Goal: Transaction & Acquisition: Purchase product/service

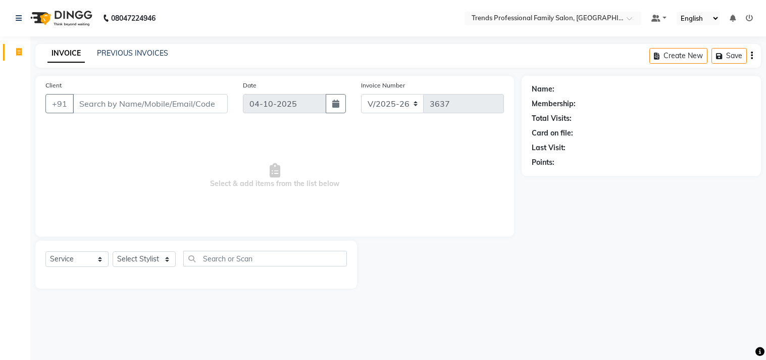
select select "7345"
select select "service"
click at [145, 258] on select "Select Stylist AVANTHIKA [PERSON_NAME] [PERSON_NAME] [PERSON_NAME] RUSTHAM [PER…" at bounding box center [144, 259] width 63 height 16
select select "84239"
click at [113, 252] on select "Select Stylist AVANTHIKA [PERSON_NAME] [PERSON_NAME] [PERSON_NAME] RUSTHAM [PER…" at bounding box center [144, 259] width 63 height 16
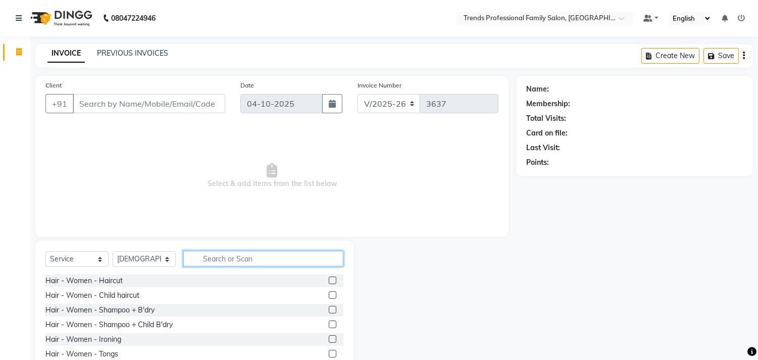
drag, startPoint x: 203, startPoint y: 256, endPoint x: 204, endPoint y: 270, distance: 14.7
click at [204, 270] on div "Select Service Product Membership Package Voucher Prepaid Gift Card Select Styl…" at bounding box center [194, 263] width 298 height 24
click at [204, 257] on input "text" at bounding box center [263, 259] width 160 height 16
type input "h"
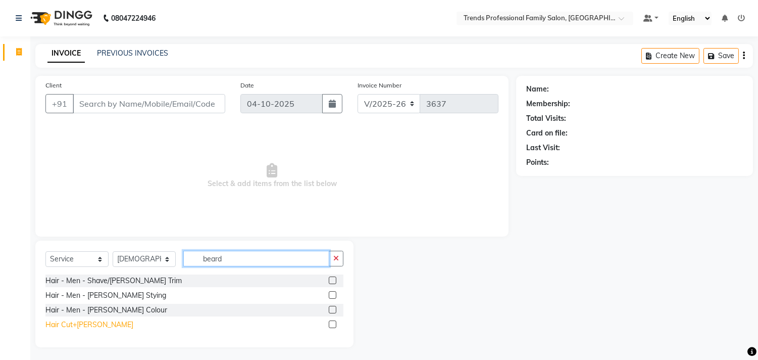
type input "beard"
click at [57, 325] on div "Hair Cut+[PERSON_NAME]" at bounding box center [89, 324] width 88 height 11
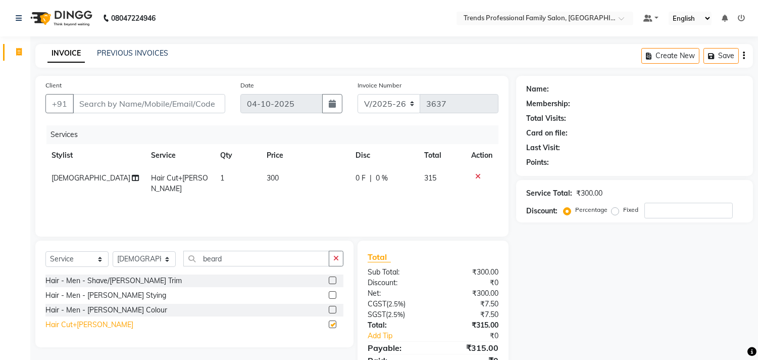
checkbox input "false"
click at [94, 109] on input "Client" at bounding box center [149, 103] width 153 height 19
click at [473, 177] on div at bounding box center [481, 176] width 21 height 7
click at [479, 173] on icon at bounding box center [478, 176] width 6 height 7
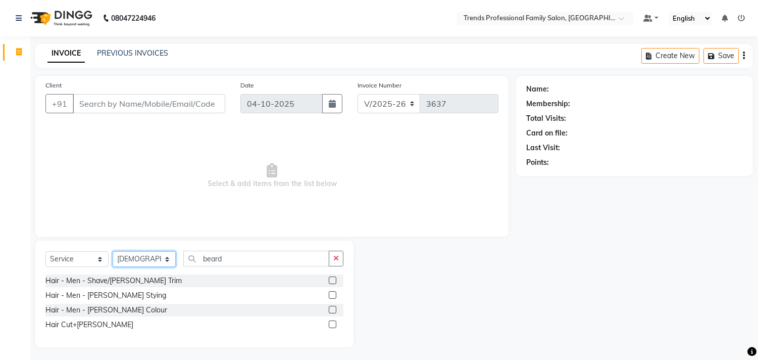
click at [163, 257] on select "Select Stylist AVANTHIKA [PERSON_NAME] [PERSON_NAME] [PERSON_NAME] RUSTHAM [PER…" at bounding box center [144, 259] width 63 height 16
select select "63524"
click at [113, 252] on select "Select Stylist AVANTHIKA [PERSON_NAME] [PERSON_NAME] [PERSON_NAME] RUSTHAM [PER…" at bounding box center [144, 259] width 63 height 16
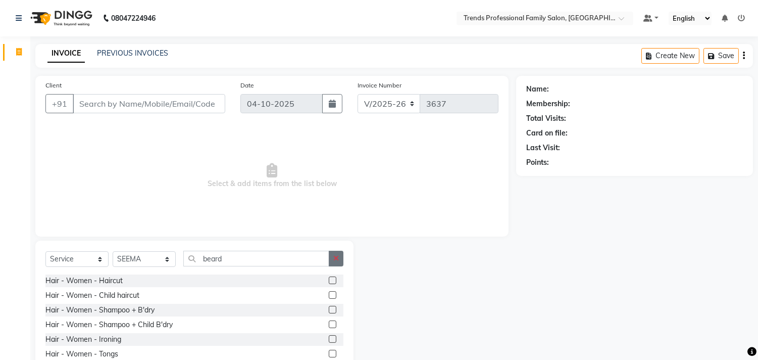
click at [337, 261] on icon "button" at bounding box center [336, 258] width 6 height 7
click at [207, 255] on input "text" at bounding box center [263, 259] width 160 height 16
click at [196, 257] on input "text" at bounding box center [263, 259] width 160 height 16
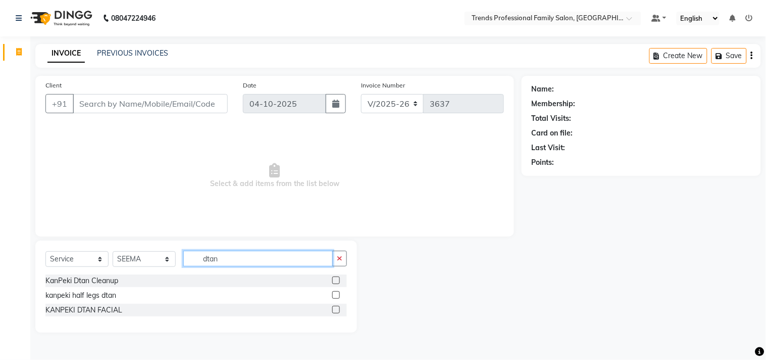
click at [228, 259] on input "dtan" at bounding box center [258, 259] width 150 height 16
type input "d"
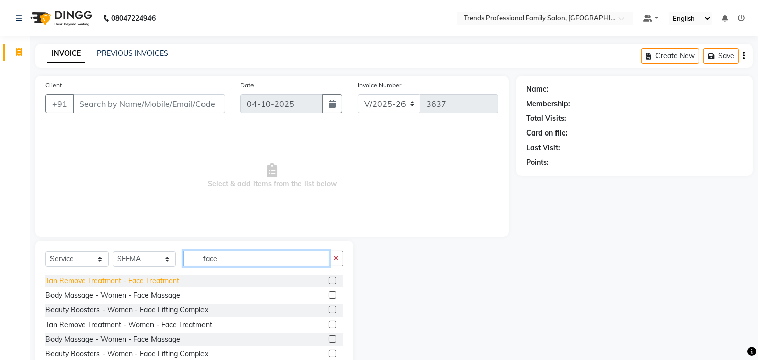
type input "face"
click at [171, 280] on div "Tan Remove Treatment - Face Treatment" at bounding box center [112, 280] width 134 height 11
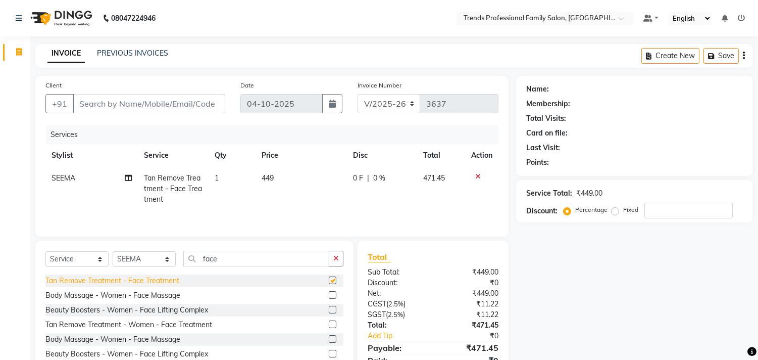
checkbox input "false"
click at [275, 177] on td "449" at bounding box center [301, 189] width 91 height 44
select select "63524"
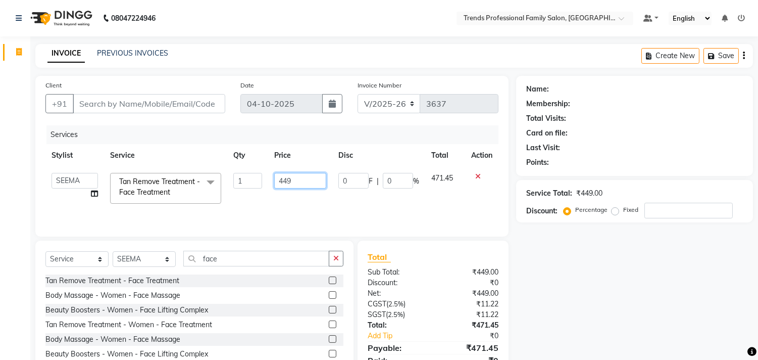
click at [304, 182] on input "449" at bounding box center [300, 181] width 52 height 16
type input "4"
type input "500"
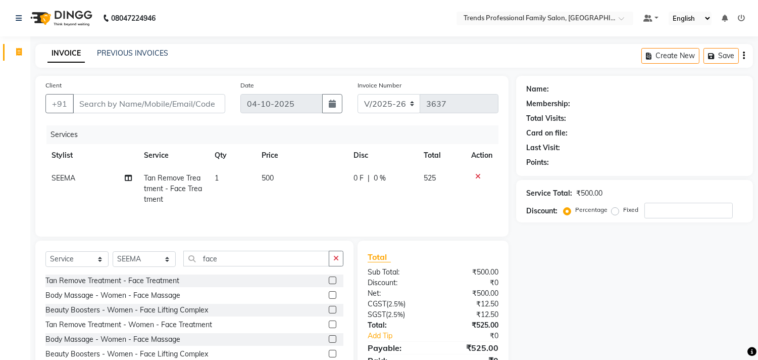
click at [383, 179] on span "0 %" at bounding box center [380, 178] width 12 height 11
select select "63524"
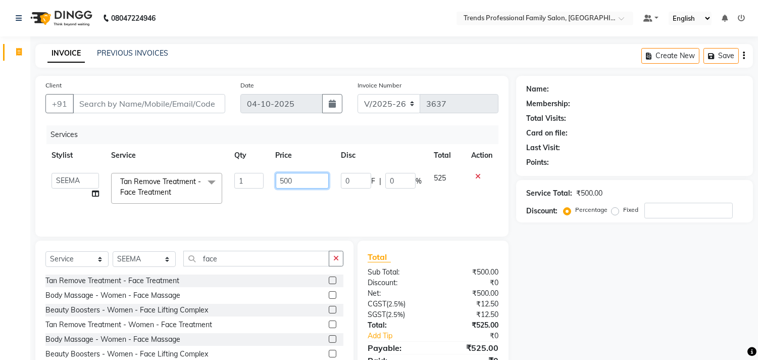
click at [291, 178] on input "500" at bounding box center [302, 181] width 53 height 16
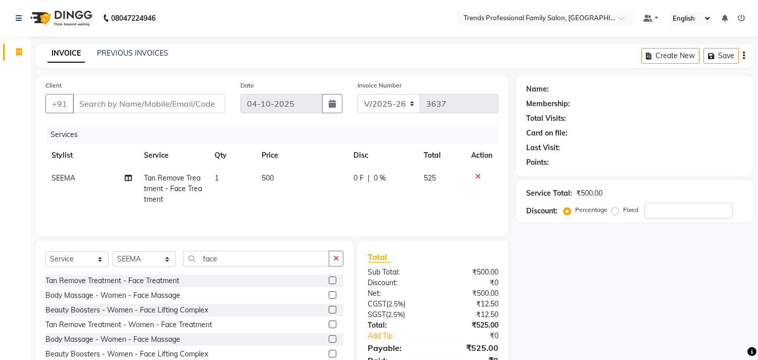
click at [482, 179] on div at bounding box center [481, 176] width 21 height 7
click at [476, 174] on icon at bounding box center [478, 176] width 6 height 7
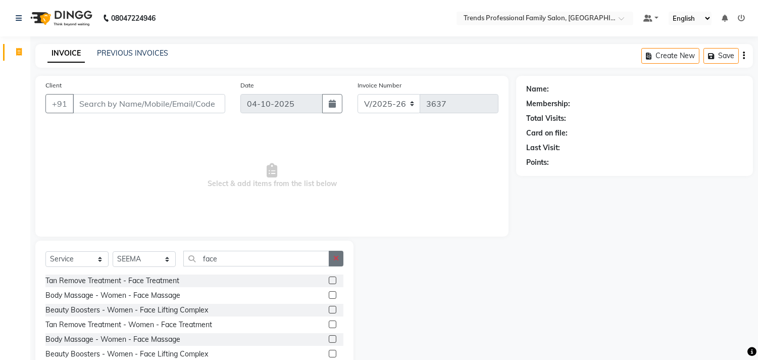
click at [342, 264] on button "button" at bounding box center [336, 259] width 15 height 16
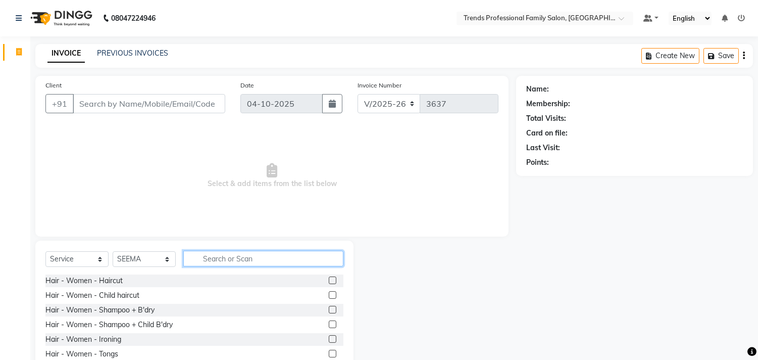
click at [206, 253] on input "text" at bounding box center [263, 259] width 160 height 16
click at [239, 261] on input "face" at bounding box center [256, 259] width 146 height 16
type input "f"
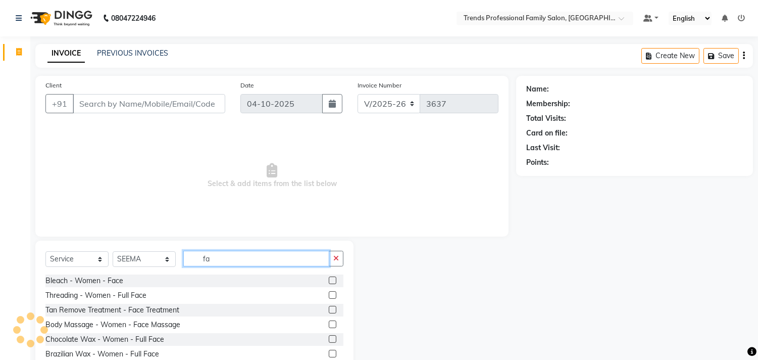
type input "f"
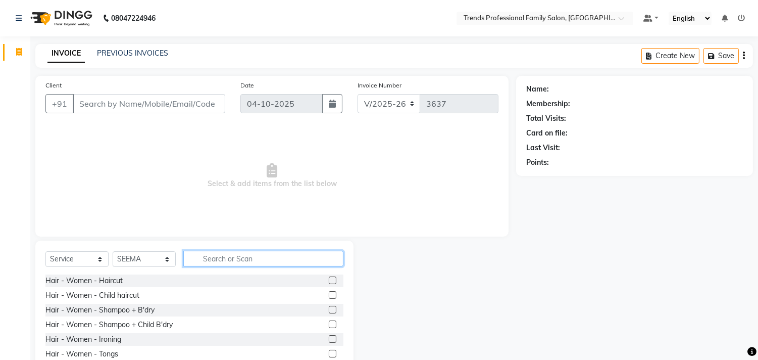
type input "t"
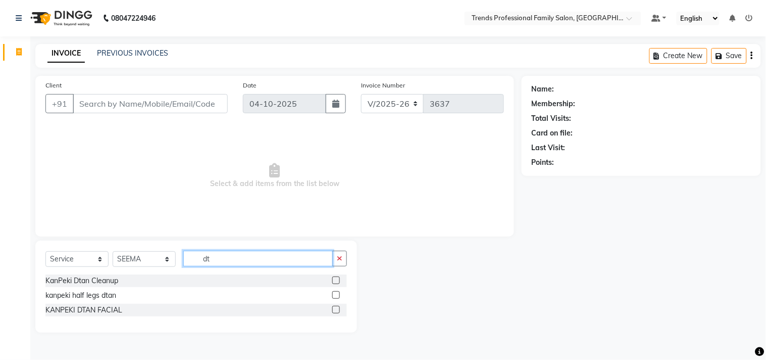
type input "d"
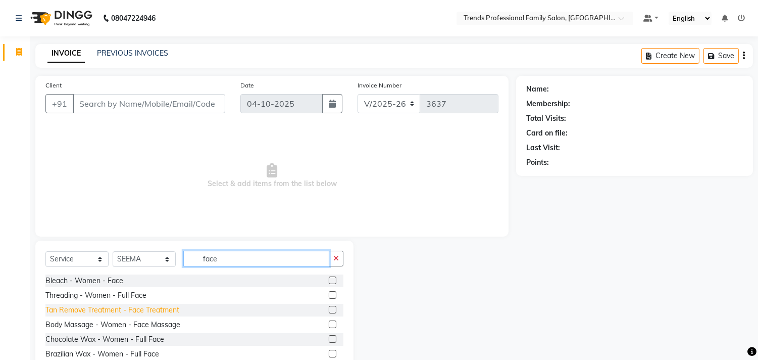
type input "face"
click at [123, 307] on div "Tan Remove Treatment - Face Treatment" at bounding box center [112, 310] width 134 height 11
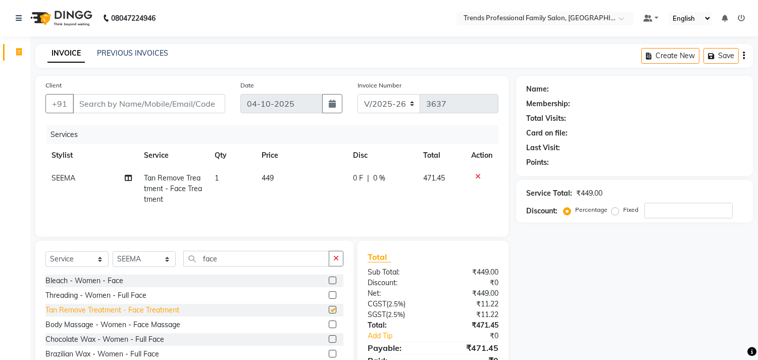
checkbox input "false"
click at [275, 172] on td "449" at bounding box center [301, 189] width 91 height 44
select select "63524"
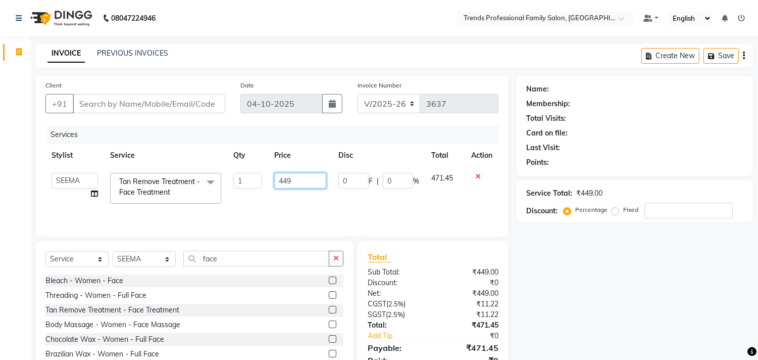
click at [313, 188] on input "449" at bounding box center [300, 181] width 52 height 16
type input "4"
type input "500"
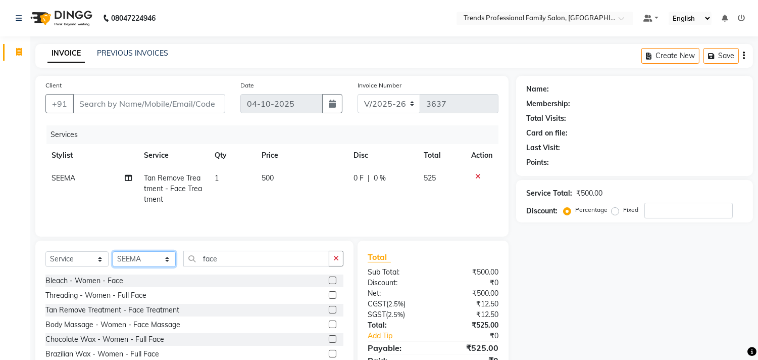
click at [170, 256] on select "Select Stylist AVANTHIKA [PERSON_NAME] [PERSON_NAME] [PERSON_NAME] RUSTHAM [PER…" at bounding box center [144, 259] width 63 height 16
select select "68140"
click at [113, 252] on select "Select Stylist AVANTHIKA [PERSON_NAME] [PERSON_NAME] [PERSON_NAME] RUSTHAM [PER…" at bounding box center [144, 259] width 63 height 16
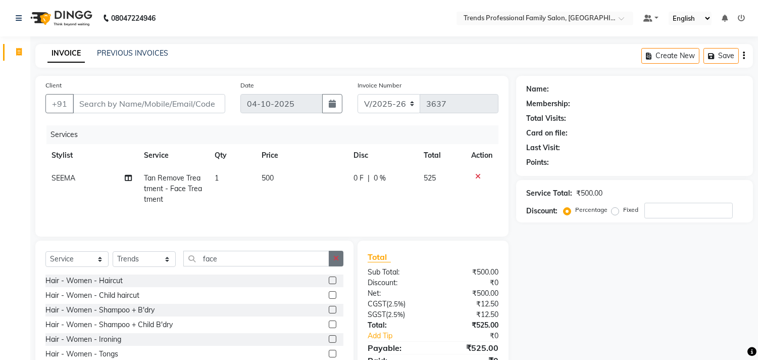
click at [337, 258] on icon "button" at bounding box center [336, 258] width 6 height 7
drag, startPoint x: 149, startPoint y: 250, endPoint x: 149, endPoint y: 261, distance: 11.1
click at [149, 261] on div "Select Service Product Membership Package Voucher Prepaid Gift Card Select Styl…" at bounding box center [194, 314] width 318 height 149
click at [149, 261] on select "Select Stylist AVANTHIKA [PERSON_NAME] [PERSON_NAME] [PERSON_NAME] RUSTHAM [PER…" at bounding box center [144, 259] width 63 height 16
select select "63524"
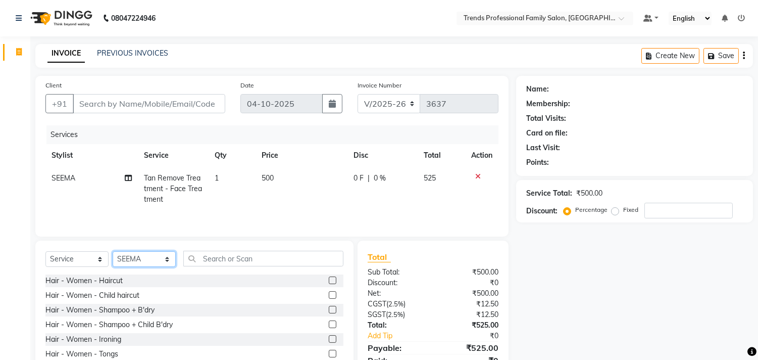
click at [113, 252] on select "Select Stylist AVANTHIKA [PERSON_NAME] [PERSON_NAME] [PERSON_NAME] RUSTHAM [PER…" at bounding box center [144, 259] width 63 height 16
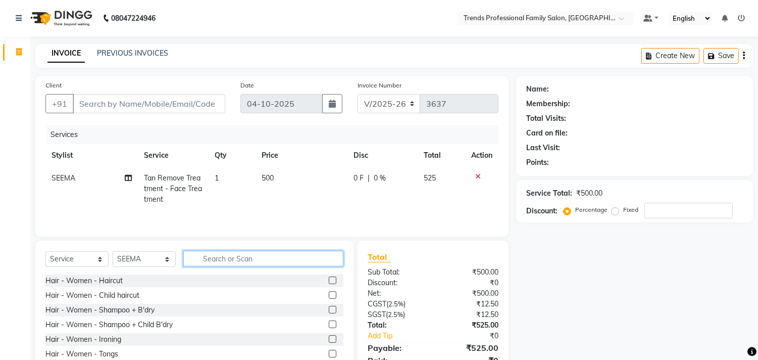
click at [211, 265] on input "text" at bounding box center [263, 259] width 160 height 16
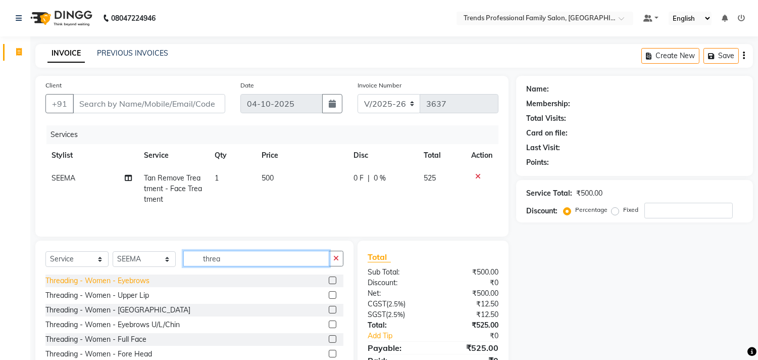
type input "threa"
click at [133, 281] on div "Threading - Women - Eyebrows" at bounding box center [97, 280] width 104 height 11
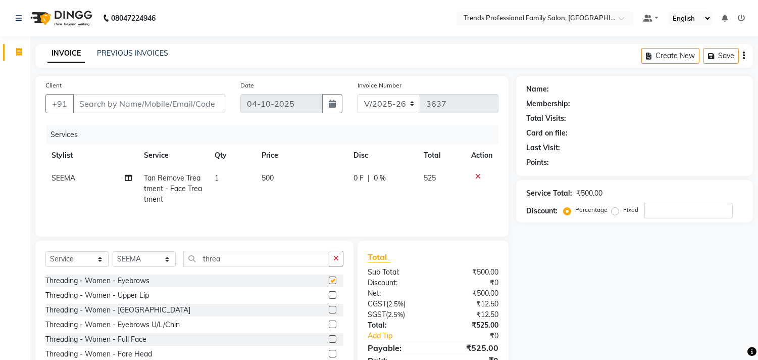
checkbox input "false"
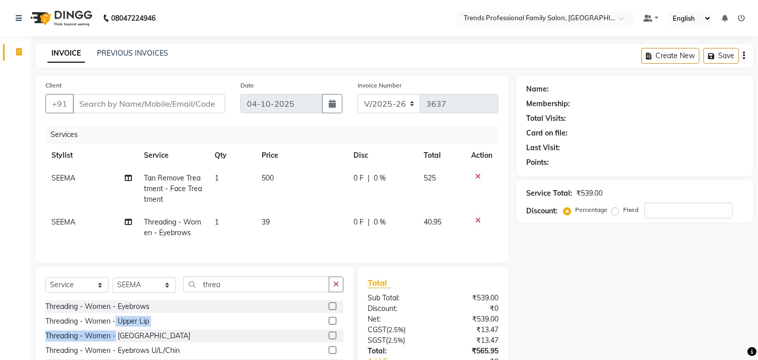
drag, startPoint x: 115, startPoint y: 327, endPoint x: 116, endPoint y: 350, distance: 22.8
click at [116, 350] on div "Threading - Women - Eyebrows Threading - Women - Upper Lip Threading - Women - …" at bounding box center [194, 350] width 298 height 101
click at [103, 326] on div "Threading - Women - Upper Lip" at bounding box center [97, 321] width 104 height 11
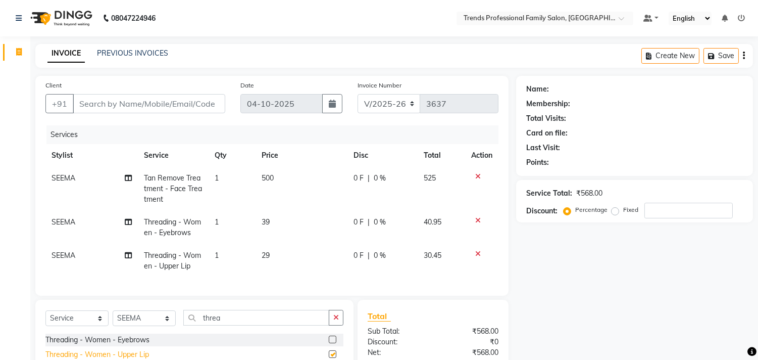
checkbox input "false"
click at [341, 322] on button "button" at bounding box center [336, 318] width 15 height 16
click at [475, 174] on icon at bounding box center [478, 176] width 6 height 7
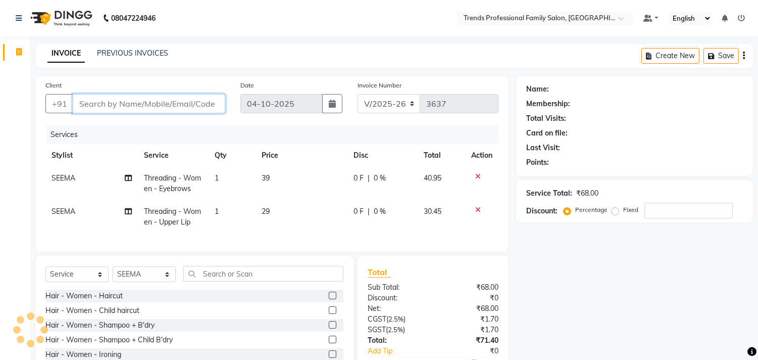
click at [105, 103] on input "Client" at bounding box center [149, 103] width 153 height 19
type input "4"
type input "0"
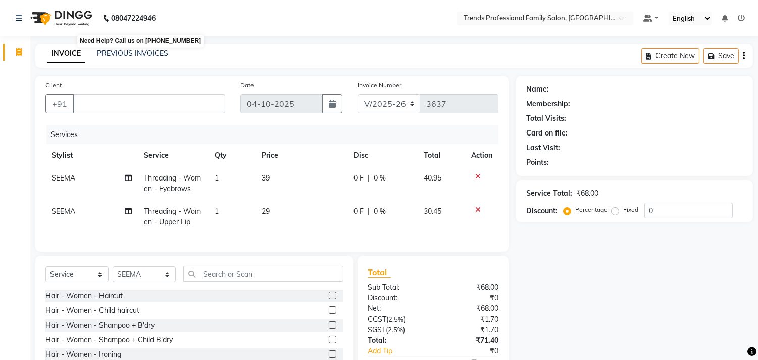
click at [157, 78] on app-home "[PHONE_NUMBER] Need Help? Call us on 08047224946 Select Location × Trends Profe…" at bounding box center [379, 210] width 758 height 420
drag, startPoint x: 157, startPoint y: 89, endPoint x: 85, endPoint y: 105, distance: 73.3
click at [85, 105] on input "Client" at bounding box center [149, 103] width 153 height 19
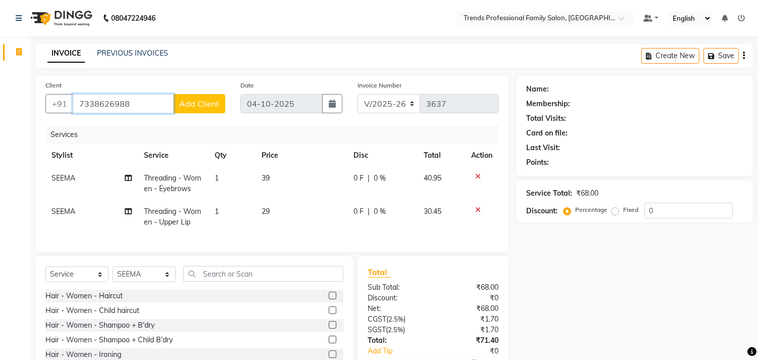
type input "7338626988"
click at [206, 99] on span "Add Client" at bounding box center [199, 104] width 40 height 10
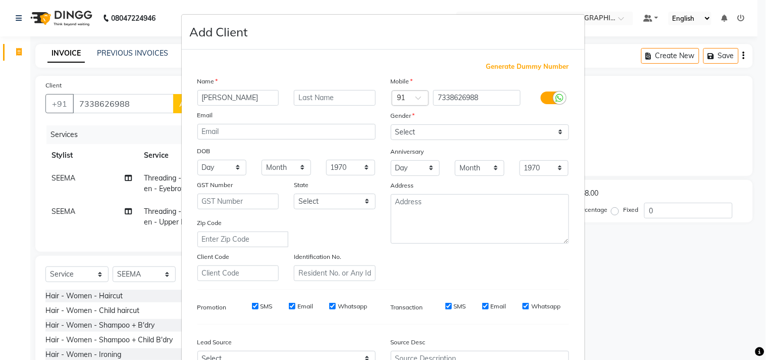
type input "[PERSON_NAME]"
drag, startPoint x: 418, startPoint y: 130, endPoint x: 418, endPoint y: 137, distance: 6.6
click at [418, 132] on select "Select [DEMOGRAPHIC_DATA] [DEMOGRAPHIC_DATA] Other Prefer Not To Say" at bounding box center [480, 132] width 178 height 16
select select "[DEMOGRAPHIC_DATA]"
click at [391, 124] on select "Select [DEMOGRAPHIC_DATA] [DEMOGRAPHIC_DATA] Other Prefer Not To Say" at bounding box center [480, 132] width 178 height 16
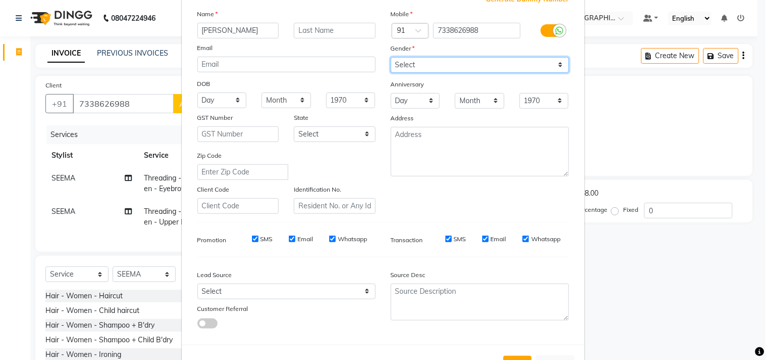
scroll to position [107, 0]
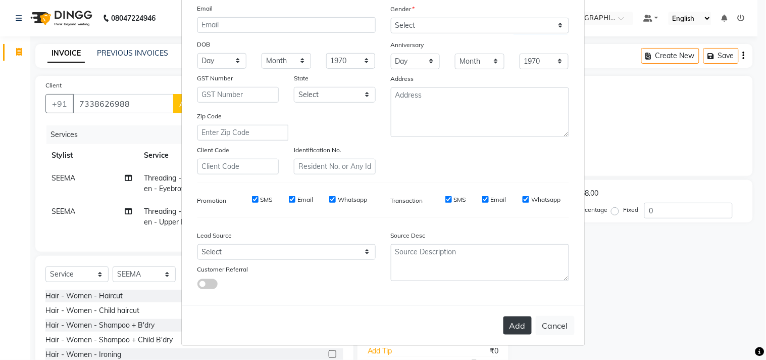
click at [508, 325] on button "Add" at bounding box center [518, 325] width 28 height 18
click at [508, 324] on button "Add" at bounding box center [518, 325] width 28 height 18
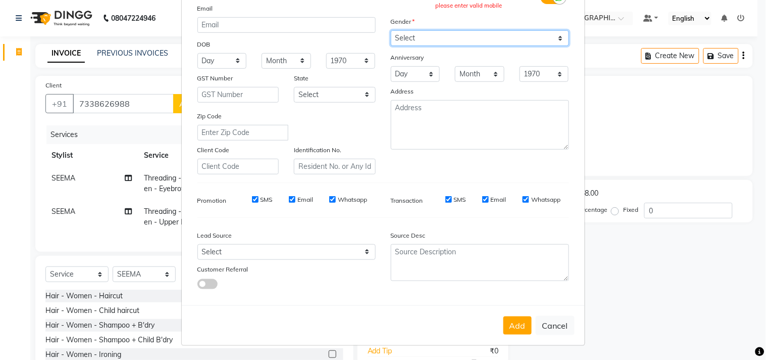
click at [412, 39] on select "Select [DEMOGRAPHIC_DATA] [DEMOGRAPHIC_DATA] Other Prefer Not To Say" at bounding box center [480, 38] width 178 height 16
click at [391, 30] on select "Select [DEMOGRAPHIC_DATA] [DEMOGRAPHIC_DATA] Other Prefer Not To Say" at bounding box center [480, 38] width 178 height 16
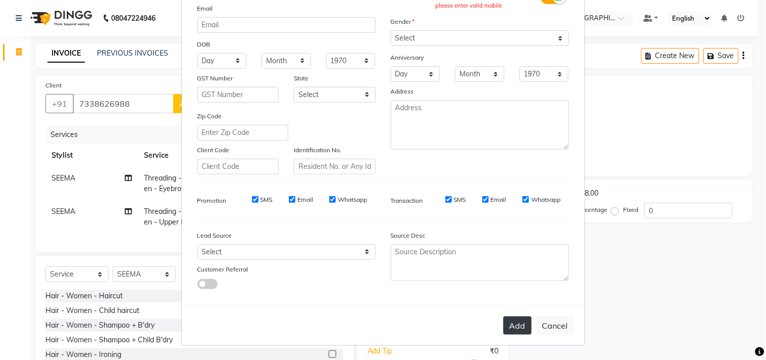
click at [514, 324] on button "Add" at bounding box center [518, 325] width 28 height 18
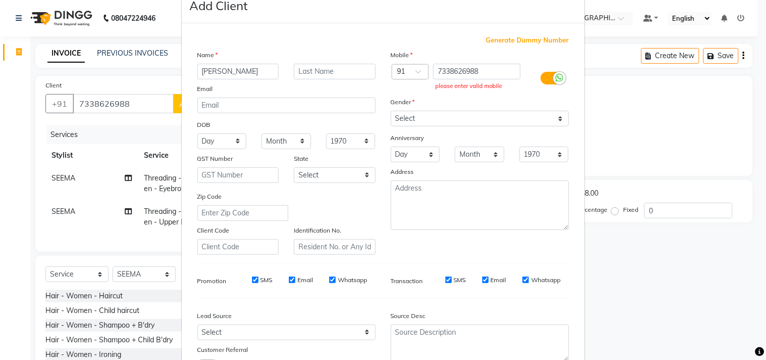
scroll to position [0, 0]
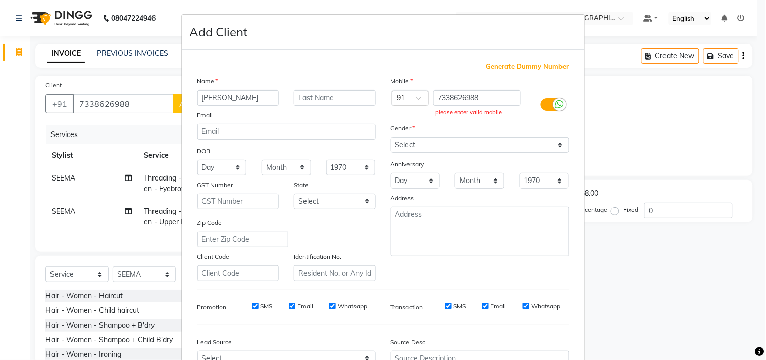
click at [674, 92] on ngb-modal-window "Add Client Generate Dummy Number Name [PERSON_NAME] Email DOB Day 01 02 03 04 0…" at bounding box center [383, 180] width 766 height 360
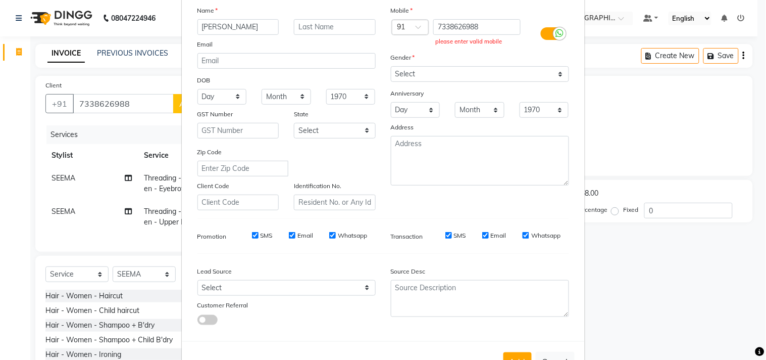
scroll to position [107, 0]
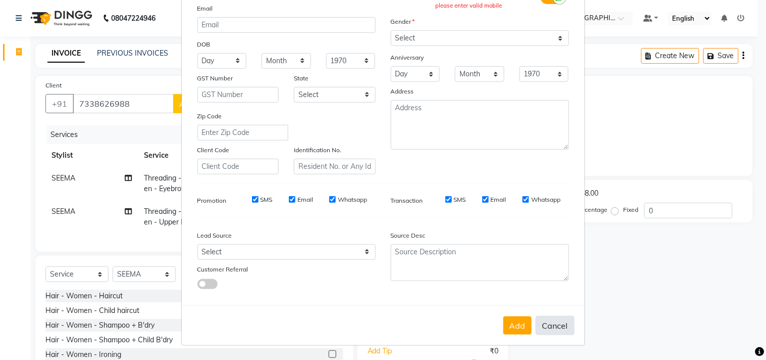
click at [548, 328] on button "Cancel" at bounding box center [555, 325] width 39 height 19
select select
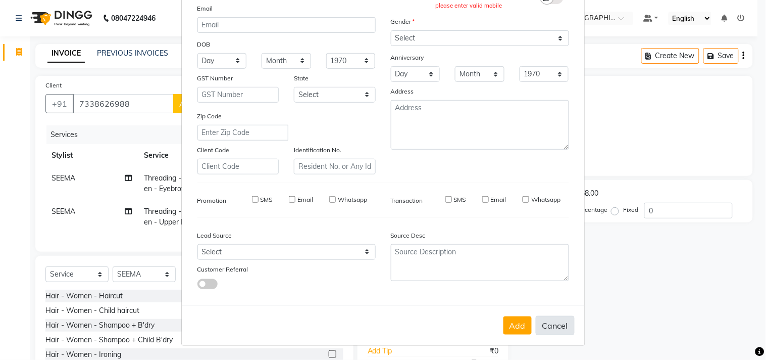
select select
checkbox input "false"
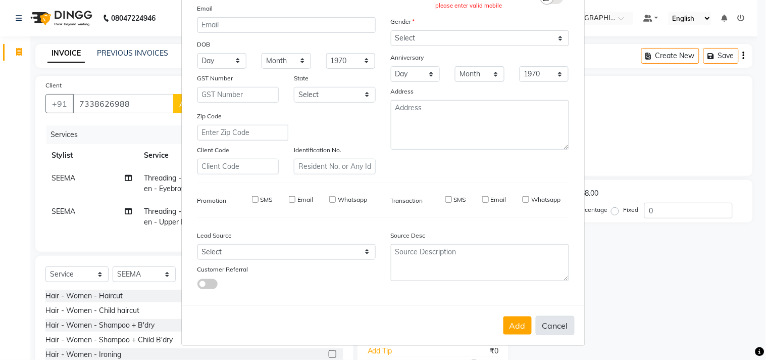
checkbox input "false"
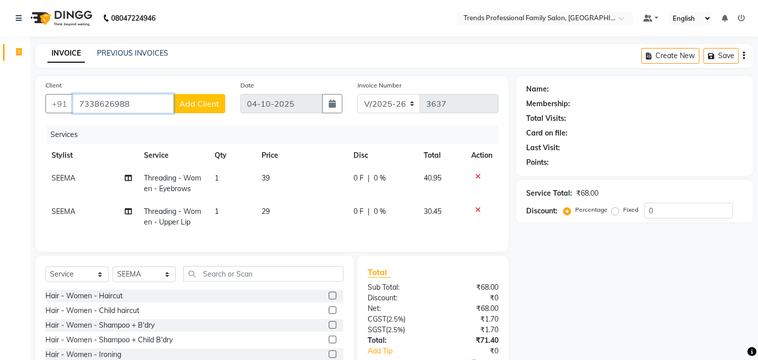
click at [119, 103] on input "7338626988" at bounding box center [123, 103] width 101 height 19
type input "7338626988"
click at [195, 99] on span "Add Client" at bounding box center [199, 104] width 40 height 10
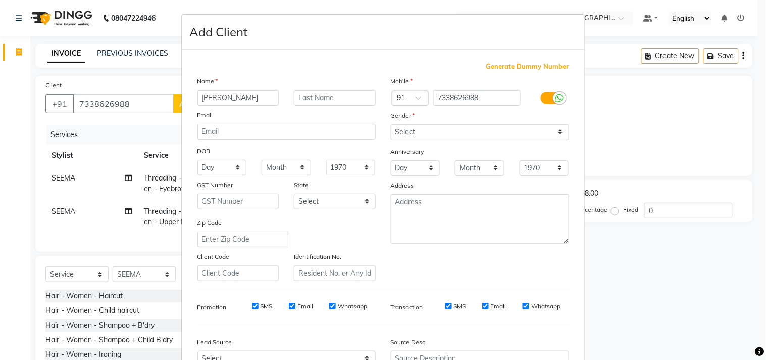
type input "[PERSON_NAME]"
drag, startPoint x: 470, startPoint y: 138, endPoint x: 467, endPoint y: 134, distance: 5.5
click at [468, 136] on select "Select [DEMOGRAPHIC_DATA] [DEMOGRAPHIC_DATA] Other Prefer Not To Say" at bounding box center [480, 132] width 178 height 16
click at [391, 124] on select "Select [DEMOGRAPHIC_DATA] [DEMOGRAPHIC_DATA] Other Prefer Not To Say" at bounding box center [480, 132] width 178 height 16
click at [427, 130] on select "Select [DEMOGRAPHIC_DATA] [DEMOGRAPHIC_DATA] Other Prefer Not To Say" at bounding box center [480, 132] width 178 height 16
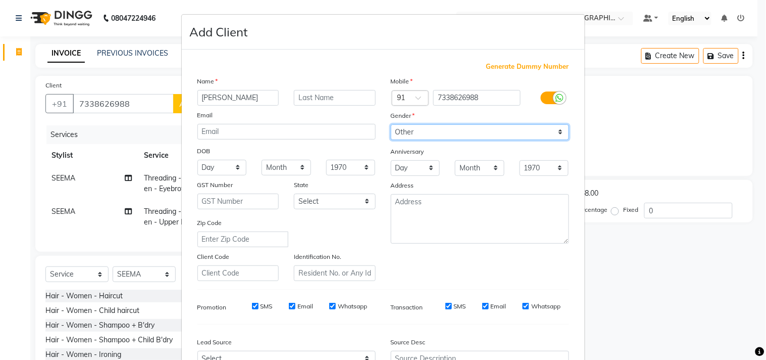
select select "[DEMOGRAPHIC_DATA]"
click at [391, 124] on select "Select [DEMOGRAPHIC_DATA] [DEMOGRAPHIC_DATA] Other Prefer Not To Say" at bounding box center [480, 132] width 178 height 16
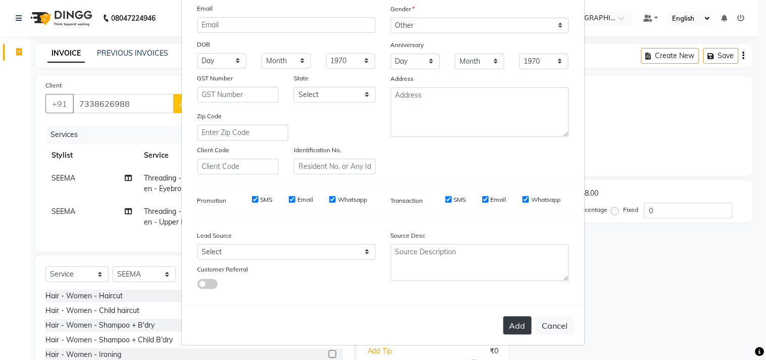
click at [512, 316] on button "Add" at bounding box center [518, 325] width 28 height 18
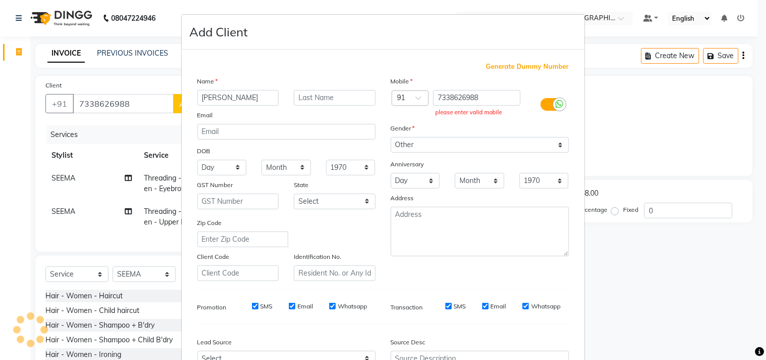
click at [16, 140] on ngb-modal-window "Add Client Generate Dummy Number Name [PERSON_NAME] Email DOB Day 01 02 03 04 0…" at bounding box center [383, 180] width 766 height 360
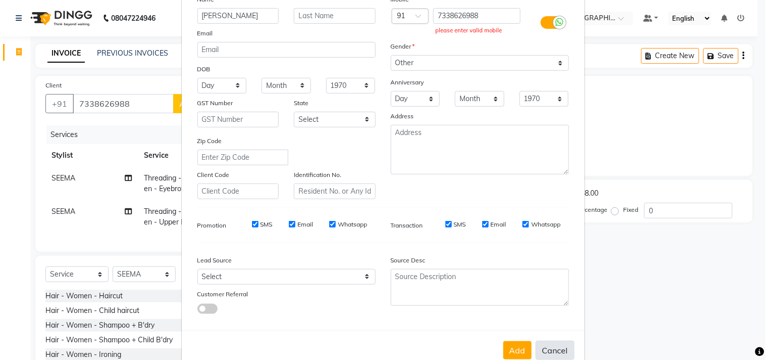
scroll to position [107, 0]
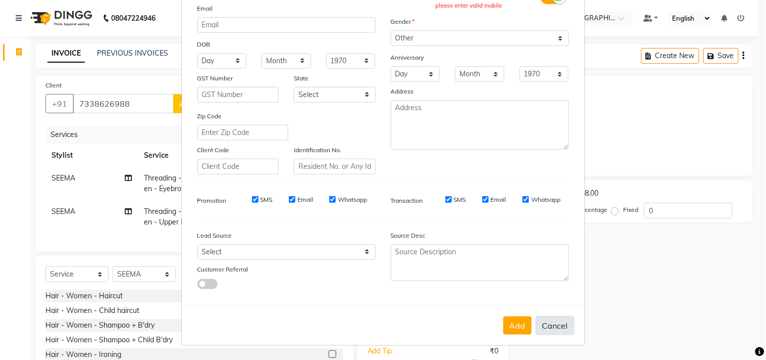
click at [556, 322] on button "Cancel" at bounding box center [555, 325] width 39 height 19
select select
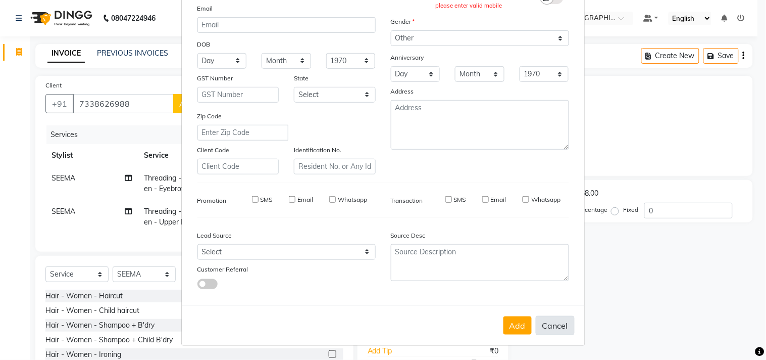
select select
checkbox input "false"
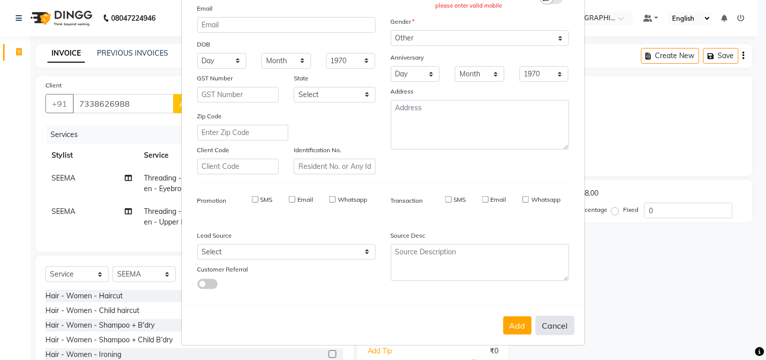
checkbox input "false"
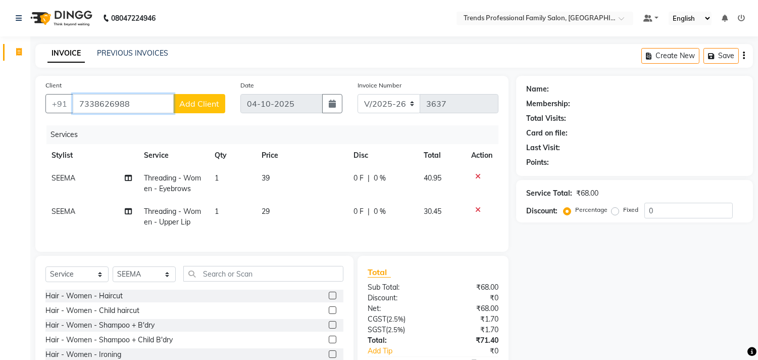
click at [117, 103] on input "7338626988" at bounding box center [123, 103] width 101 height 19
type input "7338626988"
click at [195, 100] on span "Add Client" at bounding box center [199, 104] width 40 height 10
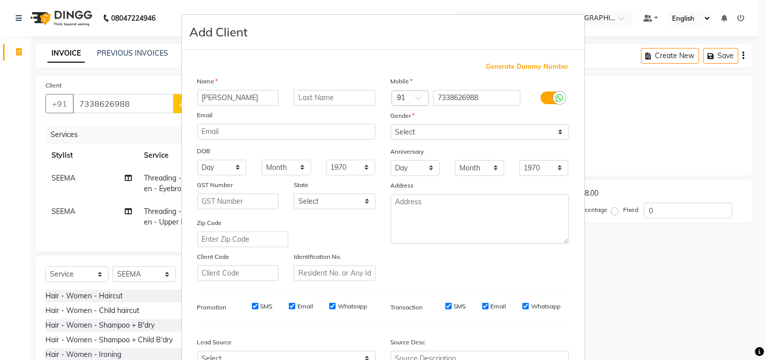
type input "[PERSON_NAME]"
click at [465, 129] on select "Select [DEMOGRAPHIC_DATA] [DEMOGRAPHIC_DATA] Other Prefer Not To Say" at bounding box center [480, 132] width 178 height 16
select select "[DEMOGRAPHIC_DATA]"
click at [391, 124] on select "Select [DEMOGRAPHIC_DATA] [DEMOGRAPHIC_DATA] Other Prefer Not To Say" at bounding box center [480, 132] width 178 height 16
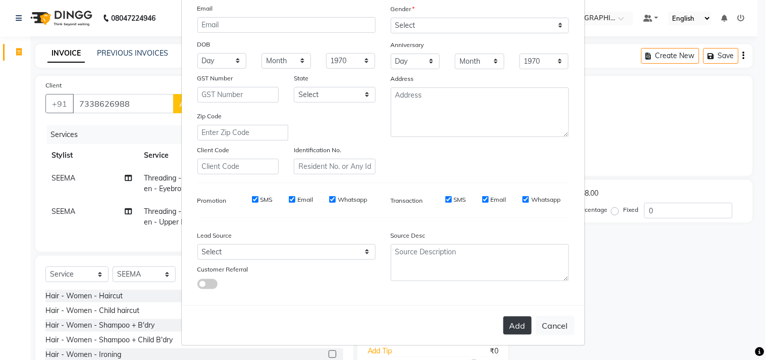
click at [509, 326] on button "Add" at bounding box center [518, 325] width 28 height 18
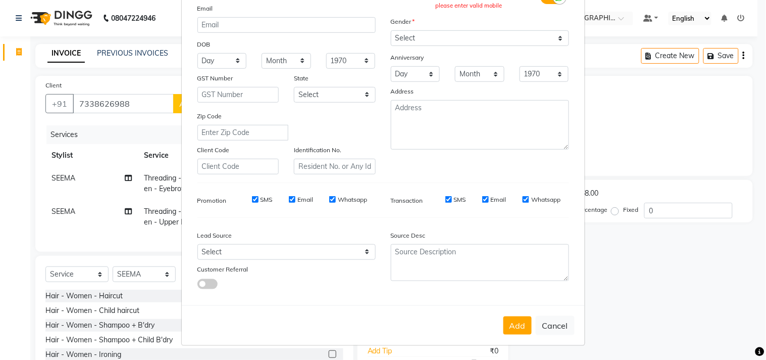
click at [553, 322] on button "Cancel" at bounding box center [555, 325] width 39 height 19
select select
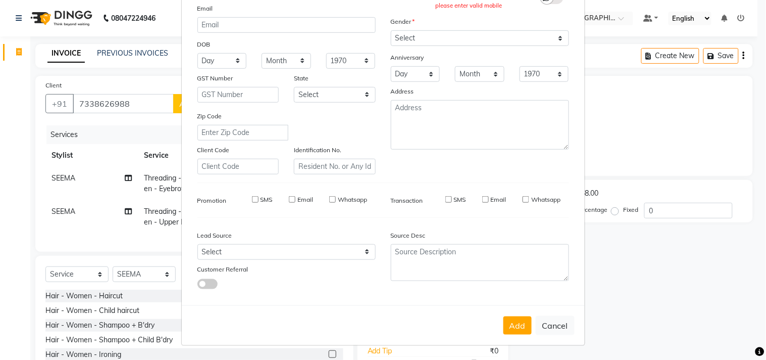
select select
checkbox input "false"
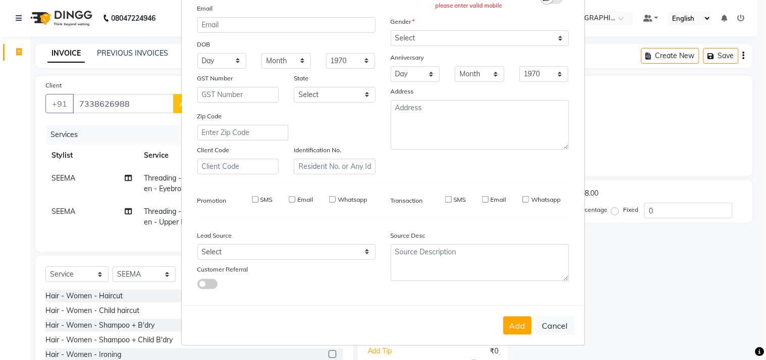
checkbox input "false"
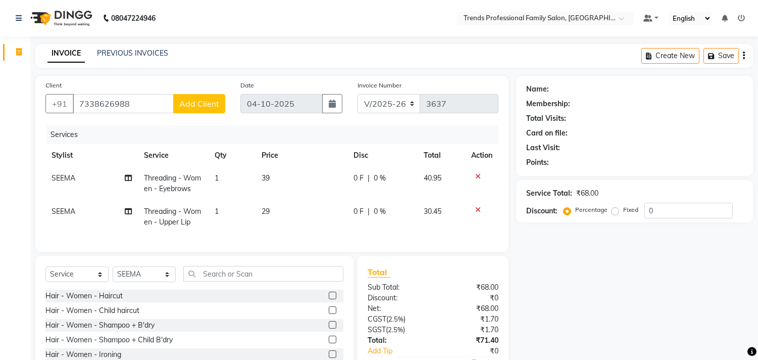
click at [208, 100] on span "Add Client" at bounding box center [199, 104] width 40 height 10
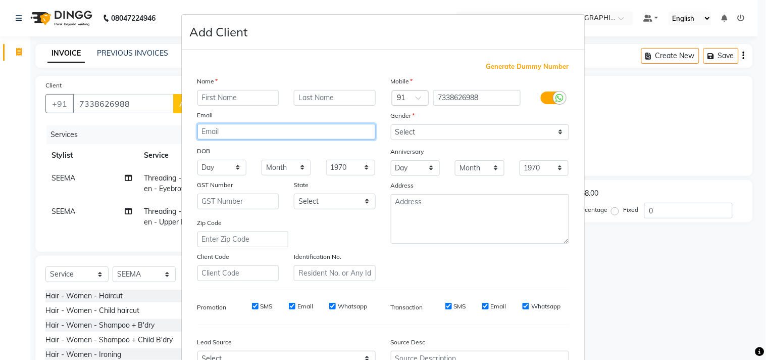
click at [240, 134] on input "email" at bounding box center [287, 132] width 178 height 16
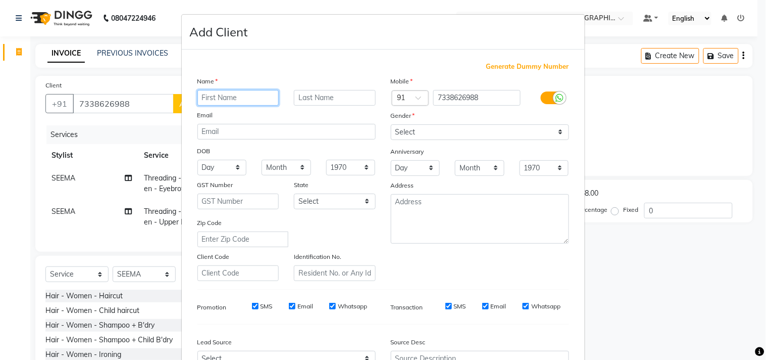
click at [240, 97] on input "text" at bounding box center [239, 98] width 82 height 16
type input "[PERSON_NAME]"
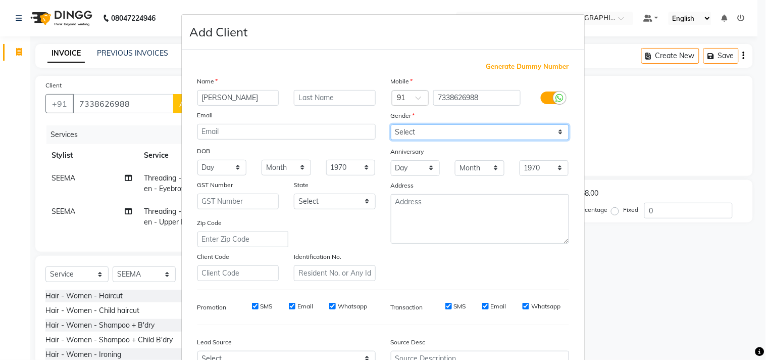
click at [428, 134] on select "Select [DEMOGRAPHIC_DATA] [DEMOGRAPHIC_DATA] Other Prefer Not To Say" at bounding box center [480, 132] width 178 height 16
select select "[DEMOGRAPHIC_DATA]"
click at [391, 124] on select "Select [DEMOGRAPHIC_DATA] [DEMOGRAPHIC_DATA] Other Prefer Not To Say" at bounding box center [480, 132] width 178 height 16
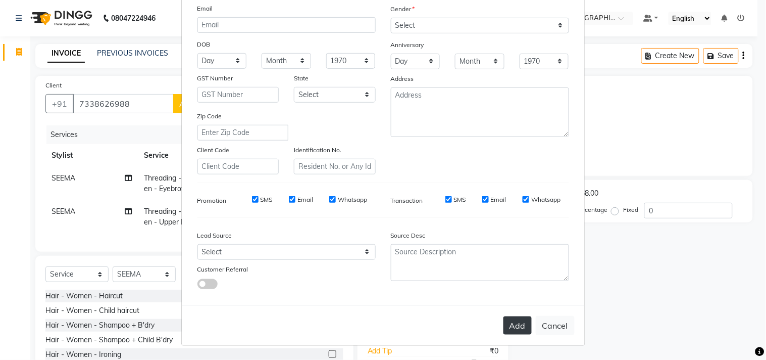
click at [515, 328] on button "Add" at bounding box center [518, 325] width 28 height 18
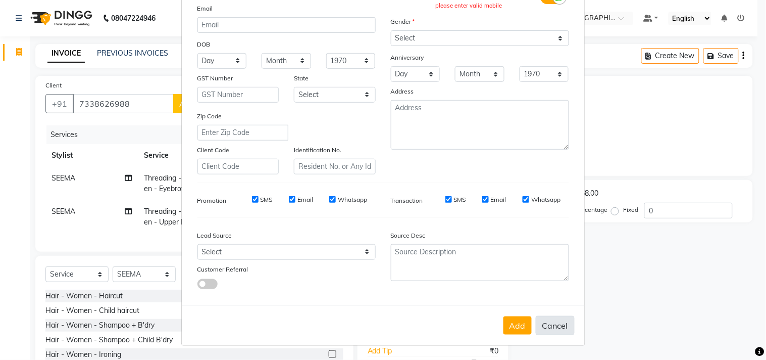
click at [550, 325] on button "Cancel" at bounding box center [555, 325] width 39 height 19
select select
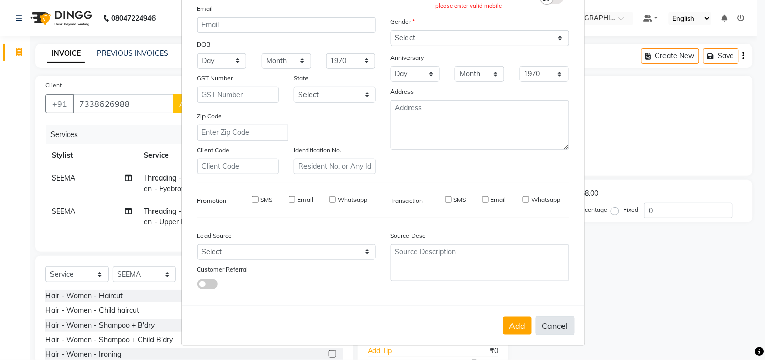
select select
checkbox input "false"
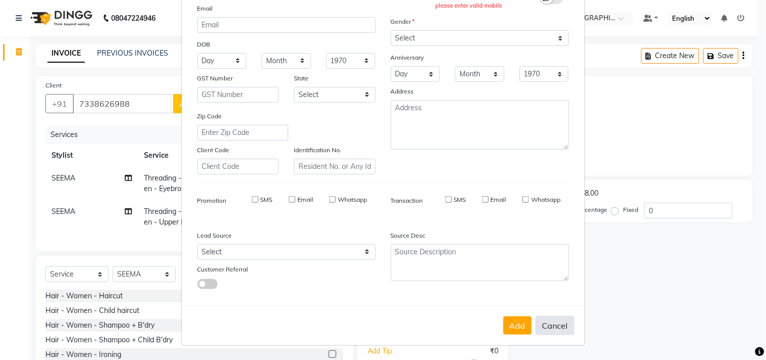
checkbox input "false"
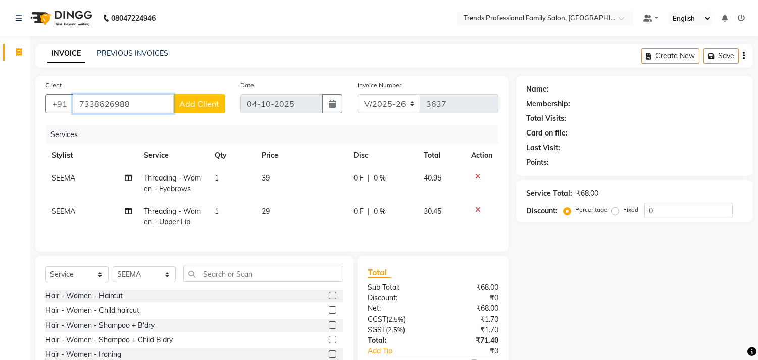
click at [142, 99] on input "7338626988" at bounding box center [123, 103] width 101 height 19
type input "7"
click at [478, 207] on icon at bounding box center [478, 209] width 6 height 7
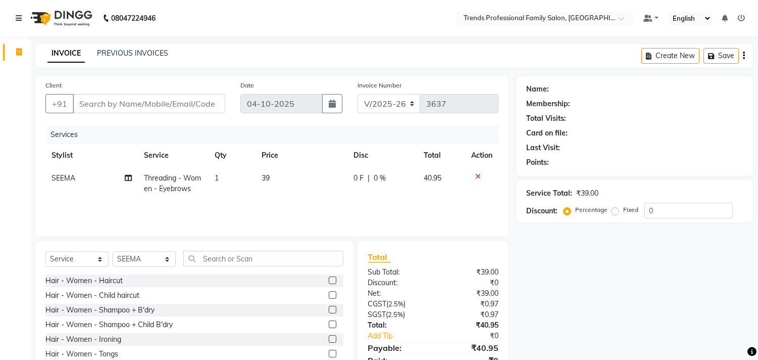
click at [476, 174] on icon at bounding box center [478, 176] width 6 height 7
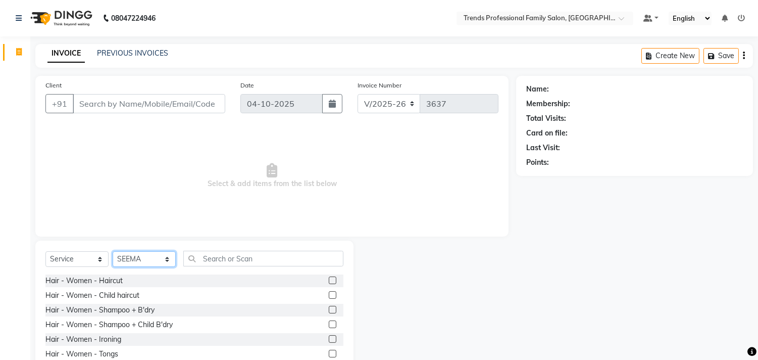
click at [150, 256] on select "Select Stylist AVANTHIKA [PERSON_NAME] [PERSON_NAME] [PERSON_NAME] RUSTHAM [PER…" at bounding box center [144, 259] width 63 height 16
select select "63521"
click at [113, 252] on select "Select Stylist AVANTHIKA [PERSON_NAME] [PERSON_NAME] [PERSON_NAME] RUSTHAM [PER…" at bounding box center [144, 259] width 63 height 16
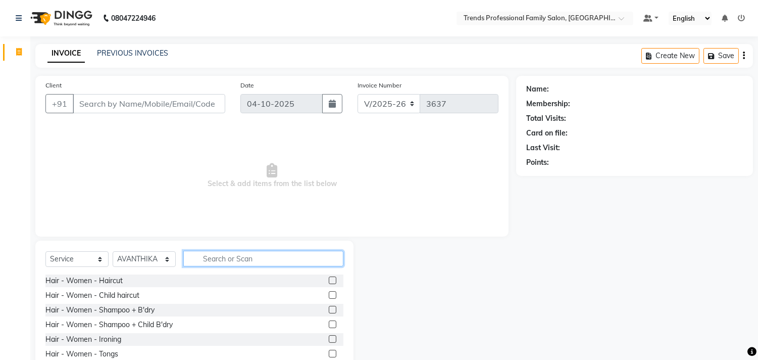
click at [223, 254] on input "text" at bounding box center [263, 259] width 160 height 16
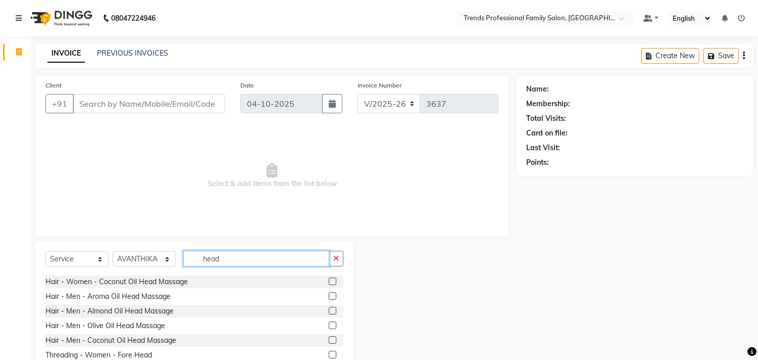
scroll to position [162, 0]
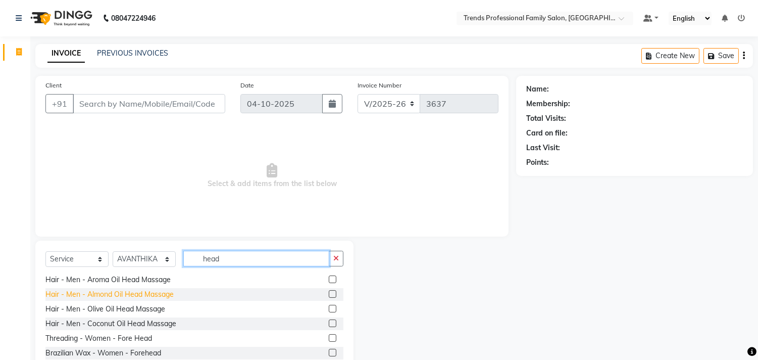
type input "head"
click at [118, 289] on div "Hair - Men - Almond Oil Head Massage" at bounding box center [109, 294] width 128 height 11
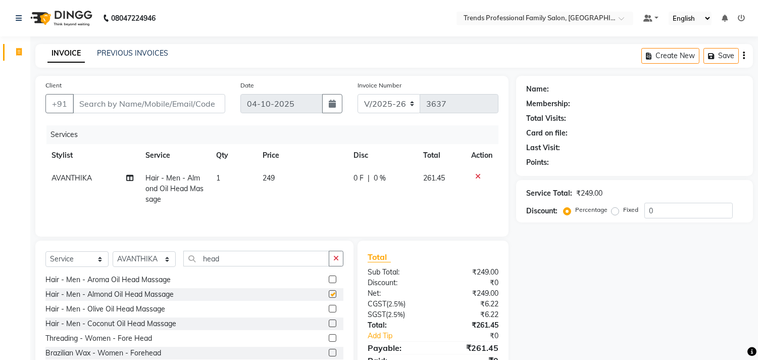
checkbox input "false"
click at [270, 178] on span "249" at bounding box center [269, 177] width 12 height 9
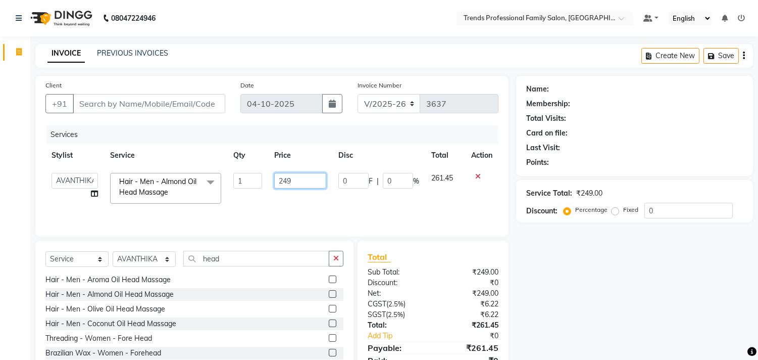
click at [295, 178] on input "249" at bounding box center [300, 181] width 52 height 16
type input "2"
type input "350"
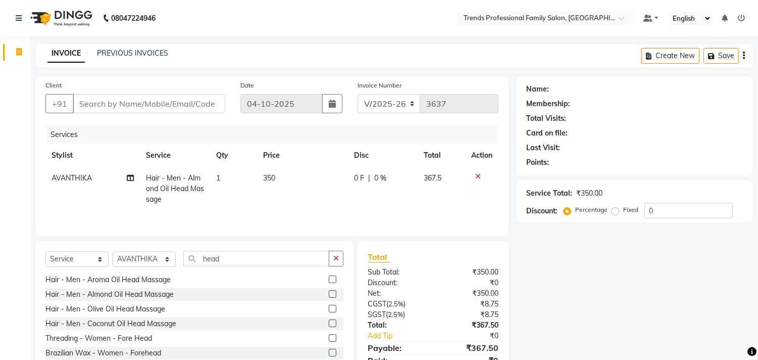
click at [595, 276] on div "Name: Membership: Total Visits: Card on file: Last Visit: Points: Service Total…" at bounding box center [638, 233] width 245 height 314
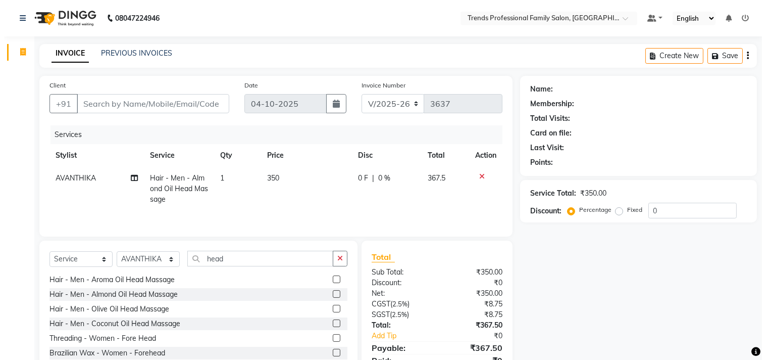
scroll to position [46, 0]
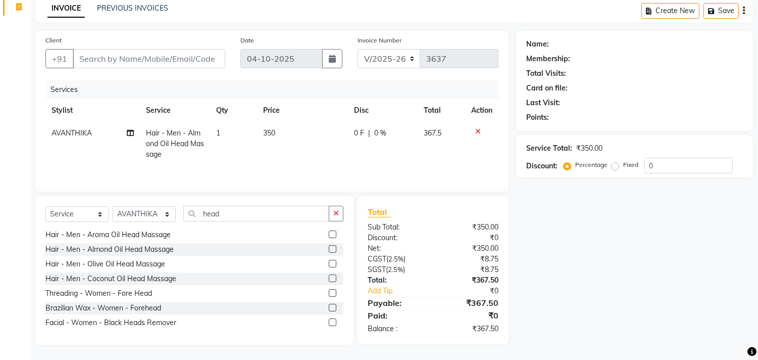
click at [130, 47] on div "Client +91" at bounding box center [135, 55] width 195 height 41
click at [130, 58] on input "Client" at bounding box center [149, 58] width 153 height 19
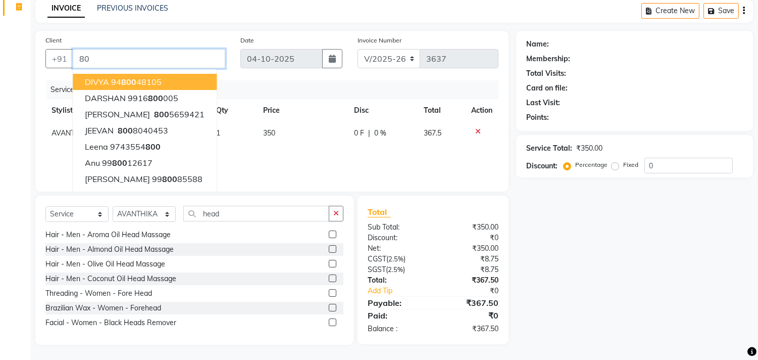
type input "8"
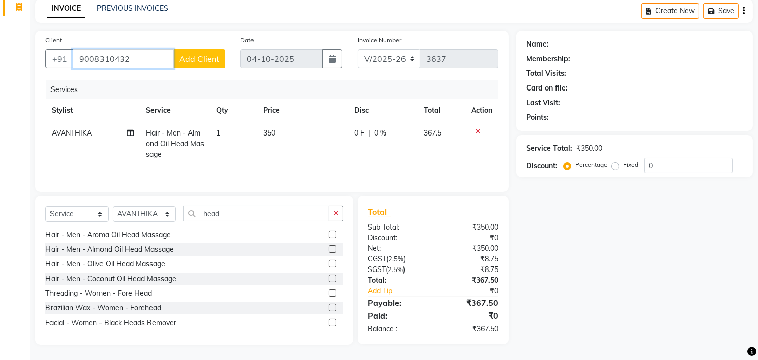
type input "9008310432"
click at [201, 56] on span "Add Client" at bounding box center [199, 59] width 40 height 10
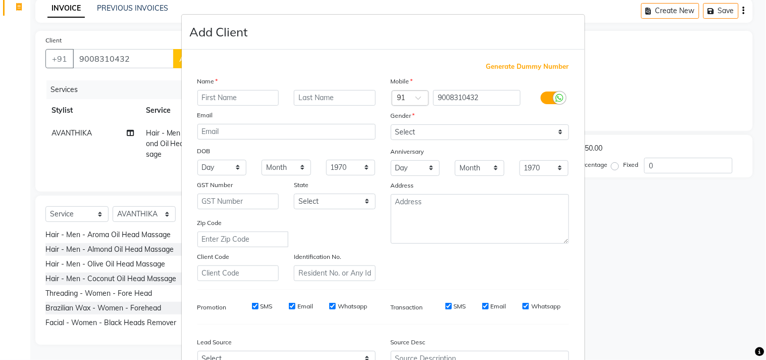
click at [228, 100] on input "text" at bounding box center [239, 98] width 82 height 16
type input "kumara"
click at [416, 132] on select "Select [DEMOGRAPHIC_DATA] [DEMOGRAPHIC_DATA] Other Prefer Not To Say" at bounding box center [480, 132] width 178 height 16
select select "[DEMOGRAPHIC_DATA]"
click at [391, 124] on select "Select [DEMOGRAPHIC_DATA] [DEMOGRAPHIC_DATA] Other Prefer Not To Say" at bounding box center [480, 132] width 178 height 16
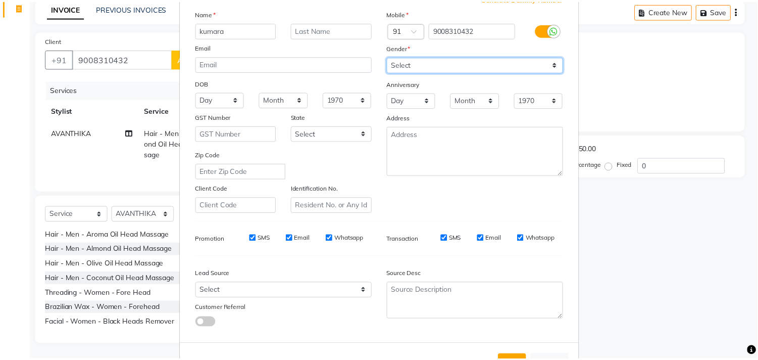
scroll to position [107, 0]
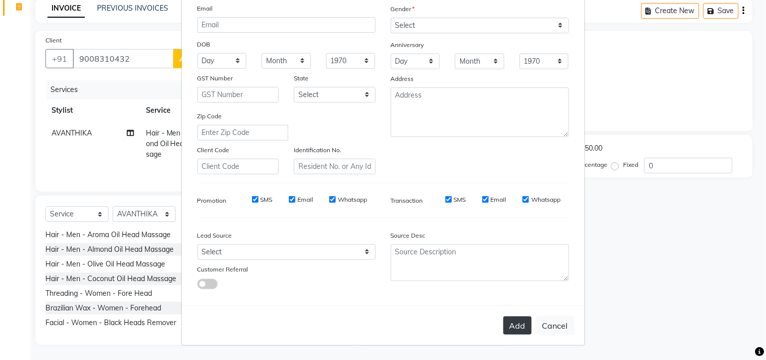
click at [518, 325] on button "Add" at bounding box center [518, 325] width 28 height 18
select select
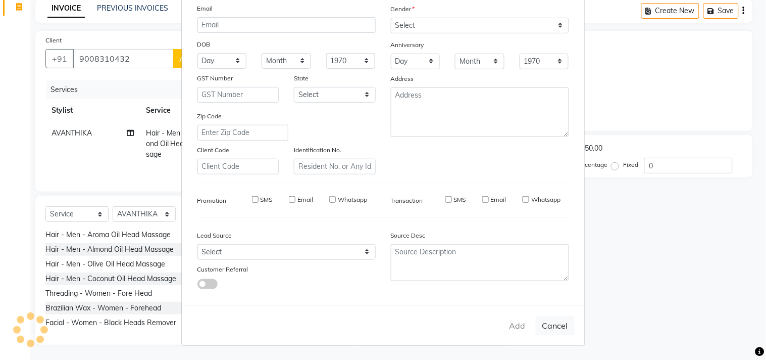
select select
checkbox input "false"
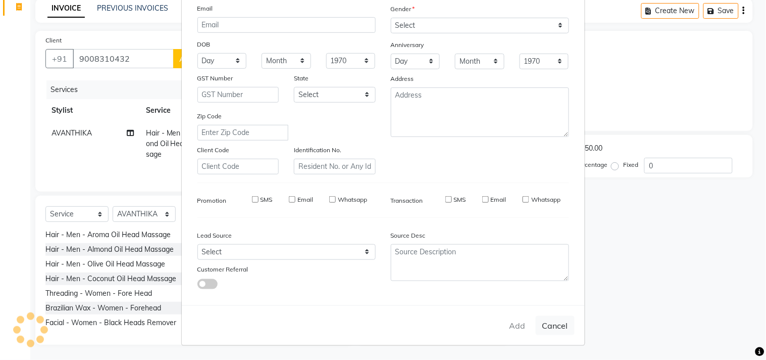
checkbox input "false"
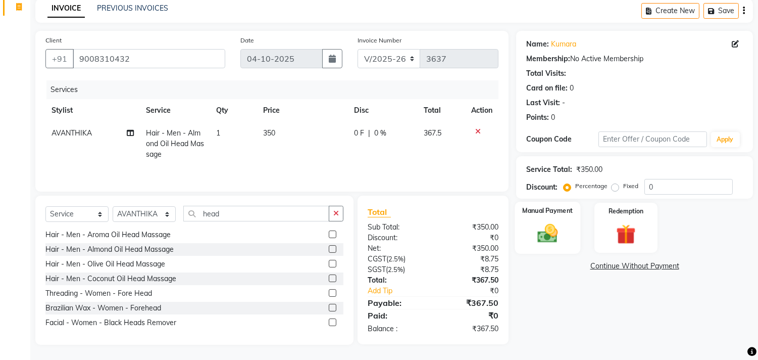
click at [554, 235] on img at bounding box center [548, 234] width 33 height 24
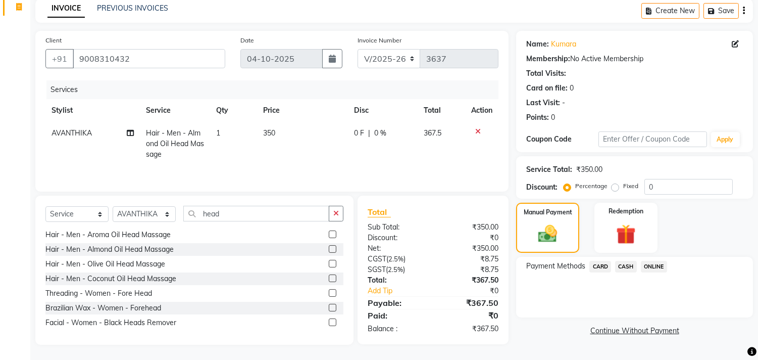
click at [621, 263] on span "CASH" at bounding box center [626, 267] width 22 height 12
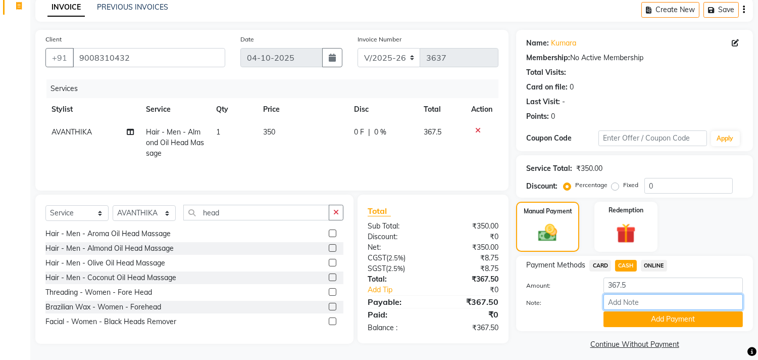
click at [630, 300] on input "Note:" at bounding box center [673, 302] width 139 height 16
type input "THANK YOU VISIT AGAIN"
click at [632, 312] on button "Add Payment" at bounding box center [673, 319] width 139 height 16
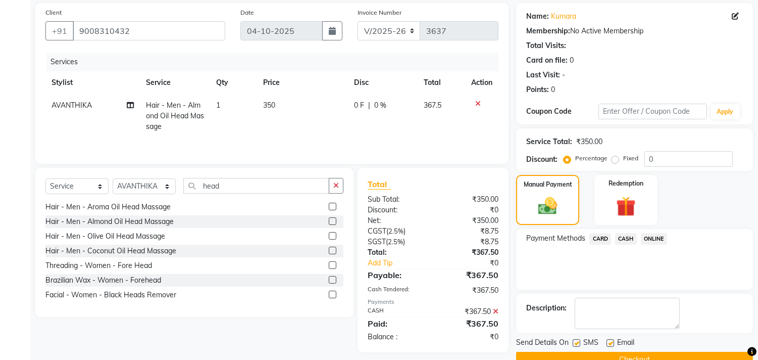
scroll to position [94, 0]
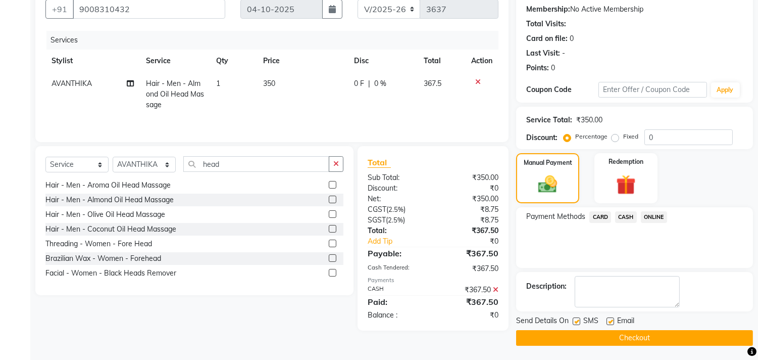
click at [614, 320] on div "Email" at bounding box center [625, 321] width 36 height 13
click at [611, 320] on label at bounding box center [611, 321] width 8 height 8
click at [611, 320] on input "checkbox" at bounding box center [610, 321] width 7 height 7
checkbox input "false"
click at [604, 340] on button "Checkout" at bounding box center [634, 338] width 237 height 16
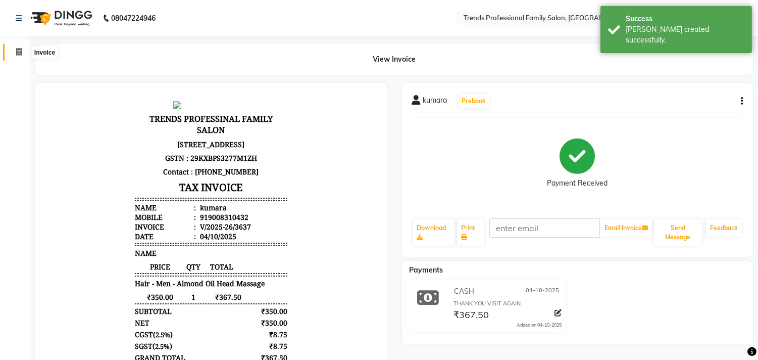
click at [21, 47] on span at bounding box center [19, 52] width 18 height 12
select select "service"
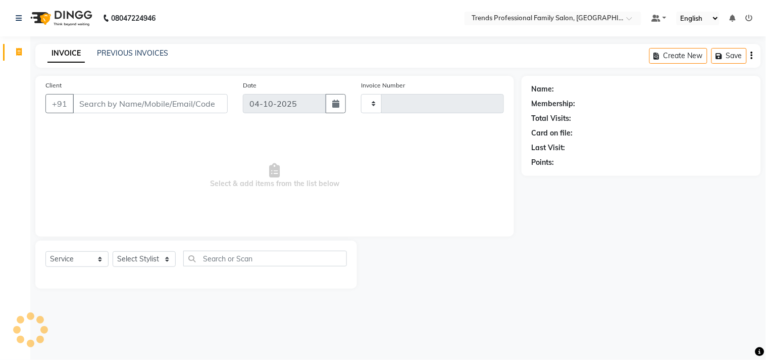
type input "3638"
select select "7345"
click at [147, 256] on select "Select Stylist" at bounding box center [144, 259] width 63 height 16
select select "63524"
click at [113, 252] on select "Select Stylist AVANTHIKA [PERSON_NAME] [PERSON_NAME] [PERSON_NAME] RUSTHAM [PER…" at bounding box center [144, 259] width 63 height 16
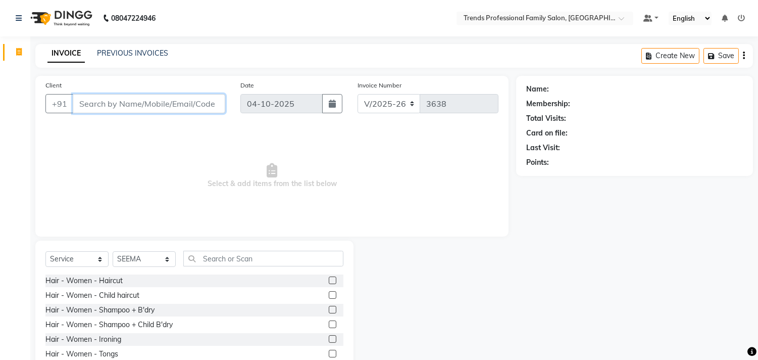
click at [147, 101] on input "Client" at bounding box center [149, 103] width 153 height 19
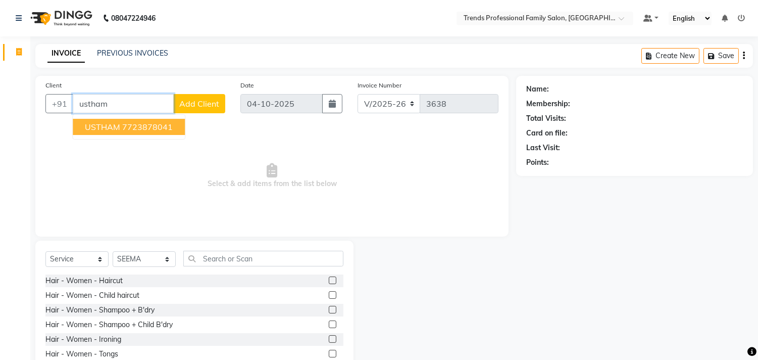
click at [137, 123] on ngb-highlight "7723878041" at bounding box center [147, 127] width 51 height 10
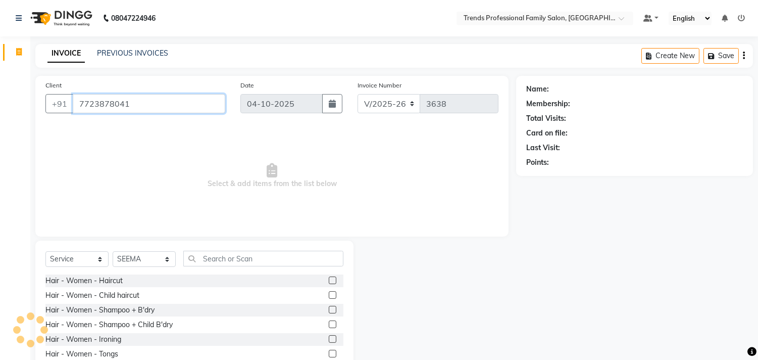
type input "7723878041"
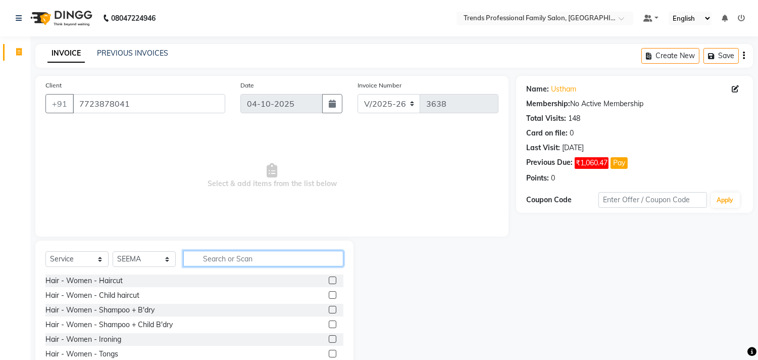
click at [220, 259] on input "text" at bounding box center [263, 259] width 160 height 16
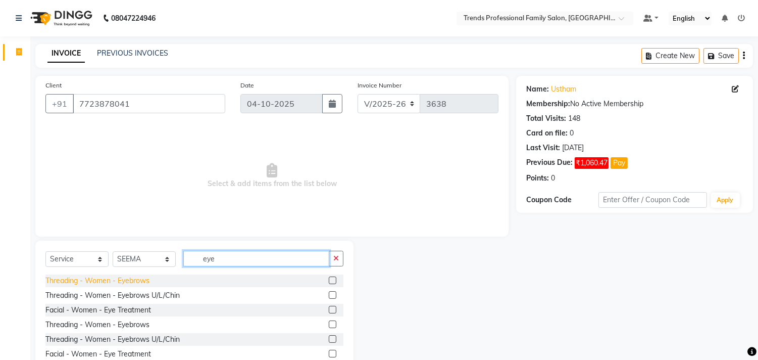
type input "eye"
click at [115, 279] on div "Threading - Women - Eyebrows" at bounding box center [97, 280] width 104 height 11
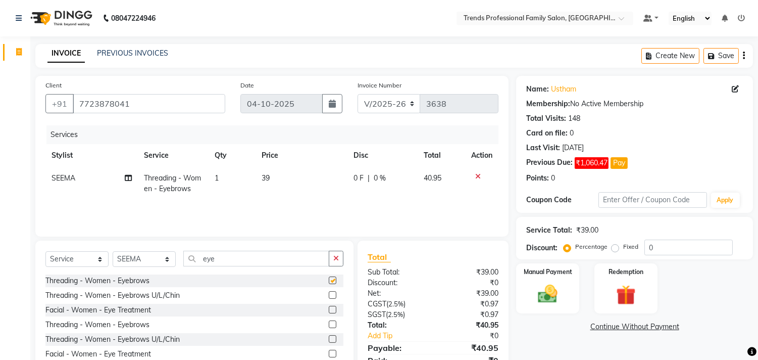
checkbox input "false"
click at [228, 263] on input "eye" at bounding box center [256, 259] width 146 height 16
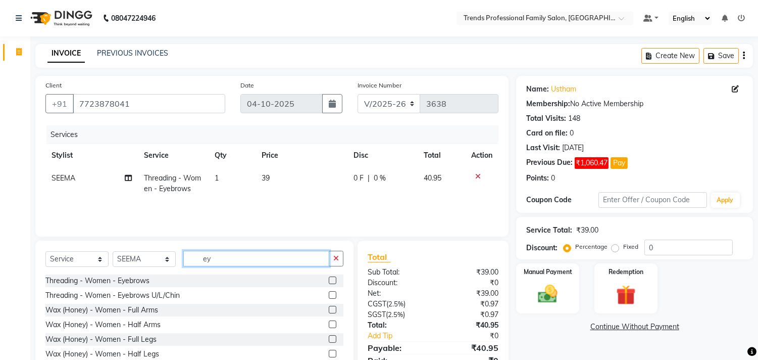
type input "e"
type input "uppe"
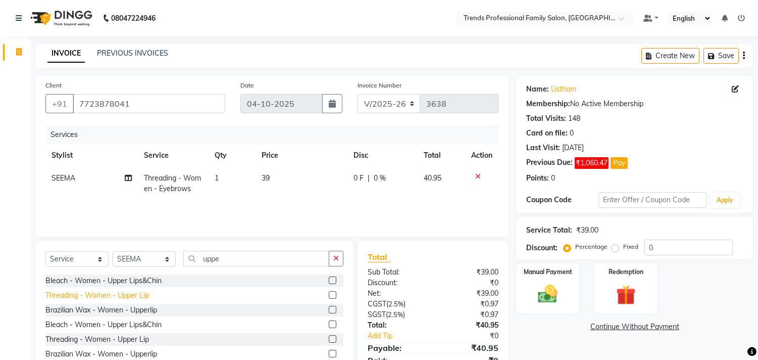
click at [105, 296] on div "Threading - Women - Upper Lip" at bounding box center [97, 295] width 104 height 11
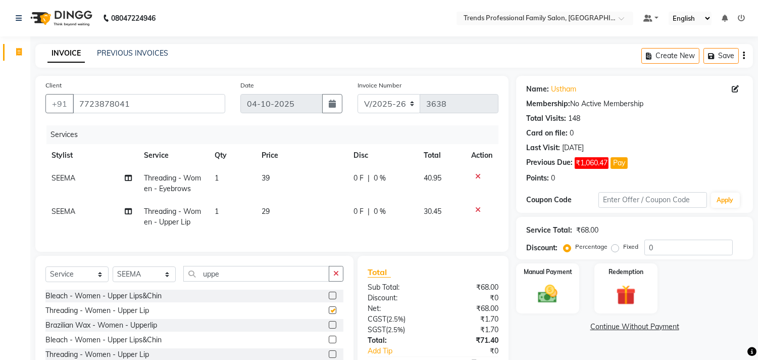
checkbox input "false"
drag, startPoint x: 248, startPoint y: 284, endPoint x: 255, endPoint y: 284, distance: 7.1
click at [248, 281] on input "uppe" at bounding box center [256, 274] width 146 height 16
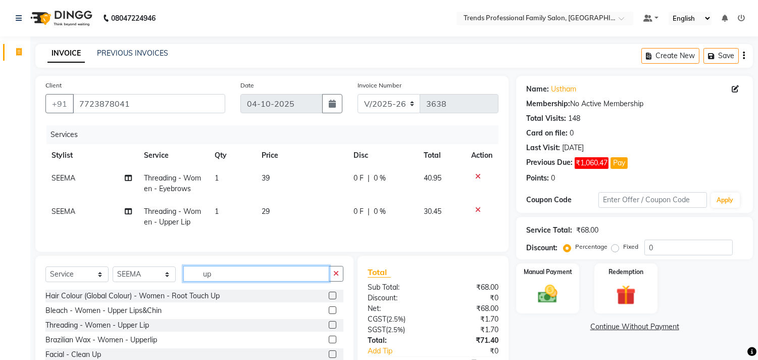
type input "u"
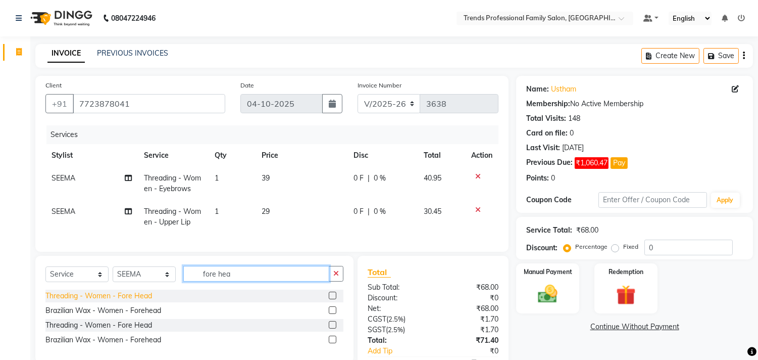
type input "fore hea"
click at [134, 301] on div "Threading - Women - Fore Head" at bounding box center [98, 296] width 107 height 11
checkbox input "false"
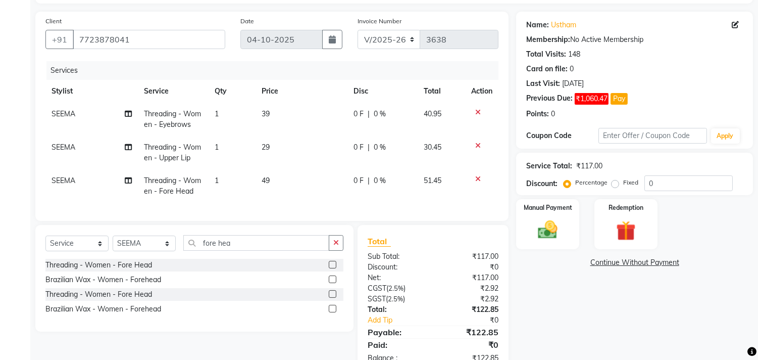
scroll to position [102, 0]
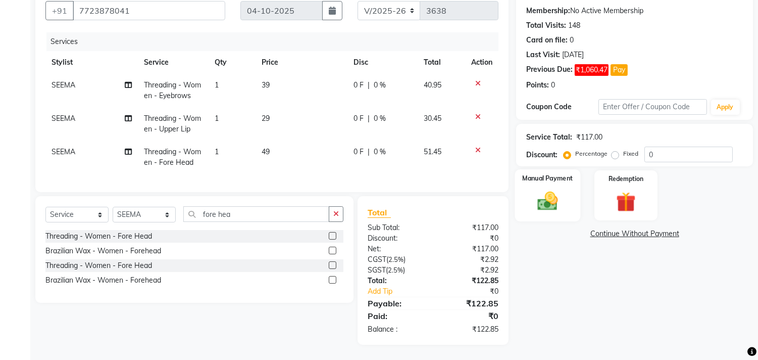
click at [553, 192] on img at bounding box center [548, 201] width 33 height 24
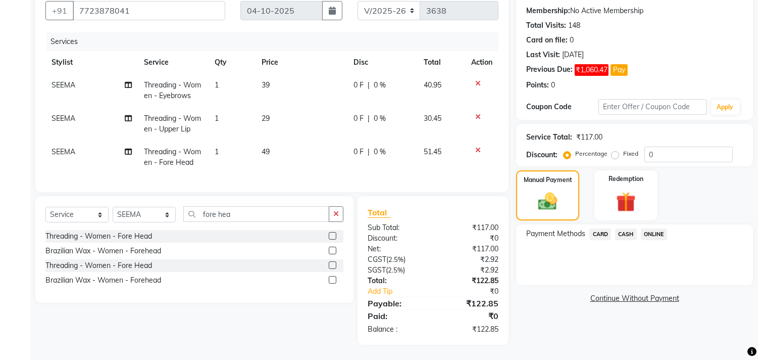
click at [653, 228] on span "ONLINE" at bounding box center [654, 234] width 26 height 12
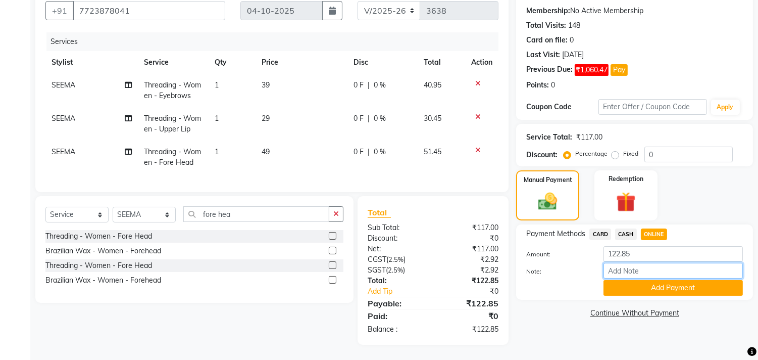
click at [614, 263] on input "Note:" at bounding box center [673, 271] width 139 height 16
type input "THANK YOU VISIT AGAIN"
click at [639, 280] on button "Add Payment" at bounding box center [673, 288] width 139 height 16
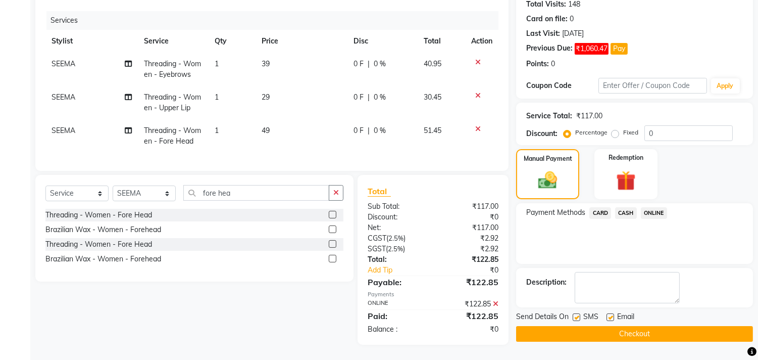
scroll to position [122, 0]
click at [609, 313] on label at bounding box center [611, 317] width 8 height 8
click at [609, 314] on input "checkbox" at bounding box center [610, 317] width 7 height 7
checkbox input "false"
click at [594, 326] on button "Checkout" at bounding box center [634, 334] width 237 height 16
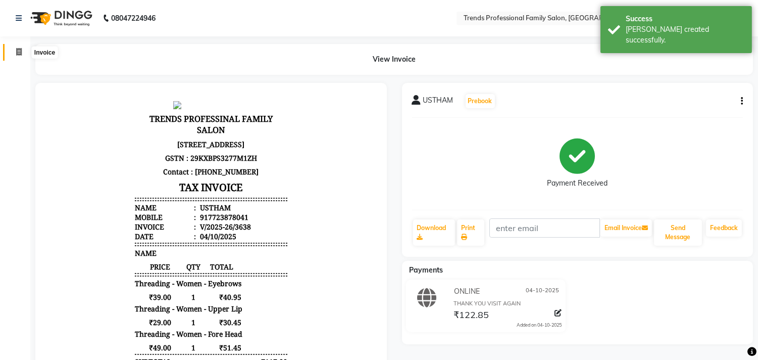
click at [21, 49] on icon at bounding box center [19, 52] width 6 height 8
select select "service"
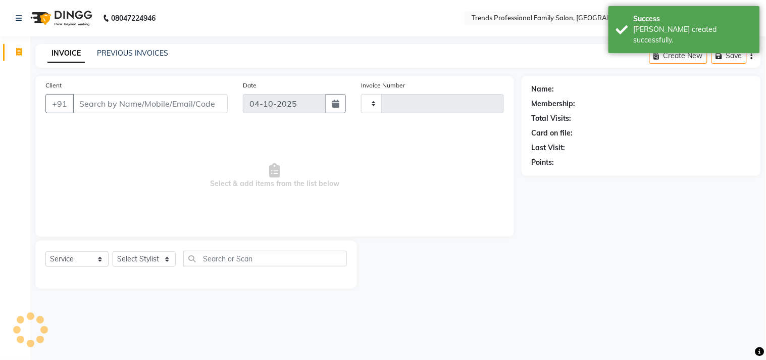
type input "3639"
select select "7345"
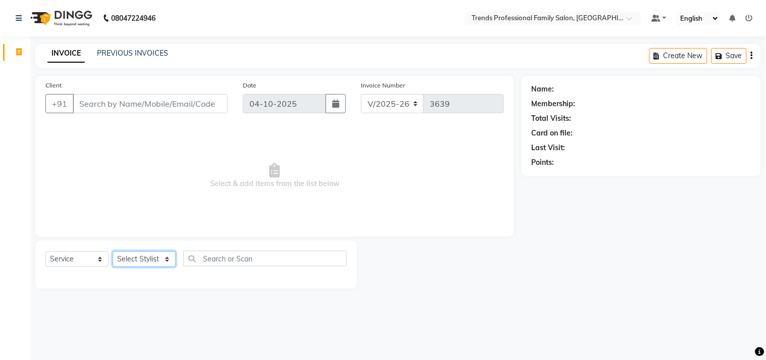
click at [167, 259] on select "Select Stylist AVANTHIKA [PERSON_NAME] [PERSON_NAME] [PERSON_NAME] RUSTHAM [PER…" at bounding box center [144, 259] width 63 height 16
select select "86395"
click at [113, 252] on select "Select Stylist AVANTHIKA [PERSON_NAME] [PERSON_NAME] [PERSON_NAME] RUSTHAM [PER…" at bounding box center [144, 259] width 63 height 16
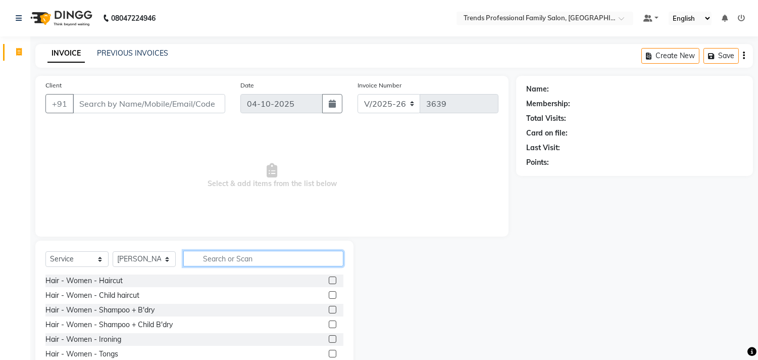
click at [250, 260] on input "text" at bounding box center [263, 259] width 160 height 16
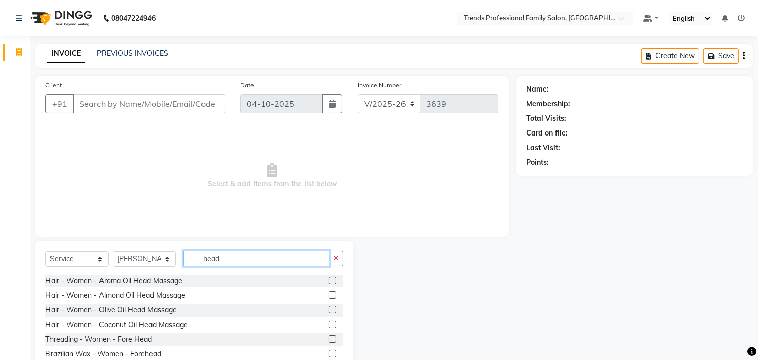
type input "head"
click at [329, 324] on label at bounding box center [333, 324] width 8 height 8
click at [329, 324] on input "checkbox" at bounding box center [332, 324] width 7 height 7
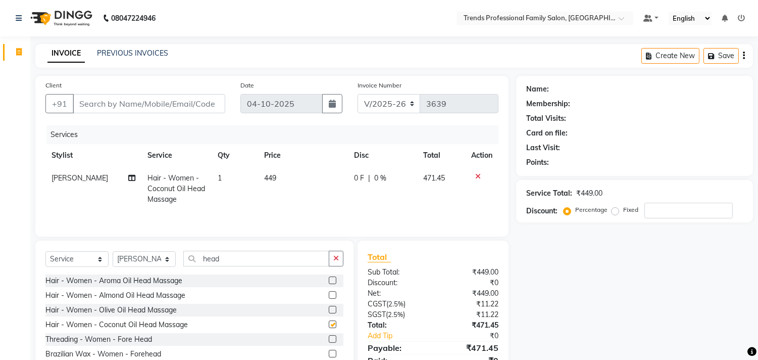
checkbox input "false"
click at [261, 263] on input "head" at bounding box center [256, 259] width 146 height 16
click at [279, 172] on td "449" at bounding box center [303, 189] width 90 height 44
select select "86395"
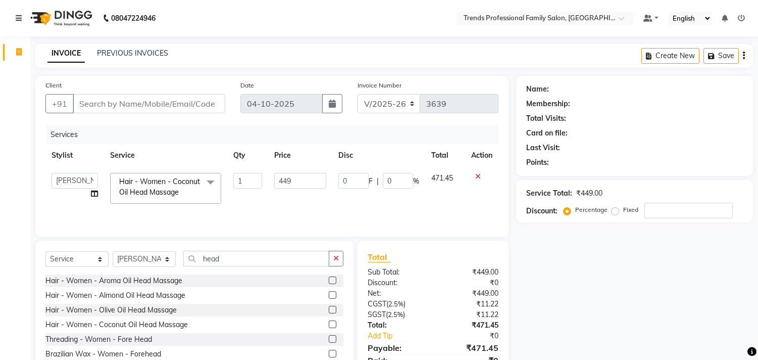
click at [476, 173] on icon at bounding box center [478, 176] width 6 height 7
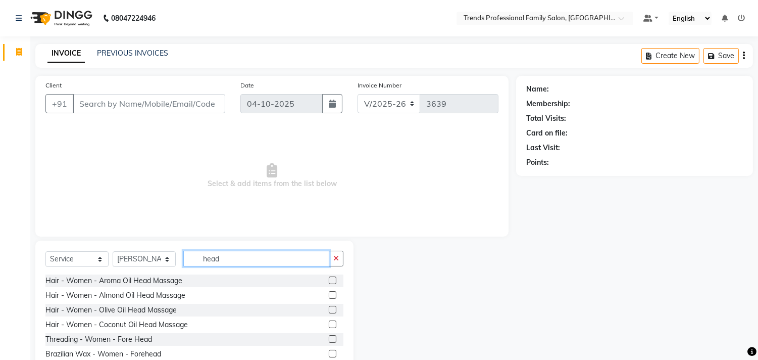
click at [246, 263] on input "head" at bounding box center [256, 259] width 146 height 16
type input "h"
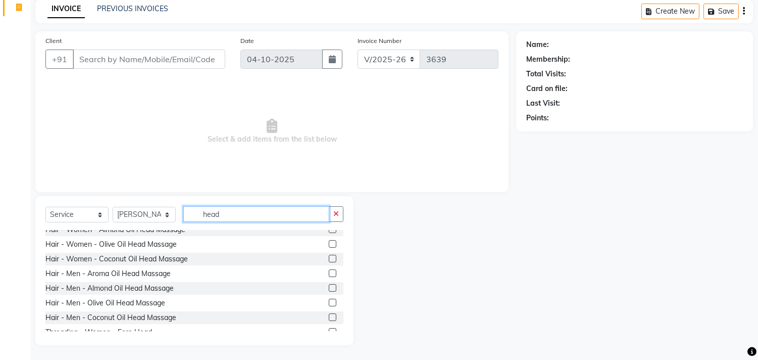
scroll to position [162, 0]
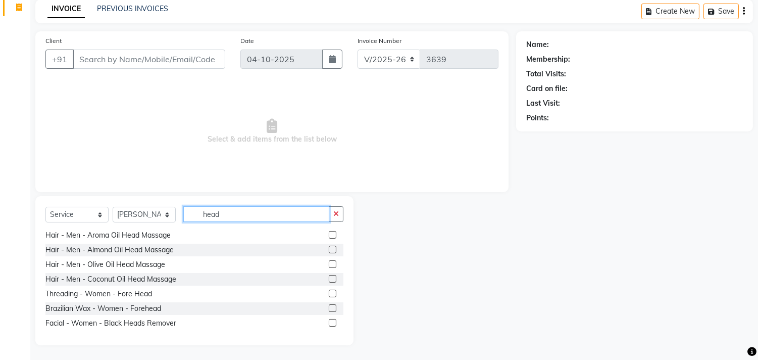
click at [250, 211] on input "head" at bounding box center [256, 214] width 146 height 16
type input "head mass"
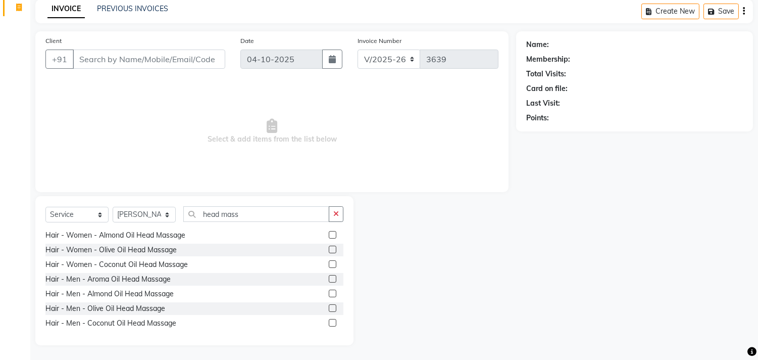
click at [329, 320] on label at bounding box center [333, 323] width 8 height 8
click at [329, 320] on input "checkbox" at bounding box center [332, 323] width 7 height 7
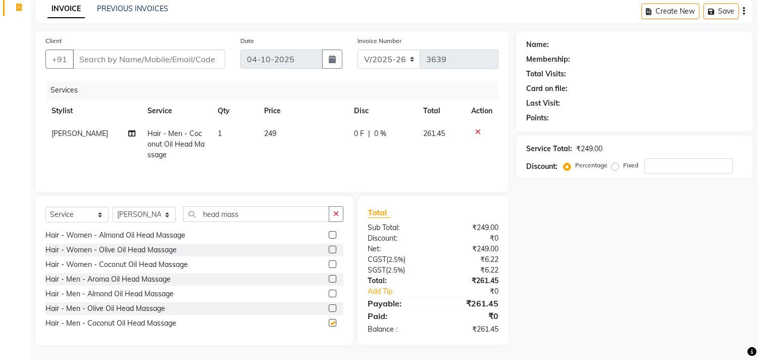
checkbox input "false"
click at [250, 218] on input "head mass" at bounding box center [256, 214] width 146 height 16
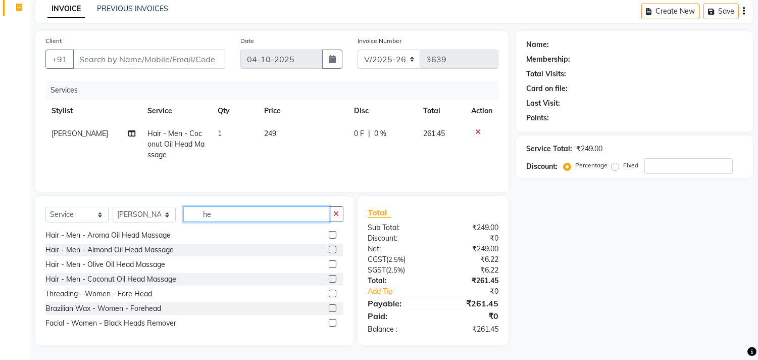
type input "h"
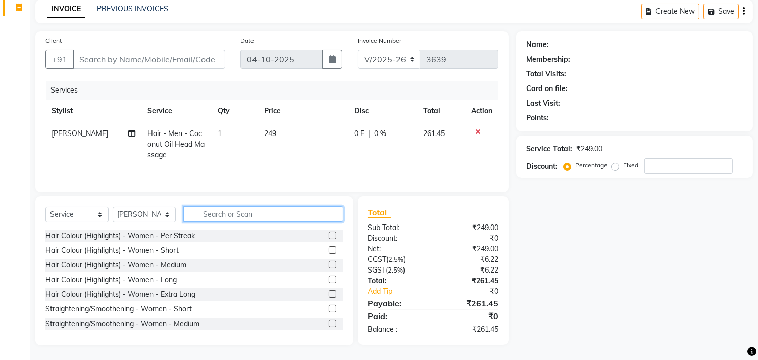
click at [242, 214] on input "text" at bounding box center [263, 214] width 160 height 16
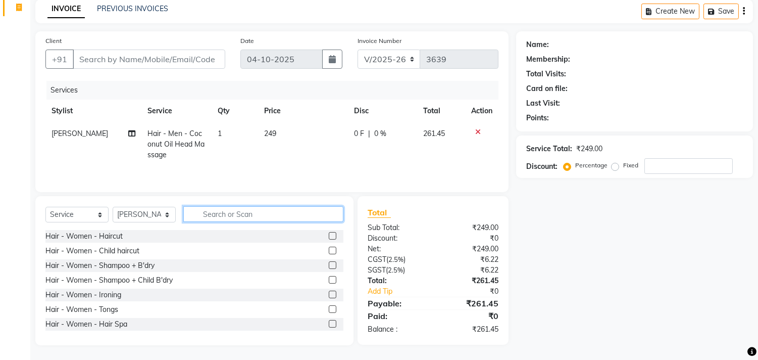
scroll to position [0, 0]
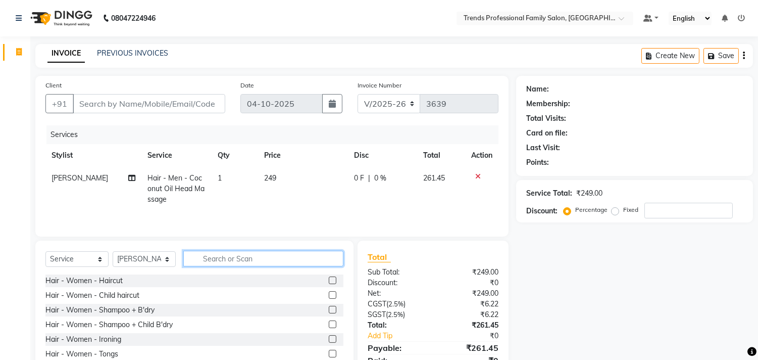
drag, startPoint x: 229, startPoint y: 252, endPoint x: 228, endPoint y: 259, distance: 7.1
click at [229, 253] on input "text" at bounding box center [263, 259] width 160 height 16
click at [228, 264] on input "text" at bounding box center [263, 259] width 160 height 16
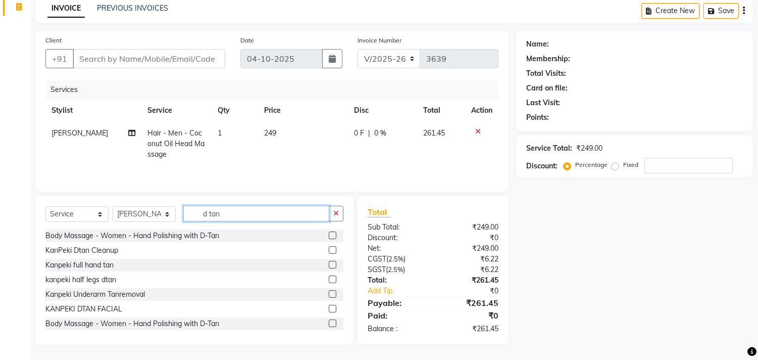
scroll to position [1, 0]
type input "d tan"
click at [329, 249] on label at bounding box center [333, 249] width 8 height 8
click at [329, 249] on input "checkbox" at bounding box center [332, 249] width 7 height 7
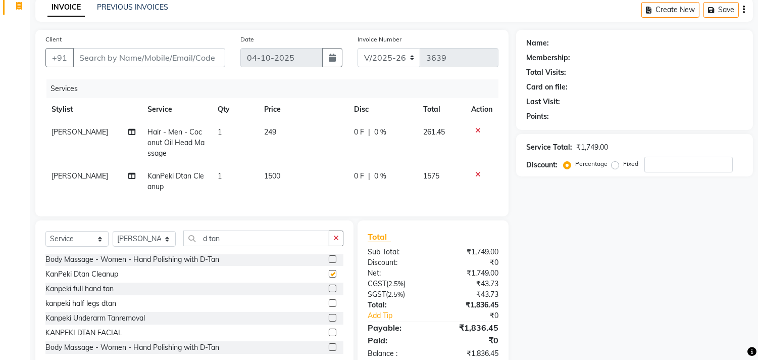
checkbox input "false"
click at [479, 169] on td at bounding box center [481, 181] width 33 height 33
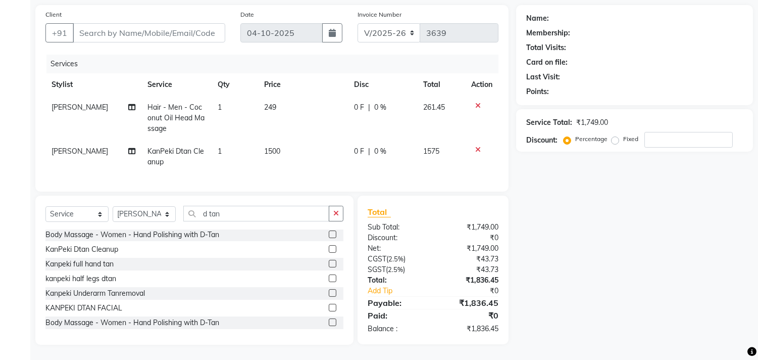
scroll to position [0, 0]
click at [247, 213] on input "d tan" at bounding box center [256, 214] width 146 height 16
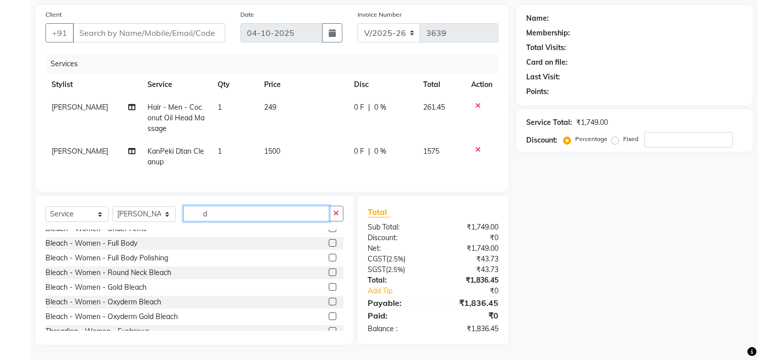
scroll to position [69, 0]
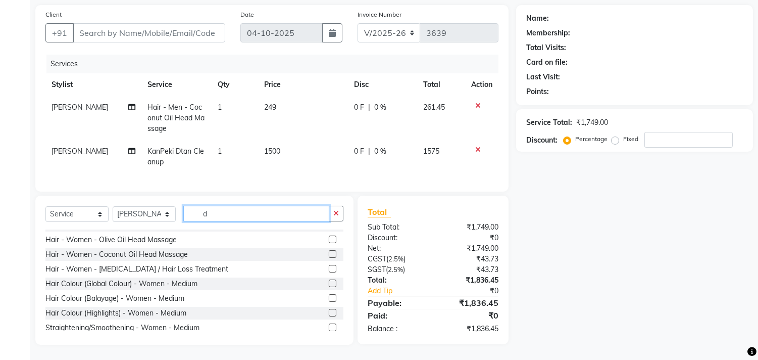
click at [233, 213] on input "d" at bounding box center [256, 214] width 146 height 16
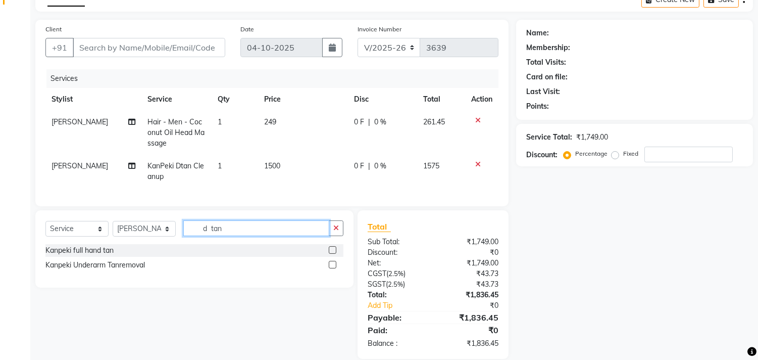
scroll to position [78, 0]
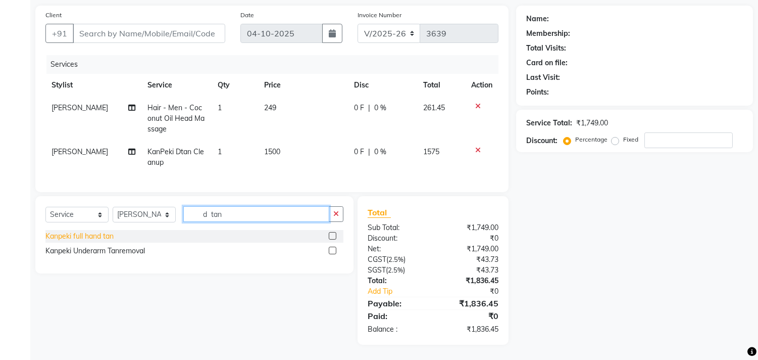
type input "d tan"
click at [92, 233] on div "Kanpeki full hand tan" at bounding box center [79, 236] width 68 height 11
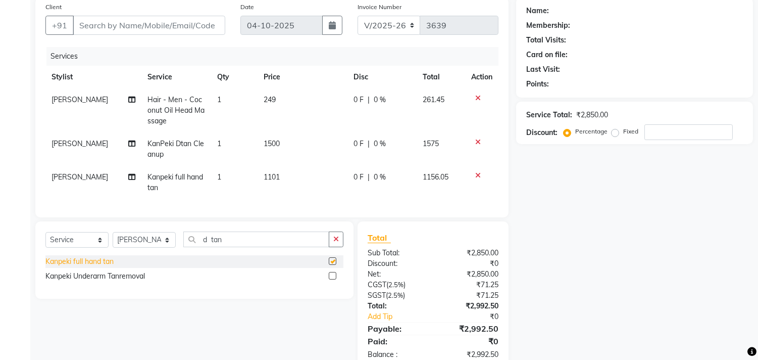
checkbox input "false"
click at [476, 138] on icon at bounding box center [478, 141] width 6 height 7
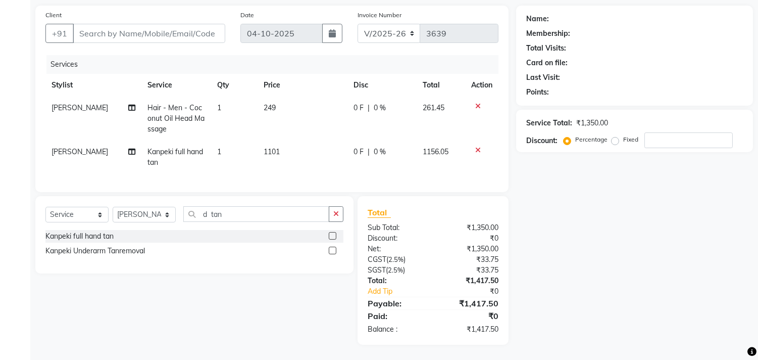
click at [288, 140] on td "1101" at bounding box center [303, 156] width 90 height 33
select select "86395"
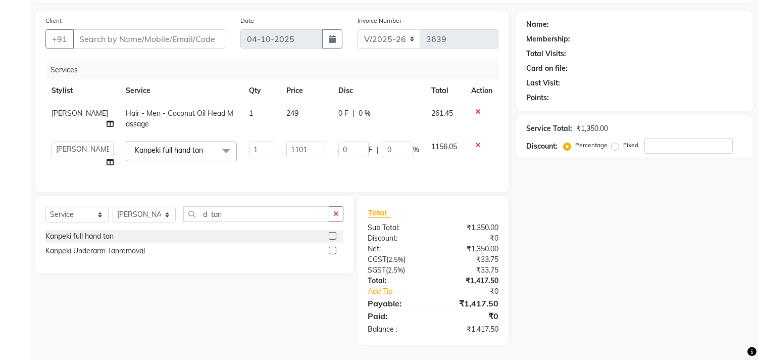
scroll to position [73, 0]
click at [296, 141] on input "1101" at bounding box center [306, 149] width 40 height 16
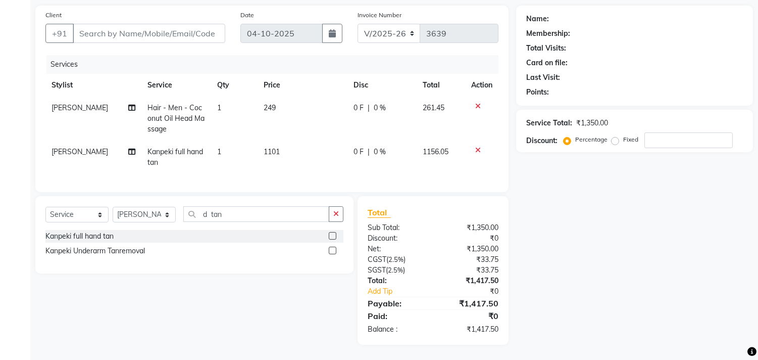
click at [474, 132] on tbody "[PERSON_NAME] Hair - Men - Coconut Oil Head Massage 1 249 0 F | 0 % 261.45 [PER…" at bounding box center [271, 135] width 453 height 77
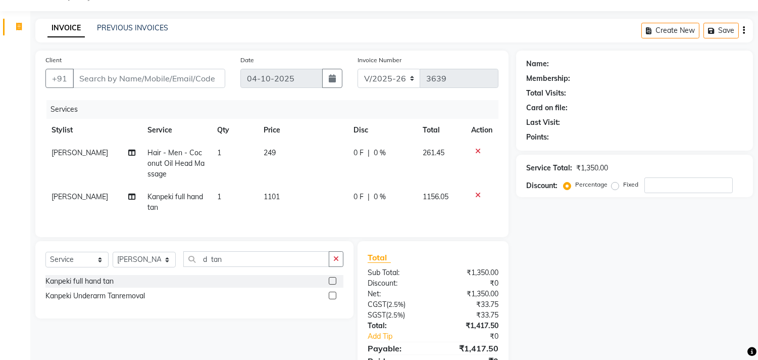
scroll to position [0, 0]
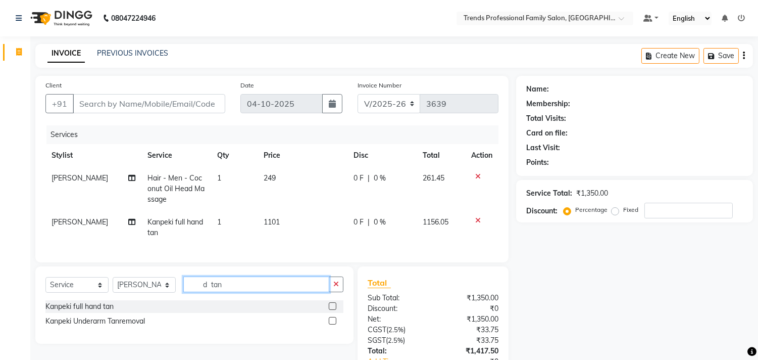
click at [239, 290] on input "d tan" at bounding box center [256, 284] width 146 height 16
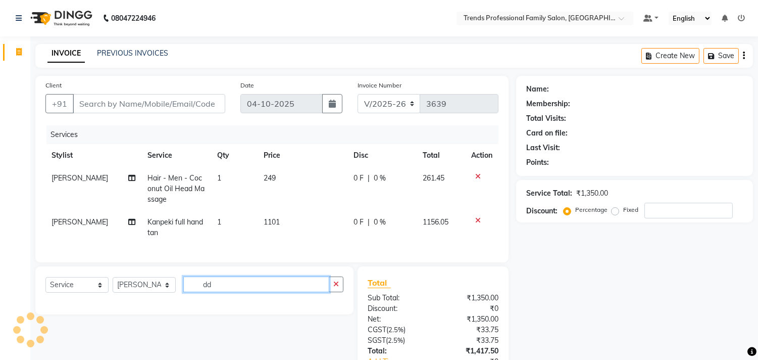
type input "d"
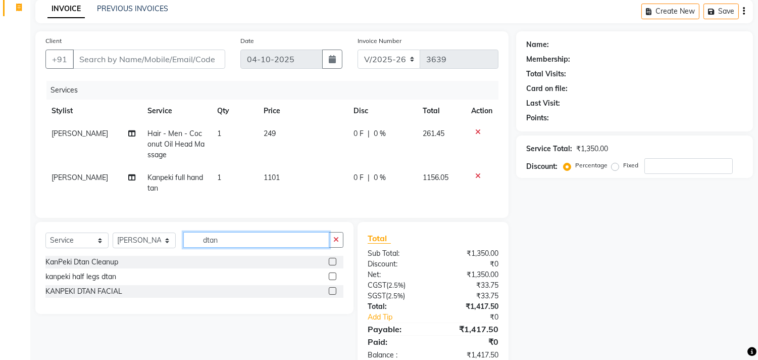
scroll to position [78, 0]
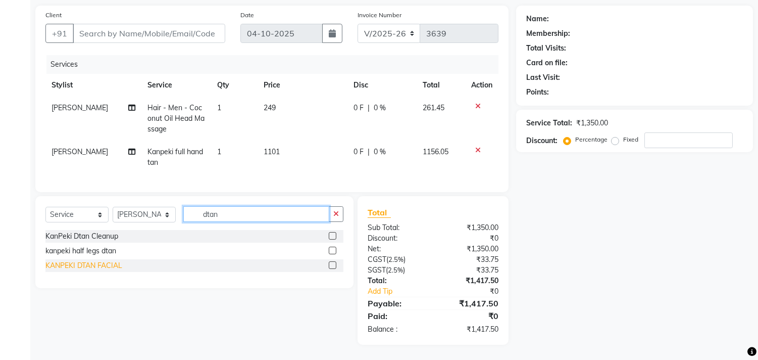
type input "dtan"
click at [114, 264] on div "KANPEKI DTAN FACIAL" at bounding box center [83, 265] width 77 height 11
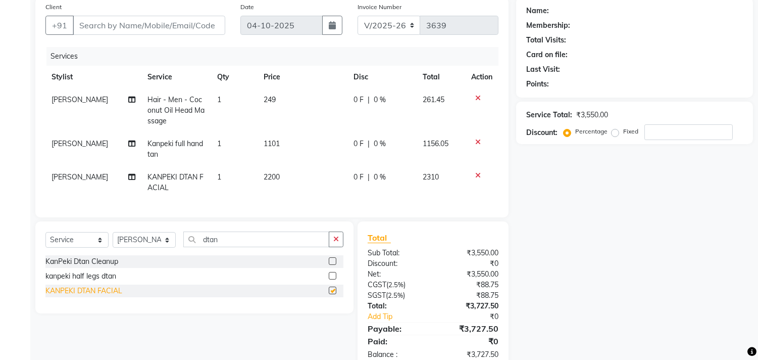
checkbox input "false"
click at [478, 172] on icon at bounding box center [478, 175] width 6 height 7
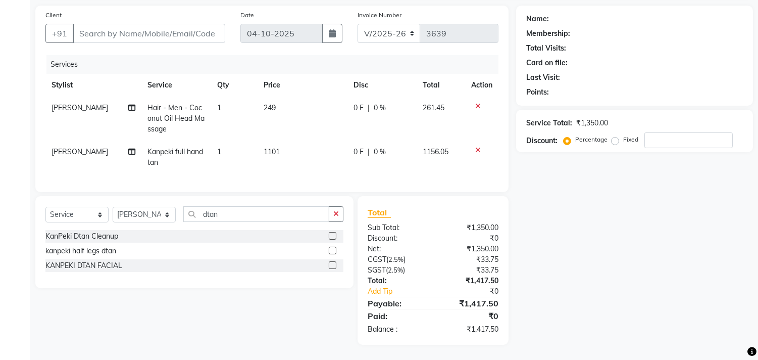
click at [477, 147] on icon at bounding box center [478, 150] width 6 height 7
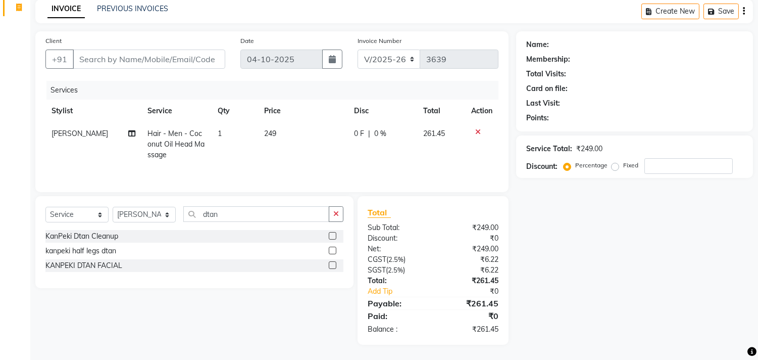
scroll to position [45, 0]
click at [250, 213] on input "dtan" at bounding box center [256, 214] width 146 height 16
type input "d"
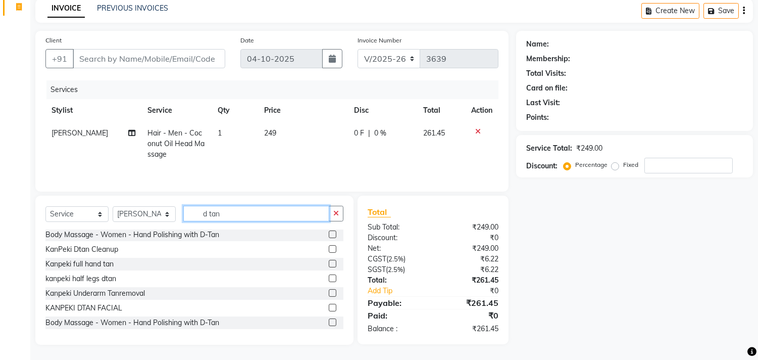
scroll to position [0, 0]
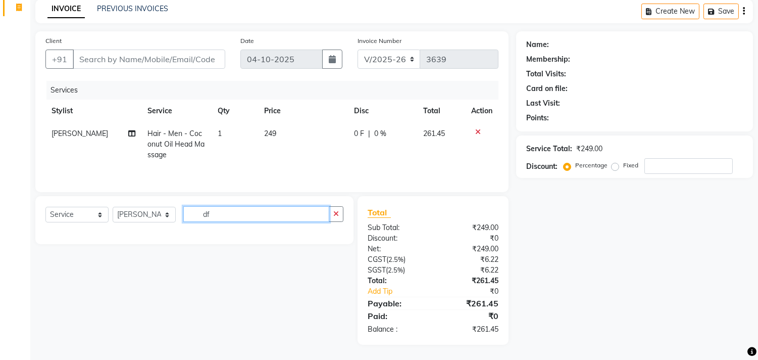
type input "d"
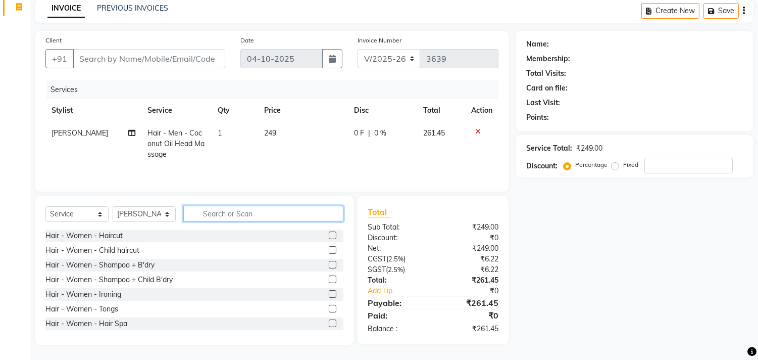
type input "e"
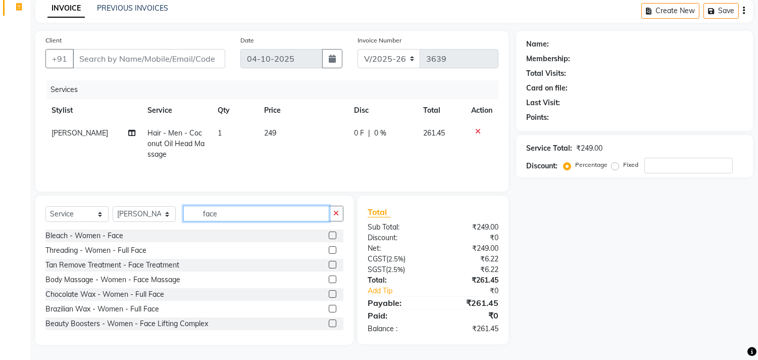
type input "face"
click at [329, 263] on label at bounding box center [333, 265] width 8 height 8
click at [329, 263] on input "checkbox" at bounding box center [332, 265] width 7 height 7
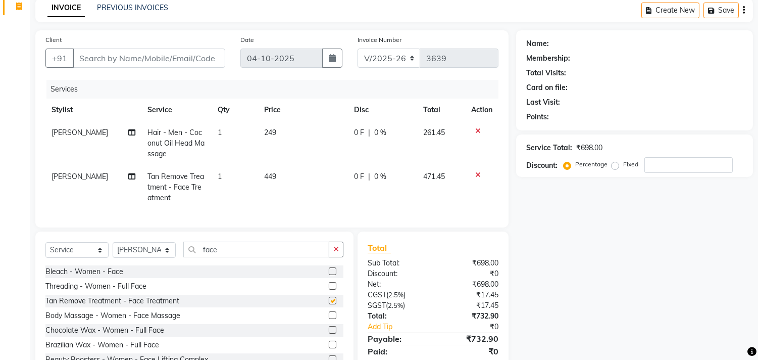
checkbox input "false"
click at [276, 172] on td "449" at bounding box center [303, 187] width 90 height 44
select select "86395"
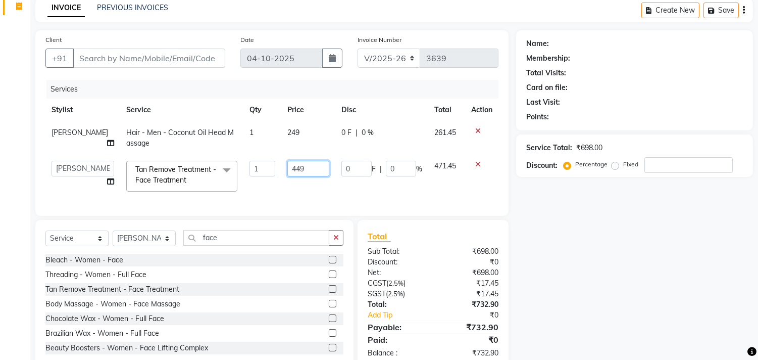
click at [297, 172] on input "449" at bounding box center [308, 169] width 42 height 16
type input "4"
type input "600"
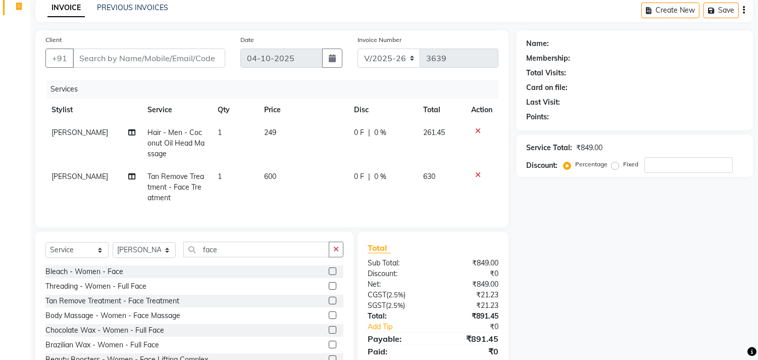
click at [316, 183] on td "600" at bounding box center [303, 187] width 90 height 44
select select "86395"
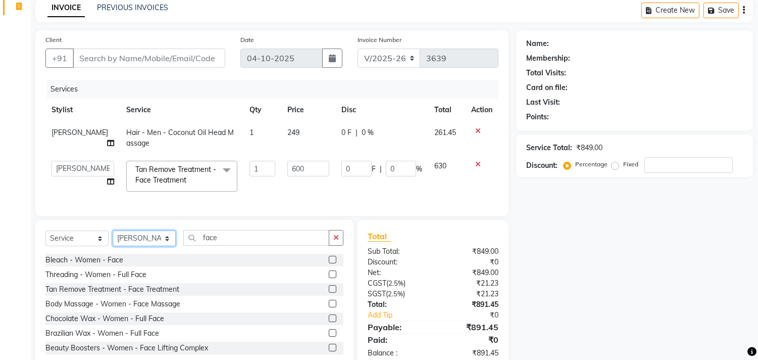
click at [154, 246] on select "Select Stylist AVANTHIKA [PERSON_NAME] [PERSON_NAME] [PERSON_NAME] RUSTHAM [PER…" at bounding box center [144, 238] width 63 height 16
click at [113, 239] on select "Select Stylist AVANTHIKA [PERSON_NAME] [PERSON_NAME] [PERSON_NAME] RUSTHAM [PER…" at bounding box center [144, 238] width 63 height 16
click at [227, 246] on input "face" at bounding box center [256, 238] width 146 height 16
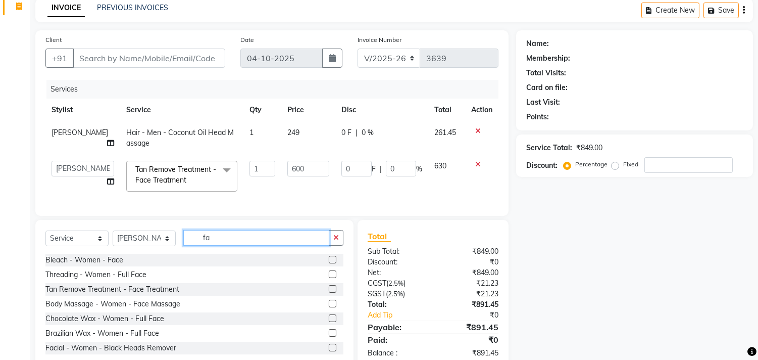
type input "f"
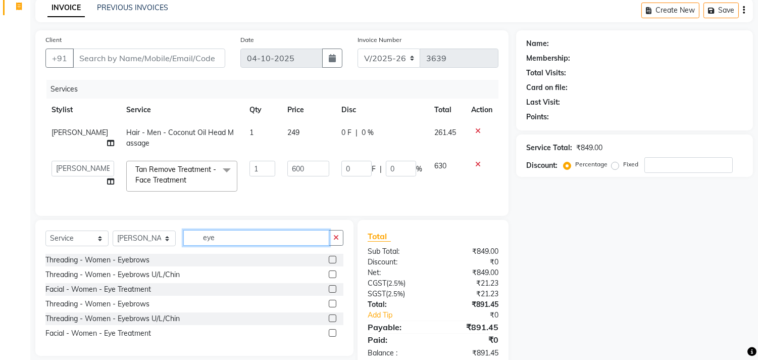
type input "eye"
click at [329, 263] on label at bounding box center [333, 260] width 8 height 8
click at [329, 263] on input "checkbox" at bounding box center [332, 260] width 7 height 7
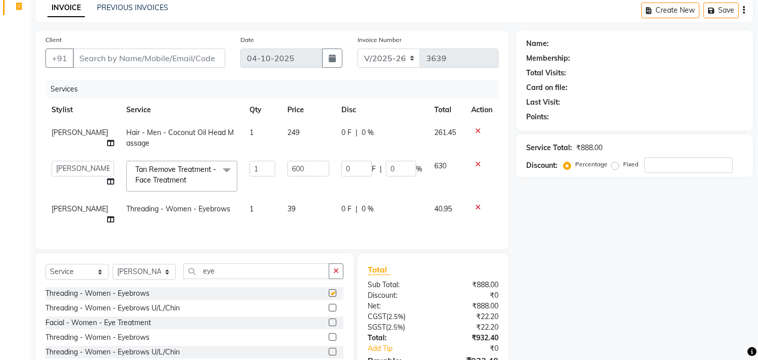
checkbox input "false"
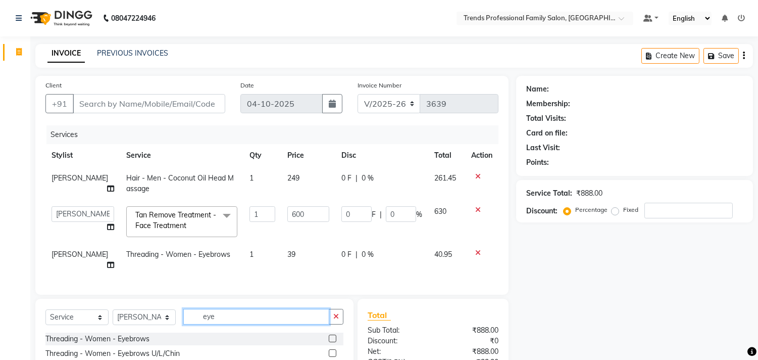
click at [254, 311] on input "eye" at bounding box center [256, 317] width 146 height 16
type input "e"
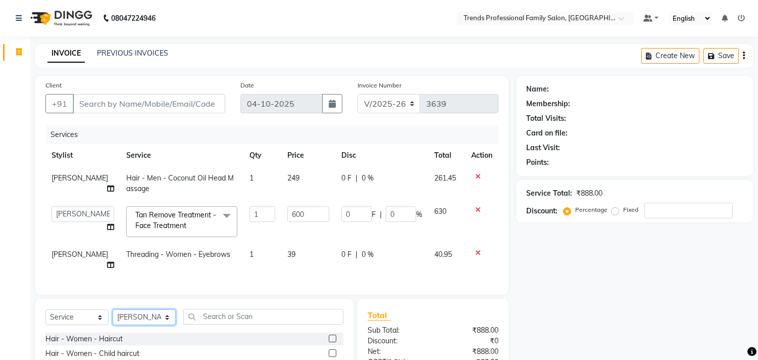
click at [167, 310] on select "Select Stylist AVANTHIKA [PERSON_NAME] [PERSON_NAME] [PERSON_NAME] RUSTHAM [PER…" at bounding box center [144, 317] width 63 height 16
select select "63524"
click at [113, 309] on select "Select Stylist AVANTHIKA [PERSON_NAME] [PERSON_NAME] [PERSON_NAME] RUSTHAM [PER…" at bounding box center [144, 317] width 63 height 16
click at [234, 311] on input "text" at bounding box center [263, 317] width 160 height 16
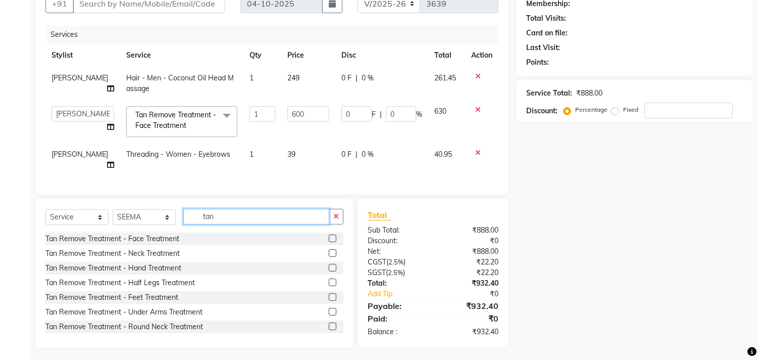
scroll to position [101, 0]
type input "tan"
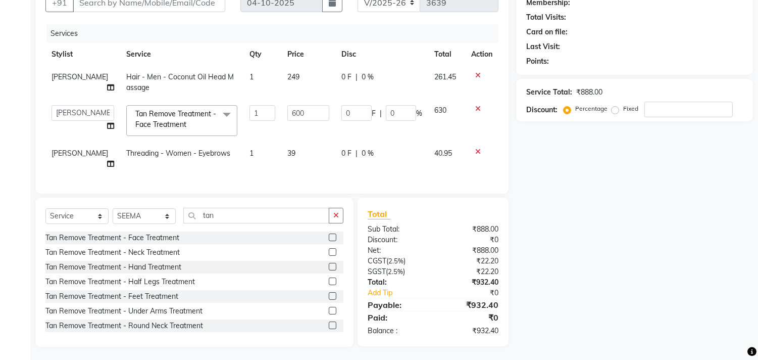
click at [329, 233] on label at bounding box center [333, 237] width 8 height 8
click at [329, 234] on input "checkbox" at bounding box center [332, 237] width 7 height 7
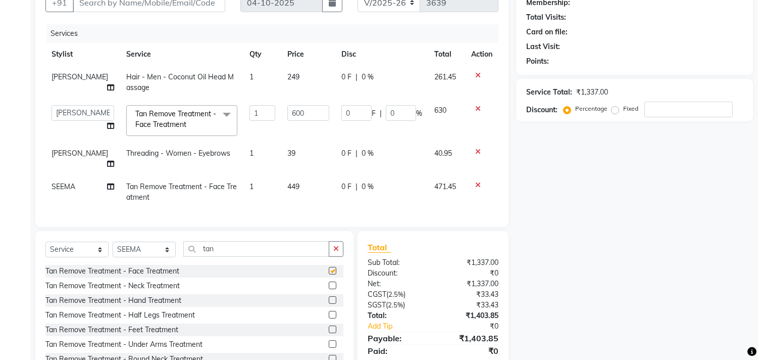
checkbox input "false"
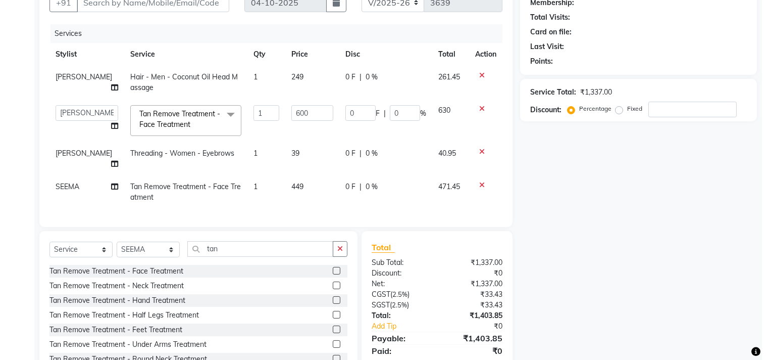
scroll to position [0, 0]
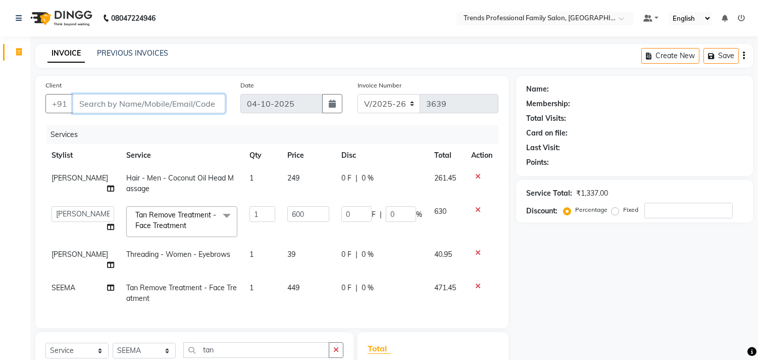
click at [163, 98] on input "Client" at bounding box center [149, 103] width 153 height 19
type input "7"
type input "0"
type input "7829343358"
click at [199, 99] on span "Add Client" at bounding box center [199, 104] width 40 height 10
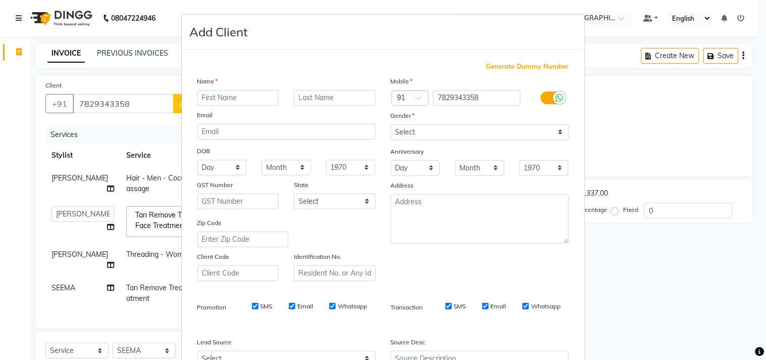
click at [218, 99] on input "text" at bounding box center [239, 98] width 82 height 16
click at [205, 97] on input "kashore" at bounding box center [239, 98] width 82 height 16
click at [205, 99] on input "kaishore" at bounding box center [239, 98] width 82 height 16
type input "kishore"
click at [410, 129] on select "Select [DEMOGRAPHIC_DATA] [DEMOGRAPHIC_DATA] Other Prefer Not To Say" at bounding box center [480, 132] width 178 height 16
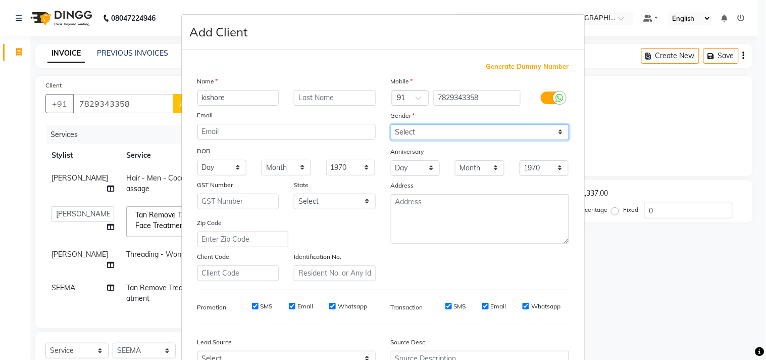
select select "[DEMOGRAPHIC_DATA]"
click at [391, 124] on select "Select [DEMOGRAPHIC_DATA] [DEMOGRAPHIC_DATA] Other Prefer Not To Say" at bounding box center [480, 132] width 178 height 16
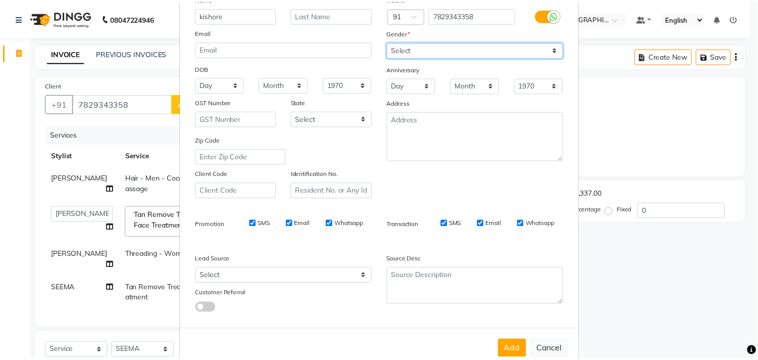
scroll to position [107, 0]
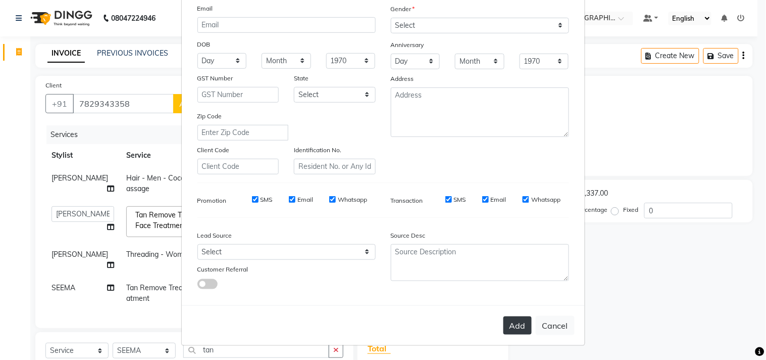
click at [516, 320] on button "Add" at bounding box center [518, 325] width 28 height 18
select select
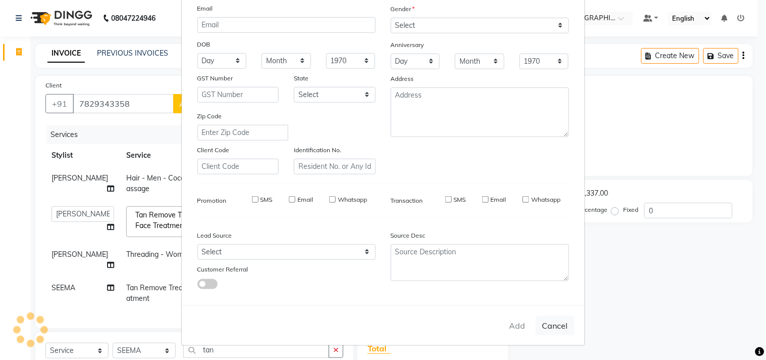
select select
checkbox input "false"
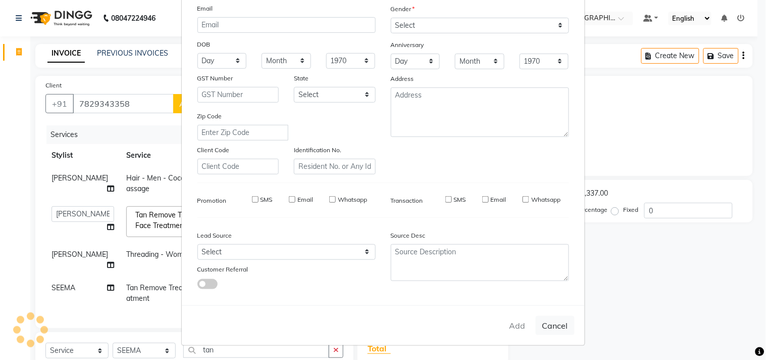
checkbox input "false"
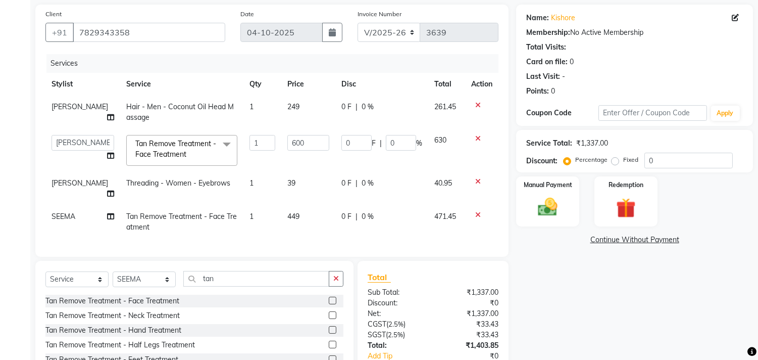
scroll to position [134, 0]
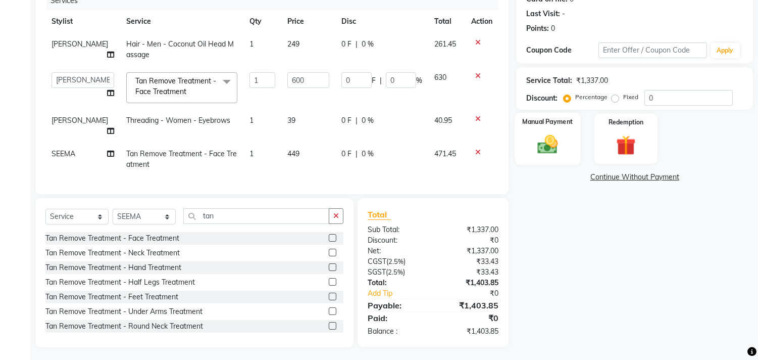
click at [539, 140] on img at bounding box center [548, 145] width 33 height 24
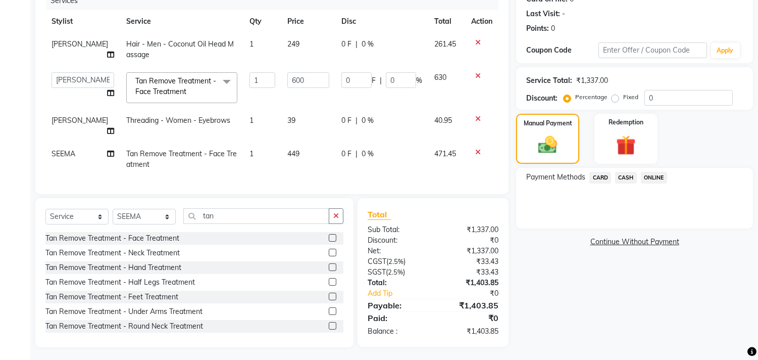
click at [646, 172] on span "ONLINE" at bounding box center [654, 178] width 26 height 12
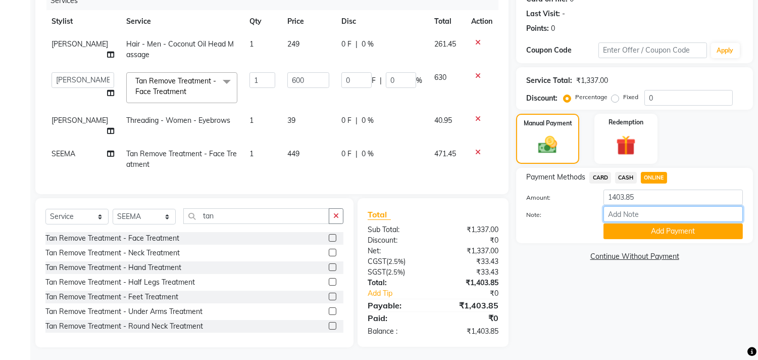
click at [648, 208] on input "Note:" at bounding box center [673, 214] width 139 height 16
type input "THANK YOU VISIT AGAIN"
click at [664, 220] on input "THANK YOU VISIT AGAIN" at bounding box center [673, 214] width 139 height 16
click at [663, 225] on button "Add Payment" at bounding box center [673, 231] width 139 height 16
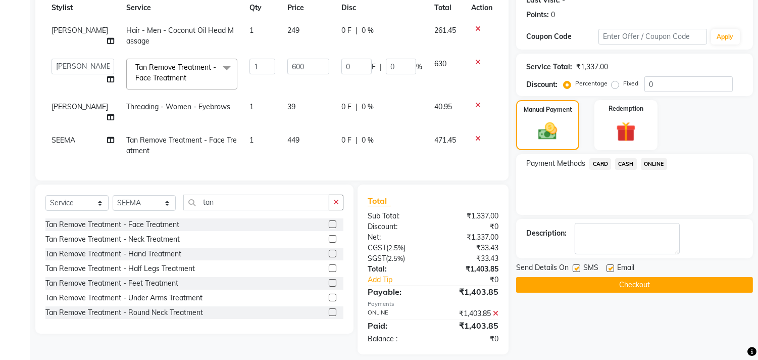
scroll to position [155, 0]
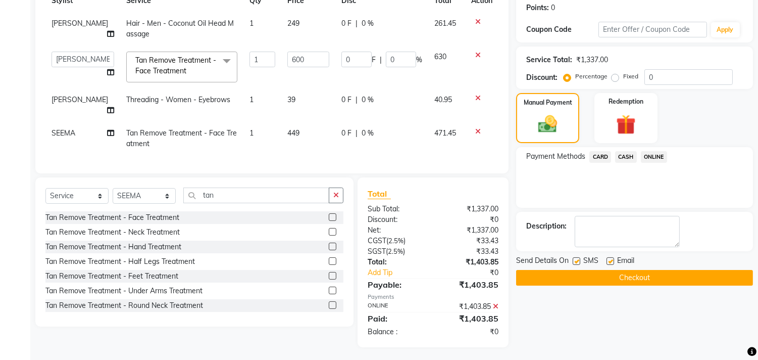
click at [610, 255] on div "Email" at bounding box center [625, 261] width 36 height 13
click at [615, 278] on button "Checkout" at bounding box center [634, 278] width 237 height 16
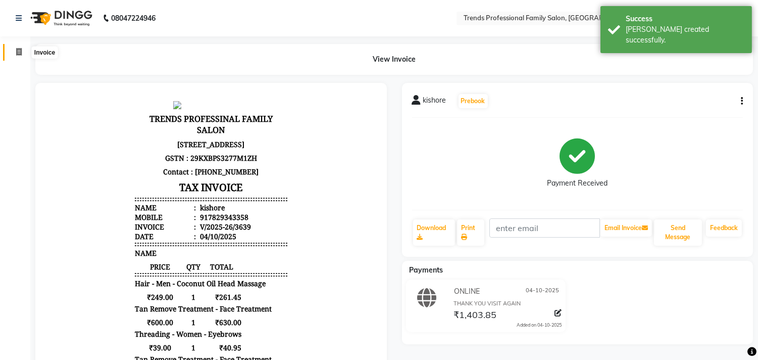
click at [13, 50] on span at bounding box center [19, 52] width 18 height 12
select select "service"
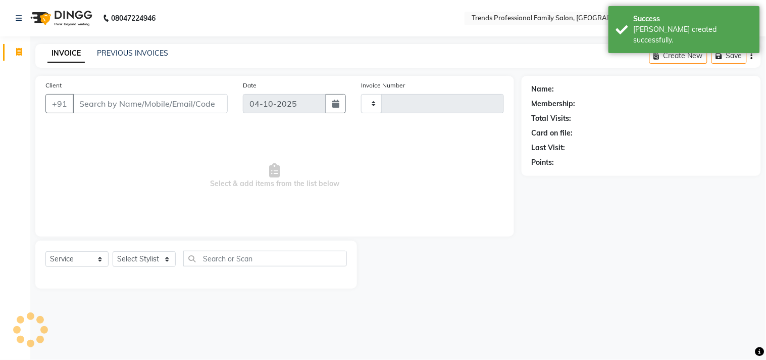
type input "3640"
select select "7345"
click at [105, 96] on input "Client" at bounding box center [150, 103] width 155 height 19
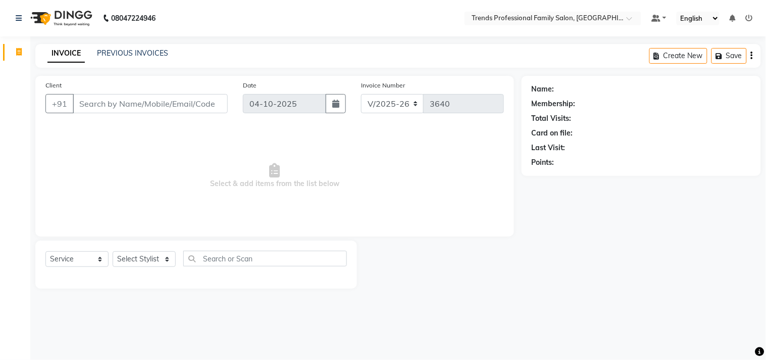
click at [131, 102] on input "Client" at bounding box center [150, 103] width 155 height 19
click at [170, 253] on select "Select Stylist AVANTHIKA [PERSON_NAME] [PERSON_NAME] [PERSON_NAME] RUSTHAM [PER…" at bounding box center [144, 259] width 63 height 16
select select "68140"
click at [113, 252] on select "Select Stylist AVANTHIKA [PERSON_NAME] [PERSON_NAME] [PERSON_NAME] RUSTHAM [PER…" at bounding box center [144, 259] width 63 height 16
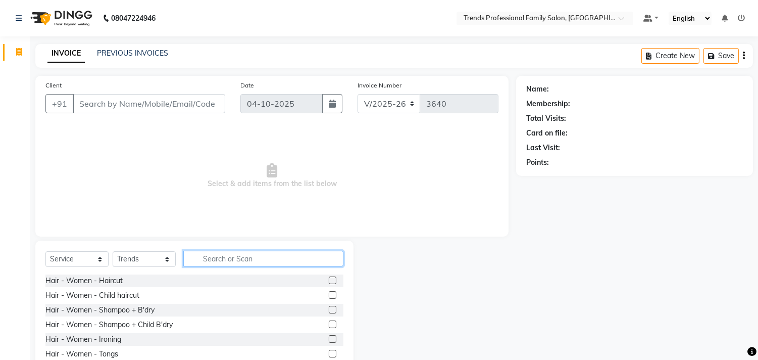
click at [220, 253] on input "text" at bounding box center [263, 259] width 160 height 16
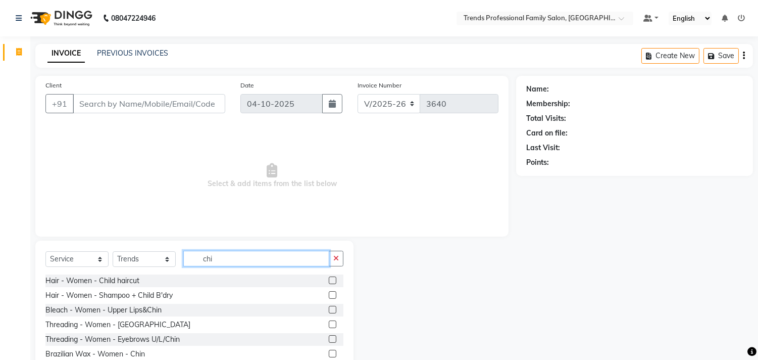
type input "chi"
click at [329, 278] on label at bounding box center [333, 280] width 8 height 8
click at [329, 278] on input "checkbox" at bounding box center [332, 280] width 7 height 7
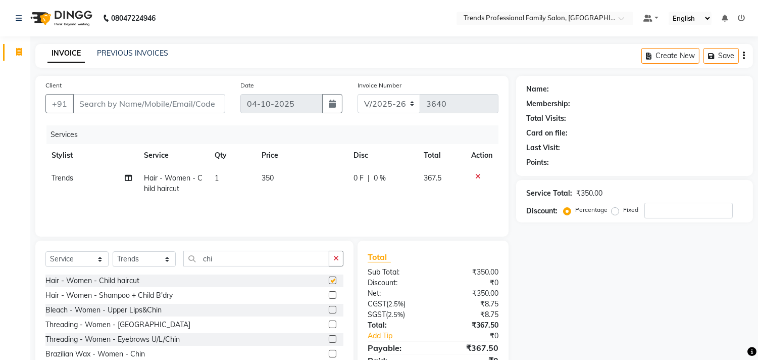
checkbox input "false"
click at [126, 108] on input "Client" at bounding box center [149, 103] width 153 height 19
click at [273, 176] on span "350" at bounding box center [268, 177] width 12 height 9
select select "68140"
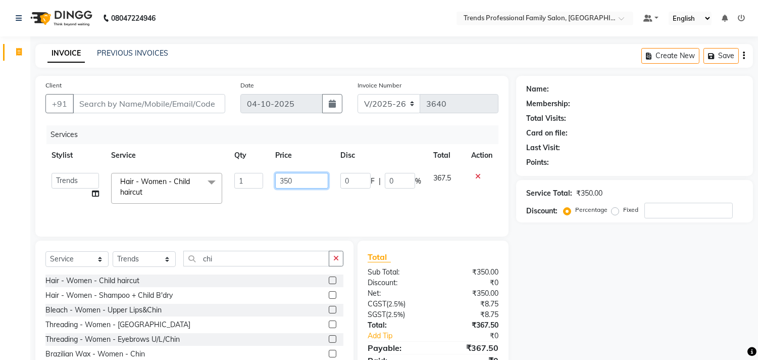
click at [300, 182] on input "350" at bounding box center [301, 181] width 53 height 16
type input "3"
type input "200"
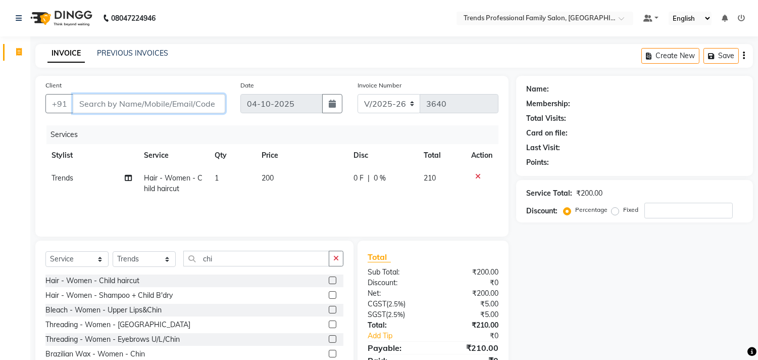
click at [103, 105] on input "Client" at bounding box center [149, 103] width 153 height 19
click at [89, 99] on input "Client" at bounding box center [149, 103] width 153 height 19
click at [77, 105] on input "Client" at bounding box center [149, 103] width 153 height 19
click at [150, 258] on select "Select Stylist AVANTHIKA [PERSON_NAME] [PERSON_NAME] [PERSON_NAME] RUSTHAM [PER…" at bounding box center [144, 259] width 63 height 16
click at [113, 252] on select "Select Stylist AVANTHIKA [PERSON_NAME] [PERSON_NAME] [PERSON_NAME] RUSTHAM [PER…" at bounding box center [144, 259] width 63 height 16
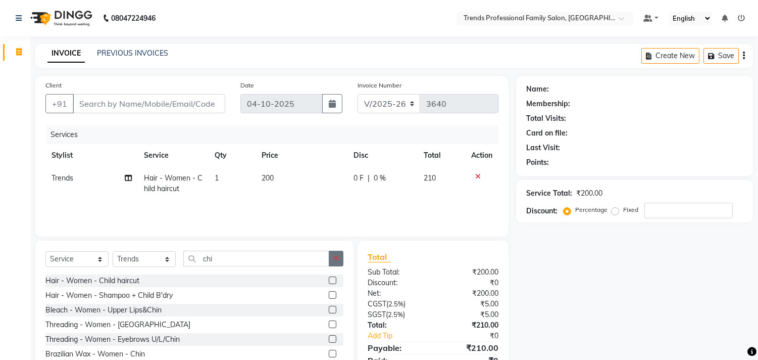
click at [341, 262] on button "button" at bounding box center [336, 259] width 15 height 16
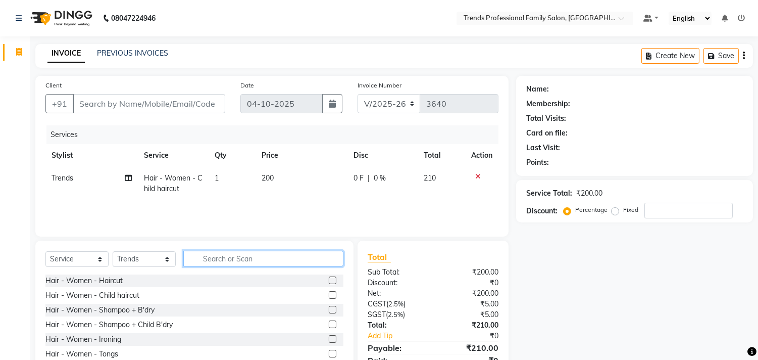
click at [203, 259] on input "text" at bounding box center [263, 259] width 160 height 16
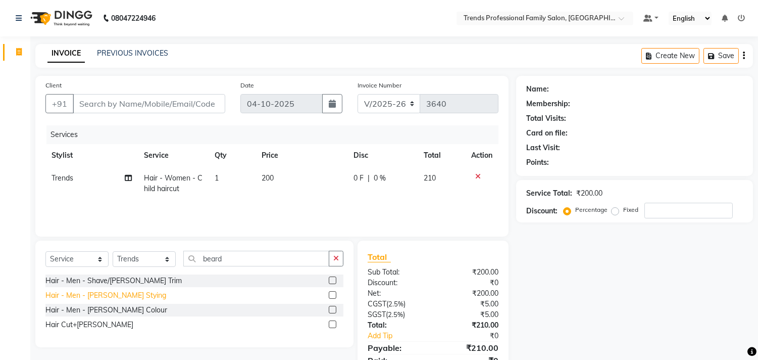
click at [100, 292] on div "Hair - Men - [PERSON_NAME] Stying" at bounding box center [105, 295] width 121 height 11
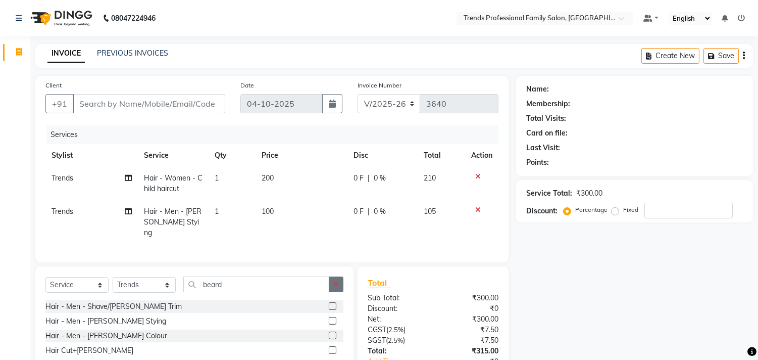
click at [330, 276] on button "button" at bounding box center [336, 284] width 15 height 16
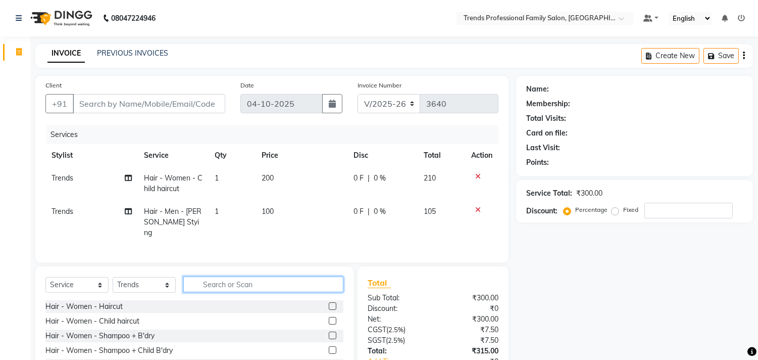
click at [189, 286] on input "text" at bounding box center [263, 284] width 160 height 16
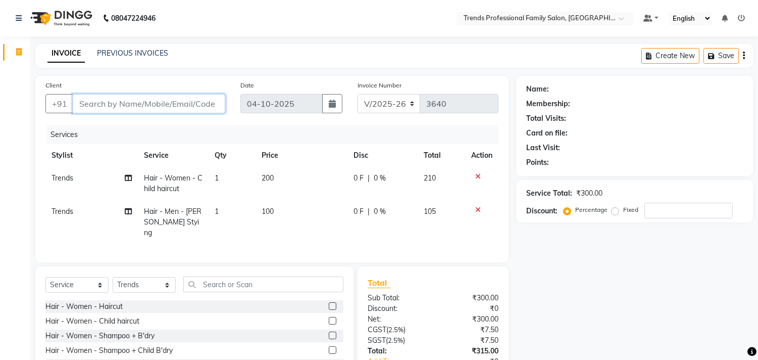
click at [109, 100] on input "Client" at bounding box center [149, 103] width 153 height 19
click at [133, 101] on input "Client" at bounding box center [149, 103] width 153 height 19
click at [118, 103] on input "9964393363" at bounding box center [123, 103] width 101 height 19
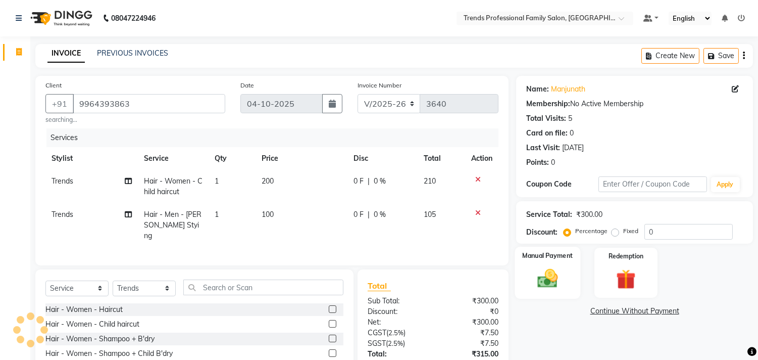
click at [552, 276] on img at bounding box center [548, 279] width 33 height 24
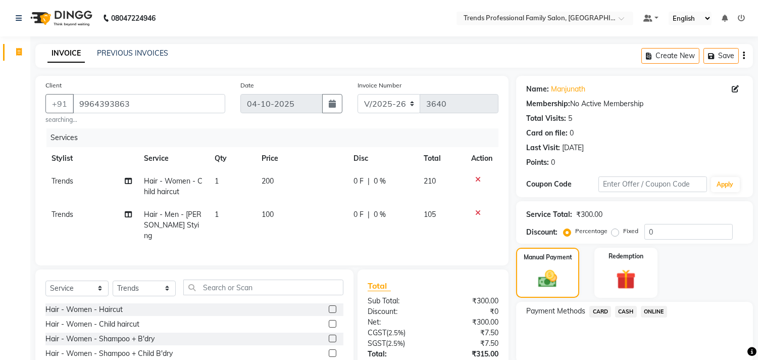
click at [650, 311] on span "ONLINE" at bounding box center [654, 312] width 26 height 12
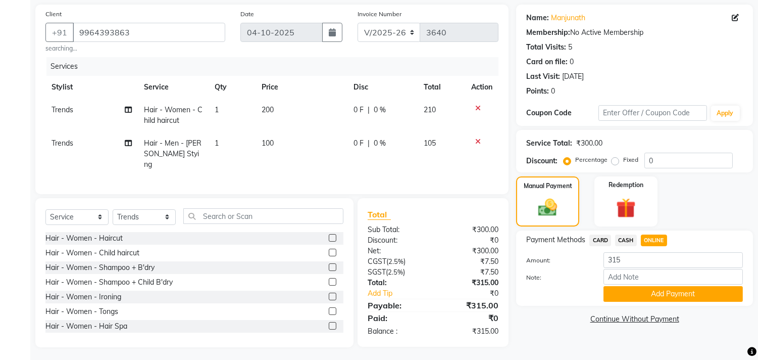
scroll to position [72, 0]
click at [628, 273] on input "Note:" at bounding box center [673, 276] width 139 height 16
drag, startPoint x: 668, startPoint y: 291, endPoint x: 667, endPoint y: 281, distance: 9.6
click at [668, 291] on button "Add Payment" at bounding box center [673, 293] width 139 height 16
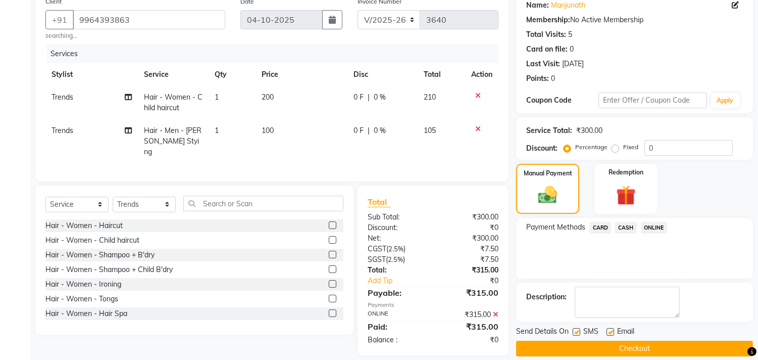
scroll to position [94, 0]
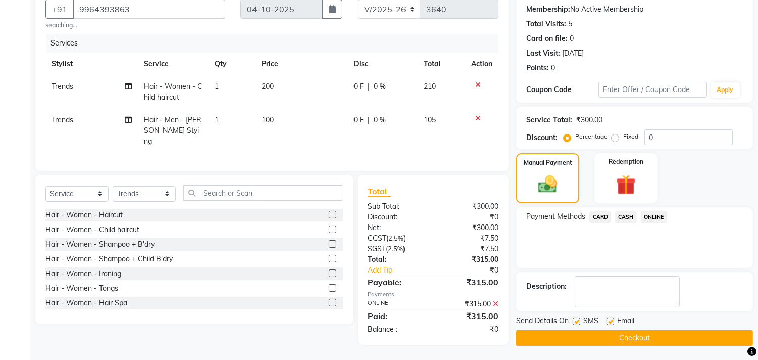
click at [611, 319] on label at bounding box center [611, 321] width 8 height 8
click at [611, 319] on input "checkbox" at bounding box center [610, 321] width 7 height 7
click at [637, 336] on button "Checkout" at bounding box center [634, 338] width 237 height 16
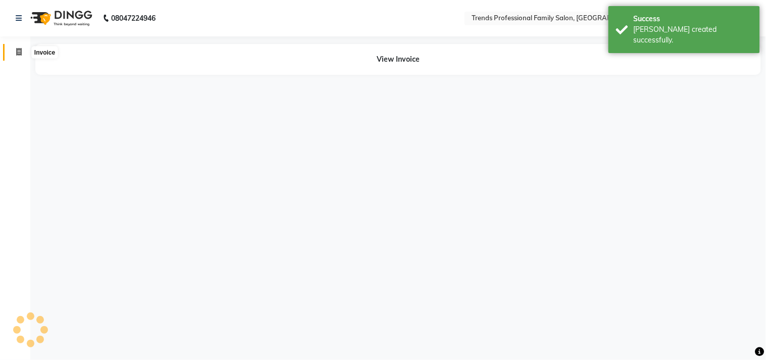
click at [21, 48] on icon at bounding box center [19, 52] width 6 height 8
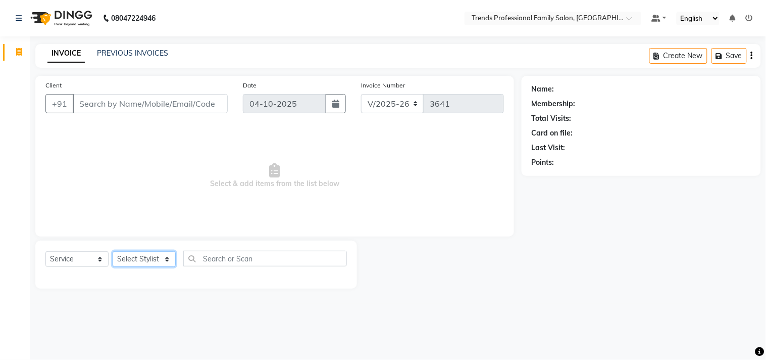
click at [155, 266] on select "Select Stylist AVANTHIKA [PERSON_NAME] [PERSON_NAME] [PERSON_NAME] RUSTHAM [PER…" at bounding box center [144, 259] width 63 height 16
click at [113, 252] on select "Select Stylist AVANTHIKA [PERSON_NAME] [PERSON_NAME] [PERSON_NAME] RUSTHAM [PER…" at bounding box center [144, 259] width 63 height 16
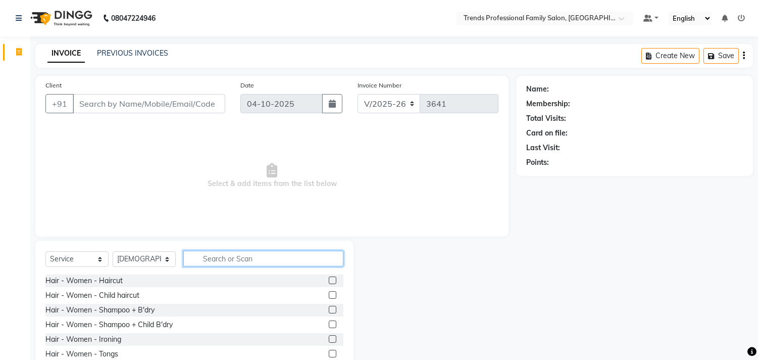
click at [239, 259] on input "text" at bounding box center [263, 259] width 160 height 16
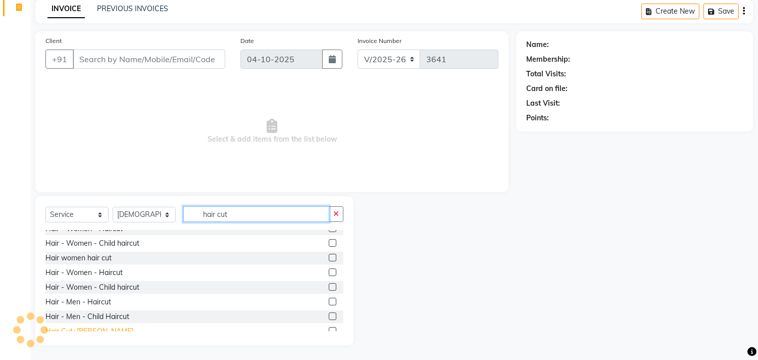
scroll to position [31, 0]
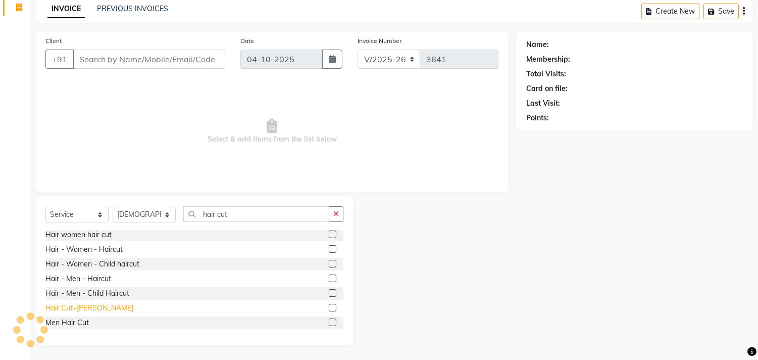
click at [83, 305] on div "Hair Cut+[PERSON_NAME]" at bounding box center [89, 308] width 88 height 11
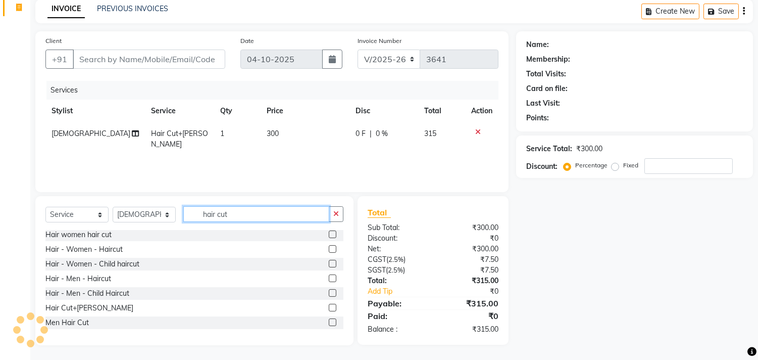
drag, startPoint x: 239, startPoint y: 216, endPoint x: 173, endPoint y: 215, distance: 66.2
click at [173, 215] on div "Select Service Product Membership Package Voucher Prepaid Gift Card Select Styl…" at bounding box center [194, 218] width 298 height 24
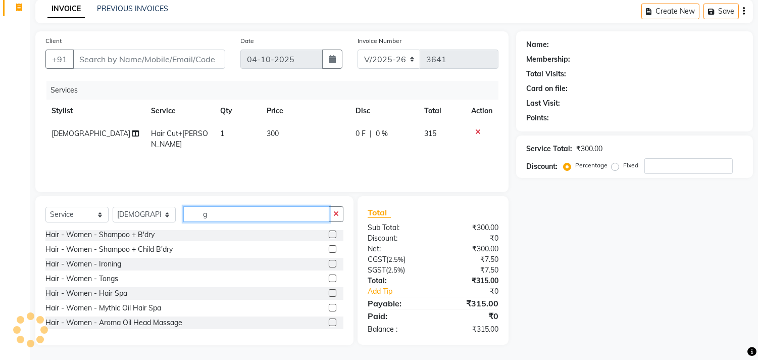
scroll to position [0, 0]
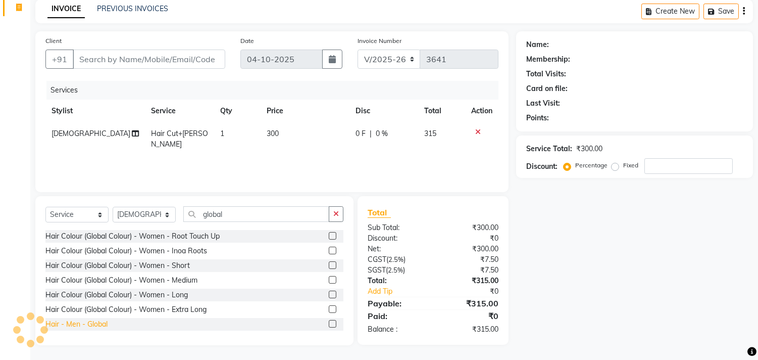
click at [82, 320] on div "Hair - Men - Global" at bounding box center [76, 324] width 62 height 11
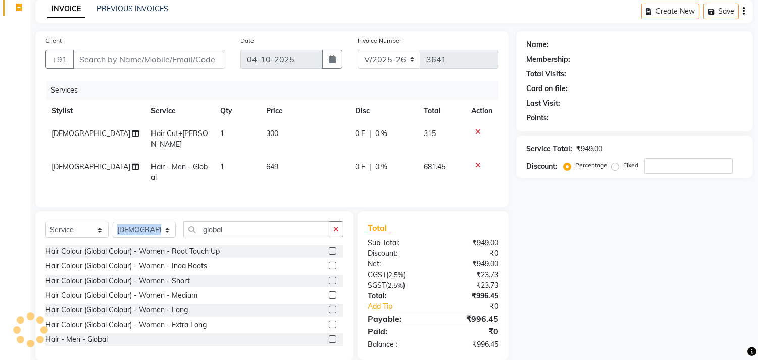
drag, startPoint x: 233, startPoint y: 218, endPoint x: 137, endPoint y: 223, distance: 96.2
click at [137, 223] on div "Select Service Product Membership Package Voucher Prepaid Gift Card Select Styl…" at bounding box center [194, 285] width 318 height 149
drag, startPoint x: 235, startPoint y: 224, endPoint x: 155, endPoint y: 224, distance: 79.8
click at [155, 224] on div "Select Service Product Membership Package Voucher Prepaid Gift Card Select Styl…" at bounding box center [194, 233] width 298 height 24
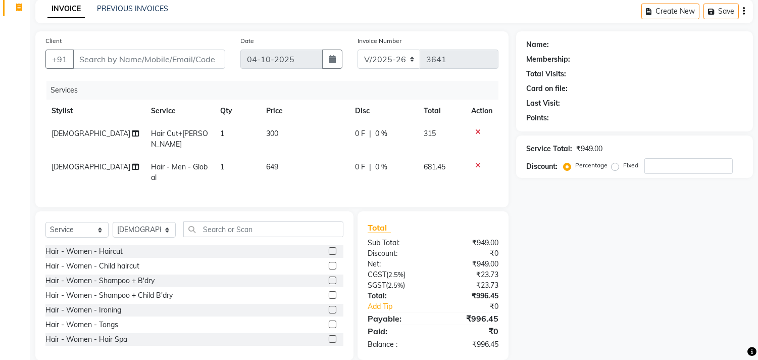
click at [280, 163] on td "649" at bounding box center [304, 172] width 89 height 33
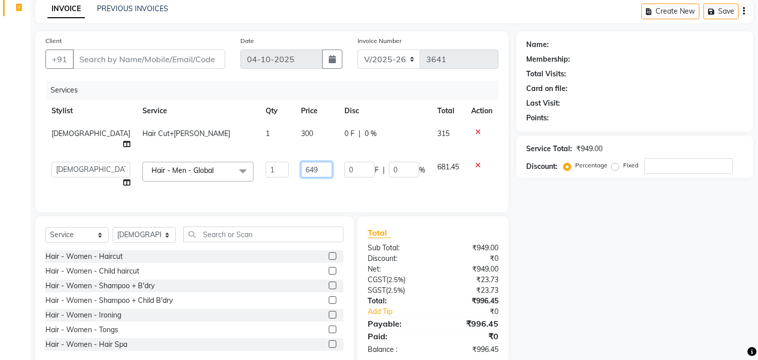
drag, startPoint x: 291, startPoint y: 161, endPoint x: 223, endPoint y: 155, distance: 68.5
click at [223, 156] on tr "AVANTHIKA [PERSON_NAME] [PERSON_NAME] [PERSON_NAME] RUSTHAM SEEMA [PERSON_NAME]…" at bounding box center [271, 175] width 453 height 38
click at [623, 242] on div "Name: Membership: Total Visits: Card on file: Last Visit: Points: Service Total…" at bounding box center [638, 198] width 245 height 334
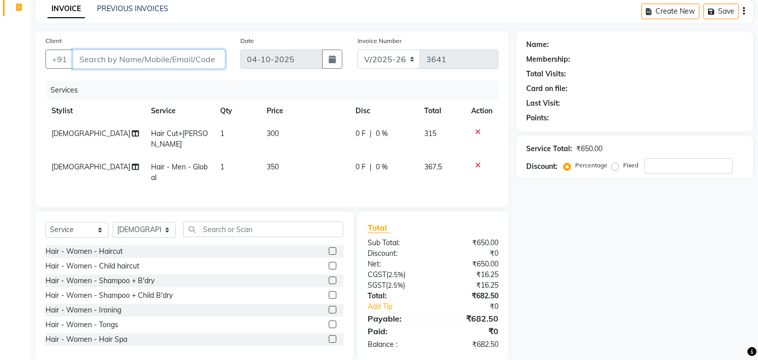
click at [133, 57] on input "Client" at bounding box center [149, 59] width 153 height 19
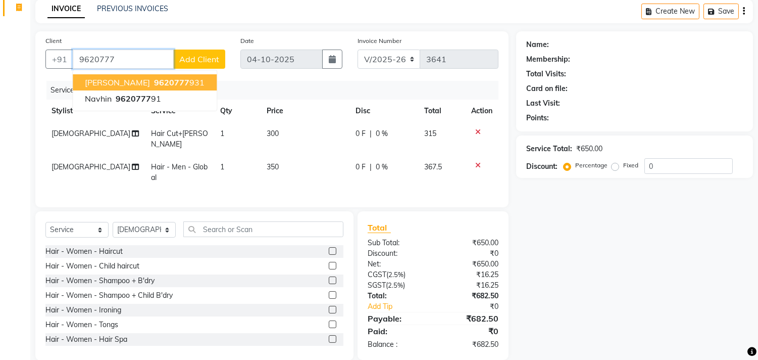
click at [152, 79] on ngb-highlight "9620777 931" at bounding box center [178, 82] width 53 height 10
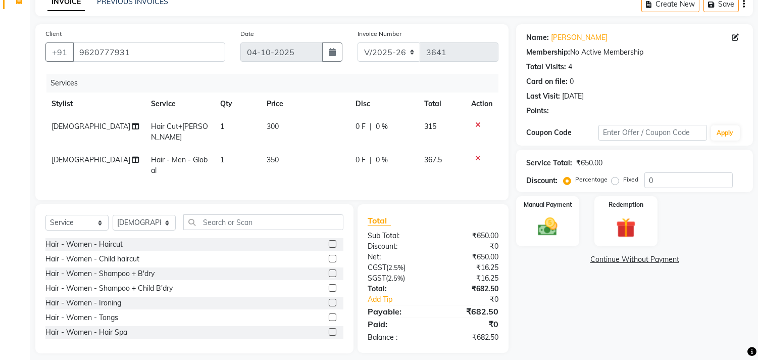
scroll to position [58, 0]
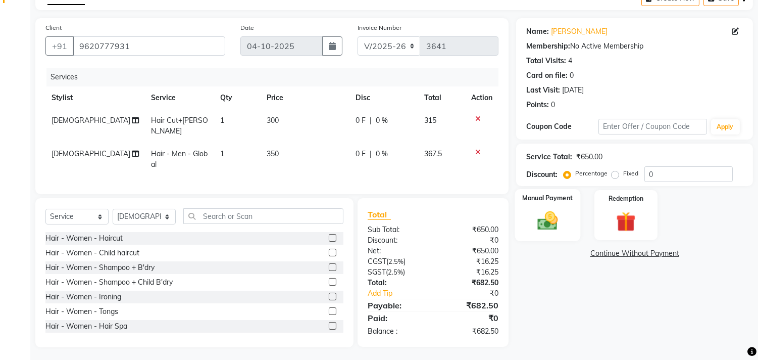
click at [557, 215] on img at bounding box center [548, 221] width 33 height 24
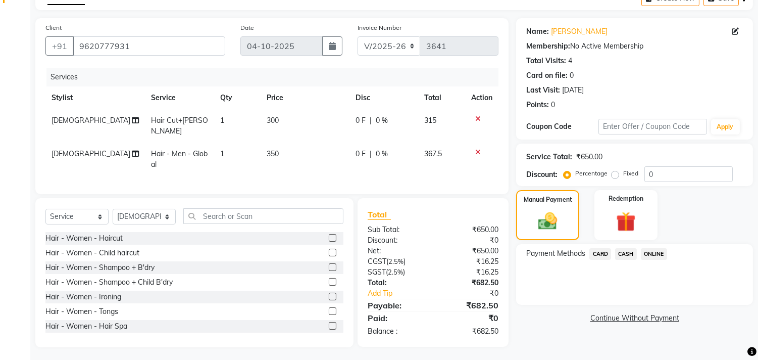
click at [661, 254] on span "ONLINE" at bounding box center [654, 254] width 26 height 12
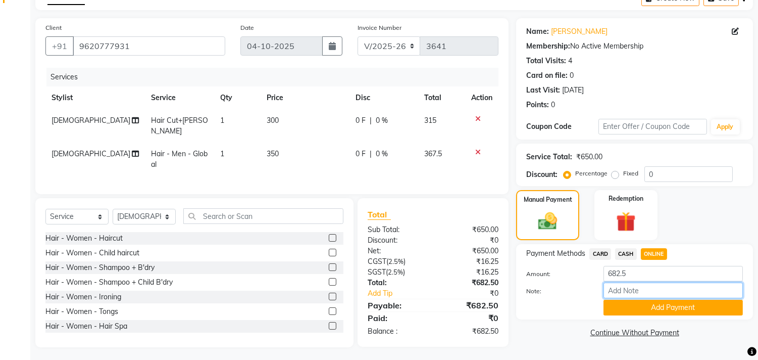
drag, startPoint x: 606, startPoint y: 282, endPoint x: 612, endPoint y: 283, distance: 6.2
click at [606, 282] on input "Note:" at bounding box center [673, 290] width 139 height 16
click at [628, 287] on input "Note:" at bounding box center [673, 290] width 139 height 16
click at [676, 311] on button "Add Payment" at bounding box center [673, 308] width 139 height 16
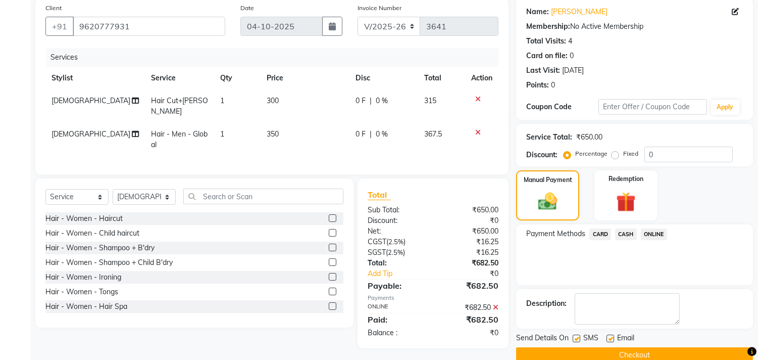
scroll to position [94, 0]
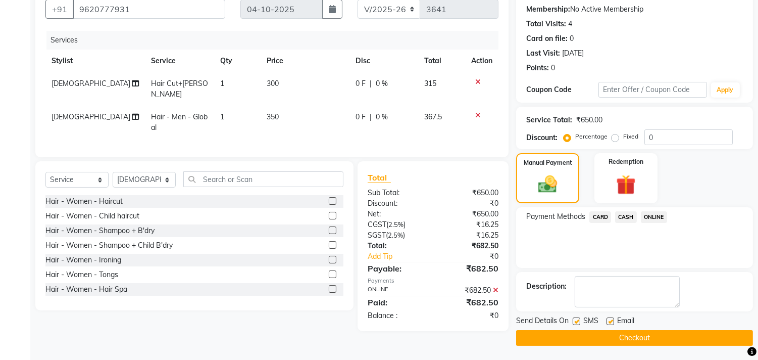
click at [610, 319] on label at bounding box center [611, 321] width 8 height 8
click at [610, 319] on input "checkbox" at bounding box center [610, 321] width 7 height 7
click at [603, 341] on button "Checkout" at bounding box center [634, 338] width 237 height 16
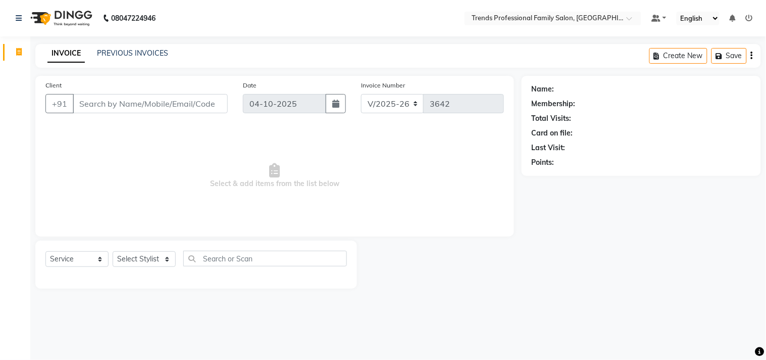
click at [244, 266] on div "Select Service Product Membership Package Voucher Prepaid Gift Card Select Styl…" at bounding box center [196, 263] width 302 height 24
click at [151, 255] on select "Select Stylist AVANTHIKA [PERSON_NAME] [PERSON_NAME] [PERSON_NAME] RUSTHAM [PER…" at bounding box center [144, 259] width 63 height 16
click at [113, 252] on select "Select Stylist AVANTHIKA [PERSON_NAME] [PERSON_NAME] [PERSON_NAME] RUSTHAM [PER…" at bounding box center [144, 259] width 63 height 16
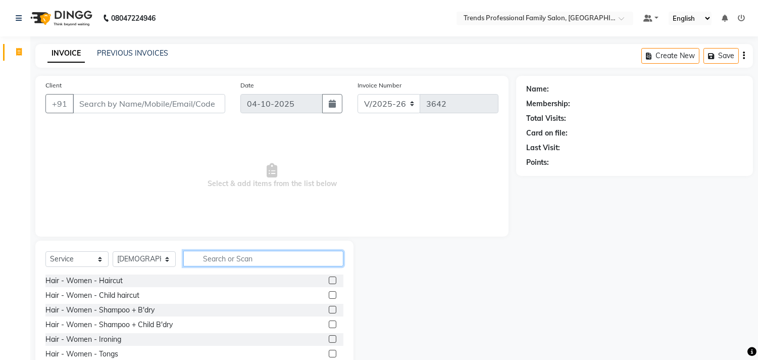
click at [234, 259] on input "text" at bounding box center [263, 259] width 160 height 16
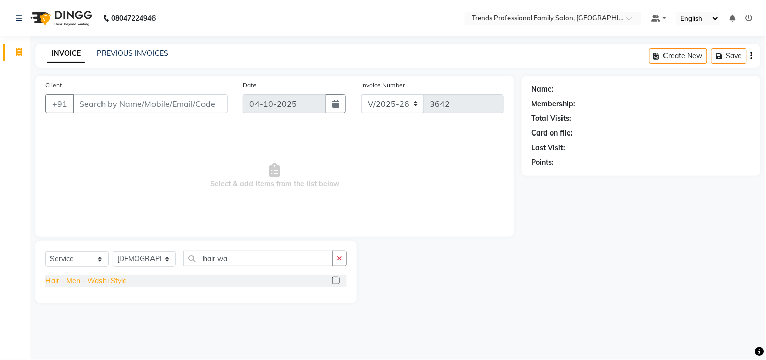
click at [121, 280] on div "Hair - Men - Wash+Style" at bounding box center [85, 280] width 81 height 11
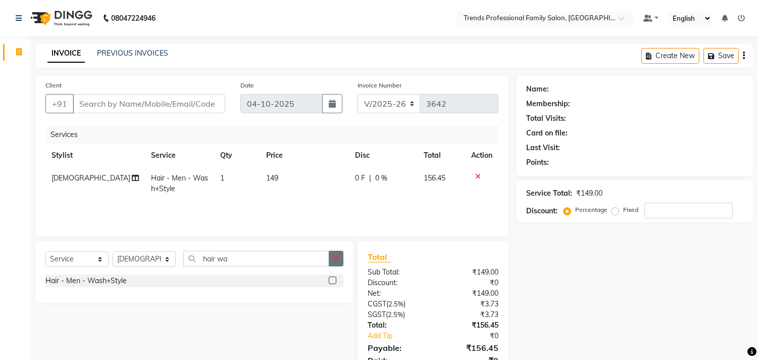
click at [332, 259] on button "button" at bounding box center [336, 259] width 15 height 16
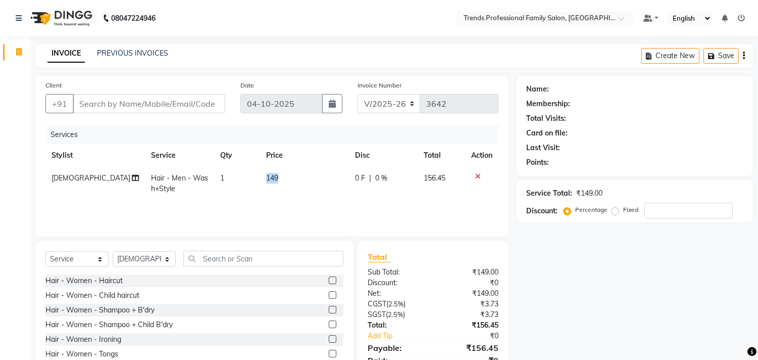
drag, startPoint x: 281, startPoint y: 173, endPoint x: 238, endPoint y: 178, distance: 43.2
click at [238, 178] on tr "SHIVA Hair - Men - Wash+Style 1 149 0 F | 0 % 156.45" at bounding box center [271, 183] width 453 height 33
click at [245, 195] on td "1" at bounding box center [237, 183] width 46 height 33
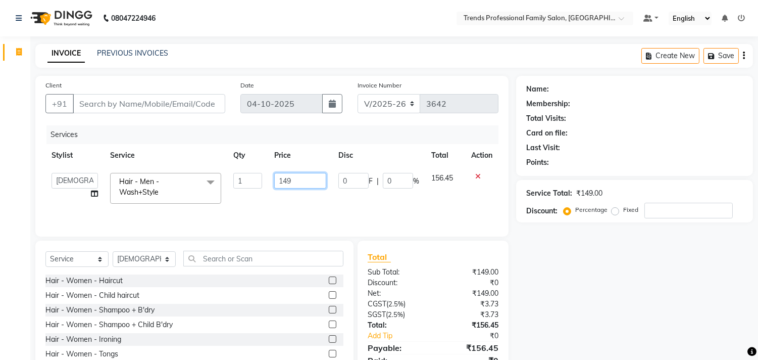
drag, startPoint x: 295, startPoint y: 177, endPoint x: 236, endPoint y: 177, distance: 58.6
click at [236, 177] on tr "AVANTHIKA [PERSON_NAME] [PERSON_NAME] [PERSON_NAME] RUSTHAM SEEMA [PERSON_NAME]…" at bounding box center [271, 188] width 453 height 43
click at [136, 265] on select "Select Stylist AVANTHIKA [PERSON_NAME] [PERSON_NAME] [PERSON_NAME] RUSTHAM [PER…" at bounding box center [144, 259] width 63 height 16
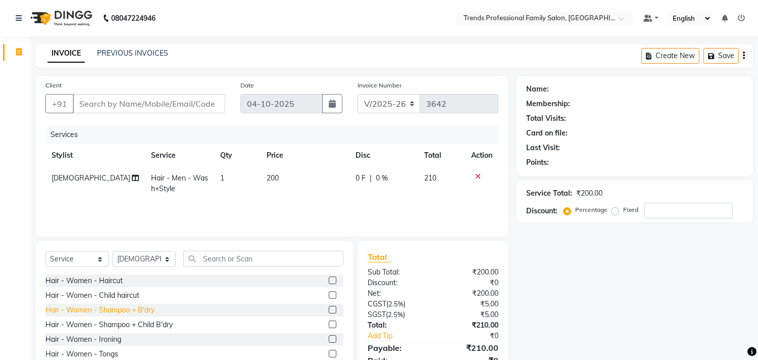
click at [118, 306] on div "Hair - Women - Shampoo + B'dry" at bounding box center [99, 310] width 109 height 11
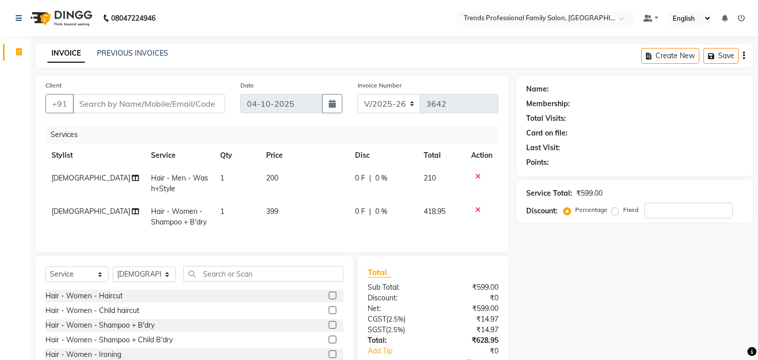
click at [292, 212] on td "399" at bounding box center [304, 216] width 89 height 33
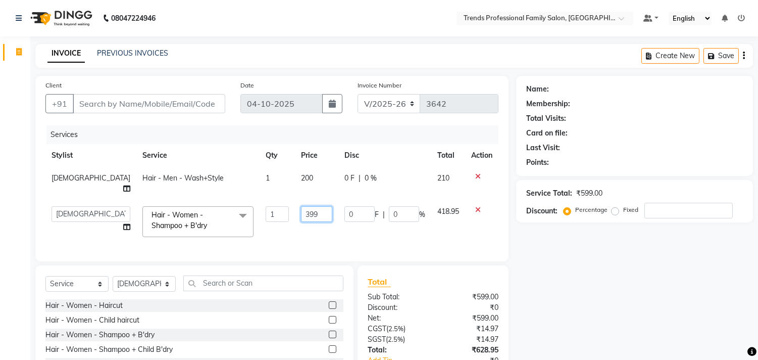
drag, startPoint x: 295, startPoint y: 200, endPoint x: 230, endPoint y: 200, distance: 65.2
click at [230, 200] on tr "AVANTHIKA [PERSON_NAME] [PERSON_NAME] [PERSON_NAME] RUSTHAM SEEMA [PERSON_NAME]…" at bounding box center [271, 221] width 453 height 43
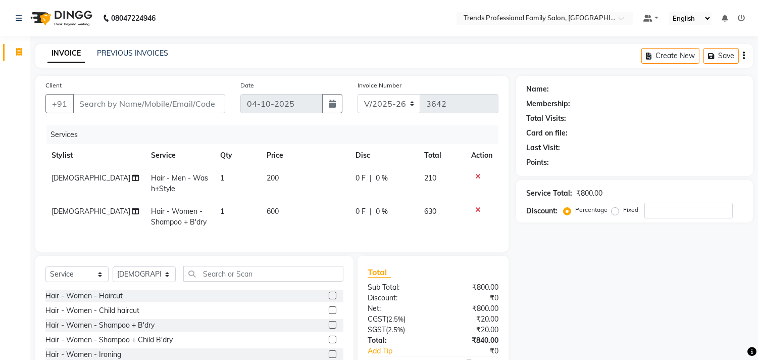
click at [577, 249] on div "Name: Membership: Total Visits: Card on file: Last Visit: Points: Service Total…" at bounding box center [638, 240] width 245 height 329
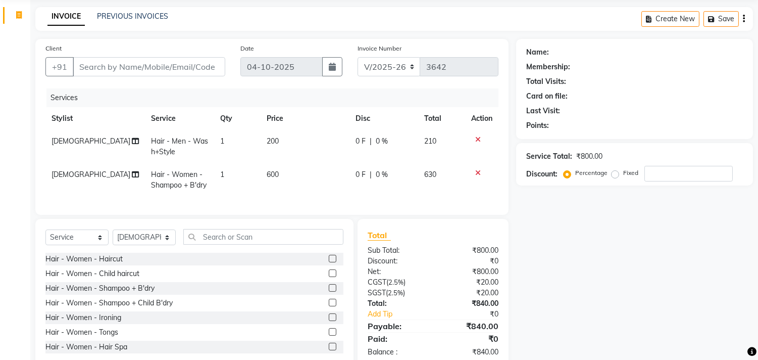
scroll to position [68, 0]
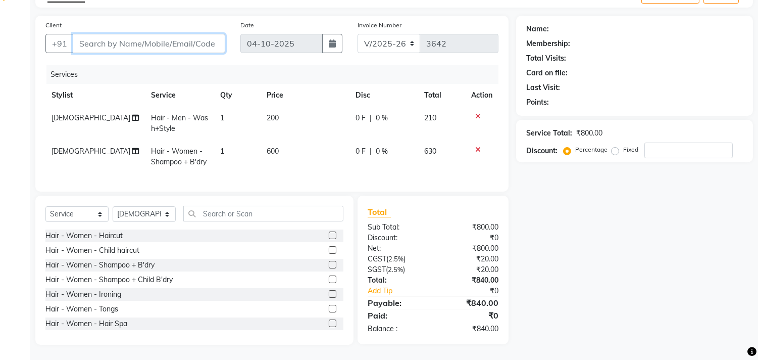
click at [181, 34] on input "Client" at bounding box center [149, 43] width 153 height 19
click at [144, 37] on input "Client" at bounding box center [149, 43] width 153 height 19
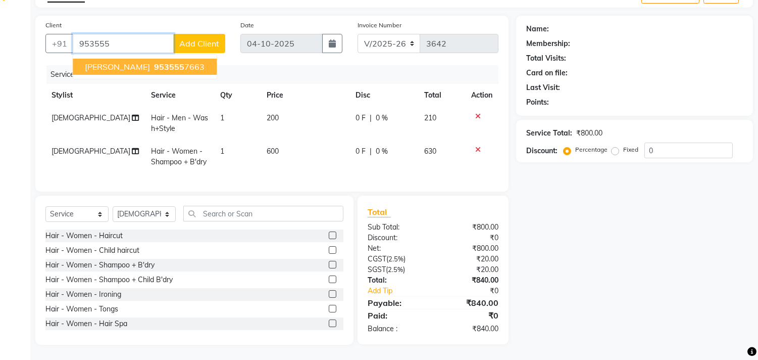
click at [166, 62] on ngb-highlight "953555 7663" at bounding box center [178, 67] width 53 height 10
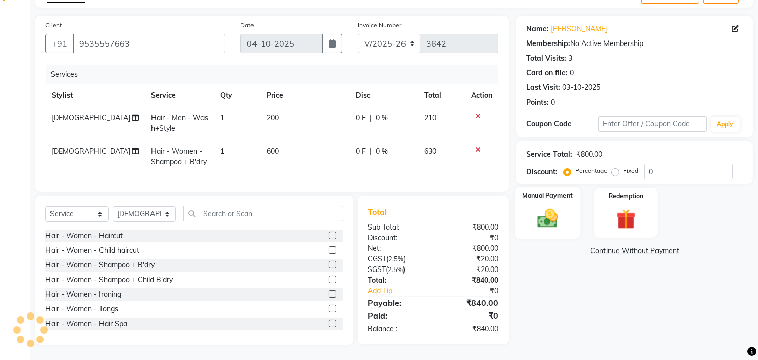
click at [563, 220] on img at bounding box center [548, 219] width 33 height 24
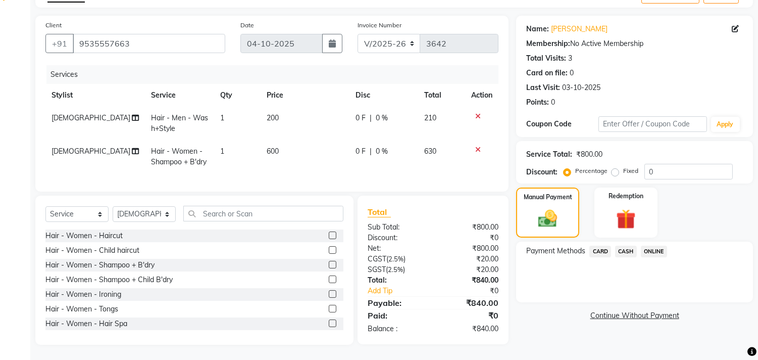
click at [656, 246] on span "ONLINE" at bounding box center [654, 252] width 26 height 12
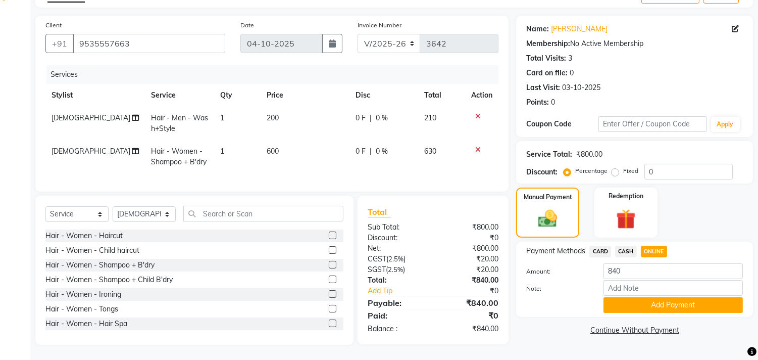
click at [652, 287] on div "Note:" at bounding box center [635, 288] width 232 height 17
click at [649, 285] on input "Note:" at bounding box center [673, 288] width 139 height 16
click at [625, 300] on button "Add Payment" at bounding box center [673, 305] width 139 height 16
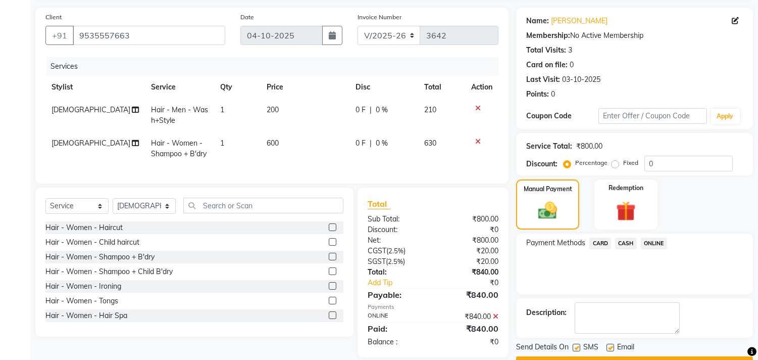
click at [612, 344] on label at bounding box center [611, 348] width 8 height 8
click at [612, 345] on input "checkbox" at bounding box center [610, 348] width 7 height 7
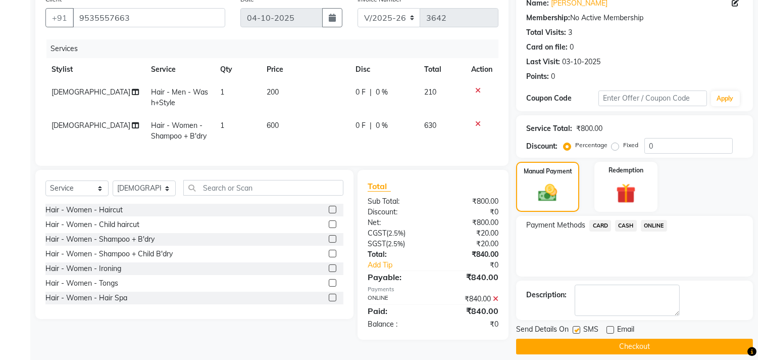
scroll to position [94, 0]
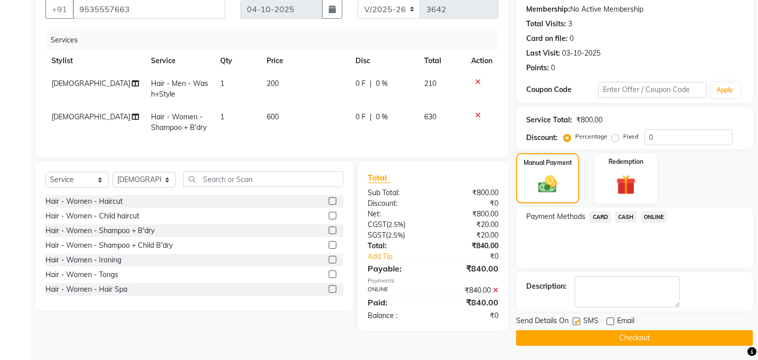
click at [604, 344] on button "Checkout" at bounding box center [634, 338] width 237 height 16
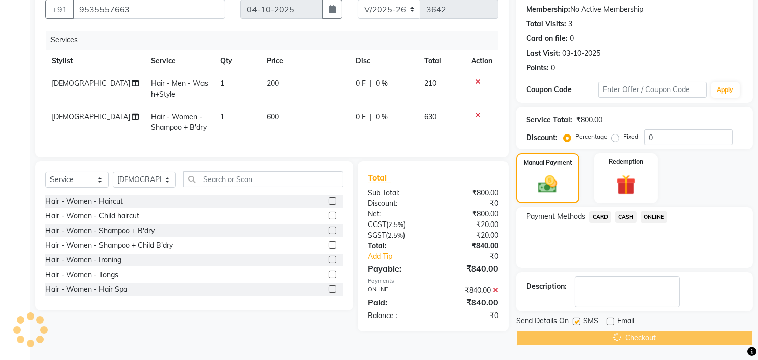
click at [604, 342] on div "Checkout" at bounding box center [634, 338] width 237 height 16
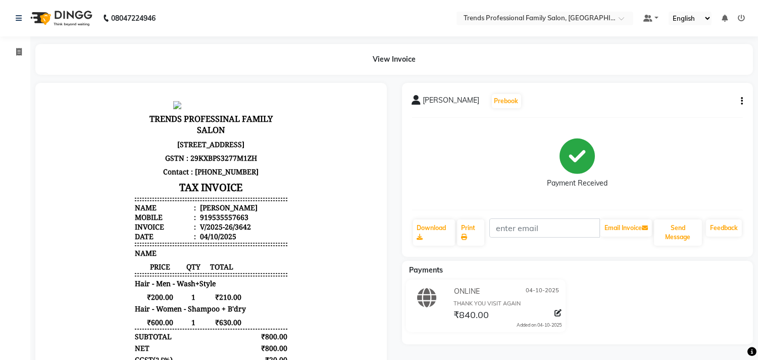
click at [14, 24] on div "08047224946" at bounding box center [85, 18] width 155 height 28
click at [16, 21] on icon at bounding box center [19, 18] width 6 height 7
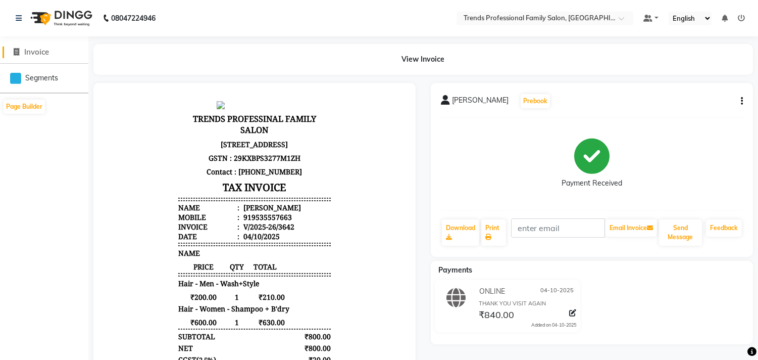
click at [8, 51] on link "Invoice" at bounding box center [44, 52] width 83 height 12
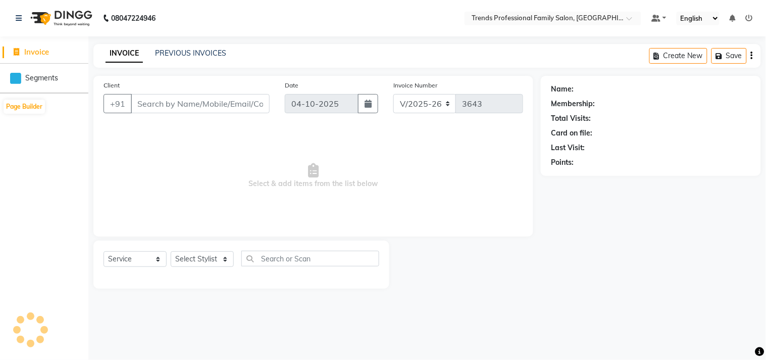
click at [12, 48] on span at bounding box center [16, 52] width 15 height 12
click at [191, 262] on select "Select Stylist" at bounding box center [202, 259] width 63 height 16
click at [171, 252] on select "Select Stylist" at bounding box center [202, 259] width 63 height 16
click at [195, 256] on select "Select Stylist" at bounding box center [202, 259] width 63 height 16
click at [199, 275] on div at bounding box center [242, 276] width 276 height 4
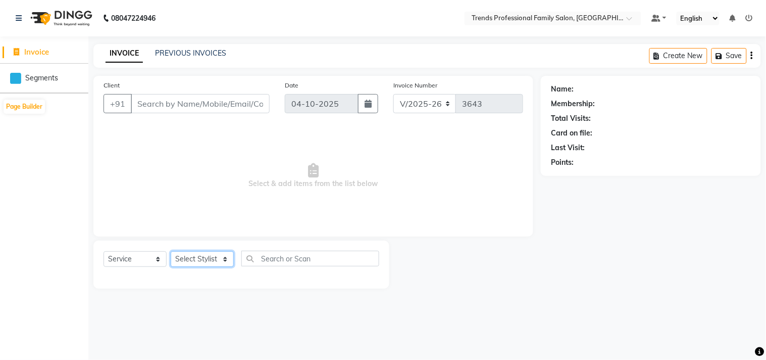
drag, startPoint x: 195, startPoint y: 261, endPoint x: 195, endPoint y: 253, distance: 8.1
click at [195, 258] on select "Select Stylist AVANTHIKA [PERSON_NAME] [PERSON_NAME] [PERSON_NAME] RUSTHAM [PER…" at bounding box center [202, 259] width 63 height 16
click at [171, 252] on select "Select Stylist AVANTHIKA [PERSON_NAME] [PERSON_NAME] [PERSON_NAME] RUSTHAM [PER…" at bounding box center [202, 259] width 63 height 16
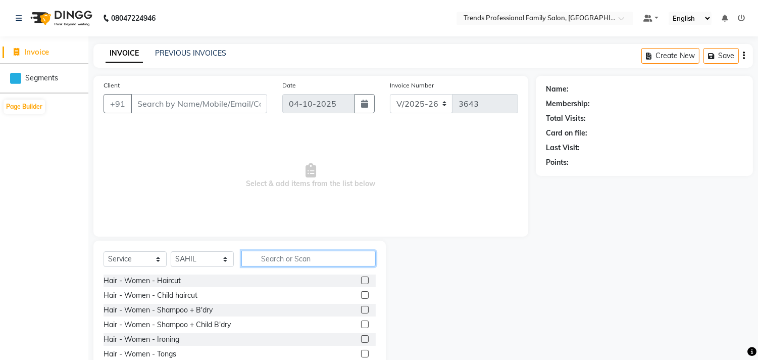
click at [269, 261] on input "text" at bounding box center [309, 259] width 134 height 16
click at [155, 297] on div "Hair - Women - Child haircut" at bounding box center [151, 295] width 94 height 11
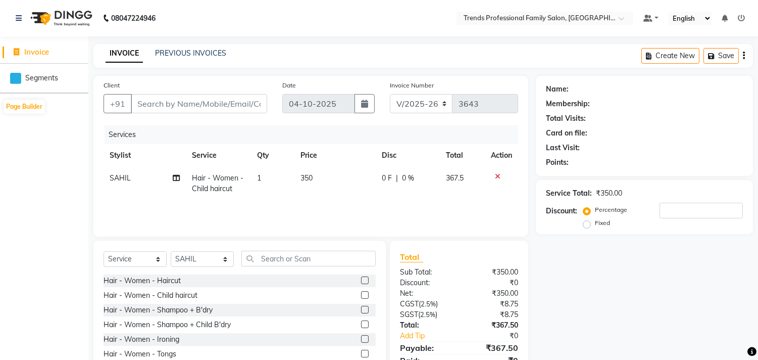
drag, startPoint x: 345, startPoint y: 166, endPoint x: 327, endPoint y: 174, distance: 20.1
click at [330, 174] on table "Stylist Service Qty Price Disc Total Action [PERSON_NAME] Hair - Women - Child …" at bounding box center [311, 172] width 415 height 56
click at [327, 174] on td "350" at bounding box center [335, 183] width 81 height 33
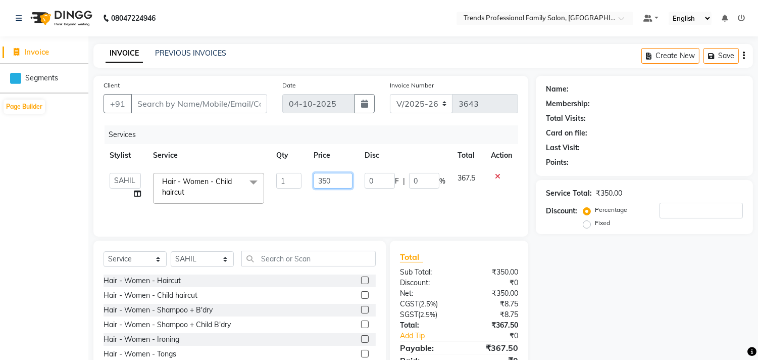
drag, startPoint x: 340, startPoint y: 184, endPoint x: 212, endPoint y: 204, distance: 129.3
click at [212, 204] on tr "AVANTHIKA [PERSON_NAME] [PERSON_NAME] [PERSON_NAME] RUSTHAM [PERSON_NAME] [PERS…" at bounding box center [311, 188] width 415 height 43
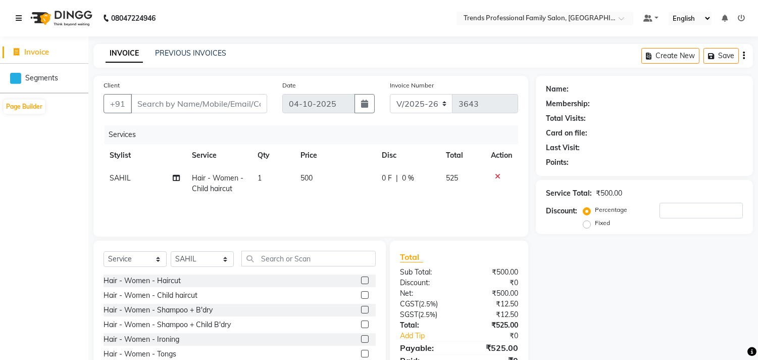
click at [17, 20] on icon at bounding box center [19, 18] width 6 height 7
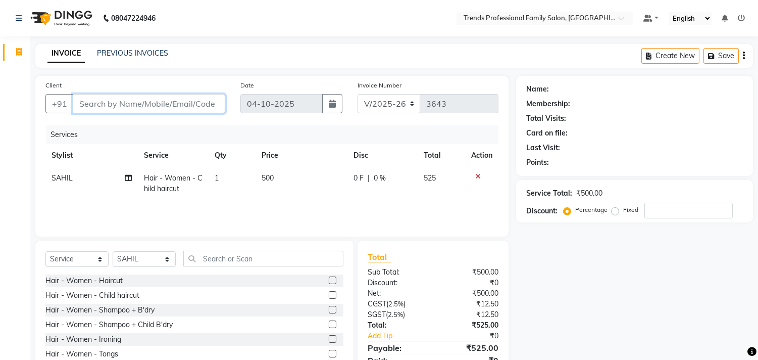
click at [100, 94] on input "Client" at bounding box center [149, 103] width 153 height 19
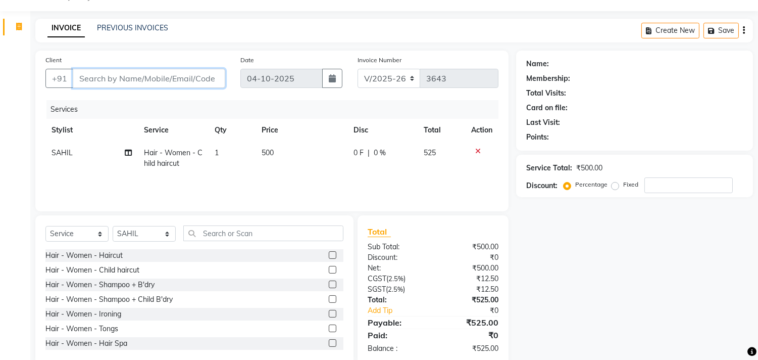
scroll to position [44, 0]
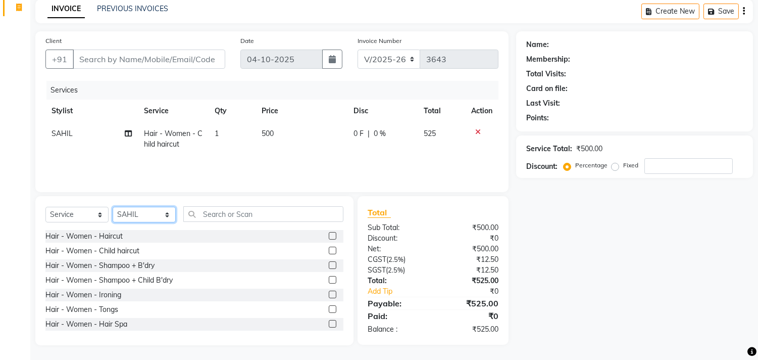
click at [121, 212] on select "Select Stylist AVANTHIKA [PERSON_NAME] [PERSON_NAME] [PERSON_NAME] RUSTHAM [PER…" at bounding box center [144, 215] width 63 height 16
click at [113, 207] on select "Select Stylist AVANTHIKA [PERSON_NAME] [PERSON_NAME] [PERSON_NAME] RUSTHAM [PER…" at bounding box center [144, 215] width 63 height 16
click at [222, 213] on input "text" at bounding box center [263, 214] width 160 height 16
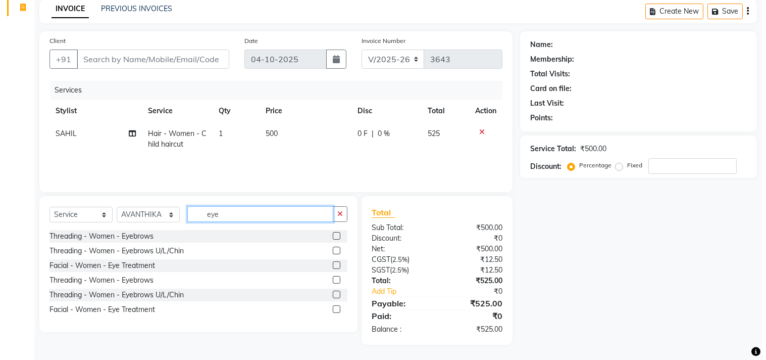
scroll to position [44, 0]
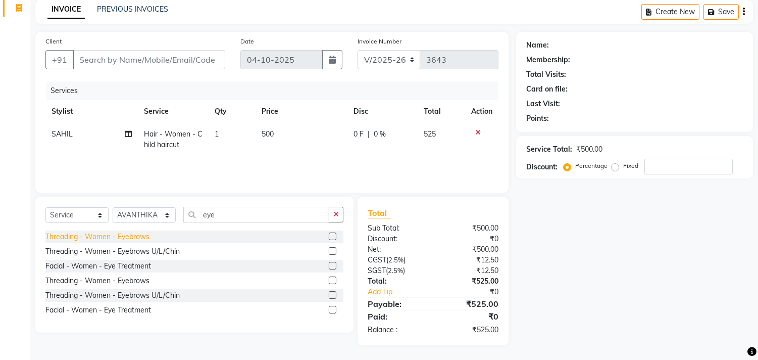
click at [127, 236] on div "Threading - Women - Eyebrows" at bounding box center [97, 236] width 104 height 11
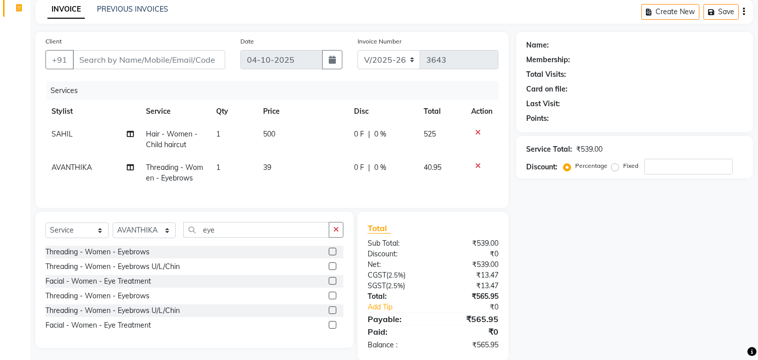
click at [351, 239] on div "Select Service Product Membership Package Voucher Prepaid Gift Card Select Styl…" at bounding box center [194, 280] width 318 height 136
click at [171, 61] on input "Client" at bounding box center [149, 59] width 153 height 19
click at [182, 64] on span "Add Client" at bounding box center [199, 60] width 40 height 10
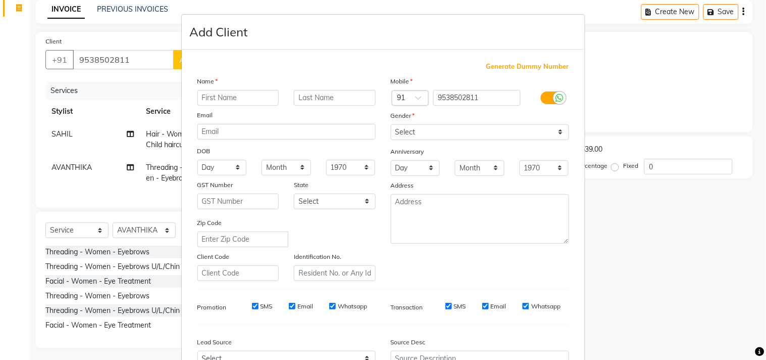
click at [217, 90] on input "text" at bounding box center [239, 98] width 82 height 16
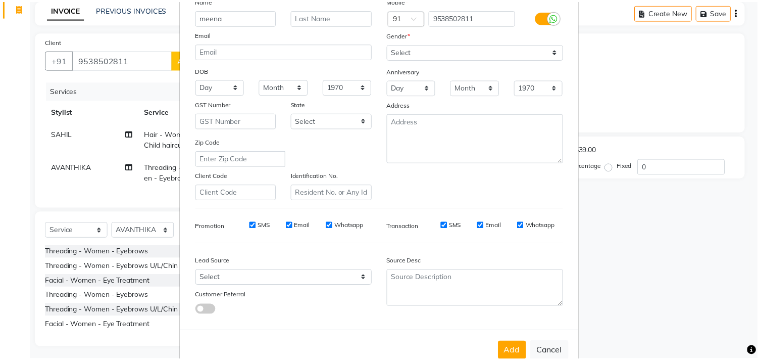
scroll to position [107, 0]
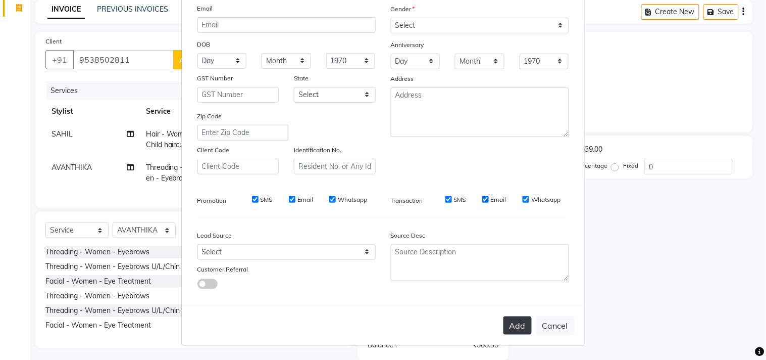
click at [514, 322] on button "Add" at bounding box center [518, 325] width 28 height 18
click at [514, 319] on button "Add" at bounding box center [518, 325] width 28 height 18
click at [509, 326] on button "Add" at bounding box center [518, 325] width 28 height 18
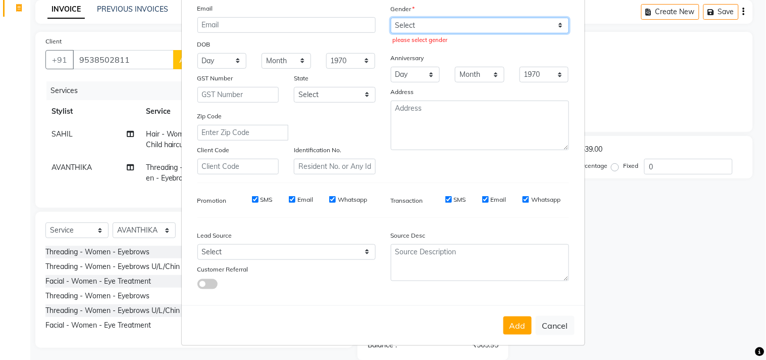
click at [403, 24] on select "Select [DEMOGRAPHIC_DATA] [DEMOGRAPHIC_DATA] Other Prefer Not To Say" at bounding box center [480, 26] width 178 height 16
click at [391, 18] on select "Select [DEMOGRAPHIC_DATA] [DEMOGRAPHIC_DATA] Other Prefer Not To Say" at bounding box center [480, 26] width 178 height 16
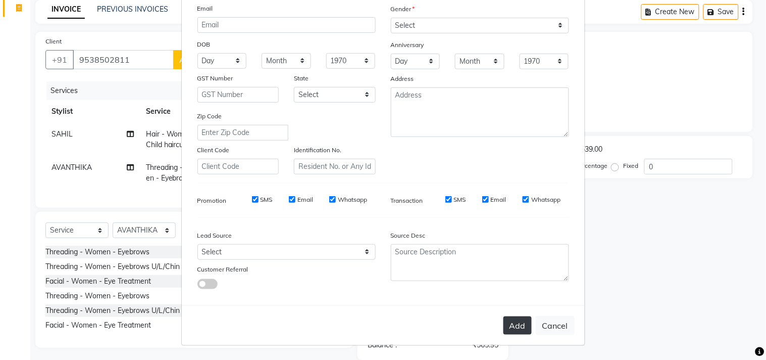
click at [513, 326] on button "Add" at bounding box center [518, 325] width 28 height 18
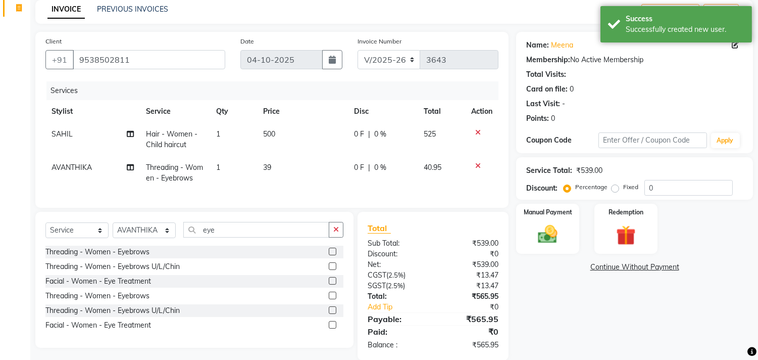
scroll to position [68, 0]
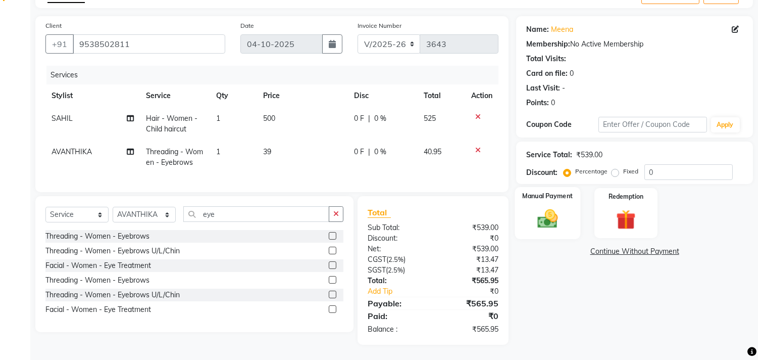
click at [555, 218] on img at bounding box center [548, 219] width 33 height 24
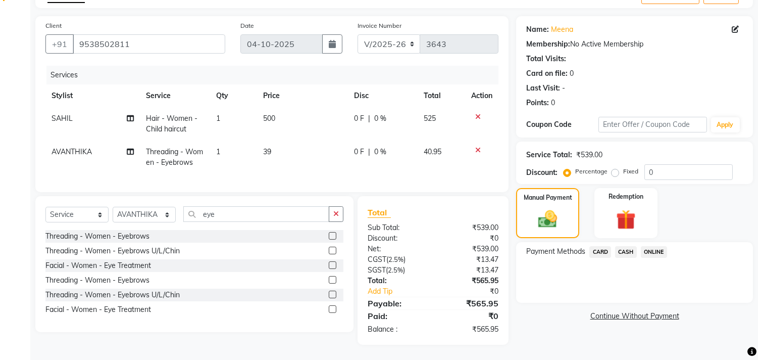
click at [653, 246] on span "ONLINE" at bounding box center [654, 252] width 26 height 12
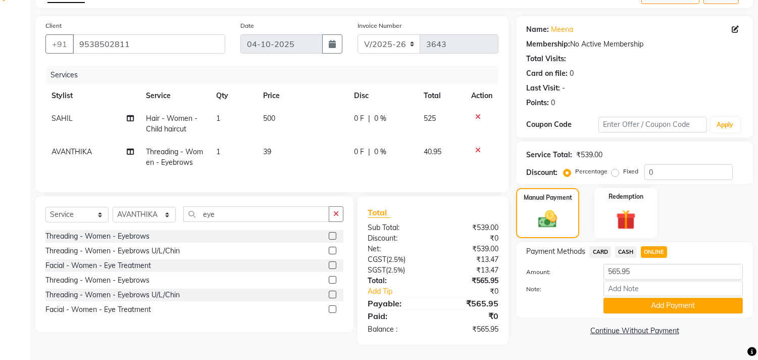
click at [625, 246] on span "CASH" at bounding box center [626, 252] width 22 height 12
drag, startPoint x: 633, startPoint y: 262, endPoint x: 560, endPoint y: 272, distance: 74.0
click at [560, 272] on div "Amount: 565.95 Note: Add Payment" at bounding box center [634, 289] width 217 height 50
click at [639, 281] on input "Note:" at bounding box center [673, 288] width 139 height 16
click at [658, 246] on span "ONLINE" at bounding box center [654, 252] width 26 height 12
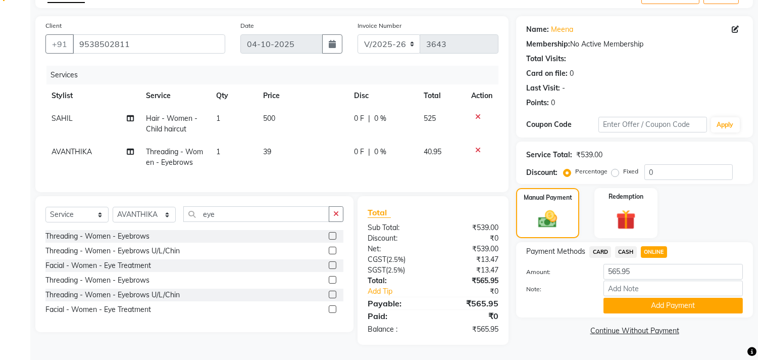
click at [624, 246] on span "CASH" at bounding box center [626, 252] width 22 height 12
drag, startPoint x: 643, startPoint y: 264, endPoint x: 555, endPoint y: 253, distance: 88.5
click at [563, 264] on div "Amount: 565.95" at bounding box center [635, 272] width 232 height 17
click at [646, 280] on input "Note:" at bounding box center [673, 288] width 139 height 16
click at [671, 298] on button "Add Payment" at bounding box center [673, 306] width 139 height 16
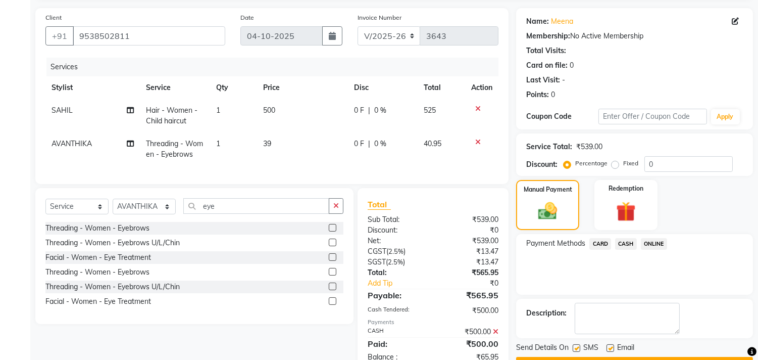
click at [655, 245] on span "ONLINE" at bounding box center [654, 244] width 26 height 12
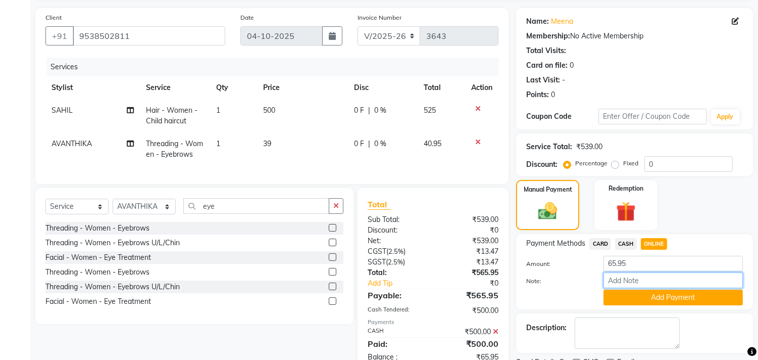
click at [640, 281] on input "Note:" at bounding box center [673, 280] width 139 height 16
click at [672, 299] on button "Add Payment" at bounding box center [673, 298] width 139 height 16
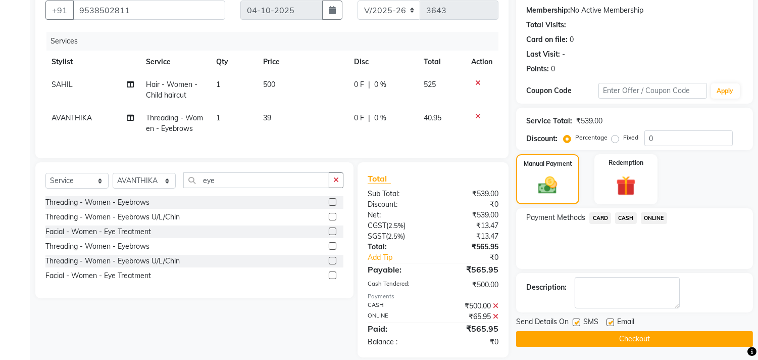
scroll to position [114, 0]
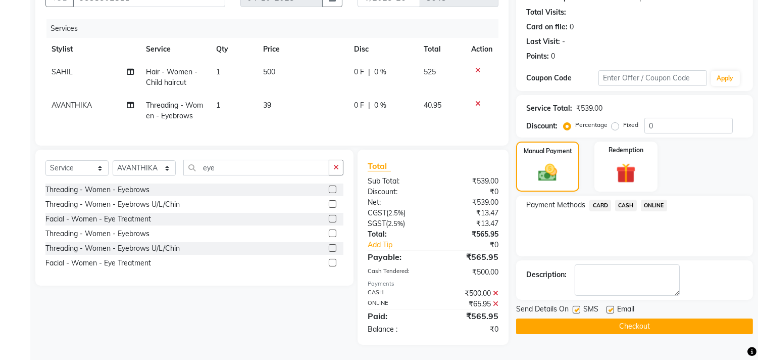
click at [610, 306] on label at bounding box center [611, 310] width 8 height 8
click at [610, 307] on input "checkbox" at bounding box center [610, 310] width 7 height 7
click at [610, 318] on button "Checkout" at bounding box center [634, 326] width 237 height 16
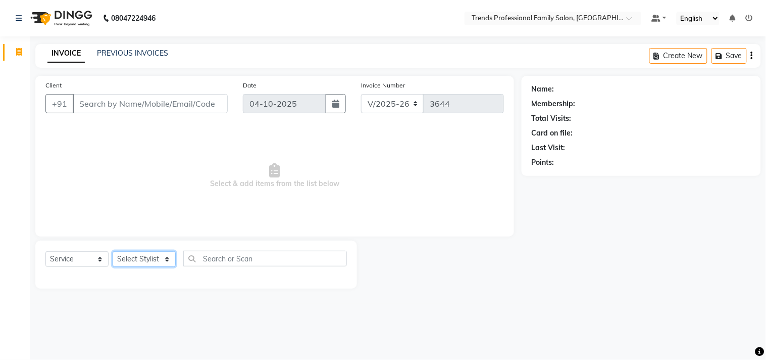
click at [161, 261] on select "Select Stylist AVANTHIKA [PERSON_NAME] [PERSON_NAME] [PERSON_NAME] RUSTHAM [PER…" at bounding box center [144, 259] width 63 height 16
click at [210, 262] on input "text" at bounding box center [265, 259] width 164 height 16
click at [172, 261] on select "Select Stylist AVANTHIKA [PERSON_NAME] [PERSON_NAME] [PERSON_NAME] RUSTHAM [PER…" at bounding box center [144, 259] width 63 height 16
click at [113, 252] on select "Select Stylist AVANTHIKA [PERSON_NAME] [PERSON_NAME] [PERSON_NAME] RUSTHAM [PER…" at bounding box center [144, 259] width 63 height 16
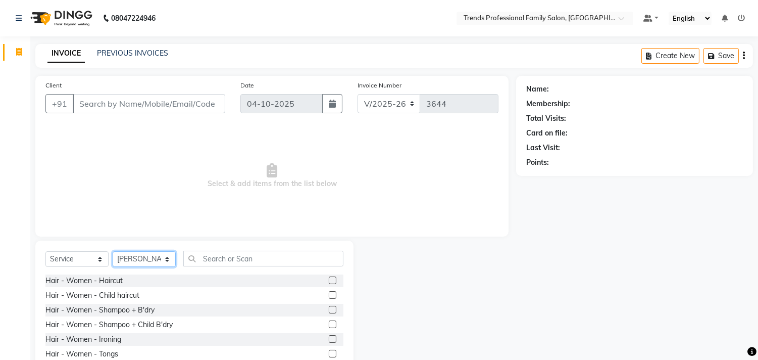
click at [172, 262] on select "Select Stylist AVANTHIKA [PERSON_NAME] [PERSON_NAME] [PERSON_NAME] RUSTHAM [PER…" at bounding box center [144, 259] width 63 height 16
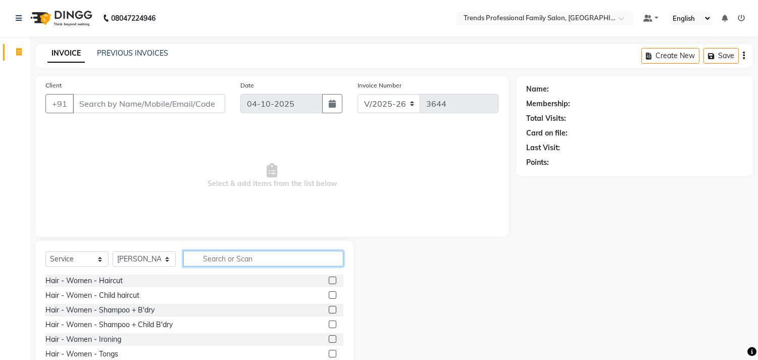
click at [215, 265] on input "text" at bounding box center [263, 259] width 160 height 16
click at [213, 262] on input "text" at bounding box center [263, 259] width 160 height 16
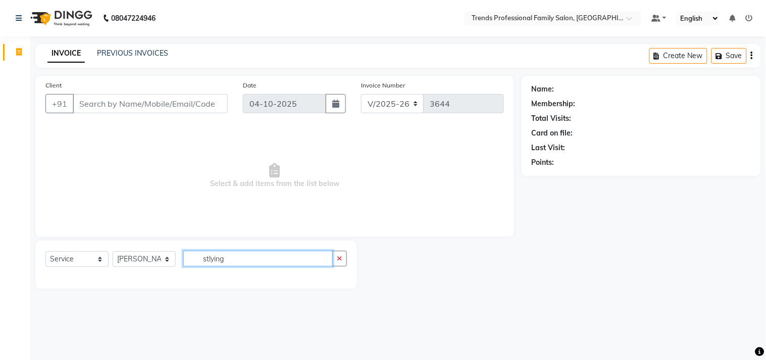
click at [223, 264] on input "stlying" at bounding box center [258, 259] width 150 height 16
click at [232, 262] on input "stlying" at bounding box center [258, 259] width 150 height 16
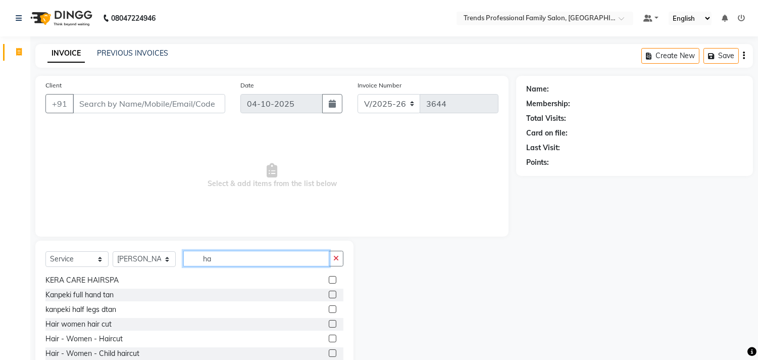
scroll to position [44, 0]
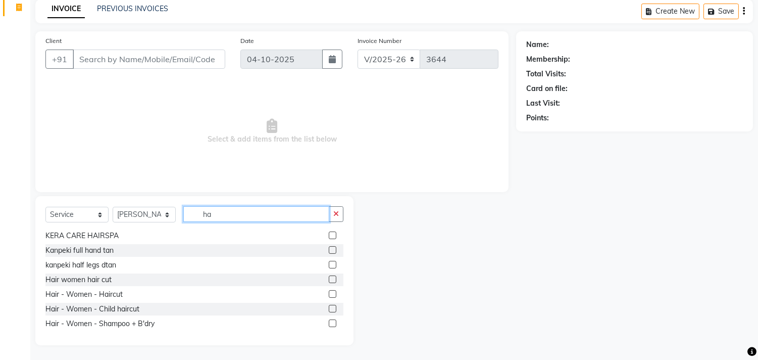
click at [265, 215] on input "ha" at bounding box center [256, 214] width 146 height 16
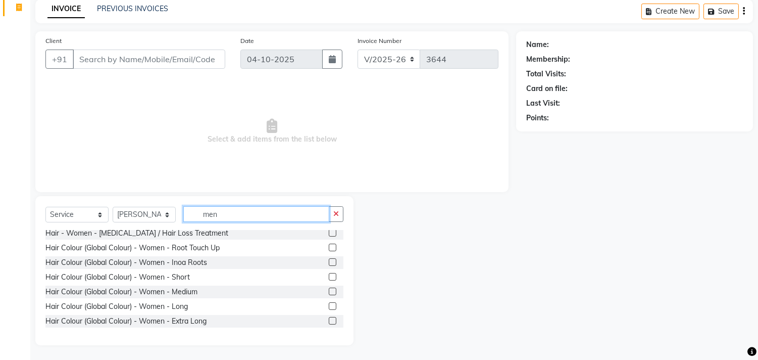
scroll to position [0, 0]
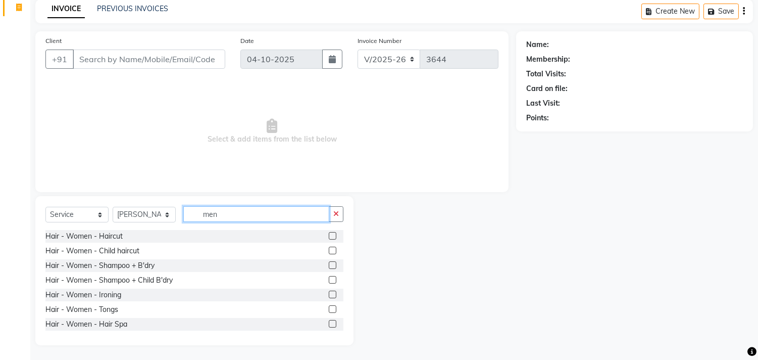
click at [229, 213] on input "men" at bounding box center [256, 214] width 146 height 16
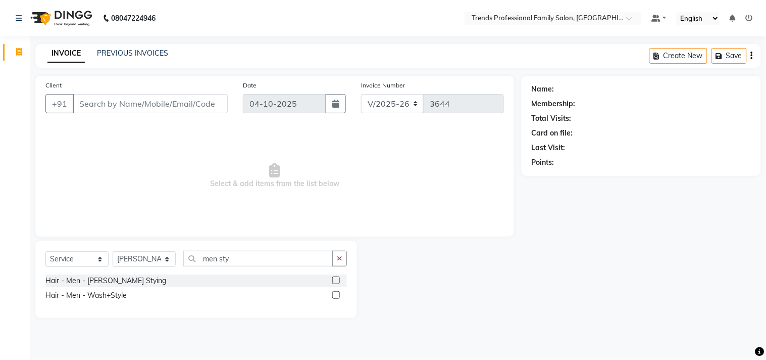
click at [339, 291] on label at bounding box center [336, 295] width 8 height 8
click at [339, 292] on input "checkbox" at bounding box center [335, 295] width 7 height 7
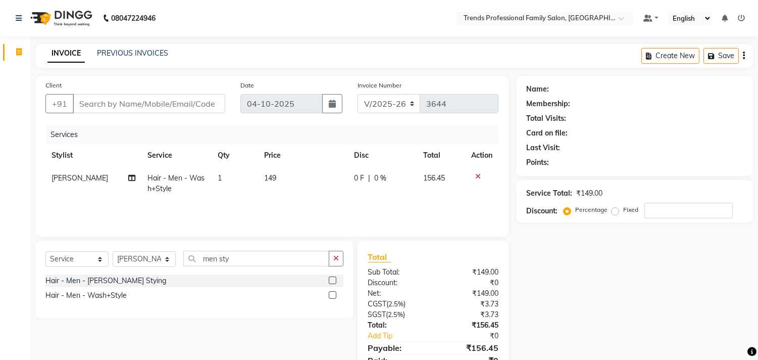
click at [275, 175] on td "149" at bounding box center [303, 183] width 90 height 33
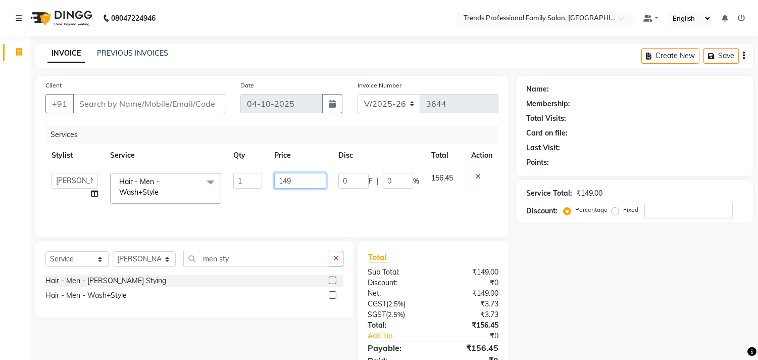
click at [304, 180] on input "149" at bounding box center [300, 181] width 52 height 16
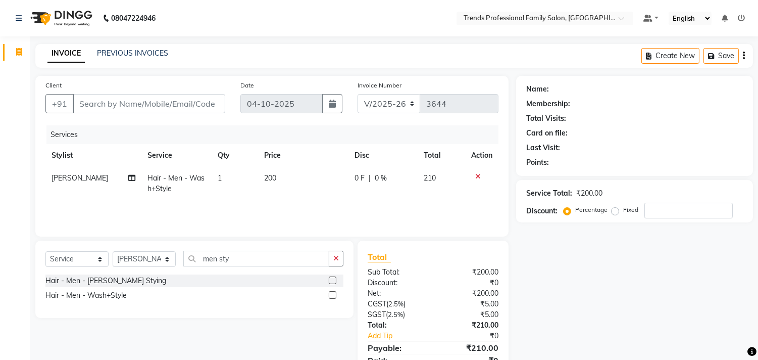
click at [448, 175] on td "210" at bounding box center [441, 183] width 47 height 33
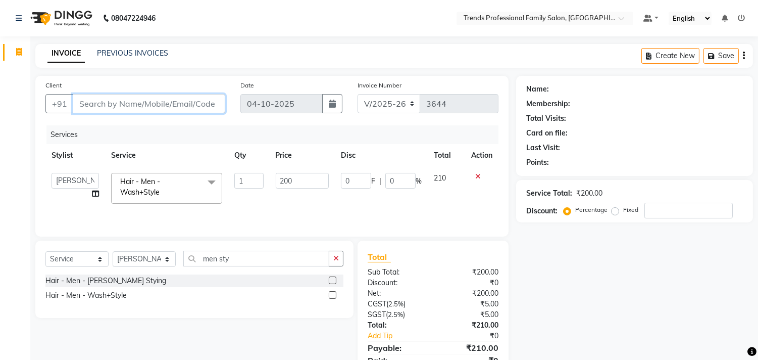
click at [189, 97] on input "Client" at bounding box center [149, 103] width 153 height 19
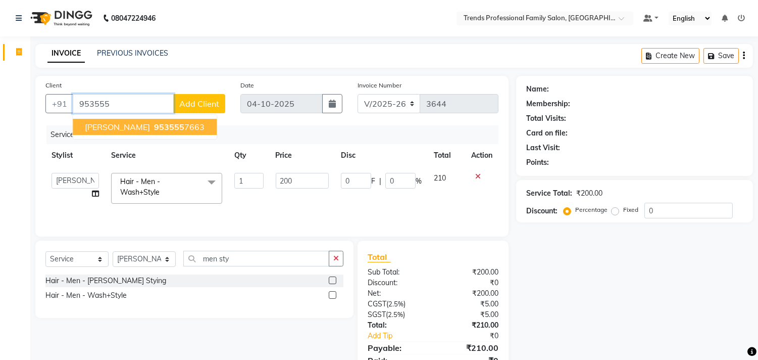
click at [172, 125] on ngb-highlight "953555 7663" at bounding box center [178, 127] width 53 height 10
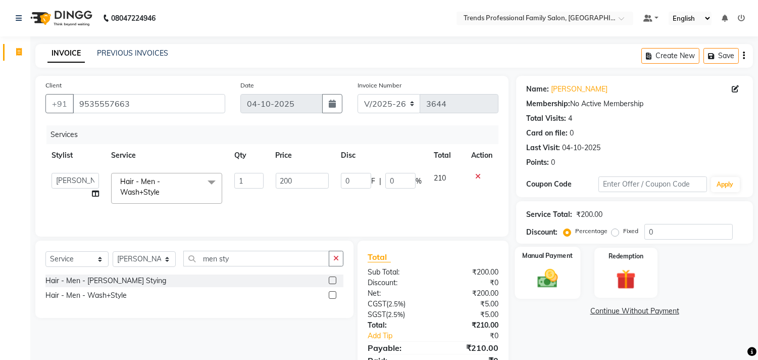
click at [538, 271] on img at bounding box center [548, 279] width 33 height 24
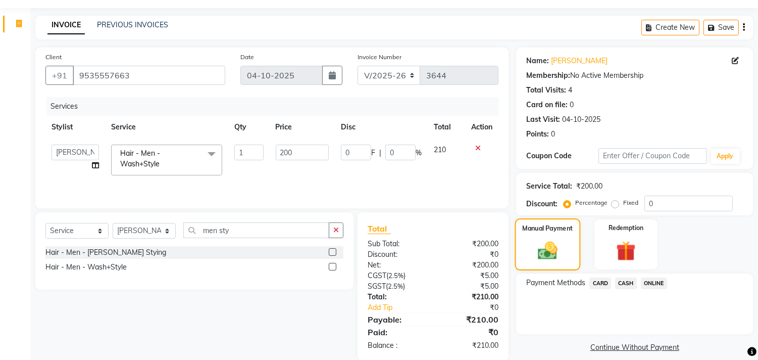
scroll to position [44, 0]
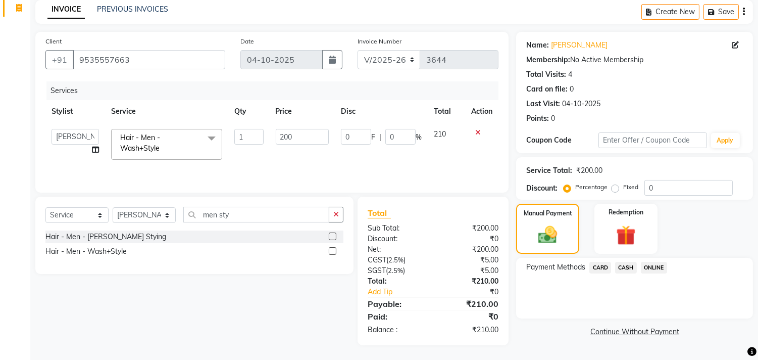
click at [650, 264] on span "ONLINE" at bounding box center [654, 268] width 26 height 12
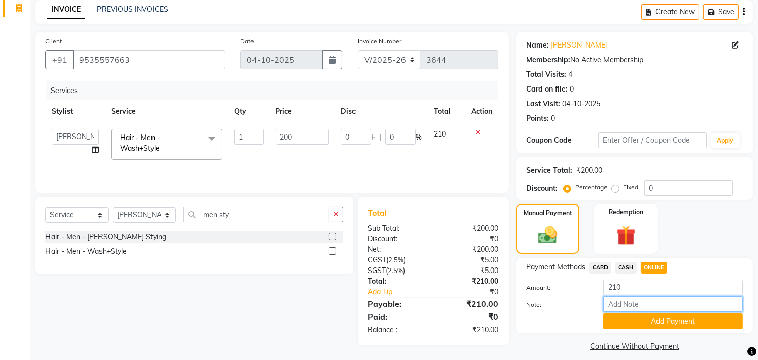
click at [644, 299] on input "Note:" at bounding box center [673, 304] width 139 height 16
click at [659, 322] on button "Add Payment" at bounding box center [673, 321] width 139 height 16
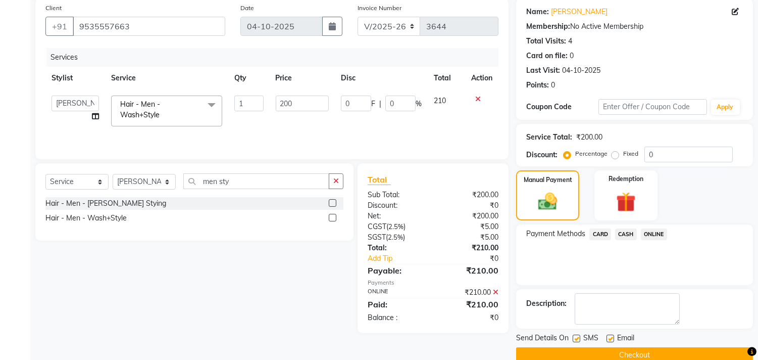
scroll to position [94, 0]
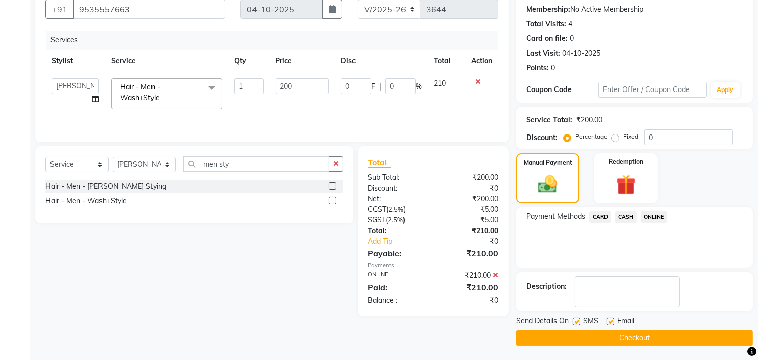
click at [611, 321] on label at bounding box center [611, 321] width 8 height 8
click at [611, 321] on input "checkbox" at bounding box center [610, 321] width 7 height 7
click at [590, 331] on button "Checkout" at bounding box center [634, 338] width 237 height 16
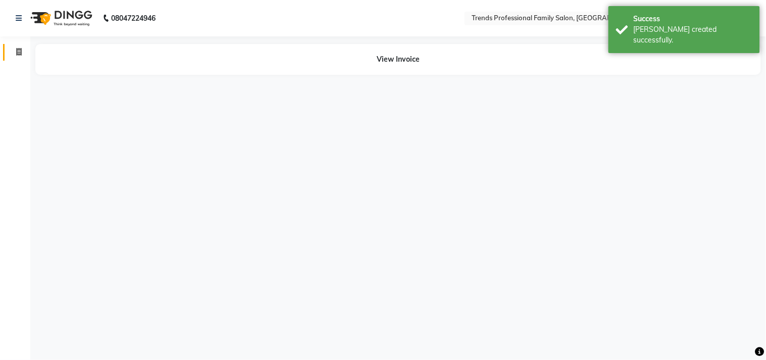
click at [17, 45] on link "Invoice" at bounding box center [15, 52] width 24 height 17
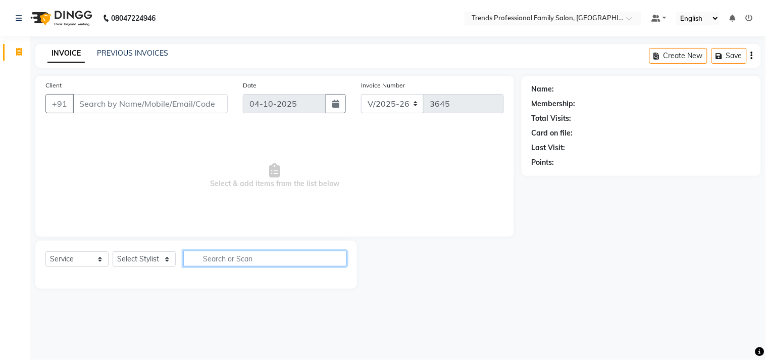
click at [248, 262] on input "text" at bounding box center [265, 259] width 164 height 16
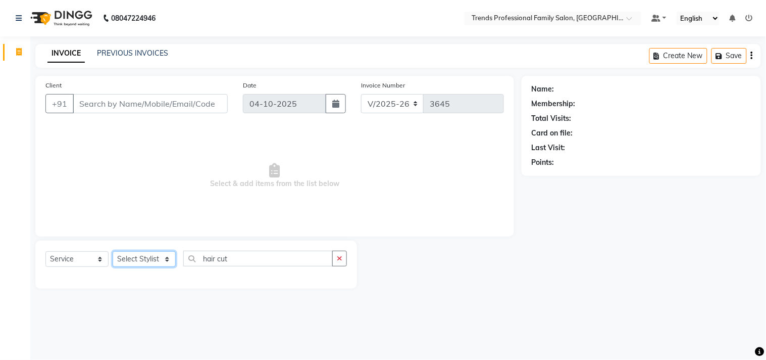
click at [167, 252] on select "Select Stylist AVANTHIKA [PERSON_NAME] [PERSON_NAME] [PERSON_NAME] RUSTHAM [PER…" at bounding box center [144, 259] width 63 height 16
click at [113, 252] on select "Select Stylist AVANTHIKA [PERSON_NAME] [PERSON_NAME] [PERSON_NAME] RUSTHAM [PER…" at bounding box center [144, 259] width 63 height 16
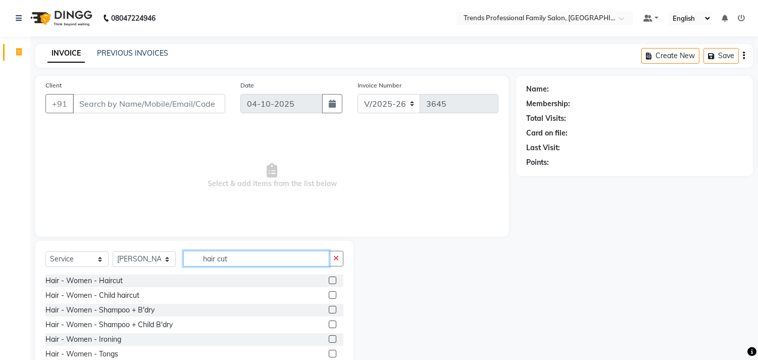
click at [238, 259] on input "hair cut" at bounding box center [256, 259] width 146 height 16
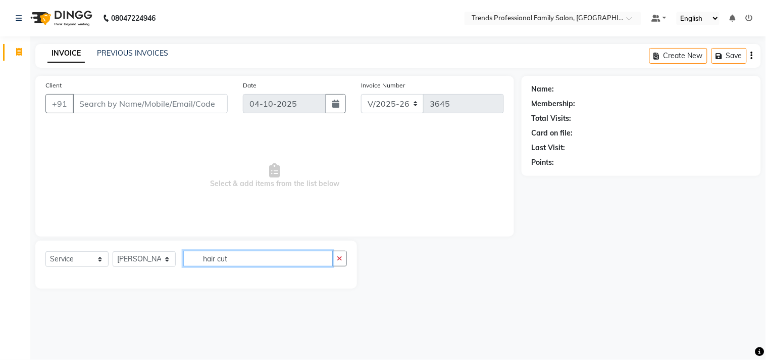
click at [245, 257] on input "hair cut" at bounding box center [258, 259] width 150 height 16
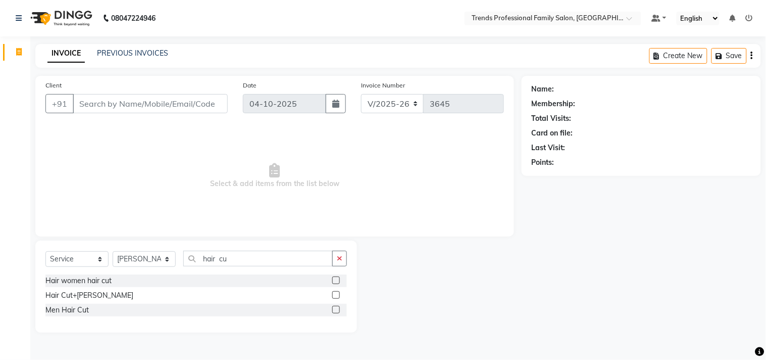
click at [320, 294] on div "Hair Cut+[PERSON_NAME]" at bounding box center [196, 295] width 302 height 13
click at [340, 295] on label at bounding box center [336, 295] width 8 height 8
click at [339, 295] on input "checkbox" at bounding box center [335, 295] width 7 height 7
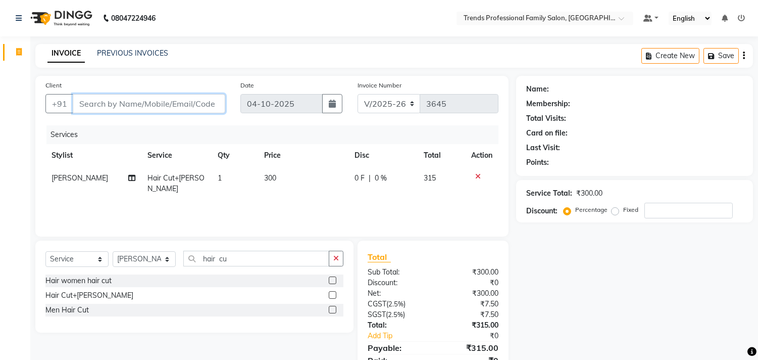
click at [163, 104] on input "Client" at bounding box center [149, 103] width 153 height 19
click at [68, 177] on span "[PERSON_NAME]" at bounding box center [80, 177] width 57 height 9
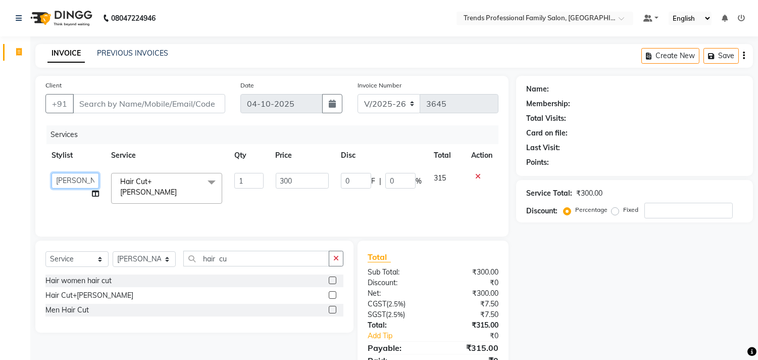
click at [68, 177] on select "AVANTHIKA [PERSON_NAME] [PERSON_NAME] [PERSON_NAME] RUSTHAM [PERSON_NAME] [PERS…" at bounding box center [75, 181] width 47 height 16
drag, startPoint x: 306, startPoint y: 182, endPoint x: 267, endPoint y: 182, distance: 38.9
click at [267, 182] on tr "AVANTHIKA [PERSON_NAME] [PERSON_NAME] [PERSON_NAME] RUSTHAM [PERSON_NAME] [PERS…" at bounding box center [271, 188] width 453 height 43
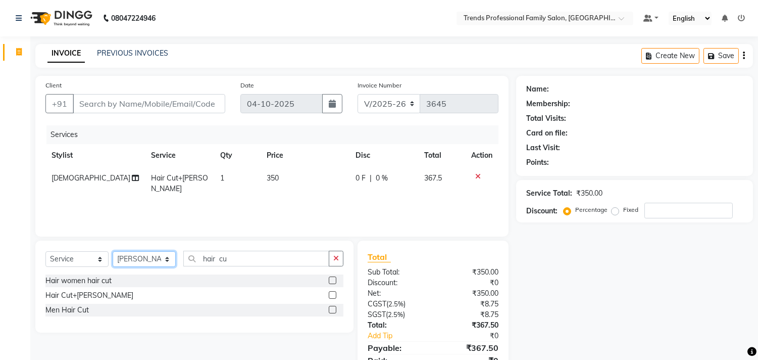
click at [154, 264] on select "Select Stylist AVANTHIKA [PERSON_NAME] [PERSON_NAME] [PERSON_NAME] RUSTHAM [PER…" at bounding box center [144, 259] width 63 height 16
click at [113, 252] on select "Select Stylist AVANTHIKA [PERSON_NAME] [PERSON_NAME] [PERSON_NAME] RUSTHAM [PER…" at bounding box center [144, 259] width 63 height 16
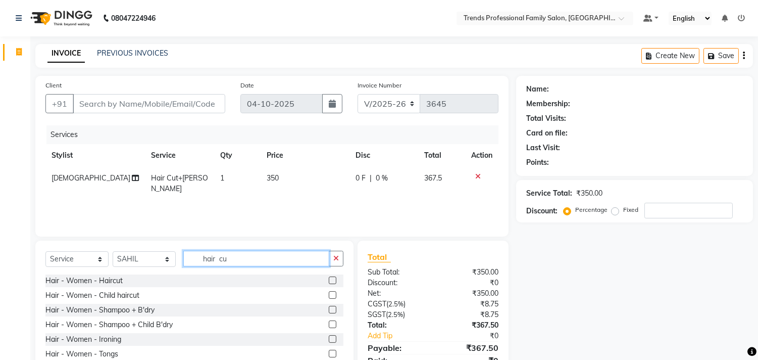
click at [235, 263] on input "hair cu" at bounding box center [256, 259] width 146 height 16
drag, startPoint x: 240, startPoint y: 259, endPoint x: 177, endPoint y: 256, distance: 63.2
click at [177, 257] on div "Select Service Product Membership Package Voucher Prepaid Gift Card Select Styl…" at bounding box center [194, 263] width 298 height 24
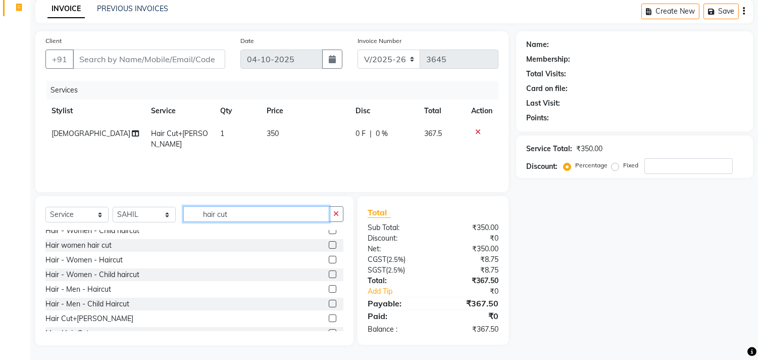
scroll to position [31, 0]
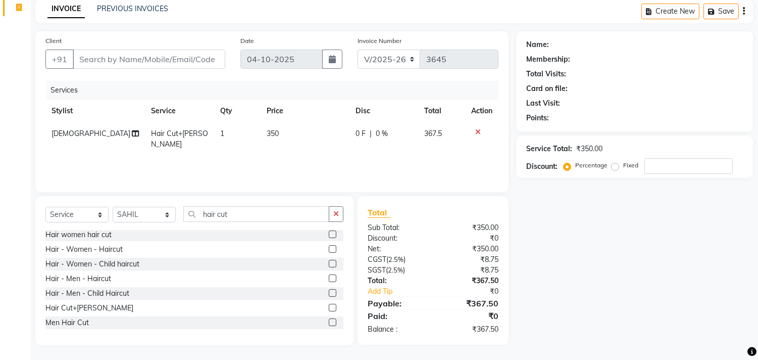
drag, startPoint x: 79, startPoint y: 309, endPoint x: 218, endPoint y: 256, distance: 148.7
click at [82, 307] on div "Hair Cut+[PERSON_NAME]" at bounding box center [89, 308] width 88 height 11
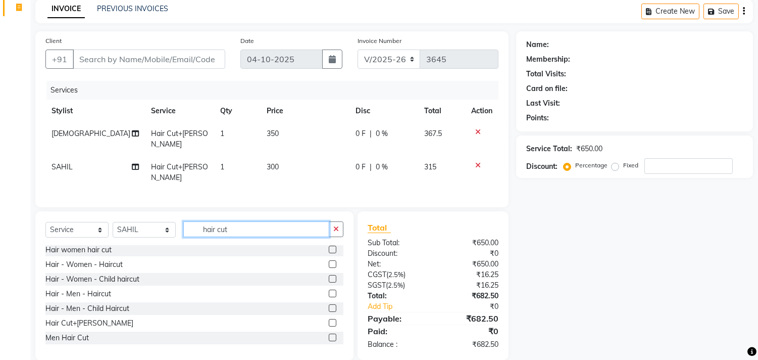
drag, startPoint x: 235, startPoint y: 215, endPoint x: 175, endPoint y: 205, distance: 60.5
click at [175, 211] on div "Select Service Product Membership Package Voucher Prepaid Gift Card Select Styl…" at bounding box center [194, 285] width 318 height 149
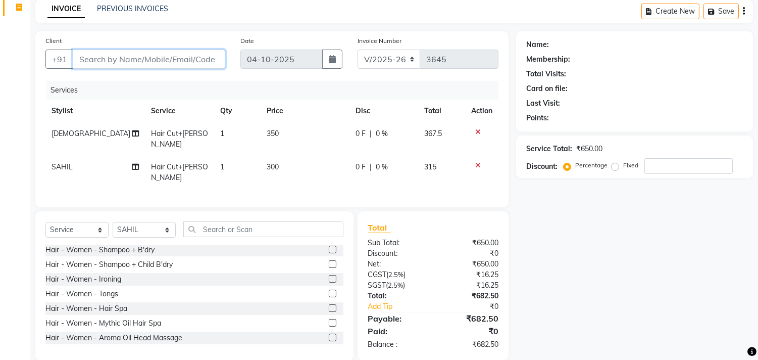
click at [203, 60] on input "Client" at bounding box center [149, 59] width 153 height 19
click at [476, 129] on icon at bounding box center [478, 131] width 6 height 7
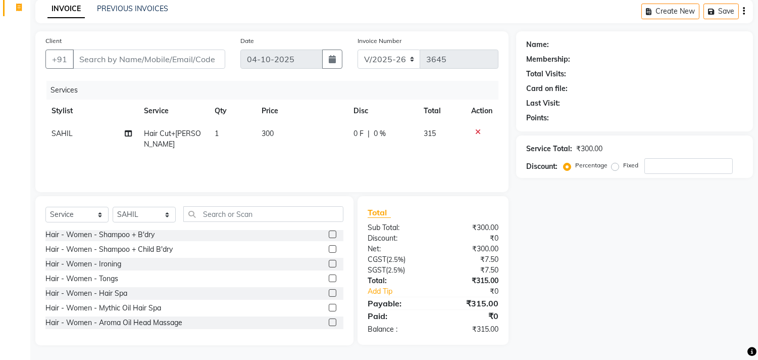
click at [476, 129] on icon at bounding box center [478, 131] width 6 height 7
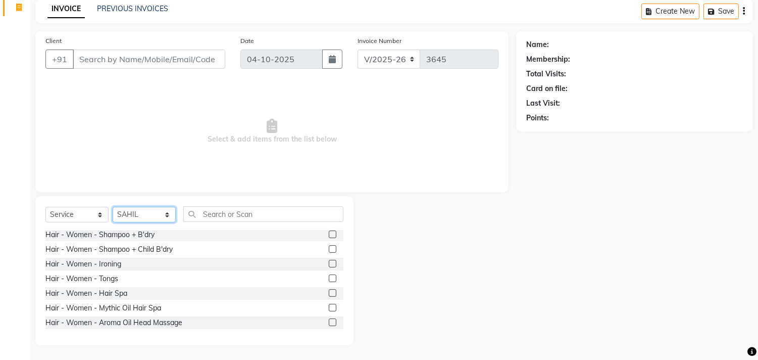
click at [154, 211] on select "Select Stylist AVANTHIKA [PERSON_NAME] [PERSON_NAME] [PERSON_NAME] RUSTHAM [PER…" at bounding box center [144, 215] width 63 height 16
click at [113, 207] on select "Select Stylist AVANTHIKA [PERSON_NAME] [PERSON_NAME] [PERSON_NAME] RUSTHAM [PER…" at bounding box center [144, 215] width 63 height 16
click at [211, 206] on input "text" at bounding box center [263, 214] width 160 height 16
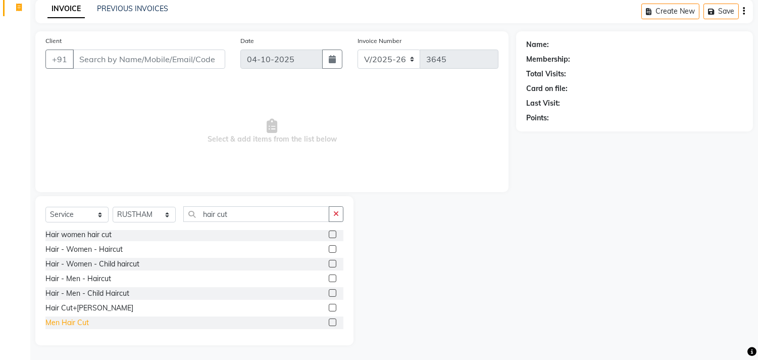
click at [81, 322] on div "Men Hair Cut" at bounding box center [66, 322] width 43 height 11
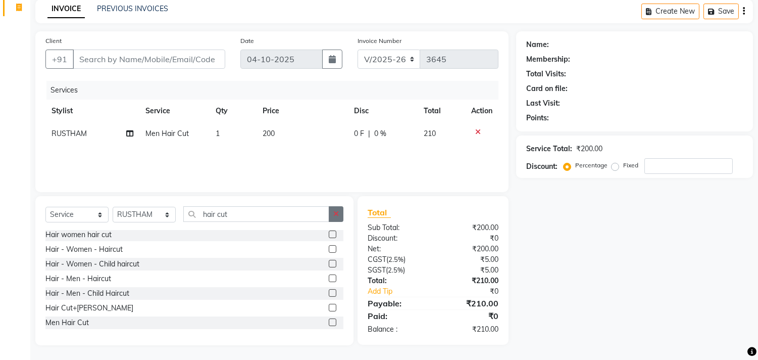
drag, startPoint x: 336, startPoint y: 210, endPoint x: 294, endPoint y: 189, distance: 47.2
click at [333, 210] on icon "button" at bounding box center [336, 213] width 6 height 7
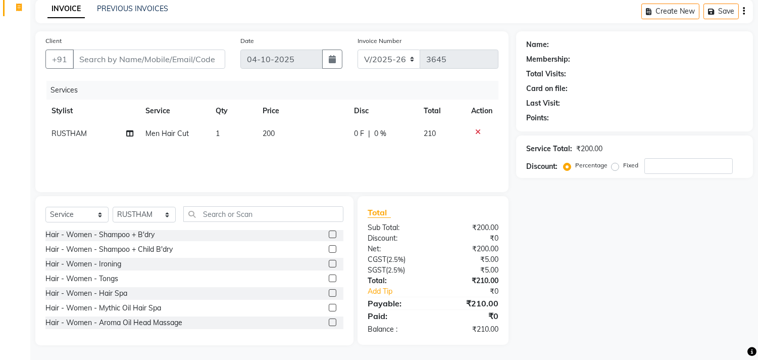
click at [286, 134] on td "200" at bounding box center [302, 133] width 91 height 23
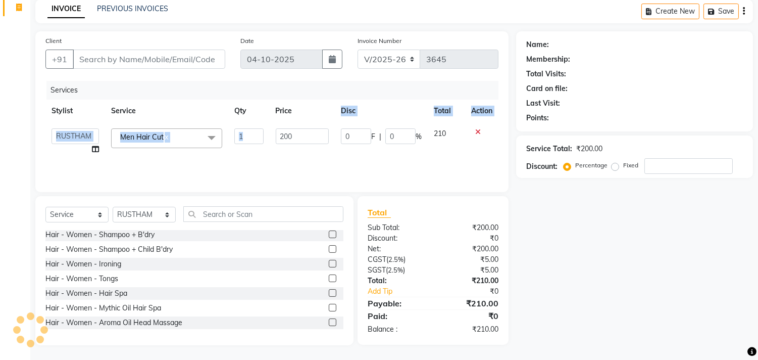
drag, startPoint x: 332, startPoint y: 114, endPoint x: 307, endPoint y: 123, distance: 27.3
click at [319, 123] on table "Stylist Service Qty Price Disc Total Action AVANTHIKA [PERSON_NAME] [PERSON_NAM…" at bounding box center [271, 130] width 453 height 61
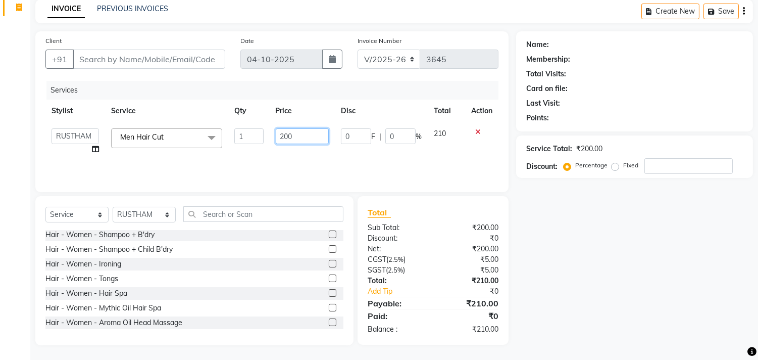
drag, startPoint x: 307, startPoint y: 123, endPoint x: 301, endPoint y: 144, distance: 21.6
click at [301, 144] on td "200" at bounding box center [302, 141] width 65 height 38
click at [588, 256] on div "Name: Membership: Total Visits: Card on file: Last Visit: Points: Service Total…" at bounding box center [638, 188] width 245 height 314
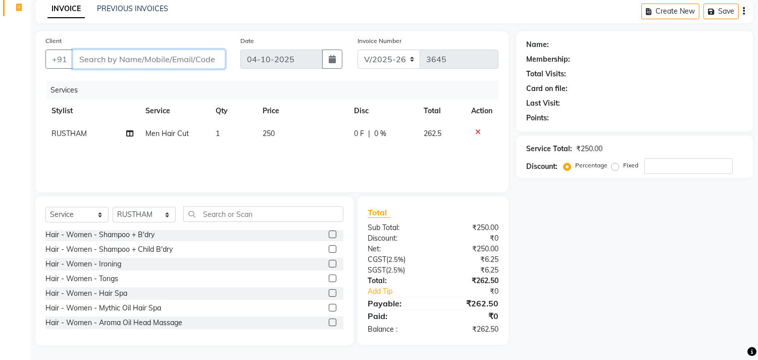
click at [154, 64] on input "Client" at bounding box center [149, 59] width 153 height 19
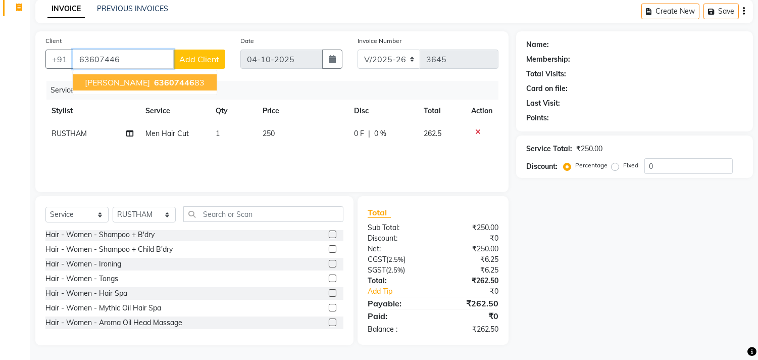
click at [162, 79] on ngb-highlight "63607446 83" at bounding box center [178, 82] width 53 height 10
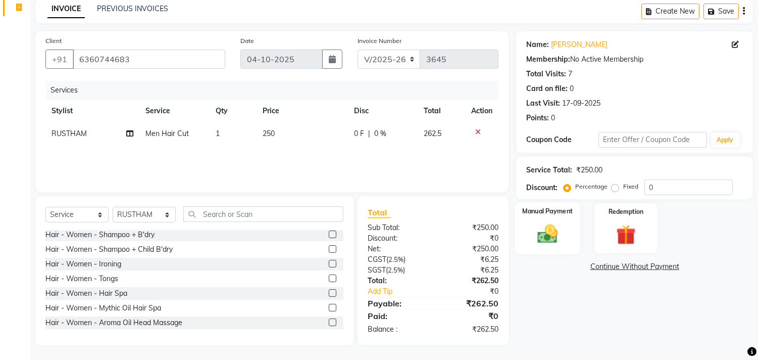
click at [554, 243] on img at bounding box center [548, 234] width 33 height 24
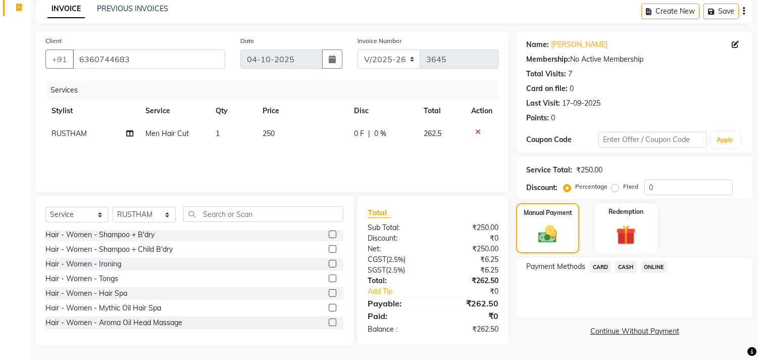
click at [628, 269] on span "CASH" at bounding box center [626, 267] width 22 height 12
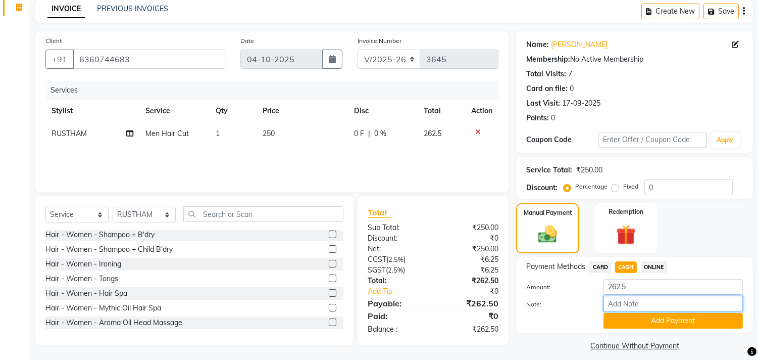
click at [633, 304] on input "Note:" at bounding box center [673, 304] width 139 height 16
click at [672, 322] on button "Add Payment" at bounding box center [673, 321] width 139 height 16
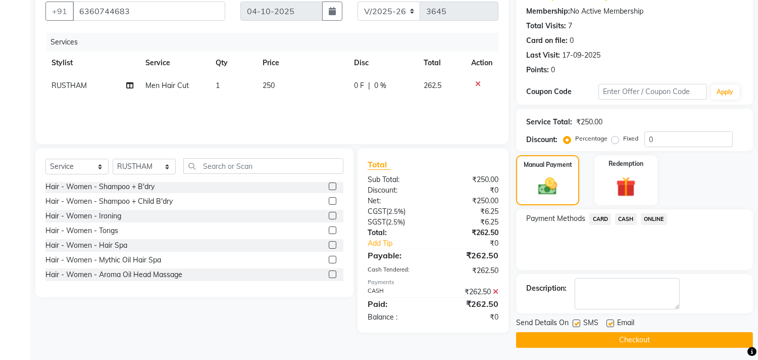
scroll to position [94, 0]
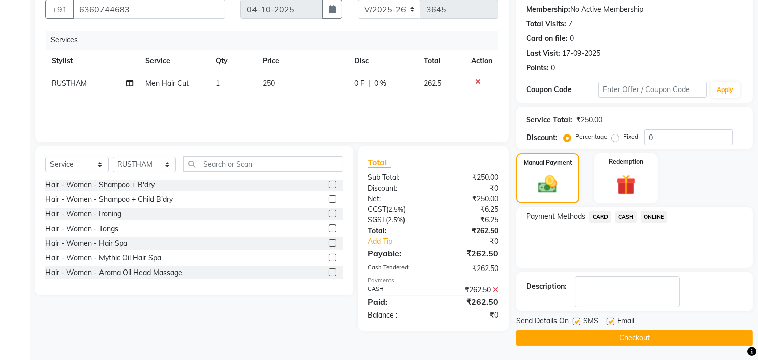
drag, startPoint x: 610, startPoint y: 319, endPoint x: 610, endPoint y: 341, distance: 21.7
click at [610, 319] on label at bounding box center [611, 321] width 8 height 8
click at [610, 319] on input "checkbox" at bounding box center [610, 321] width 7 height 7
click at [610, 341] on button "Checkout" at bounding box center [634, 338] width 237 height 16
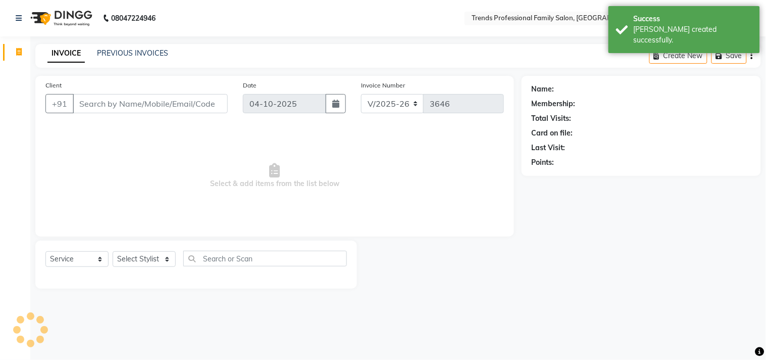
click at [114, 108] on input "Client" at bounding box center [150, 103] width 155 height 19
click at [128, 259] on select "Select Stylist AVANTHIKA [PERSON_NAME] [PERSON_NAME] [PERSON_NAME] RUSTHAM [PER…" at bounding box center [144, 259] width 63 height 16
click at [113, 252] on select "Select Stylist AVANTHIKA [PERSON_NAME] [PERSON_NAME] [PERSON_NAME] RUSTHAM [PER…" at bounding box center [144, 259] width 63 height 16
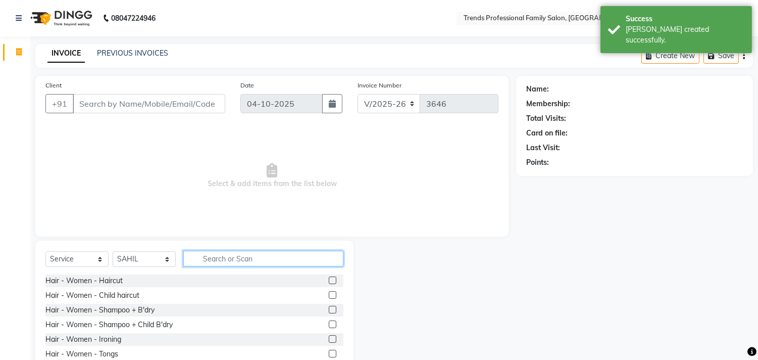
drag, startPoint x: 246, startPoint y: 258, endPoint x: 234, endPoint y: 254, distance: 11.7
click at [243, 258] on input "text" at bounding box center [263, 259] width 160 height 16
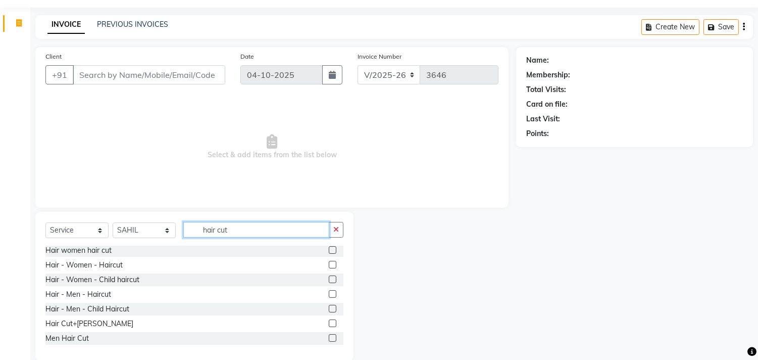
scroll to position [44, 0]
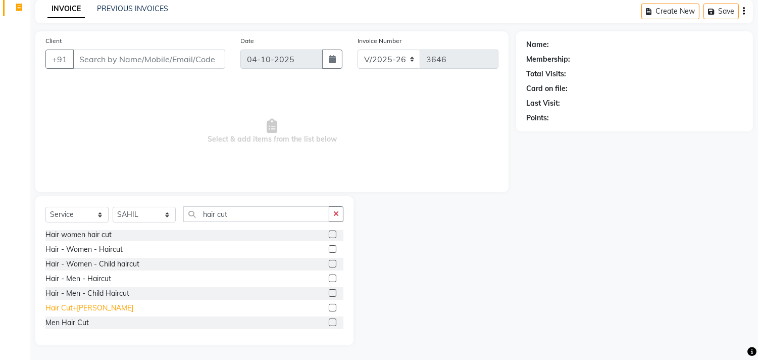
drag, startPoint x: 74, startPoint y: 309, endPoint x: 128, endPoint y: 282, distance: 60.3
click at [74, 308] on div "Hair Cut+[PERSON_NAME]" at bounding box center [89, 308] width 88 height 11
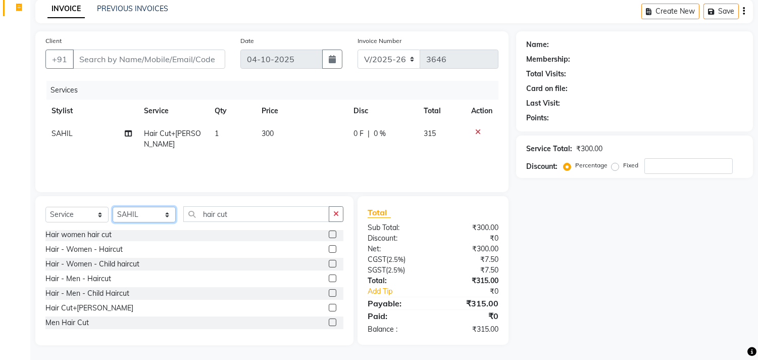
click at [140, 220] on select "Select Stylist AVANTHIKA [PERSON_NAME] [PERSON_NAME] [PERSON_NAME] RUSTHAM [PER…" at bounding box center [144, 215] width 63 height 16
click at [113, 207] on select "Select Stylist AVANTHIKA [PERSON_NAME] [PERSON_NAME] [PERSON_NAME] RUSTHAM [PER…" at bounding box center [144, 215] width 63 height 16
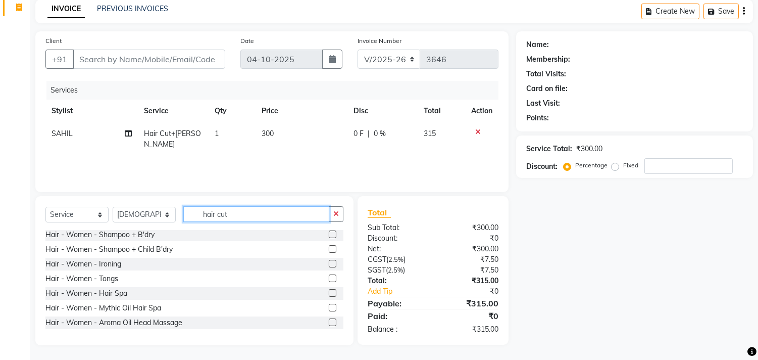
click at [209, 214] on input "hair cut" at bounding box center [256, 214] width 146 height 16
drag, startPoint x: 266, startPoint y: 216, endPoint x: 178, endPoint y: 216, distance: 88.4
click at [178, 216] on div "Select Service Product Membership Package Voucher Prepaid Gift Card Select Styl…" at bounding box center [194, 218] width 298 height 24
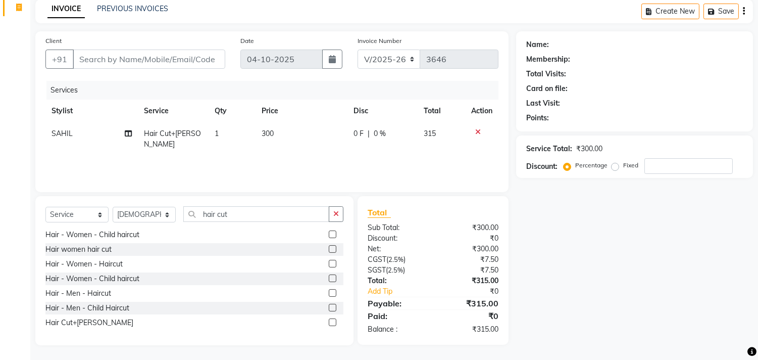
drag, startPoint x: 101, startPoint y: 319, endPoint x: 307, endPoint y: 260, distance: 214.1
click at [106, 312] on div "Hair - Women - Haircut Hair - Women - Child haircut Hair women hair cut Hair - …" at bounding box center [194, 280] width 298 height 101
click at [48, 320] on div "Hair Cut+[PERSON_NAME]" at bounding box center [89, 322] width 88 height 11
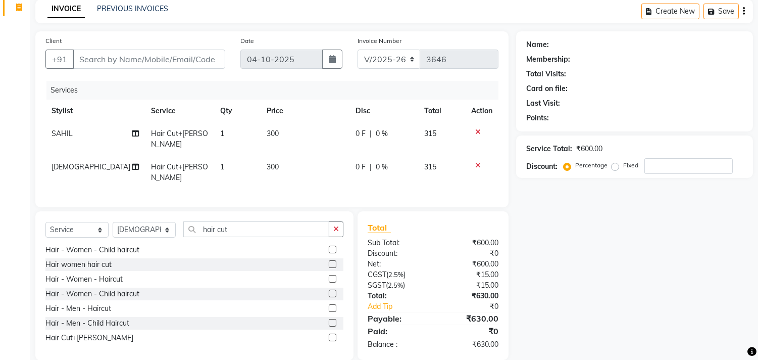
drag, startPoint x: 343, startPoint y: 216, endPoint x: 312, endPoint y: 205, distance: 32.8
click at [342, 221] on button "button" at bounding box center [336, 229] width 15 height 16
click at [275, 156] on td "300" at bounding box center [305, 172] width 89 height 33
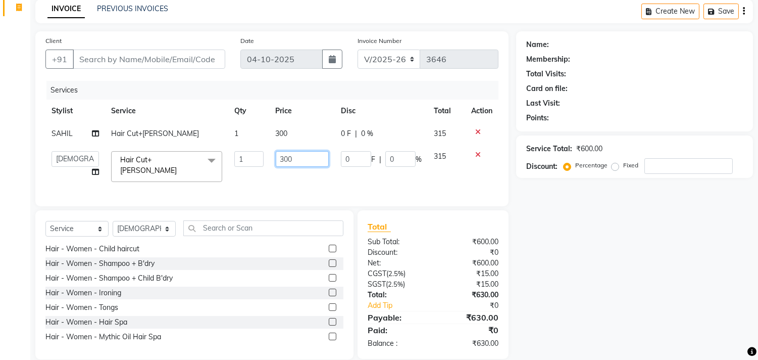
click at [293, 159] on input "300" at bounding box center [302, 159] width 53 height 16
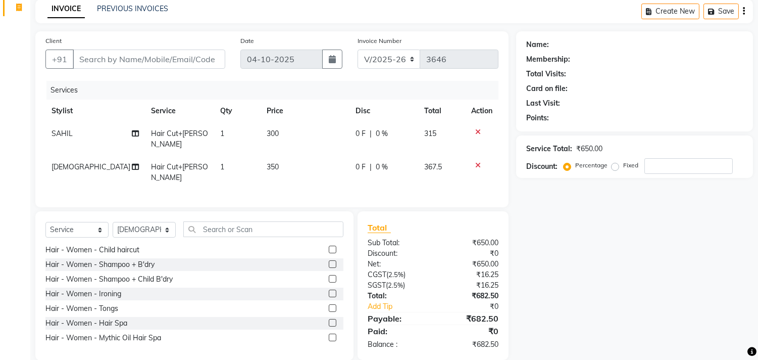
click at [294, 126] on td "300" at bounding box center [305, 138] width 89 height 33
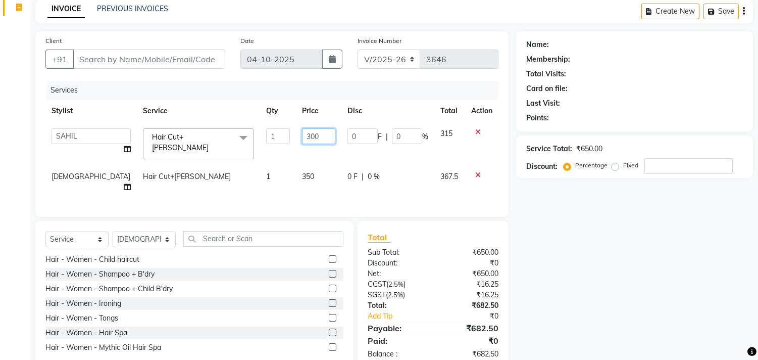
click at [303, 138] on input "300" at bounding box center [318, 136] width 33 height 16
drag, startPoint x: 665, startPoint y: 251, endPoint x: 661, endPoint y: 242, distance: 10.6
click at [665, 248] on div "Name: Membership: Total Visits: Card on file: Last Visit: Points: Service Total…" at bounding box center [638, 200] width 245 height 339
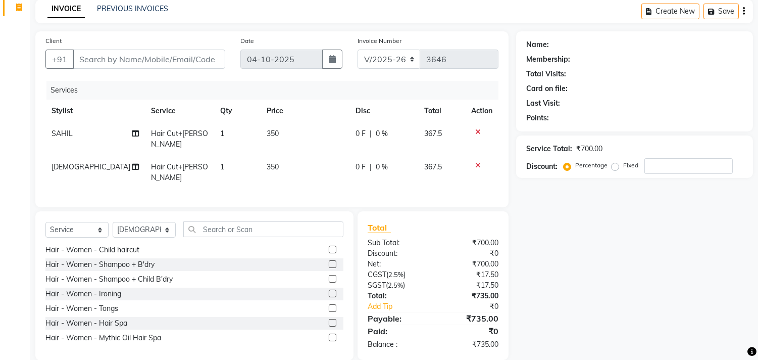
scroll to position [47, 0]
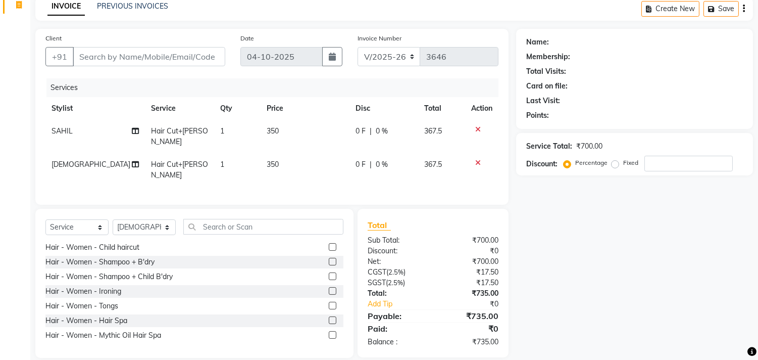
click at [476, 159] on icon at bounding box center [478, 162] width 6 height 7
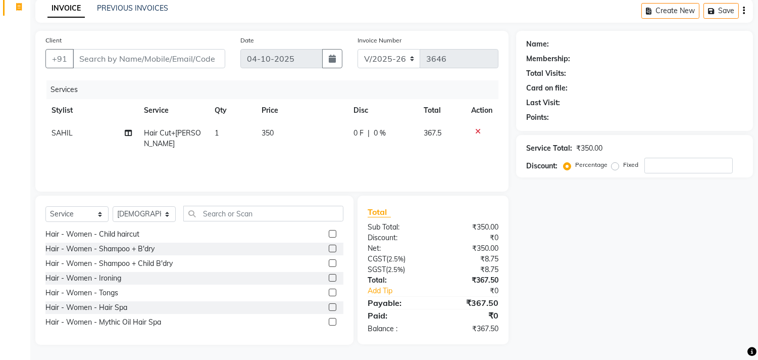
scroll to position [44, 0]
click at [199, 63] on input "Client" at bounding box center [149, 59] width 153 height 19
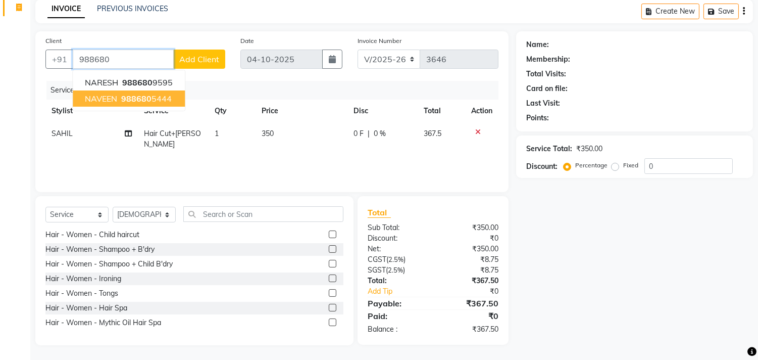
click at [153, 96] on ngb-highlight "988680 5444" at bounding box center [145, 98] width 53 height 10
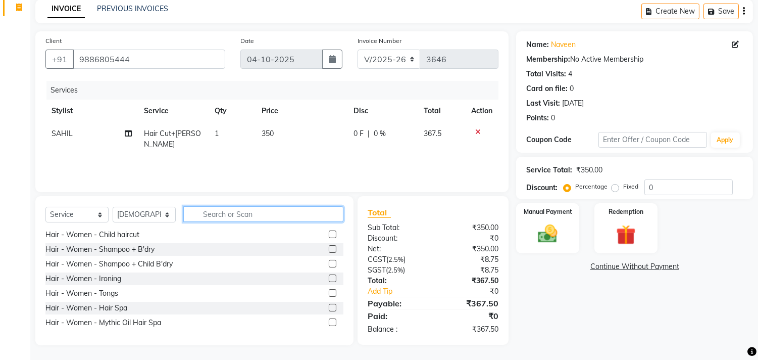
click at [233, 213] on input "text" at bounding box center [263, 214] width 160 height 16
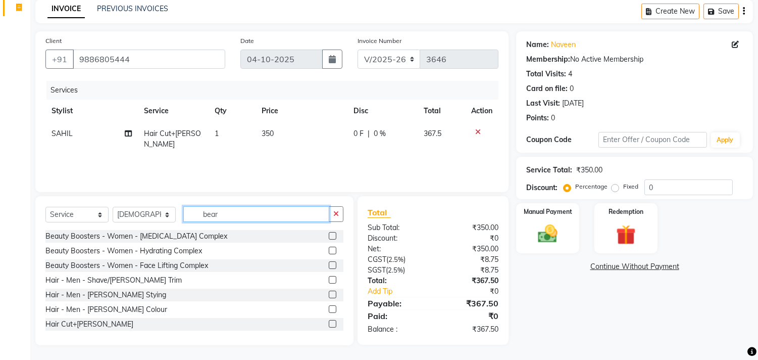
scroll to position [44, 0]
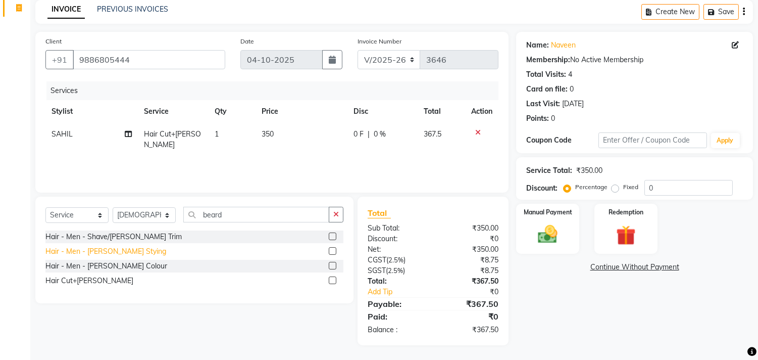
click at [117, 264] on div "Hair - Men - [PERSON_NAME] Colour" at bounding box center [106, 266] width 122 height 11
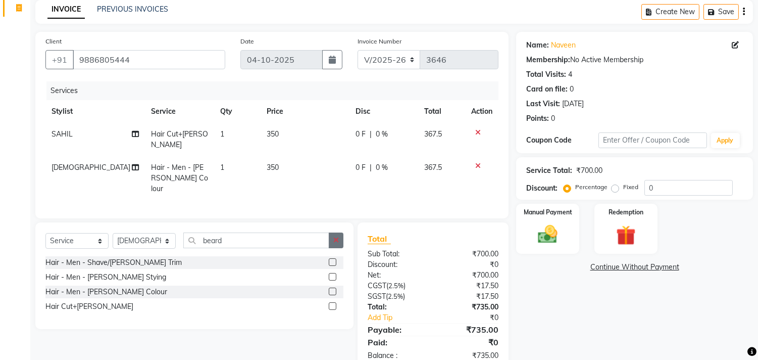
click at [334, 232] on button "button" at bounding box center [336, 240] width 15 height 16
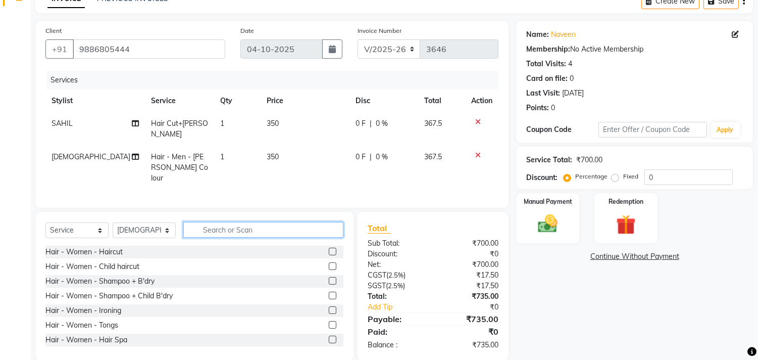
scroll to position [58, 0]
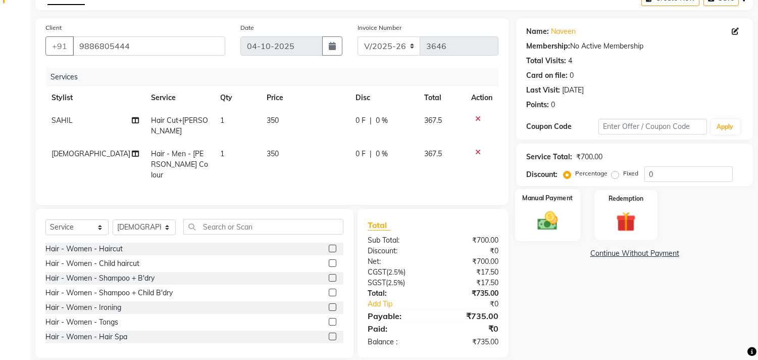
click at [527, 222] on div "Manual Payment" at bounding box center [548, 215] width 66 height 52
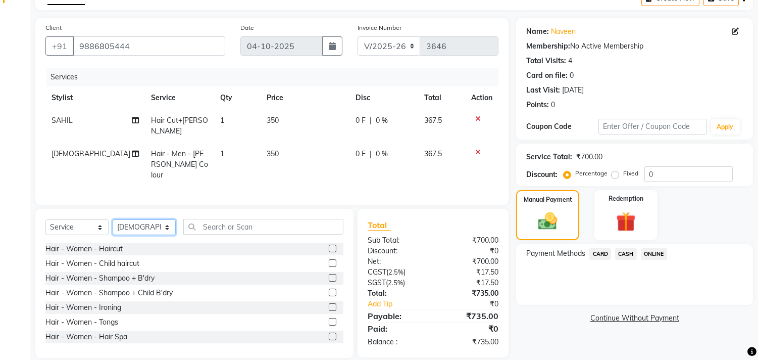
click at [162, 219] on select "Select Stylist AVANTHIKA [PERSON_NAME] [PERSON_NAME] [PERSON_NAME] RUSTHAM [PER…" at bounding box center [144, 227] width 63 height 16
click at [236, 219] on input "text" at bounding box center [263, 227] width 160 height 16
click at [128, 219] on select "Select Stylist AVANTHIKA [PERSON_NAME] [PERSON_NAME] [PERSON_NAME] RUSTHAM [PER…" at bounding box center [144, 227] width 63 height 16
click at [113, 219] on select "Select Stylist AVANTHIKA [PERSON_NAME] [PERSON_NAME] [PERSON_NAME] RUSTHAM [PER…" at bounding box center [144, 227] width 63 height 16
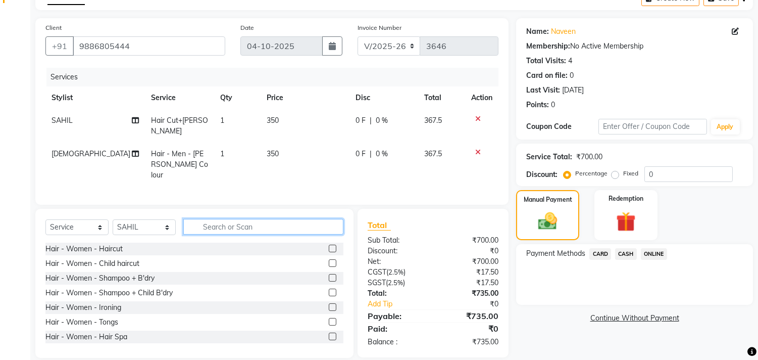
click at [242, 219] on input "text" at bounding box center [263, 227] width 160 height 16
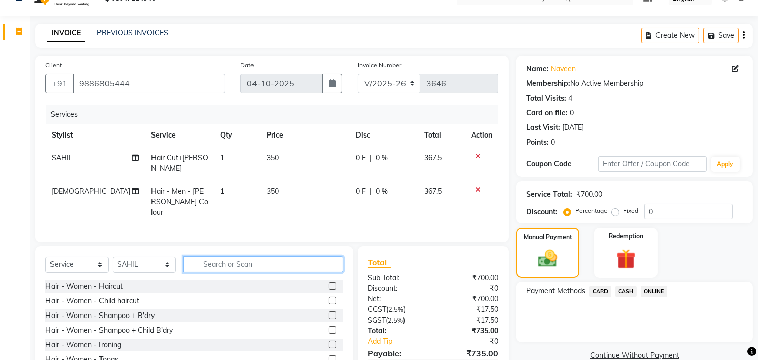
scroll to position [0, 0]
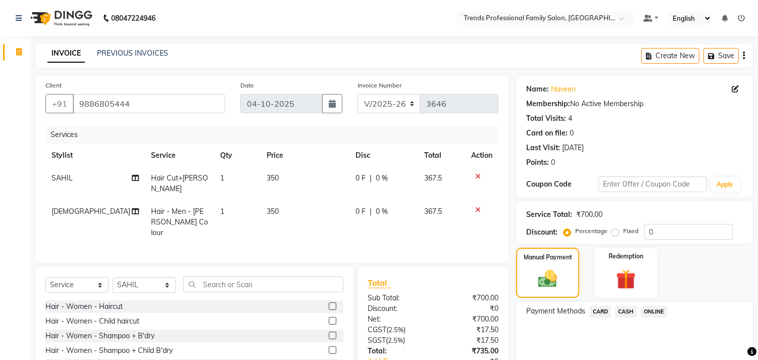
click at [744, 56] on icon "button" at bounding box center [744, 56] width 2 height 1
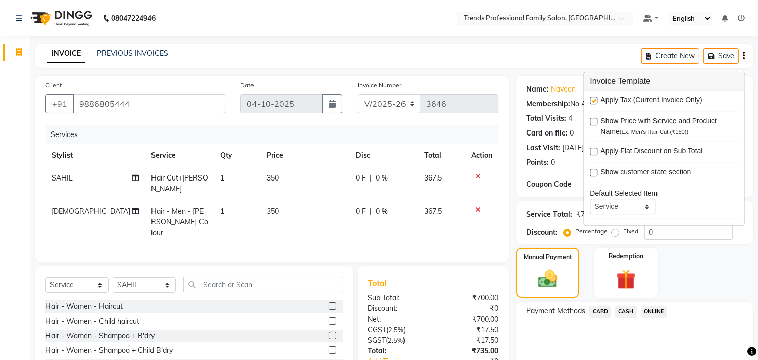
click at [594, 98] on label at bounding box center [594, 101] width 8 height 8
click at [594, 98] on input "checkbox" at bounding box center [593, 101] width 7 height 7
click at [472, 49] on div "INVOICE PREVIOUS INVOICES Create New Save" at bounding box center [394, 56] width 718 height 24
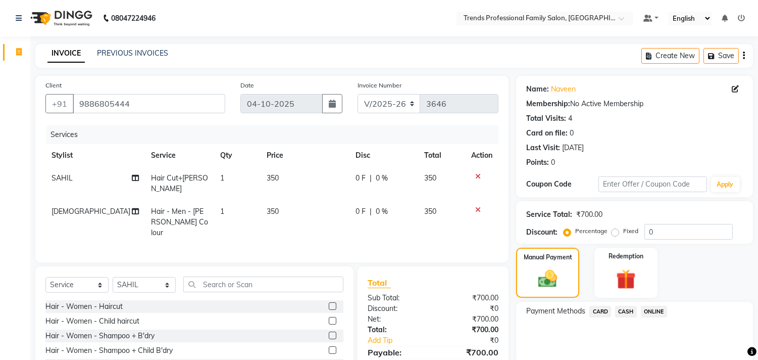
click at [221, 281] on div "Select Service Product Membership Package Voucher Prepaid Gift Card Select Styl…" at bounding box center [194, 288] width 298 height 24
click at [223, 276] on input "text" at bounding box center [263, 284] width 160 height 16
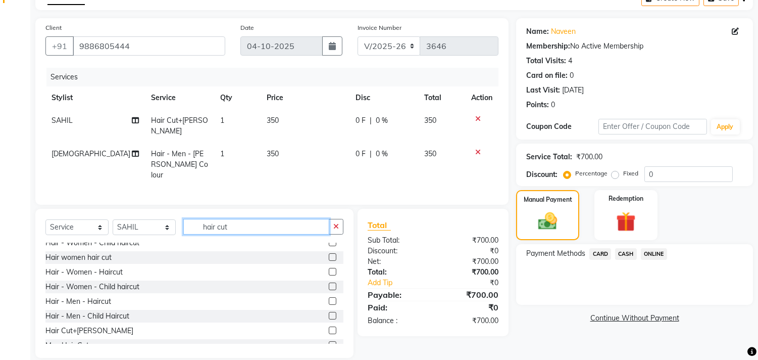
scroll to position [31, 0]
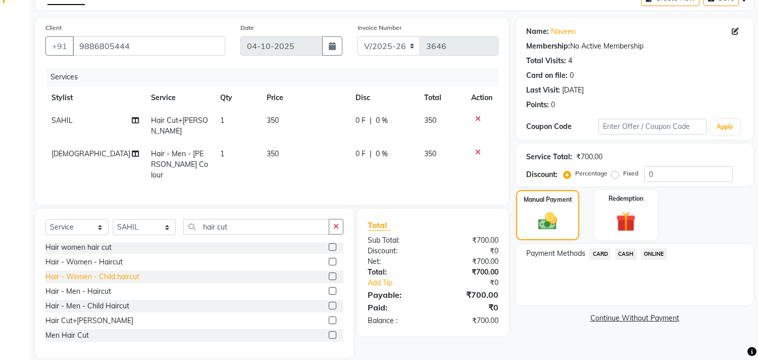
drag, startPoint x: 83, startPoint y: 306, endPoint x: 118, endPoint y: 290, distance: 38.2
click at [88, 315] on div "Hair Cut+[PERSON_NAME]" at bounding box center [89, 320] width 88 height 11
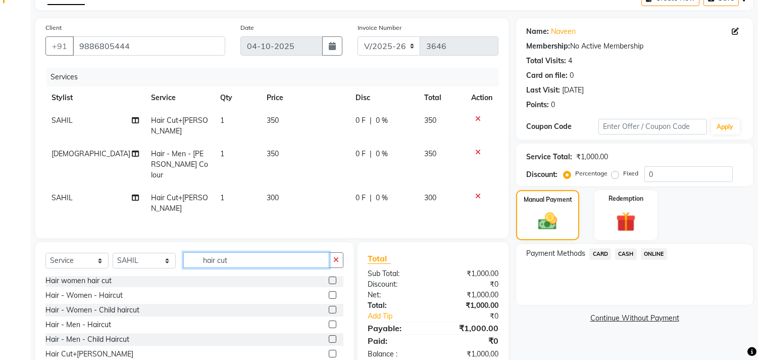
drag, startPoint x: 321, startPoint y: 233, endPoint x: 331, endPoint y: 232, distance: 9.7
click at [322, 252] on input "hair cut" at bounding box center [256, 260] width 146 height 16
click at [331, 252] on button "button" at bounding box center [336, 260] width 15 height 16
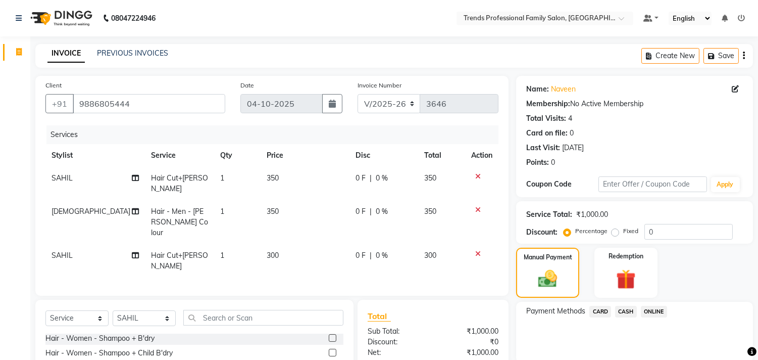
click at [744, 56] on icon "button" at bounding box center [744, 56] width 2 height 1
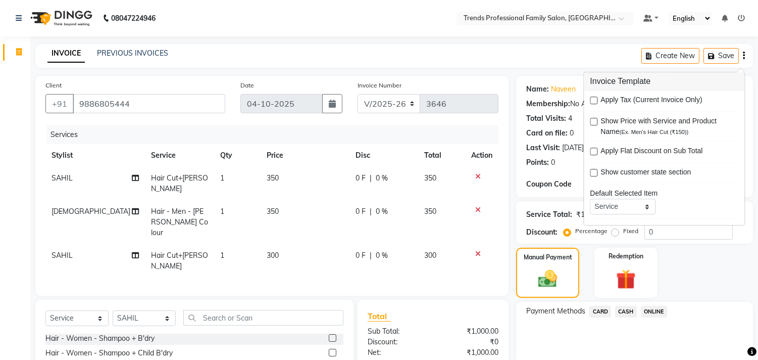
click at [594, 100] on label at bounding box center [594, 101] width 8 height 8
click at [594, 100] on input "checkbox" at bounding box center [593, 101] width 7 height 7
click at [473, 50] on div "INVOICE PREVIOUS INVOICES Create New Save" at bounding box center [394, 56] width 718 height 24
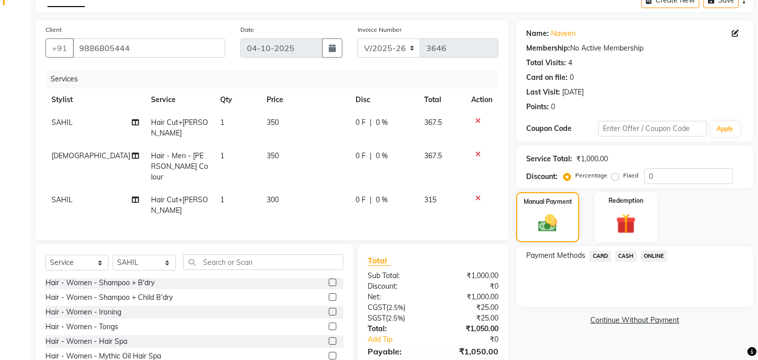
scroll to position [81, 0]
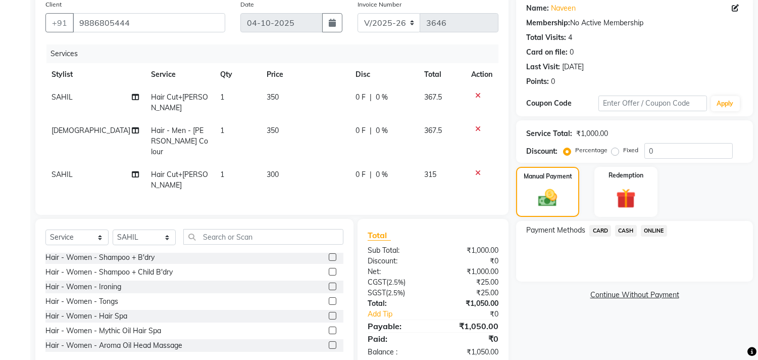
drag, startPoint x: 297, startPoint y: 157, endPoint x: 290, endPoint y: 158, distance: 7.6
click at [290, 163] on td "300" at bounding box center [305, 179] width 89 height 33
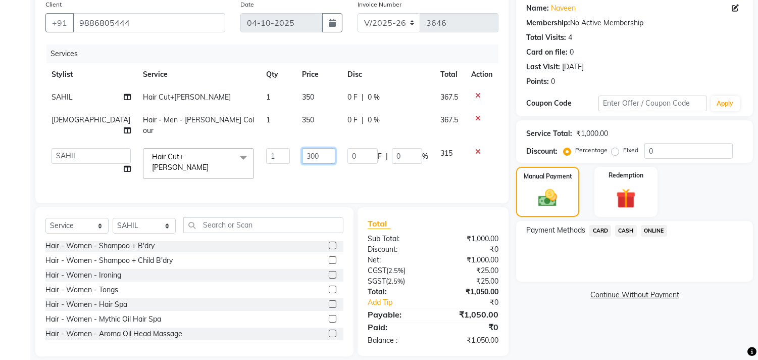
click at [302, 148] on input "300" at bounding box center [318, 156] width 33 height 16
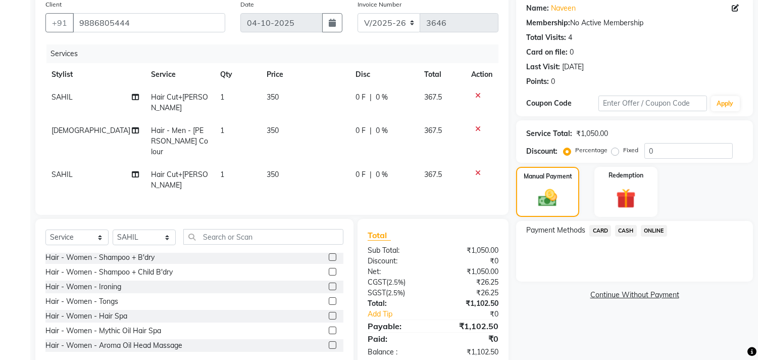
click at [558, 319] on div "Name: [PERSON_NAME] Membership: No Active Membership Total Visits: 4 Card on fi…" at bounding box center [638, 181] width 245 height 373
click at [650, 229] on span "ONLINE" at bounding box center [654, 231] width 26 height 12
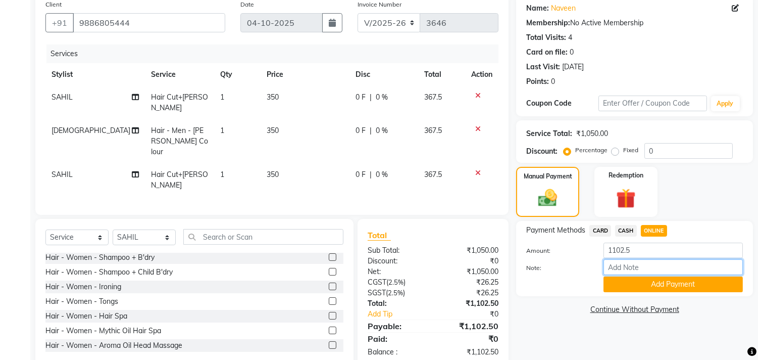
click at [629, 263] on input "Note:" at bounding box center [673, 267] width 139 height 16
click at [662, 288] on button "Add Payment" at bounding box center [673, 284] width 139 height 16
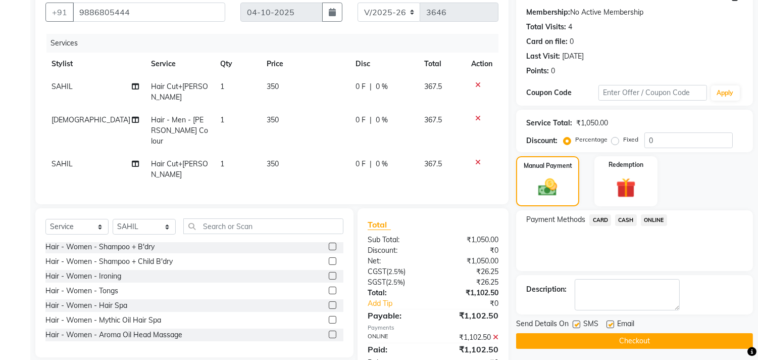
scroll to position [101, 0]
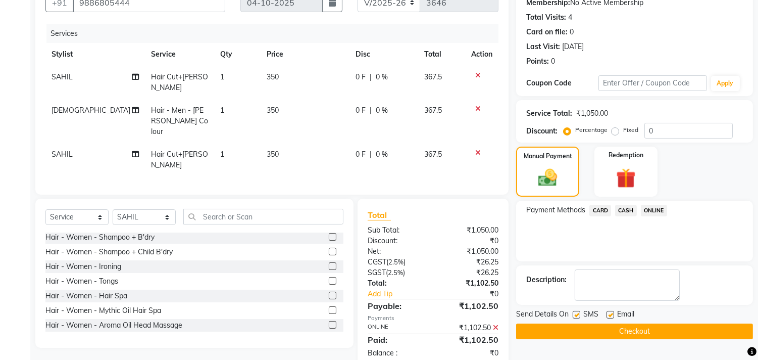
click at [612, 315] on label at bounding box center [611, 315] width 8 height 8
click at [612, 315] on input "checkbox" at bounding box center [610, 315] width 7 height 7
click at [612, 321] on div "Send Details On SMS Email Checkout" at bounding box center [634, 324] width 237 height 30
click at [613, 324] on button "Checkout" at bounding box center [634, 331] width 237 height 16
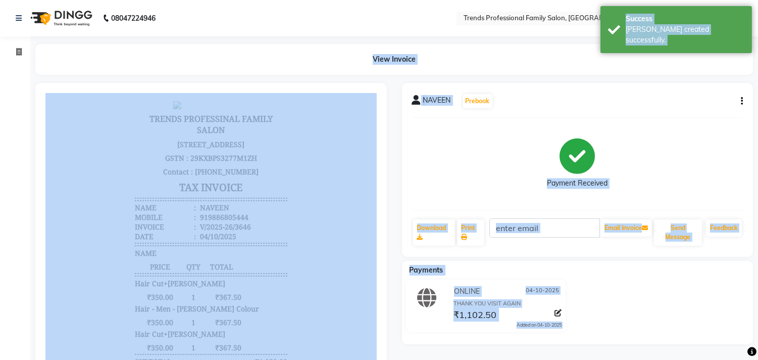
click at [263, 63] on div "View Invoice" at bounding box center [394, 59] width 718 height 31
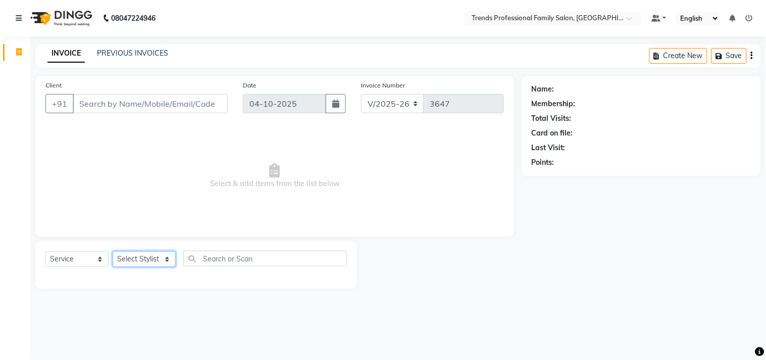
click at [153, 260] on select "Select Stylist AVANTHIKA [PERSON_NAME] [PERSON_NAME] [PERSON_NAME] RUSTHAM [PER…" at bounding box center [144, 259] width 63 height 16
click at [113, 252] on select "Select Stylist AVANTHIKA [PERSON_NAME] [PERSON_NAME] [PERSON_NAME] RUSTHAM [PER…" at bounding box center [144, 259] width 63 height 16
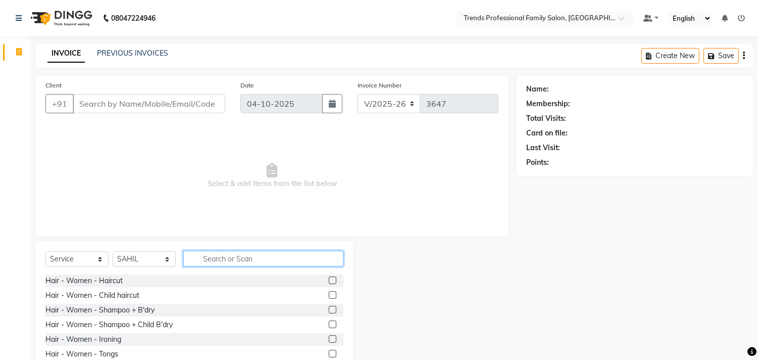
click at [236, 256] on input "text" at bounding box center [263, 259] width 160 height 16
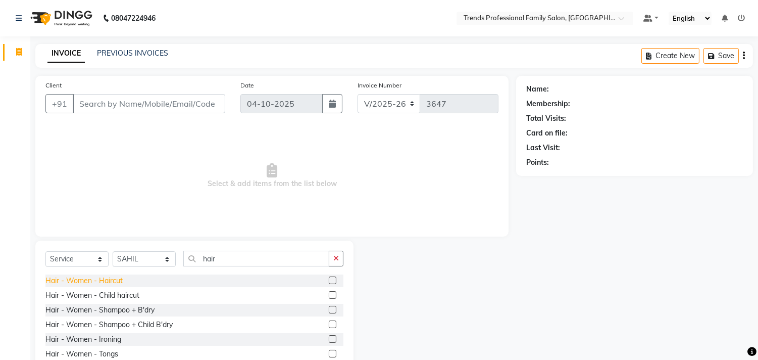
click at [96, 280] on div "Hair - Women - Haircut" at bounding box center [83, 280] width 77 height 11
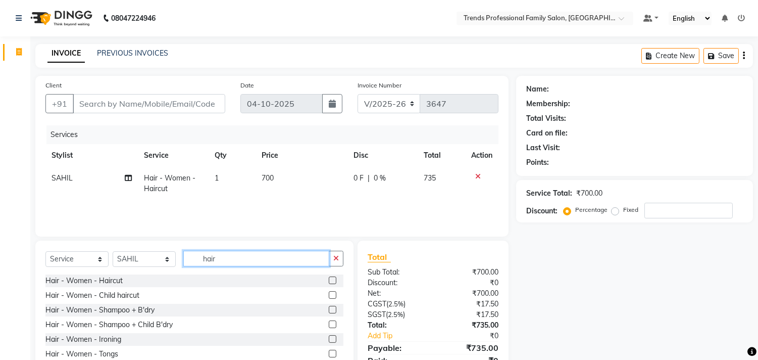
drag, startPoint x: 190, startPoint y: 259, endPoint x: 172, endPoint y: 260, distance: 18.2
click at [172, 260] on div "Select Service Product Membership Package Voucher Prepaid Gift Card Select Styl…" at bounding box center [194, 263] width 298 height 24
click at [477, 175] on icon at bounding box center [478, 176] width 6 height 7
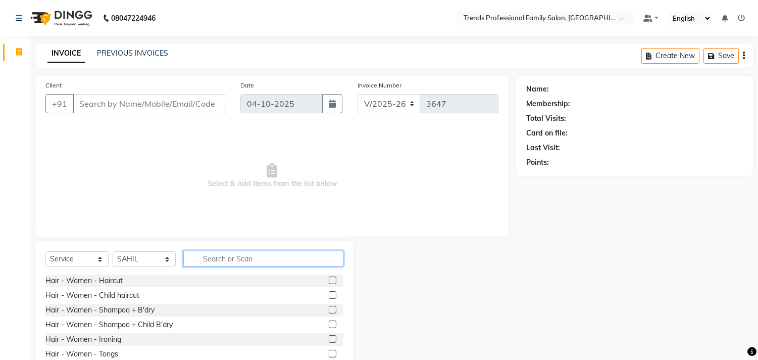
click at [235, 255] on input "text" at bounding box center [263, 259] width 160 height 16
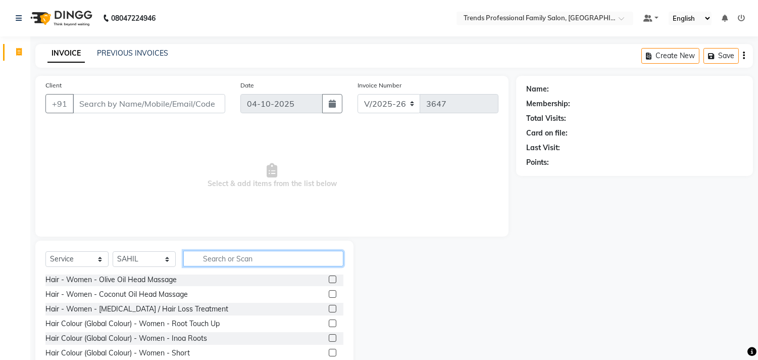
scroll to position [163, 0]
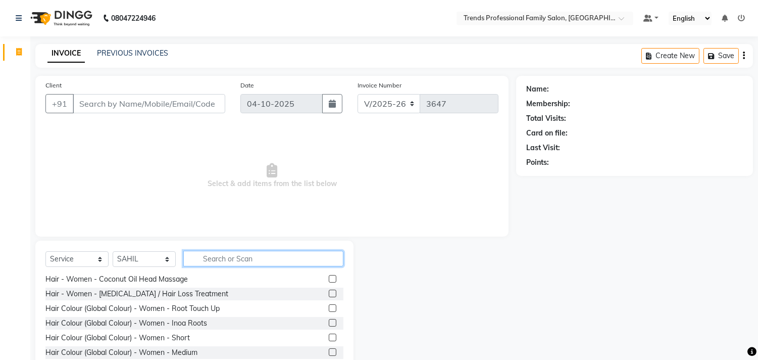
click at [231, 258] on input "text" at bounding box center [263, 259] width 160 height 16
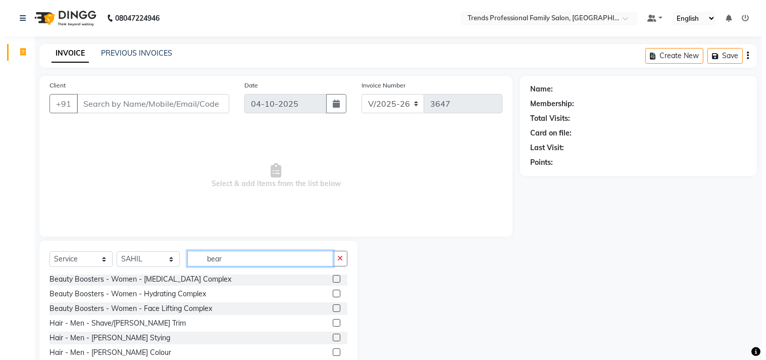
scroll to position [0, 0]
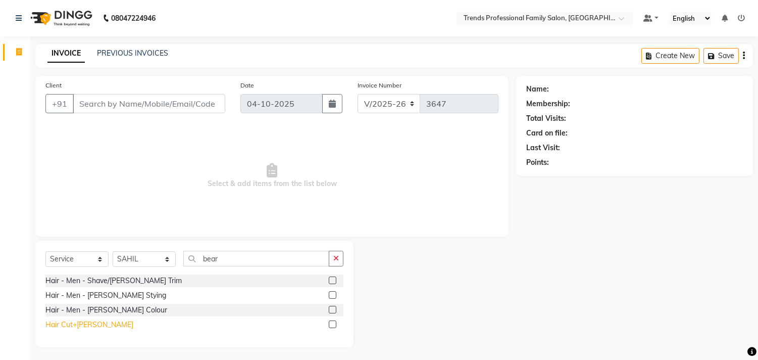
click at [66, 324] on div "Hair Cut+[PERSON_NAME]" at bounding box center [89, 324] width 88 height 11
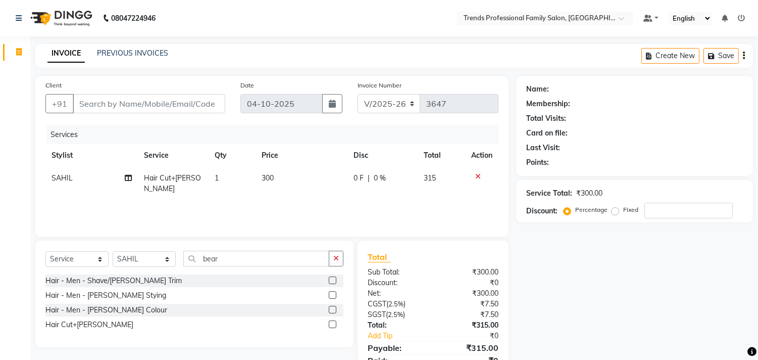
click at [286, 178] on td "300" at bounding box center [302, 183] width 92 height 33
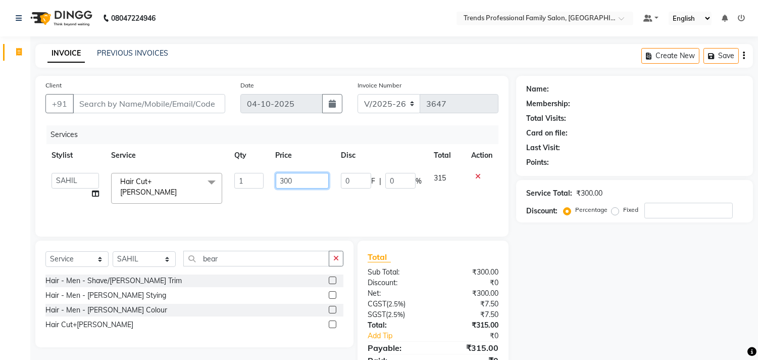
click at [311, 178] on input "300" at bounding box center [302, 181] width 53 height 16
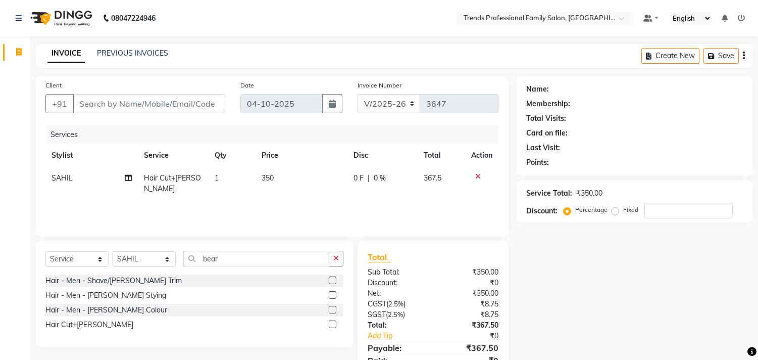
click at [596, 329] on div "Name: Membership: Total Visits: Card on file: Last Visit: Points: Service Total…" at bounding box center [638, 232] width 245 height 313
click at [744, 56] on icon "button" at bounding box center [744, 56] width 2 height 1
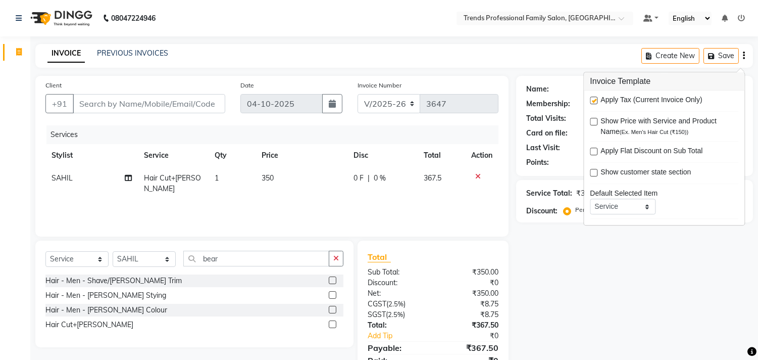
click at [594, 100] on label at bounding box center [594, 101] width 8 height 8
click at [594, 100] on input "checkbox" at bounding box center [593, 101] width 7 height 7
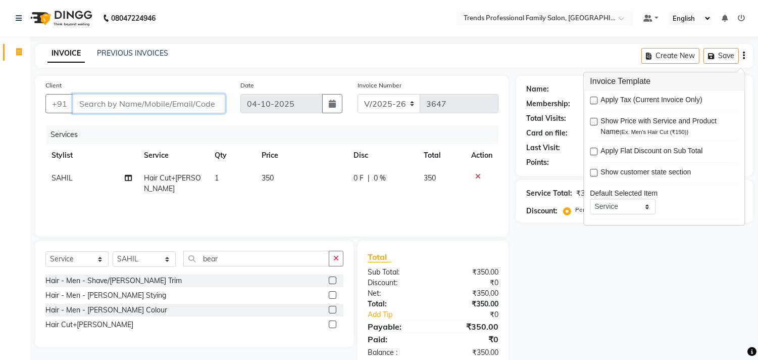
click at [110, 101] on input "Client" at bounding box center [149, 103] width 153 height 19
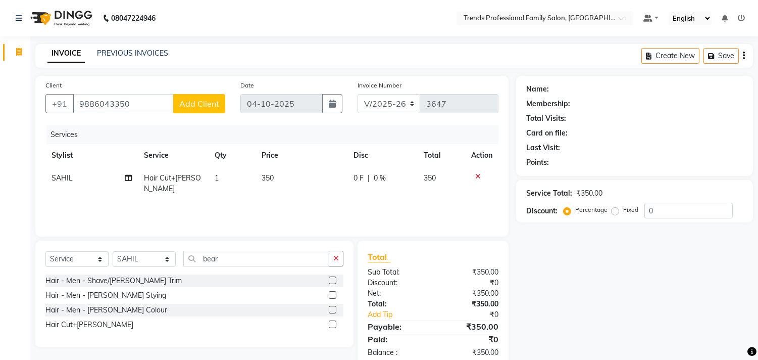
click at [208, 103] on span "Add Client" at bounding box center [199, 104] width 40 height 10
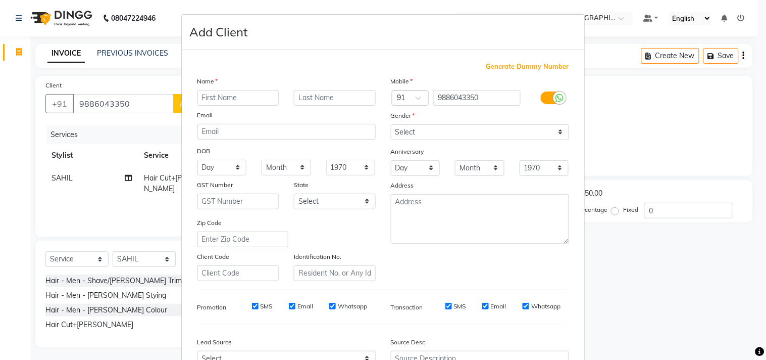
click at [225, 95] on input "text" at bounding box center [239, 98] width 82 height 16
click at [407, 128] on select "Select [DEMOGRAPHIC_DATA] [DEMOGRAPHIC_DATA] Other Prefer Not To Say" at bounding box center [480, 132] width 178 height 16
click at [391, 124] on select "Select [DEMOGRAPHIC_DATA] [DEMOGRAPHIC_DATA] Other Prefer Not To Say" at bounding box center [480, 132] width 178 height 16
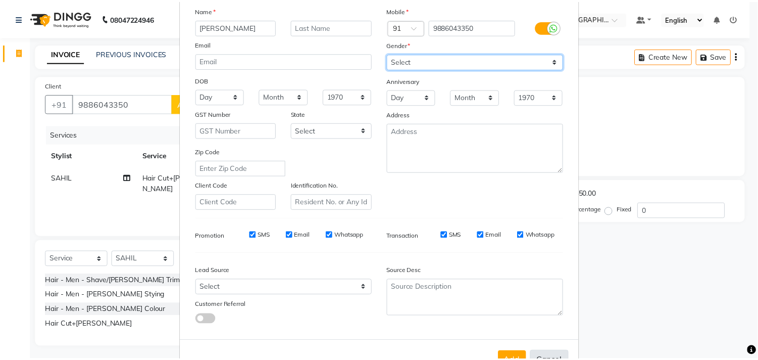
scroll to position [107, 0]
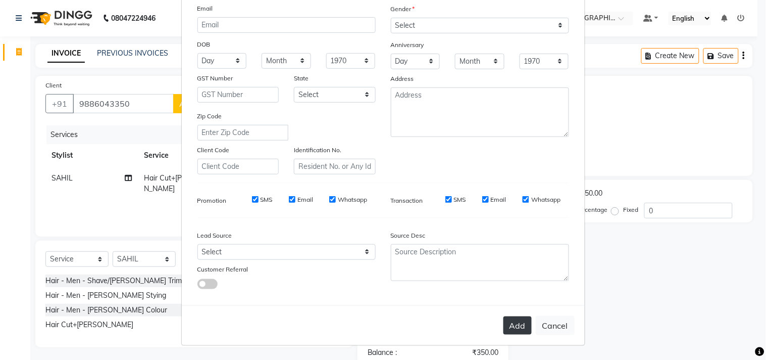
click at [517, 325] on button "Add" at bounding box center [518, 325] width 28 height 18
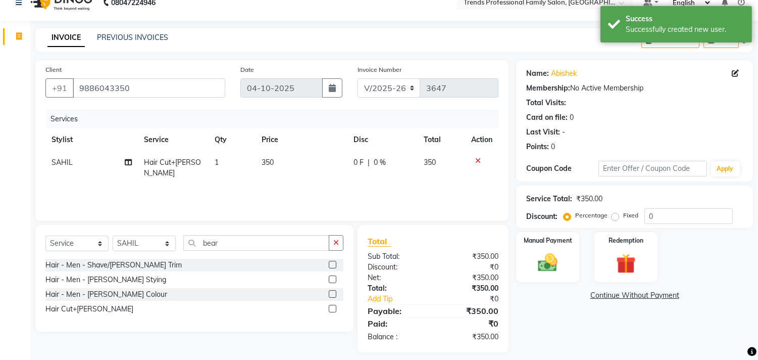
scroll to position [23, 0]
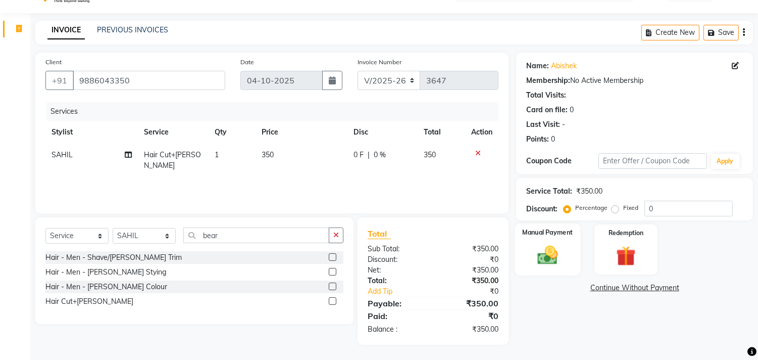
click at [549, 253] on img at bounding box center [548, 256] width 33 height 24
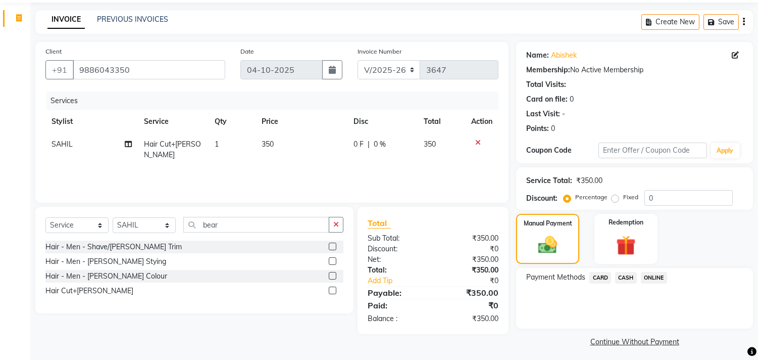
scroll to position [37, 0]
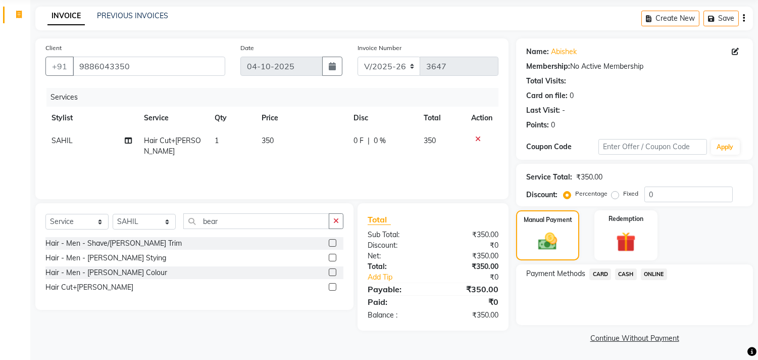
click at [654, 271] on span "ONLINE" at bounding box center [654, 274] width 26 height 12
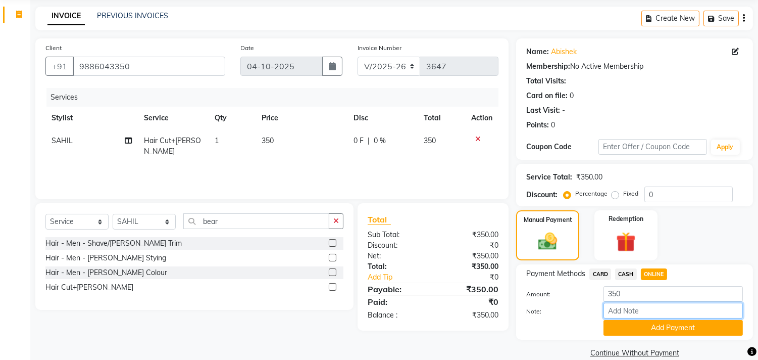
click at [638, 311] on input "Note:" at bounding box center [673, 311] width 139 height 16
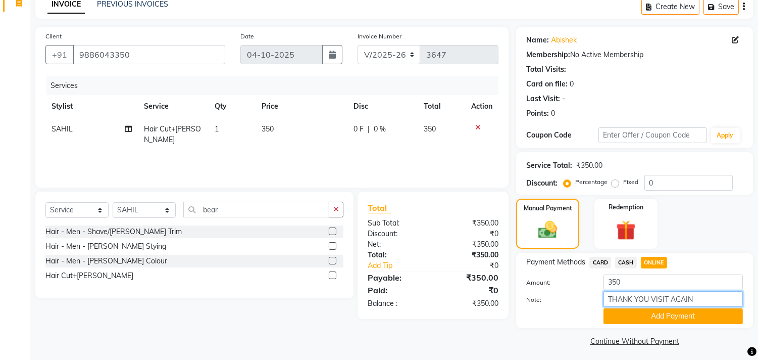
scroll to position [53, 0]
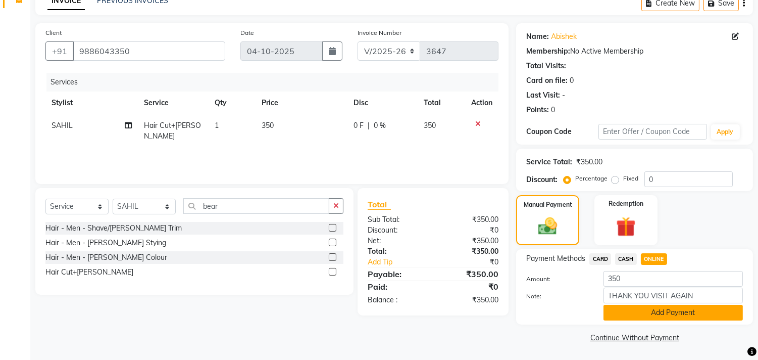
click at [658, 311] on button "Add Payment" at bounding box center [673, 313] width 139 height 16
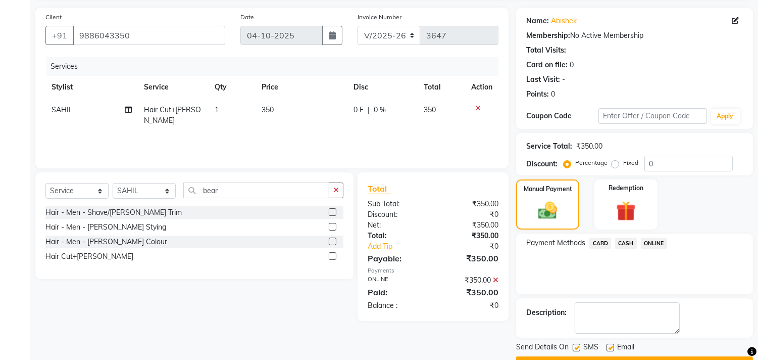
scroll to position [94, 0]
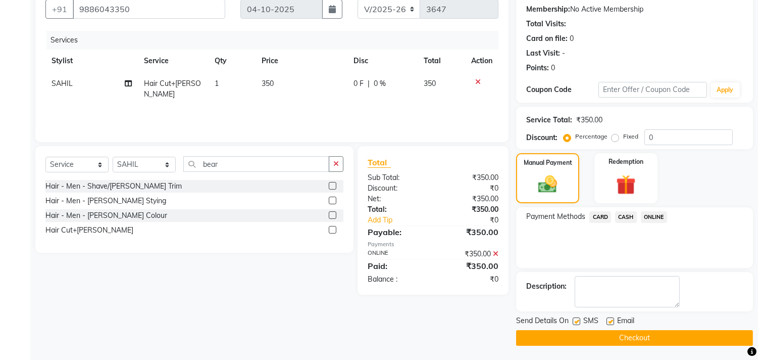
click at [608, 320] on label at bounding box center [611, 321] width 8 height 8
click at [608, 320] on input "checkbox" at bounding box center [610, 321] width 7 height 7
click at [621, 334] on button "Checkout" at bounding box center [634, 338] width 237 height 16
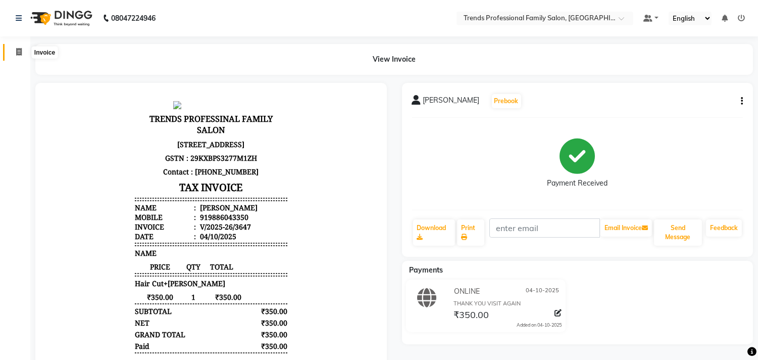
click at [18, 53] on icon at bounding box center [19, 52] width 6 height 8
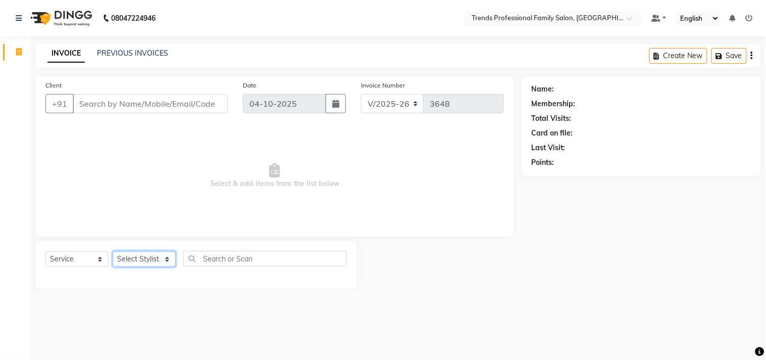
click at [123, 263] on select "Select Stylist AVANTHIKA [PERSON_NAME] [PERSON_NAME] [PERSON_NAME] RUSTHAM [PER…" at bounding box center [144, 259] width 63 height 16
click at [113, 252] on select "Select Stylist AVANTHIKA [PERSON_NAME] [PERSON_NAME] [PERSON_NAME] RUSTHAM [PER…" at bounding box center [144, 259] width 63 height 16
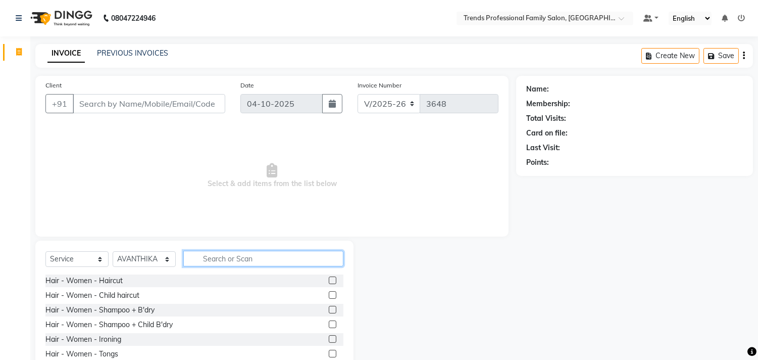
click at [231, 258] on input "text" at bounding box center [263, 259] width 160 height 16
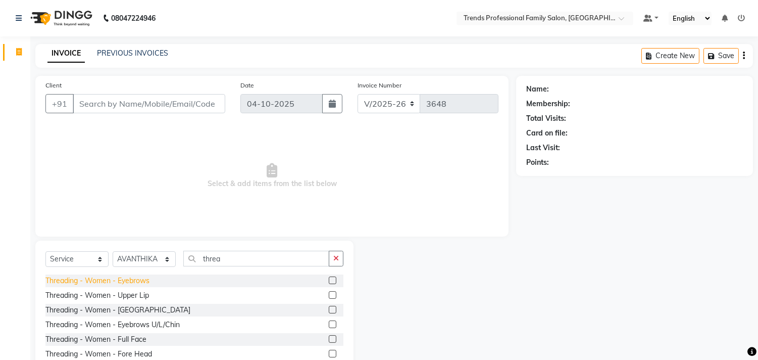
click at [131, 275] on div "Threading - Women - Eyebrows" at bounding box center [97, 280] width 104 height 11
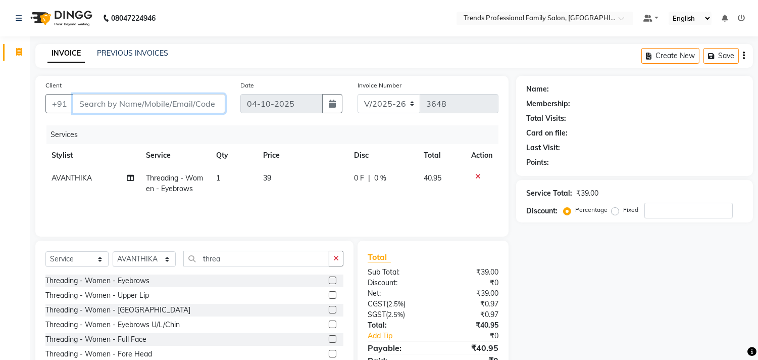
click at [101, 102] on input "Client" at bounding box center [149, 103] width 153 height 19
click at [191, 113] on button "Add Client" at bounding box center [199, 103] width 52 height 19
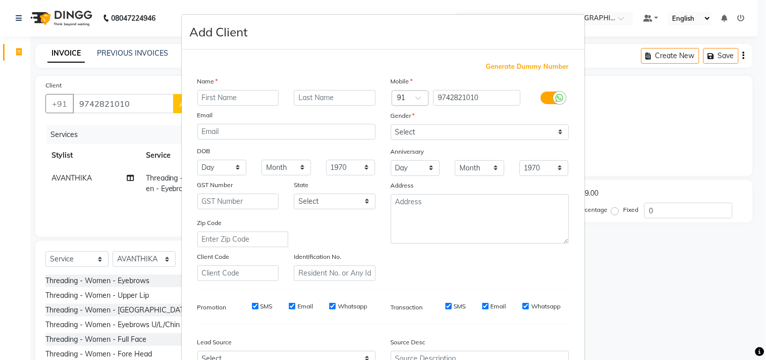
click at [217, 101] on input "text" at bounding box center [239, 98] width 82 height 16
click at [401, 128] on select "Select [DEMOGRAPHIC_DATA] [DEMOGRAPHIC_DATA] Other Prefer Not To Say" at bounding box center [480, 132] width 178 height 16
click at [391, 124] on select "Select [DEMOGRAPHIC_DATA] [DEMOGRAPHIC_DATA] Other Prefer Not To Say" at bounding box center [480, 132] width 178 height 16
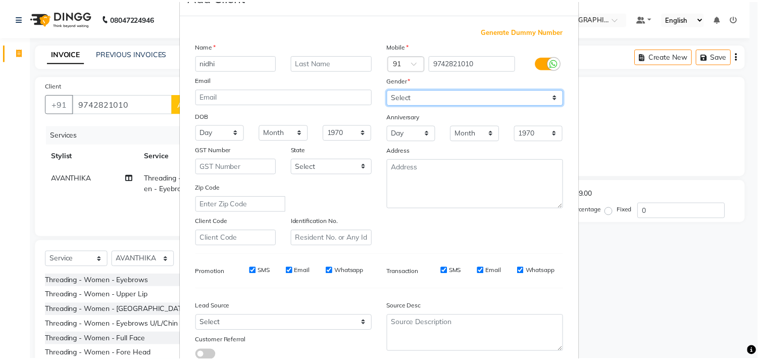
scroll to position [107, 0]
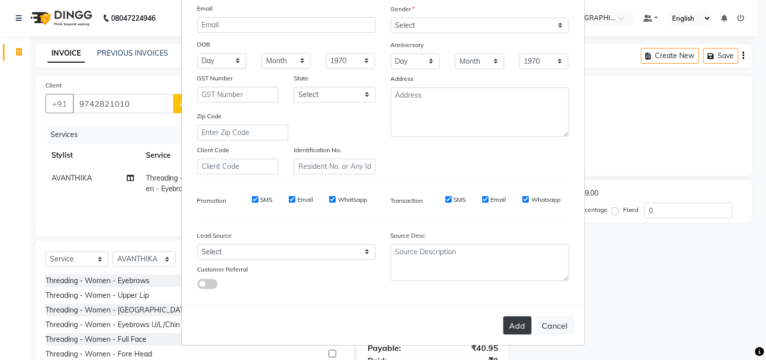
click at [518, 317] on button "Add" at bounding box center [518, 325] width 28 height 18
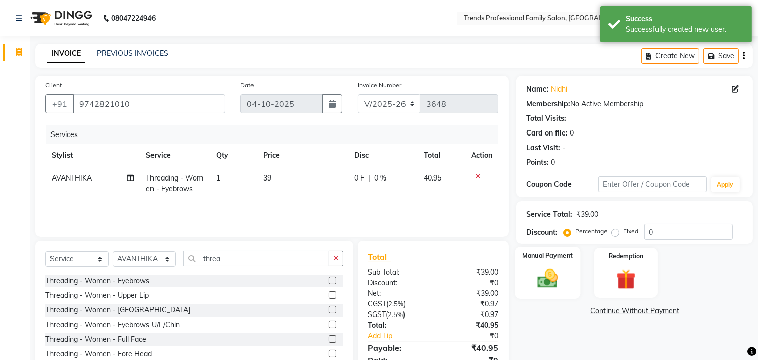
click at [548, 276] on img at bounding box center [548, 279] width 33 height 24
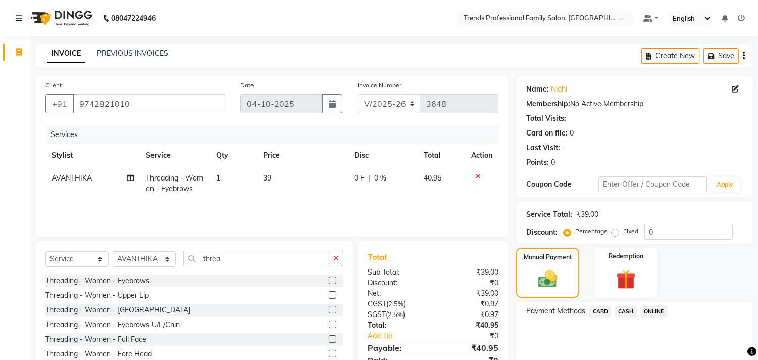
click at [625, 309] on span "CASH" at bounding box center [626, 312] width 22 height 12
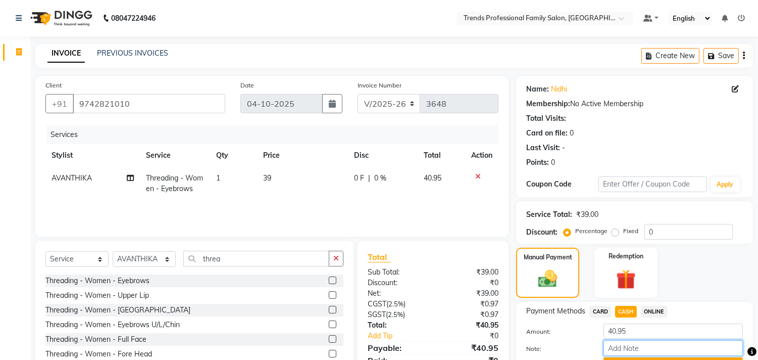
click at [638, 349] on input "Note:" at bounding box center [673, 348] width 139 height 16
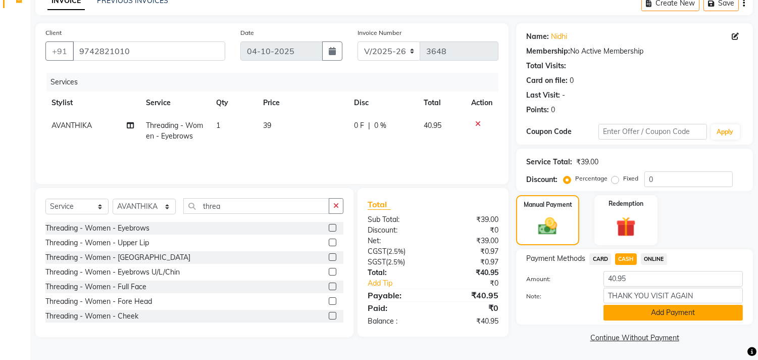
click at [681, 314] on button "Add Payment" at bounding box center [673, 313] width 139 height 16
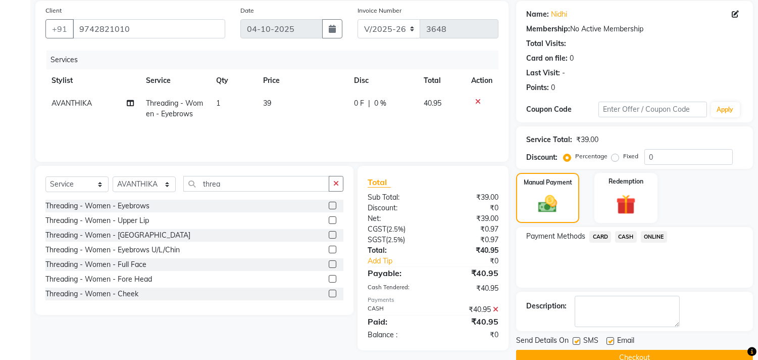
scroll to position [94, 0]
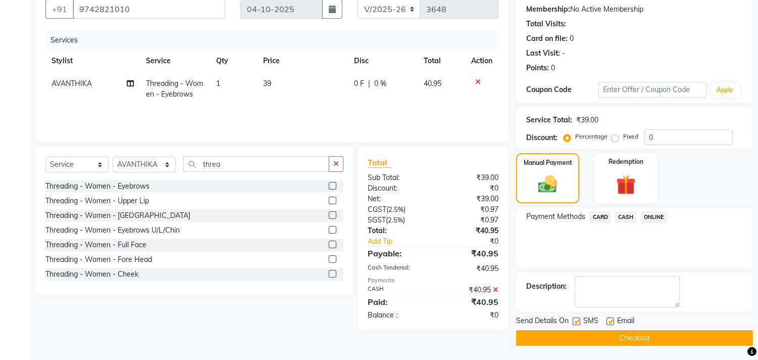
click at [610, 323] on label at bounding box center [611, 321] width 8 height 8
click at [610, 323] on input "checkbox" at bounding box center [610, 321] width 7 height 7
click at [612, 335] on button "Checkout" at bounding box center [634, 338] width 237 height 16
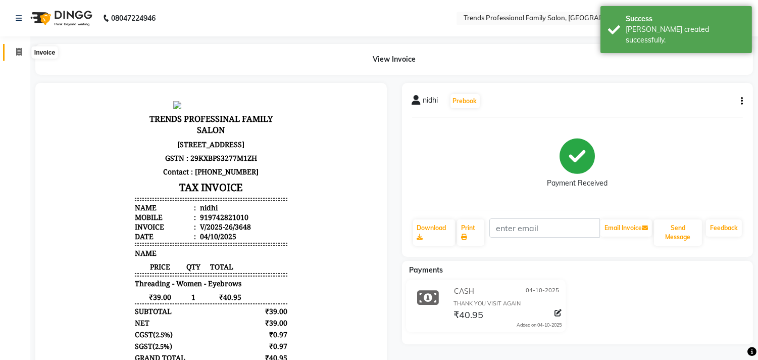
click at [16, 50] on icon at bounding box center [19, 52] width 6 height 8
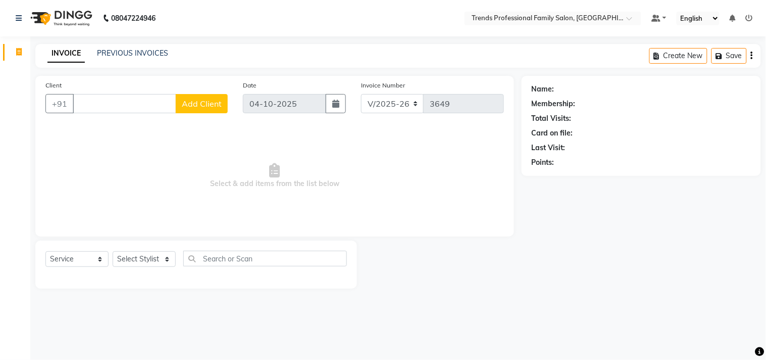
click at [260, 36] on div "08047224946 Select Location × Trends Professional Family Salon, Nelamangala Def…" at bounding box center [383, 180] width 766 height 360
click at [261, 34] on nav "08047224946 Select Location × Trends Professional Family Salon, Nelamangala Def…" at bounding box center [383, 18] width 766 height 36
click at [132, 255] on select "Select Stylist AVANTHIKA [PERSON_NAME] [PERSON_NAME] [PERSON_NAME] RUSTHAM [PER…" at bounding box center [144, 259] width 63 height 16
click at [113, 252] on select "Select Stylist AVANTHIKA [PERSON_NAME] [PERSON_NAME] [PERSON_NAME] RUSTHAM [PER…" at bounding box center [144, 259] width 63 height 16
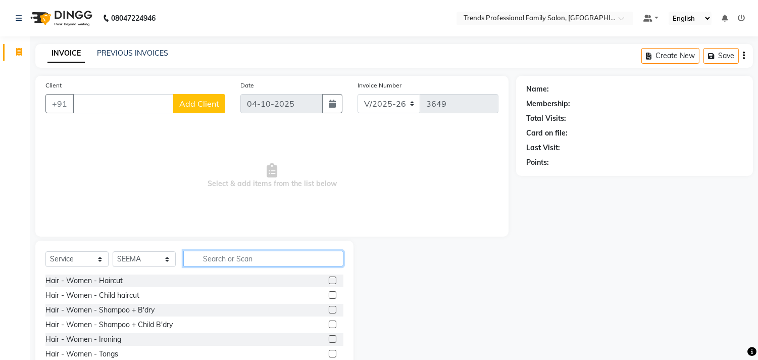
click at [217, 257] on input "text" at bounding box center [263, 259] width 160 height 16
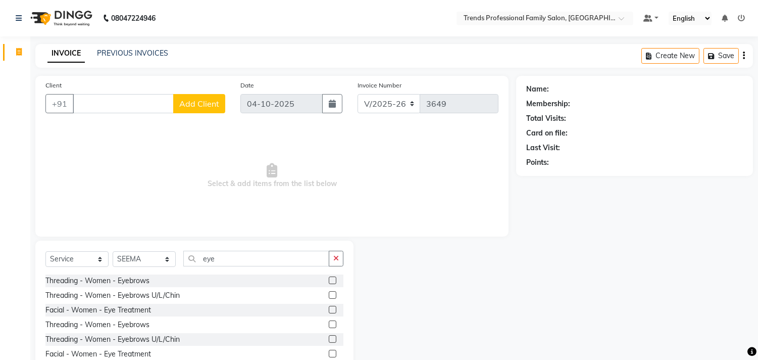
drag, startPoint x: 126, startPoint y: 280, endPoint x: 148, endPoint y: 274, distance: 21.9
click at [125, 280] on div "Threading - Women - Eyebrows" at bounding box center [97, 280] width 104 height 11
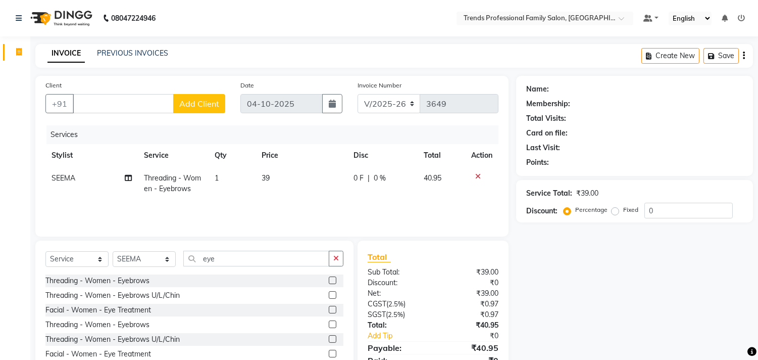
click at [279, 178] on td "39" at bounding box center [301, 183] width 91 height 33
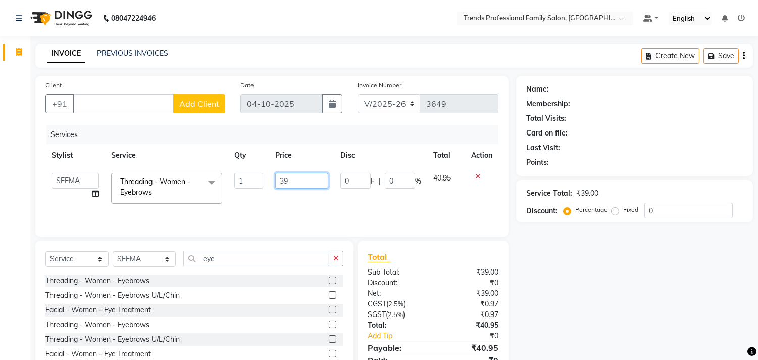
click at [303, 180] on input "39" at bounding box center [301, 181] width 53 height 16
click at [557, 255] on div "Name: Membership: Total Visits: Card on file: Last Visit: Points: Service Total…" at bounding box center [638, 232] width 245 height 313
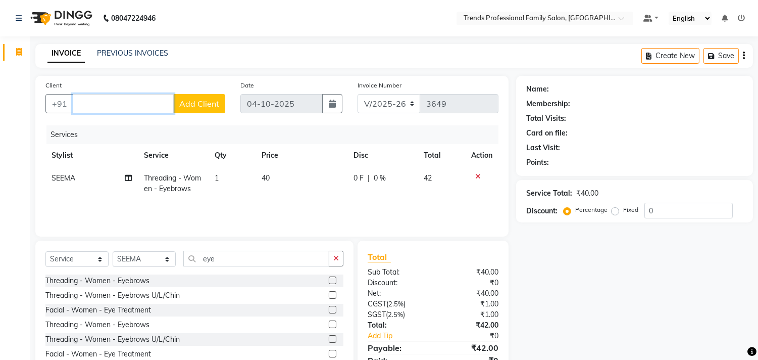
click at [116, 103] on input "Client" at bounding box center [123, 103] width 101 height 19
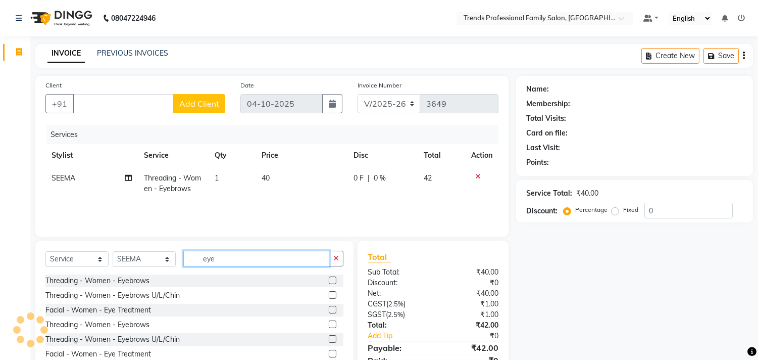
drag, startPoint x: 225, startPoint y: 253, endPoint x: 188, endPoint y: 263, distance: 38.9
click at [188, 263] on input "eye" at bounding box center [256, 259] width 146 height 16
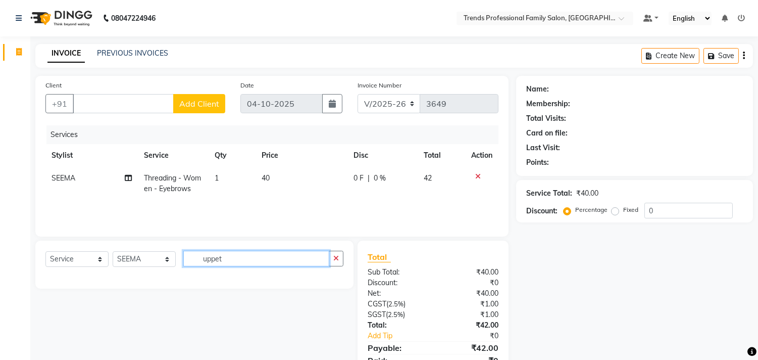
click at [228, 252] on input "uppet" at bounding box center [256, 259] width 146 height 16
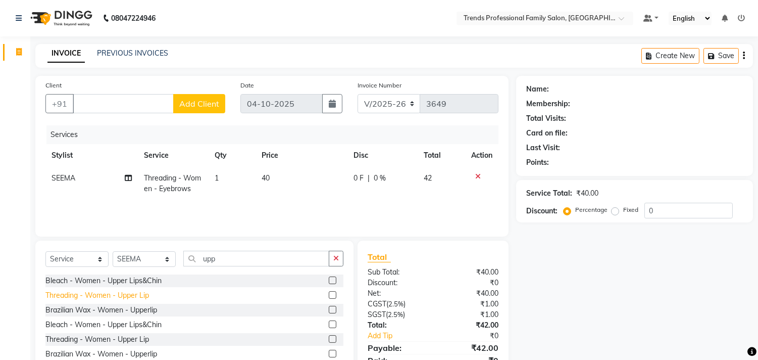
click at [130, 292] on div "Threading - Women - Upper Lip" at bounding box center [97, 295] width 104 height 11
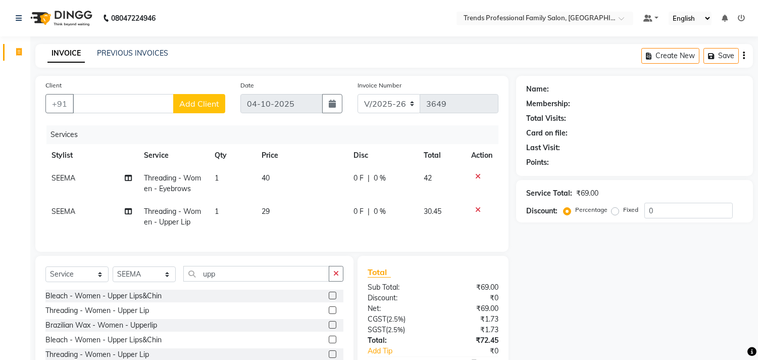
click at [272, 209] on td "29" at bounding box center [301, 216] width 91 height 33
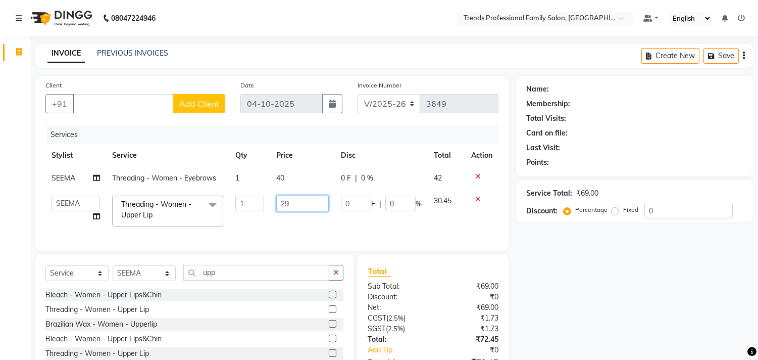
click at [296, 206] on input "29" at bounding box center [302, 204] width 53 height 16
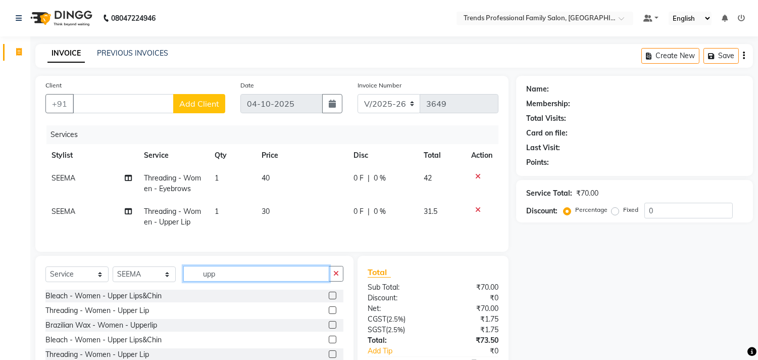
click at [231, 280] on input "upp" at bounding box center [256, 274] width 146 height 16
drag, startPoint x: 231, startPoint y: 280, endPoint x: 144, endPoint y: 297, distance: 88.9
click at [144, 290] on div "Select Service Product Membership Package Voucher Prepaid Gift Card Select Styl…" at bounding box center [194, 278] width 298 height 24
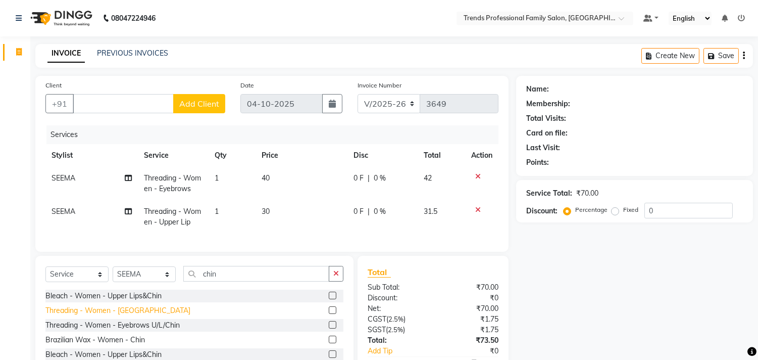
click at [101, 316] on div "Threading - Women - [GEOGRAPHIC_DATA]" at bounding box center [117, 310] width 145 height 11
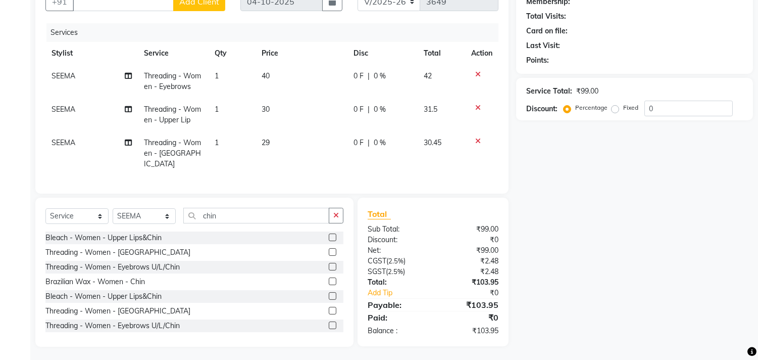
click at [276, 137] on td "29" at bounding box center [301, 153] width 91 height 44
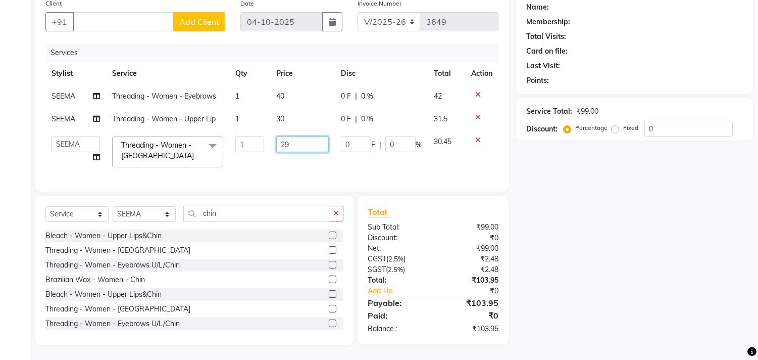
click at [304, 140] on input "29" at bounding box center [302, 144] width 53 height 16
click at [665, 224] on div "Name: Membership: Total Visits: Card on file: Last Visit: Points: Service Total…" at bounding box center [638, 169] width 245 height 351
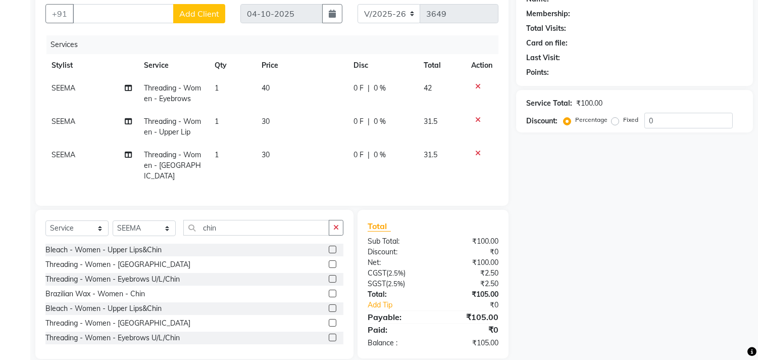
scroll to position [0, 0]
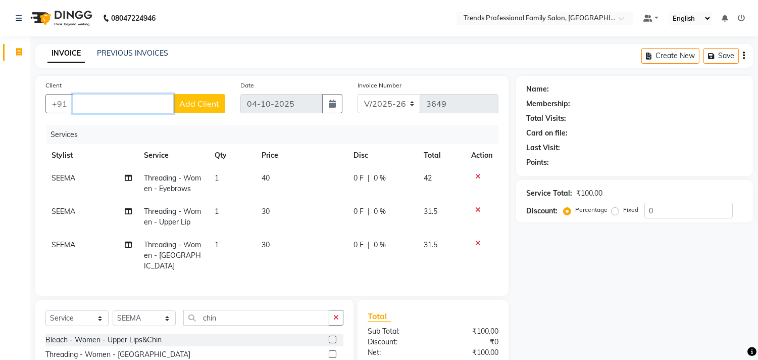
click at [93, 95] on input "Client" at bounding box center [123, 103] width 101 height 19
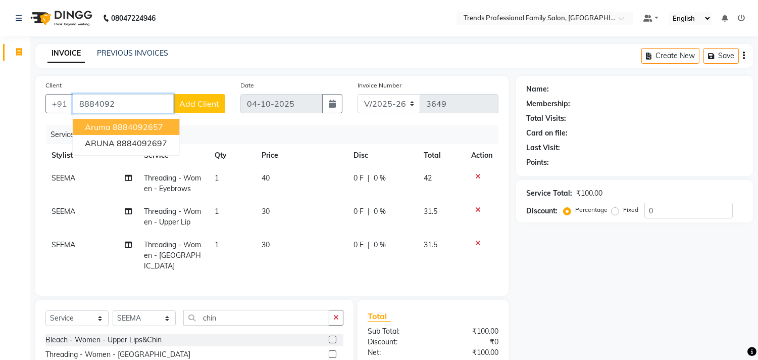
click at [138, 127] on ngb-highlight "8884092657" at bounding box center [138, 127] width 51 height 10
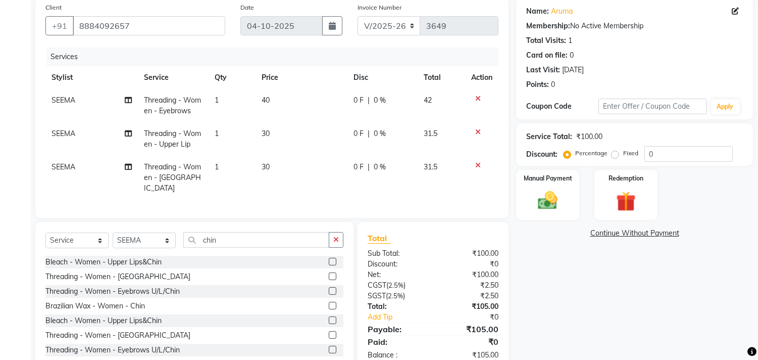
scroll to position [102, 0]
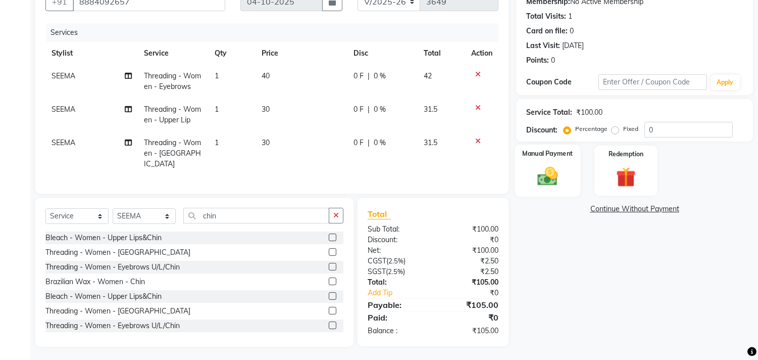
click at [542, 173] on img at bounding box center [548, 177] width 33 height 24
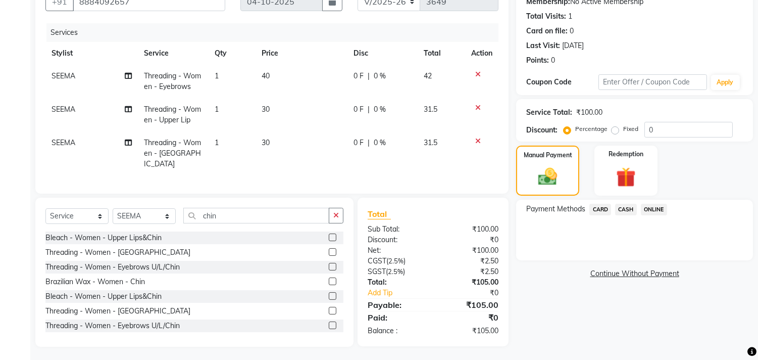
click at [647, 204] on span "ONLINE" at bounding box center [654, 210] width 26 height 12
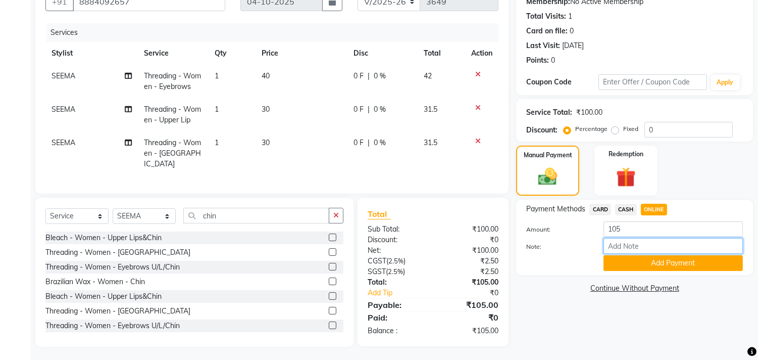
drag, startPoint x: 633, startPoint y: 246, endPoint x: 645, endPoint y: 253, distance: 13.9
click at [633, 246] on input "Note:" at bounding box center [673, 246] width 139 height 16
click at [633, 258] on button "Add Payment" at bounding box center [673, 263] width 139 height 16
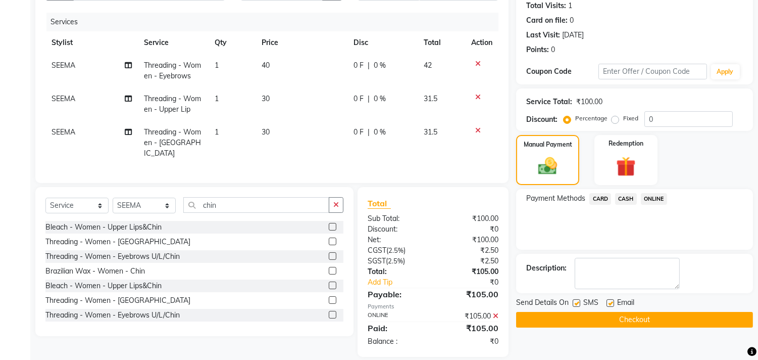
scroll to position [122, 0]
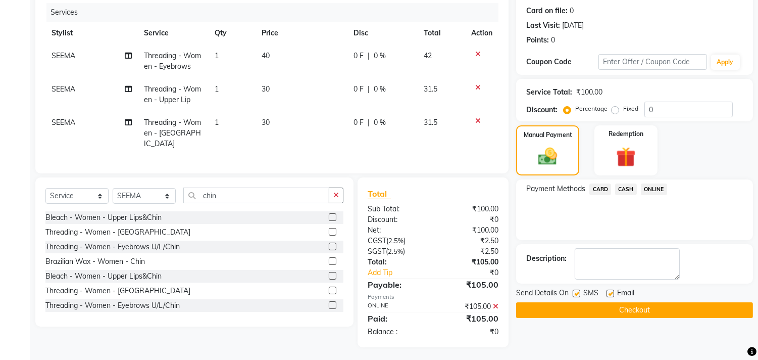
click at [609, 291] on label at bounding box center [611, 294] width 8 height 8
click at [609, 291] on input "checkbox" at bounding box center [610, 294] width 7 height 7
drag, startPoint x: 619, startPoint y: 306, endPoint x: 629, endPoint y: 309, distance: 10.5
click at [619, 307] on button "Checkout" at bounding box center [634, 310] width 237 height 16
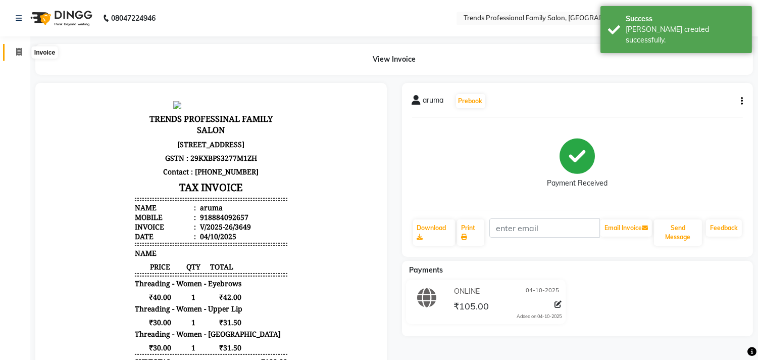
click at [12, 53] on span at bounding box center [19, 52] width 18 height 12
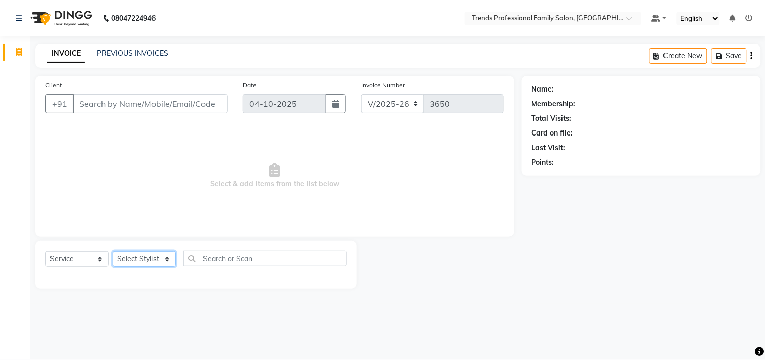
click at [147, 264] on select "Select Stylist AVANTHIKA [PERSON_NAME] [PERSON_NAME] [PERSON_NAME] RUSTHAM [PER…" at bounding box center [144, 259] width 63 height 16
click at [113, 252] on select "Select Stylist AVANTHIKA [PERSON_NAME] [PERSON_NAME] [PERSON_NAME] RUSTHAM [PER…" at bounding box center [144, 259] width 63 height 16
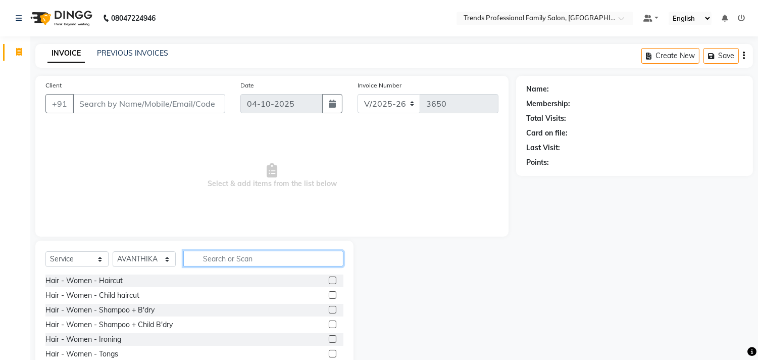
click at [226, 254] on input "text" at bounding box center [263, 259] width 160 height 16
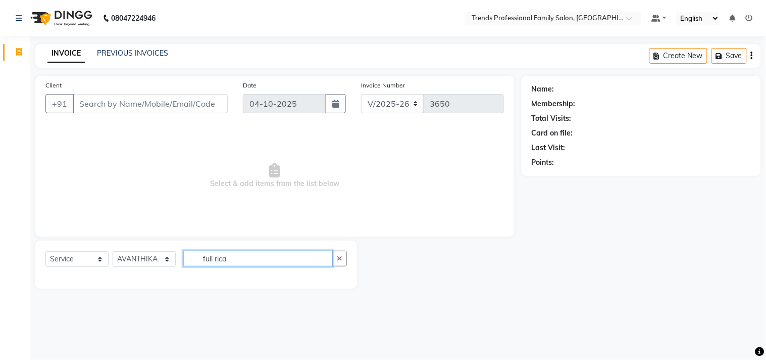
drag, startPoint x: 245, startPoint y: 256, endPoint x: 148, endPoint y: 270, distance: 98.0
click at [148, 270] on div "Select Service Product Membership Package Voucher Prepaid Gift Card Select Styl…" at bounding box center [196, 263] width 302 height 24
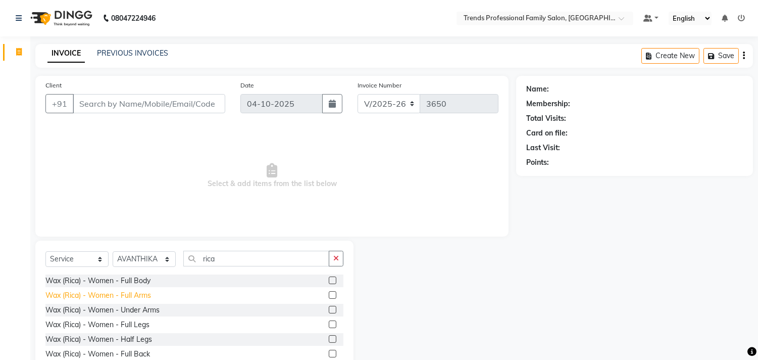
click at [127, 294] on div "Wax (Rica) - Women - Full Arms" at bounding box center [98, 295] width 106 height 11
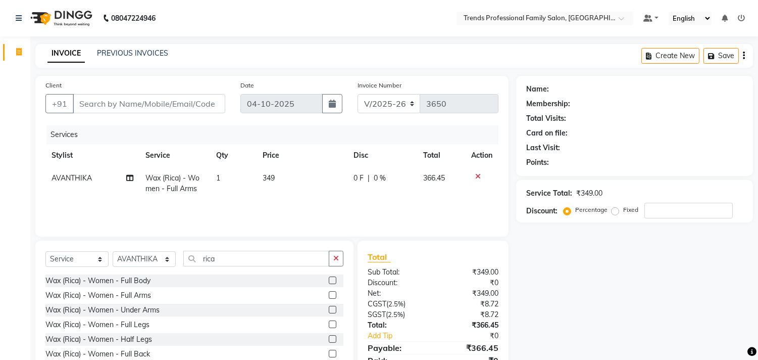
click at [285, 174] on td "349" at bounding box center [302, 183] width 91 height 33
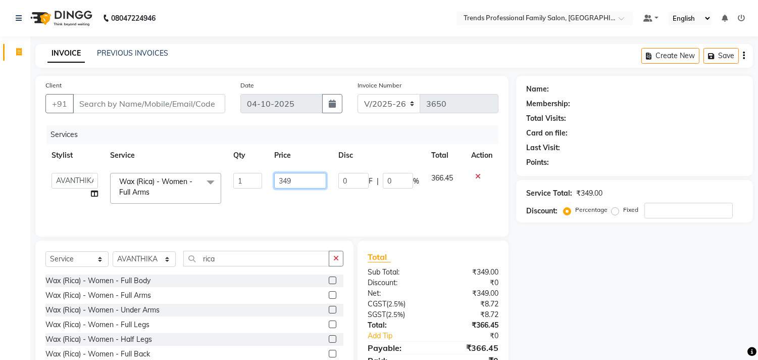
click at [296, 180] on input "349" at bounding box center [300, 181] width 52 height 16
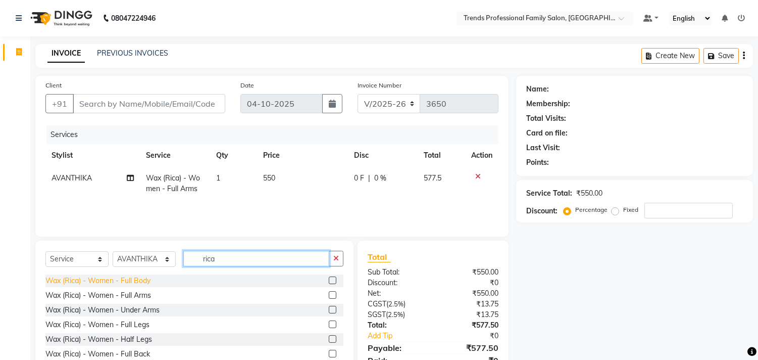
drag, startPoint x: 226, startPoint y: 261, endPoint x: 114, endPoint y: 276, distance: 112.8
click at [114, 276] on div "Select Service Product Membership Package Voucher Prepaid Gift Card Select Styl…" at bounding box center [194, 314] width 318 height 149
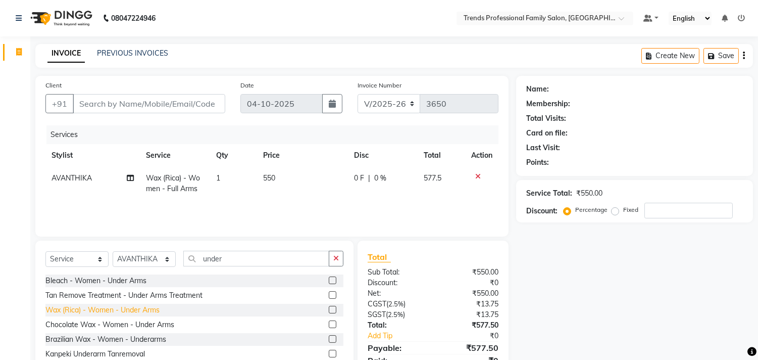
click at [94, 309] on div "Wax (Rica) - Women - Under Arms" at bounding box center [102, 310] width 114 height 11
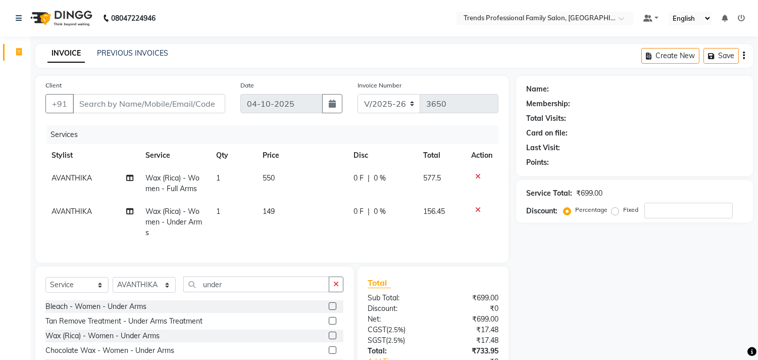
click at [285, 210] on td "149" at bounding box center [302, 222] width 91 height 44
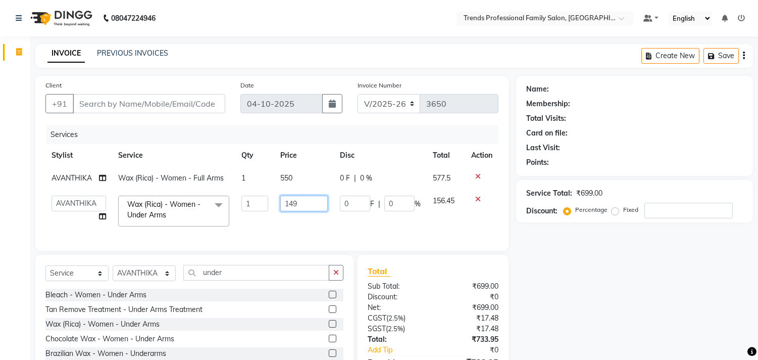
click at [314, 204] on input "149" at bounding box center [303, 204] width 47 height 16
click at [556, 261] on div "Name: Membership: Total Visits: Card on file: Last Visit: Points: Service Total…" at bounding box center [638, 240] width 245 height 328
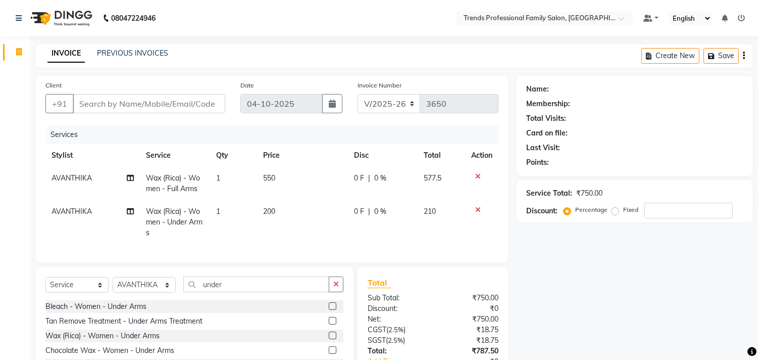
click at [63, 174] on span "AVANTHIKA" at bounding box center [72, 177] width 40 height 9
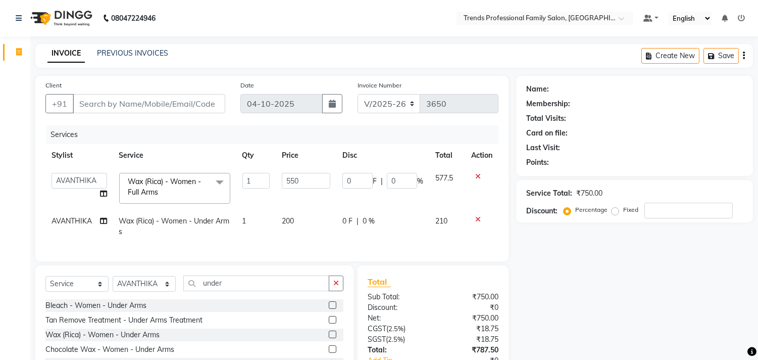
click at [61, 223] on span "AVANTHIKA" at bounding box center [72, 220] width 40 height 9
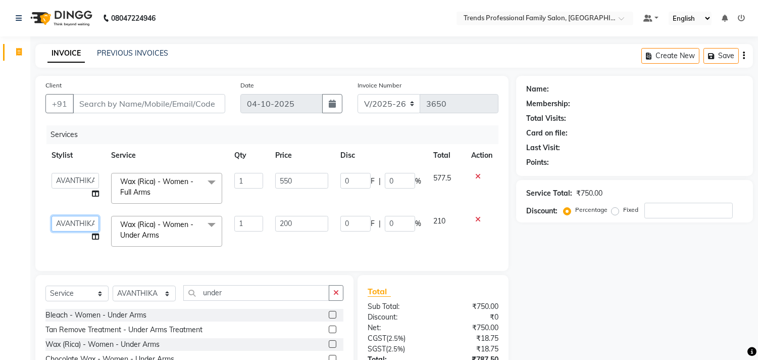
click at [62, 223] on select "AVANTHIKA [PERSON_NAME] [PERSON_NAME] [PERSON_NAME] RUSTHAM [PERSON_NAME] [PERS…" at bounding box center [75, 224] width 47 height 16
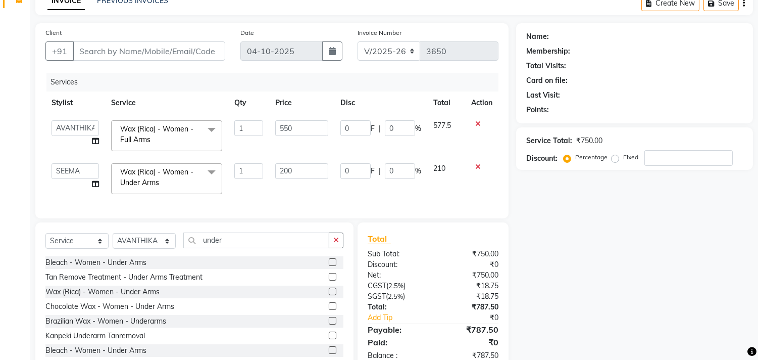
scroll to position [87, 0]
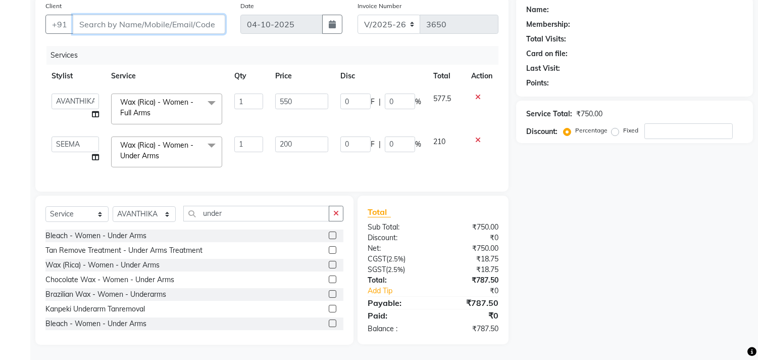
click at [92, 16] on input "Client" at bounding box center [149, 24] width 153 height 19
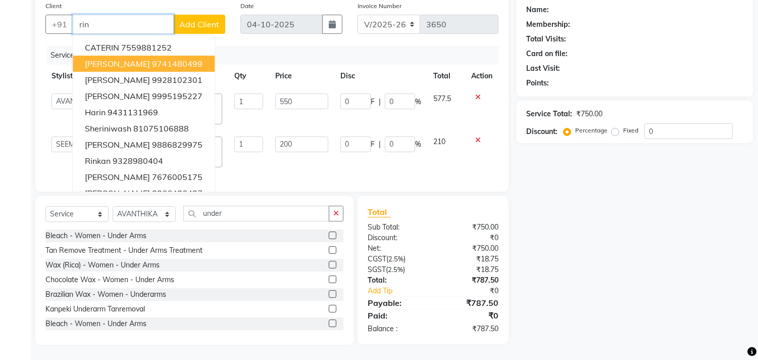
click at [97, 59] on span "[PERSON_NAME]" at bounding box center [117, 64] width 65 height 10
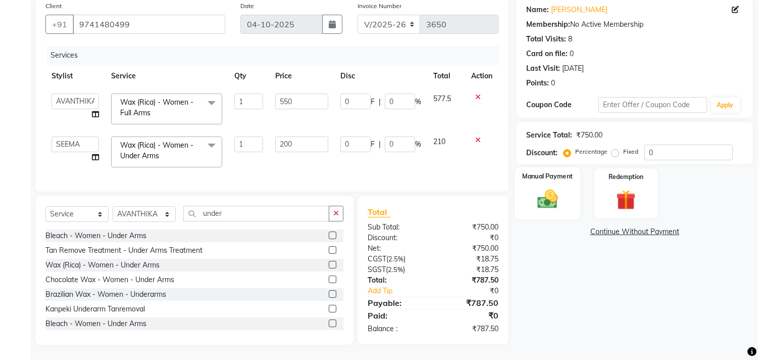
click at [564, 197] on img at bounding box center [548, 199] width 33 height 24
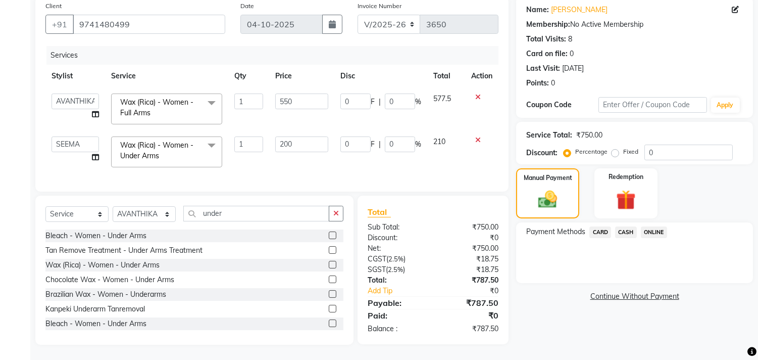
click at [655, 226] on span "ONLINE" at bounding box center [654, 232] width 26 height 12
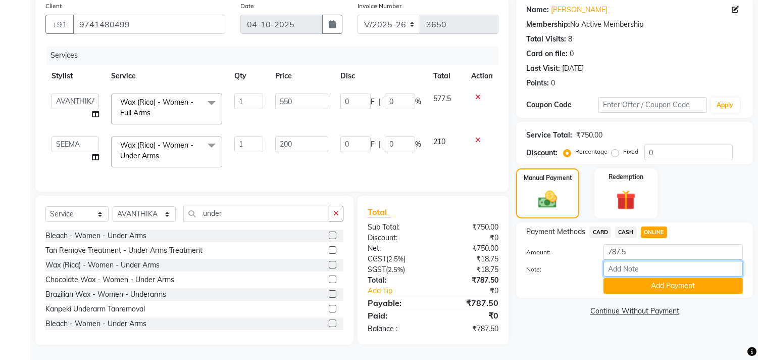
click at [635, 261] on input "Note:" at bounding box center [673, 269] width 139 height 16
click at [668, 281] on button "Add Payment" at bounding box center [673, 286] width 139 height 16
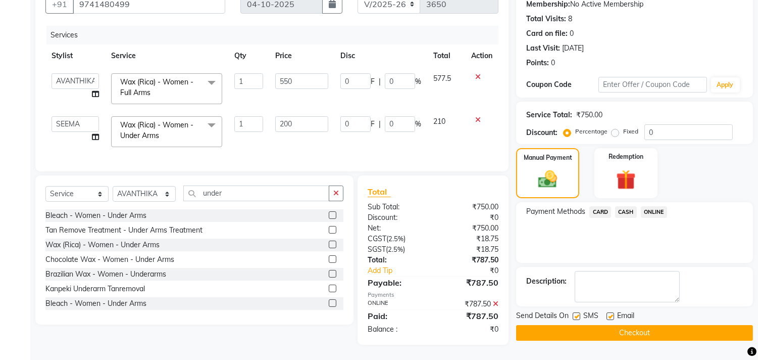
scroll to position [108, 0]
click at [610, 312] on label at bounding box center [611, 316] width 8 height 8
click at [610, 313] on input "checkbox" at bounding box center [610, 316] width 7 height 7
click at [580, 325] on button "Checkout" at bounding box center [634, 333] width 237 height 16
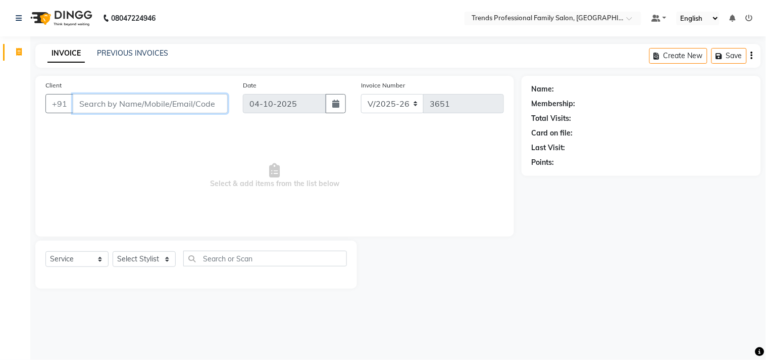
click at [168, 102] on input "Client" at bounding box center [150, 103] width 155 height 19
click at [122, 109] on input "Client" at bounding box center [150, 103] width 155 height 19
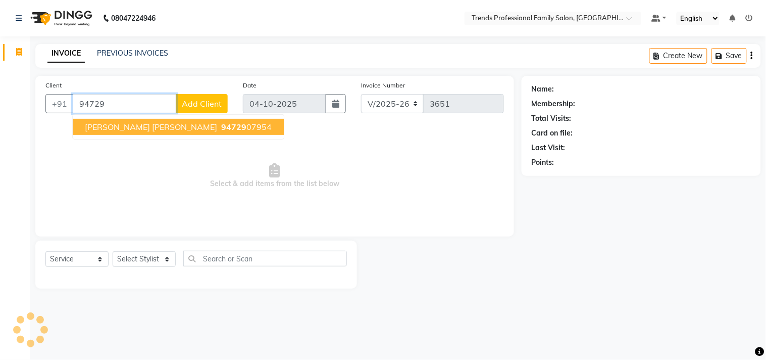
click at [210, 119] on button "[PERSON_NAME] [PERSON_NAME] 94729 07954" at bounding box center [178, 127] width 211 height 16
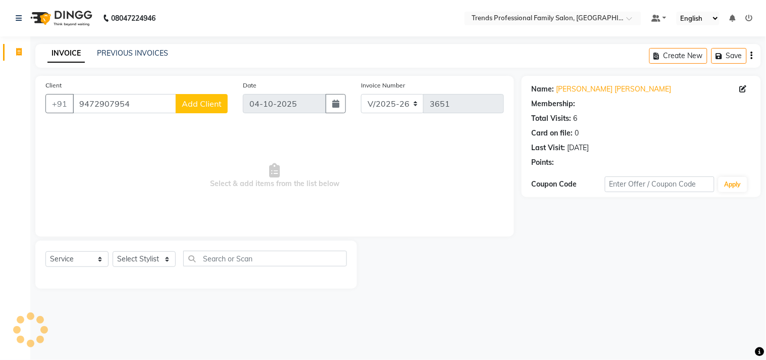
click at [155, 251] on div "Select Service Product Membership Package Voucher Prepaid Gift Card Select Styl…" at bounding box center [196, 264] width 322 height 48
click at [154, 260] on select "Select Stylist AVANTHIKA [PERSON_NAME] [PERSON_NAME] [PERSON_NAME] RUSTHAM [PER…" at bounding box center [144, 259] width 63 height 16
click at [113, 252] on select "Select Stylist AVANTHIKA [PERSON_NAME] [PERSON_NAME] [PERSON_NAME] RUSTHAM [PER…" at bounding box center [144, 259] width 63 height 16
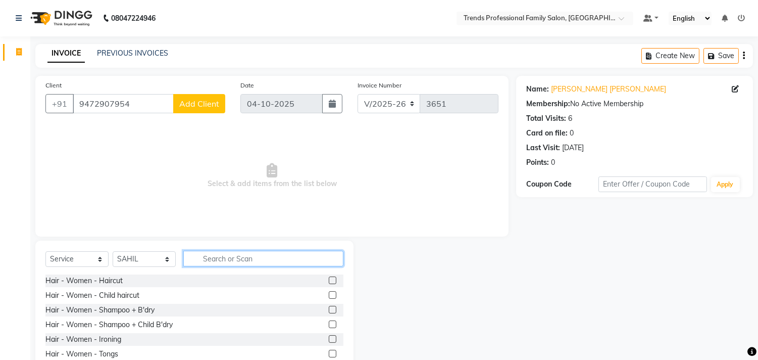
click at [213, 256] on input "text" at bounding box center [263, 259] width 160 height 16
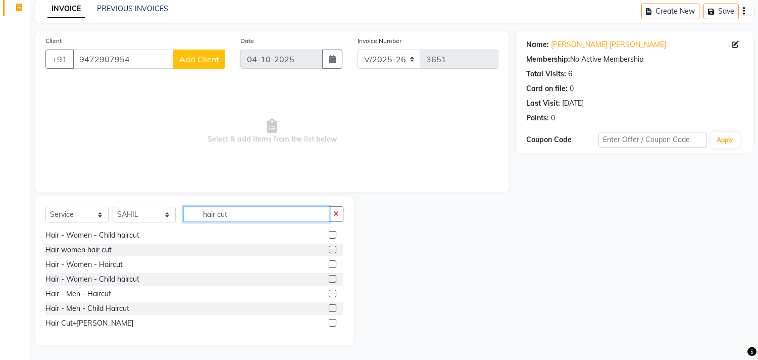
scroll to position [31, 0]
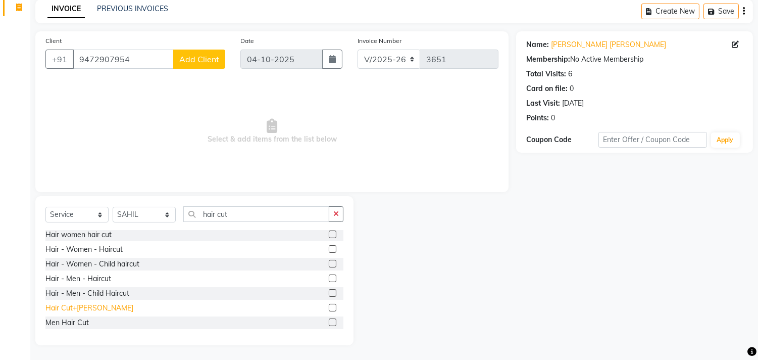
click at [76, 309] on div "Hair Cut+[PERSON_NAME]" at bounding box center [89, 308] width 88 height 11
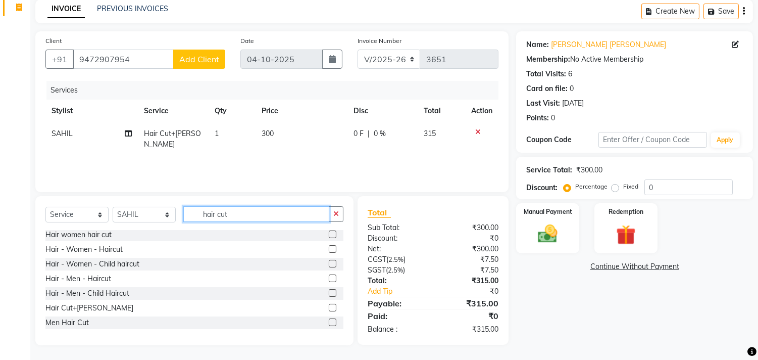
click at [194, 216] on input "hair cut" at bounding box center [256, 214] width 146 height 16
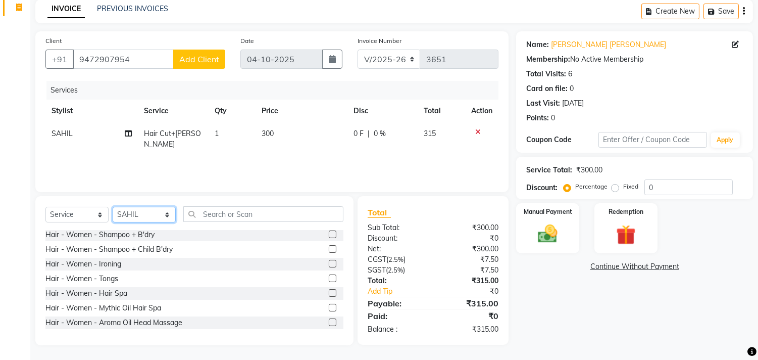
click at [134, 210] on select "Select Stylist AVANTHIKA [PERSON_NAME] [PERSON_NAME] [PERSON_NAME] RUSTHAM [PER…" at bounding box center [144, 215] width 63 height 16
click at [113, 207] on select "Select Stylist AVANTHIKA [PERSON_NAME] [PERSON_NAME] [PERSON_NAME] RUSTHAM [PER…" at bounding box center [144, 215] width 63 height 16
click at [209, 206] on input "text" at bounding box center [263, 214] width 160 height 16
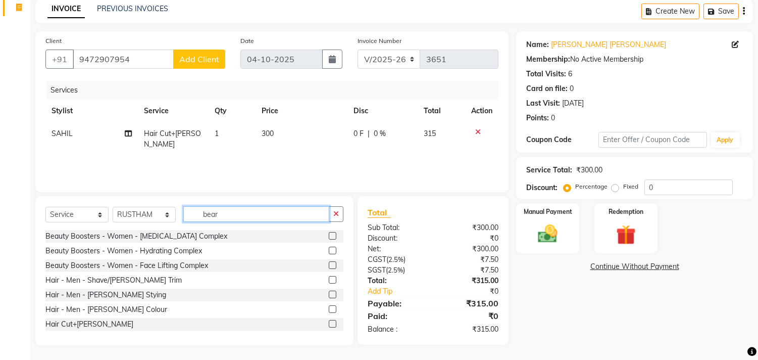
scroll to position [44, 0]
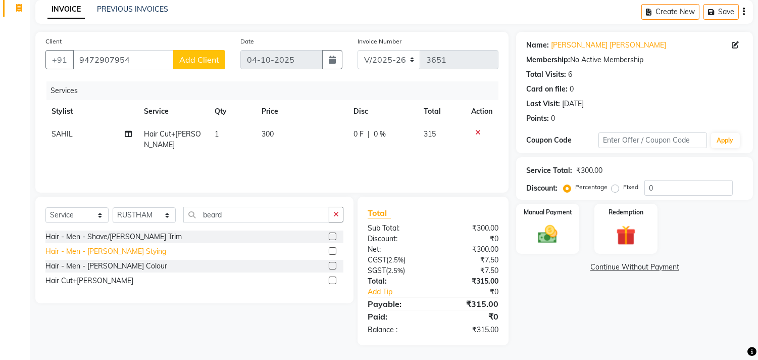
click at [117, 251] on div "Hair - Men - [PERSON_NAME] Stying" at bounding box center [105, 251] width 121 height 11
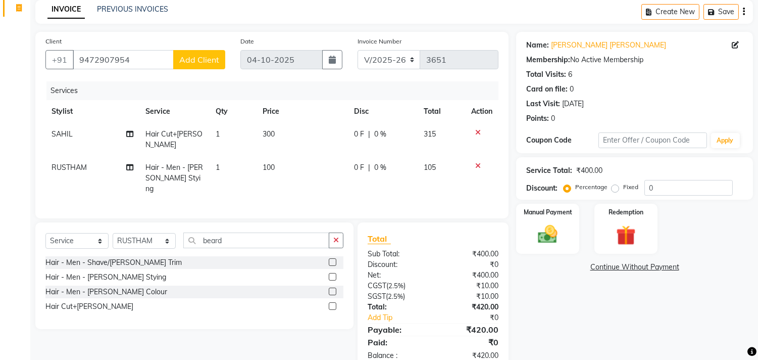
drag, startPoint x: 310, startPoint y: 123, endPoint x: 305, endPoint y: 125, distance: 6.1
click at [309, 124] on td "300" at bounding box center [302, 139] width 91 height 33
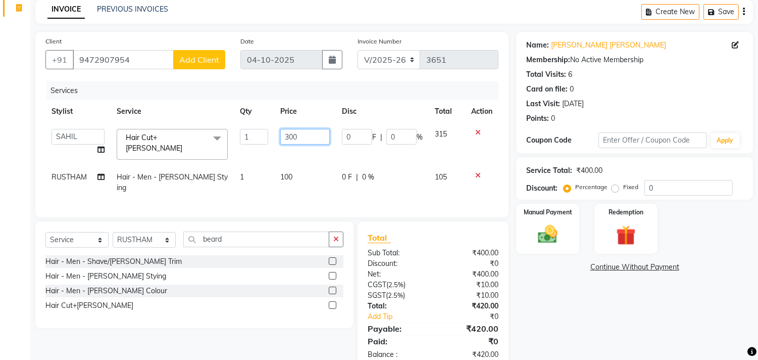
click at [300, 136] on input "300" at bounding box center [305, 137] width 50 height 16
click at [296, 176] on td "100" at bounding box center [305, 182] width 62 height 33
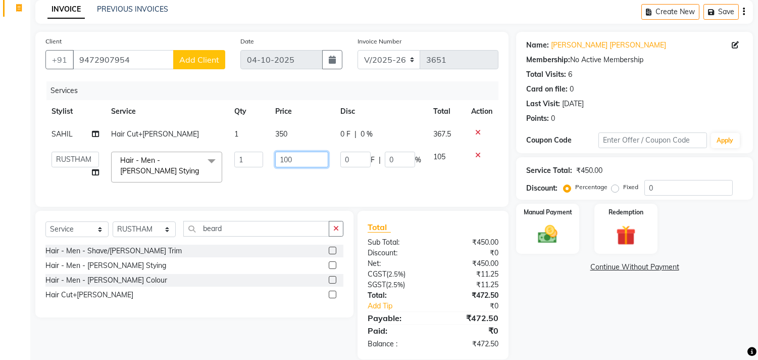
click at [296, 159] on input "100" at bounding box center [301, 160] width 53 height 16
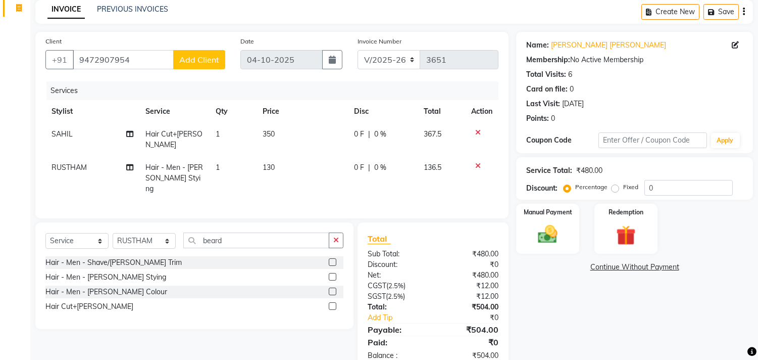
click at [744, 12] on icon "button" at bounding box center [744, 12] width 2 height 1
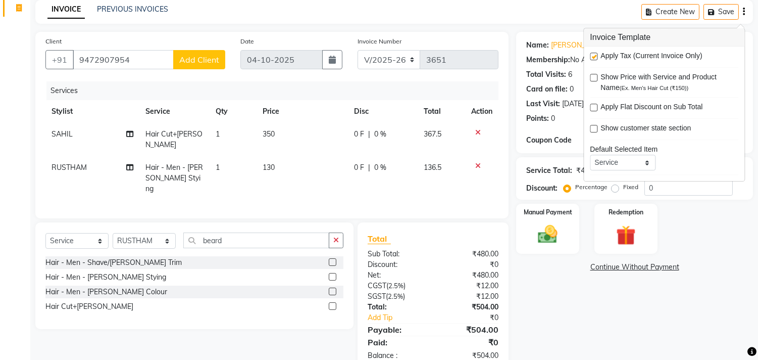
click at [590, 54] on label at bounding box center [594, 57] width 8 height 8
click at [590, 54] on input "checkbox" at bounding box center [593, 57] width 7 height 7
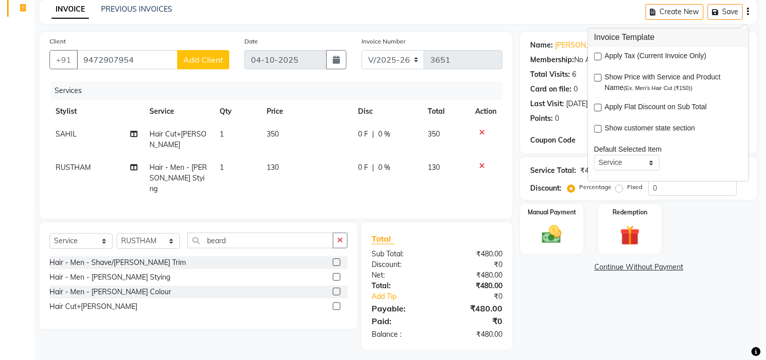
scroll to position [36, 0]
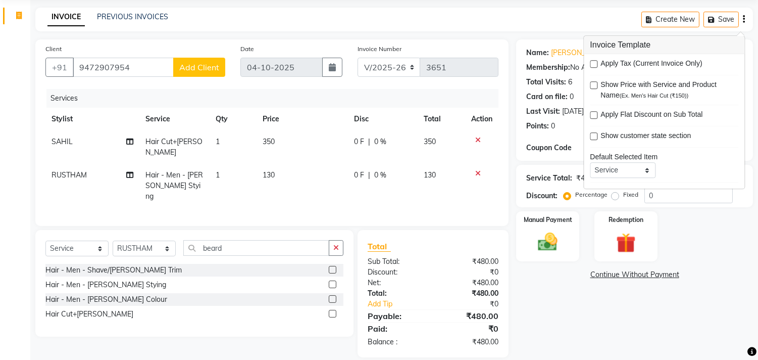
click at [511, 36] on main "INVOICE PREVIOUS INVOICES Create New Save Client [PHONE_NUMBER] Add Client Date…" at bounding box center [394, 190] width 728 height 365
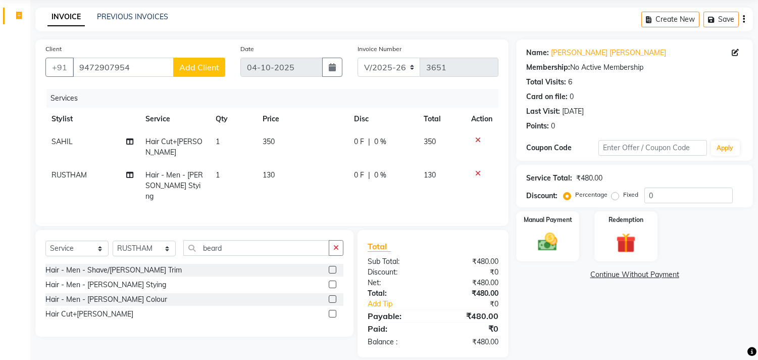
click at [223, 66] on button "Add Client" at bounding box center [199, 67] width 52 height 19
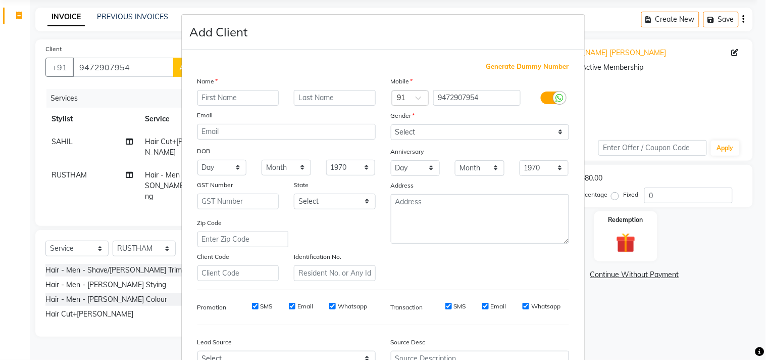
click at [130, 31] on ngb-modal-window "Add Client Generate Dummy Number Name Email DOB Day 01 02 03 04 05 06 07 08 09 …" at bounding box center [383, 180] width 766 height 360
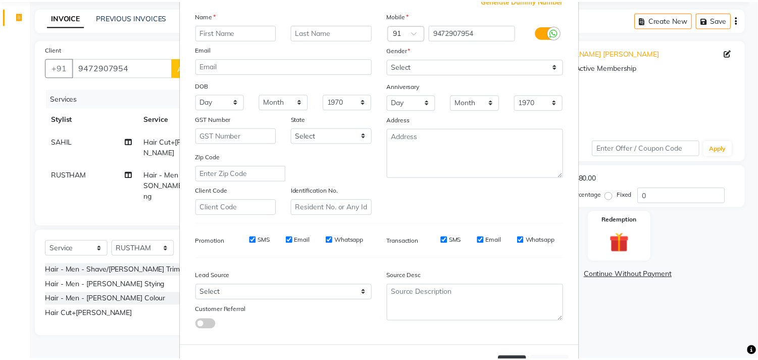
scroll to position [107, 0]
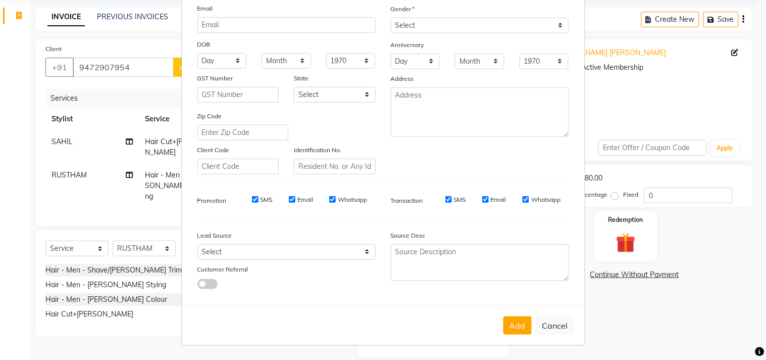
click at [545, 326] on button "Cancel" at bounding box center [555, 325] width 39 height 19
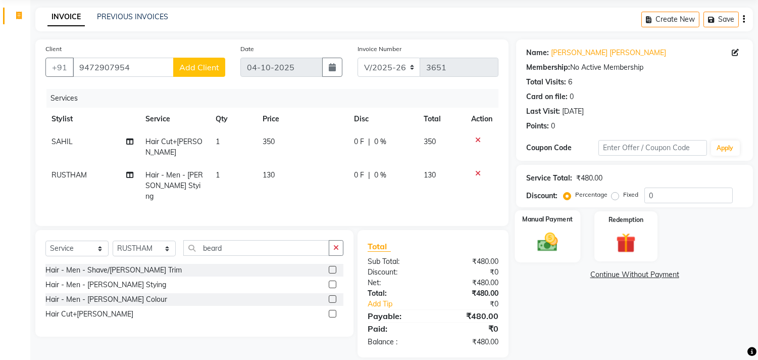
click at [547, 251] on img at bounding box center [548, 242] width 33 height 24
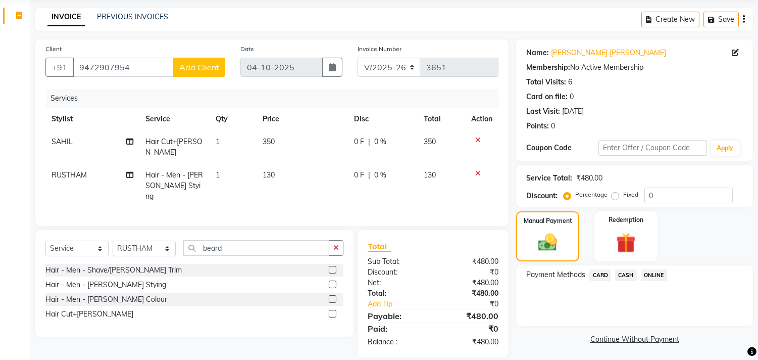
click at [655, 278] on span "ONLINE" at bounding box center [654, 275] width 26 height 12
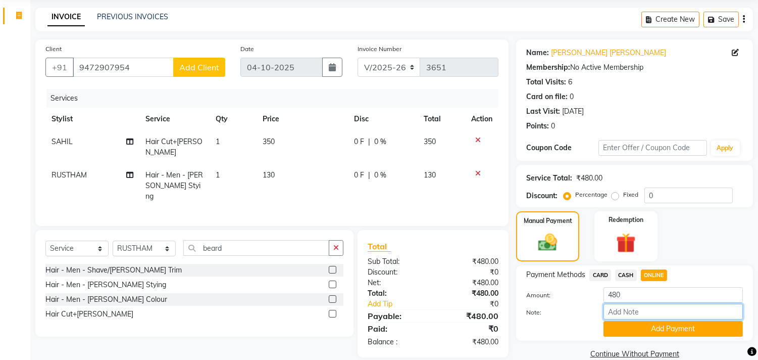
click at [635, 312] on input "Note:" at bounding box center [673, 312] width 139 height 16
click at [634, 332] on button "Add Payment" at bounding box center [673, 329] width 139 height 16
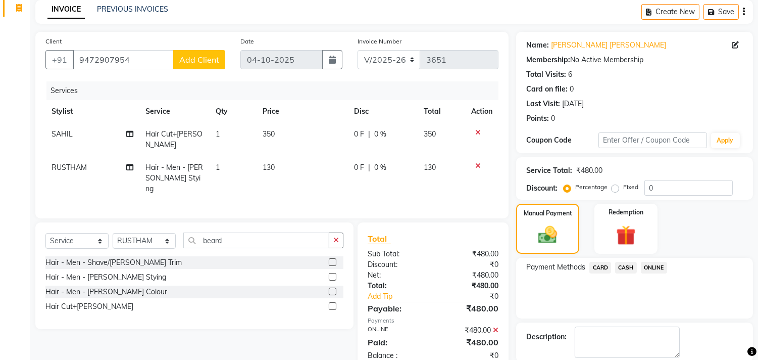
scroll to position [94, 0]
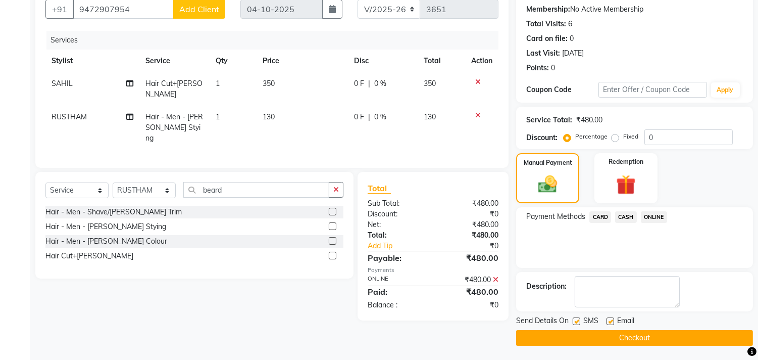
click at [609, 321] on label at bounding box center [611, 321] width 8 height 8
click at [609, 321] on input "checkbox" at bounding box center [610, 321] width 7 height 7
click at [614, 349] on main "INVOICE PREVIOUS INVOICES Create New Save Client [PHONE_NUMBER] Add Client Date…" at bounding box center [394, 154] width 728 height 411
click at [606, 340] on button "Checkout" at bounding box center [634, 338] width 237 height 16
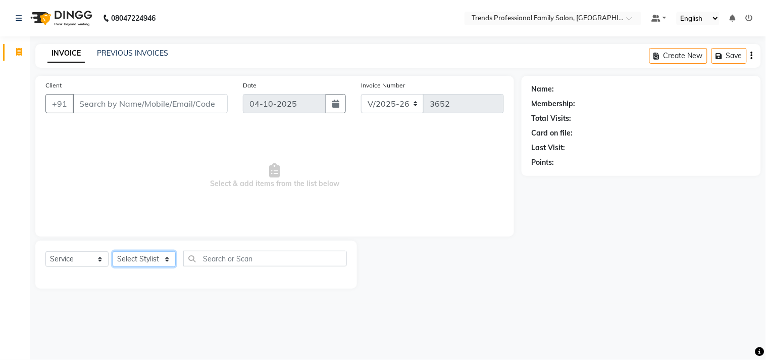
click at [168, 256] on select "Select Stylist AVANTHIKA [PERSON_NAME] [PERSON_NAME] [PERSON_NAME] RUSTHAM [PER…" at bounding box center [144, 259] width 63 height 16
click at [113, 252] on select "Select Stylist AVANTHIKA [PERSON_NAME] [PERSON_NAME] [PERSON_NAME] RUSTHAM [PER…" at bounding box center [144, 259] width 63 height 16
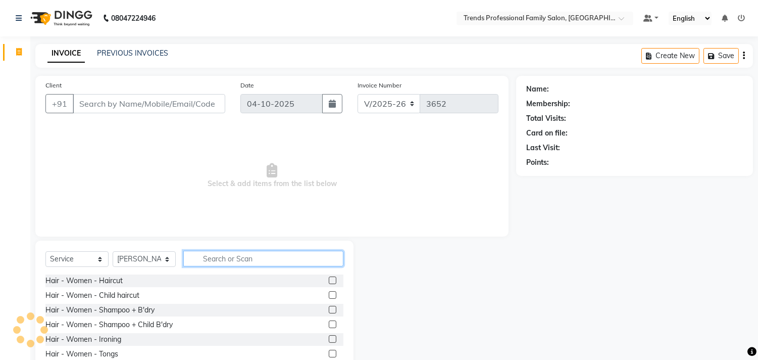
click at [249, 263] on input "text" at bounding box center [263, 259] width 160 height 16
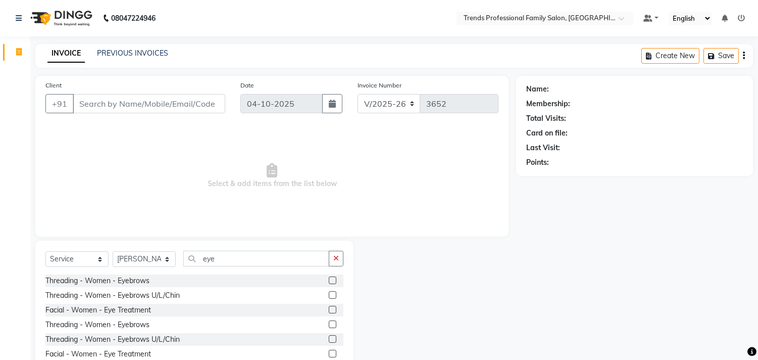
click at [333, 279] on label at bounding box center [333, 280] width 8 height 8
click at [333, 279] on input "checkbox" at bounding box center [332, 280] width 7 height 7
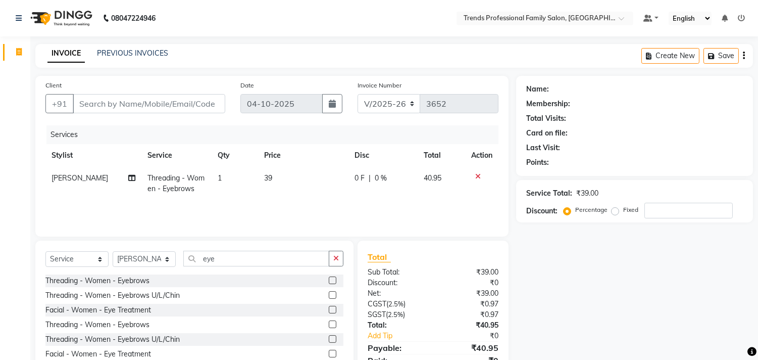
click at [266, 249] on div "Select Service Product Membership Package Voucher Prepaid Gift Card Select Styl…" at bounding box center [194, 308] width 318 height 136
click at [261, 257] on input "eye" at bounding box center [256, 259] width 146 height 16
click at [333, 294] on label at bounding box center [333, 295] width 8 height 8
click at [333, 294] on input "checkbox" at bounding box center [332, 295] width 7 height 7
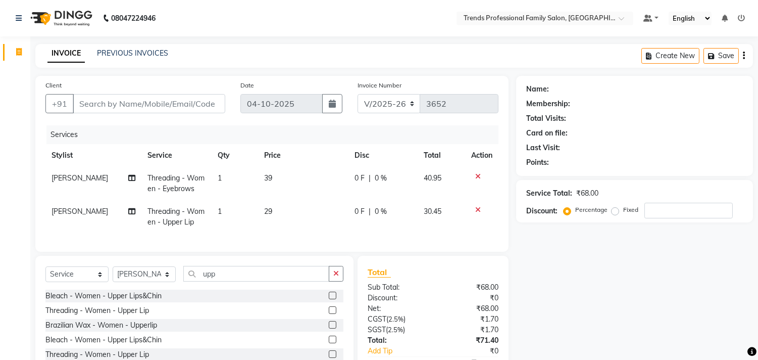
drag, startPoint x: 291, startPoint y: 272, endPoint x: 290, endPoint y: 278, distance: 6.7
click at [290, 278] on div "Select Service Product Membership Package Voucher Prepaid Gift Card Select Styl…" at bounding box center [194, 324] width 318 height 136
click at [272, 281] on input "upp" at bounding box center [256, 274] width 146 height 16
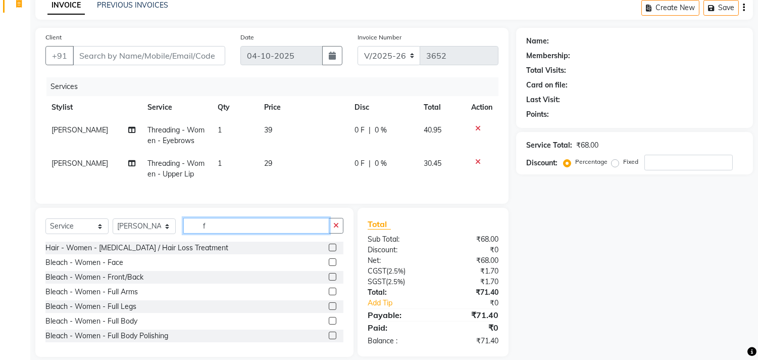
scroll to position [68, 0]
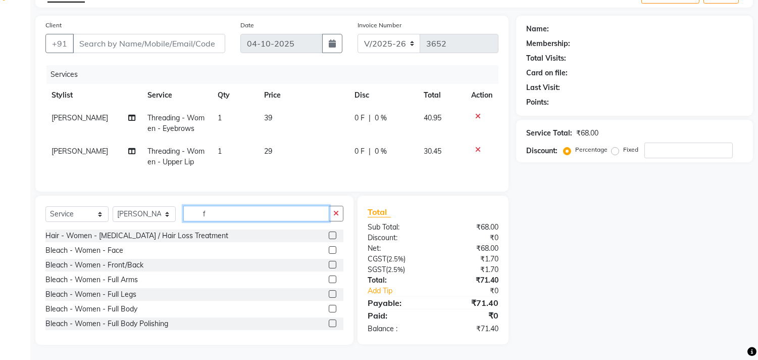
click at [264, 213] on input "f" at bounding box center [256, 214] width 146 height 16
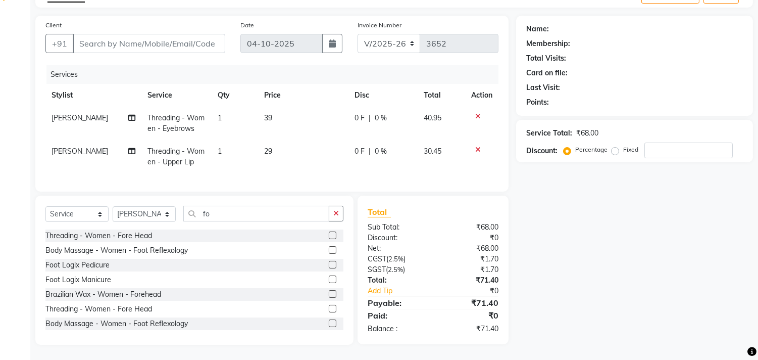
click at [329, 230] on div at bounding box center [336, 235] width 15 height 13
click at [329, 233] on label at bounding box center [333, 235] width 8 height 8
click at [329, 233] on input "checkbox" at bounding box center [332, 235] width 7 height 7
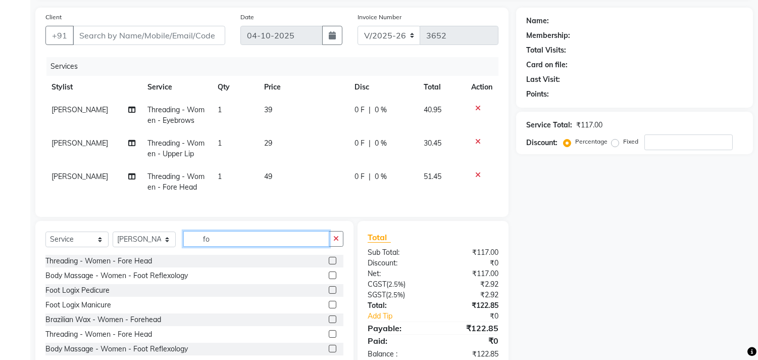
click at [279, 243] on input "fo" at bounding box center [256, 239] width 146 height 16
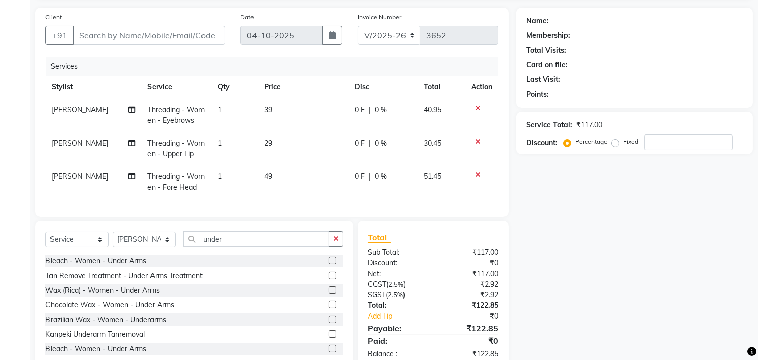
click at [329, 294] on label at bounding box center [333, 290] width 8 height 8
click at [329, 294] on input "checkbox" at bounding box center [332, 290] width 7 height 7
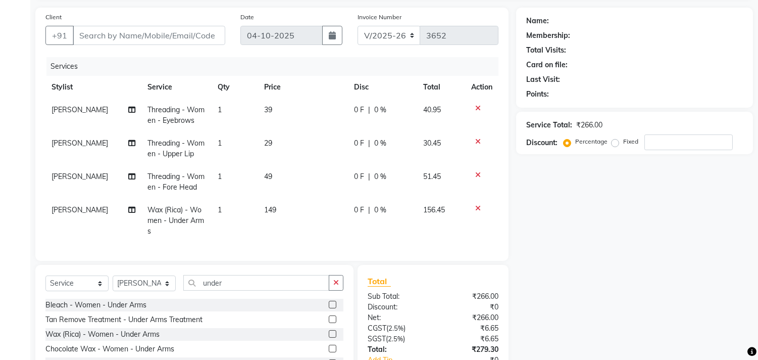
click at [286, 206] on td "149" at bounding box center [303, 221] width 90 height 44
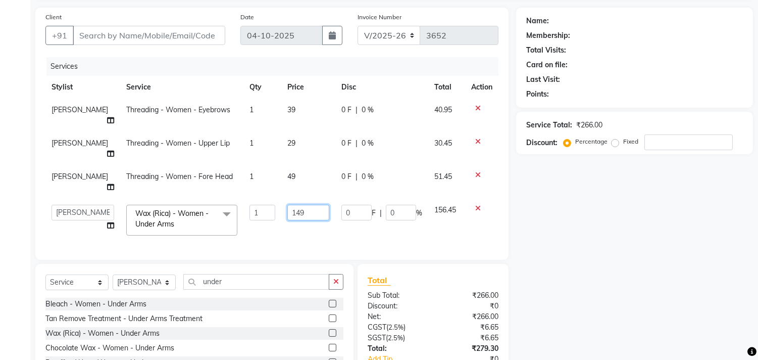
click at [304, 205] on input "149" at bounding box center [308, 213] width 42 height 16
click at [286, 199] on td "200" at bounding box center [308, 220] width 54 height 43
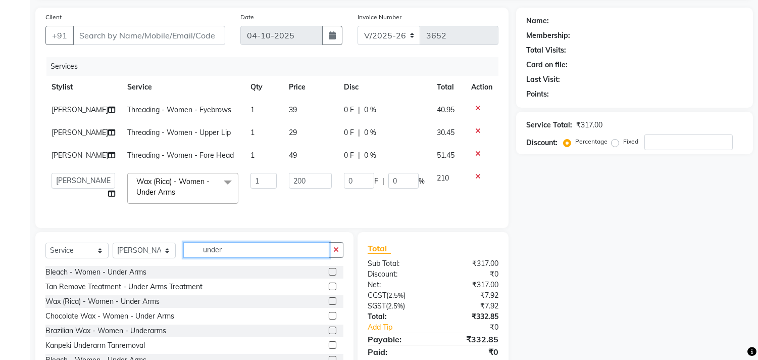
click at [227, 258] on input "under" at bounding box center [256, 250] width 146 height 16
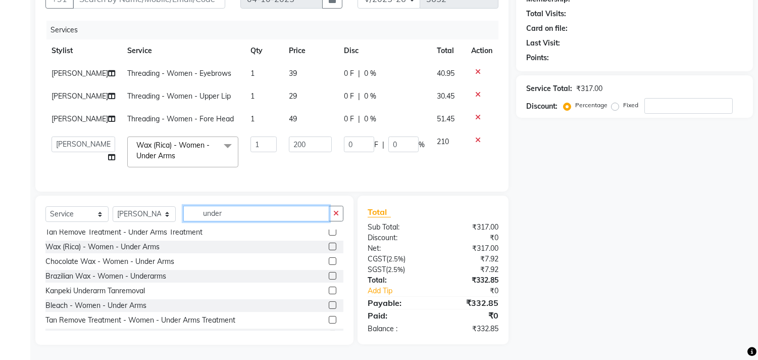
scroll to position [0, 0]
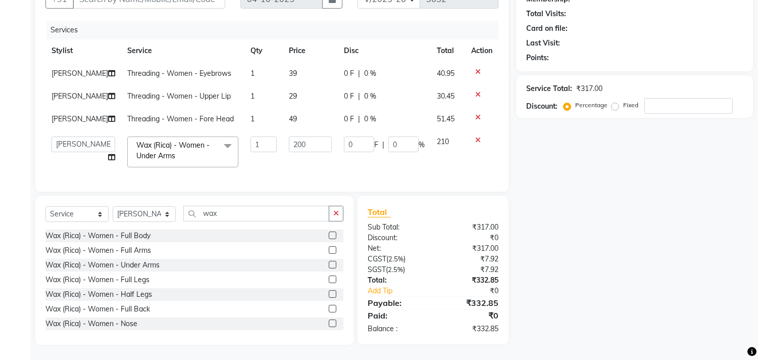
click at [329, 250] on label at bounding box center [333, 250] width 8 height 8
click at [329, 250] on input "checkbox" at bounding box center [332, 250] width 7 height 7
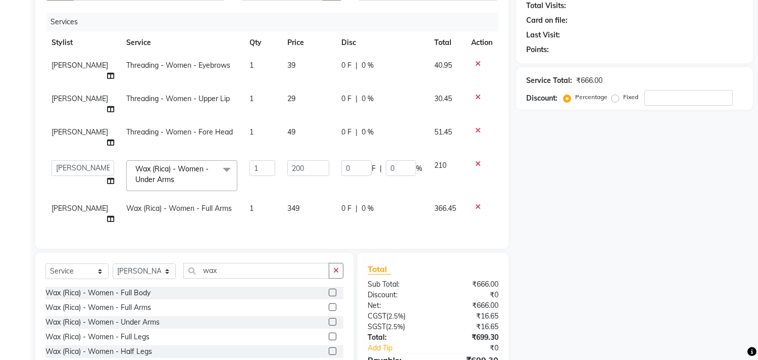
click at [302, 197] on td "349" at bounding box center [308, 213] width 54 height 33
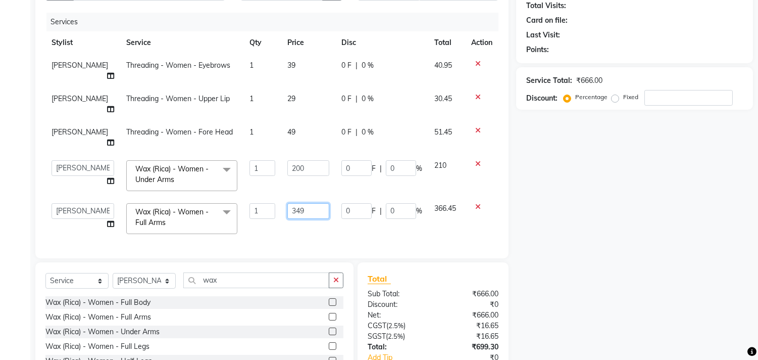
click at [302, 203] on input "349" at bounding box center [308, 211] width 42 height 16
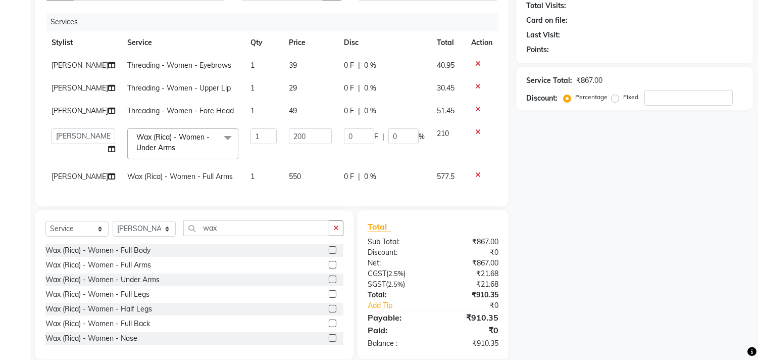
click at [288, 204] on div "Client +91 Date [DATE] Invoice Number V/2025 V/[PHONE_NUMBER] Services Stylist …" at bounding box center [271, 84] width 473 height 243
click at [265, 236] on input "wax" at bounding box center [256, 228] width 146 height 16
click at [329, 254] on label at bounding box center [333, 250] width 8 height 8
click at [329, 254] on input "checkbox" at bounding box center [332, 250] width 7 height 7
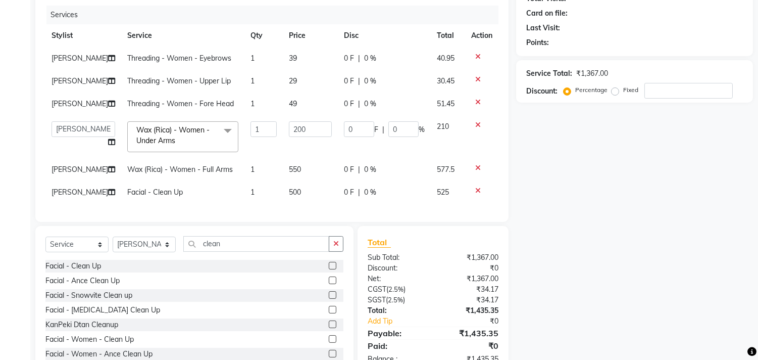
scroll to position [158, 0]
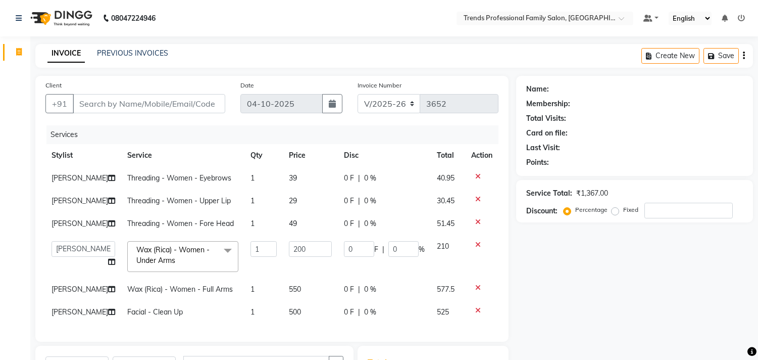
select select "7345"
select select "86395"
select select "service"
select select "86395"
click at [158, 97] on input "Client" at bounding box center [149, 103] width 153 height 19
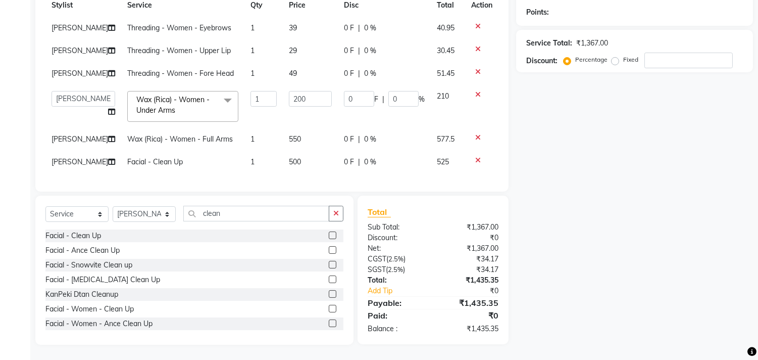
scroll to position [31, 0]
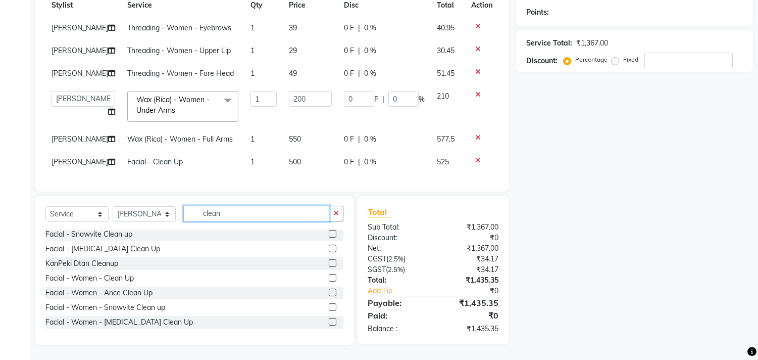
click at [234, 216] on input "clean" at bounding box center [256, 214] width 146 height 16
type input "c"
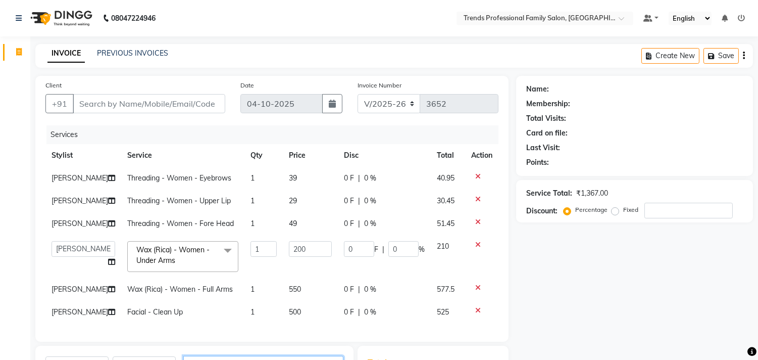
scroll to position [158, 0]
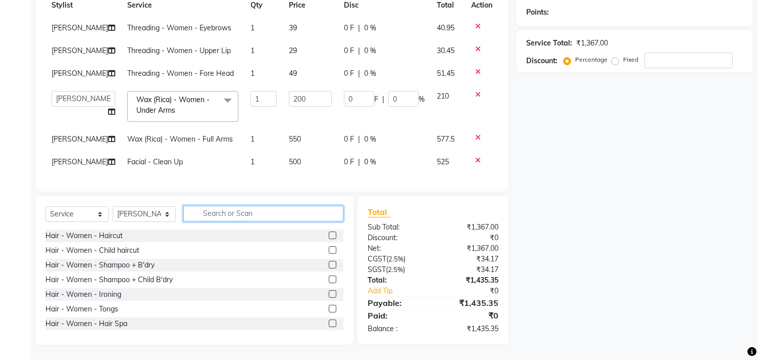
click at [280, 211] on input "text" at bounding box center [263, 214] width 160 height 16
type input "d"
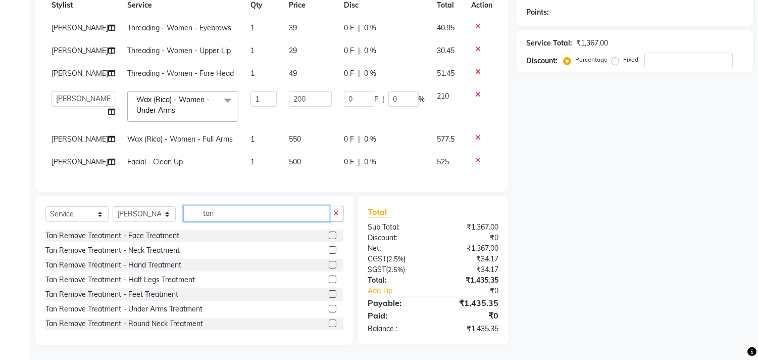
type input "tan"
click at [329, 235] on label at bounding box center [333, 235] width 8 height 8
click at [329, 235] on input "checkbox" at bounding box center [332, 235] width 7 height 7
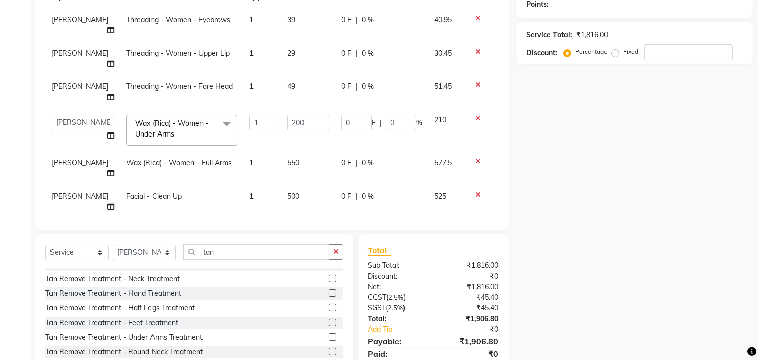
scroll to position [0, 0]
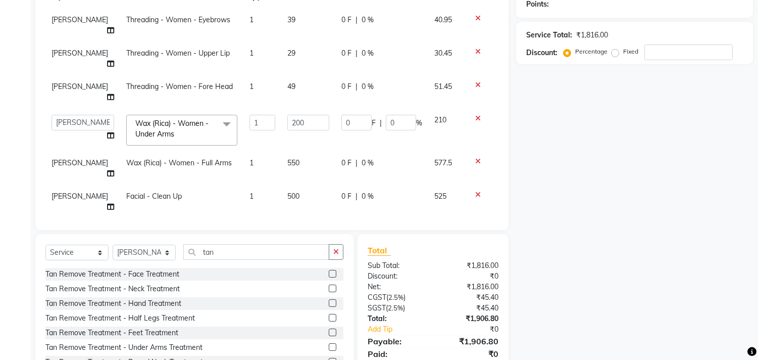
click at [203, 272] on div "Tan Remove Treatment - Face Treatment" at bounding box center [194, 274] width 298 height 13
click at [203, 268] on div "Tan Remove Treatment - Face Treatment" at bounding box center [194, 274] width 298 height 13
click at [329, 270] on label at bounding box center [333, 274] width 8 height 8
click at [329, 271] on input "checkbox" at bounding box center [332, 274] width 7 height 7
checkbox input "false"
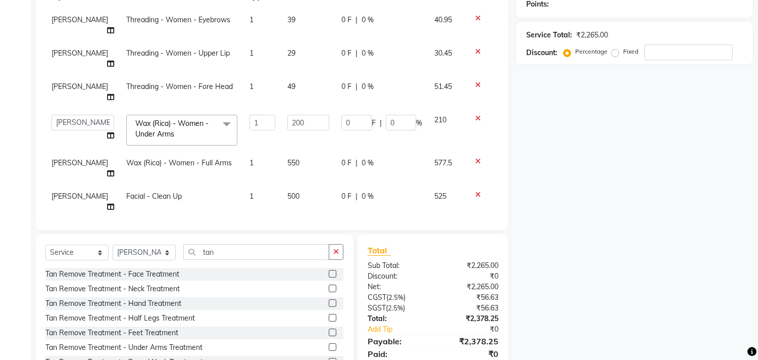
click at [294, 218] on td "449" at bounding box center [308, 234] width 54 height 33
select select "86395"
click at [291, 224] on input "449" at bounding box center [308, 232] width 42 height 16
type input "4"
type input "5"
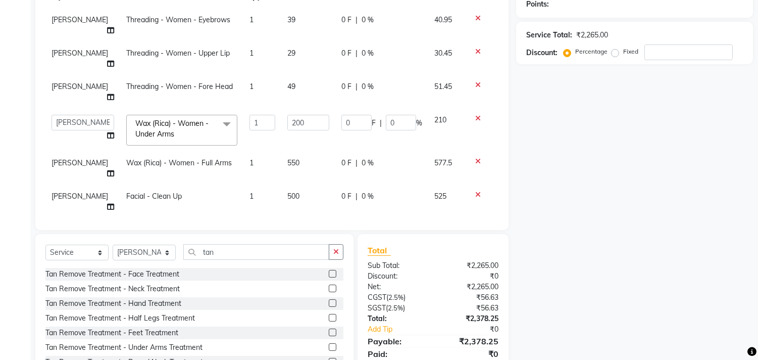
type input "850"
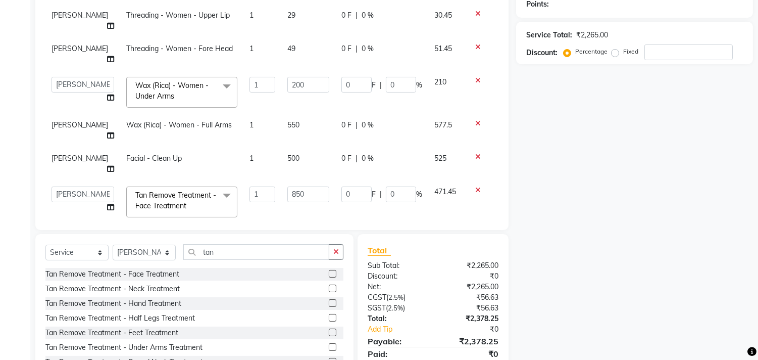
scroll to position [28, 0]
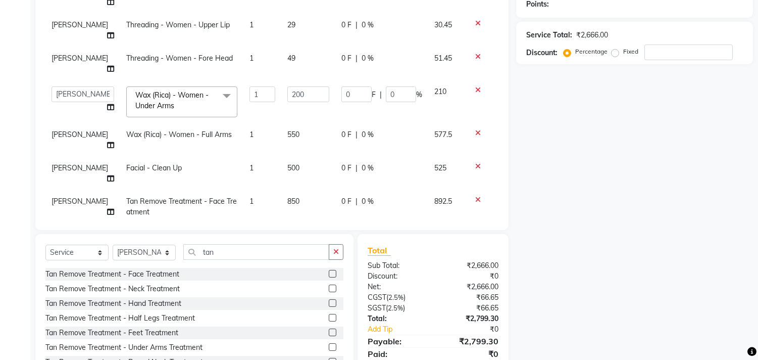
click at [475, 229] on icon at bounding box center [478, 232] width 6 height 7
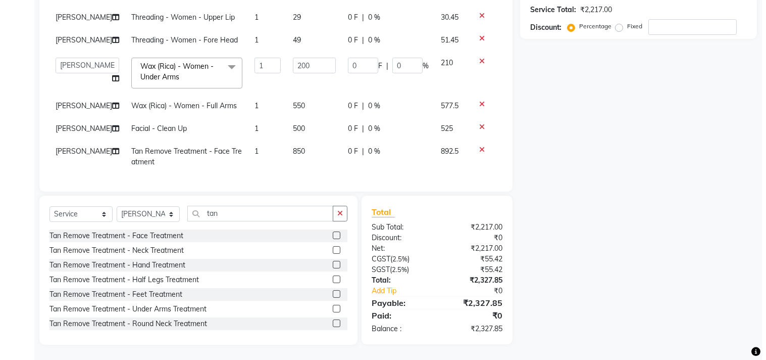
scroll to position [0, 0]
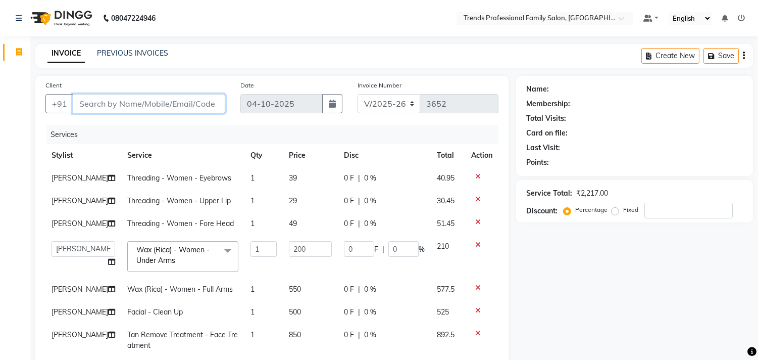
click at [154, 108] on input "Client" at bounding box center [149, 103] width 153 height 19
type input "7"
type input "0"
type input "7483283817"
click at [206, 108] on span "Add Client" at bounding box center [199, 104] width 40 height 10
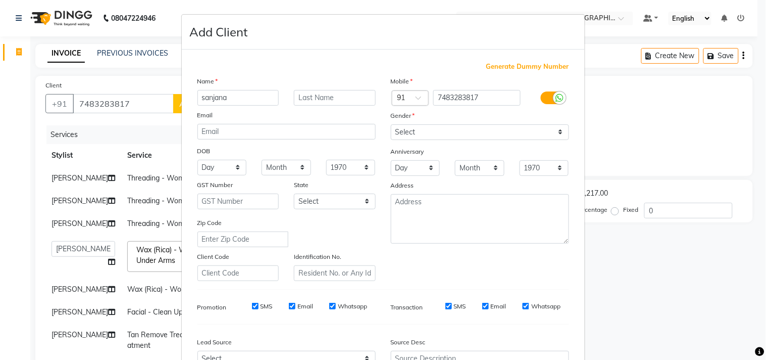
type input "sanjana"
click at [413, 133] on select "Select [DEMOGRAPHIC_DATA] [DEMOGRAPHIC_DATA] Other Prefer Not To Say" at bounding box center [480, 132] width 178 height 16
select select "[DEMOGRAPHIC_DATA]"
click at [391, 124] on select "Select [DEMOGRAPHIC_DATA] [DEMOGRAPHIC_DATA] Other Prefer Not To Say" at bounding box center [480, 132] width 178 height 16
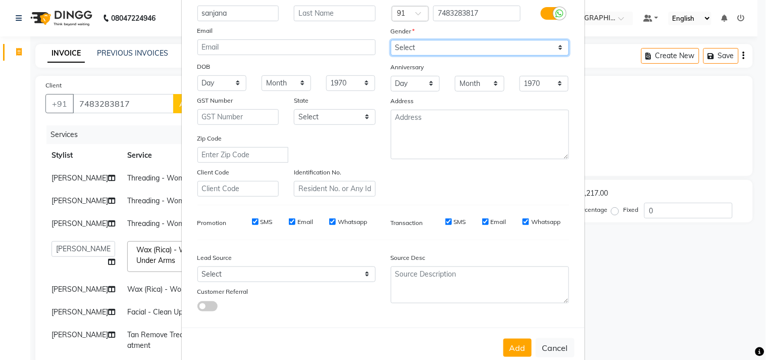
scroll to position [107, 0]
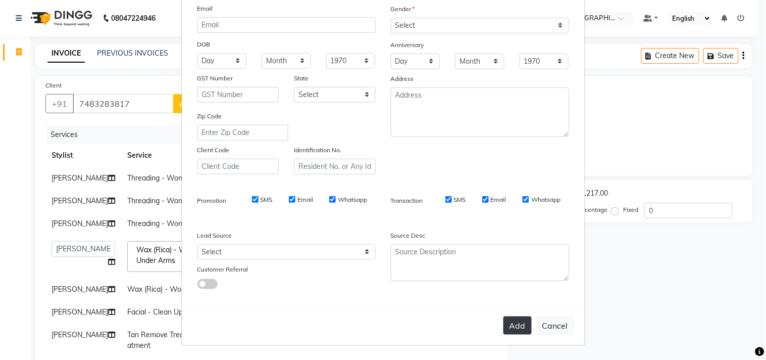
click at [508, 318] on button "Add" at bounding box center [518, 325] width 28 height 18
select select
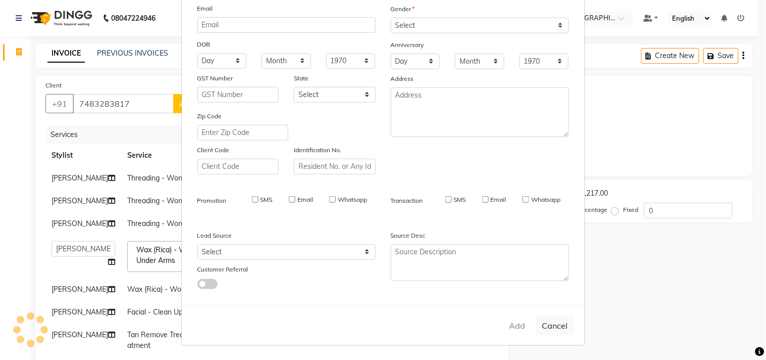
select select
checkbox input "false"
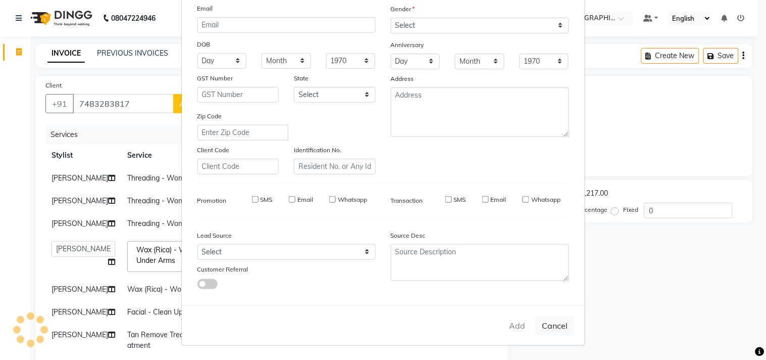
checkbox input "false"
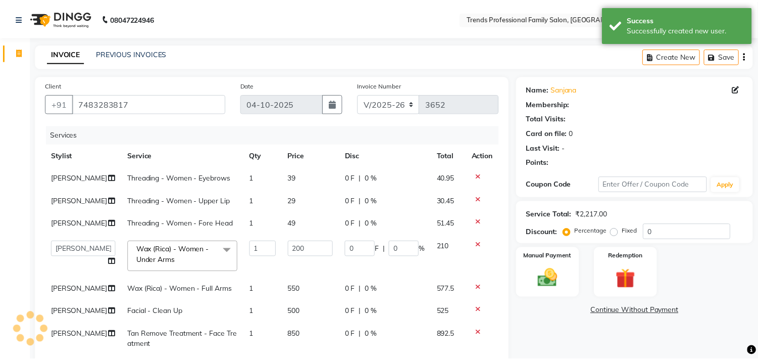
scroll to position [187, 0]
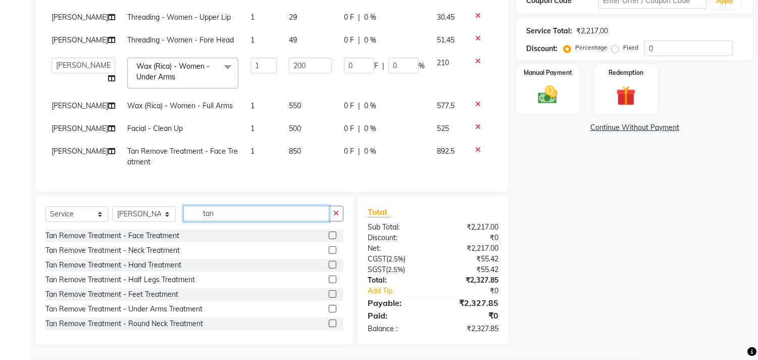
click at [266, 221] on input "tan" at bounding box center [256, 214] width 146 height 16
type input "t"
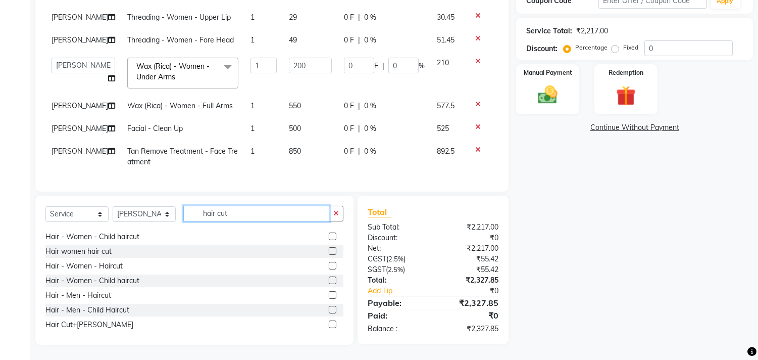
scroll to position [0, 0]
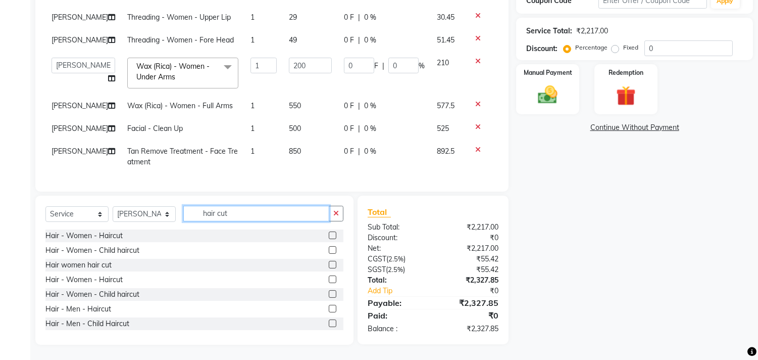
click at [277, 214] on input "hair cut" at bounding box center [256, 214] width 146 height 16
type input "h"
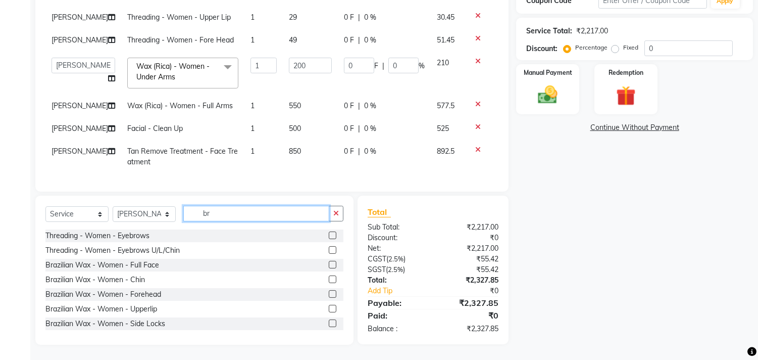
scroll to position [192, 0]
type input "b"
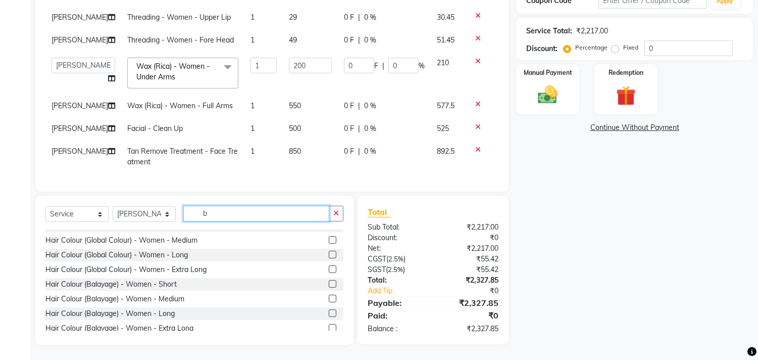
scroll to position [630, 0]
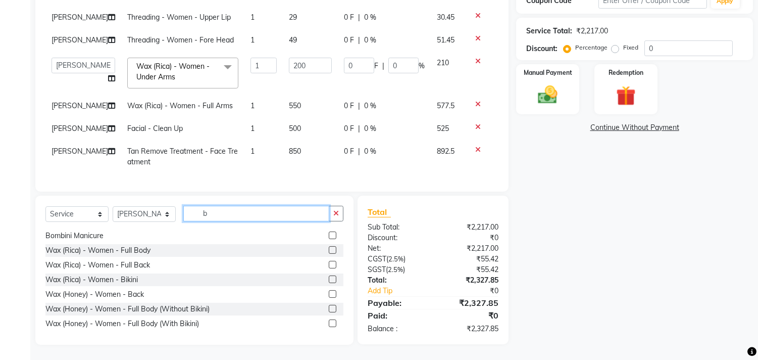
click at [226, 215] on input "b" at bounding box center [256, 214] width 146 height 16
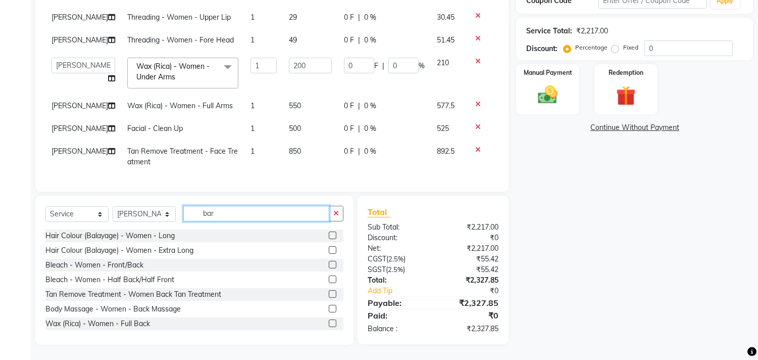
scroll to position [191, 0]
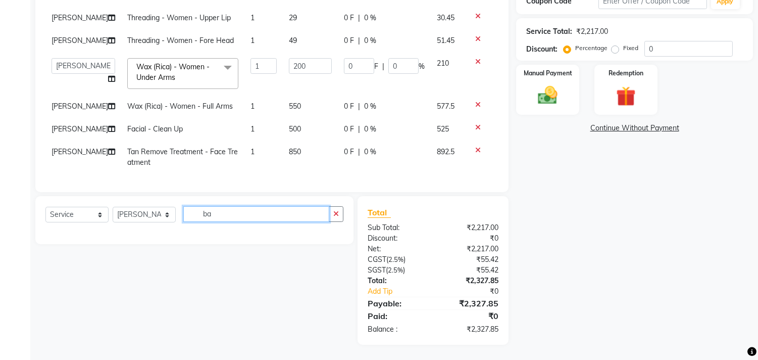
type input "b"
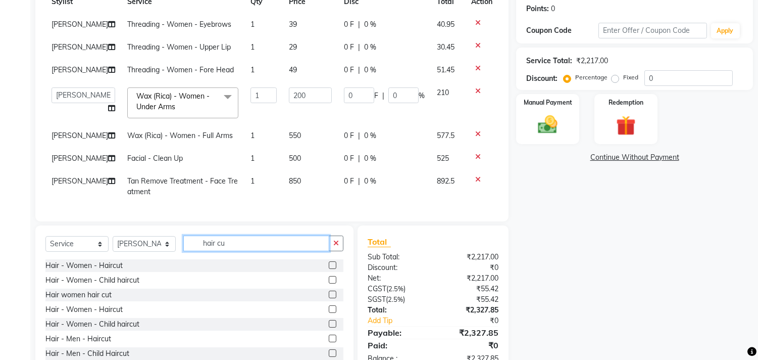
scroll to position [192, 0]
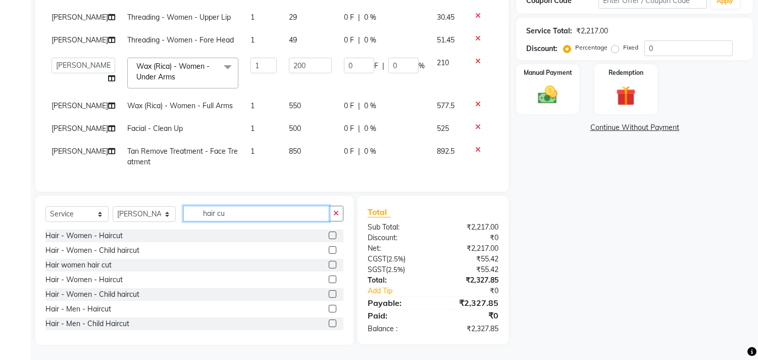
click at [260, 210] on input "hair cu" at bounding box center [256, 214] width 146 height 16
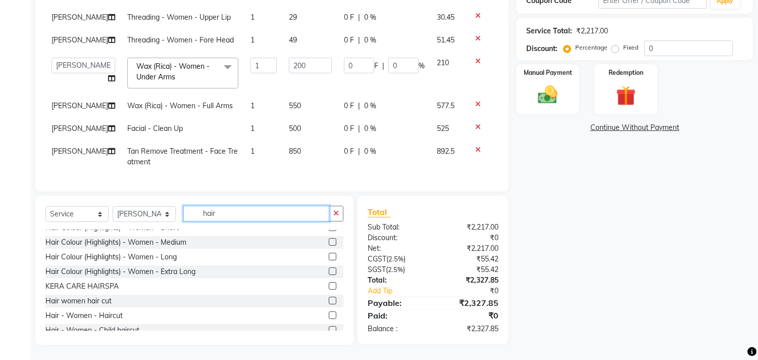
scroll to position [630, 0]
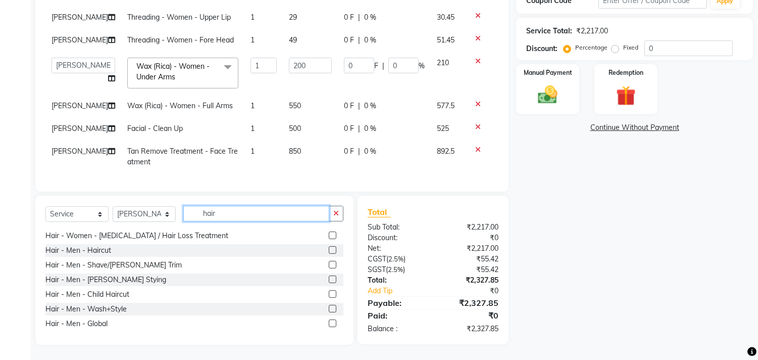
type input "hair"
click at [329, 276] on label at bounding box center [333, 279] width 8 height 8
click at [329, 276] on input "checkbox" at bounding box center [332, 279] width 7 height 7
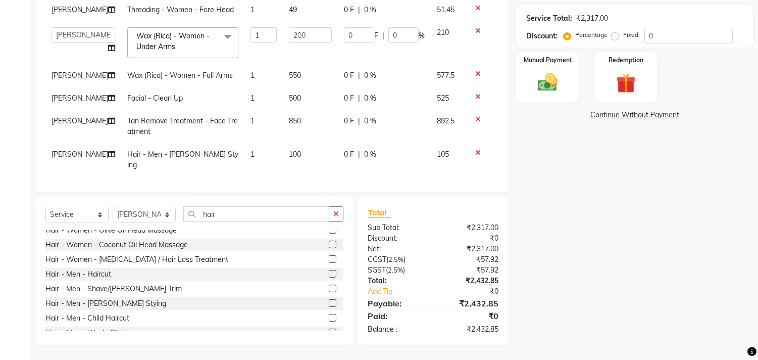
scroll to position [631, 0]
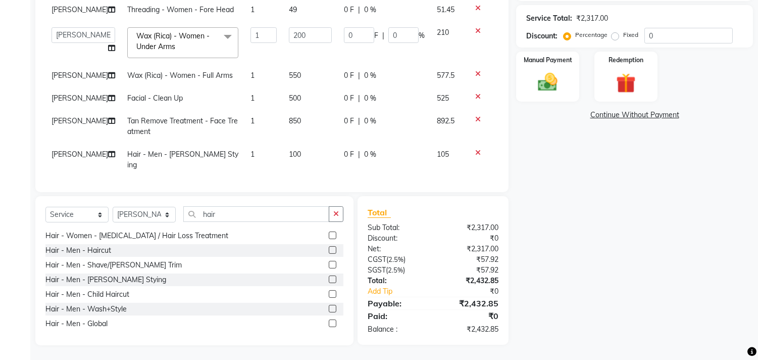
click at [329, 279] on label at bounding box center [333, 279] width 8 height 8
click at [329, 279] on input "checkbox" at bounding box center [332, 279] width 7 height 7
checkbox input "false"
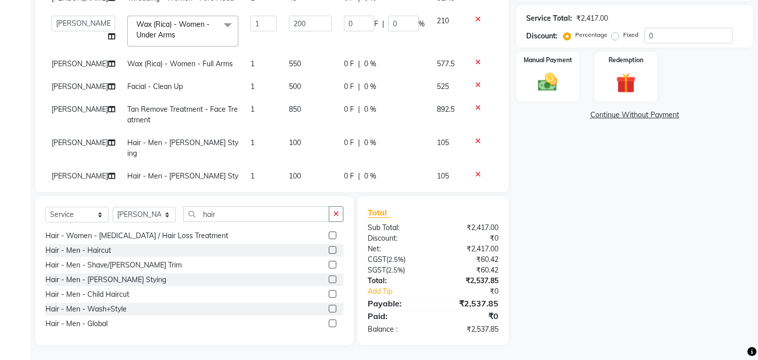
scroll to position [40, 0]
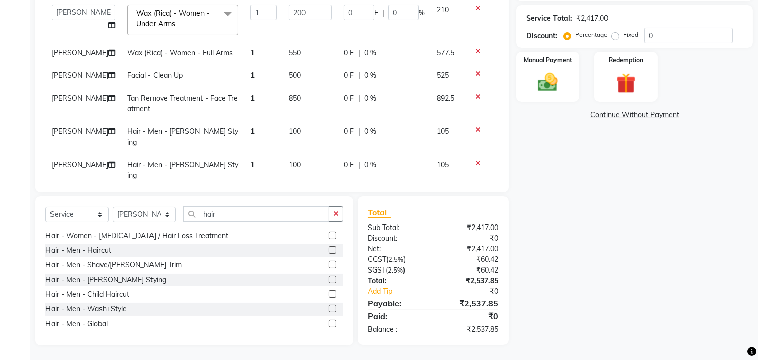
click at [475, 160] on icon at bounding box center [478, 163] width 6 height 7
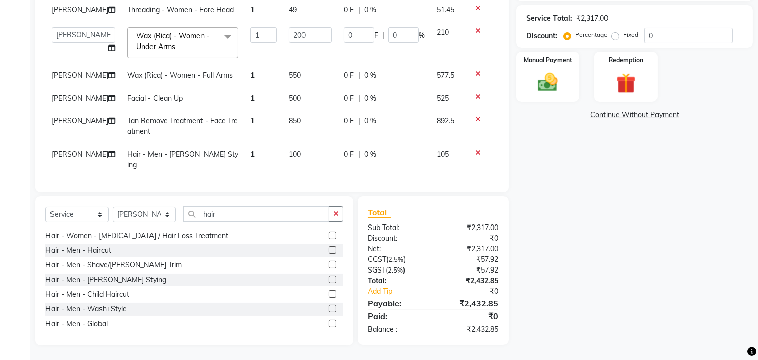
click at [65, 154] on span "[PERSON_NAME]" at bounding box center [80, 154] width 57 height 9
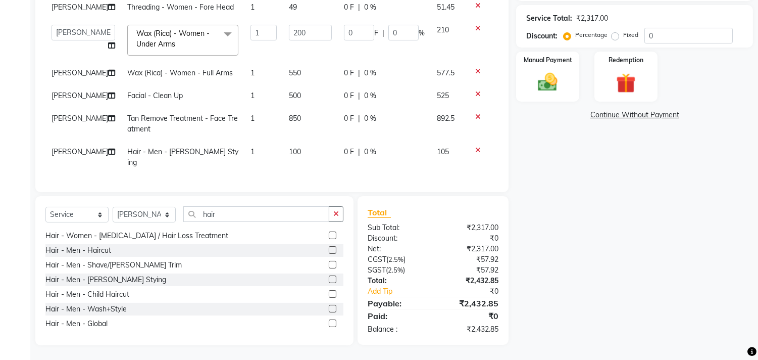
select select "86395"
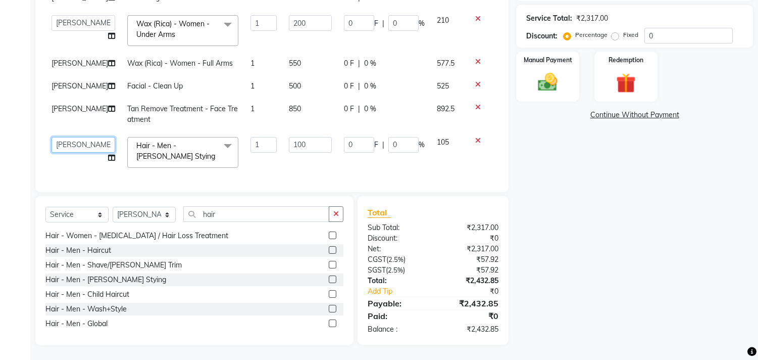
click at [67, 137] on select "AVANTHIKA [PERSON_NAME] [PERSON_NAME] [PERSON_NAME] RUSTHAM [PERSON_NAME] [PERS…" at bounding box center [84, 145] width 64 height 16
select select "84239"
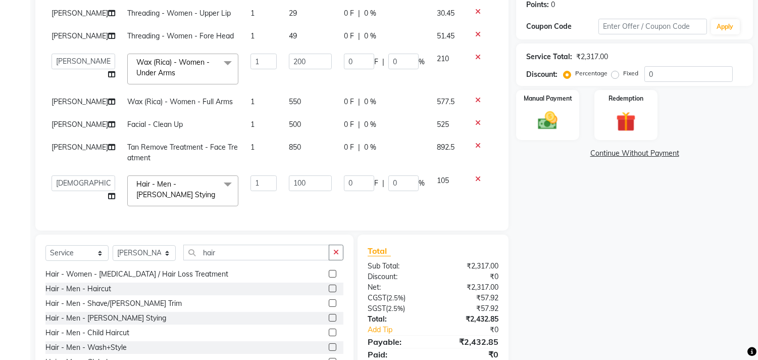
scroll to position [0, 0]
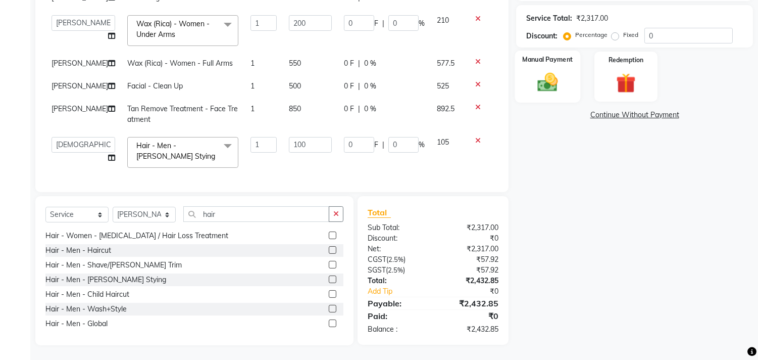
click at [554, 60] on label "Manual Payment" at bounding box center [548, 60] width 51 height 10
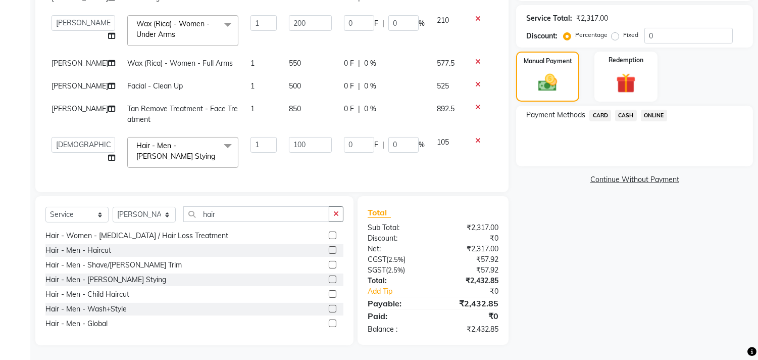
click at [651, 110] on span "ONLINE" at bounding box center [654, 116] width 26 height 12
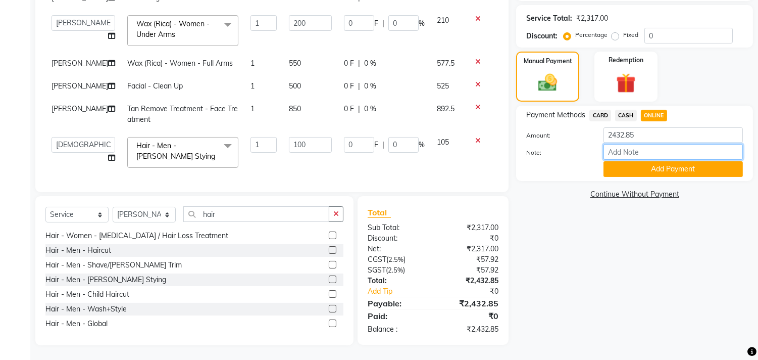
click at [643, 153] on input "Note:" at bounding box center [673, 152] width 139 height 16
type input "THANK YOU VISIT AGAIN"
click at [619, 169] on button "Add Payment" at bounding box center [673, 169] width 139 height 16
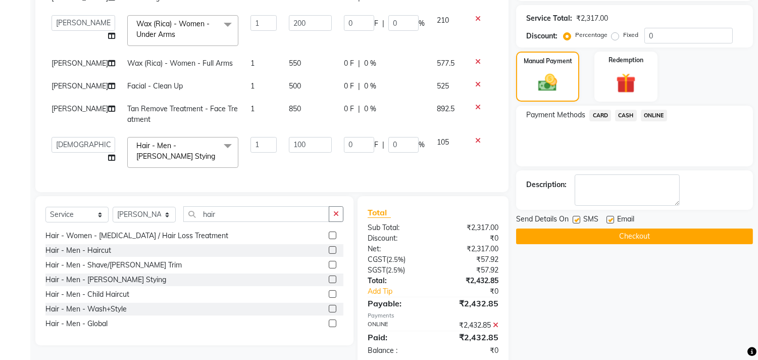
scroll to position [217, 0]
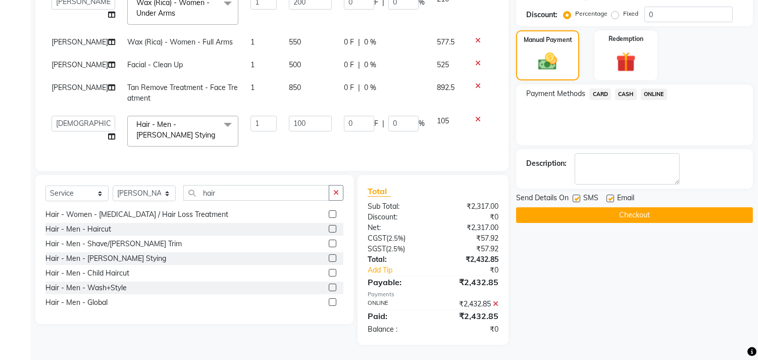
click at [611, 197] on label at bounding box center [611, 199] width 8 height 8
click at [611, 197] on input "checkbox" at bounding box center [610, 199] width 7 height 7
checkbox input "false"
click at [583, 221] on button "Checkout" at bounding box center [634, 215] width 237 height 16
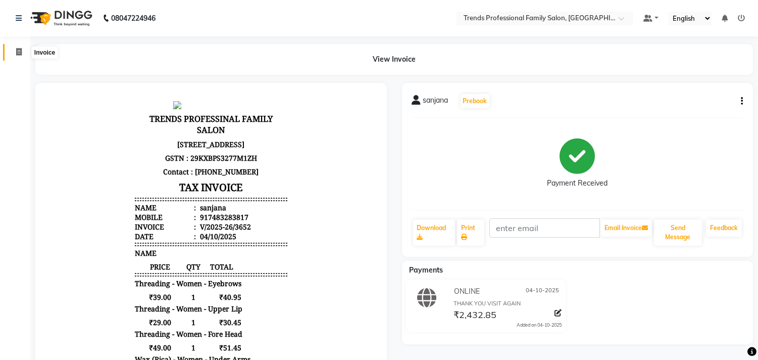
click at [23, 49] on span at bounding box center [19, 52] width 18 height 12
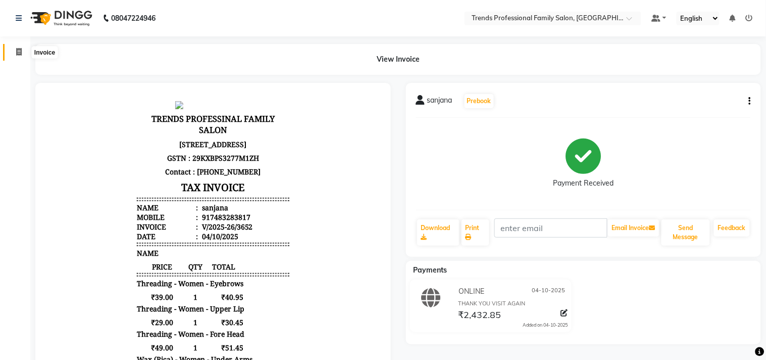
select select "service"
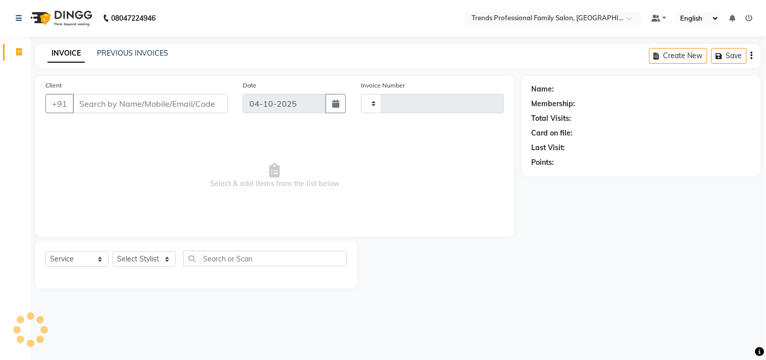
type input "3653"
select select "7345"
click at [160, 254] on select "Select Stylist" at bounding box center [144, 259] width 63 height 16
drag, startPoint x: 152, startPoint y: 266, endPoint x: 149, endPoint y: 281, distance: 14.9
click at [149, 281] on div "Select Service Product Membership Package Voucher Prepaid Gift Card Select Styl…" at bounding box center [196, 264] width 322 height 48
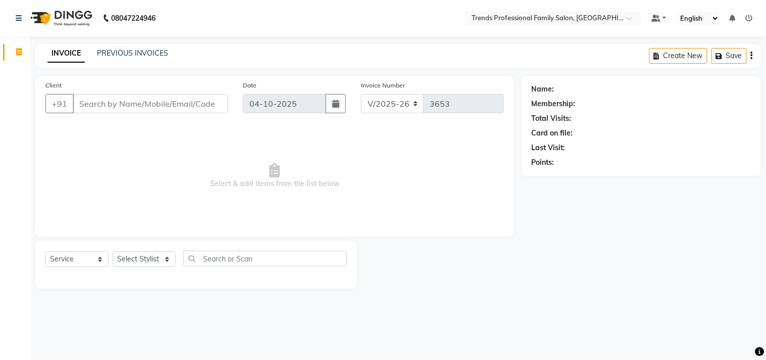
click at [180, 251] on div "Select Service Product Membership Package Voucher Prepaid Gift Card Select Styl…" at bounding box center [196, 263] width 302 height 24
click at [147, 249] on div "Select Service Product Membership Package Voucher Prepaid Gift Card Select Styl…" at bounding box center [196, 264] width 322 height 48
drag, startPoint x: 147, startPoint y: 249, endPoint x: 143, endPoint y: 261, distance: 12.6
click at [143, 261] on div "Select Service Product Membership Package Voucher Prepaid Gift Card Select Styl…" at bounding box center [196, 264] width 322 height 48
click at [143, 260] on select "Select Stylist AVANTHIKA [PERSON_NAME] [PERSON_NAME] [PERSON_NAME] RUSTHAM [PER…" at bounding box center [144, 259] width 63 height 16
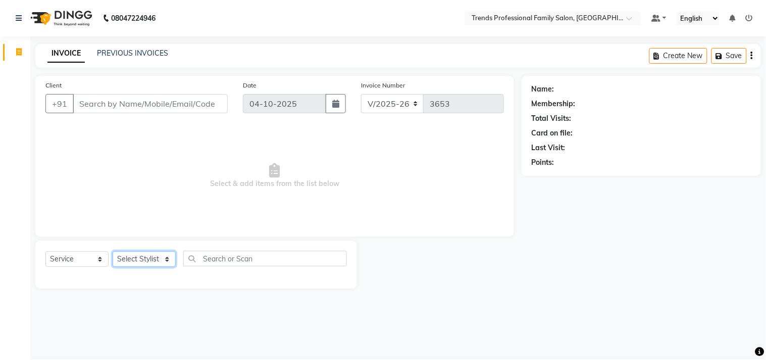
select select "84239"
click at [113, 252] on select "Select Stylist AVANTHIKA [PERSON_NAME] [PERSON_NAME] [PERSON_NAME] RUSTHAM [PER…" at bounding box center [144, 259] width 63 height 16
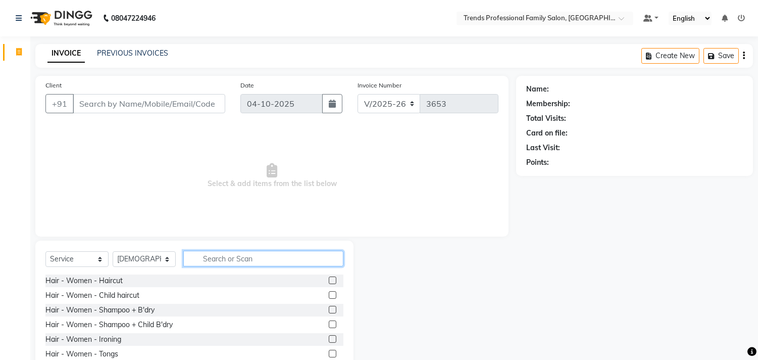
click at [208, 261] on input "text" at bounding box center [263, 259] width 160 height 16
click at [195, 258] on input "text" at bounding box center [263, 259] width 160 height 16
type input "h"
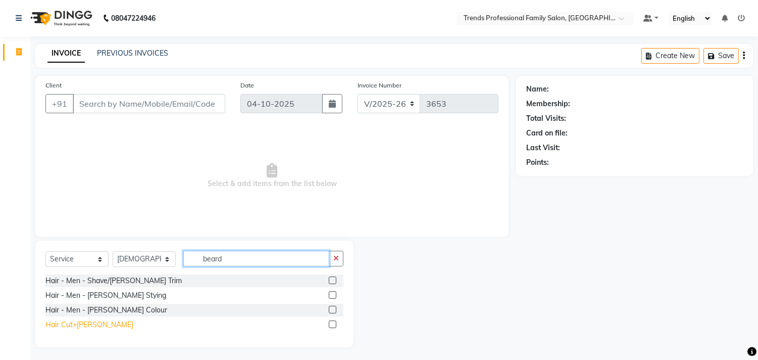
type input "beard"
click at [91, 323] on div "Hair Cut+[PERSON_NAME]" at bounding box center [89, 324] width 88 height 11
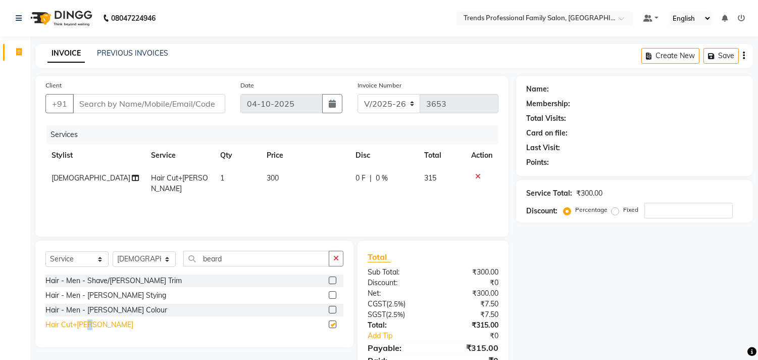
checkbox input "false"
click at [337, 254] on button "button" at bounding box center [336, 259] width 15 height 16
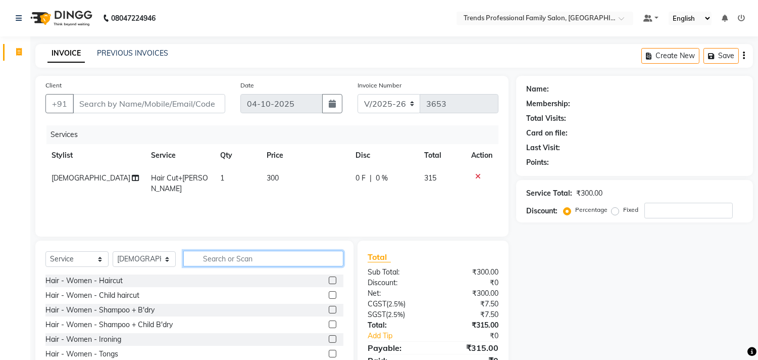
click at [204, 259] on input "text" at bounding box center [263, 259] width 160 height 16
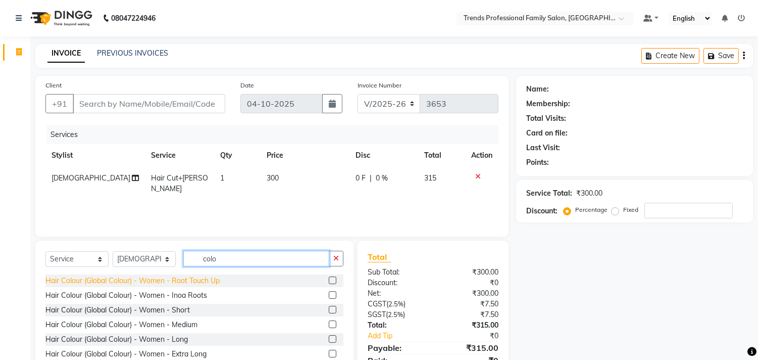
type input "colo"
click at [73, 284] on div "Hair Colour (Global Colour) - Women - Root Touch Up" at bounding box center [132, 280] width 174 height 11
checkbox input "false"
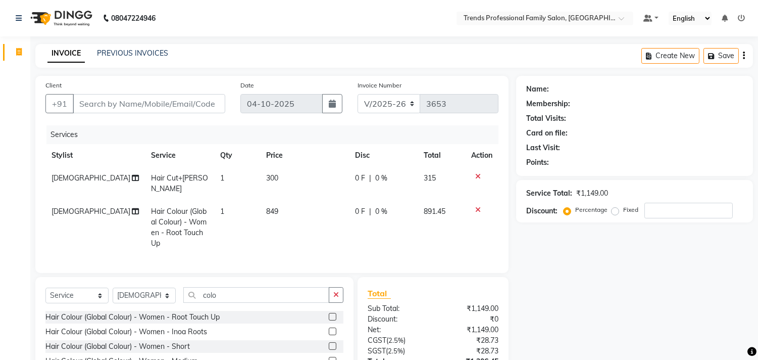
click at [477, 206] on icon at bounding box center [478, 209] width 6 height 7
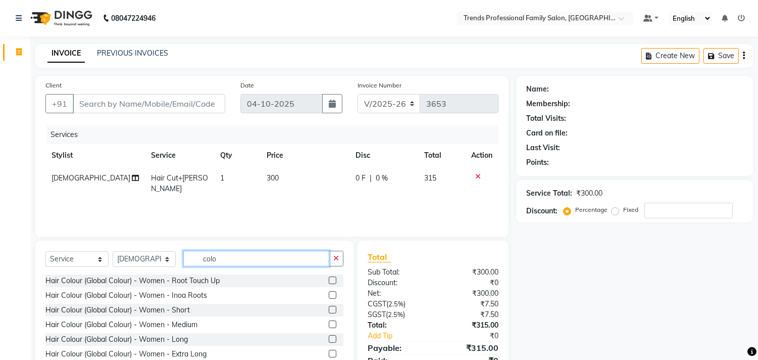
drag, startPoint x: 220, startPoint y: 259, endPoint x: 217, endPoint y: 273, distance: 13.9
click at [217, 273] on div "Select Service Product Membership Package Voucher Prepaid Gift Card Select Styl…" at bounding box center [194, 263] width 298 height 24
type input "colour"
click at [91, 102] on input "Client" at bounding box center [149, 103] width 153 height 19
type input "8"
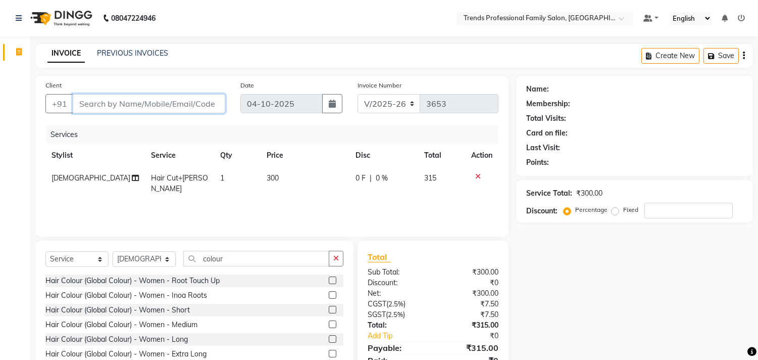
type input "0"
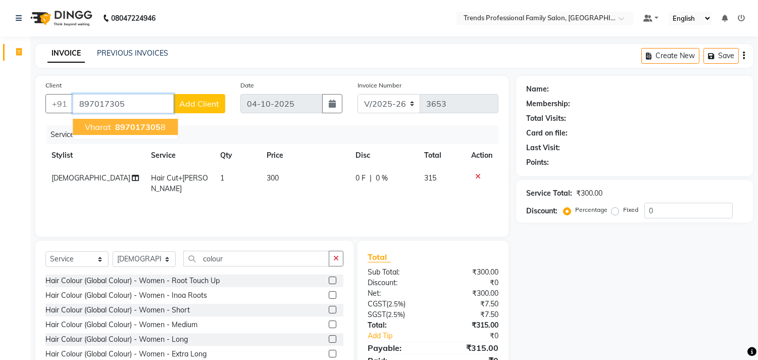
click at [101, 129] on span "vharat" at bounding box center [98, 127] width 26 height 10
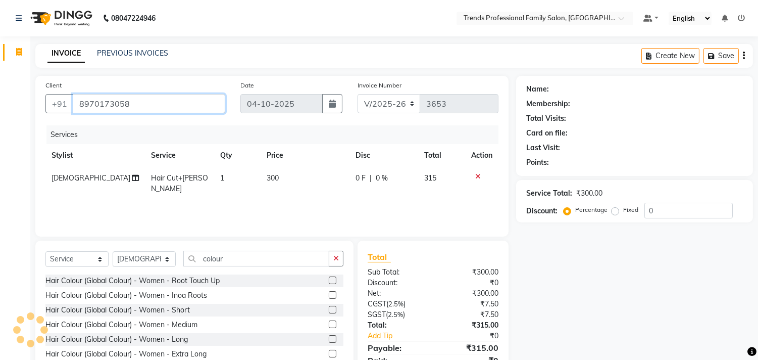
type input "8970173058"
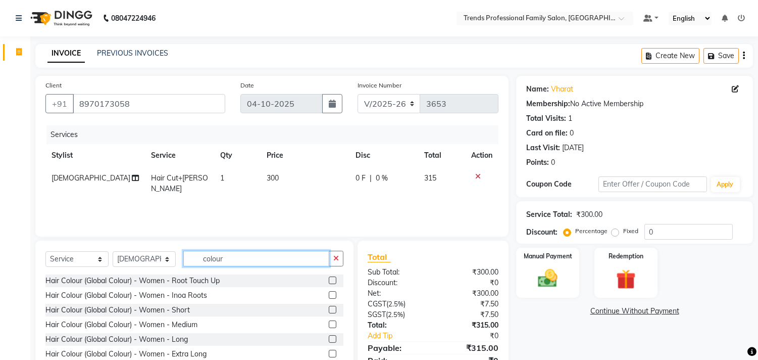
click at [261, 260] on input "colour" at bounding box center [256, 259] width 146 height 16
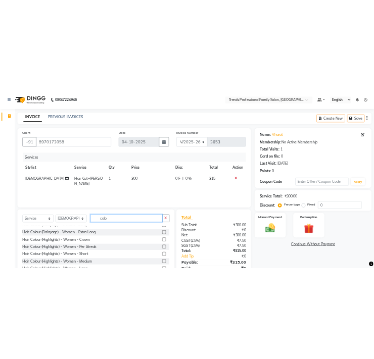
scroll to position [382, 0]
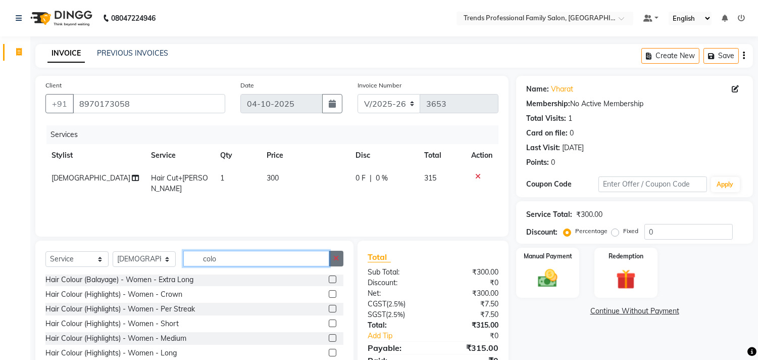
type input "colo"
click at [342, 262] on button "button" at bounding box center [336, 259] width 15 height 16
click at [203, 254] on input "text" at bounding box center [263, 259] width 160 height 16
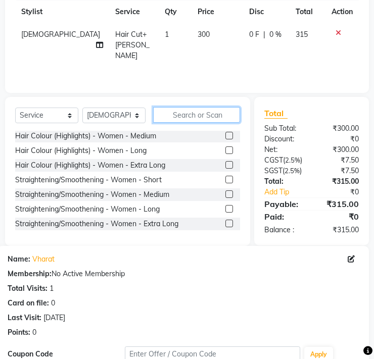
scroll to position [187, 0]
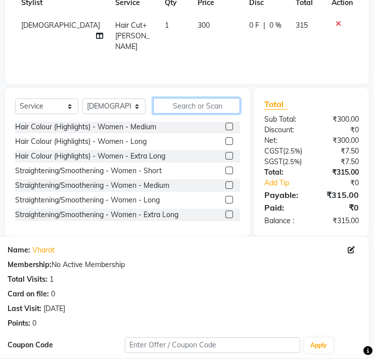
click at [197, 108] on input "text" at bounding box center [196, 106] width 87 height 16
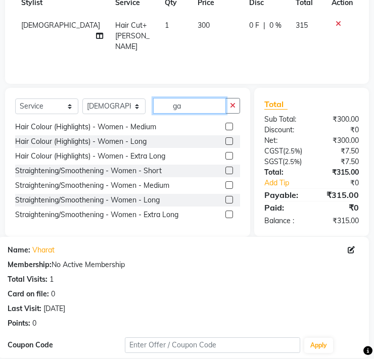
scroll to position [0, 0]
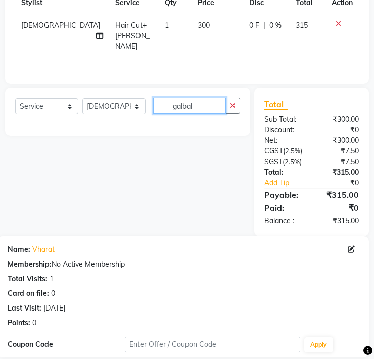
click at [203, 106] on input "galbal" at bounding box center [189, 106] width 73 height 16
type input "g"
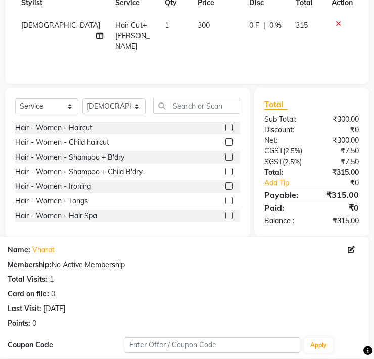
click at [138, 137] on div "Hair - Women - Haircut Hair - Women - Child haircut Hair - Women - Shampoo + B'…" at bounding box center [127, 172] width 225 height 101
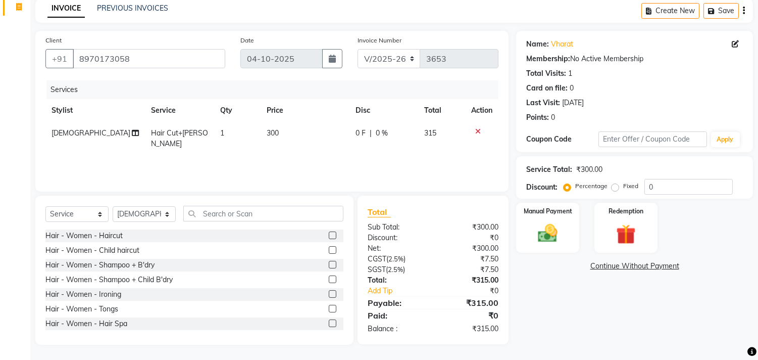
scroll to position [44, 0]
click at [248, 215] on input "text" at bounding box center [263, 214] width 160 height 16
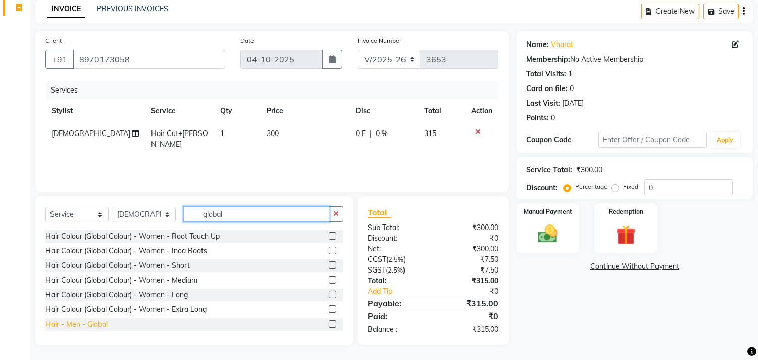
type input "global"
click at [93, 326] on div "Hair - Men - Global" at bounding box center [76, 324] width 62 height 11
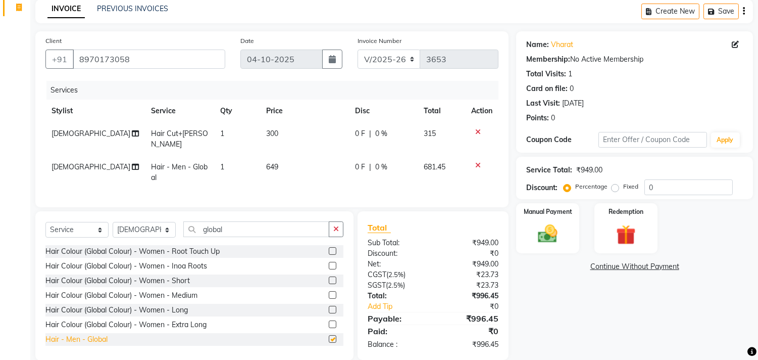
checkbox input "false"
click at [270, 162] on span "649" at bounding box center [272, 166] width 12 height 9
select select "84239"
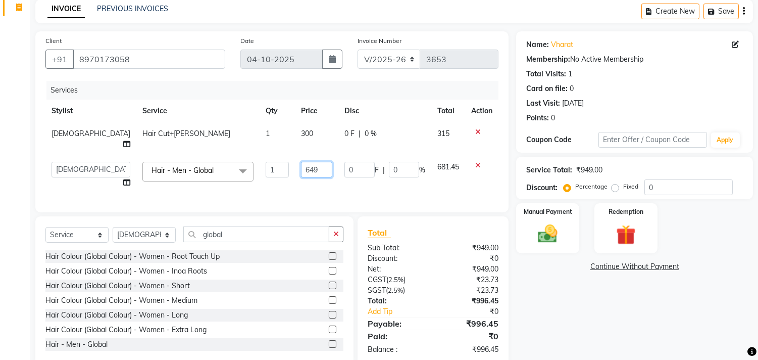
click at [301, 162] on input "649" at bounding box center [316, 170] width 31 height 16
type input "6"
type input "700"
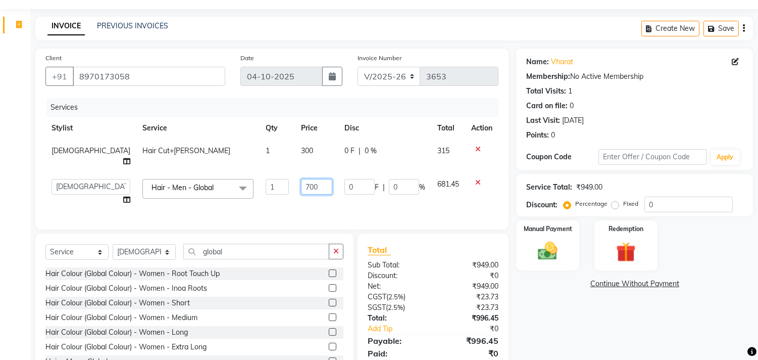
scroll to position [0, 0]
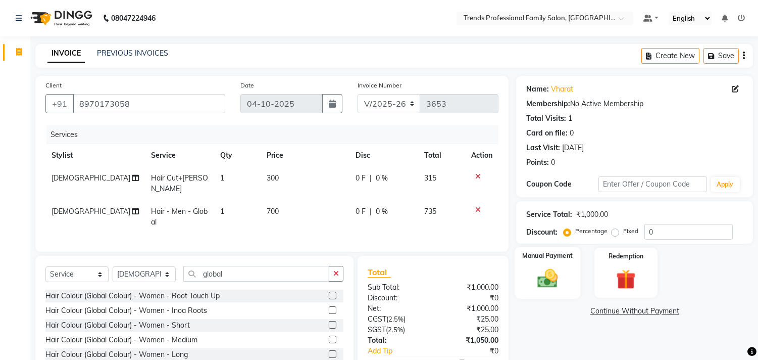
click at [541, 267] on img at bounding box center [548, 279] width 33 height 24
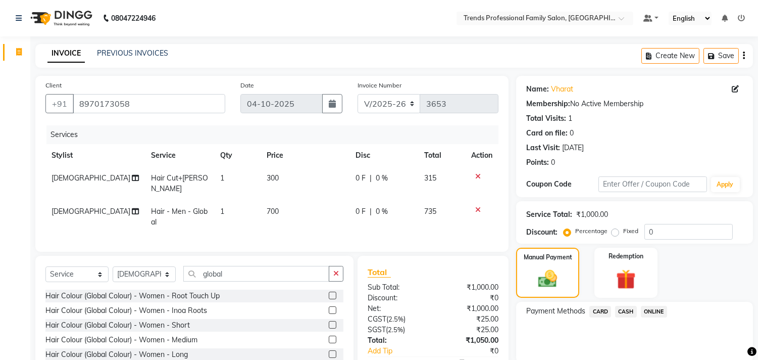
click at [645, 309] on span "ONLINE" at bounding box center [654, 312] width 26 height 12
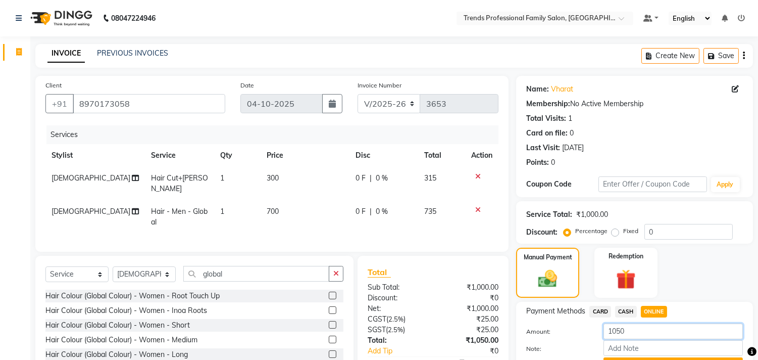
click at [641, 336] on input "1050" at bounding box center [673, 331] width 139 height 16
type input "1"
type input "850"
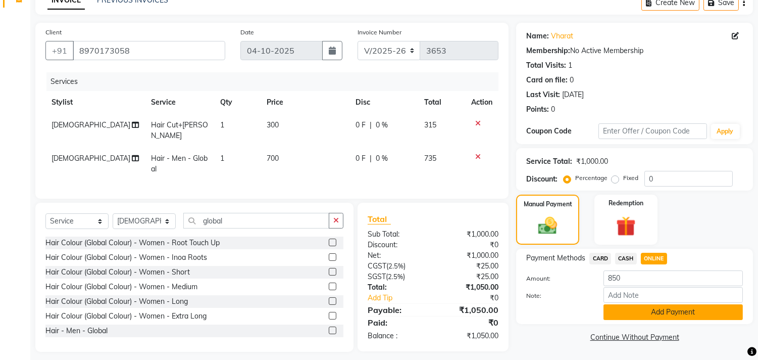
scroll to position [52, 0]
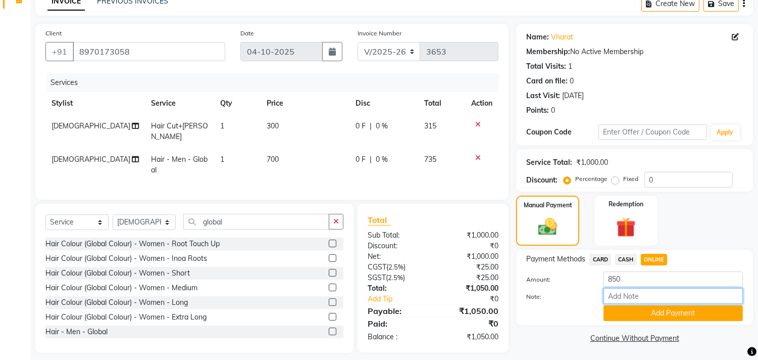
click at [610, 301] on input "Note:" at bounding box center [673, 296] width 139 height 16
drag, startPoint x: 685, startPoint y: 302, endPoint x: 685, endPoint y: 335, distance: 33.3
click at [685, 335] on div "Name: Vharat Membership: No Active Membership Total Visits: 1 Card on file: 0 L…" at bounding box center [638, 188] width 245 height 329
type input "THANK YOU VISIT AGAIN"
click at [642, 325] on div "Name: Vharat Membership: No Active Membership Total Visits: 1 Card on file: 0 L…" at bounding box center [638, 188] width 245 height 329
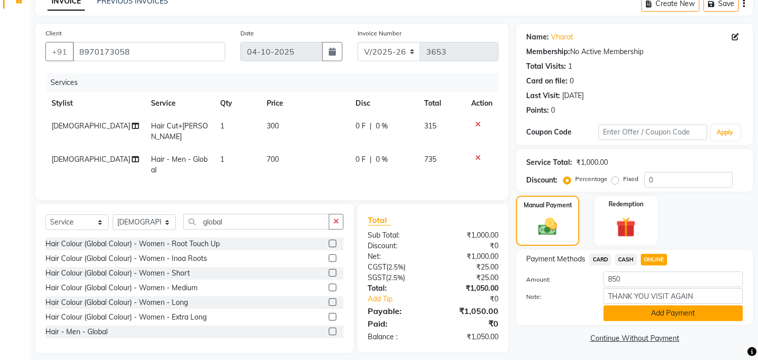
click at [642, 307] on button "Add Payment" at bounding box center [673, 313] width 139 height 16
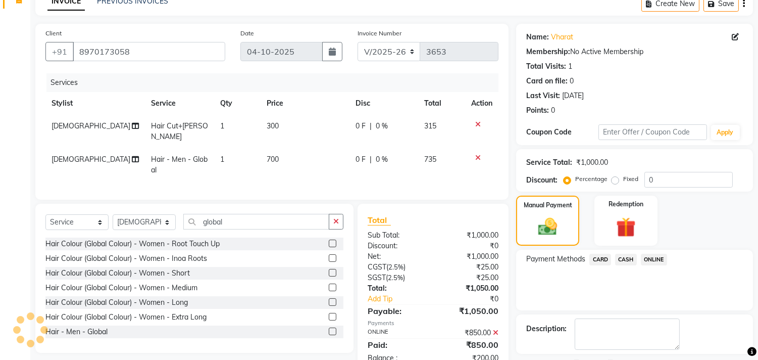
scroll to position [94, 0]
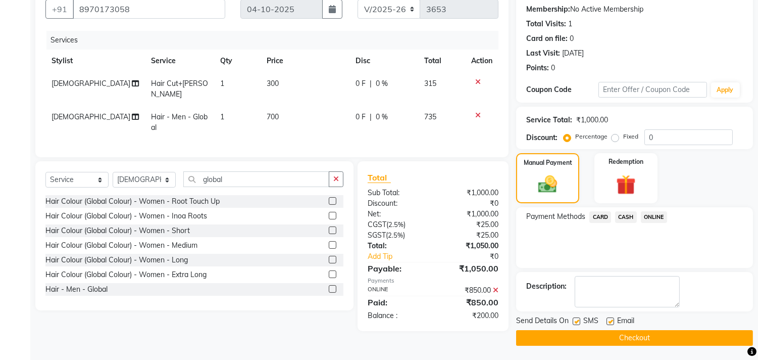
click at [609, 321] on label at bounding box center [611, 321] width 8 height 8
click at [609, 321] on input "checkbox" at bounding box center [610, 321] width 7 height 7
checkbox input "false"
click at [601, 334] on button "Checkout" at bounding box center [634, 338] width 237 height 16
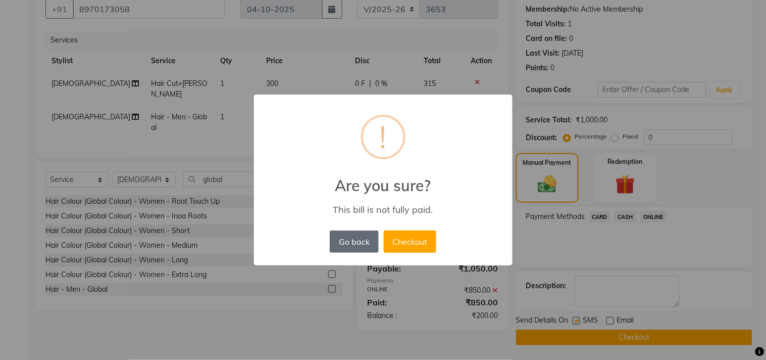
click at [335, 249] on button "Go back" at bounding box center [354, 241] width 49 height 22
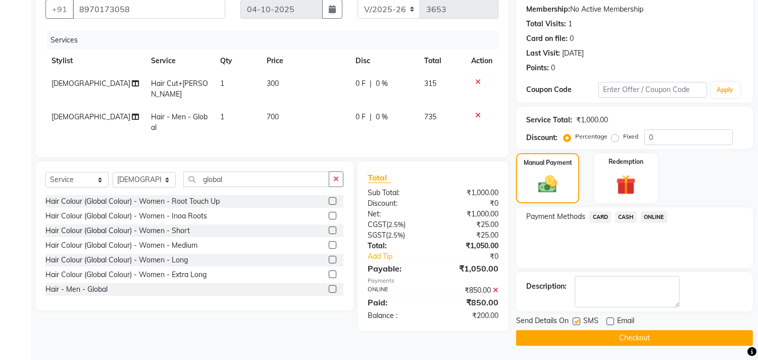
click at [638, 333] on button "Checkout" at bounding box center [634, 338] width 237 height 16
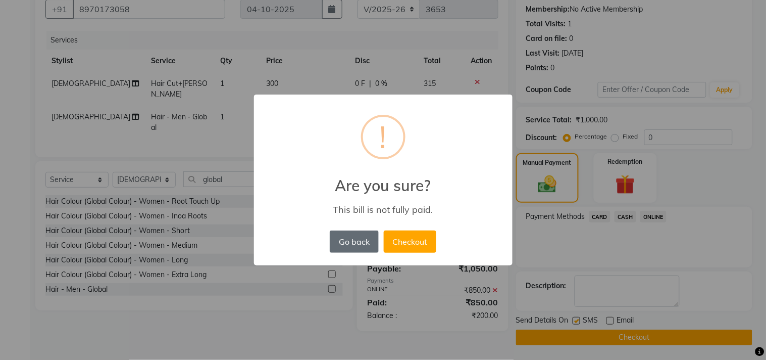
click at [346, 239] on button "Go back" at bounding box center [354, 241] width 49 height 22
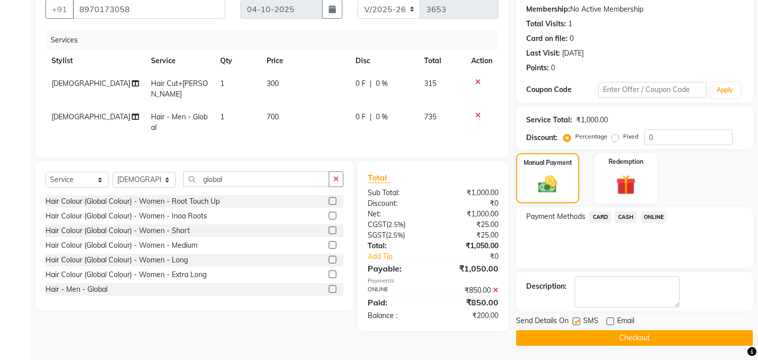
click at [267, 112] on span "700" at bounding box center [273, 116] width 12 height 9
select select "84239"
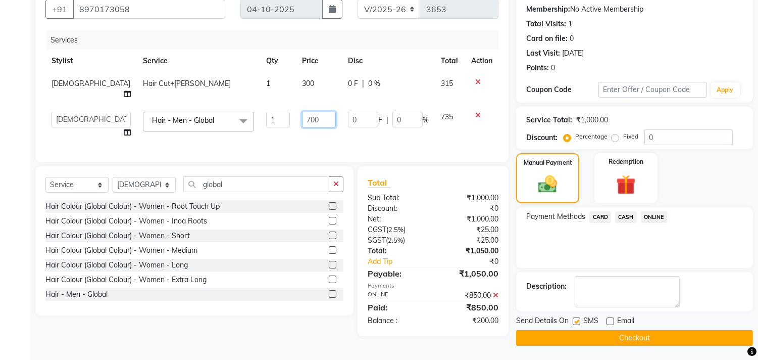
click at [302, 112] on input "700" at bounding box center [319, 120] width 34 height 16
type input "7"
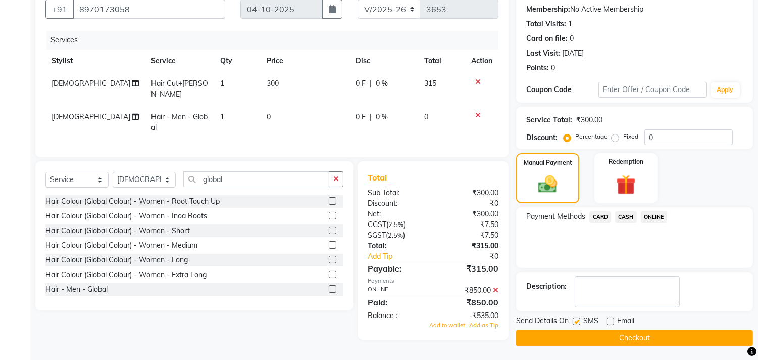
click at [200, 32] on div "Services" at bounding box center [276, 40] width 460 height 19
drag, startPoint x: 291, startPoint y: 69, endPoint x: 276, endPoint y: 74, distance: 15.7
click at [282, 72] on table "Stylist Service Qty Price Disc Total Action SHIVA Hair Cut+Beard 1 300 0 F | 0 …" at bounding box center [271, 94] width 453 height 89
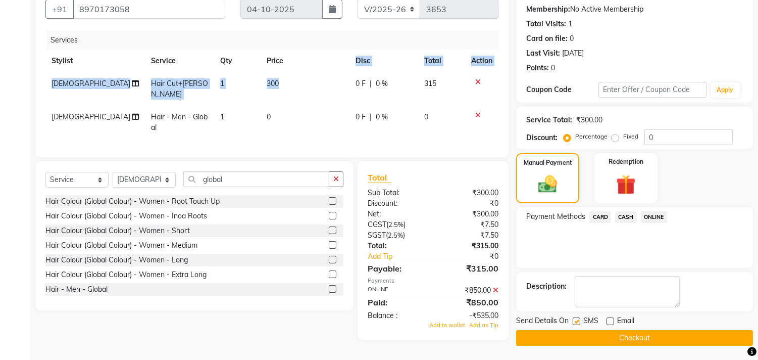
click at [271, 79] on span "300" at bounding box center [273, 83] width 12 height 9
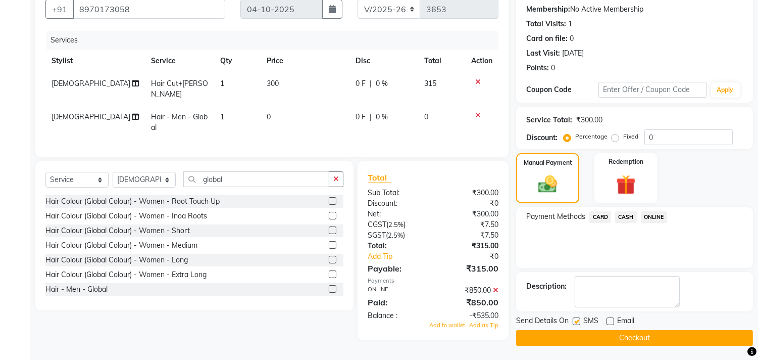
select select "84239"
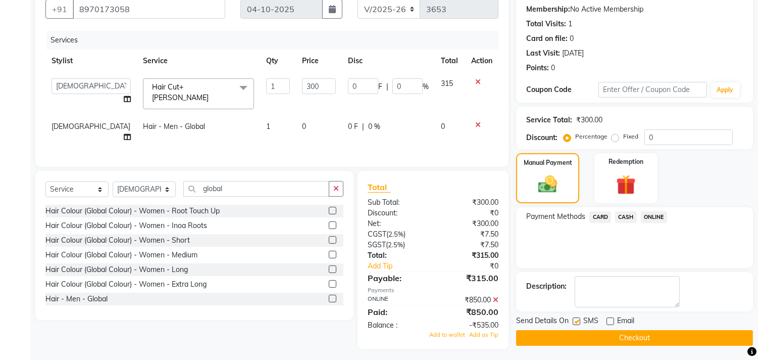
click at [296, 76] on td "300" at bounding box center [319, 93] width 46 height 43
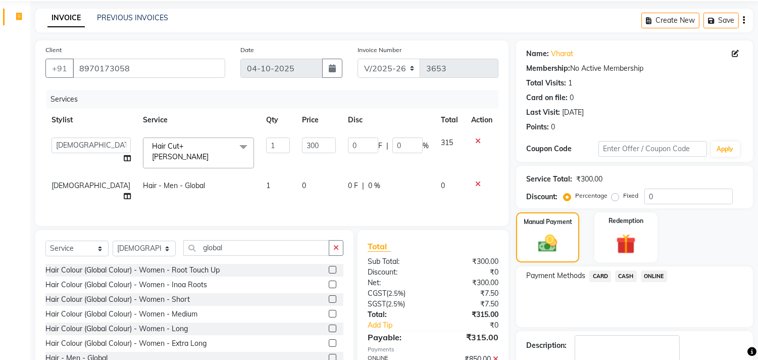
scroll to position [0, 0]
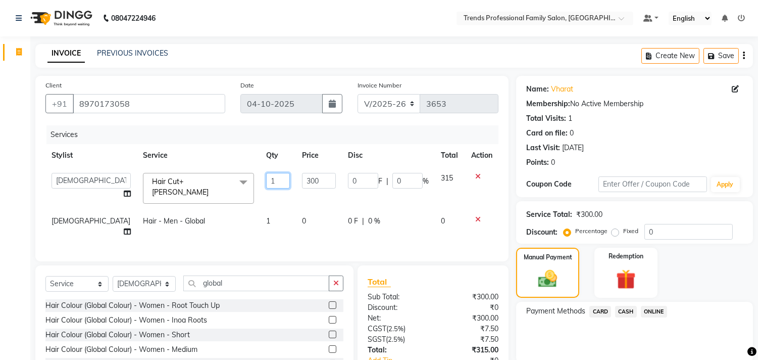
drag, startPoint x: 256, startPoint y: 181, endPoint x: 255, endPoint y: 233, distance: 52.0
click at [255, 233] on div "Services Stylist Service Qty Price Disc Total Action AVANTHIKA Hithaishi NICK R…" at bounding box center [271, 188] width 453 height 126
click at [266, 180] on input "number" at bounding box center [278, 181] width 24 height 16
type input "1"
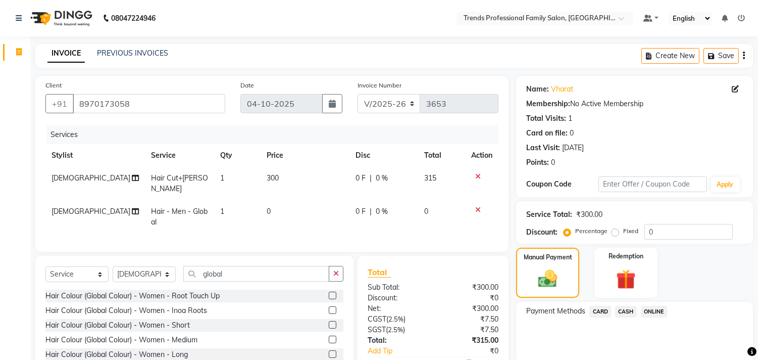
click at [476, 169] on td at bounding box center [481, 183] width 33 height 33
click at [478, 175] on icon at bounding box center [478, 176] width 6 height 7
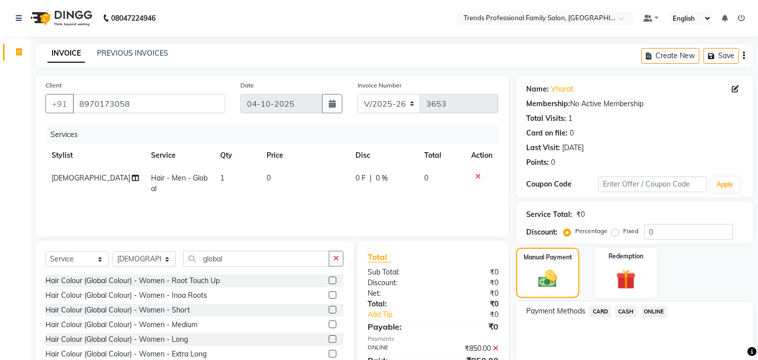
click at [476, 172] on td at bounding box center [481, 183] width 33 height 33
click at [477, 172] on td at bounding box center [481, 183] width 33 height 33
click at [472, 175] on div at bounding box center [481, 176] width 21 height 7
click at [478, 178] on icon at bounding box center [478, 176] width 6 height 7
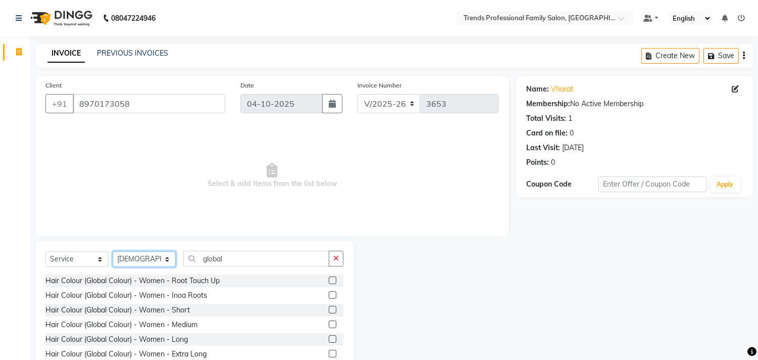
click at [124, 255] on select "Select Stylist AVANTHIKA [PERSON_NAME] [PERSON_NAME] [PERSON_NAME] RUSTHAM [PER…" at bounding box center [144, 259] width 63 height 16
select select "68140"
click at [113, 252] on select "Select Stylist AVANTHIKA [PERSON_NAME] [PERSON_NAME] [PERSON_NAME] RUSTHAM [PER…" at bounding box center [144, 259] width 63 height 16
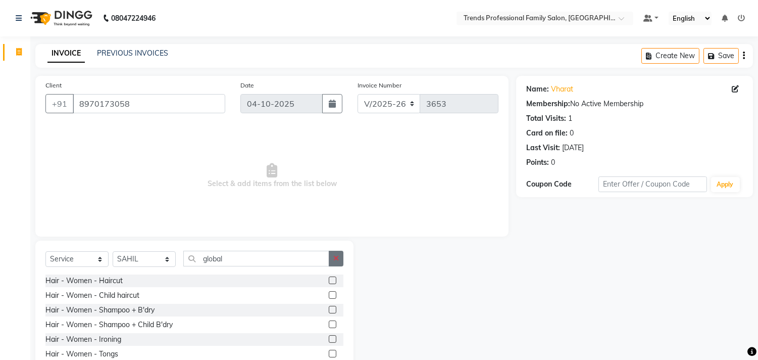
click at [342, 256] on button "button" at bounding box center [336, 259] width 15 height 16
click at [255, 265] on input "text" at bounding box center [263, 259] width 160 height 16
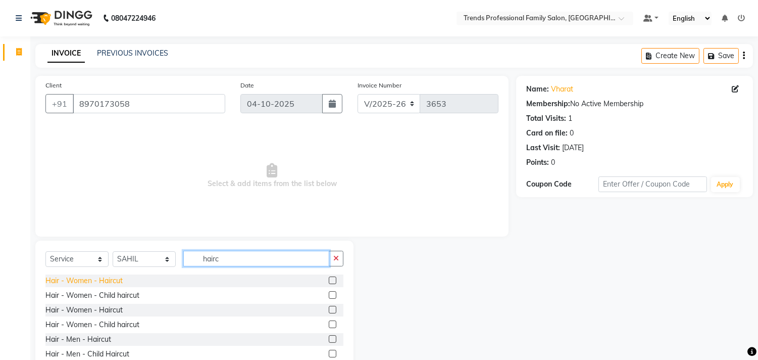
type input "hairc"
click at [88, 279] on div "Hair - Women - Haircut" at bounding box center [83, 280] width 77 height 11
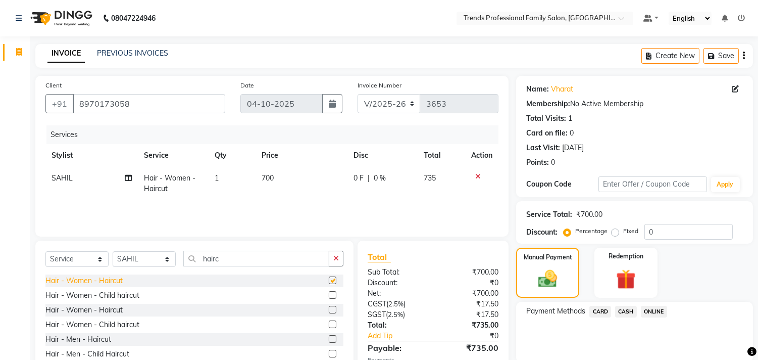
checkbox input "false"
click at [173, 258] on select "Select Stylist AVANTHIKA [PERSON_NAME] [PERSON_NAME] [PERSON_NAME] RUSTHAM [PER…" at bounding box center [144, 259] width 63 height 16
select select "63521"
click at [113, 252] on select "Select Stylist AVANTHIKA [PERSON_NAME] [PERSON_NAME] [PERSON_NAME] RUSTHAM [PER…" at bounding box center [144, 259] width 63 height 16
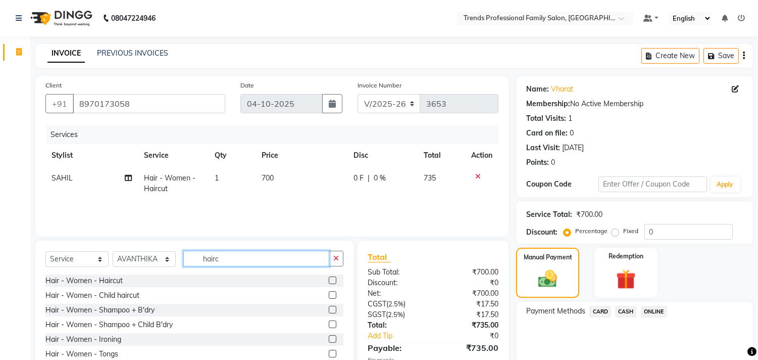
click at [228, 262] on input "hairc" at bounding box center [256, 259] width 146 height 16
type input "h"
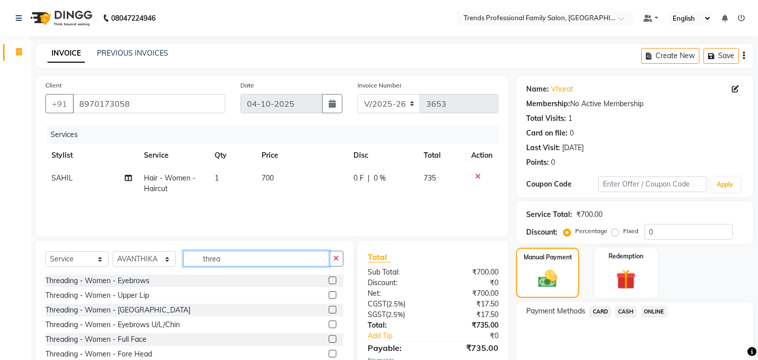
type input "threa"
click at [152, 274] on div "Threading - Women - Eyebrows" at bounding box center [194, 280] width 298 height 13
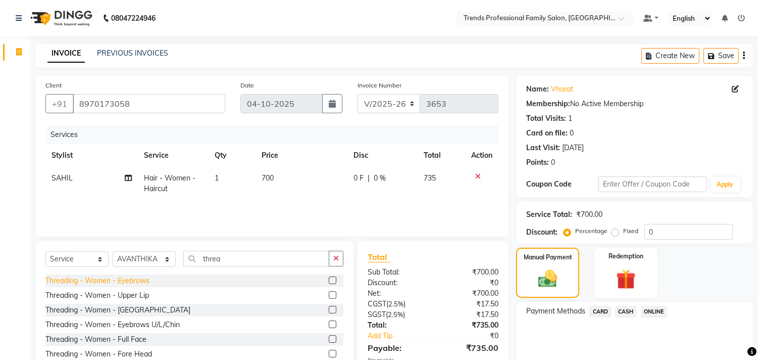
click at [143, 278] on div "Threading - Women - Eyebrows" at bounding box center [97, 280] width 104 height 11
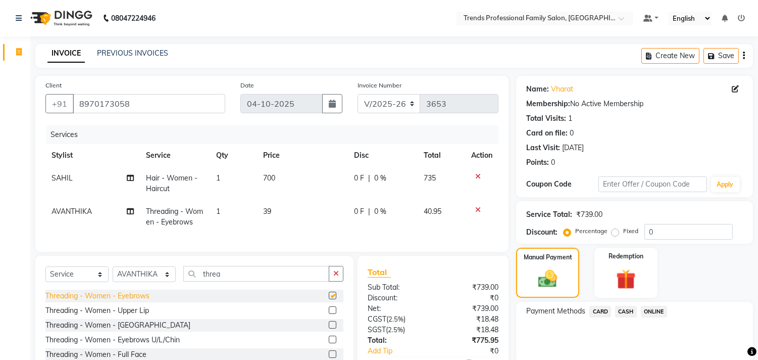
checkbox input "false"
click at [136, 316] on div "Threading - Women - Upper Lip" at bounding box center [97, 310] width 104 height 11
checkbox input "false"
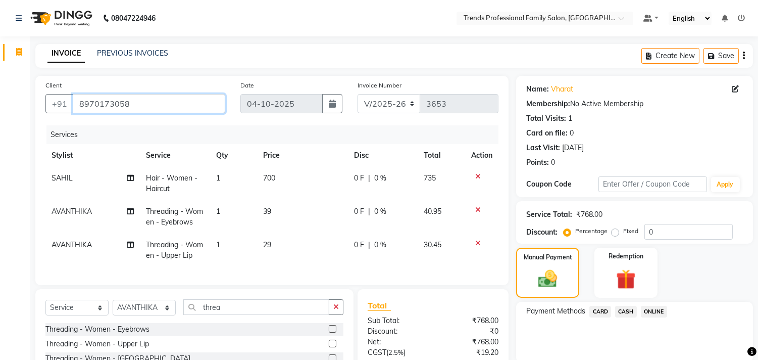
click at [149, 103] on input "8970173058" at bounding box center [149, 103] width 153 height 19
click at [130, 112] on input "897017305" at bounding box center [123, 103] width 101 height 19
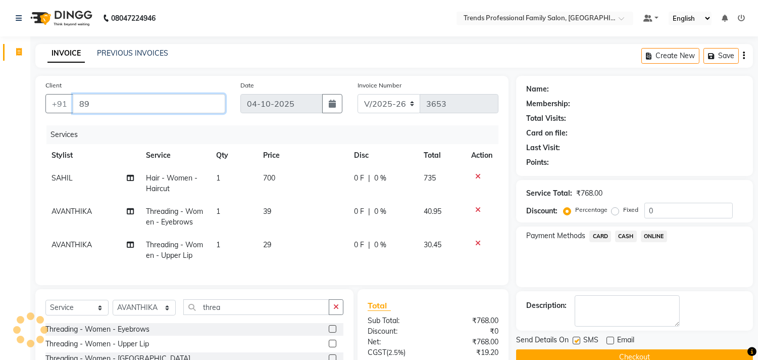
type input "8"
type input "616361670370"
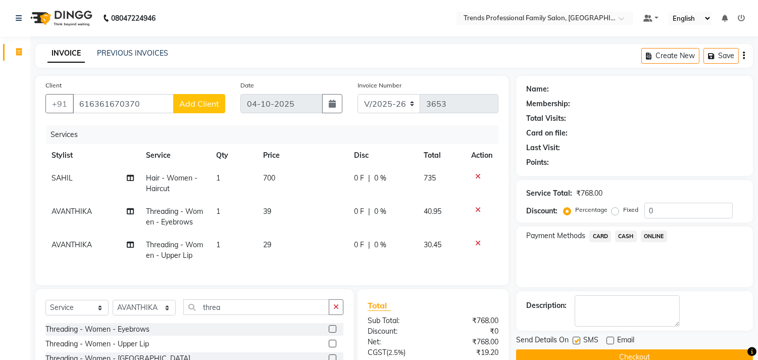
click at [177, 102] on button "Add Client" at bounding box center [199, 103] width 52 height 19
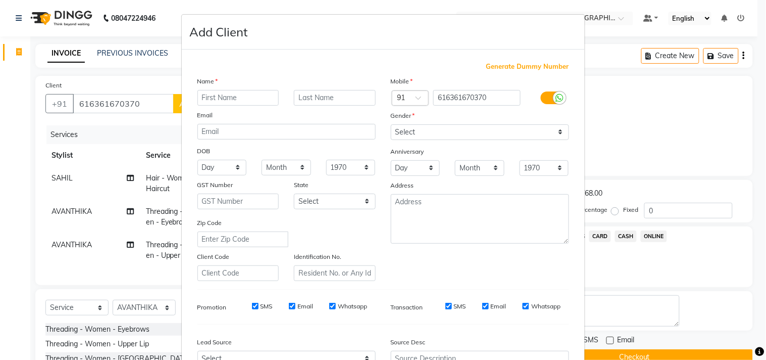
click at [228, 103] on input "text" at bounding box center [239, 98] width 82 height 16
type input "niveya"
click at [396, 133] on select "Select [DEMOGRAPHIC_DATA] [DEMOGRAPHIC_DATA] Other Prefer Not To Say" at bounding box center [480, 132] width 178 height 16
select select "[DEMOGRAPHIC_DATA]"
click at [391, 124] on select "Select [DEMOGRAPHIC_DATA] [DEMOGRAPHIC_DATA] Other Prefer Not To Say" at bounding box center [480, 132] width 178 height 16
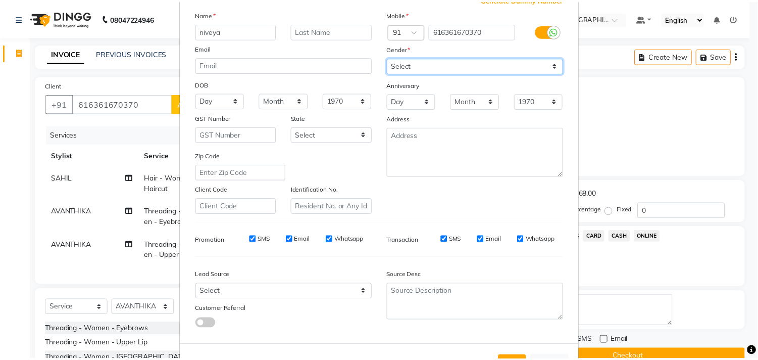
scroll to position [107, 0]
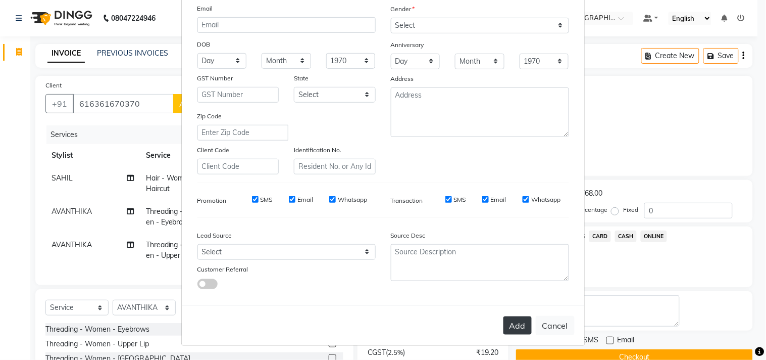
click at [512, 319] on button "Add" at bounding box center [518, 325] width 28 height 18
select select
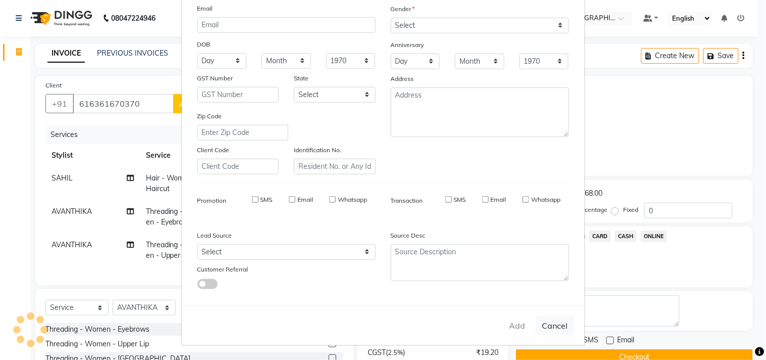
select select
checkbox input "false"
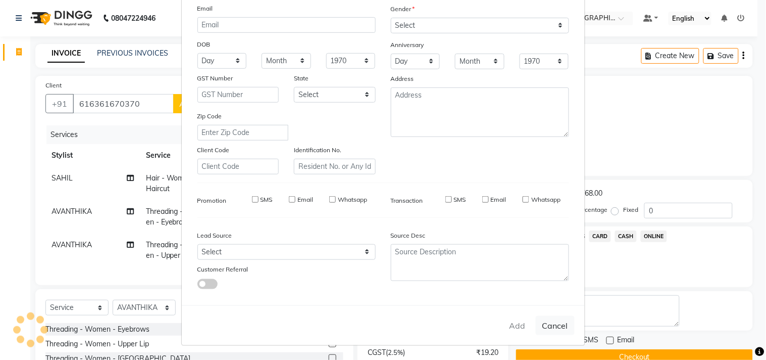
checkbox input "false"
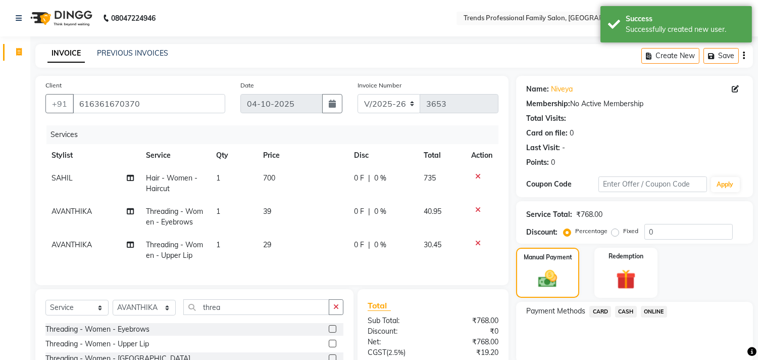
scroll to position [130, 0]
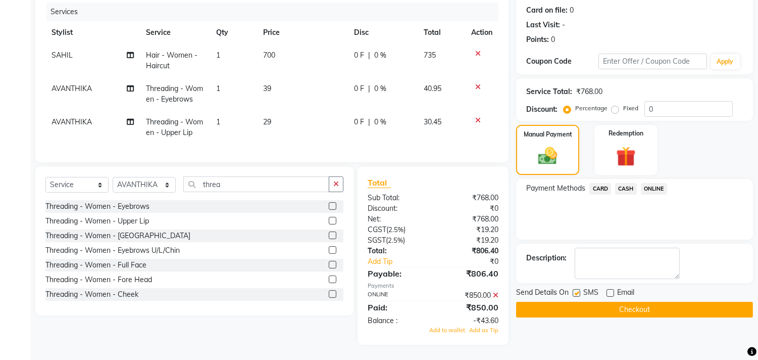
click at [645, 183] on span "ONLINE" at bounding box center [654, 189] width 26 height 12
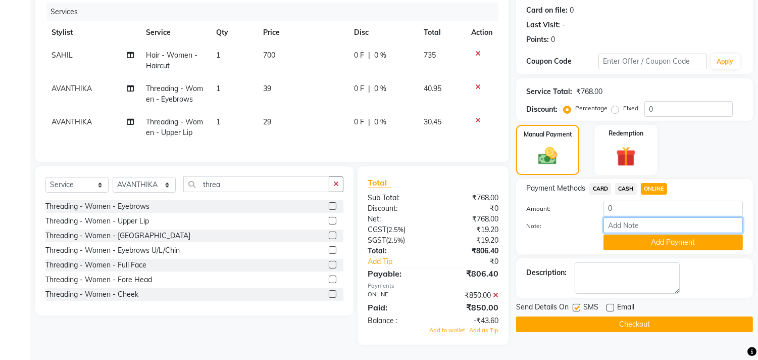
click at [620, 217] on input "Note:" at bounding box center [673, 225] width 139 height 16
type input "THANK YOU VISIT AGAIN"
click at [595, 316] on button "Checkout" at bounding box center [634, 324] width 237 height 16
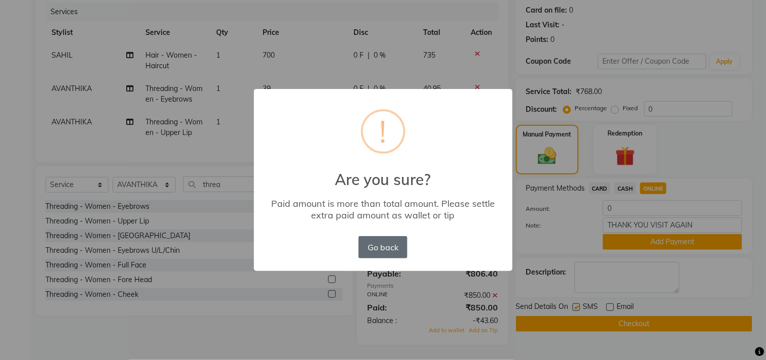
click at [396, 242] on button "Go back" at bounding box center [383, 247] width 49 height 22
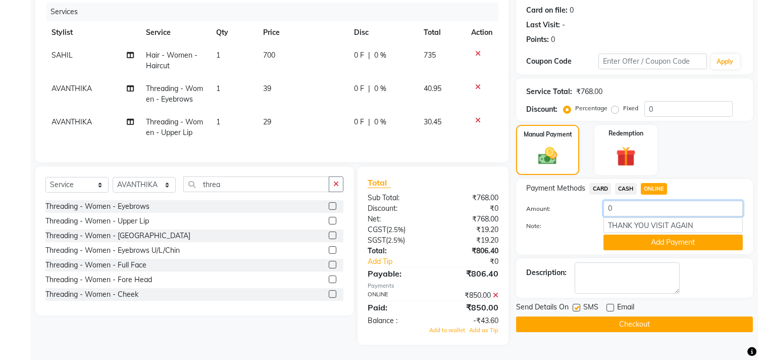
click at [639, 201] on input "0" at bounding box center [673, 209] width 139 height 16
type input "0"
type input "806"
click at [649, 234] on button "Add Payment" at bounding box center [673, 242] width 139 height 16
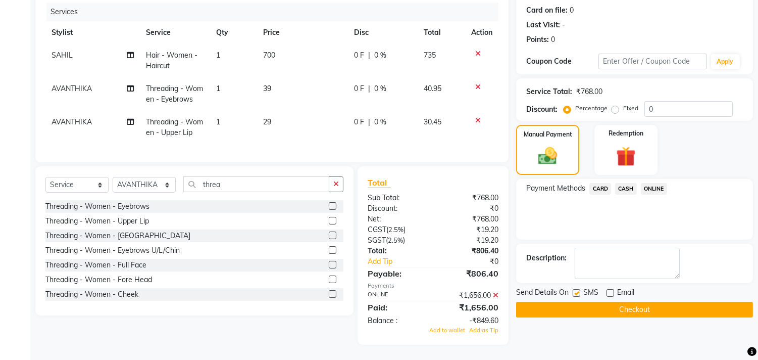
click at [593, 302] on button "Checkout" at bounding box center [634, 310] width 237 height 16
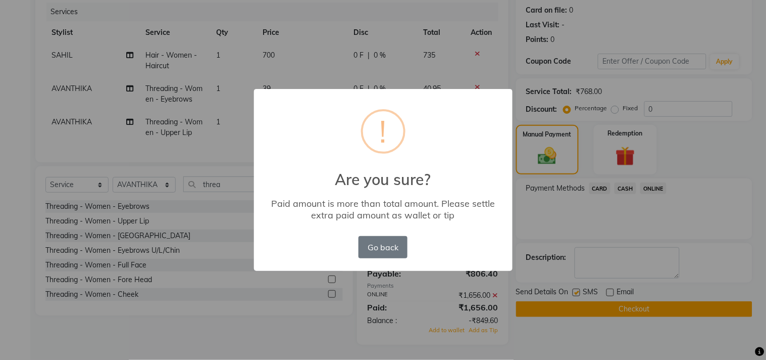
click at [528, 212] on div "× ! Are you sure? Paid amount is more than total amount. Please settle extra pa…" at bounding box center [383, 180] width 766 height 360
click at [377, 250] on button "Go back" at bounding box center [383, 247] width 49 height 22
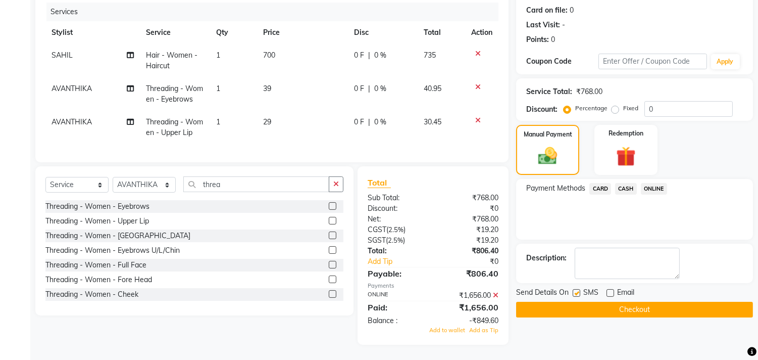
click at [652, 183] on span "ONLINE" at bounding box center [654, 189] width 26 height 12
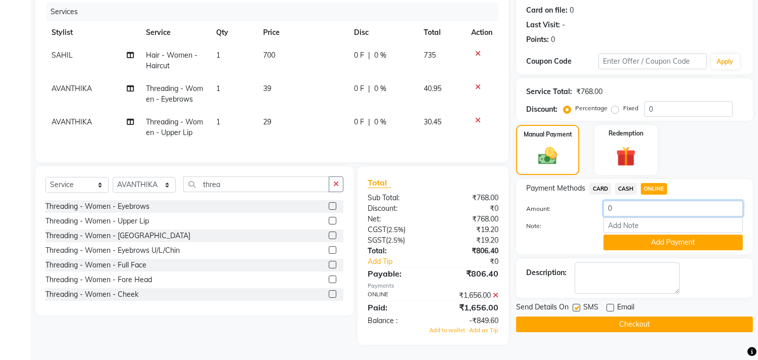
click at [651, 207] on input "0" at bounding box center [673, 209] width 139 height 16
type input "0"
type input "805"
click at [667, 234] on button "Add Payment" at bounding box center [673, 242] width 139 height 16
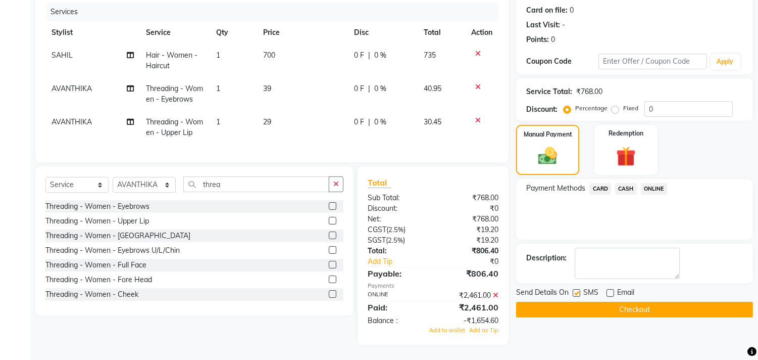
click at [577, 289] on label at bounding box center [577, 293] width 8 height 8
click at [577, 290] on input "checkbox" at bounding box center [576, 293] width 7 height 7
checkbox input "false"
click at [576, 302] on button "Checkout" at bounding box center [634, 310] width 237 height 16
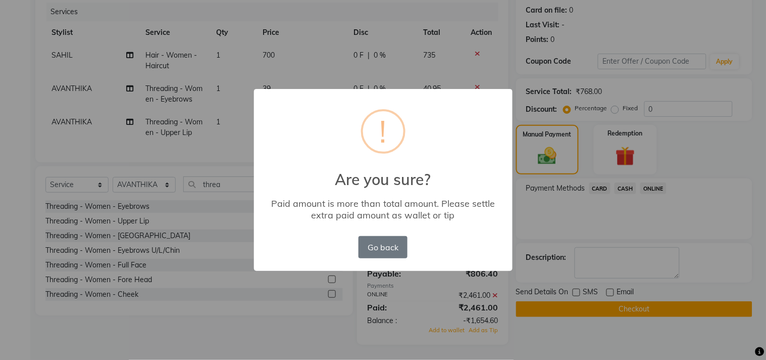
click at [576, 294] on div "× ! Are you sure? Paid amount is more than total amount. Please settle extra pa…" at bounding box center [383, 180] width 766 height 360
click at [447, 188] on div "× ! Are you sure? Paid amount is more than total amount. Please settle extra pa…" at bounding box center [383, 180] width 259 height 182
click at [652, 261] on div "× ! Are you sure? Paid amount is more than total amount. Please settle extra pa…" at bounding box center [383, 180] width 766 height 360
click at [380, 251] on button "Go back" at bounding box center [383, 247] width 49 height 22
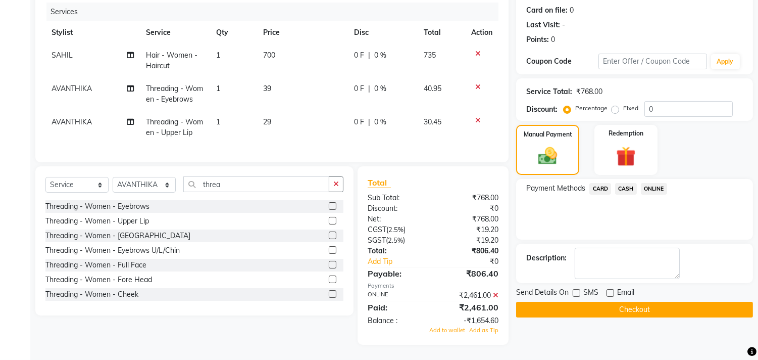
click at [495, 297] on icon at bounding box center [496, 295] width 6 height 7
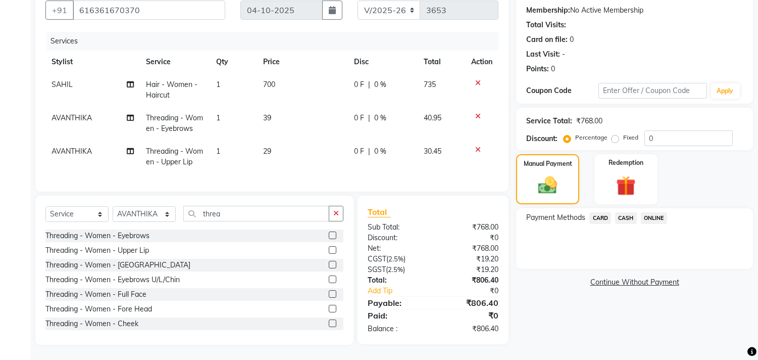
scroll to position [102, 0]
click at [650, 212] on span "ONLINE" at bounding box center [654, 218] width 26 height 12
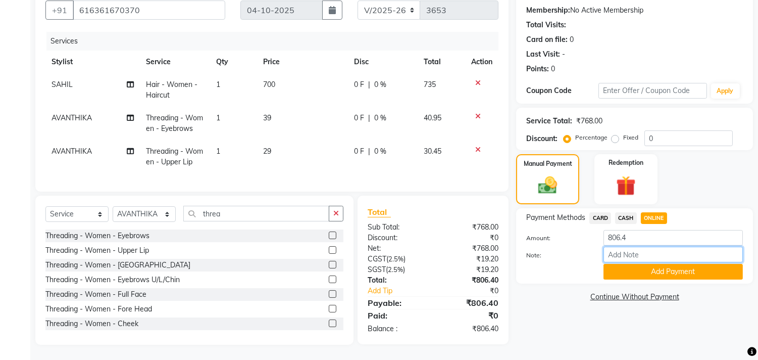
click at [667, 247] on input "Note:" at bounding box center [673, 255] width 139 height 16
type input "THANK YOU VISIT AGAIN"
click at [672, 266] on button "Add Payment" at bounding box center [673, 272] width 139 height 16
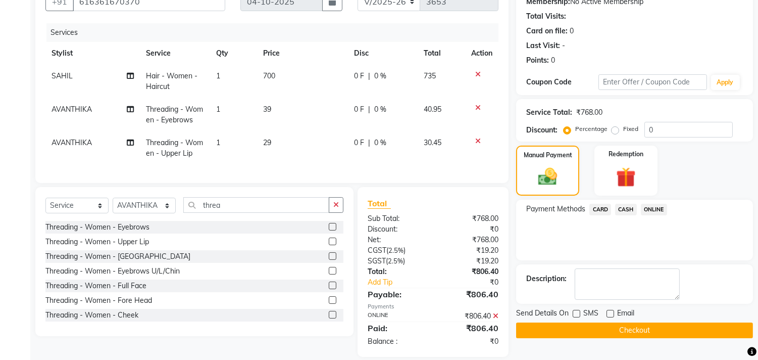
click at [621, 327] on button "Checkout" at bounding box center [634, 330] width 237 height 16
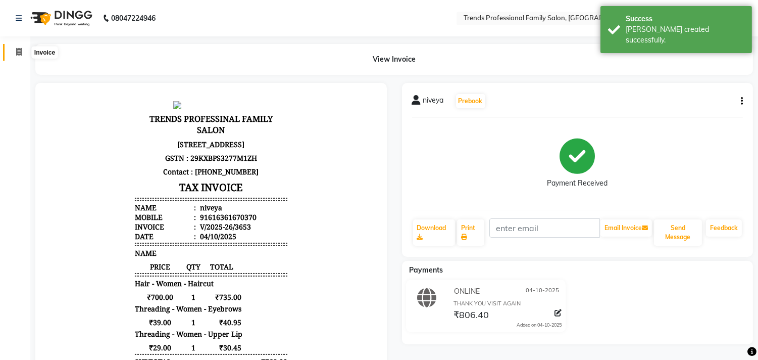
click at [14, 52] on span at bounding box center [19, 52] width 18 height 12
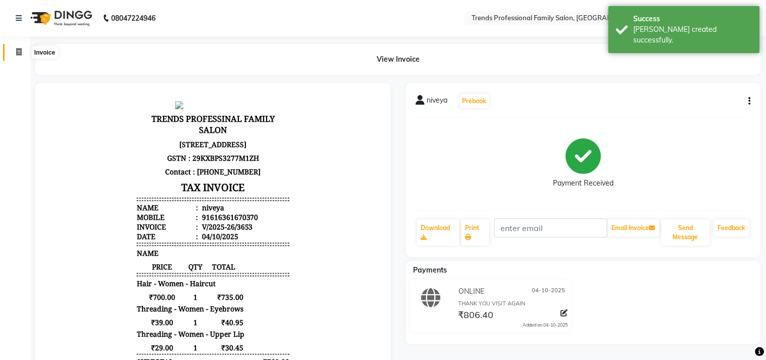
select select "service"
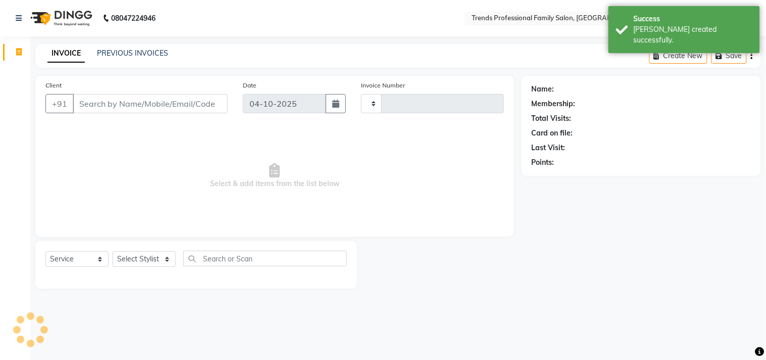
type input "3654"
select select "7345"
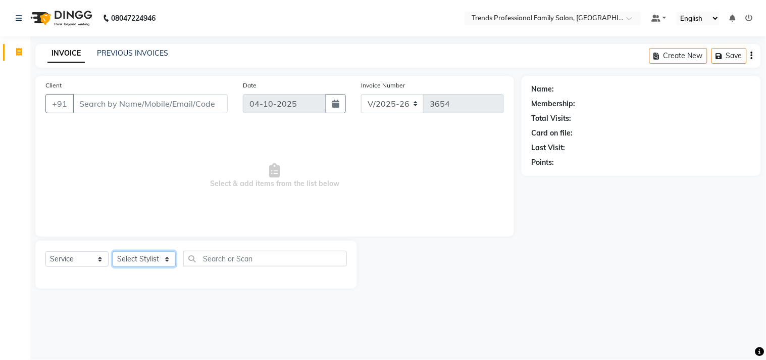
click at [144, 259] on select "Select Stylist AVANTHIKA [PERSON_NAME] [PERSON_NAME] [PERSON_NAME] RUSTHAM [PER…" at bounding box center [144, 259] width 63 height 16
select select "63521"
click at [113, 252] on select "Select Stylist AVANTHIKA [PERSON_NAME] [PERSON_NAME] [PERSON_NAME] RUSTHAM [PER…" at bounding box center [144, 259] width 63 height 16
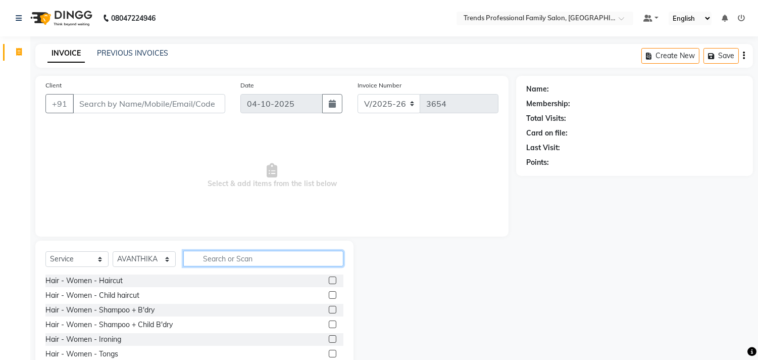
click at [203, 261] on input "text" at bounding box center [263, 259] width 160 height 16
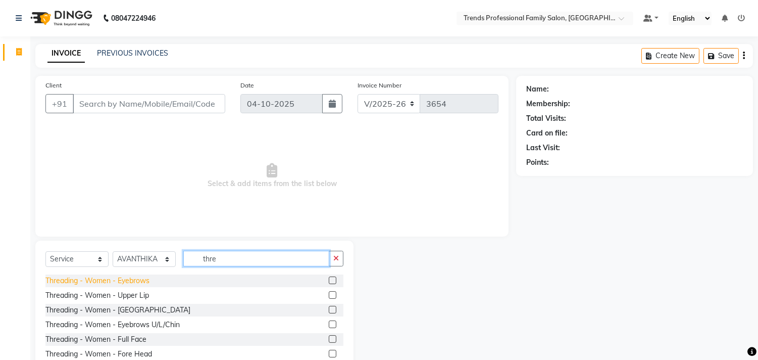
type input "thre"
click at [148, 276] on div "Threading - Women - Eyebrows" at bounding box center [97, 280] width 104 height 11
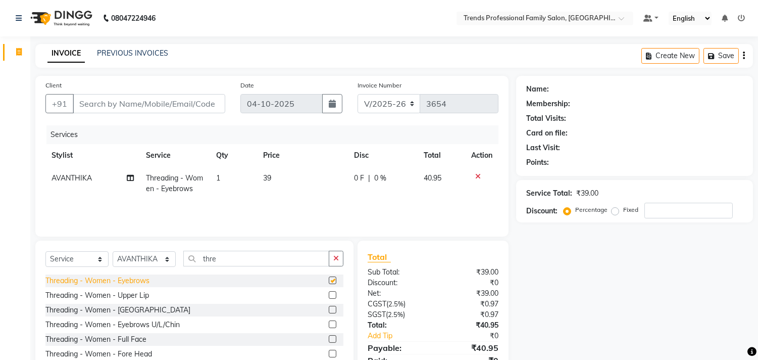
checkbox input "false"
click at [89, 106] on input "Client" at bounding box center [149, 103] width 153 height 19
type input "9"
type input "0"
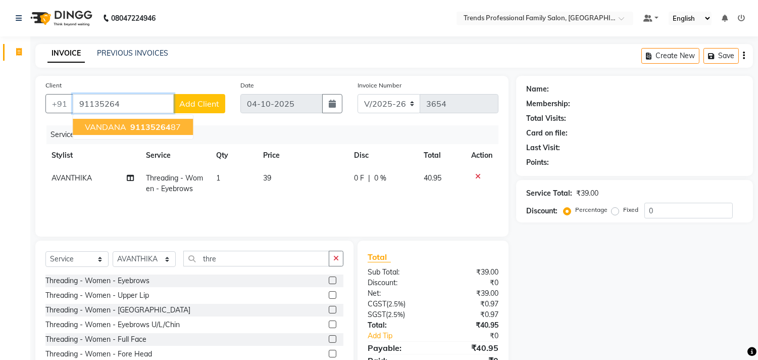
click at [102, 129] on span "VANDANA" at bounding box center [105, 127] width 41 height 10
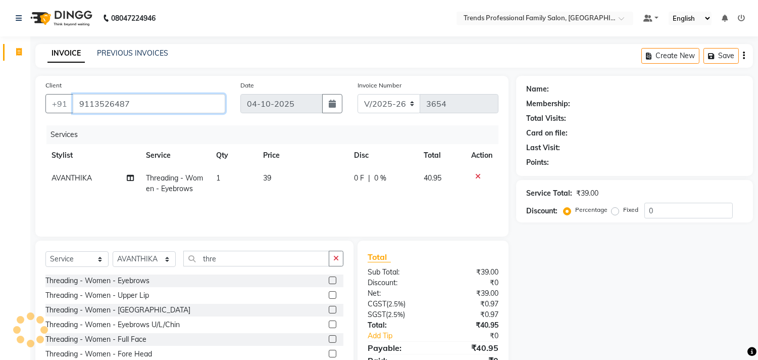
type input "9113526487"
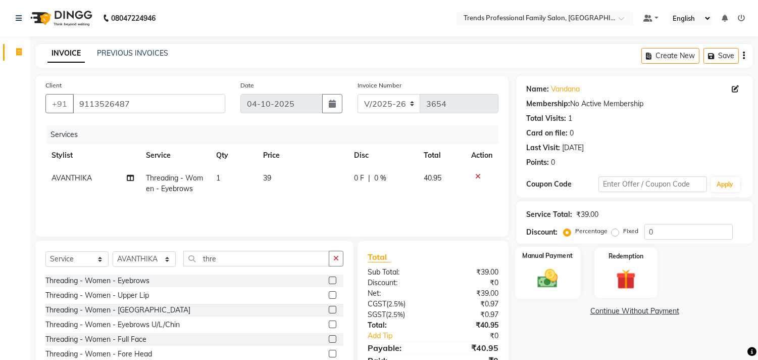
click at [549, 275] on img at bounding box center [548, 279] width 33 height 24
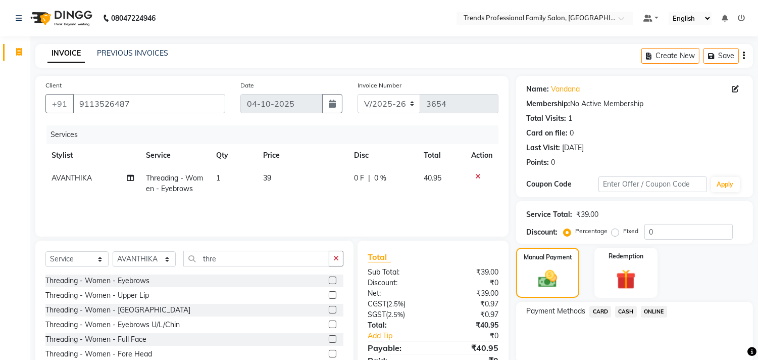
click at [655, 307] on span "ONLINE" at bounding box center [654, 312] width 26 height 12
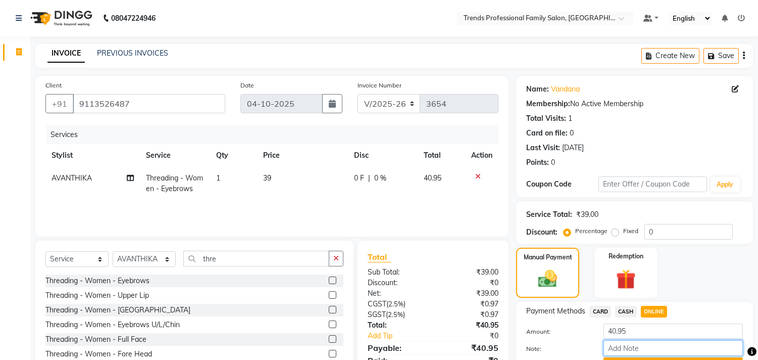
click at [655, 345] on input "Note:" at bounding box center [673, 348] width 139 height 16
type input "THANK YOU VISIT AGAIN"
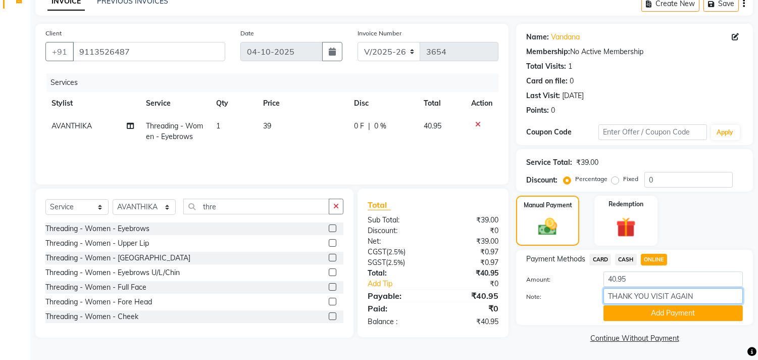
scroll to position [53, 0]
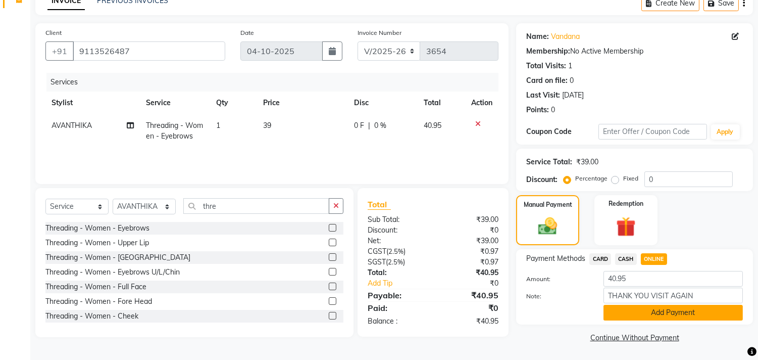
click at [634, 307] on button "Add Payment" at bounding box center [673, 313] width 139 height 16
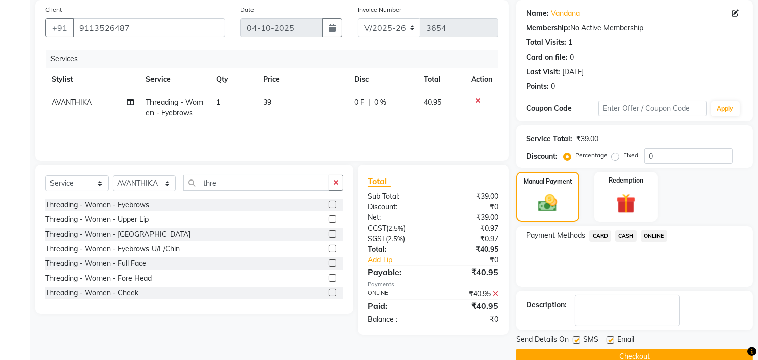
scroll to position [94, 0]
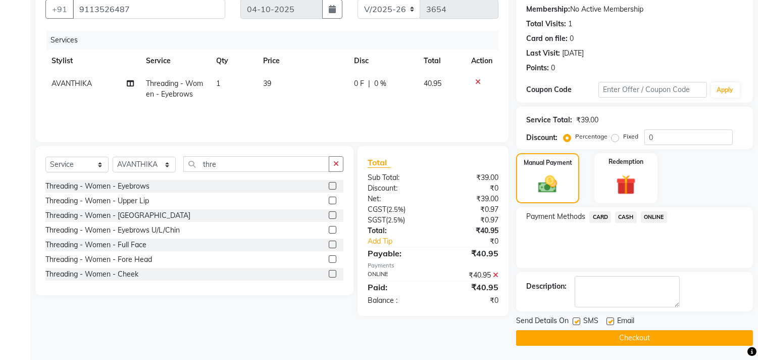
click at [611, 321] on label at bounding box center [611, 321] width 8 height 8
click at [611, 321] on input "checkbox" at bounding box center [610, 321] width 7 height 7
checkbox input "false"
click at [614, 335] on button "Checkout" at bounding box center [634, 338] width 237 height 16
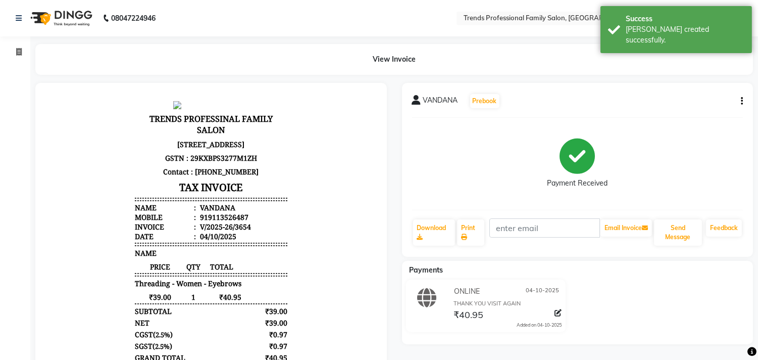
click at [18, 37] on div "Invoice Segments Page Builder" at bounding box center [68, 230] width 136 height 402
click at [18, 49] on icon at bounding box center [19, 52] width 6 height 8
select select "service"
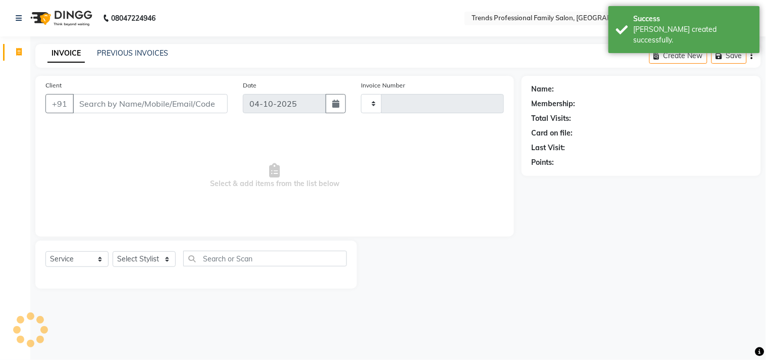
type input "3655"
select select "7345"
click at [158, 253] on select "Select Stylist AVANTHIKA [PERSON_NAME] [PERSON_NAME] [PERSON_NAME] RUSTHAM [PER…" at bounding box center [144, 259] width 63 height 16
select select "84239"
click at [113, 252] on select "Select Stylist AVANTHIKA [PERSON_NAME] [PERSON_NAME] [PERSON_NAME] RUSTHAM [PER…" at bounding box center [144, 259] width 63 height 16
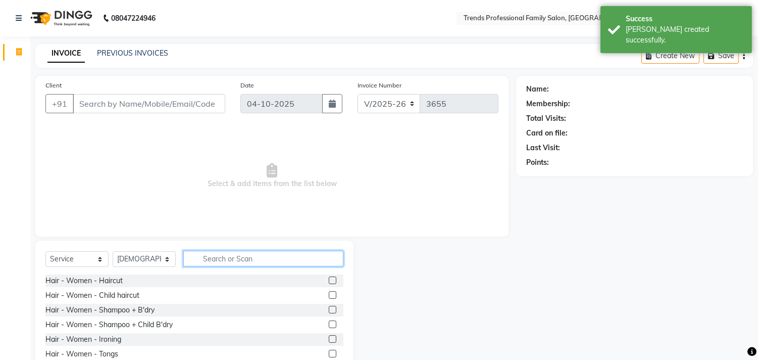
click at [215, 262] on input "text" at bounding box center [263, 259] width 160 height 16
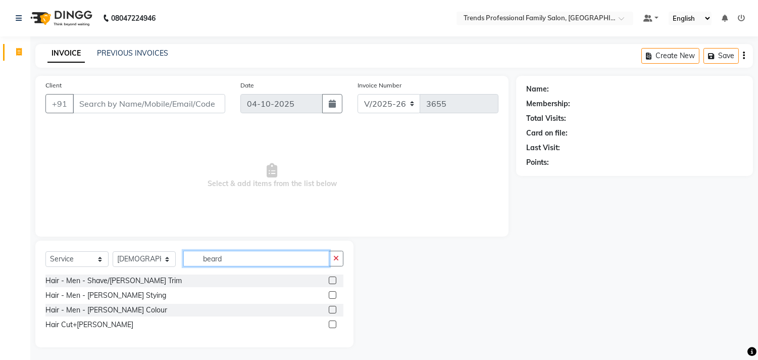
type input "beard"
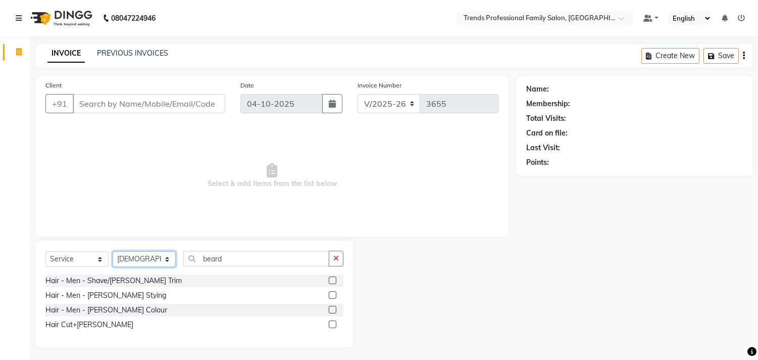
click at [163, 255] on select "Select Stylist AVANTHIKA [PERSON_NAME] [PERSON_NAME] [PERSON_NAME] RUSTHAM [PER…" at bounding box center [144, 259] width 63 height 16
select select "63519"
click at [113, 252] on select "Select Stylist AVANTHIKA [PERSON_NAME] [PERSON_NAME] [PERSON_NAME] RUSTHAM [PER…" at bounding box center [144, 259] width 63 height 16
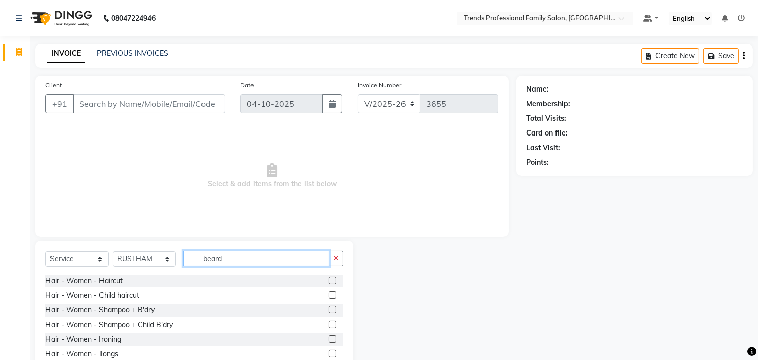
click at [231, 256] on input "beard" at bounding box center [256, 259] width 146 height 16
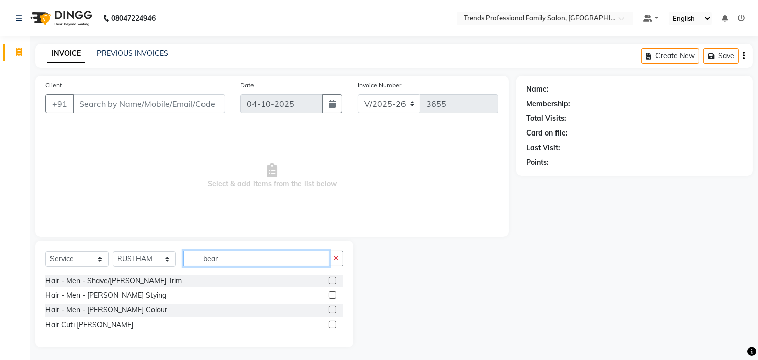
type input "bear"
click at [245, 263] on input "bear" at bounding box center [256, 259] width 146 height 16
drag, startPoint x: 250, startPoint y: 252, endPoint x: 237, endPoint y: 261, distance: 15.5
click at [237, 261] on input "bear" at bounding box center [256, 259] width 146 height 16
drag, startPoint x: 235, startPoint y: 262, endPoint x: 59, endPoint y: 210, distance: 183.2
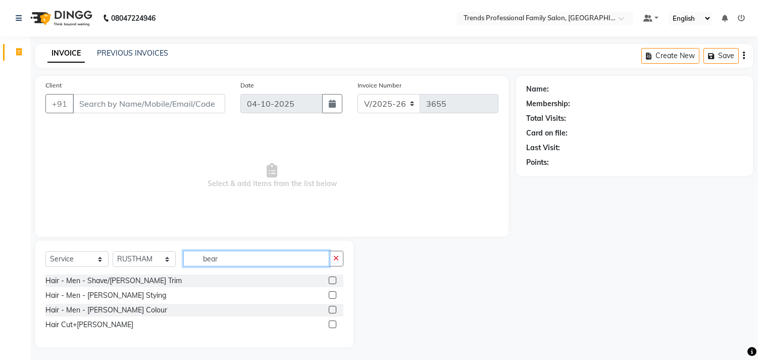
click at [59, 210] on div "Client +91 Date 04-10-2025 Invoice Number V/2025 V/2025-26 3655 Select & add it…" at bounding box center [272, 211] width 489 height 271
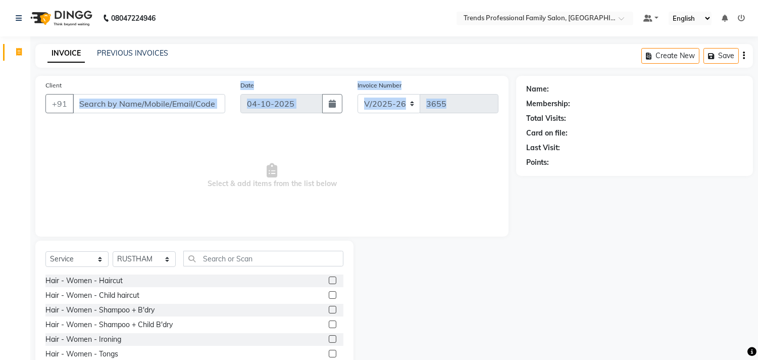
drag, startPoint x: 142, startPoint y: 137, endPoint x: 150, endPoint y: 100, distance: 37.6
click at [150, 100] on div "Client +91 Date 04-10-2025 Invoice Number V/2025 V/2025-26 3655 Select & add it…" at bounding box center [271, 156] width 473 height 161
click at [143, 104] on input "Client" at bounding box center [149, 103] width 153 height 19
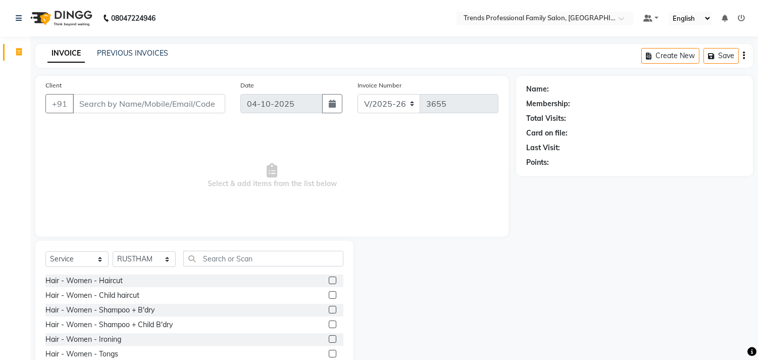
click at [163, 90] on div "Client +91" at bounding box center [135, 100] width 195 height 41
click at [163, 104] on input "Client" at bounding box center [149, 103] width 153 height 19
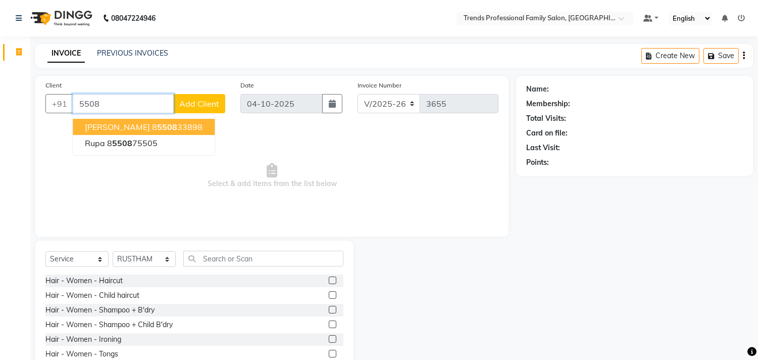
click at [152, 125] on ngb-highlight "8 5508 33898" at bounding box center [177, 127] width 51 height 10
type input "8550833898"
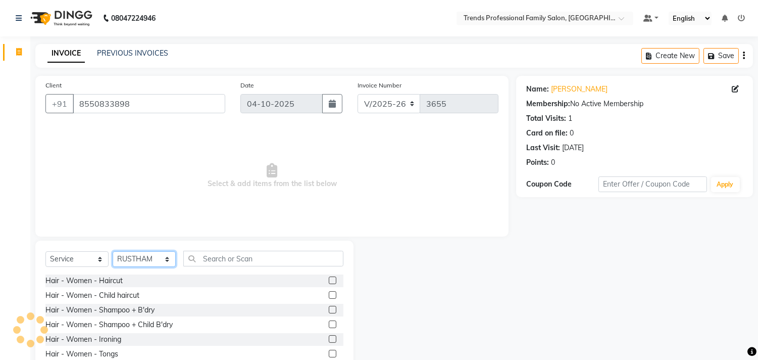
drag, startPoint x: 147, startPoint y: 255, endPoint x: 174, endPoint y: 268, distance: 30.3
click at [147, 255] on select "Select Stylist AVANTHIKA [PERSON_NAME] [PERSON_NAME] [PERSON_NAME] RUSTHAM [PER…" at bounding box center [144, 259] width 63 height 16
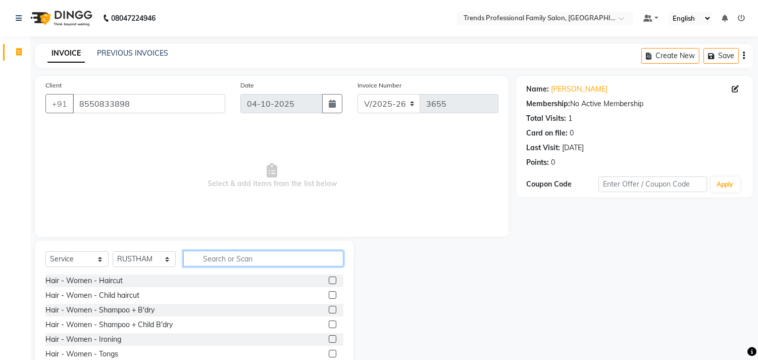
click at [224, 262] on input "text" at bounding box center [263, 259] width 160 height 16
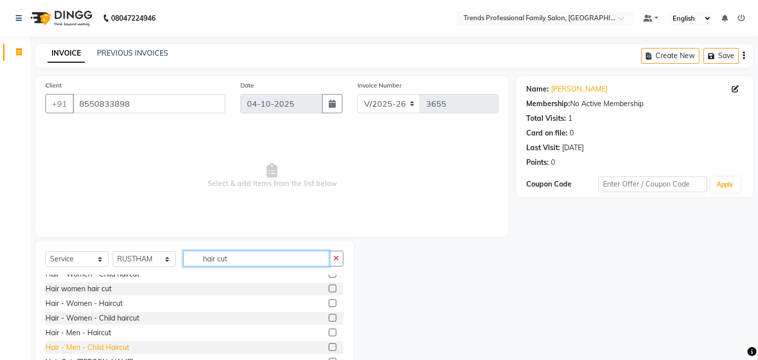
scroll to position [31, 0]
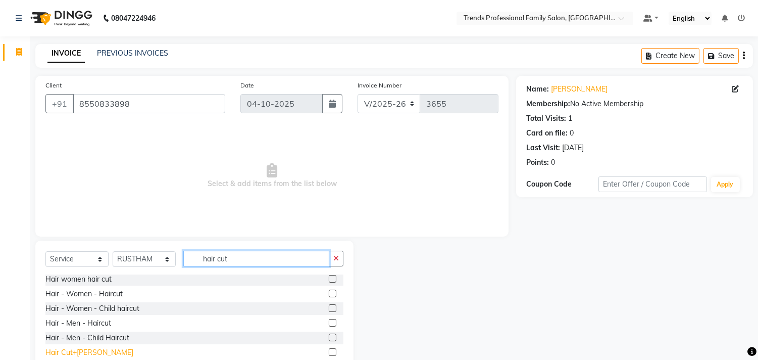
type input "hair cut"
click at [89, 347] on div "Hair Cut+[PERSON_NAME]" at bounding box center [89, 352] width 88 height 11
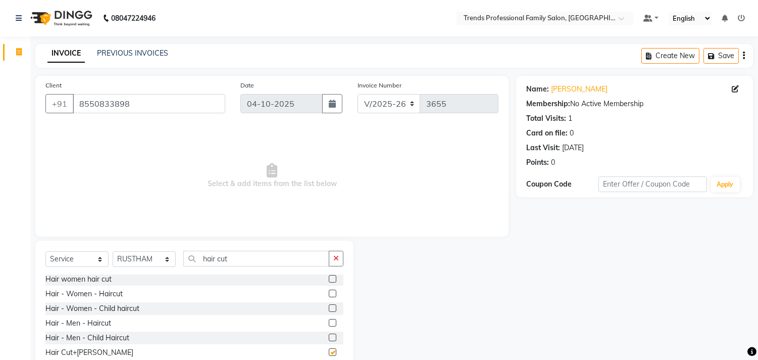
checkbox input "false"
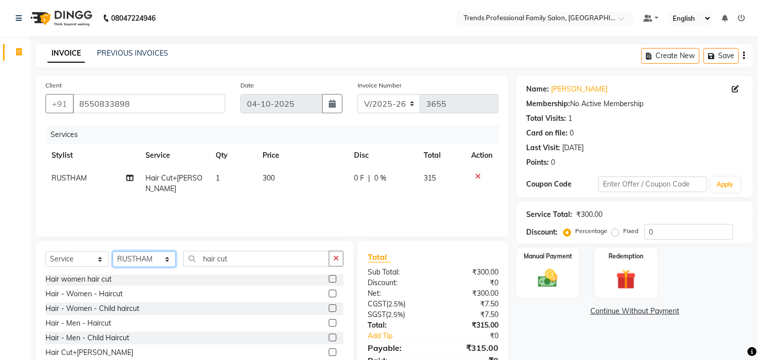
click at [155, 253] on select "Select Stylist AVANTHIKA [PERSON_NAME] [PERSON_NAME] [PERSON_NAME] RUSTHAM [PER…" at bounding box center [144, 259] width 63 height 16
click at [113, 252] on select "Select Stylist AVANTHIKA [PERSON_NAME] [PERSON_NAME] [PERSON_NAME] RUSTHAM [PER…" at bounding box center [144, 259] width 63 height 16
click at [140, 252] on select "Select Stylist AVANTHIKA [PERSON_NAME] [PERSON_NAME] [PERSON_NAME] RUSTHAM [PER…" at bounding box center [144, 259] width 63 height 16
select select "84239"
click at [113, 252] on select "Select Stylist AVANTHIKA [PERSON_NAME] [PERSON_NAME] [PERSON_NAME] RUSTHAM [PER…" at bounding box center [144, 259] width 63 height 16
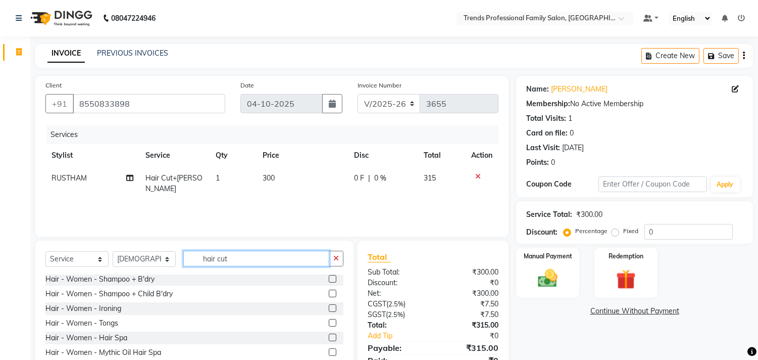
click at [234, 264] on input "hair cut" at bounding box center [256, 259] width 146 height 16
drag, startPoint x: 242, startPoint y: 255, endPoint x: 205, endPoint y: 258, distance: 37.0
click at [183, 261] on input "hair cut" at bounding box center [256, 259] width 146 height 16
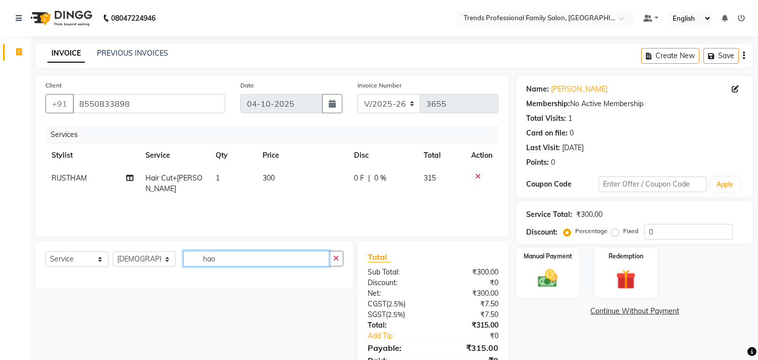
scroll to position [0, 0]
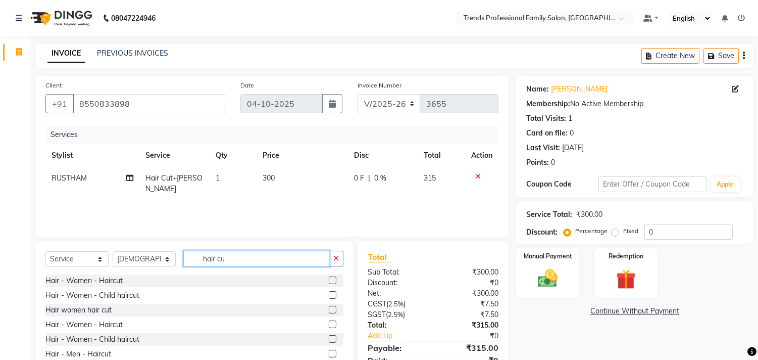
type input "hair cut"
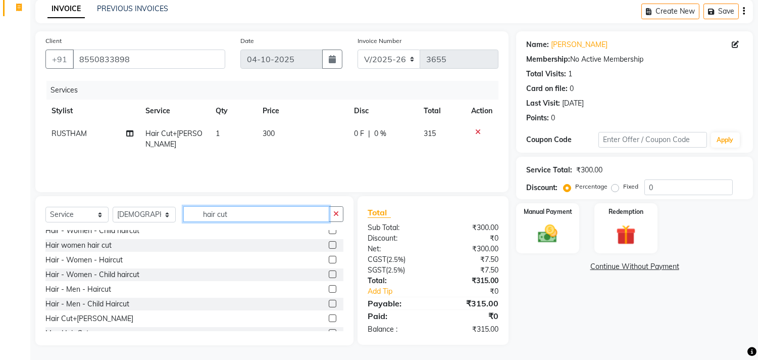
scroll to position [31, 0]
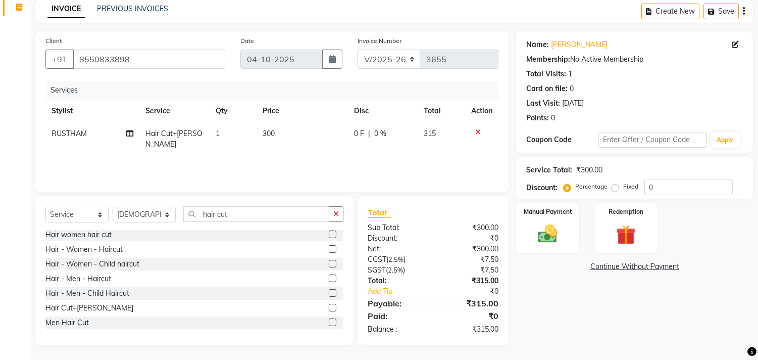
click at [76, 302] on div "Hair Cut+[PERSON_NAME]" at bounding box center [194, 308] width 298 height 13
click at [77, 308] on div "Hair Cut+[PERSON_NAME]" at bounding box center [89, 308] width 88 height 11
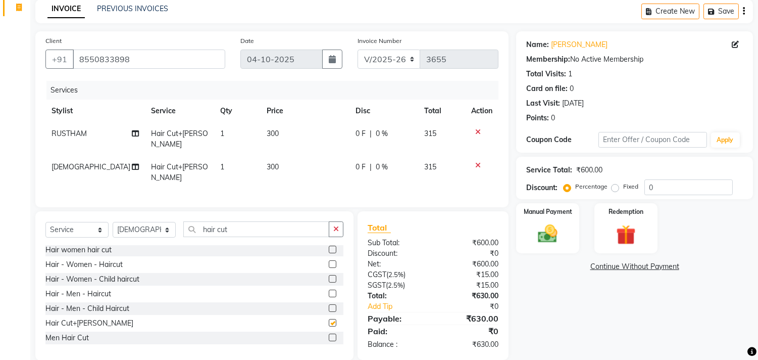
checkbox input "false"
click at [270, 156] on td "300" at bounding box center [305, 172] width 89 height 33
select select "84239"
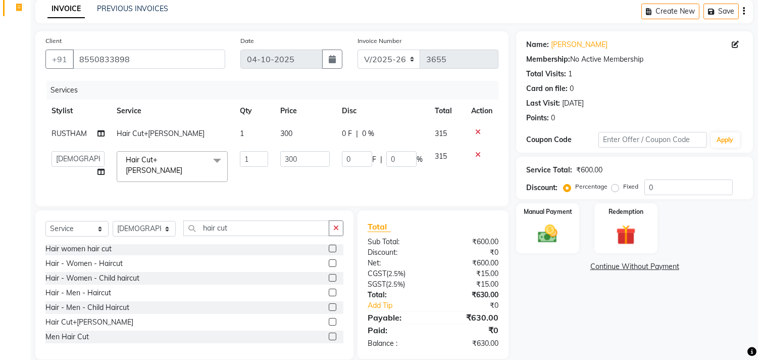
drag, startPoint x: 279, startPoint y: 150, endPoint x: 343, endPoint y: 169, distance: 66.6
click at [280, 150] on td "300" at bounding box center [305, 166] width 62 height 43
click at [310, 159] on input "300" at bounding box center [305, 159] width 50 height 16
type input "350"
click at [293, 134] on td "300" at bounding box center [305, 133] width 62 height 23
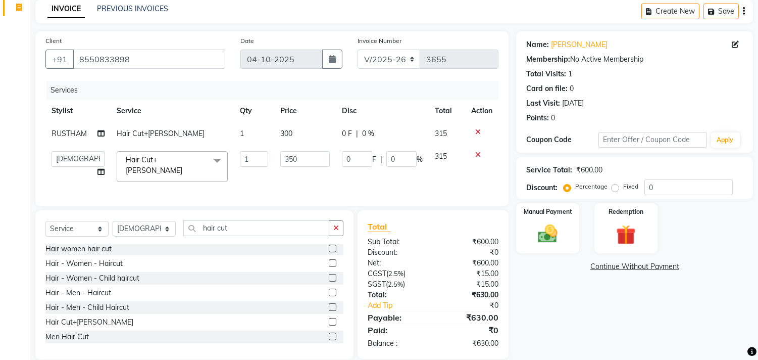
select select "63519"
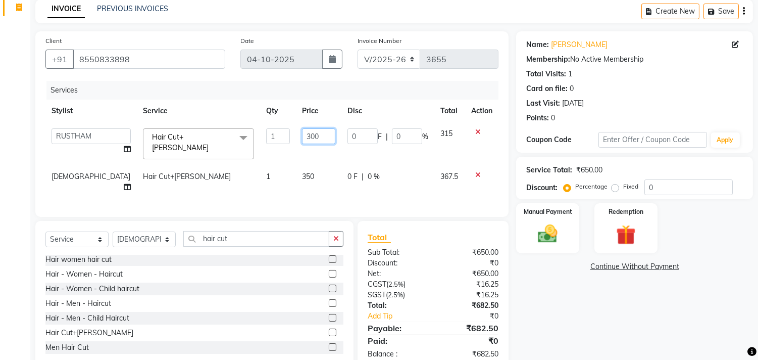
click at [302, 134] on input "300" at bounding box center [318, 136] width 33 height 16
type input "350"
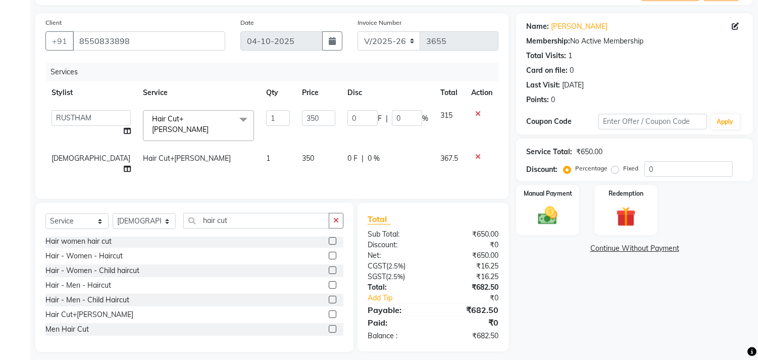
scroll to position [47, 0]
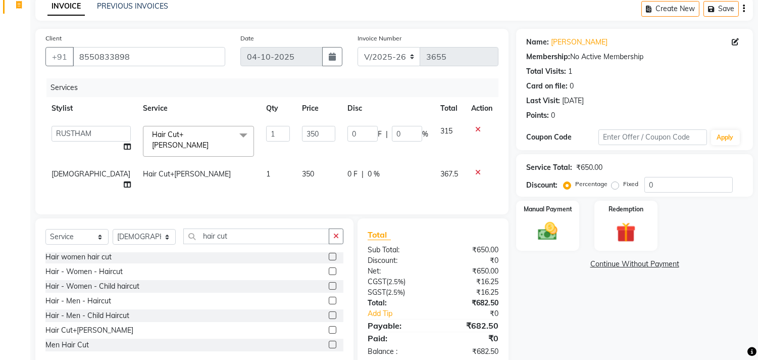
drag, startPoint x: 552, startPoint y: 280, endPoint x: 560, endPoint y: 269, distance: 13.0
click at [552, 279] on div "Name: Prakul Membership: No Active Membership Total Visits: 1 Card on file: 0 L…" at bounding box center [638, 198] width 245 height 339
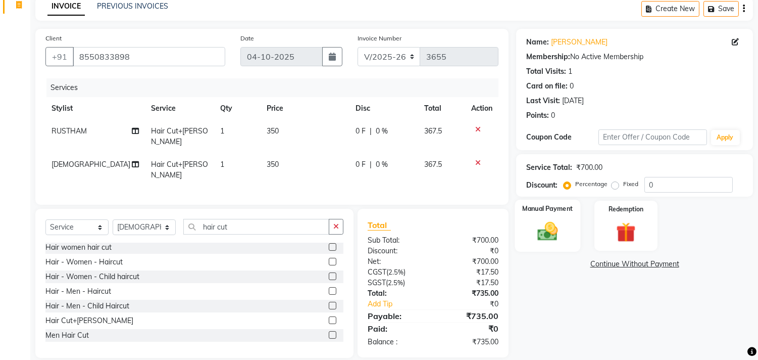
click at [561, 228] on img at bounding box center [548, 232] width 33 height 24
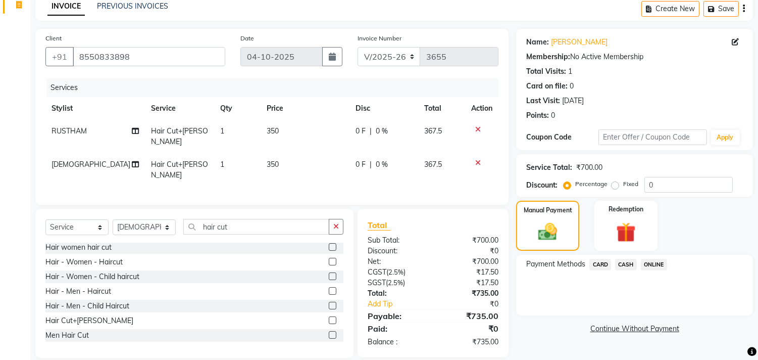
click at [656, 262] on span "ONLINE" at bounding box center [654, 265] width 26 height 12
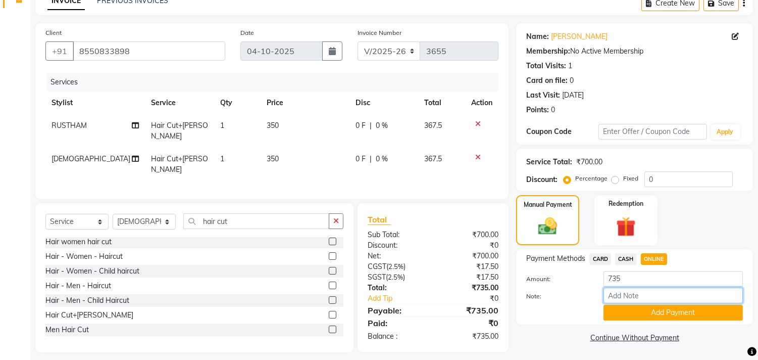
click at [655, 296] on input "Note:" at bounding box center [673, 295] width 139 height 16
type input "THANK YOU VISIT AGAIN"
click at [624, 255] on span "CASH" at bounding box center [626, 259] width 22 height 12
drag, startPoint x: 626, startPoint y: 274, endPoint x: 587, endPoint y: 275, distance: 39.4
click at [587, 275] on div "Amount: 735" at bounding box center [635, 279] width 232 height 17
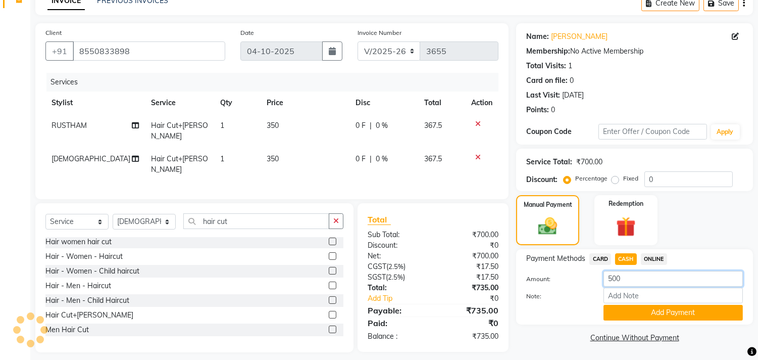
type input "500"
drag, startPoint x: 657, startPoint y: 330, endPoint x: 654, endPoint y: 309, distance: 20.9
click at [654, 309] on div "Name: Prakul Membership: No Active Membership Total Visits: 1 Card on file: 0 L…" at bounding box center [638, 187] width 245 height 329
click at [654, 309] on button "Add Payment" at bounding box center [673, 313] width 139 height 16
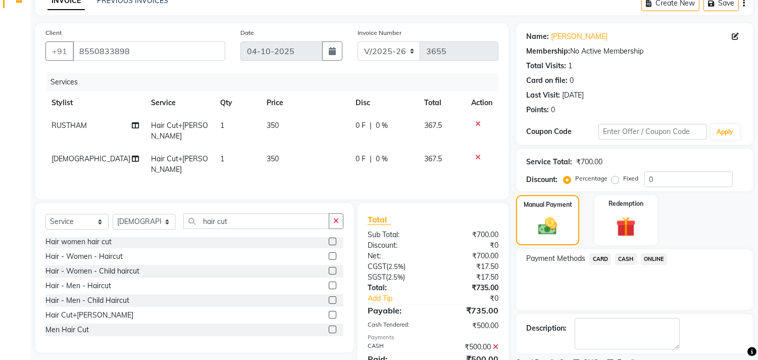
click at [663, 258] on span "ONLINE" at bounding box center [654, 259] width 26 height 12
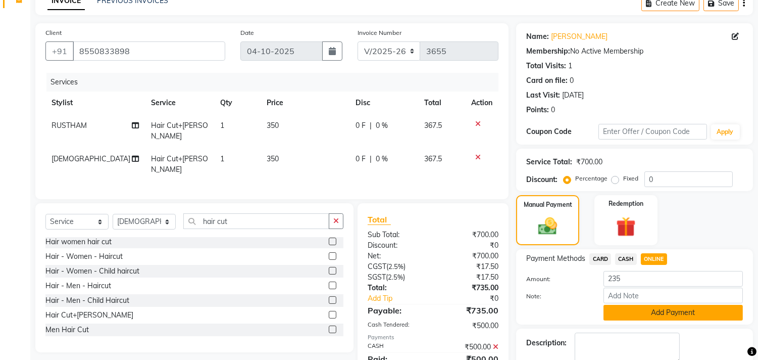
click at [642, 313] on button "Add Payment" at bounding box center [673, 313] width 139 height 16
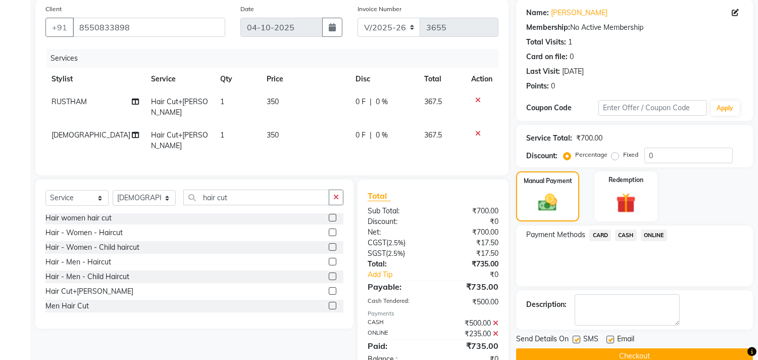
scroll to position [94, 0]
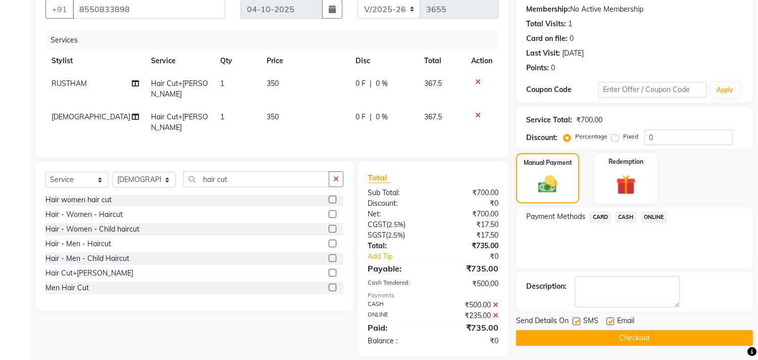
click at [580, 339] on button "Checkout" at bounding box center [634, 338] width 237 height 16
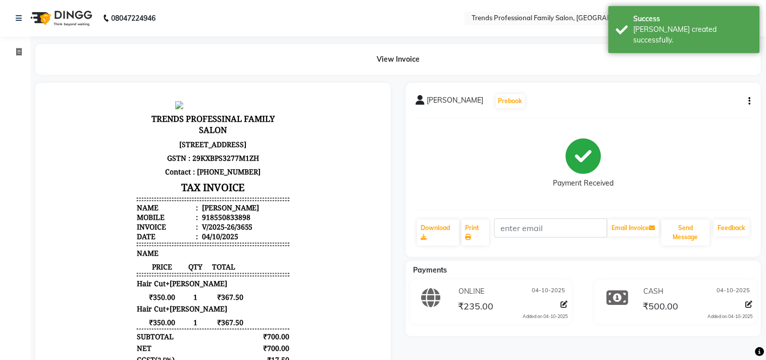
select select "service"
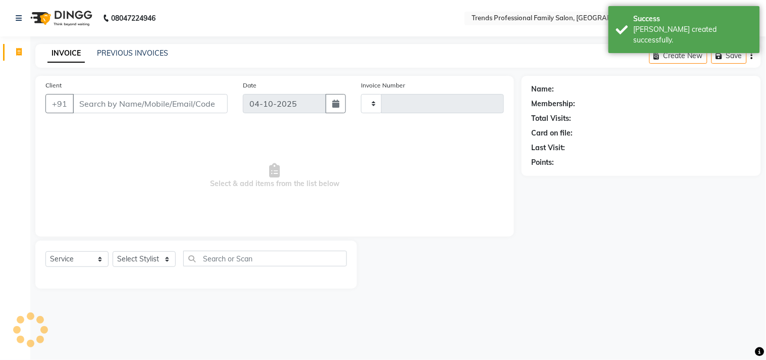
type input "3656"
select select "7345"
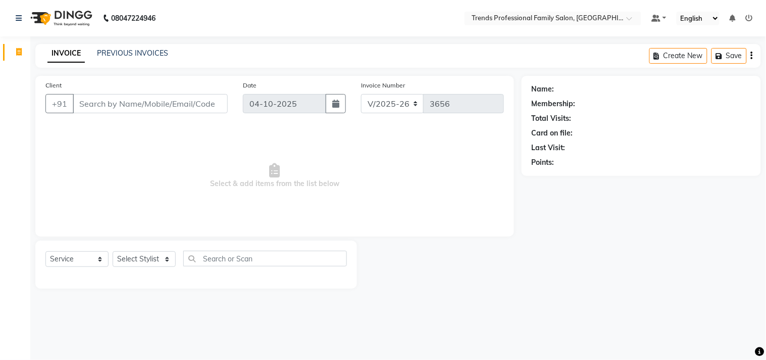
click at [120, 103] on input "Client" at bounding box center [150, 103] width 155 height 19
click at [119, 103] on input "Client" at bounding box center [150, 103] width 155 height 19
type input "9778157056"
drag, startPoint x: 143, startPoint y: 255, endPoint x: 143, endPoint y: 247, distance: 8.1
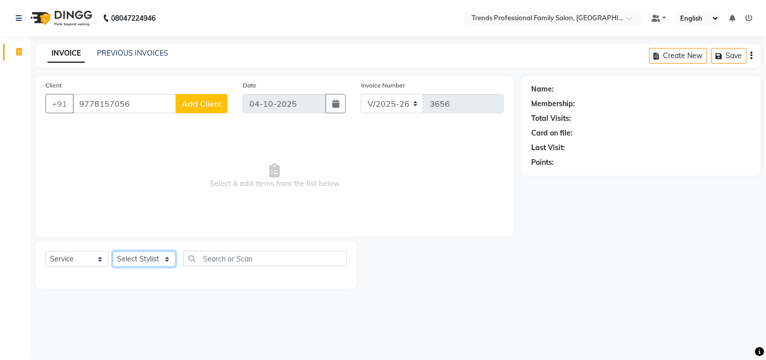
click at [143, 247] on div "Select Service Product Membership Package Voucher Prepaid Gift Card Select Styl…" at bounding box center [196, 264] width 322 height 48
select select "63521"
click at [113, 252] on select "Select Stylist AVANTHIKA [PERSON_NAME] [PERSON_NAME] [PERSON_NAME] RUSTHAM [PER…" at bounding box center [144, 259] width 63 height 16
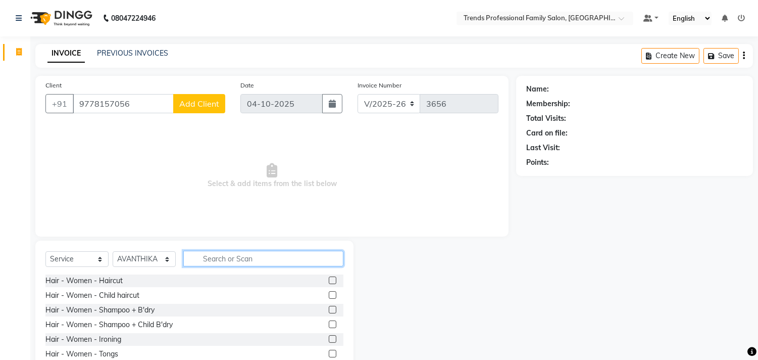
click at [214, 256] on input "text" at bounding box center [263, 259] width 160 height 16
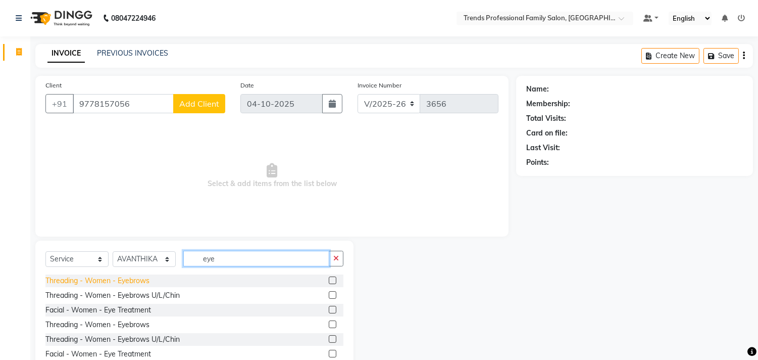
type input "eye"
click at [98, 284] on div "Threading - Women - Eyebrows" at bounding box center [97, 280] width 104 height 11
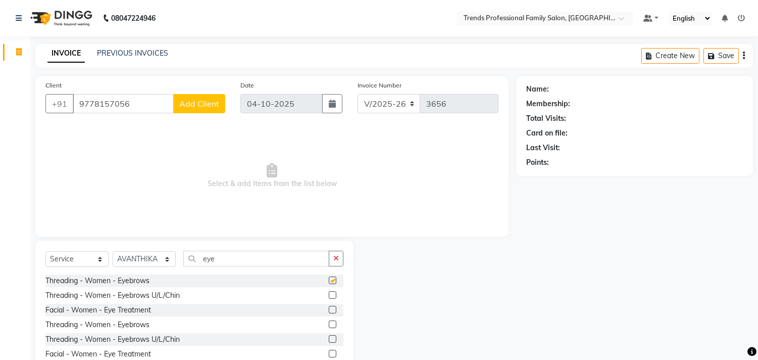
checkbox input "false"
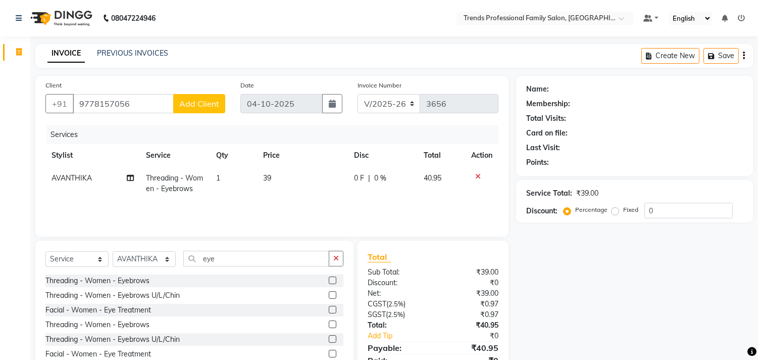
click at [219, 179] on span "1" at bounding box center [218, 177] width 4 height 9
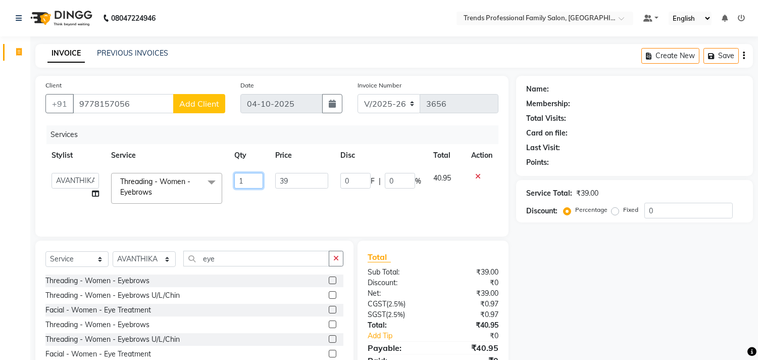
click at [234, 179] on input "1" at bounding box center [248, 181] width 29 height 16
click at [245, 178] on input "1" at bounding box center [248, 181] width 29 height 16
type input "4"
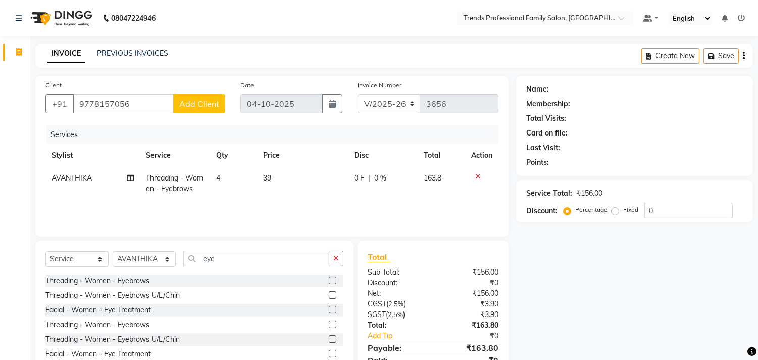
click at [565, 301] on div "Name: Membership: Total Visits: Card on file: Last Visit: Points: Service Total…" at bounding box center [638, 232] width 245 height 313
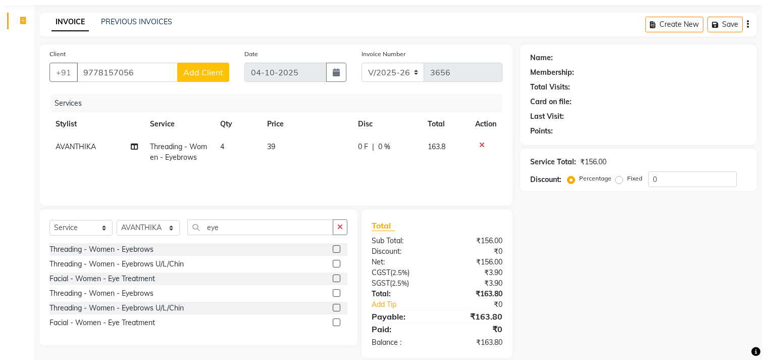
scroll to position [44, 0]
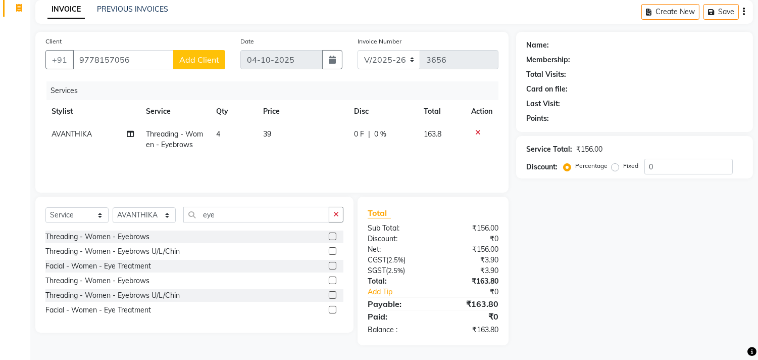
click at [200, 57] on span "Add Client" at bounding box center [199, 60] width 40 height 10
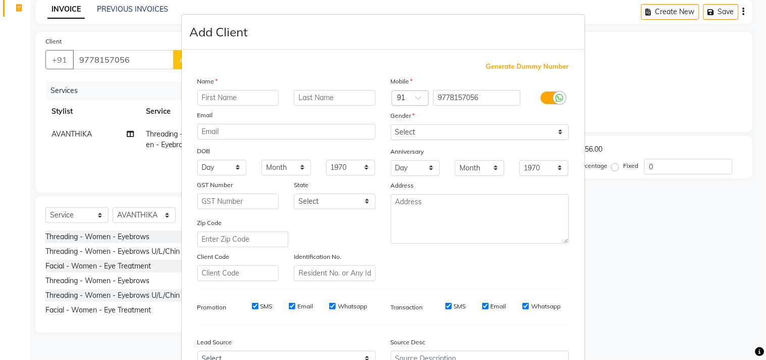
click at [220, 100] on input "text" at bounding box center [239, 98] width 82 height 16
type input "n"
type input "vendanda"
click at [425, 128] on select "Select [DEMOGRAPHIC_DATA] [DEMOGRAPHIC_DATA] Other Prefer Not To Say" at bounding box center [480, 132] width 178 height 16
select select "[DEMOGRAPHIC_DATA]"
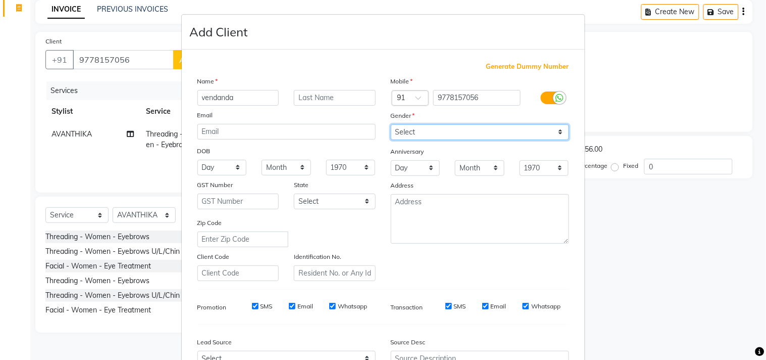
click at [391, 124] on select "Select [DEMOGRAPHIC_DATA] [DEMOGRAPHIC_DATA] Other Prefer Not To Say" at bounding box center [480, 132] width 178 height 16
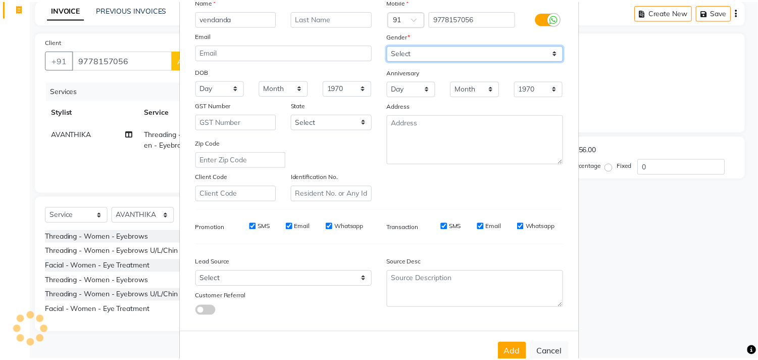
scroll to position [107, 0]
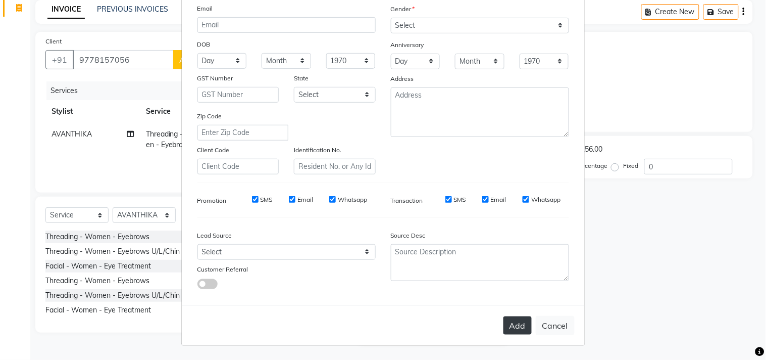
click at [507, 317] on button "Add" at bounding box center [518, 325] width 28 height 18
select select
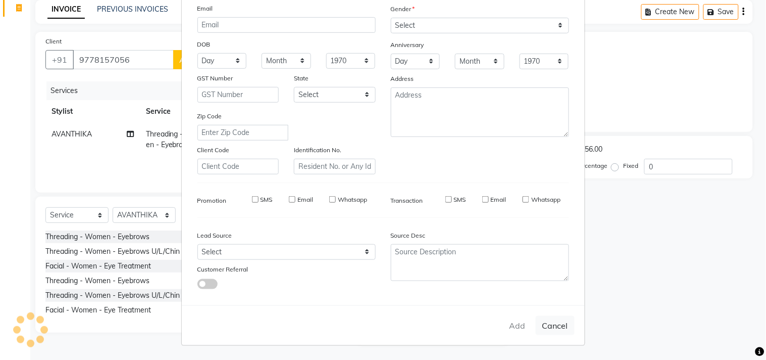
select select
checkbox input "false"
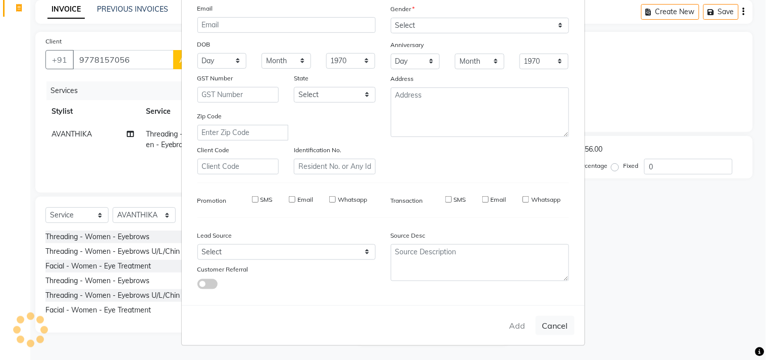
checkbox input "false"
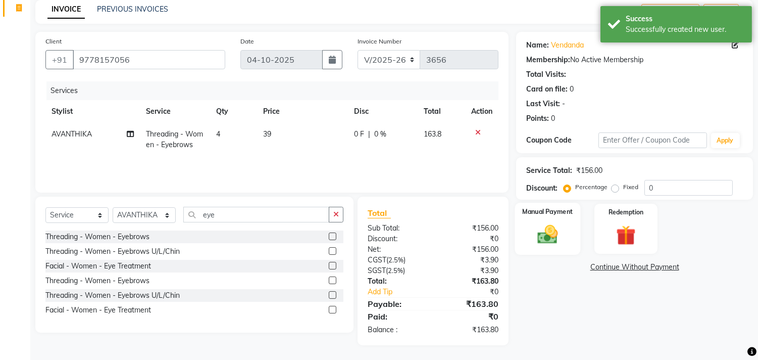
click at [528, 235] on div "Manual Payment" at bounding box center [548, 229] width 66 height 52
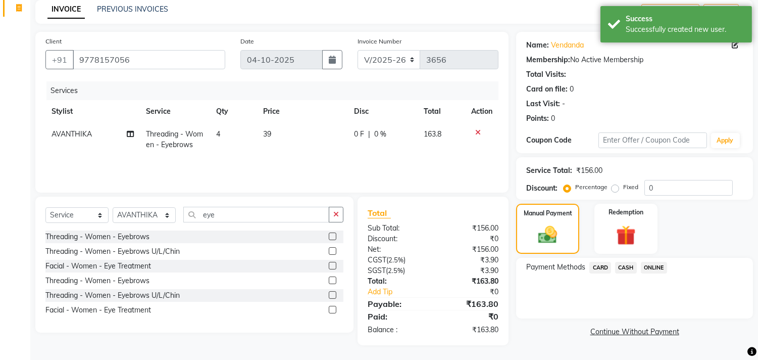
click at [650, 264] on span "ONLINE" at bounding box center [654, 268] width 26 height 12
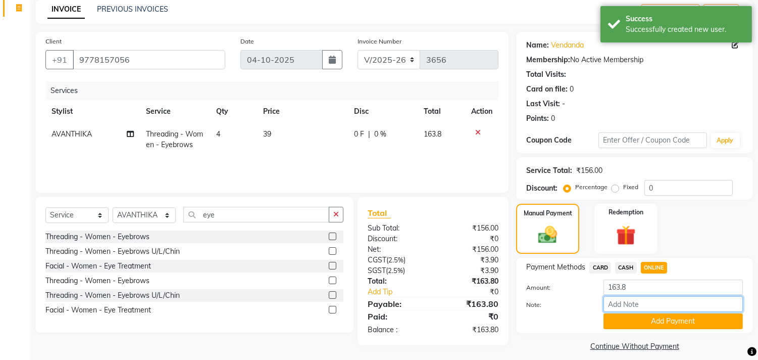
click at [649, 304] on input "Note:" at bounding box center [673, 304] width 139 height 16
type input "THANK YOU VISIT AGAIN"
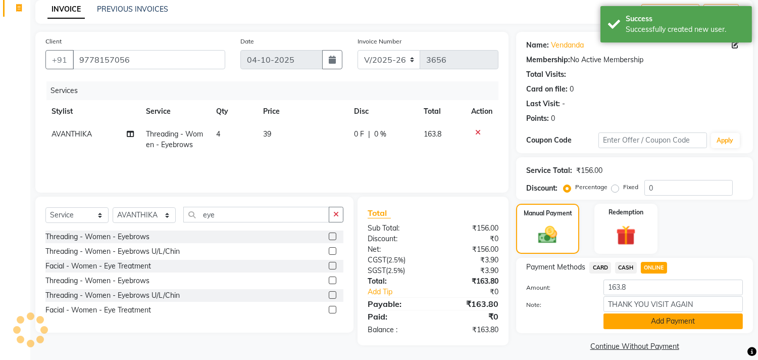
click at [676, 319] on button "Add Payment" at bounding box center [673, 321] width 139 height 16
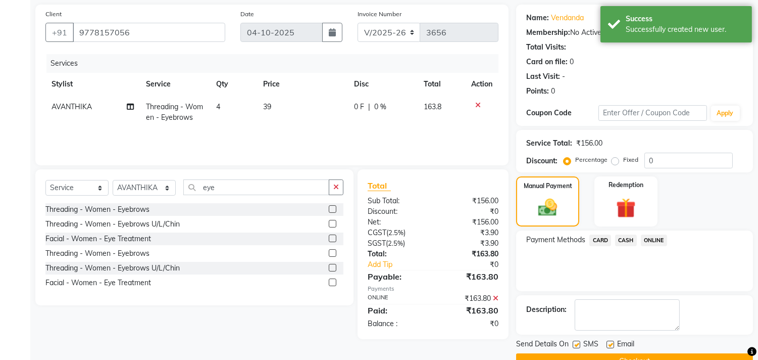
scroll to position [94, 0]
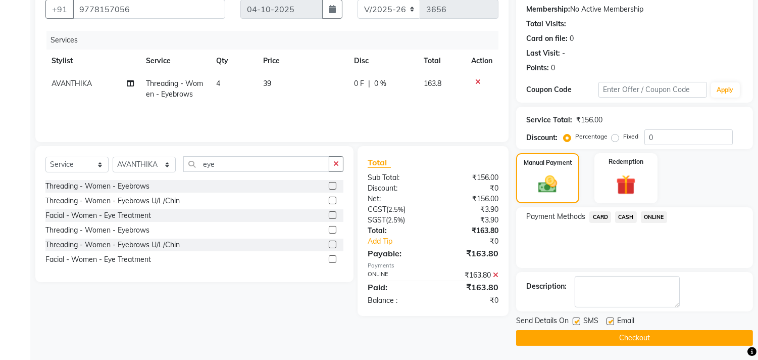
click at [611, 319] on label at bounding box center [611, 321] width 8 height 8
click at [611, 319] on input "checkbox" at bounding box center [610, 321] width 7 height 7
checkbox input "false"
click at [611, 335] on button "Checkout" at bounding box center [634, 338] width 237 height 16
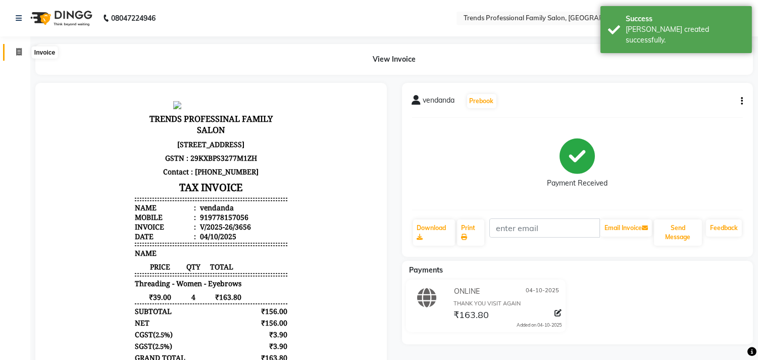
click at [18, 49] on icon at bounding box center [19, 52] width 6 height 8
select select "service"
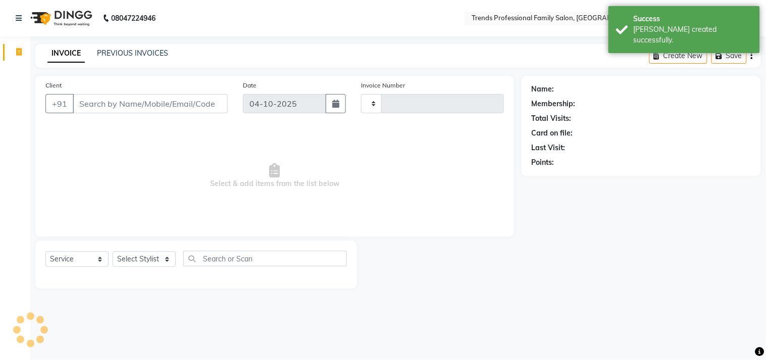
type input "3657"
select select "7345"
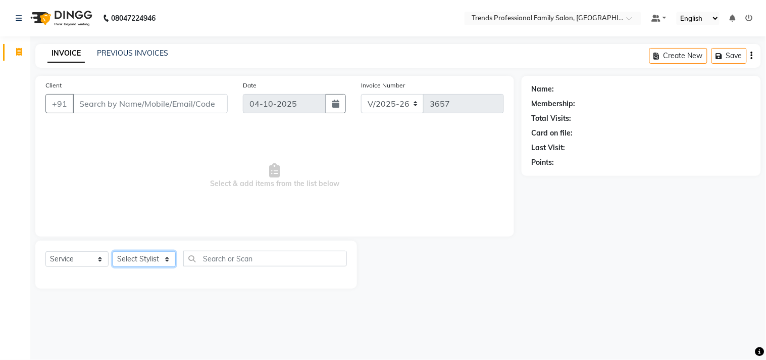
click at [168, 261] on select "Select Stylist AVANTHIKA [PERSON_NAME] [PERSON_NAME] [PERSON_NAME] RUSTHAM [PER…" at bounding box center [144, 259] width 63 height 16
select select "86395"
click at [113, 252] on select "Select Stylist AVANTHIKA [PERSON_NAME] [PERSON_NAME] [PERSON_NAME] RUSTHAM [PER…" at bounding box center [144, 259] width 63 height 16
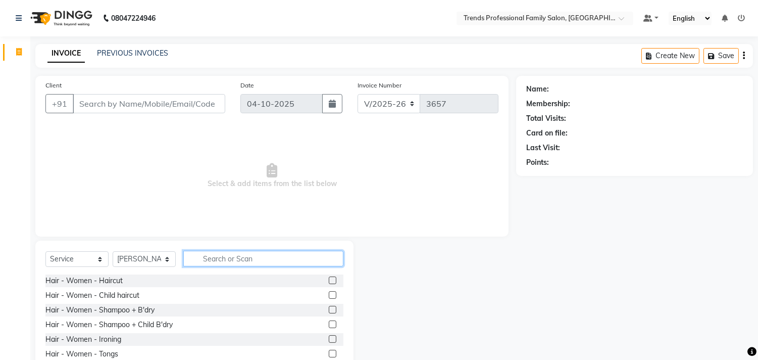
click at [208, 264] on input "text" at bounding box center [263, 259] width 160 height 16
type input "clean up"
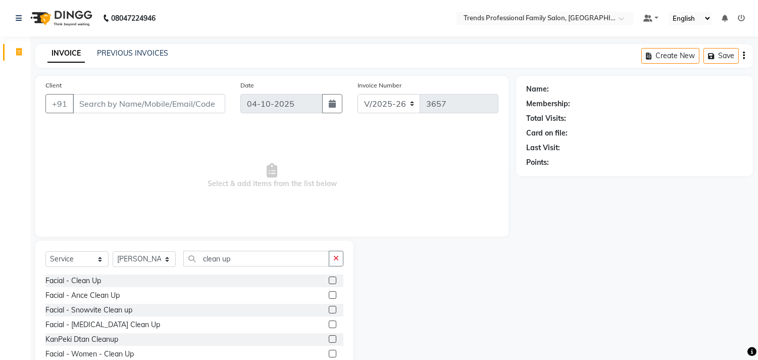
click at [329, 278] on label at bounding box center [333, 280] width 8 height 8
click at [329, 278] on input "checkbox" at bounding box center [332, 280] width 7 height 7
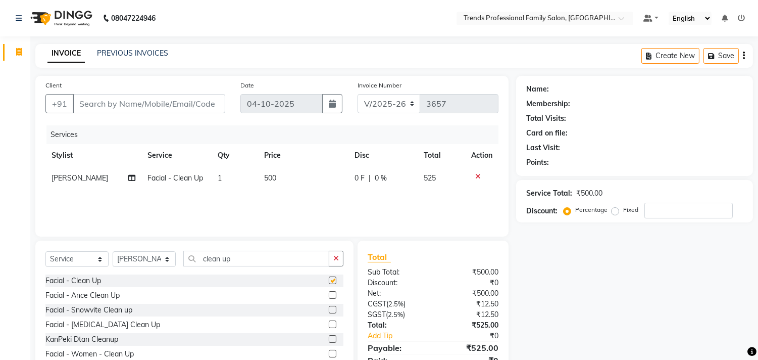
checkbox input "false"
click at [279, 170] on td "500" at bounding box center [303, 178] width 90 height 23
select select "86395"
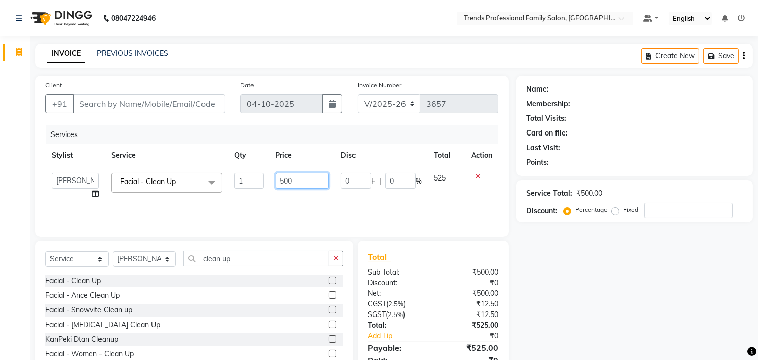
click at [300, 178] on input "500" at bounding box center [302, 181] width 53 height 16
type input "5"
type input "800"
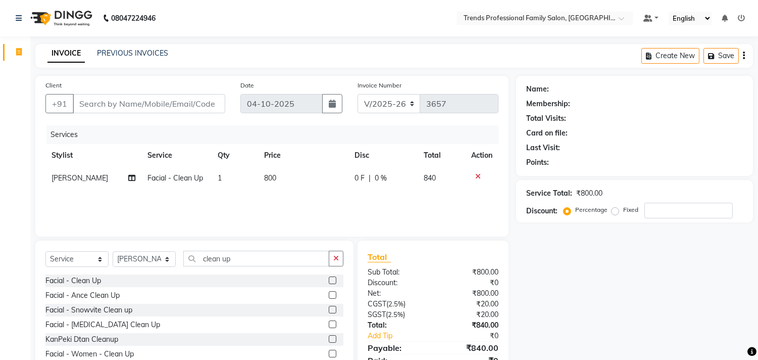
click at [309, 213] on div "Services Stylist Service Qty Price Disc Total Action Hithaishi Facial - Clean U…" at bounding box center [271, 175] width 453 height 101
click at [149, 107] on input "Client" at bounding box center [149, 103] width 153 height 19
click at [104, 104] on input "Client" at bounding box center [149, 103] width 153 height 19
click at [132, 105] on input "Client" at bounding box center [149, 103] width 153 height 19
type input "8"
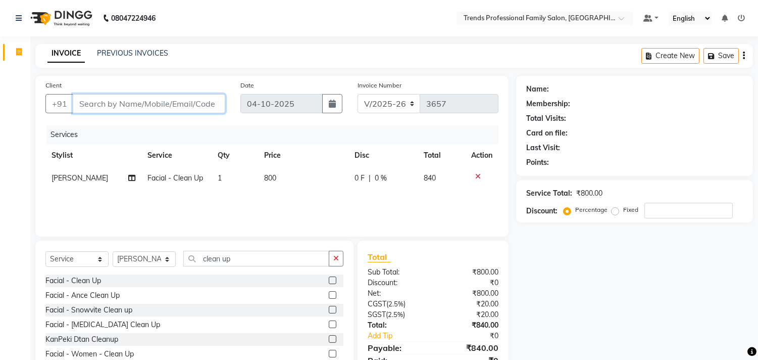
type input "0"
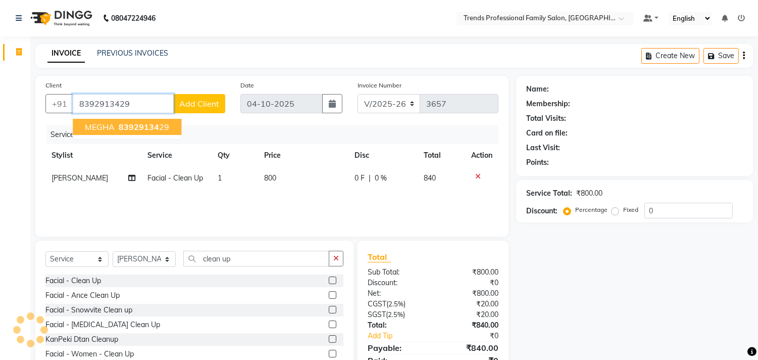
type input "8392913429"
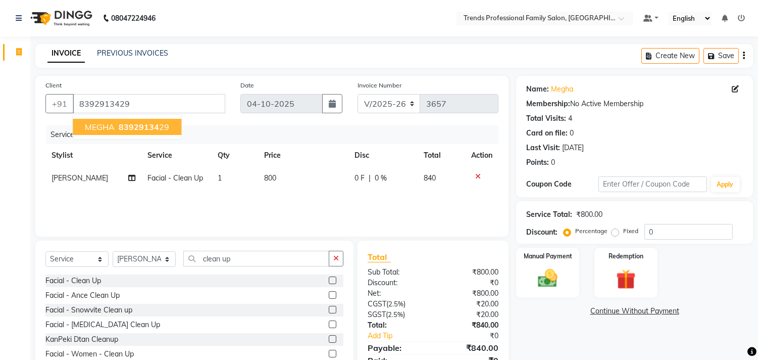
click at [142, 123] on span "83929134" at bounding box center [139, 127] width 40 height 10
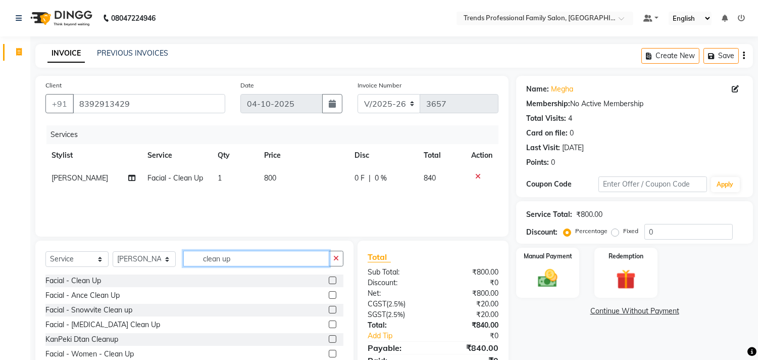
click at [248, 263] on input "clean up" at bounding box center [256, 259] width 146 height 16
type input "c"
type input "eye"
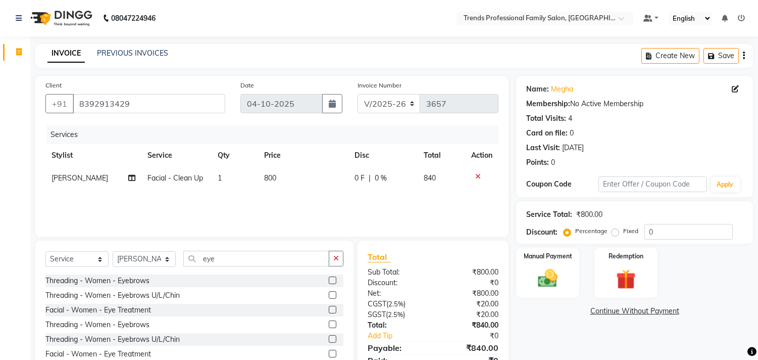
click at [331, 280] on label at bounding box center [333, 280] width 8 height 8
click at [331, 280] on input "checkbox" at bounding box center [332, 280] width 7 height 7
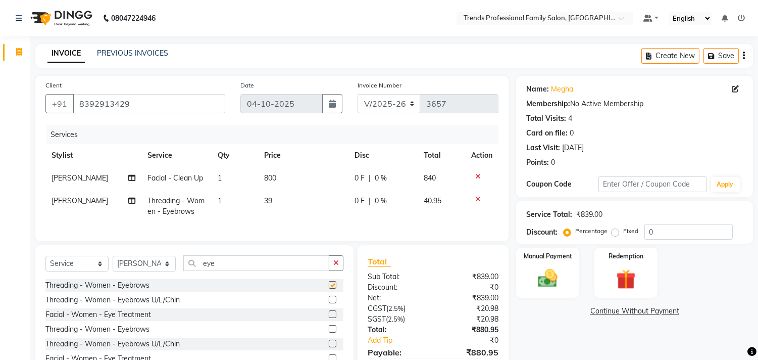
checkbox input "false"
drag, startPoint x: 280, startPoint y: 264, endPoint x: 279, endPoint y: 271, distance: 7.2
click at [280, 264] on input "eye" at bounding box center [256, 263] width 146 height 16
click at [279, 271] on input "eye" at bounding box center [256, 263] width 146 height 16
type input "e"
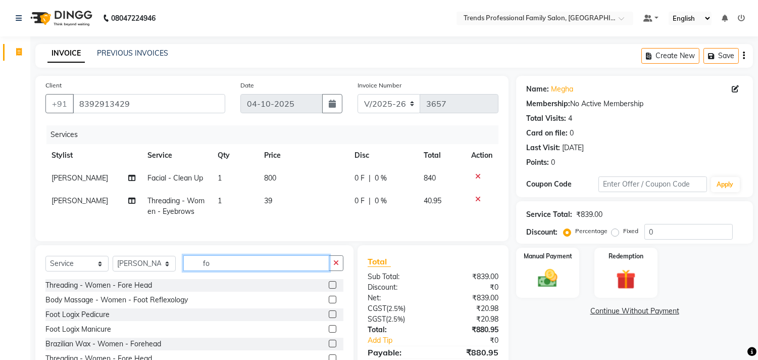
type input "fo"
click at [329, 288] on label at bounding box center [333, 285] width 8 height 8
click at [329, 288] on input "checkbox" at bounding box center [332, 285] width 7 height 7
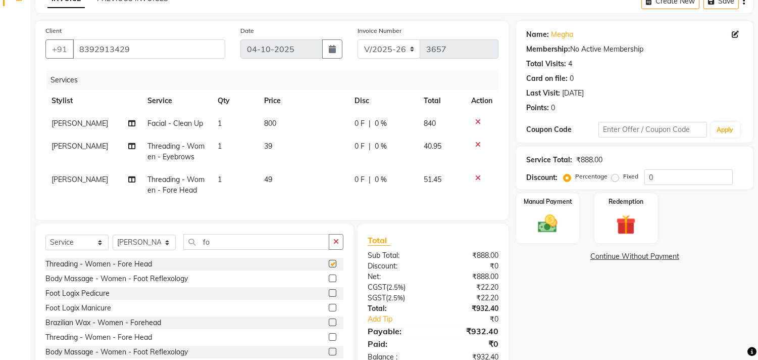
checkbox input "false"
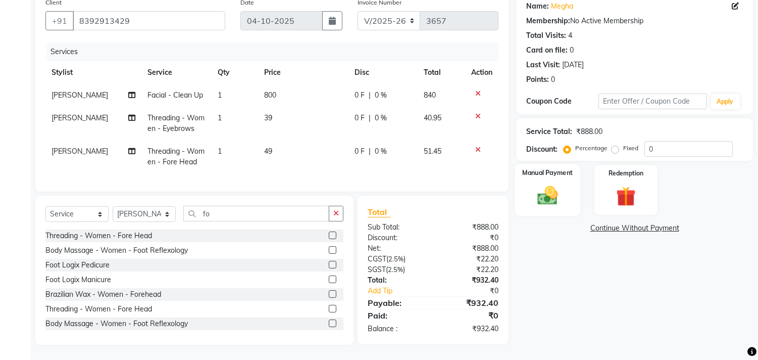
drag, startPoint x: 546, startPoint y: 193, endPoint x: 550, endPoint y: 198, distance: 6.1
click at [546, 193] on img at bounding box center [548, 196] width 33 height 24
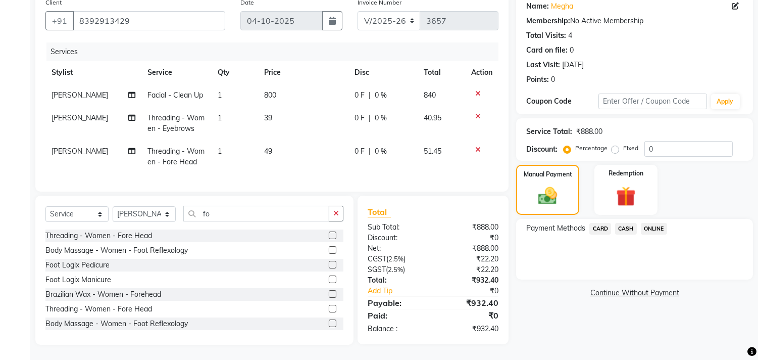
click at [650, 223] on span "ONLINE" at bounding box center [654, 229] width 26 height 12
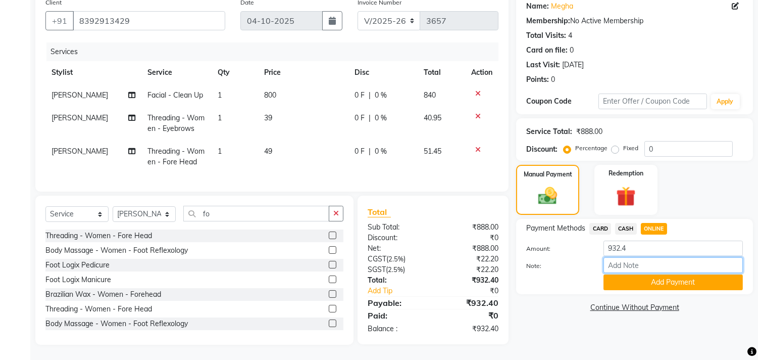
click at [634, 257] on input "Note:" at bounding box center [673, 265] width 139 height 16
type input "THANK YOU VISIT AGAIN"
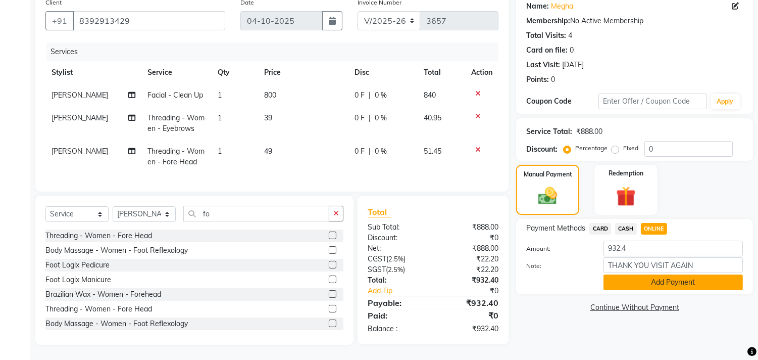
click at [655, 274] on button "Add Payment" at bounding box center [673, 282] width 139 height 16
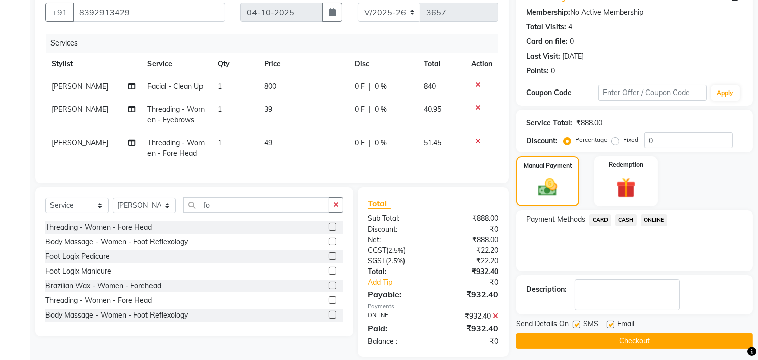
click at [610, 322] on label at bounding box center [611, 324] width 8 height 8
click at [610, 322] on input "checkbox" at bounding box center [610, 324] width 7 height 7
checkbox input "false"
click at [603, 342] on button "Checkout" at bounding box center [634, 341] width 237 height 16
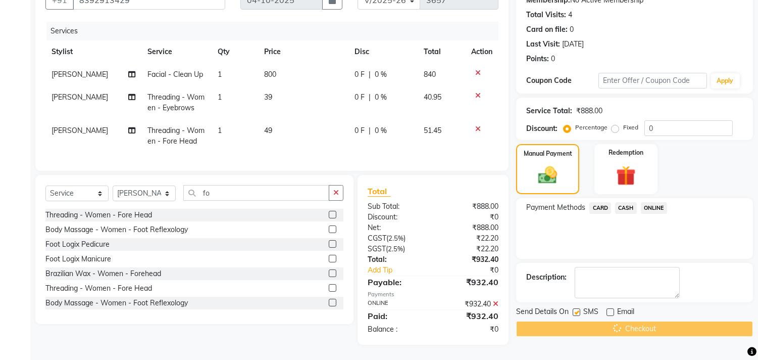
scroll to position [112, 0]
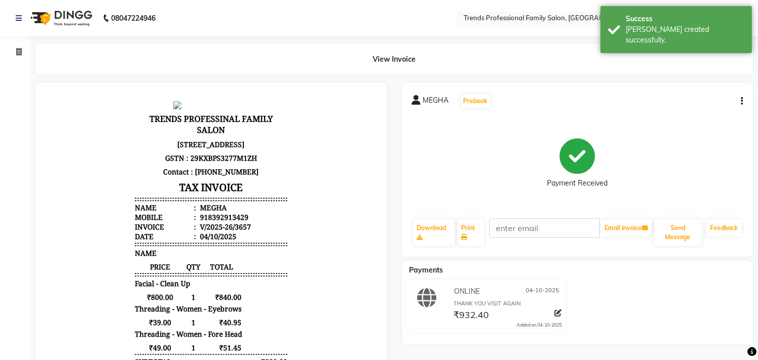
click at [113, 61] on div "View Invoice" at bounding box center [394, 59] width 718 height 31
click at [11, 49] on span at bounding box center [19, 52] width 18 height 12
select select "7345"
select select "service"
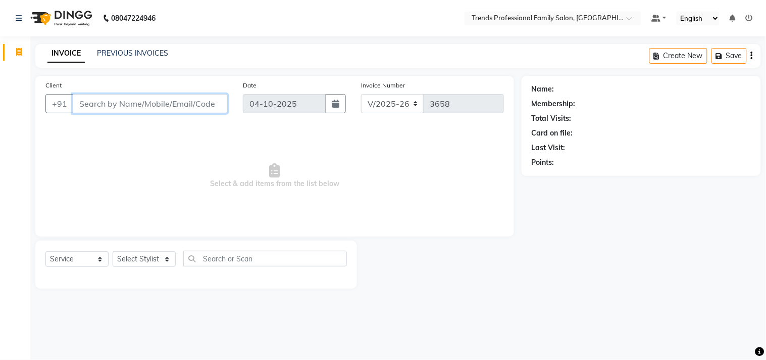
click at [177, 105] on input "Client" at bounding box center [150, 103] width 155 height 19
type input "8553425515"
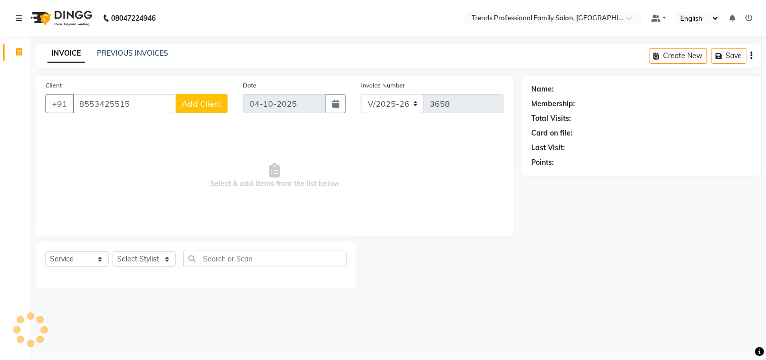
click at [204, 103] on span "Add Client" at bounding box center [202, 104] width 40 height 10
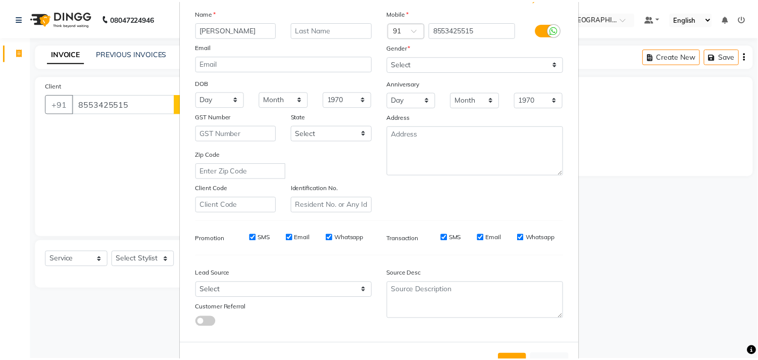
scroll to position [107, 0]
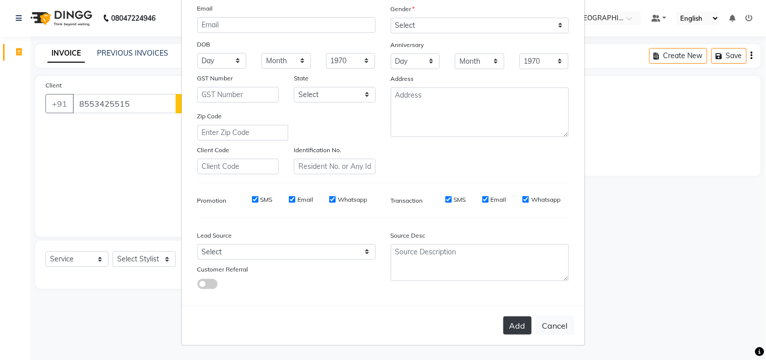
type input "pavan"
click at [522, 321] on button "Add" at bounding box center [518, 325] width 28 height 18
click at [514, 325] on button "Add" at bounding box center [518, 325] width 28 height 18
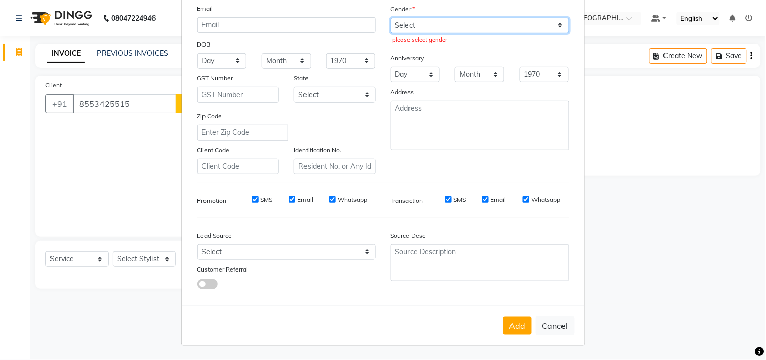
click at [458, 21] on select "Select [DEMOGRAPHIC_DATA] [DEMOGRAPHIC_DATA] Other Prefer Not To Say" at bounding box center [480, 26] width 178 height 16
select select "[DEMOGRAPHIC_DATA]"
click at [391, 18] on select "Select [DEMOGRAPHIC_DATA] [DEMOGRAPHIC_DATA] Other Prefer Not To Say" at bounding box center [480, 26] width 178 height 16
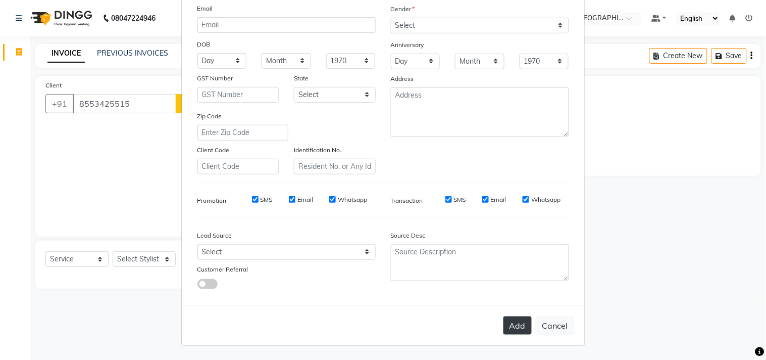
click at [522, 332] on button "Add" at bounding box center [518, 325] width 28 height 18
select select
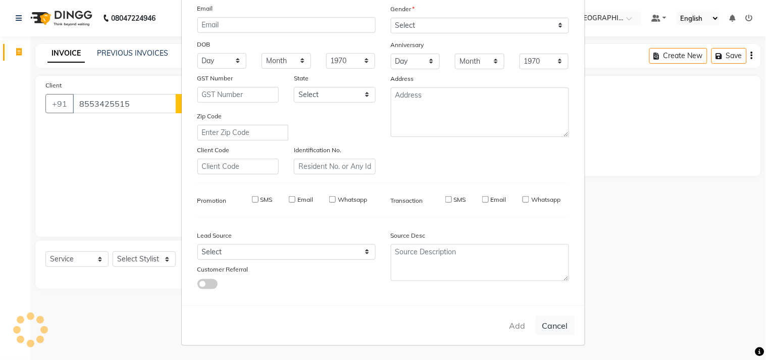
select select
checkbox input "false"
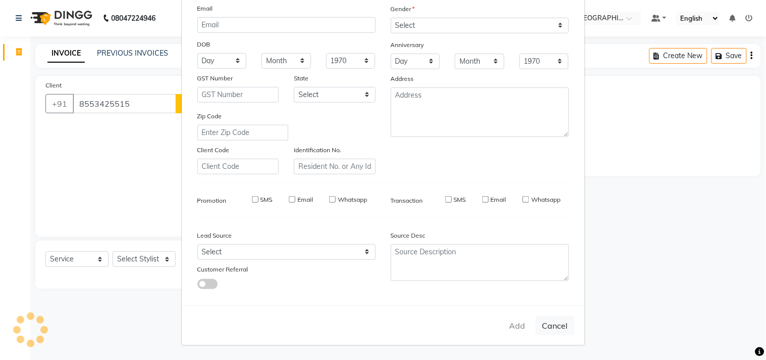
checkbox input "false"
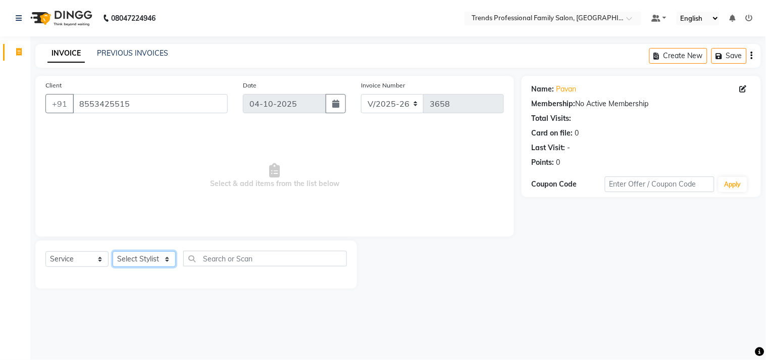
click at [137, 255] on select "Select Stylist AVANTHIKA [PERSON_NAME] [PERSON_NAME] [PERSON_NAME] RUSTHAM [PER…" at bounding box center [144, 259] width 63 height 16
select select "68140"
click at [113, 252] on select "Select Stylist AVANTHIKA [PERSON_NAME] [PERSON_NAME] [PERSON_NAME] RUSTHAM [PER…" at bounding box center [144, 259] width 63 height 16
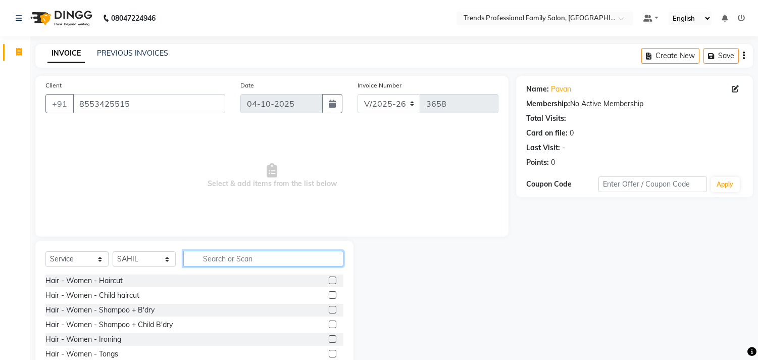
click at [210, 254] on input "text" at bounding box center [263, 259] width 160 height 16
type input "wo"
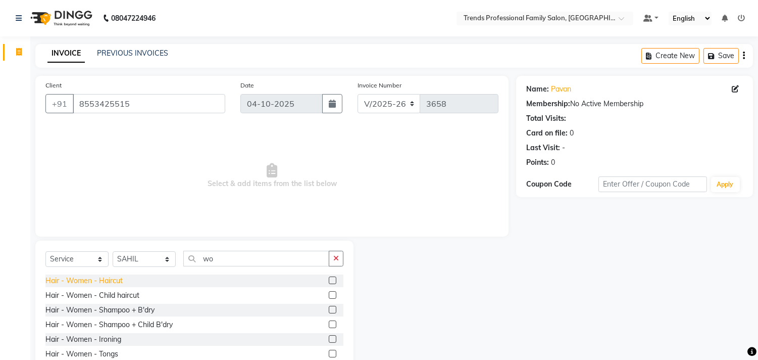
click at [98, 280] on div "Hair - Women - Haircut" at bounding box center [83, 280] width 77 height 11
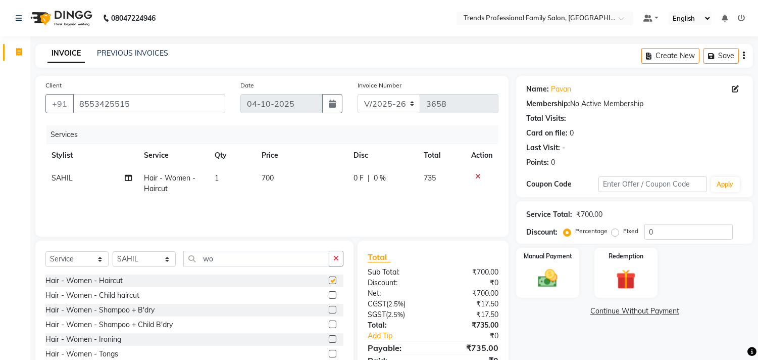
checkbox input "false"
click at [218, 175] on span "1" at bounding box center [217, 177] width 4 height 9
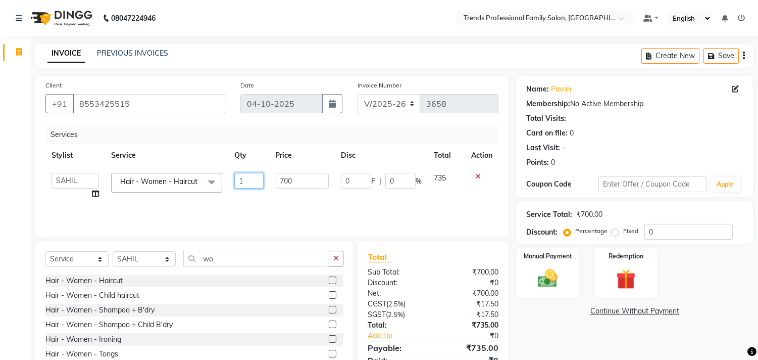
click at [249, 178] on input "1" at bounding box center [248, 181] width 29 height 16
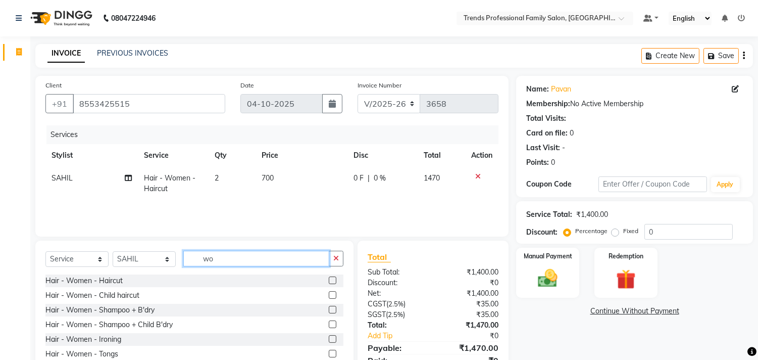
drag, startPoint x: 229, startPoint y: 256, endPoint x: 164, endPoint y: 255, distance: 65.7
click at [164, 255] on div "Select Service Product Membership Package Voucher Prepaid Gift Card Select Styl…" at bounding box center [194, 263] width 298 height 24
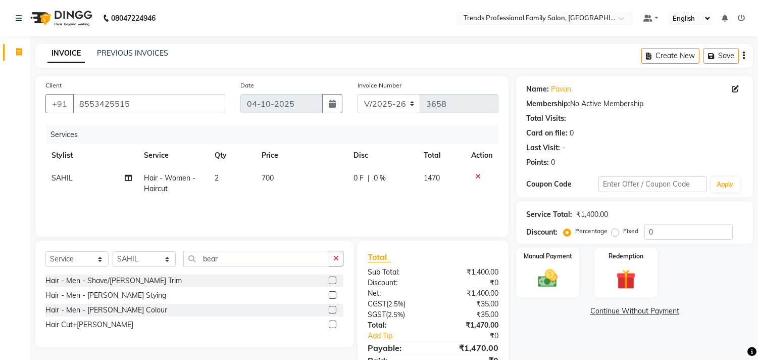
click at [81, 319] on div "Hair Cut+[PERSON_NAME]" at bounding box center [194, 324] width 298 height 13
click at [79, 321] on div "Hair Cut+[PERSON_NAME]" at bounding box center [89, 324] width 88 height 11
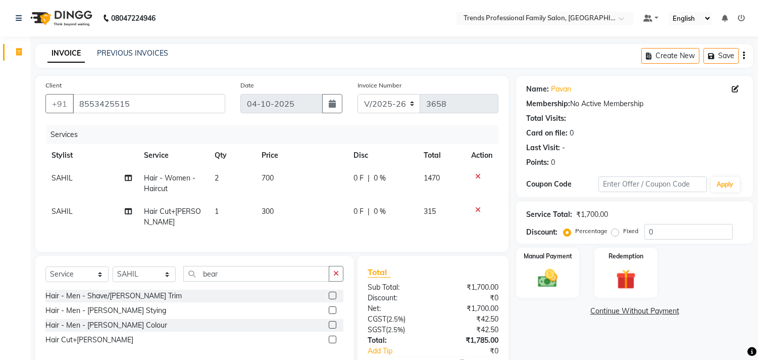
click at [267, 213] on span "300" at bounding box center [268, 211] width 12 height 9
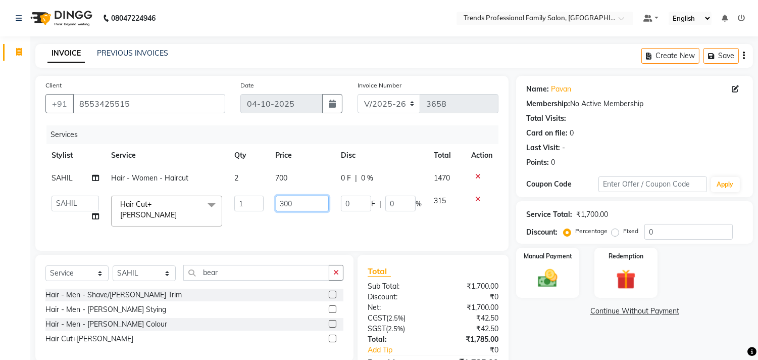
click at [303, 204] on input "300" at bounding box center [302, 204] width 53 height 16
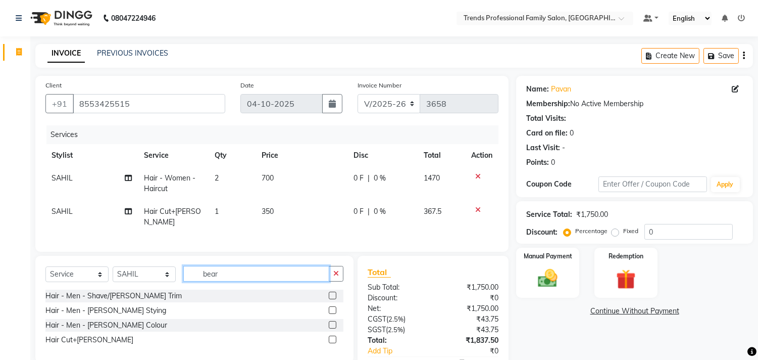
drag, startPoint x: 229, startPoint y: 274, endPoint x: 183, endPoint y: 277, distance: 46.1
click at [183, 277] on input "bear" at bounding box center [256, 274] width 146 height 16
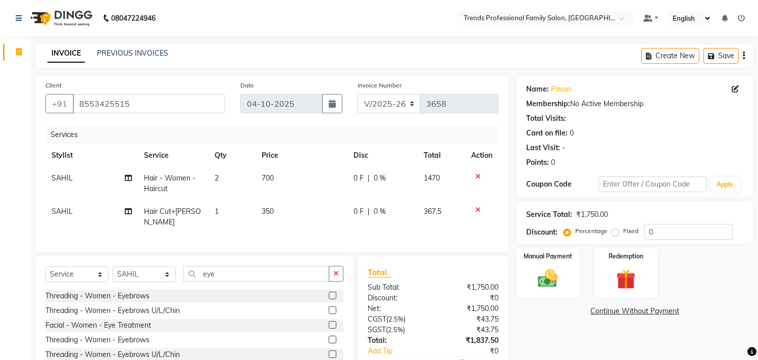
click at [477, 208] on icon at bounding box center [478, 209] width 6 height 7
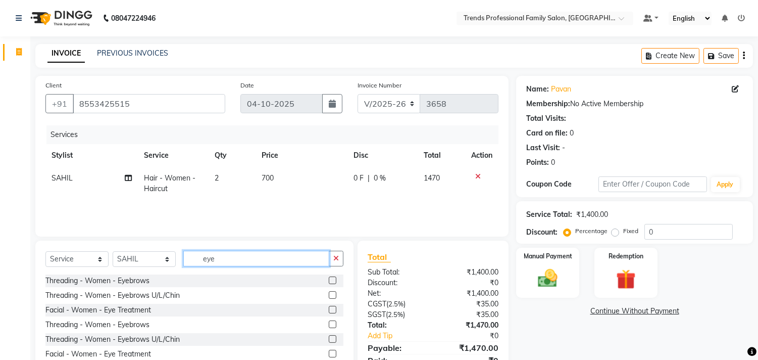
click at [229, 257] on input "eye" at bounding box center [256, 259] width 146 height 16
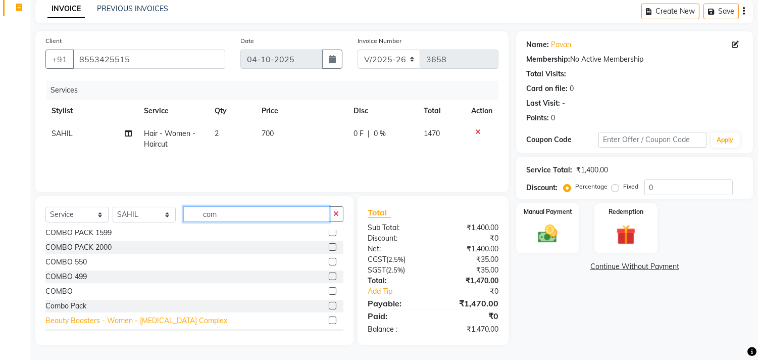
scroll to position [104, 0]
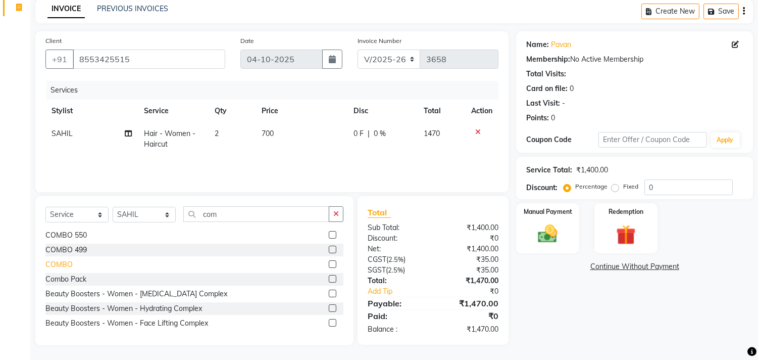
click at [64, 264] on div "COMBO" at bounding box center [58, 264] width 27 height 11
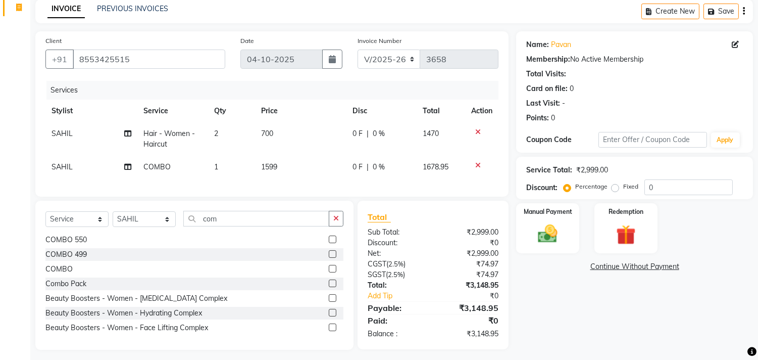
click at [279, 162] on td "1599" at bounding box center [300, 167] width 91 height 23
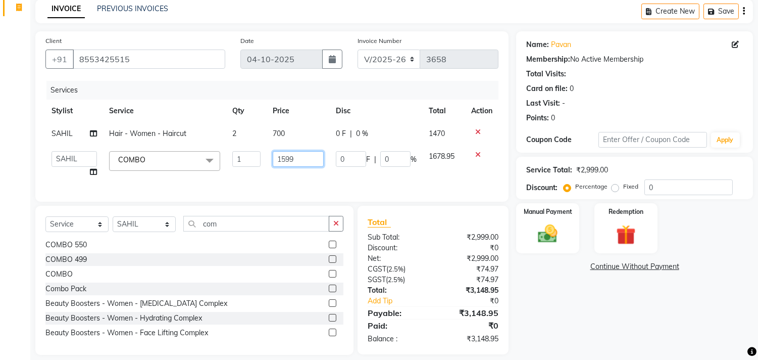
drag, startPoint x: 302, startPoint y: 161, endPoint x: 288, endPoint y: 165, distance: 14.2
click at [289, 165] on input "1599" at bounding box center [298, 159] width 51 height 16
click at [220, 231] on input "com" at bounding box center [256, 224] width 146 height 16
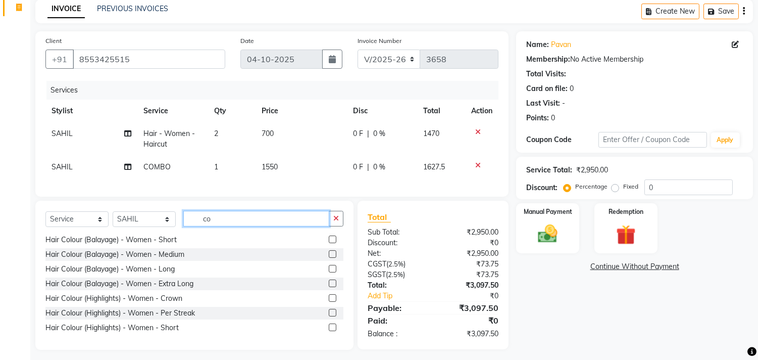
scroll to position [470, 0]
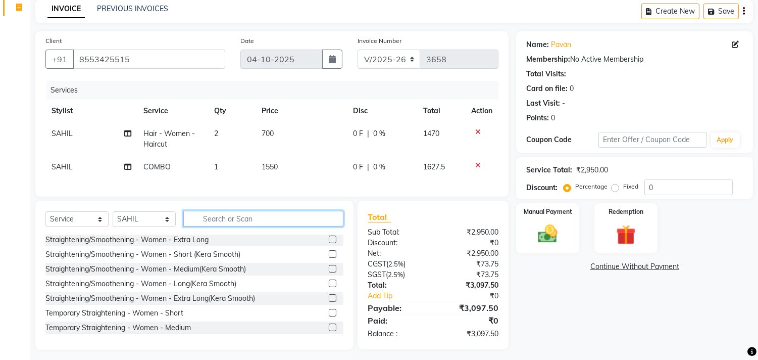
click at [240, 226] on input "text" at bounding box center [263, 219] width 160 height 16
click at [60, 165] on span "SAHIL" at bounding box center [62, 166] width 21 height 9
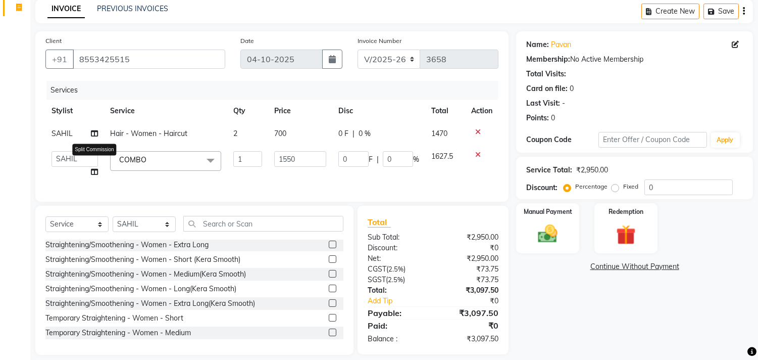
click at [92, 168] on icon at bounding box center [94, 171] width 7 height 7
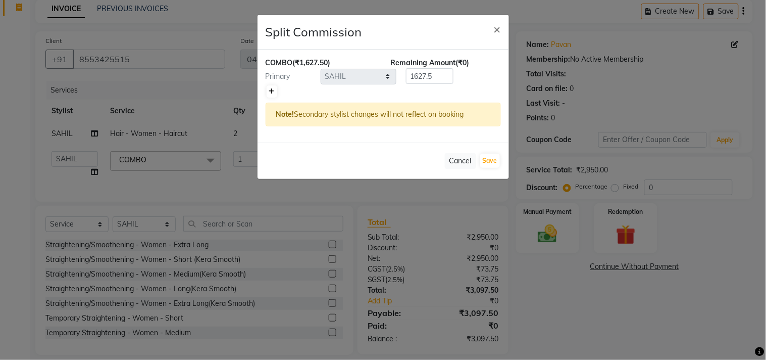
click at [273, 88] on icon at bounding box center [272, 91] width 6 height 6
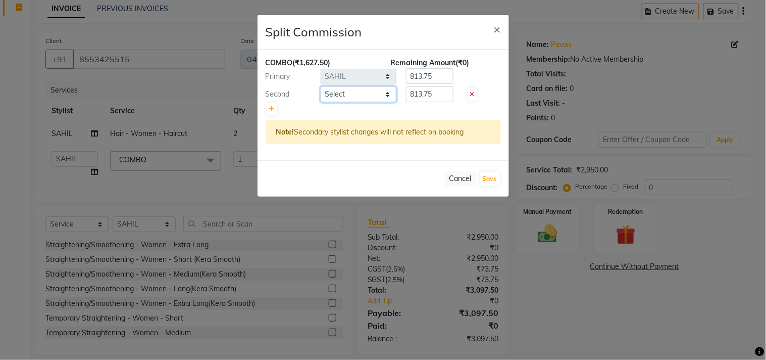
drag, startPoint x: 336, startPoint y: 91, endPoint x: 343, endPoint y: 98, distance: 8.9
click at [336, 91] on select "Select AVANTHIKA Hithaishi NICK RACHANA RUSTHAM SAHIL SEEMA SHIVA SOURAV Sumika…" at bounding box center [359, 94] width 76 height 16
click at [321, 86] on select "Select AVANTHIKA Hithaishi NICK RACHANA RUSTHAM SAHIL SEEMA SHIVA SOURAV Sumika…" at bounding box center [359, 94] width 76 height 16
click at [441, 95] on input "813.75" at bounding box center [429, 94] width 47 height 16
click at [436, 79] on input "813.75" at bounding box center [429, 76] width 47 height 16
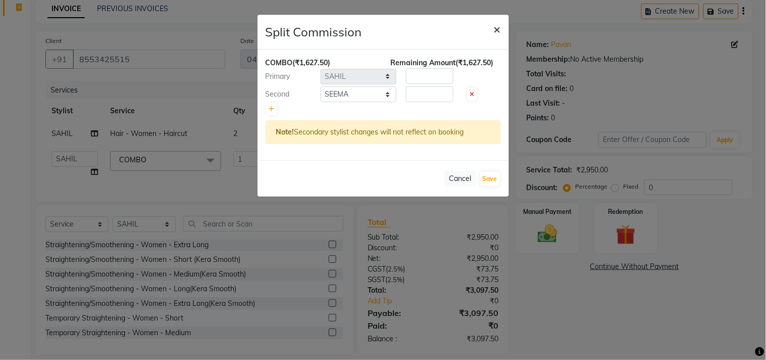
click at [495, 30] on span "×" at bounding box center [497, 28] width 7 height 15
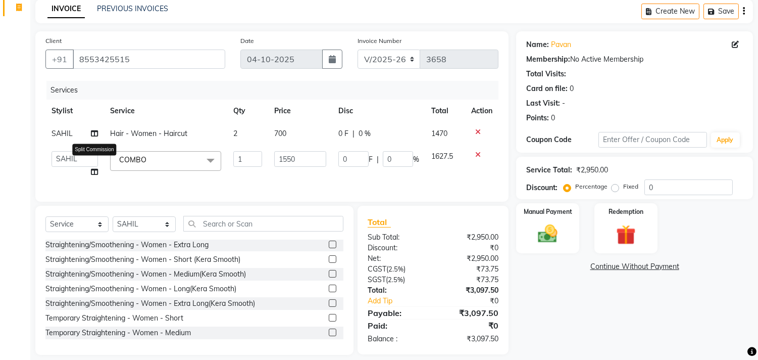
click at [92, 172] on icon at bounding box center [94, 171] width 7 height 7
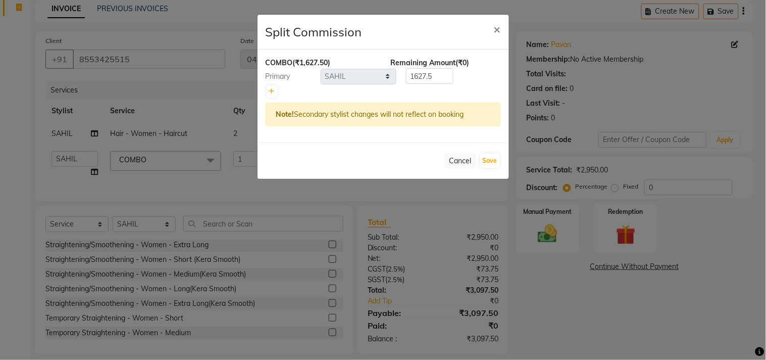
click at [263, 89] on div "COMBO (₹1,627.50) Remaining Amount (₹0) Primary Select AVANTHIKA Hithaishi NICK…" at bounding box center [384, 96] width 252 height 93
click at [274, 90] on icon at bounding box center [272, 91] width 6 height 6
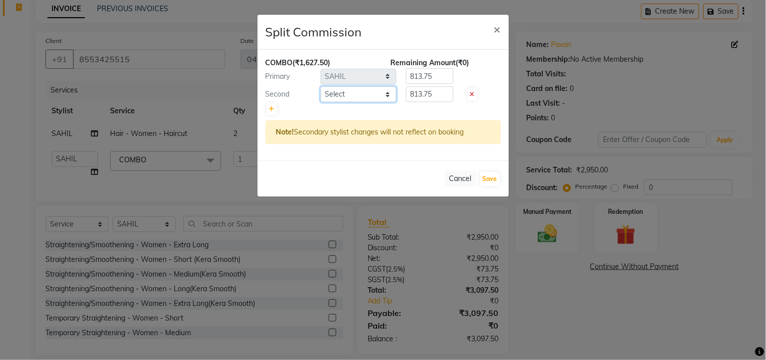
click at [334, 94] on select "Select AVANTHIKA Hithaishi NICK RACHANA RUSTHAM SAHIL SEEMA SHIVA SOURAV Sumika…" at bounding box center [359, 94] width 76 height 16
click at [321, 86] on select "Select AVANTHIKA Hithaishi NICK RACHANA RUSTHAM SAHIL SEEMA SHIVA SOURAV Sumika…" at bounding box center [359, 94] width 76 height 16
click at [492, 178] on button "Save" at bounding box center [490, 179] width 20 height 14
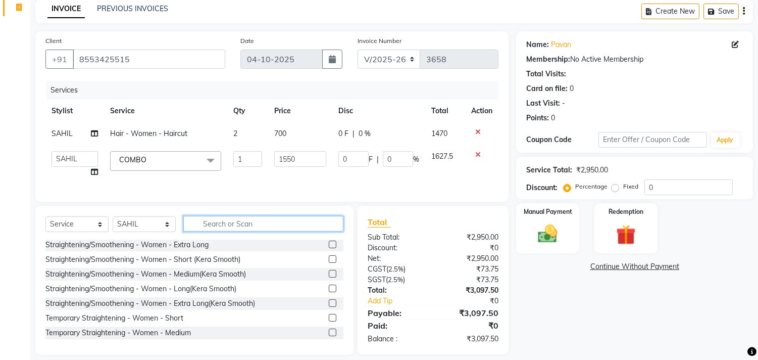
click at [224, 231] on input "text" at bounding box center [263, 224] width 160 height 16
click at [223, 231] on input "text" at bounding box center [263, 224] width 160 height 16
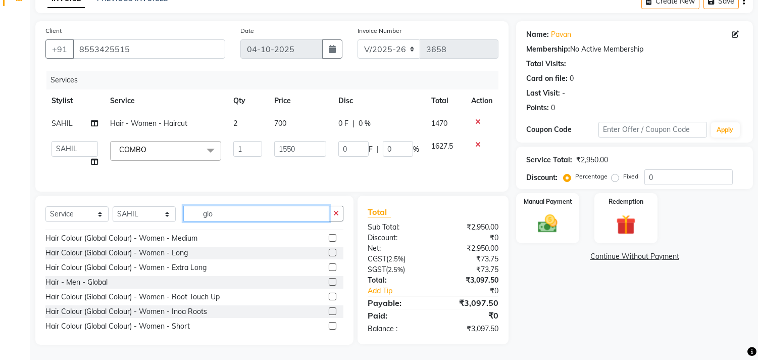
scroll to position [0, 0]
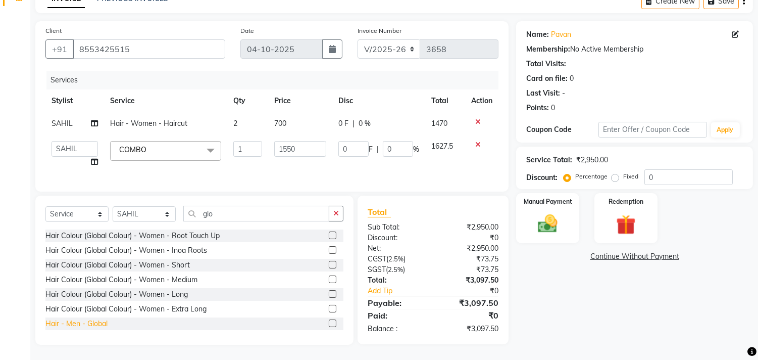
click at [86, 322] on div "Hair - Men - Global" at bounding box center [76, 323] width 62 height 11
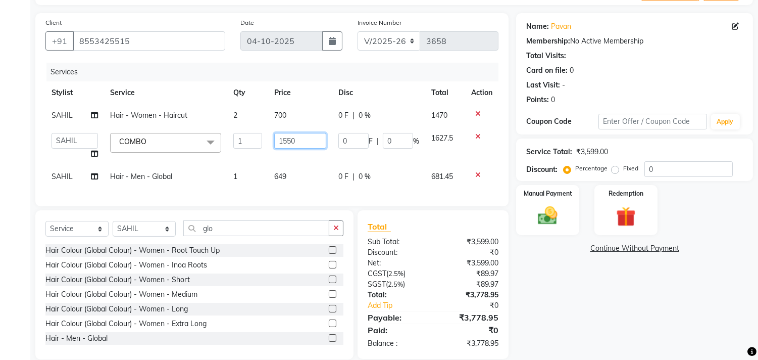
drag, startPoint x: 299, startPoint y: 140, endPoint x: 271, endPoint y: 141, distance: 28.3
click at [271, 141] on td "1550" at bounding box center [300, 146] width 64 height 38
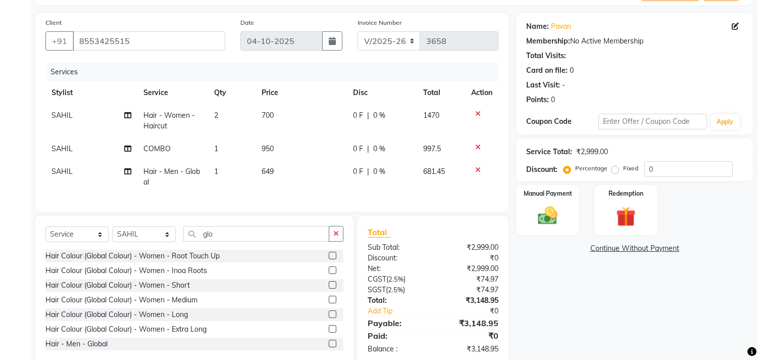
click at [276, 142] on td "950" at bounding box center [301, 148] width 91 height 23
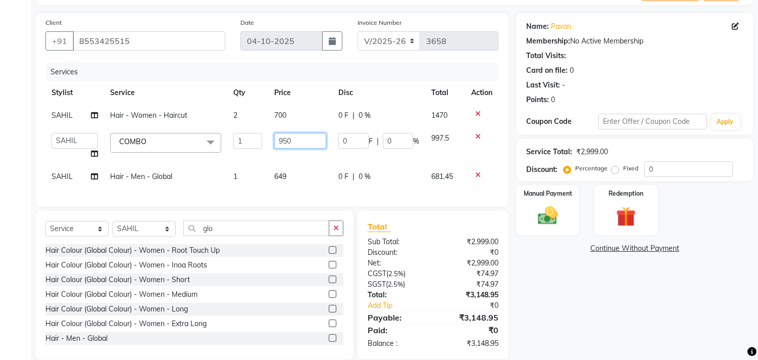
click at [299, 142] on input "950" at bounding box center [300, 141] width 52 height 16
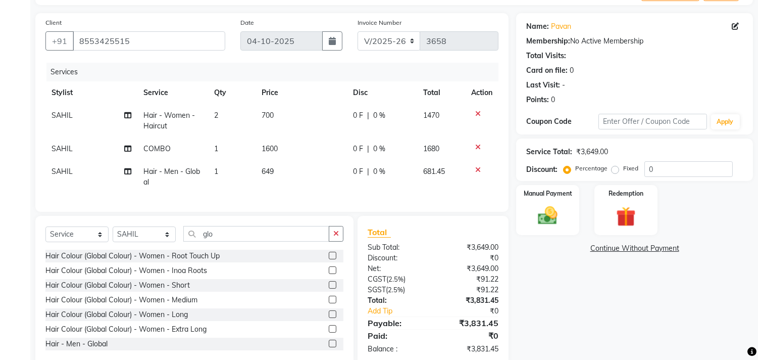
click at [208, 335] on div "Hair Colour (Global Colour) - Women - Extra Long" at bounding box center [194, 329] width 298 height 13
click at [151, 242] on select "Select Stylist AVANTHIKA [PERSON_NAME] [PERSON_NAME] [PERSON_NAME] RUSTHAM [PER…" at bounding box center [144, 234] width 63 height 16
click at [113, 235] on select "Select Stylist AVANTHIKA [PERSON_NAME] [PERSON_NAME] [PERSON_NAME] RUSTHAM [PER…" at bounding box center [144, 234] width 63 height 16
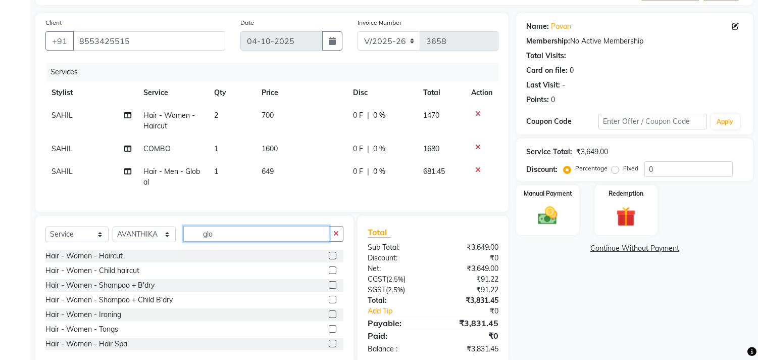
drag, startPoint x: 229, startPoint y: 238, endPoint x: 124, endPoint y: 244, distance: 105.2
click at [124, 244] on div "Select Service Product Membership Package Voucher Prepaid Gift Card Select Styl…" at bounding box center [194, 238] width 298 height 24
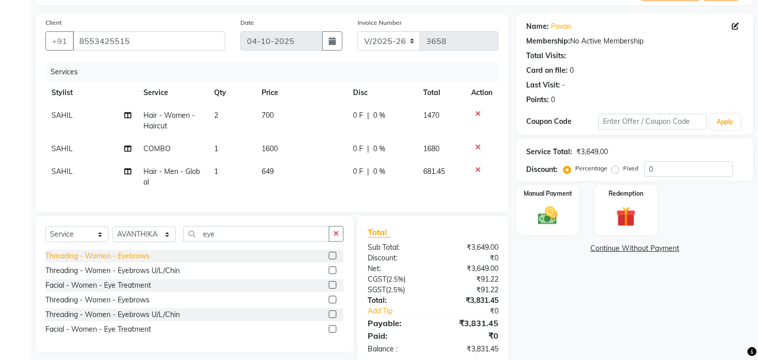
click at [121, 261] on div "Threading - Women - Eyebrows" at bounding box center [97, 256] width 104 height 11
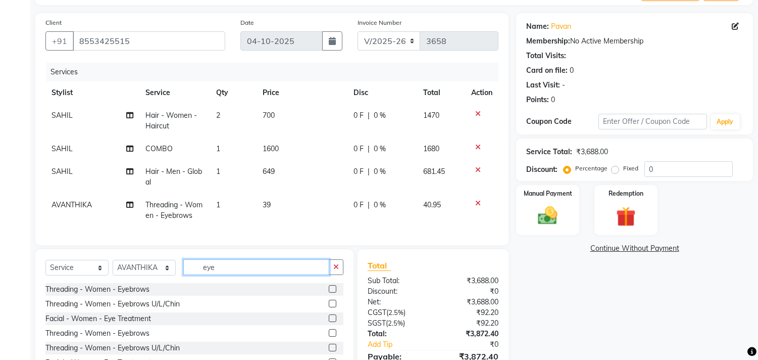
drag, startPoint x: 221, startPoint y: 274, endPoint x: 187, endPoint y: 281, distance: 34.5
click at [189, 275] on input "eye" at bounding box center [256, 267] width 146 height 16
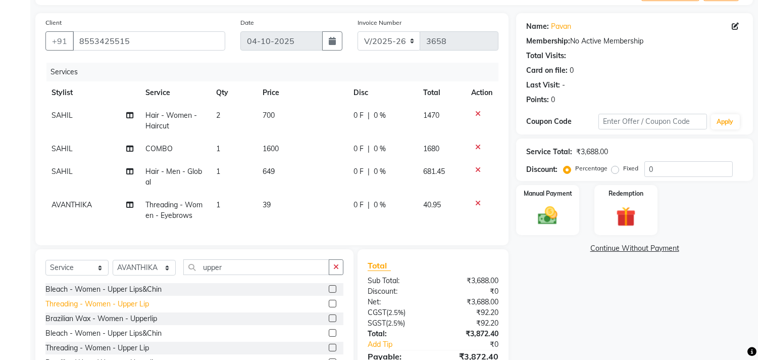
click at [146, 309] on div "Threading - Women - Upper Lip" at bounding box center [97, 304] width 104 height 11
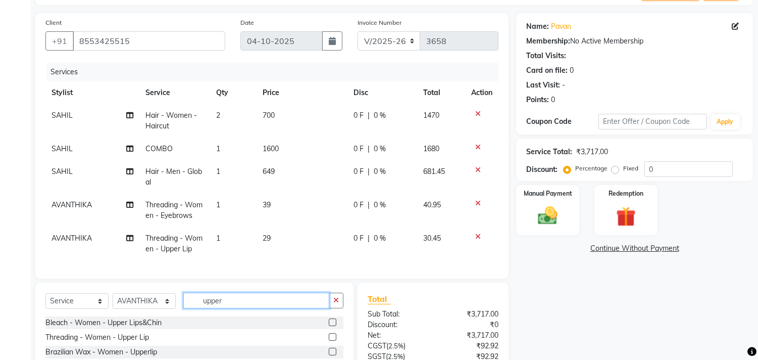
drag, startPoint x: 226, startPoint y: 311, endPoint x: 152, endPoint y: 312, distance: 74.8
click at [152, 312] on div "Select Service Product Membership Package Voucher Prepaid Gift Card Select Styl…" at bounding box center [194, 305] width 298 height 24
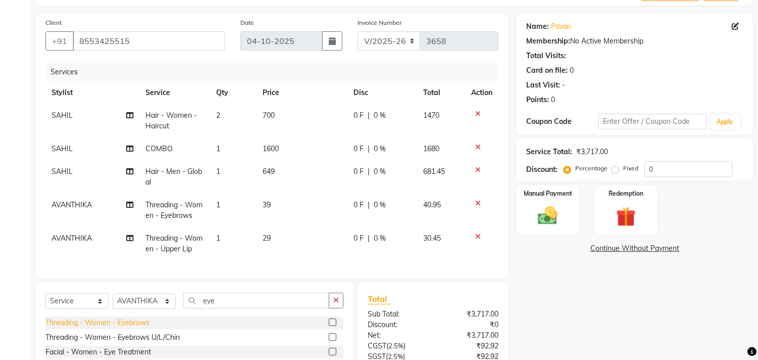
click at [120, 328] on div "Threading - Women - Eyebrows" at bounding box center [97, 322] width 104 height 11
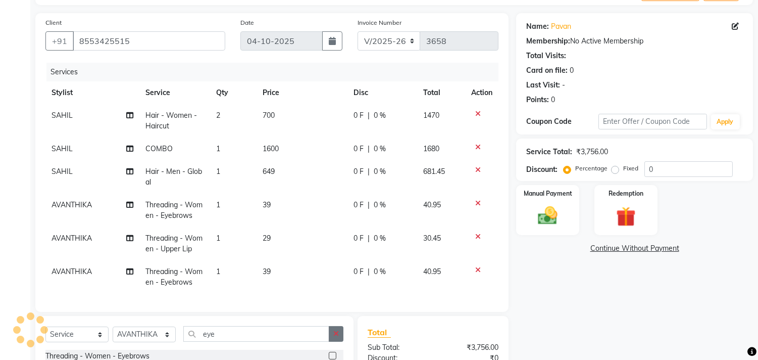
click at [329, 341] on button "button" at bounding box center [336, 334] width 15 height 16
drag, startPoint x: 157, startPoint y: 346, endPoint x: 154, endPoint y: 336, distance: 10.5
click at [157, 342] on select "Select Stylist AVANTHIKA [PERSON_NAME] [PERSON_NAME] [PERSON_NAME] RUSTHAM [PER…" at bounding box center [144, 334] width 63 height 16
click at [113, 335] on select "Select Stylist AVANTHIKA [PERSON_NAME] [PERSON_NAME] [PERSON_NAME] RUSTHAM [PER…" at bounding box center [144, 334] width 63 height 16
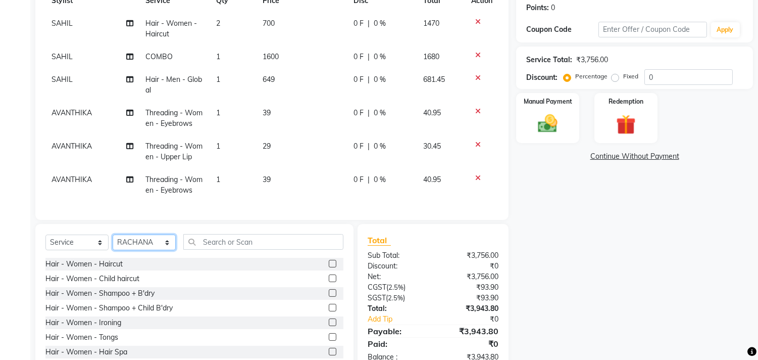
scroll to position [191, 0]
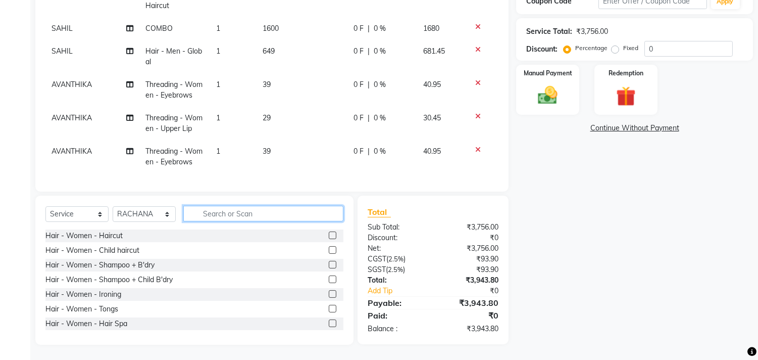
click at [262, 216] on input "text" at bounding box center [263, 214] width 160 height 16
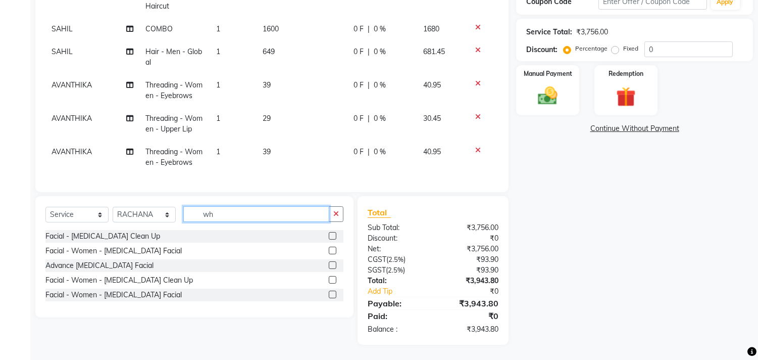
scroll to position [190, 0]
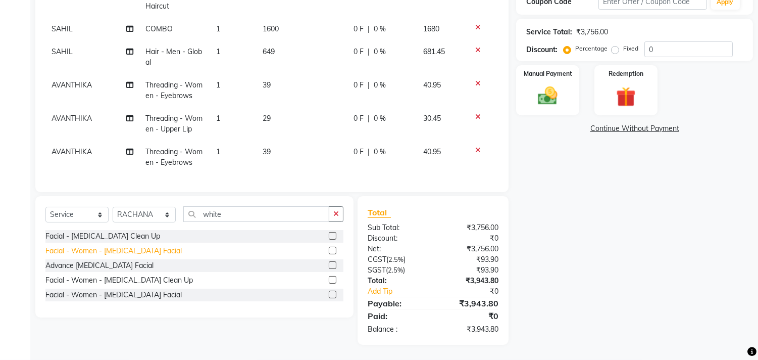
click at [91, 248] on div "Facial - Women - [MEDICAL_DATA] Facial" at bounding box center [113, 251] width 136 height 11
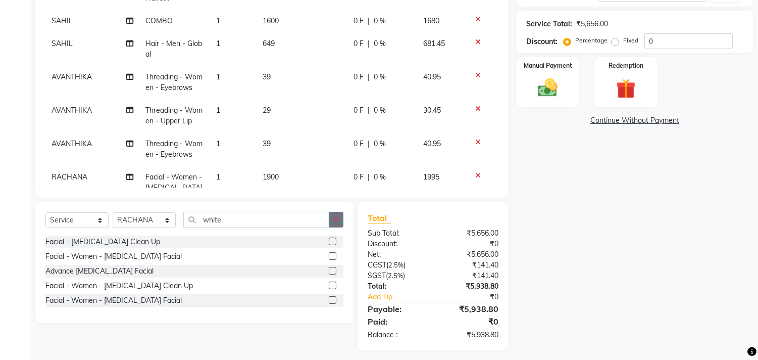
click at [334, 217] on icon "button" at bounding box center [336, 219] width 6 height 7
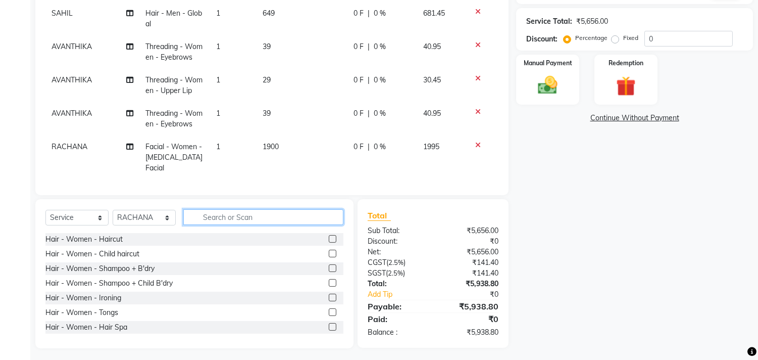
scroll to position [196, 0]
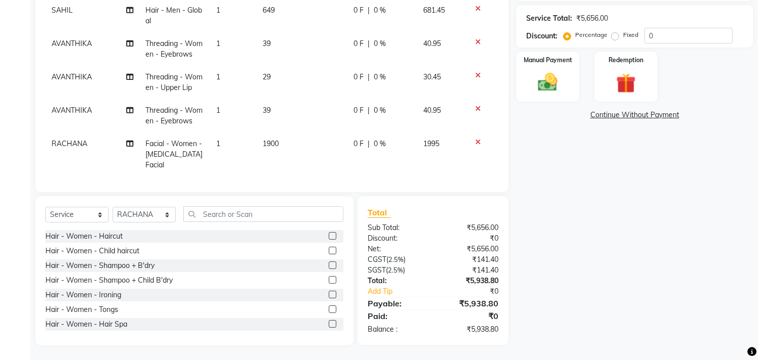
click at [396, 147] on div "0 F | 0 %" at bounding box center [383, 143] width 58 height 11
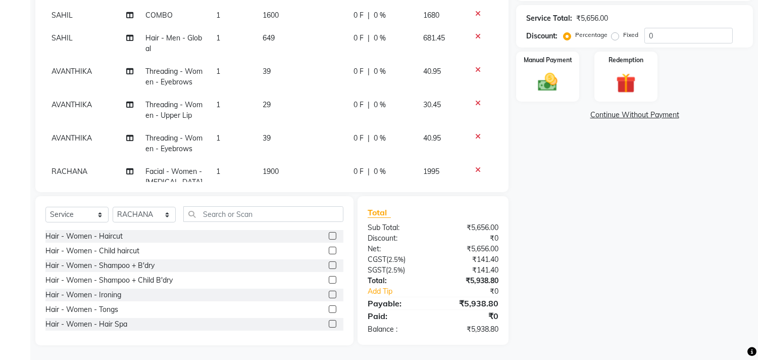
scroll to position [181, 0]
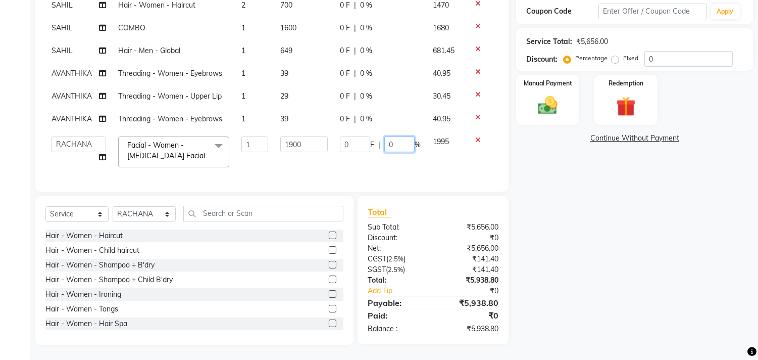
click at [395, 137] on input "0" at bounding box center [399, 144] width 30 height 16
click at [561, 188] on div "Name: Pavan Membership: No Active Membership Total Visits: Card on file: 0 Last…" at bounding box center [638, 124] width 245 height 442
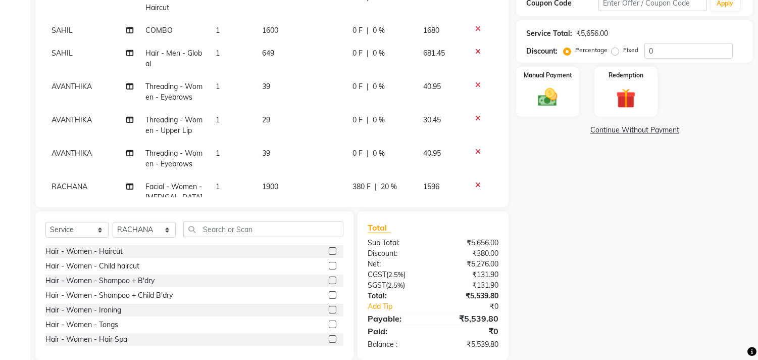
scroll to position [38, 0]
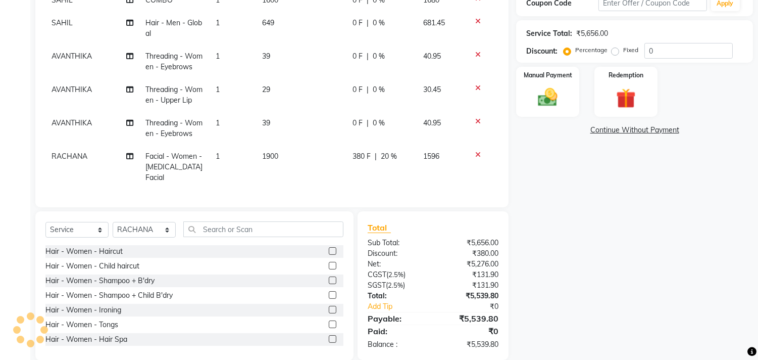
click at [407, 147] on td "380 F | 20 %" at bounding box center [382, 167] width 71 height 44
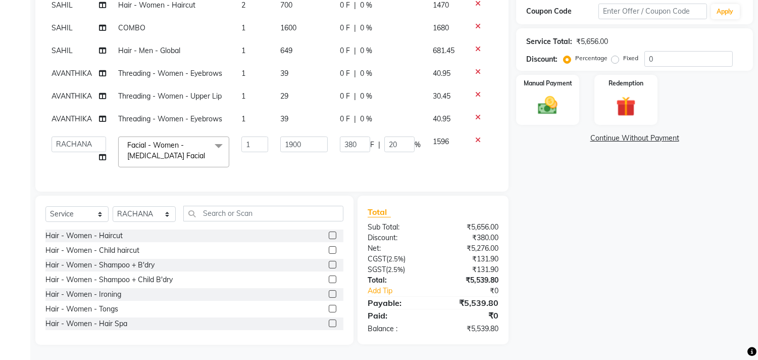
scroll to position [0, 0]
click at [403, 137] on input "20" at bounding box center [399, 144] width 30 height 16
click at [509, 174] on div "Client +91 8553425515 Date 04-10-2025 Invoice Number V/2025 V/2025-26 3658 Serv…" at bounding box center [272, 124] width 489 height 442
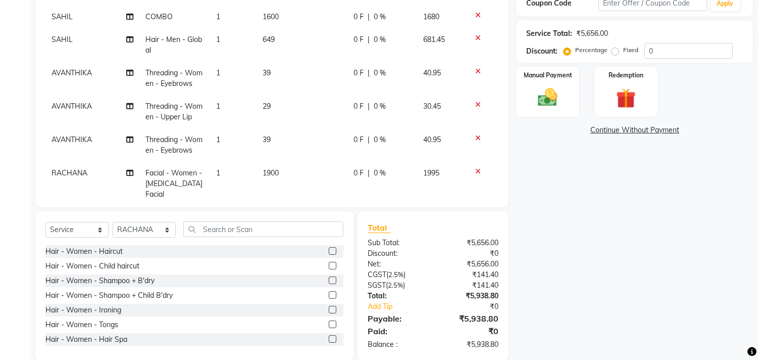
scroll to position [28, 0]
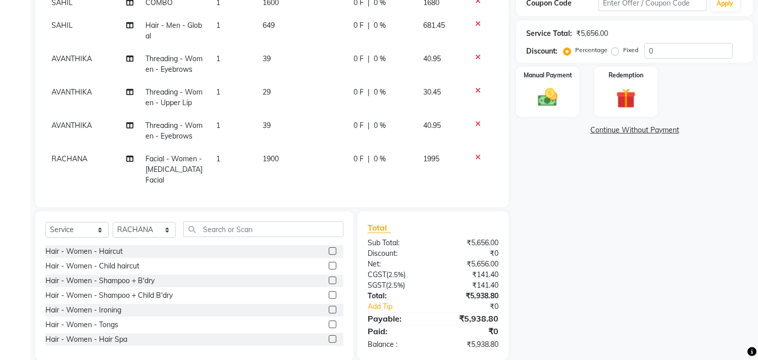
click at [374, 157] on span "0 %" at bounding box center [380, 159] width 12 height 11
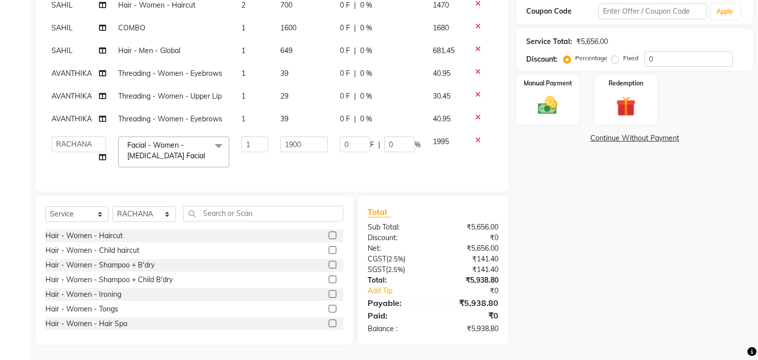
scroll to position [0, 0]
click at [385, 157] on td "0 F | 0 %" at bounding box center [380, 151] width 93 height 43
click at [399, 148] on td "0 F | 0 %" at bounding box center [380, 151] width 93 height 43
click at [399, 138] on input "0" at bounding box center [399, 144] width 30 height 16
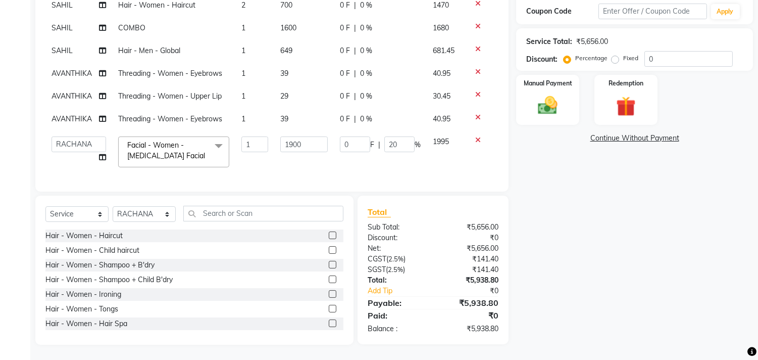
drag, startPoint x: 638, startPoint y: 158, endPoint x: 637, endPoint y: 164, distance: 6.2
click at [637, 164] on div "Name: Pavan Membership: No Active Membership Total Visits: Card on file: 0 Last…" at bounding box center [638, 124] width 245 height 442
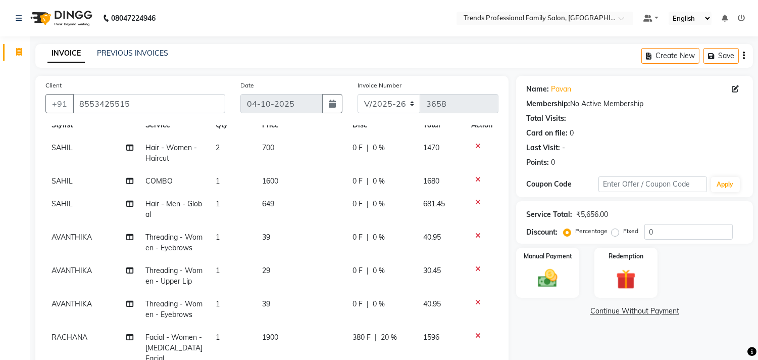
scroll to position [187, 0]
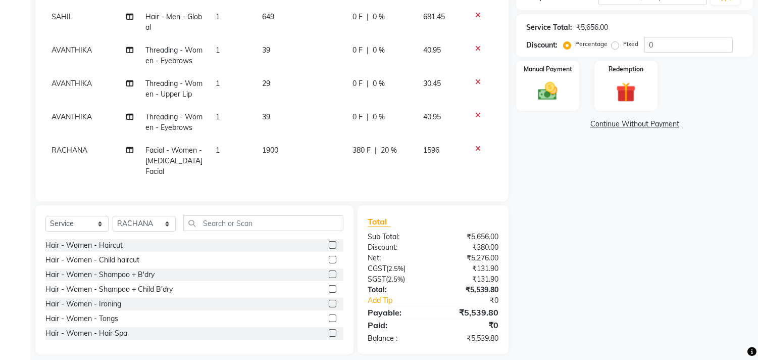
click at [392, 145] on div "380 F | 20 %" at bounding box center [382, 150] width 59 height 11
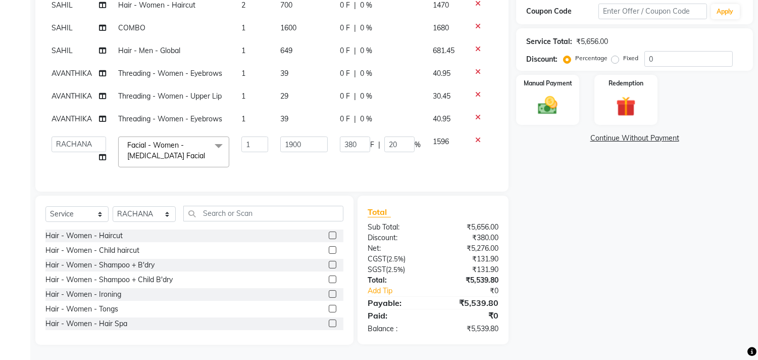
scroll to position [0, 0]
click at [395, 141] on input "20" at bounding box center [399, 144] width 30 height 16
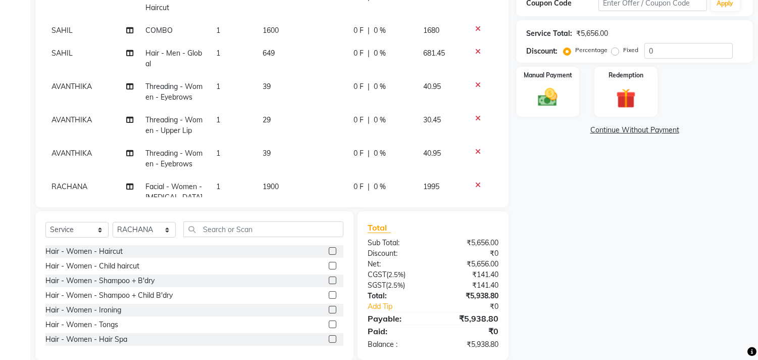
click at [604, 174] on div "Name: Pavan Membership: No Active Membership Total Visits: Card on file: 0 Last…" at bounding box center [638, 127] width 245 height 465
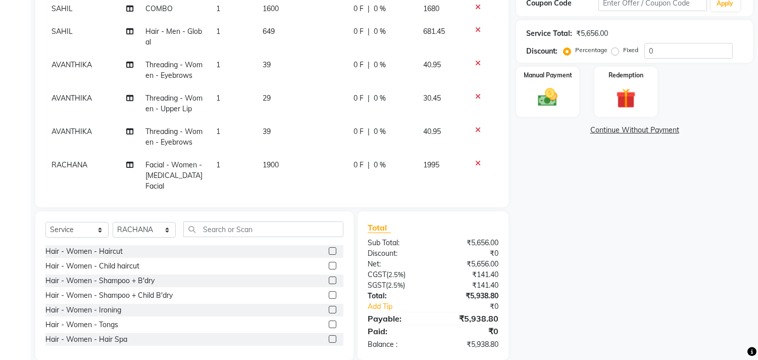
scroll to position [28, 0]
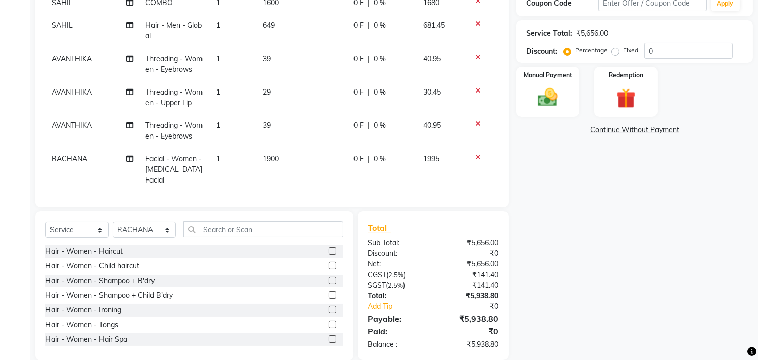
click at [384, 152] on td "0 F | 0 %" at bounding box center [383, 170] width 70 height 44
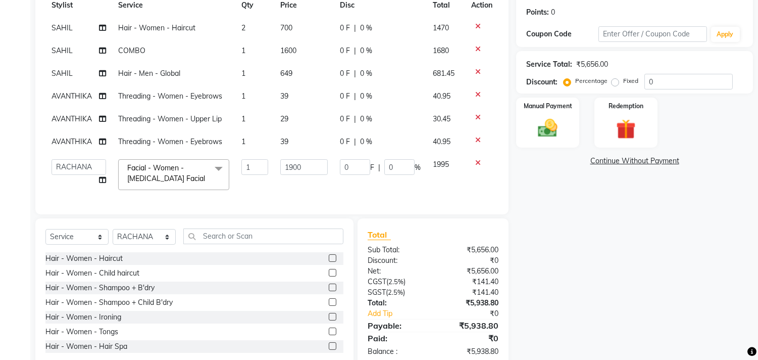
scroll to position [181, 0]
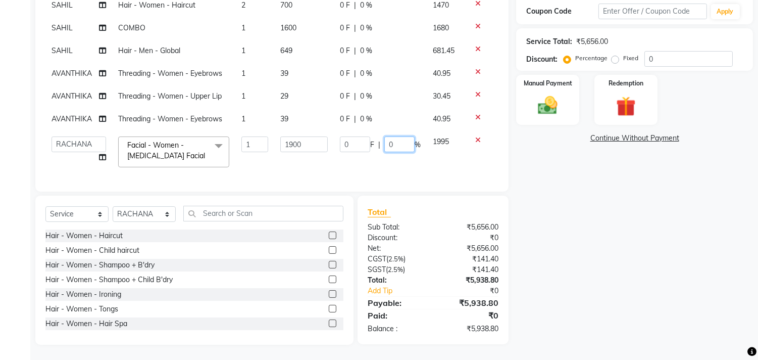
click at [397, 137] on input "0" at bounding box center [399, 144] width 30 height 16
click at [549, 168] on div "Name: Pavan Membership: No Active Membership Total Visits: Card on file: 0 Last…" at bounding box center [638, 124] width 245 height 442
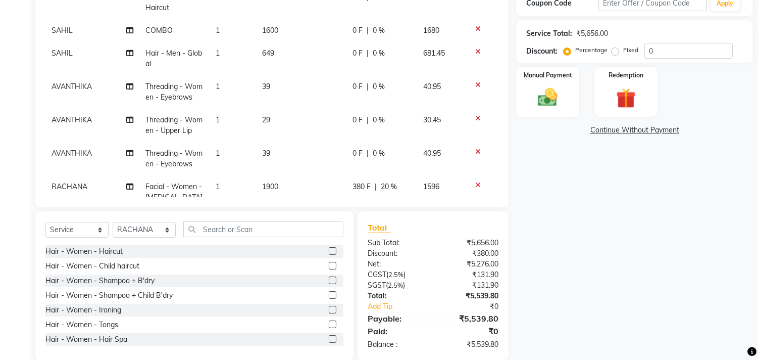
scroll to position [0, 0]
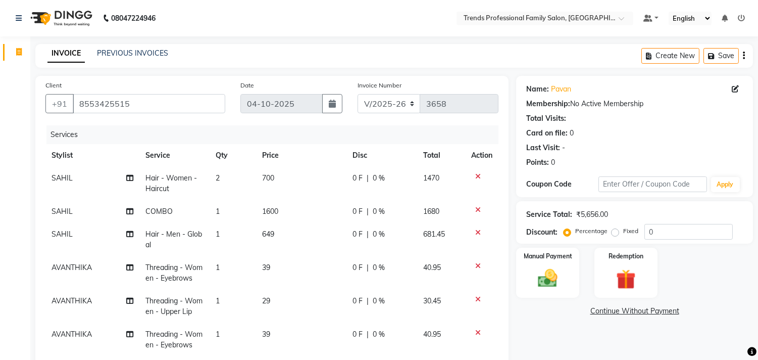
click at [377, 173] on div "0 F | 0 %" at bounding box center [382, 178] width 59 height 11
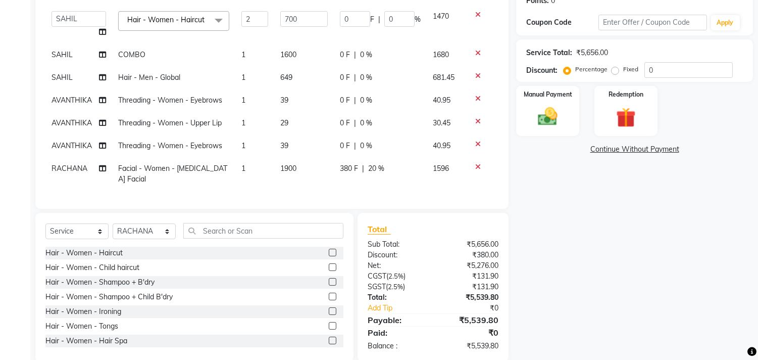
scroll to position [187, 0]
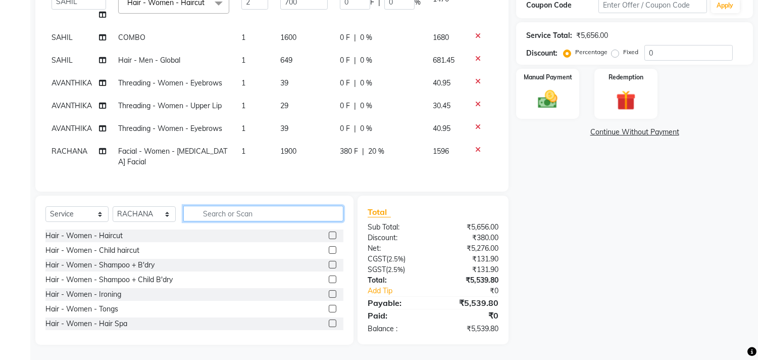
click at [221, 210] on input "text" at bounding box center [263, 214] width 160 height 16
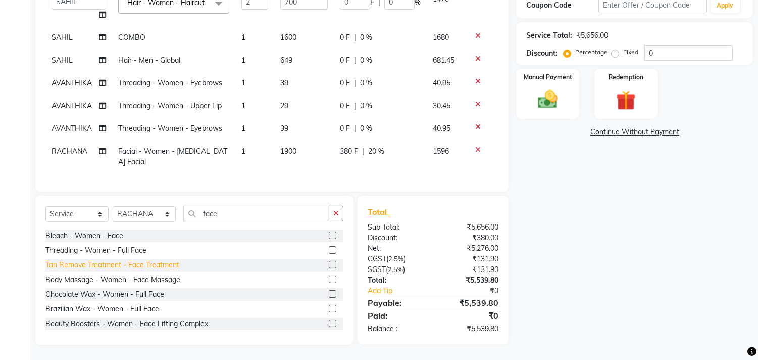
click at [157, 266] on div "Tan Remove Treatment - Face Treatment" at bounding box center [112, 265] width 134 height 11
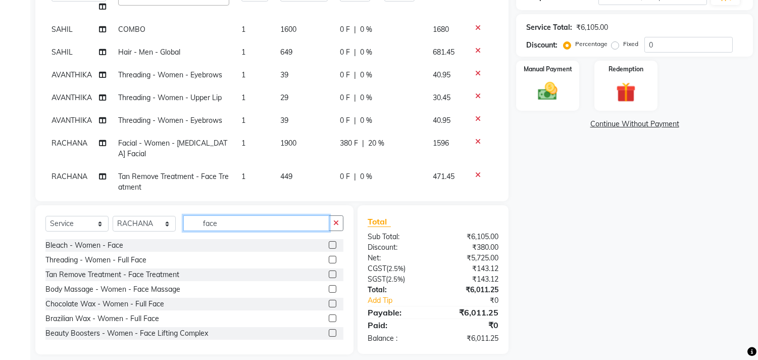
drag, startPoint x: 246, startPoint y: 221, endPoint x: 159, endPoint y: 211, distance: 87.5
click at [159, 211] on div "Select Service Product Membership Package Voucher Prepaid Gift Card Select Styl…" at bounding box center [194, 279] width 318 height 149
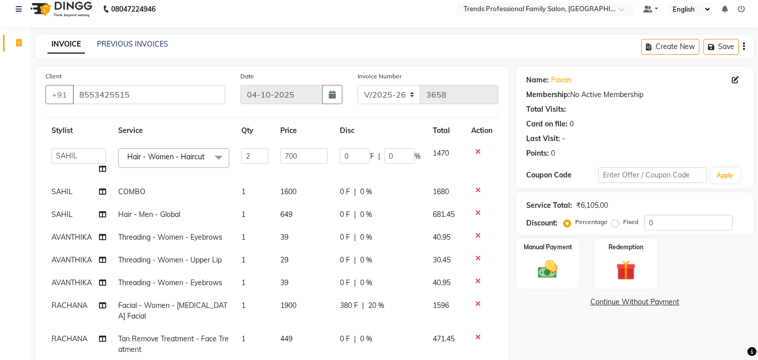
scroll to position [196, 0]
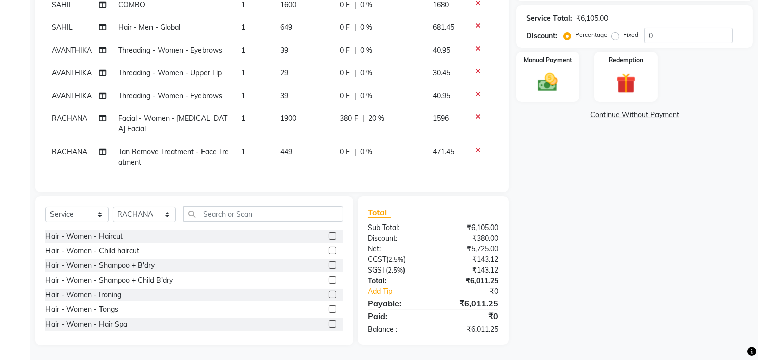
click at [367, 147] on div "0 F | 0 %" at bounding box center [380, 152] width 81 height 11
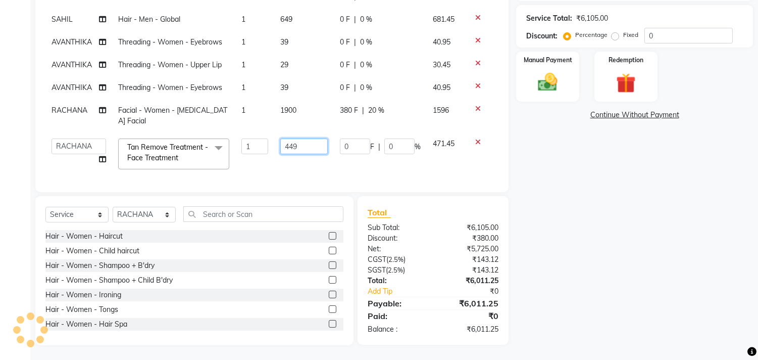
click at [307, 147] on input "449" at bounding box center [303, 146] width 47 height 16
click at [660, 203] on div "Name: Pavan Membership: No Active Membership Total Visits: Card on file: 0 Last…" at bounding box center [638, 112] width 245 height 465
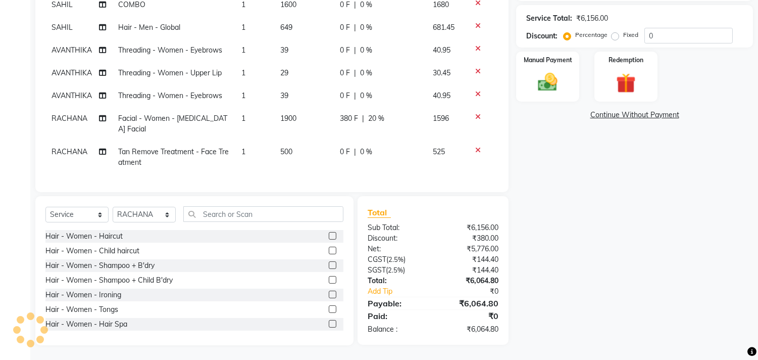
click at [361, 147] on span "0 %" at bounding box center [366, 152] width 12 height 11
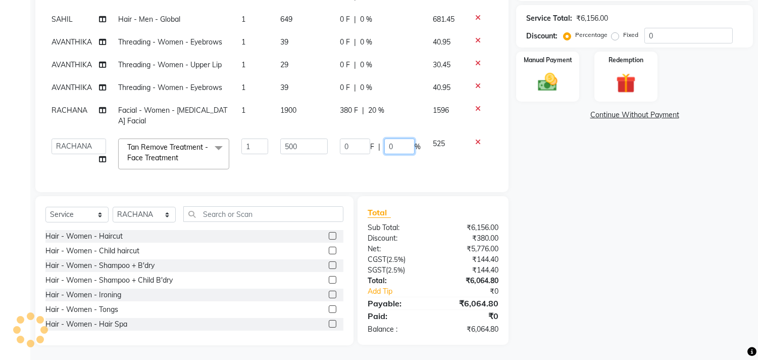
click at [393, 146] on input "0" at bounding box center [399, 146] width 30 height 16
click at [660, 239] on div "Name: Pavan Membership: No Active Membership Total Visits: Card on file: 0 Last…" at bounding box center [638, 112] width 245 height 465
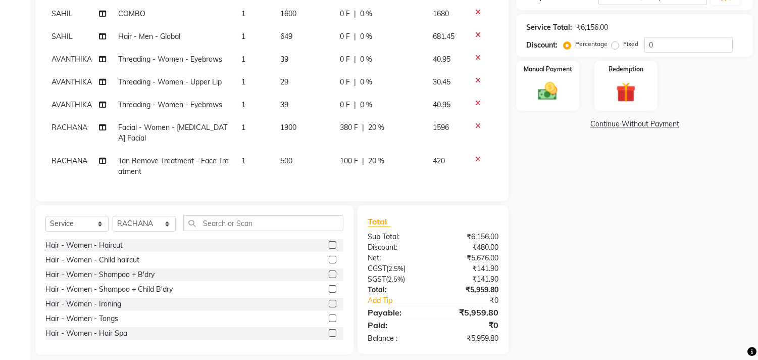
scroll to position [0, 0]
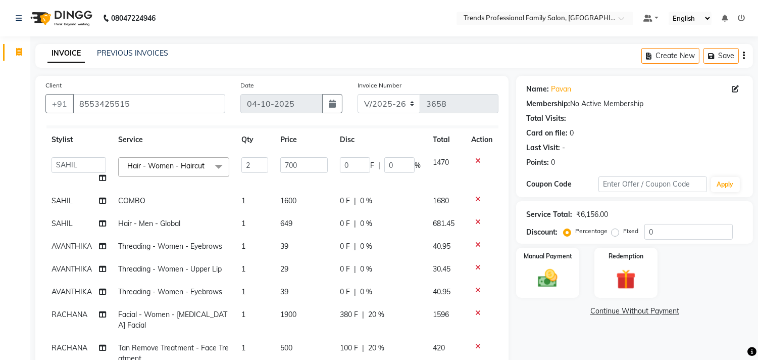
click at [243, 213] on td "1" at bounding box center [254, 223] width 39 height 23
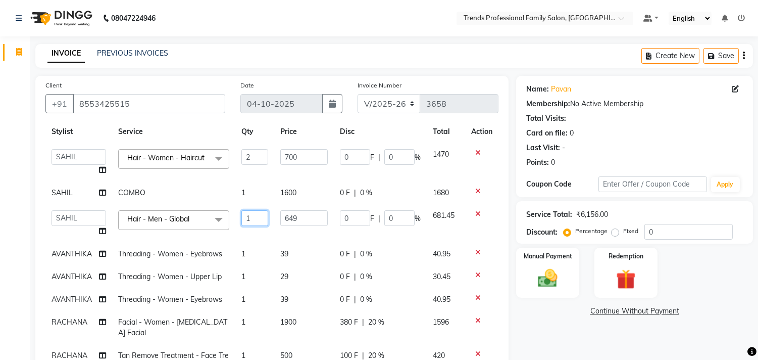
click at [255, 216] on input "1" at bounding box center [255, 218] width 27 height 16
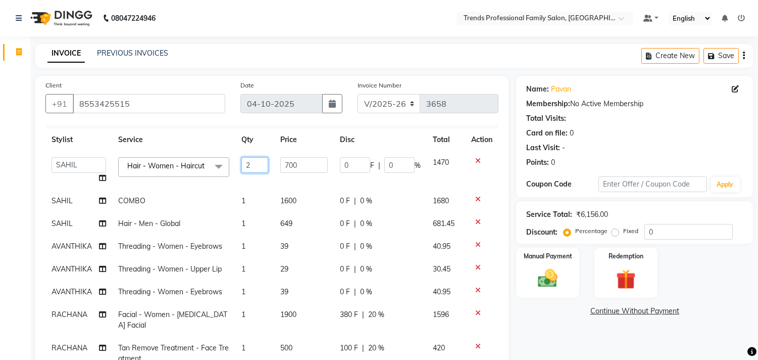
click at [260, 161] on input "2" at bounding box center [255, 165] width 27 height 16
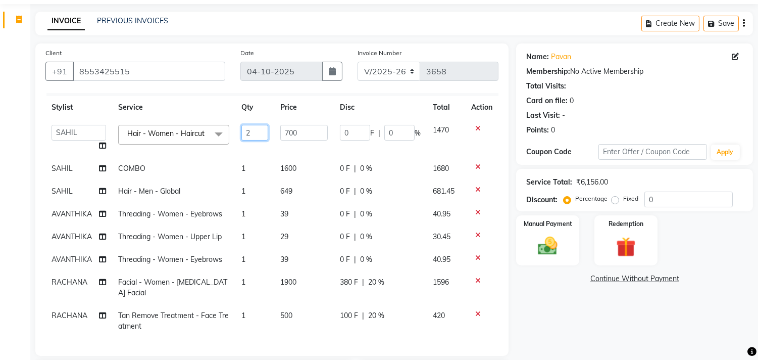
scroll to position [9, 0]
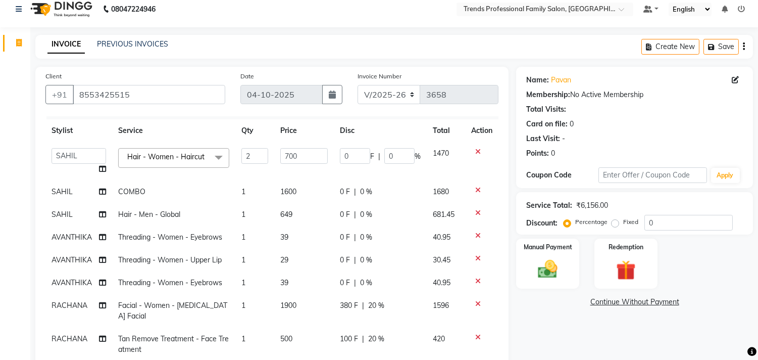
click at [303, 297] on tbody "AVANTHIKA Hithaishi NICK RACHANA RUSTHAM SAHIL SEEMA SHIVA SOURAV Sumika TEJAS …" at bounding box center [271, 251] width 453 height 219
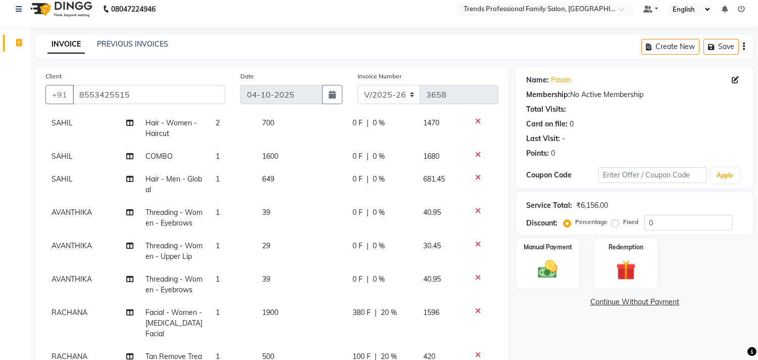
scroll to position [82, 0]
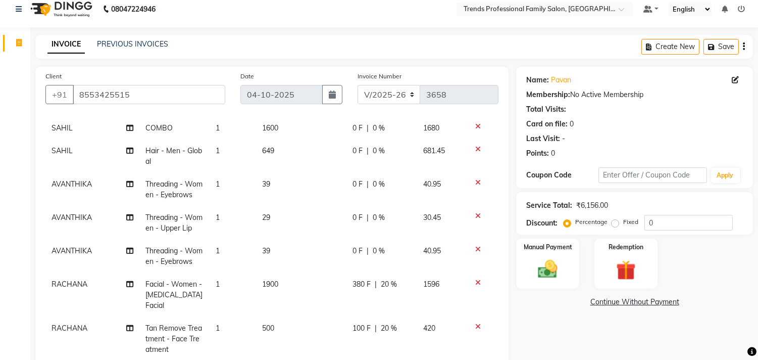
click at [285, 273] on td "1900" at bounding box center [301, 295] width 90 height 44
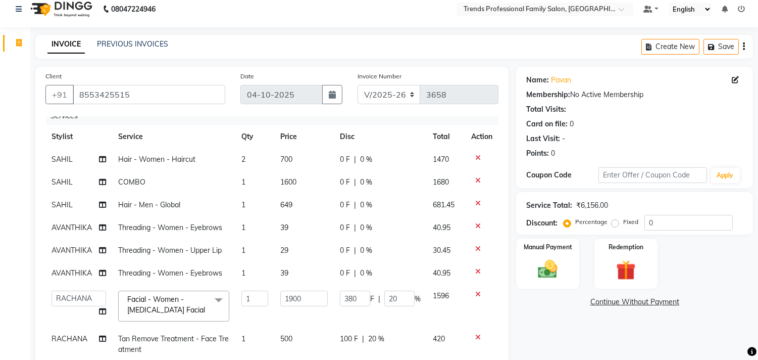
scroll to position [18, 0]
click at [303, 291] on input "1900" at bounding box center [303, 299] width 47 height 16
click at [558, 330] on div "Name: Pavan Membership: No Active Membership Total Visits: Card on file: 0 Last…" at bounding box center [638, 299] width 245 height 465
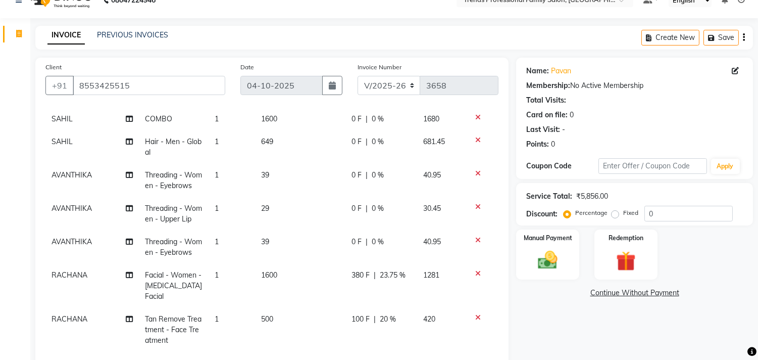
scroll to position [9, 0]
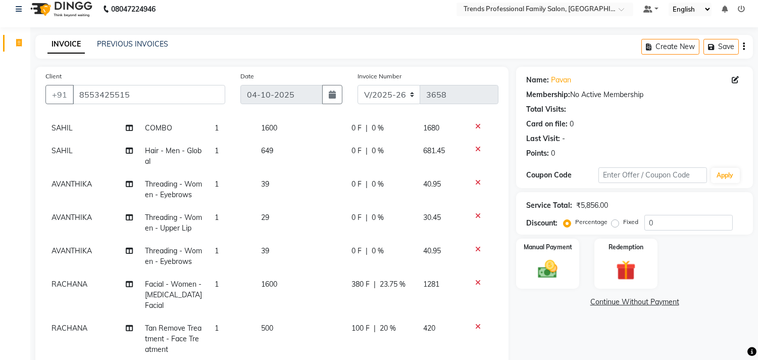
click at [417, 276] on td "1281" at bounding box center [441, 295] width 48 height 44
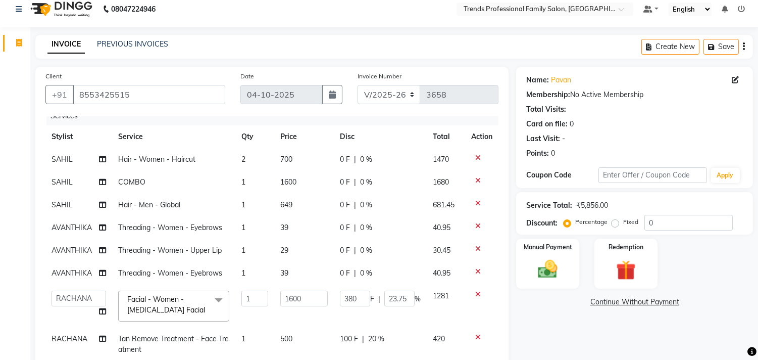
scroll to position [18, 0]
click at [400, 291] on input "23.75" at bounding box center [399, 299] width 30 height 16
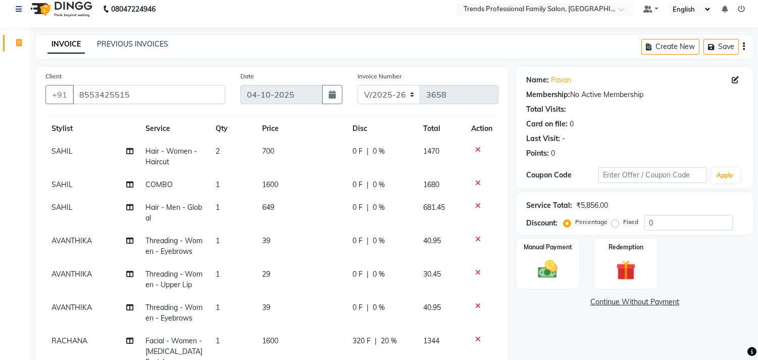
click at [537, 329] on div "Name: Pavan Membership: No Active Membership Total Visits: Card on file: 0 Last…" at bounding box center [638, 299] width 245 height 465
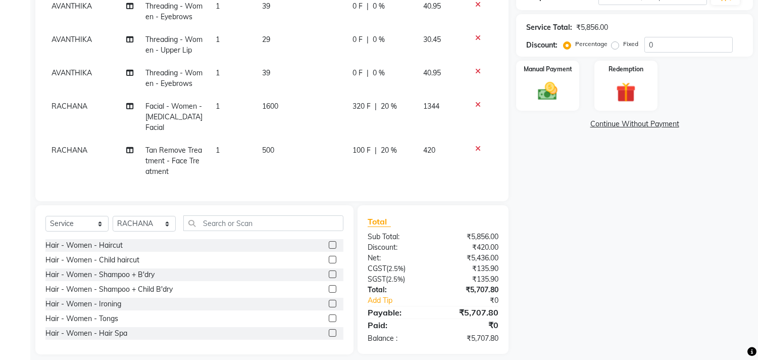
scroll to position [196, 0]
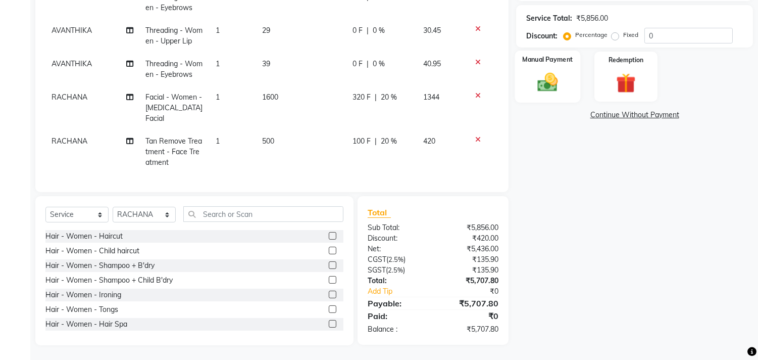
click at [541, 82] on img at bounding box center [548, 83] width 33 height 24
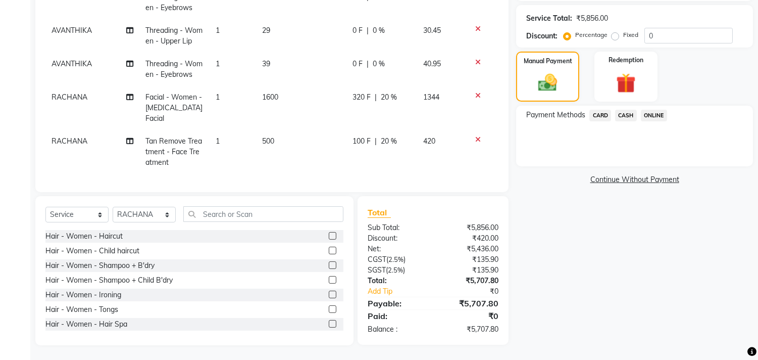
click at [653, 113] on span "ONLINE" at bounding box center [654, 116] width 26 height 12
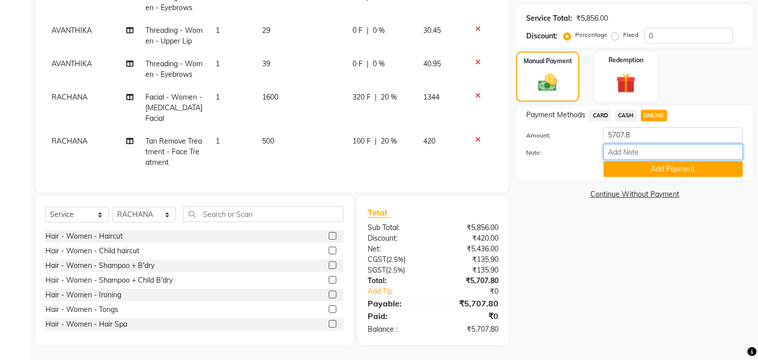
click at [643, 149] on input "Note:" at bounding box center [673, 152] width 139 height 16
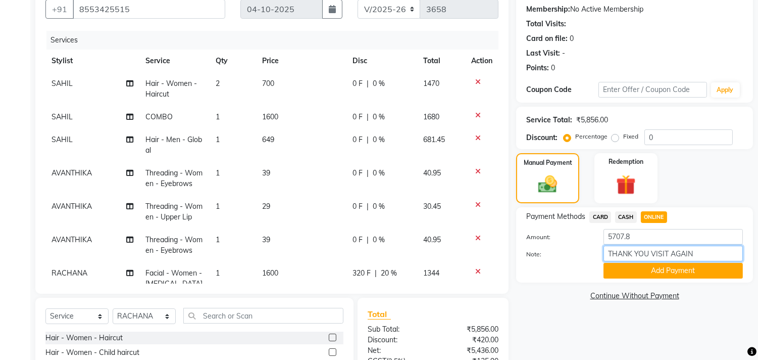
scroll to position [9, 0]
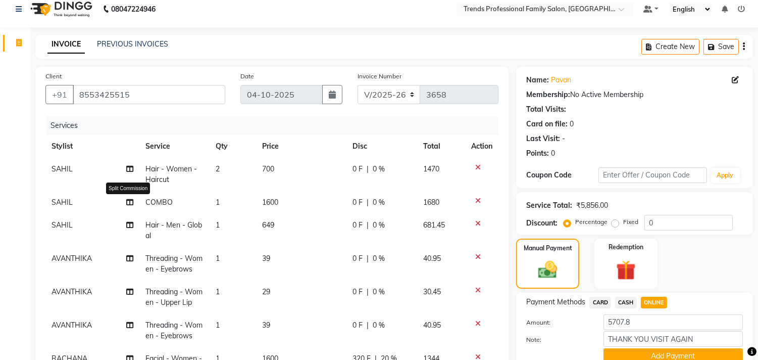
click at [127, 200] on icon at bounding box center [129, 202] width 7 height 7
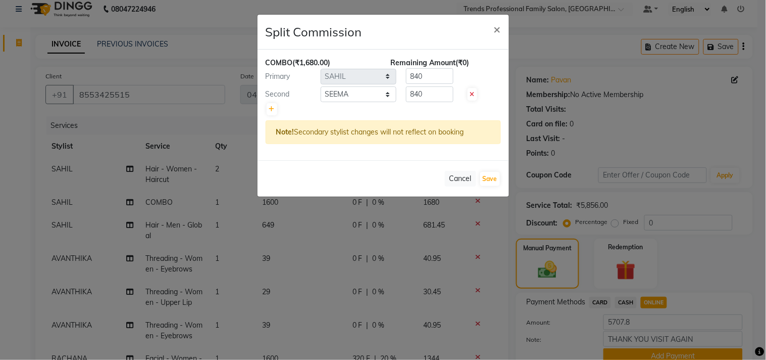
click at [566, 39] on ngb-modal-window "Split Commission × COMBO (₹1,680.00) Remaining Amount (₹0) Primary Select AVANT…" at bounding box center [383, 180] width 766 height 360
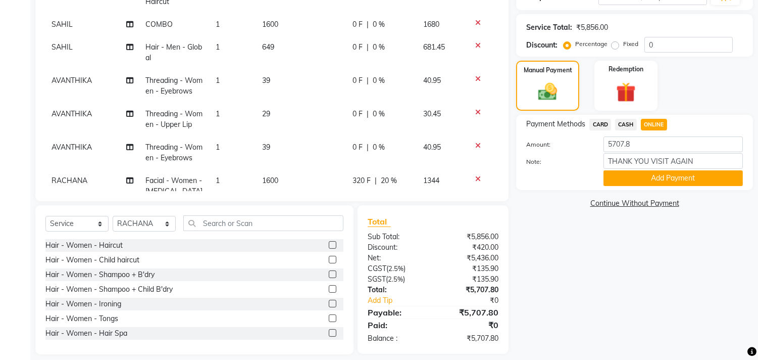
scroll to position [196, 0]
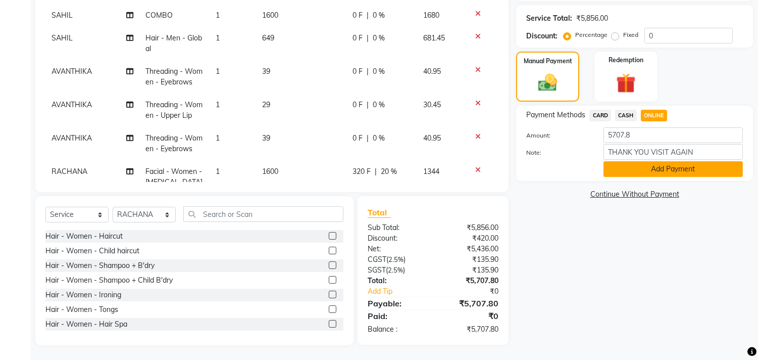
click at [640, 164] on button "Add Payment" at bounding box center [673, 169] width 139 height 16
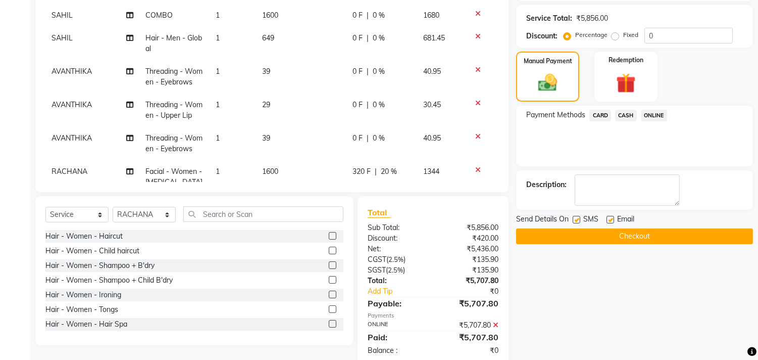
click at [609, 218] on label at bounding box center [611, 220] width 8 height 8
click at [609, 218] on input "checkbox" at bounding box center [610, 220] width 7 height 7
click at [619, 231] on button "Checkout" at bounding box center [634, 236] width 237 height 16
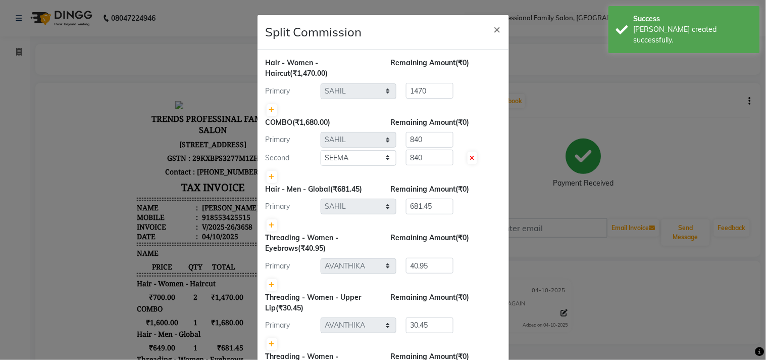
drag, startPoint x: 420, startPoint y: 381, endPoint x: 561, endPoint y: 68, distance: 343.5
click at [561, 68] on ngb-modal-window "Split Commission × Hair - Women - Haircut (₹1,470.00) Remaining Amount (₹0) Pri…" at bounding box center [383, 180] width 766 height 360
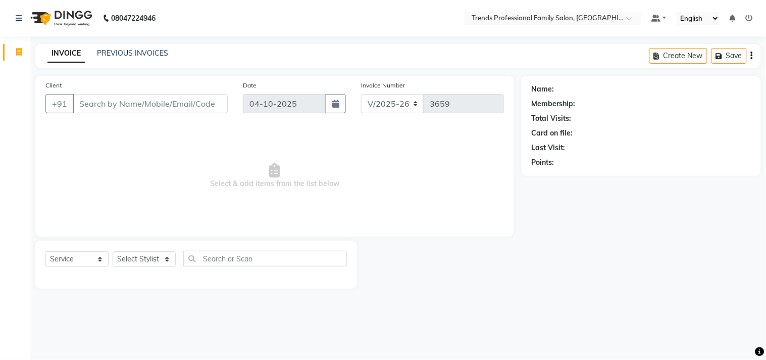
click at [121, 248] on div "Select Service Product Membership Package Voucher Prepaid Gift Card Select Styl…" at bounding box center [196, 264] width 322 height 48
drag, startPoint x: 133, startPoint y: 259, endPoint x: 136, endPoint y: 255, distance: 5.5
click at [133, 259] on select "Select Stylist AVANTHIKA [PERSON_NAME] [PERSON_NAME] [PERSON_NAME] RUSTHAM [PER…" at bounding box center [144, 259] width 63 height 16
click at [113, 252] on select "Select Stylist AVANTHIKA [PERSON_NAME] [PERSON_NAME] [PERSON_NAME] RUSTHAM [PER…" at bounding box center [144, 259] width 63 height 16
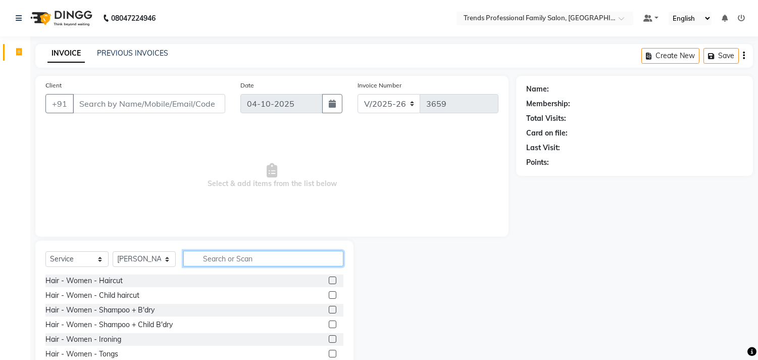
click at [225, 263] on input "text" at bounding box center [263, 259] width 160 height 16
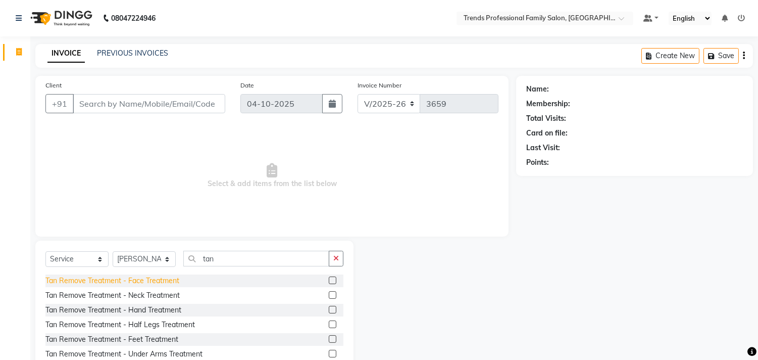
click at [149, 280] on div "Tan Remove Treatment - Face Treatment" at bounding box center [112, 280] width 134 height 11
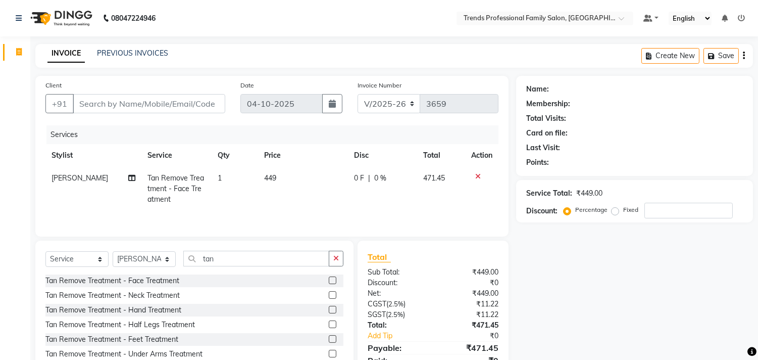
click at [275, 175] on td "449" at bounding box center [303, 189] width 90 height 44
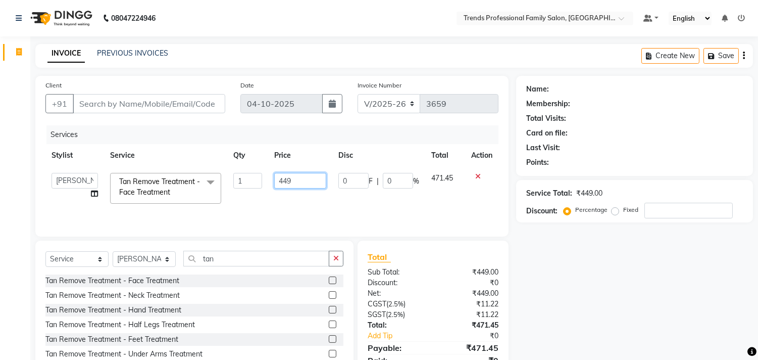
click at [297, 182] on input "449" at bounding box center [300, 181] width 52 height 16
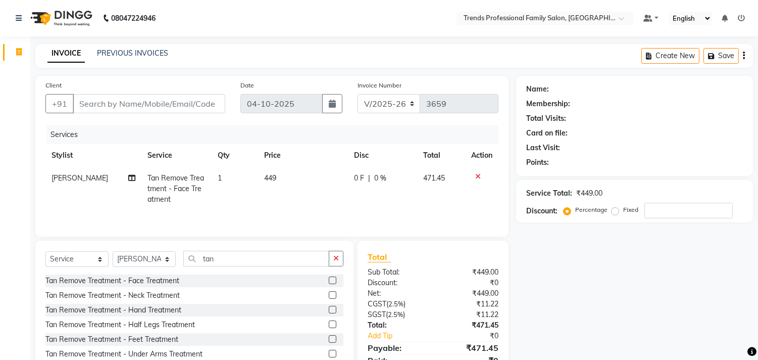
click at [476, 176] on icon at bounding box center [478, 176] width 6 height 7
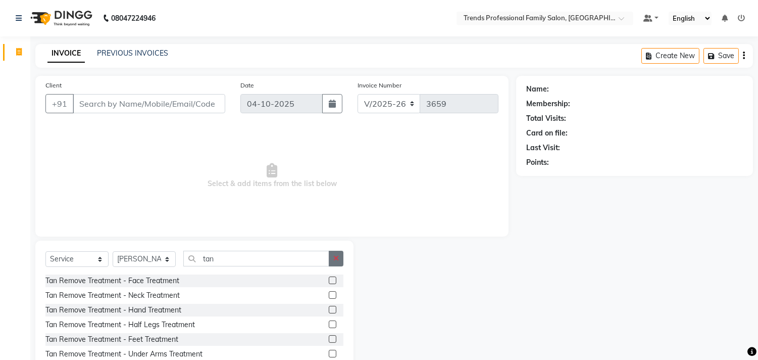
click at [336, 259] on icon "button" at bounding box center [336, 258] width 6 height 7
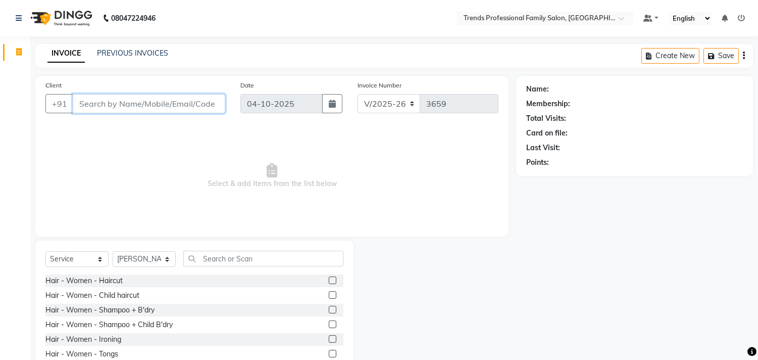
click at [147, 98] on input "Client" at bounding box center [149, 103] width 153 height 19
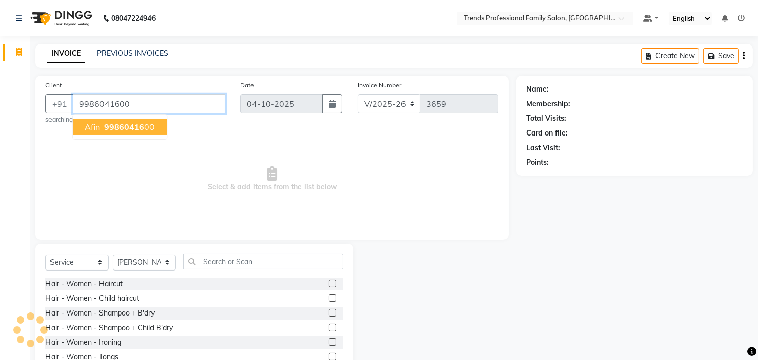
click at [119, 126] on span "99860416" at bounding box center [124, 127] width 40 height 10
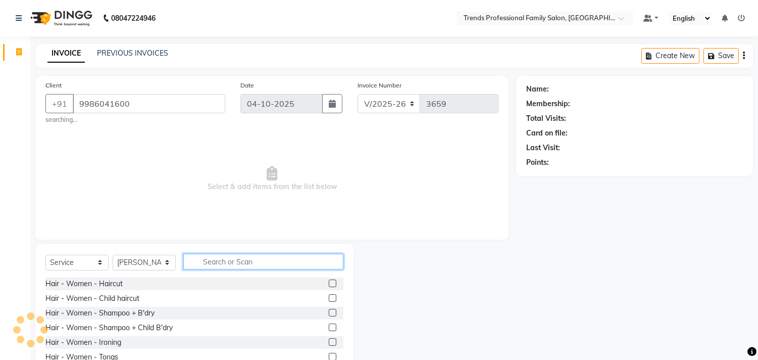
click at [212, 265] on input "text" at bounding box center [263, 262] width 160 height 16
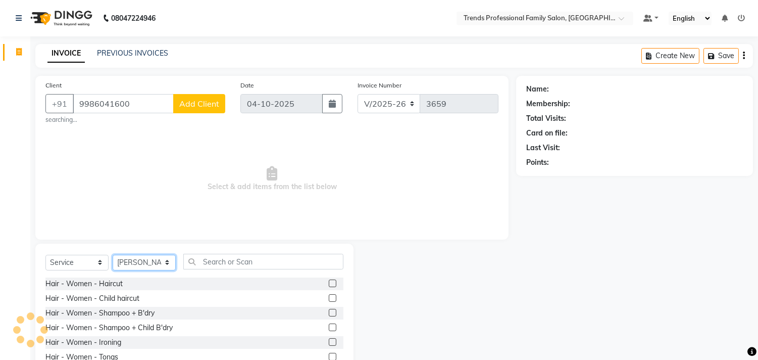
click at [133, 264] on select "Select Stylist AVANTHIKA [PERSON_NAME] [PERSON_NAME] [PERSON_NAME] RUSTHAM [PER…" at bounding box center [144, 263] width 63 height 16
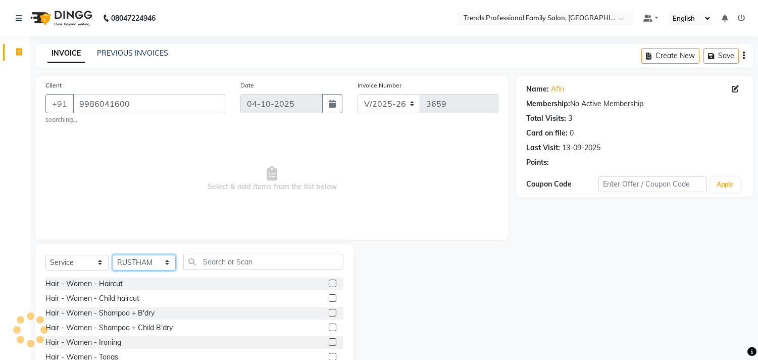
click at [113, 255] on select "Select Stylist AVANTHIKA [PERSON_NAME] [PERSON_NAME] [PERSON_NAME] RUSTHAM [PER…" at bounding box center [144, 263] width 63 height 16
click at [206, 258] on input "text" at bounding box center [263, 262] width 160 height 16
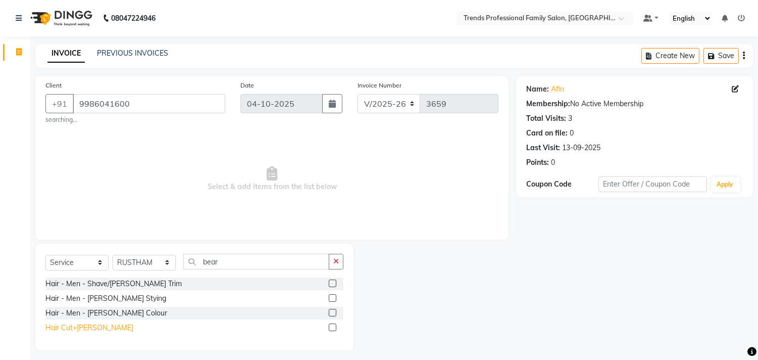
click at [73, 330] on div "Hair Cut+[PERSON_NAME]" at bounding box center [89, 327] width 88 height 11
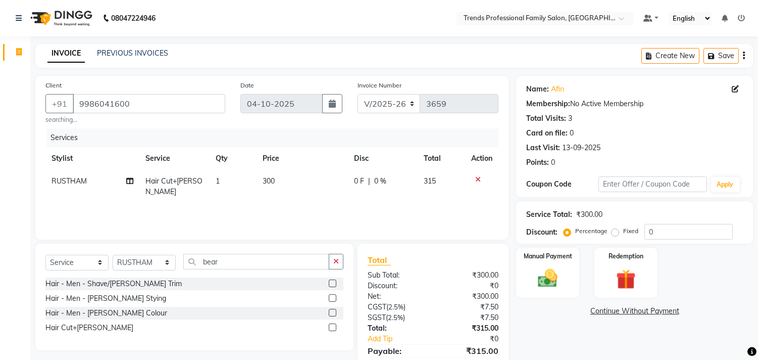
click at [280, 178] on td "300" at bounding box center [302, 186] width 91 height 33
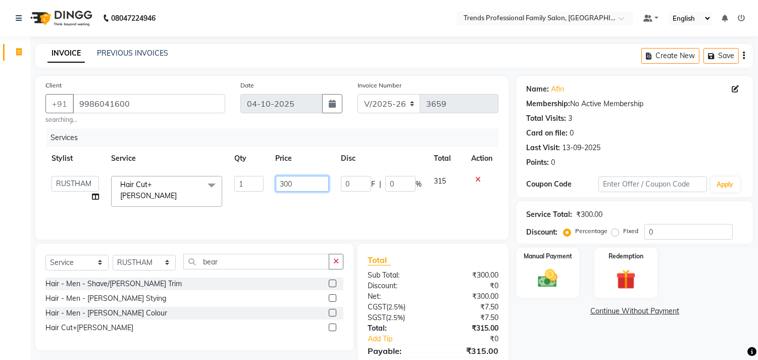
click at [306, 185] on input "300" at bounding box center [302, 184] width 53 height 16
click at [547, 330] on div "Name: Afin Membership: No Active Membership Total Visits: 3 Card on file: 0 Las…" at bounding box center [638, 234] width 245 height 316
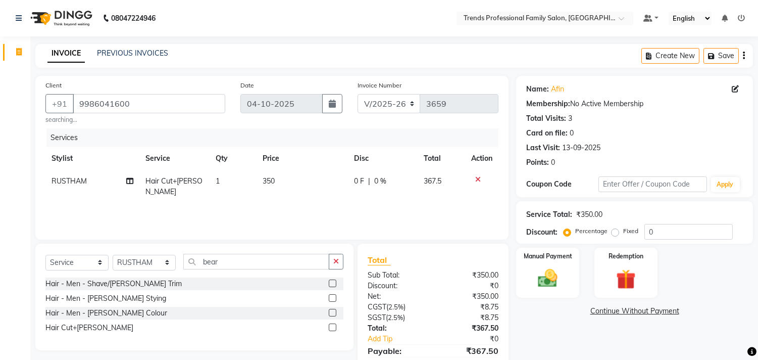
click at [744, 56] on icon "button" at bounding box center [744, 56] width 2 height 1
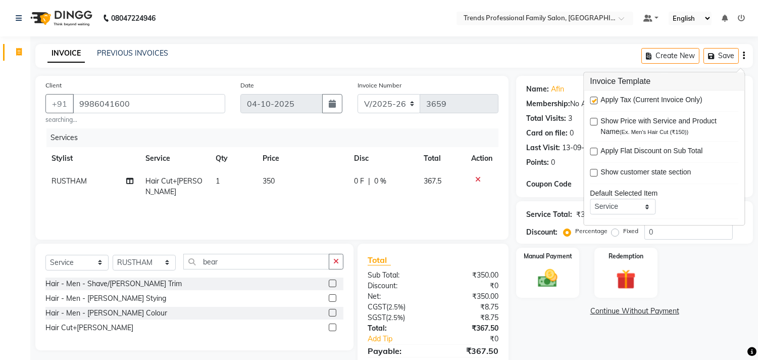
click at [587, 101] on div "Apply Tax (Current Invoice Only) Show Price with Service and Product Name (Ex. …" at bounding box center [664, 157] width 161 height 134
click at [597, 98] on label at bounding box center [594, 101] width 8 height 8
click at [597, 98] on input "checkbox" at bounding box center [593, 101] width 7 height 7
click at [451, 42] on div "08047224946 Select Location × Trends Professional Family Salon, Nelamangala Def…" at bounding box center [379, 193] width 758 height 386
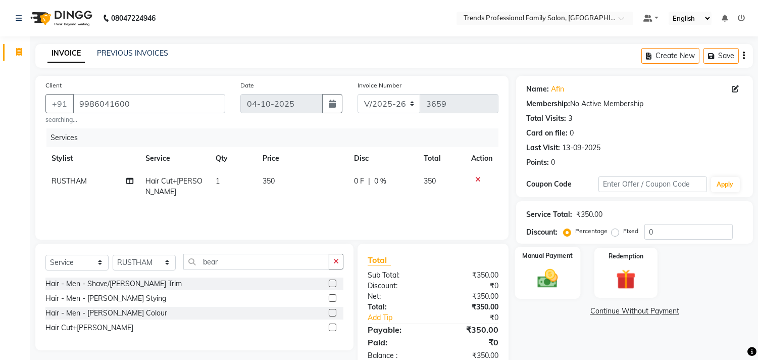
click at [552, 286] on img at bounding box center [548, 279] width 33 height 24
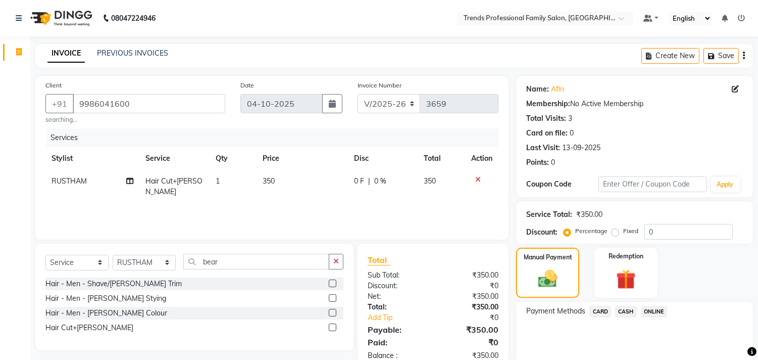
click at [650, 311] on span "ONLINE" at bounding box center [654, 312] width 26 height 12
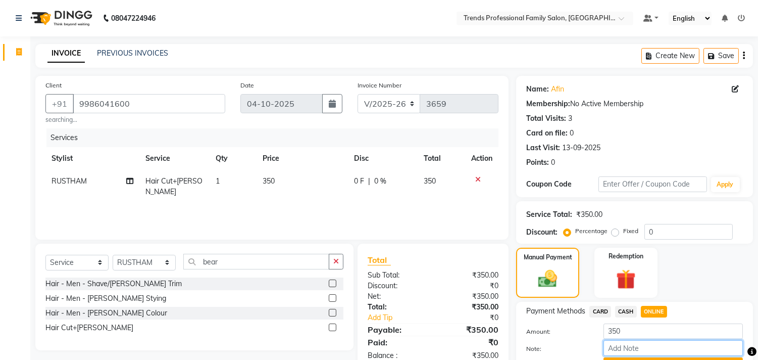
click at [624, 344] on input "Note:" at bounding box center [673, 348] width 139 height 16
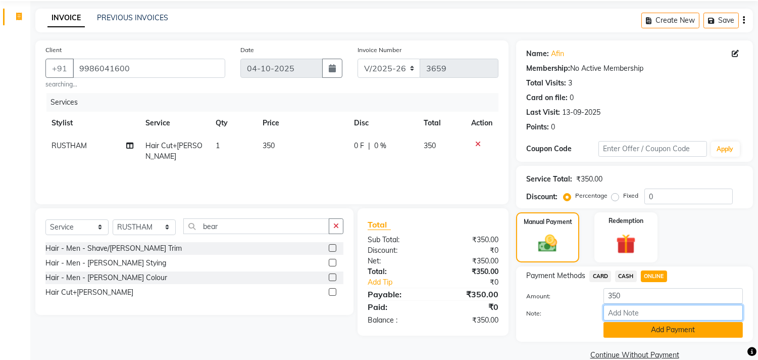
scroll to position [53, 0]
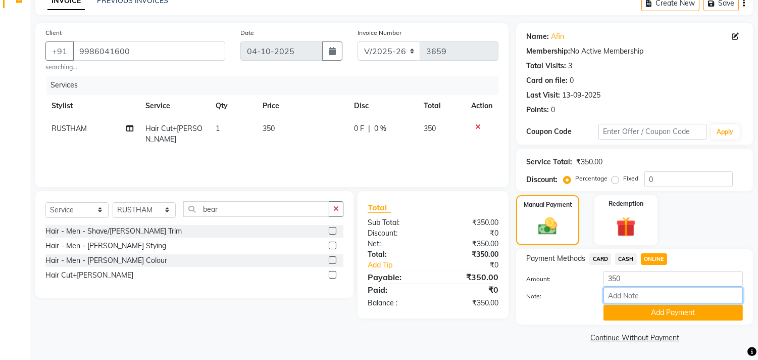
drag, startPoint x: 631, startPoint y: 293, endPoint x: 652, endPoint y: 302, distance: 22.9
click at [631, 293] on input "Note:" at bounding box center [673, 295] width 139 height 16
drag, startPoint x: 632, startPoint y: 321, endPoint x: 646, endPoint y: 317, distance: 14.7
click at [632, 320] on div "Payment Methods CARD CASH ONLINE Amount: 350 Note: THANK YOU VISIT AGAIN Add Pa…" at bounding box center [634, 286] width 237 height 75
click at [648, 315] on button "Add Payment" at bounding box center [673, 313] width 139 height 16
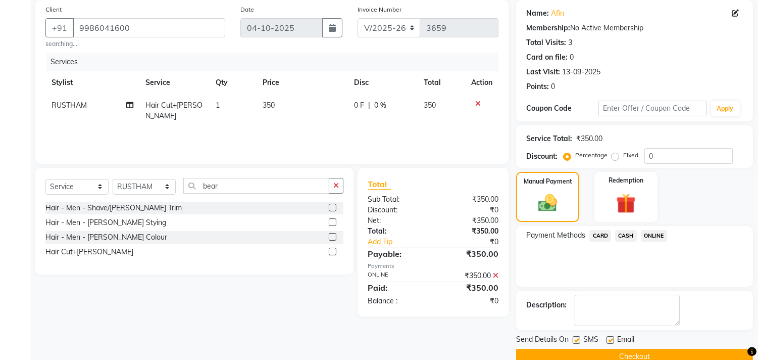
scroll to position [94, 0]
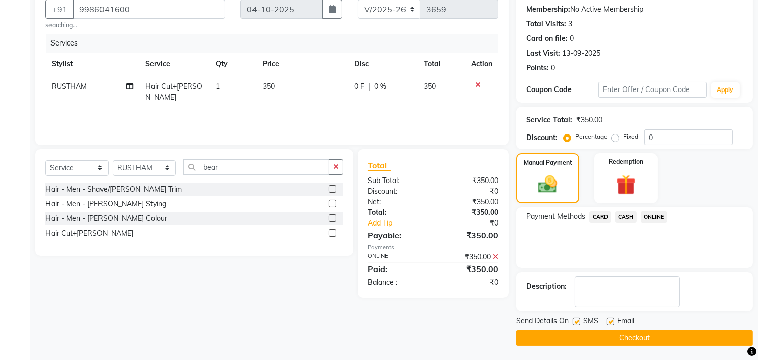
click at [609, 319] on label at bounding box center [611, 321] width 8 height 8
click at [609, 319] on input "checkbox" at bounding box center [610, 321] width 7 height 7
click at [625, 344] on button "Checkout" at bounding box center [634, 338] width 237 height 16
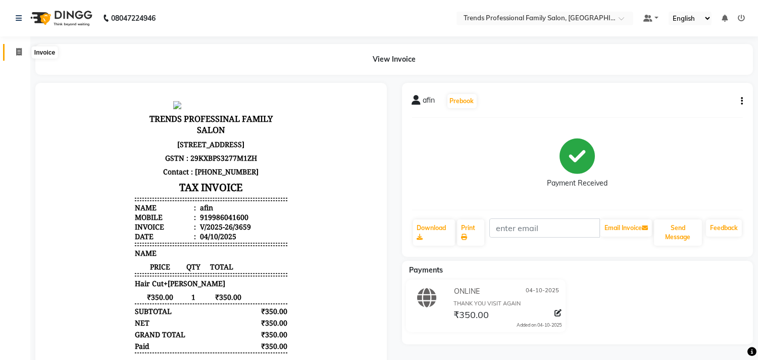
click at [18, 49] on icon at bounding box center [19, 52] width 6 height 8
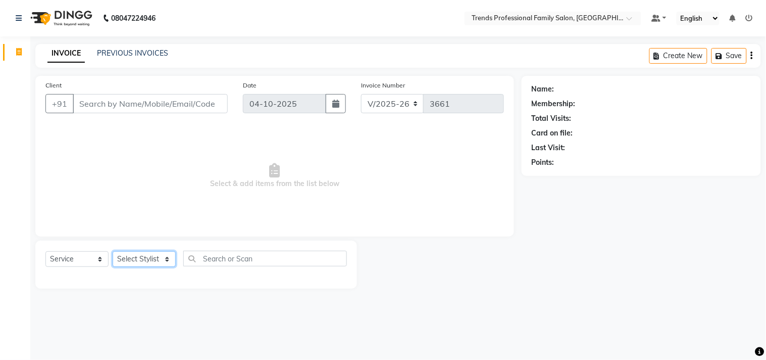
click at [163, 261] on select "Select Stylist AVANTHIKA [PERSON_NAME] [PERSON_NAME] [PERSON_NAME] RUSTHAM [PER…" at bounding box center [144, 259] width 63 height 16
click at [113, 252] on select "Select Stylist AVANTHIKA [PERSON_NAME] [PERSON_NAME] [PERSON_NAME] RUSTHAM [PER…" at bounding box center [144, 259] width 63 height 16
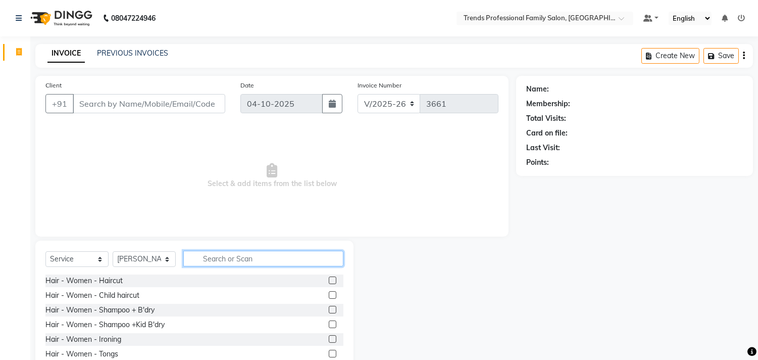
click at [221, 261] on input "text" at bounding box center [263, 259] width 160 height 16
click at [219, 255] on input "text" at bounding box center [263, 259] width 160 height 16
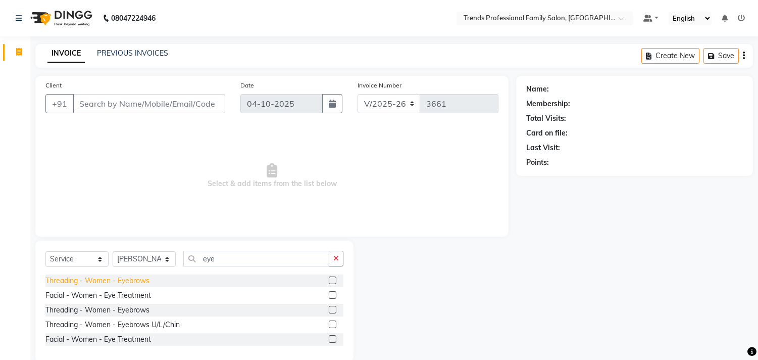
click at [129, 276] on div "Threading - Women - Eyebrows" at bounding box center [97, 280] width 104 height 11
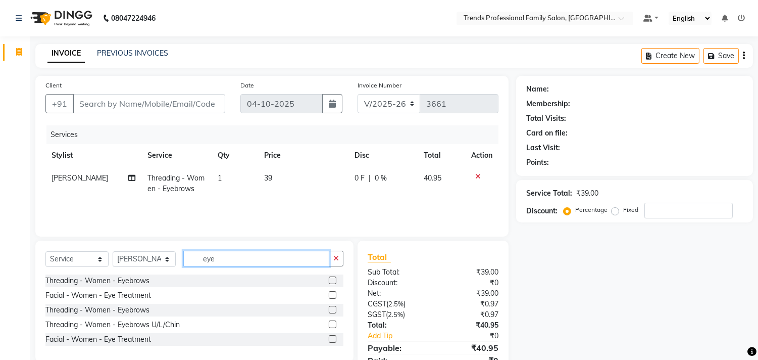
drag, startPoint x: 205, startPoint y: 258, endPoint x: 140, endPoint y: 258, distance: 65.2
click at [140, 258] on div "Select Service Product Membership Package Voucher Prepaid Gift Card Select Styl…" at bounding box center [194, 263] width 298 height 24
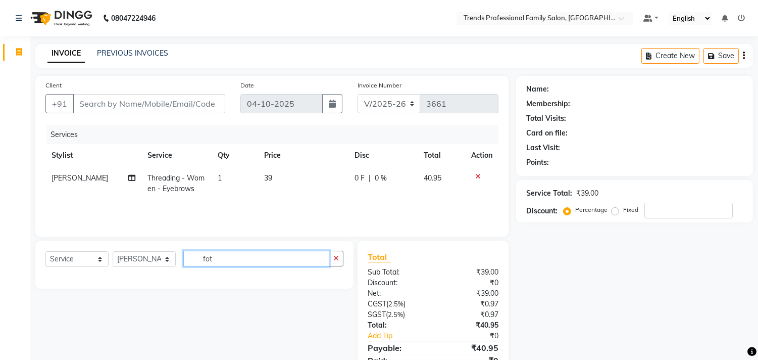
click at [226, 258] on input "fot" at bounding box center [256, 259] width 146 height 16
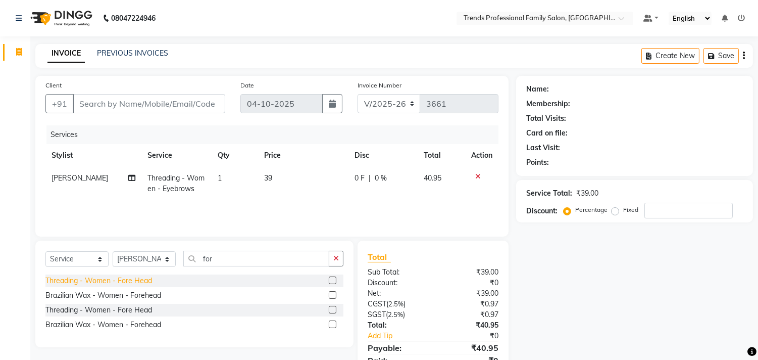
click at [107, 276] on div "Threading - Women - Fore Head" at bounding box center [98, 280] width 107 height 11
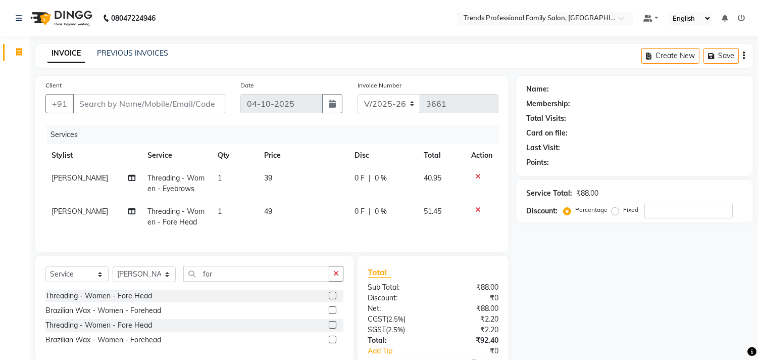
click at [223, 174] on td "1" at bounding box center [235, 183] width 46 height 33
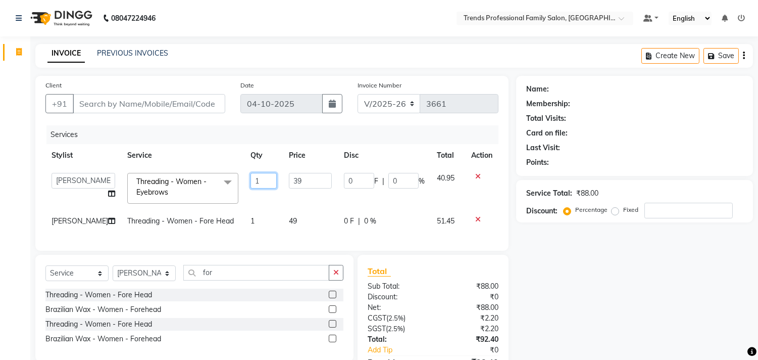
click at [251, 177] on input "1" at bounding box center [264, 181] width 26 height 16
drag, startPoint x: 572, startPoint y: 275, endPoint x: 538, endPoint y: 262, distance: 36.3
click at [572, 276] on div "Name: Membership: Total Visits: Card on file: Last Visit: Points: Service Total…" at bounding box center [638, 239] width 245 height 327
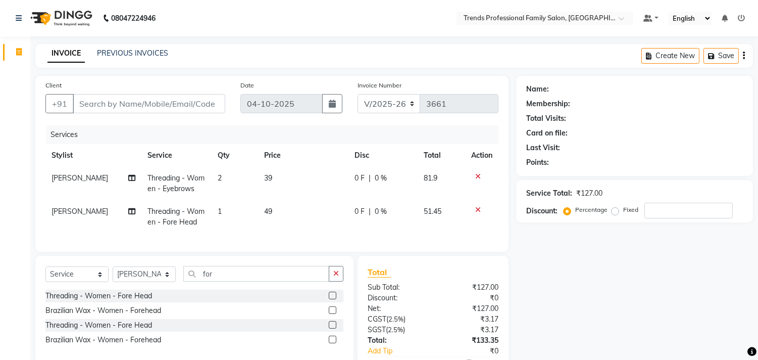
click at [271, 172] on td "39" at bounding box center [303, 183] width 90 height 33
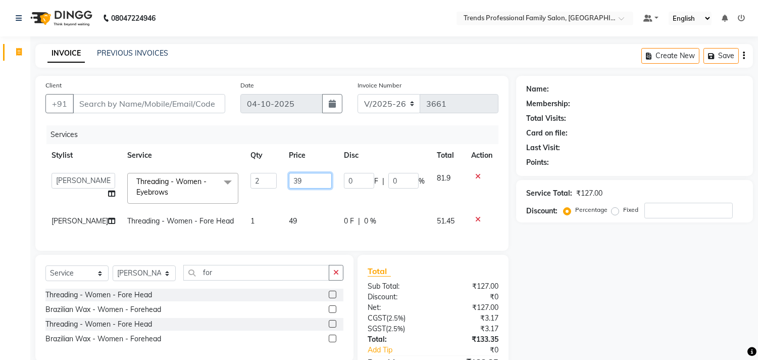
click at [301, 187] on input "39" at bounding box center [310, 181] width 43 height 16
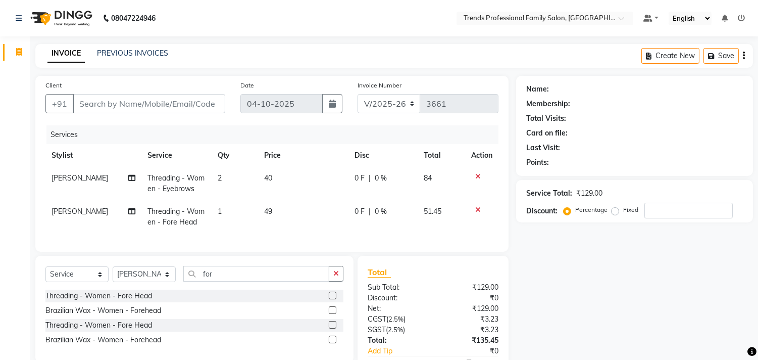
click at [286, 221] on td "49" at bounding box center [303, 216] width 90 height 33
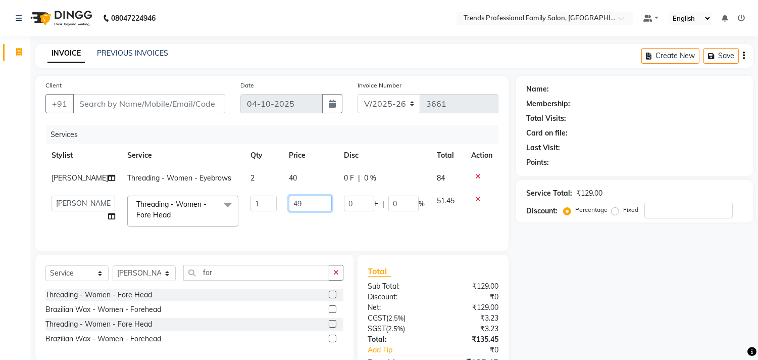
click at [304, 204] on input "49" at bounding box center [310, 204] width 43 height 16
click at [595, 276] on div "Name: Membership: Total Visits: Card on file: Last Visit: Points: Service Total…" at bounding box center [638, 239] width 245 height 327
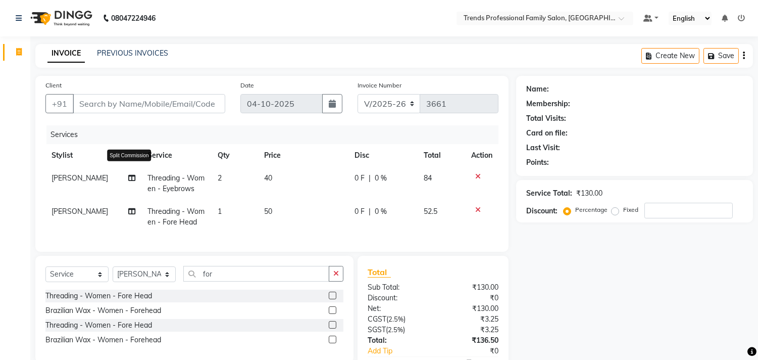
click at [129, 178] on icon at bounding box center [132, 177] width 7 height 7
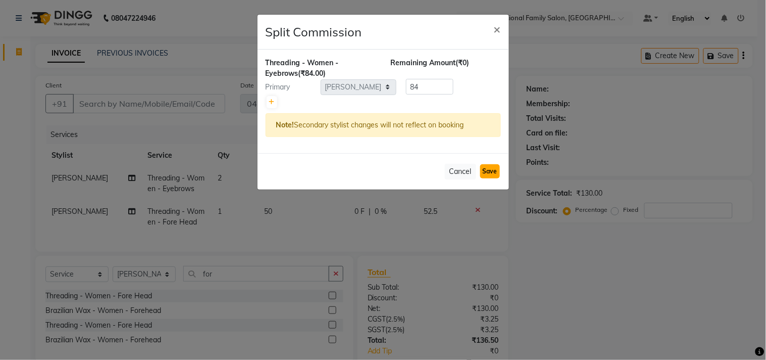
click at [489, 172] on button "Save" at bounding box center [490, 171] width 20 height 14
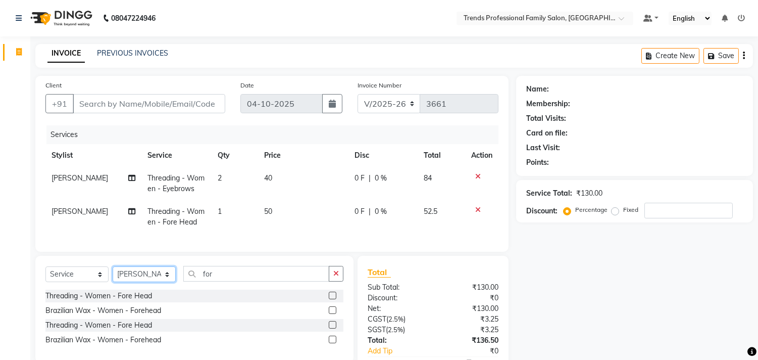
click at [134, 282] on select "Select Stylist AVANTHIKA [PERSON_NAME] [PERSON_NAME] [PERSON_NAME] RUSTHAM [PER…" at bounding box center [144, 274] width 63 height 16
click at [113, 275] on select "Select Stylist AVANTHIKA [PERSON_NAME] [PERSON_NAME] [PERSON_NAME] RUSTHAM [PER…" at bounding box center [144, 274] width 63 height 16
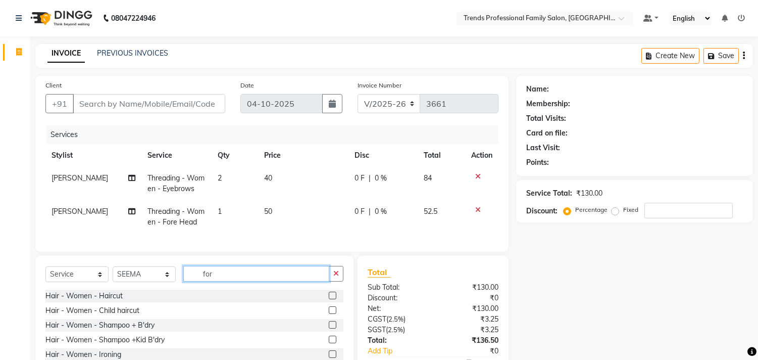
click at [226, 281] on input "for" at bounding box center [256, 274] width 146 height 16
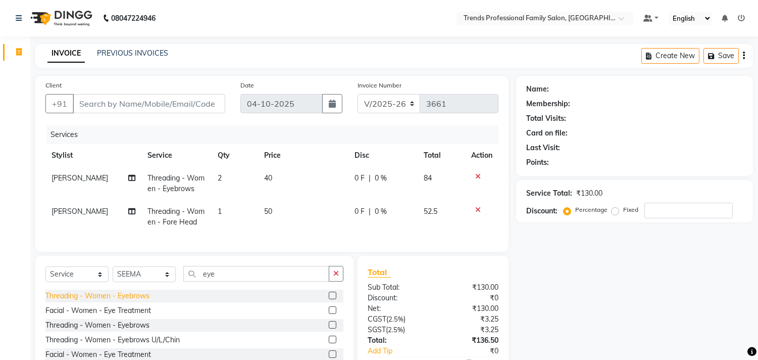
click at [122, 301] on div "Threading - Women - Eyebrows" at bounding box center [97, 296] width 104 height 11
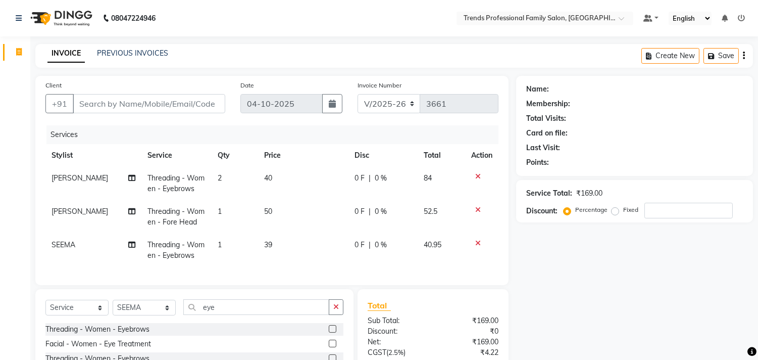
click at [275, 241] on td "39" at bounding box center [303, 249] width 90 height 33
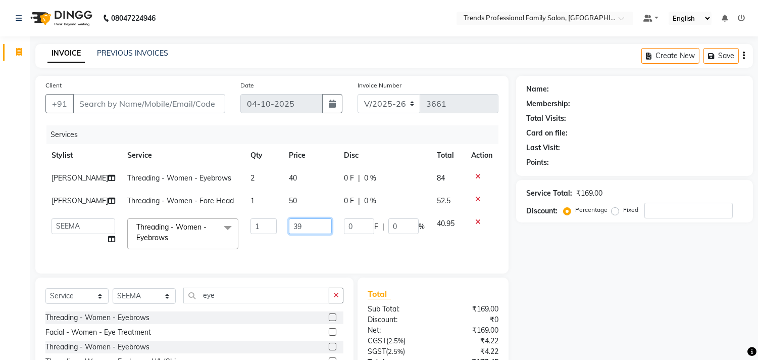
click at [296, 228] on input "39" at bounding box center [310, 226] width 43 height 16
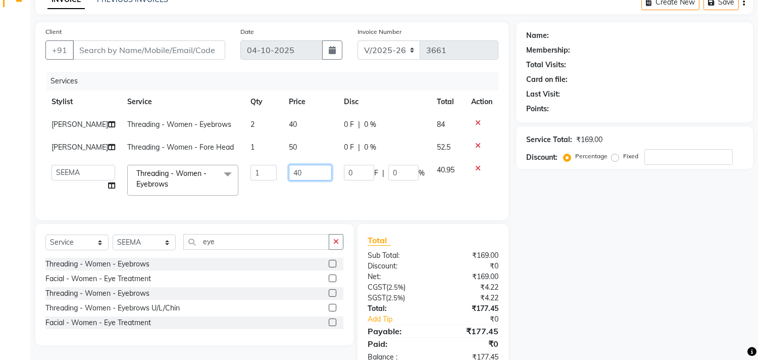
scroll to position [89, 0]
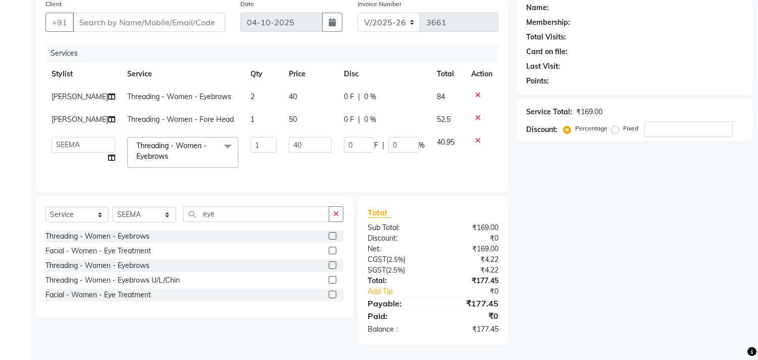
drag, startPoint x: 609, startPoint y: 273, endPoint x: 585, endPoint y: 273, distance: 24.3
click at [610, 273] on div "Name: Membership: Total Visits: Card on file: Last Visit: Points: Service Total…" at bounding box center [638, 169] width 245 height 350
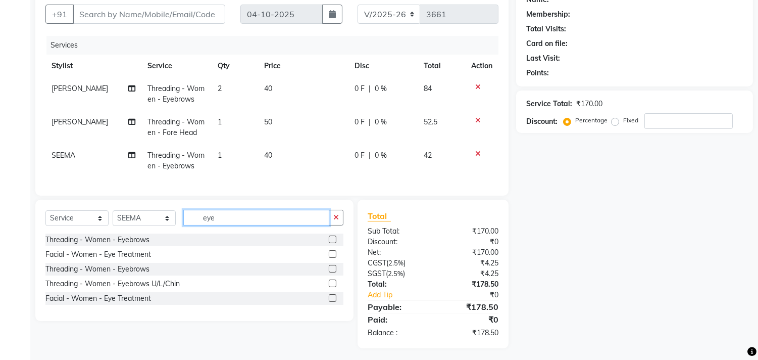
click at [221, 225] on input "eye" at bounding box center [256, 218] width 146 height 16
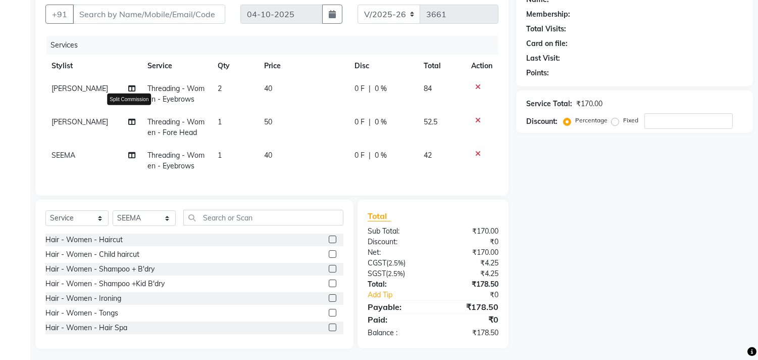
click at [129, 120] on icon at bounding box center [132, 121] width 7 height 7
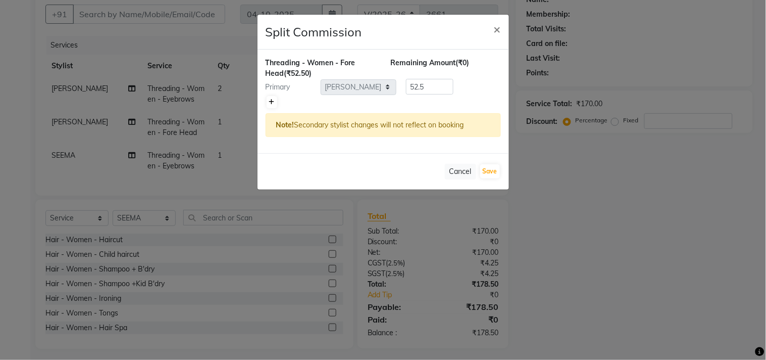
click at [270, 100] on icon at bounding box center [272, 102] width 6 height 6
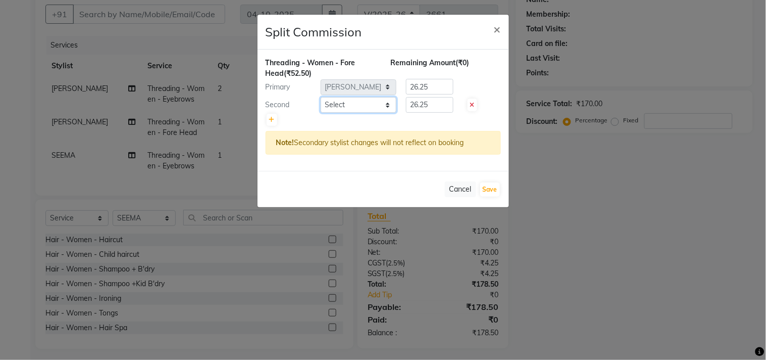
click at [349, 101] on select "Select AVANTHIKA Hithaishi NICK RACHANA RUSTHAM SAHIL SEEMA SHIVA SOURAV Sumika…" at bounding box center [359, 105] width 76 height 16
click at [321, 97] on select "Select AVANTHIKA Hithaishi NICK RACHANA RUSTHAM SAHIL SEEMA SHIVA SOURAV Sumika…" at bounding box center [359, 105] width 76 height 16
click at [491, 185] on button "Save" at bounding box center [490, 189] width 20 height 14
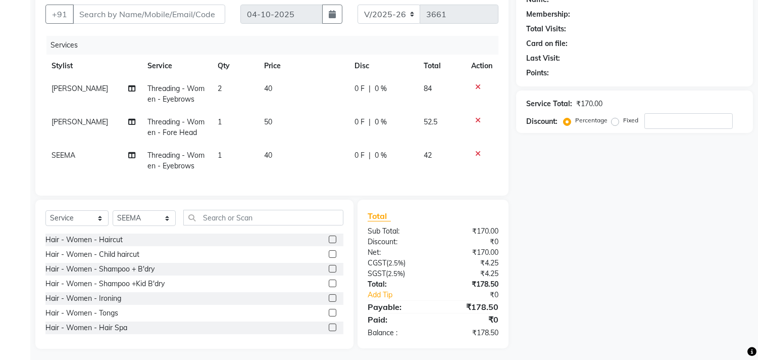
click at [228, 120] on td "1" at bounding box center [235, 127] width 46 height 33
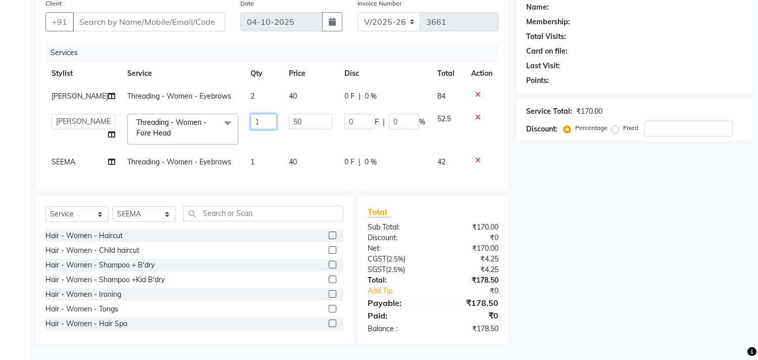
click at [251, 114] on input "1" at bounding box center [264, 122] width 26 height 16
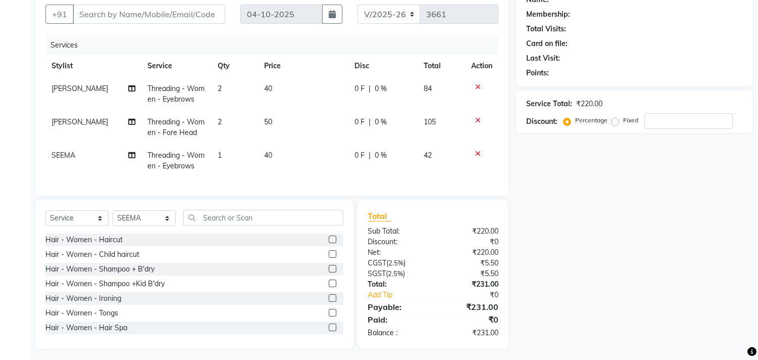
click at [607, 190] on div "Name: Membership: Total Visits: Card on file: Last Visit: Points: Service Total…" at bounding box center [638, 167] width 245 height 362
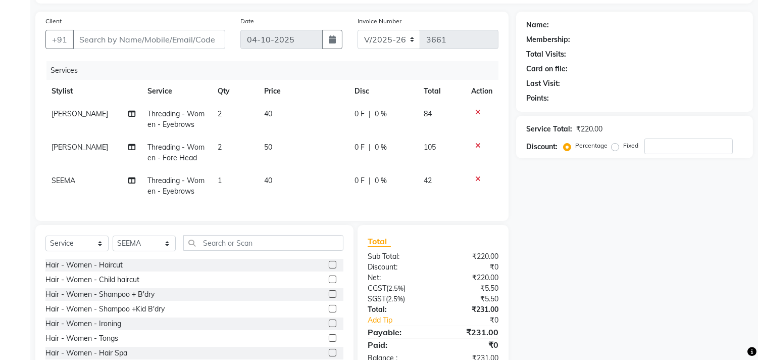
scroll to position [102, 0]
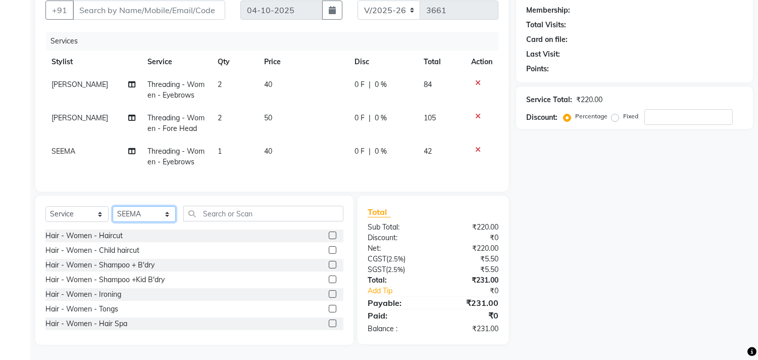
click at [147, 210] on select "Select Stylist AVANTHIKA [PERSON_NAME] [PERSON_NAME] [PERSON_NAME] RUSTHAM [PER…" at bounding box center [144, 214] width 63 height 16
click at [225, 214] on input "text" at bounding box center [263, 214] width 160 height 16
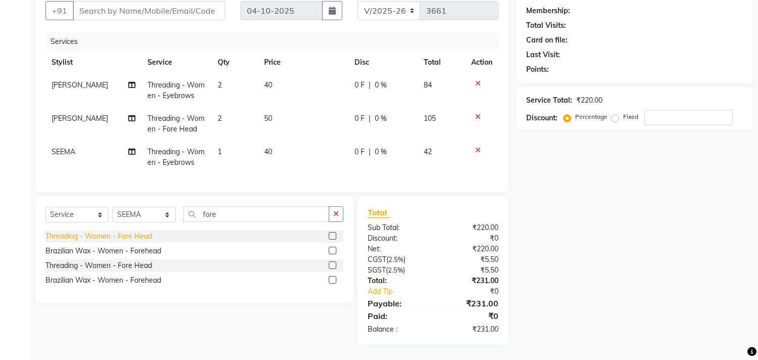
click at [135, 233] on div "Threading - Women - Fore Head" at bounding box center [98, 236] width 107 height 11
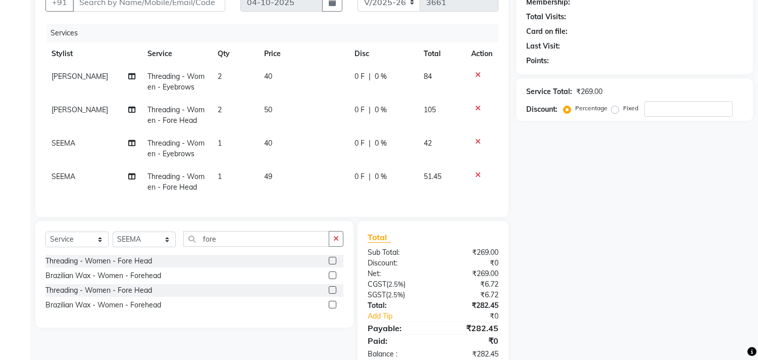
click at [270, 140] on span "40" at bounding box center [268, 142] width 8 height 9
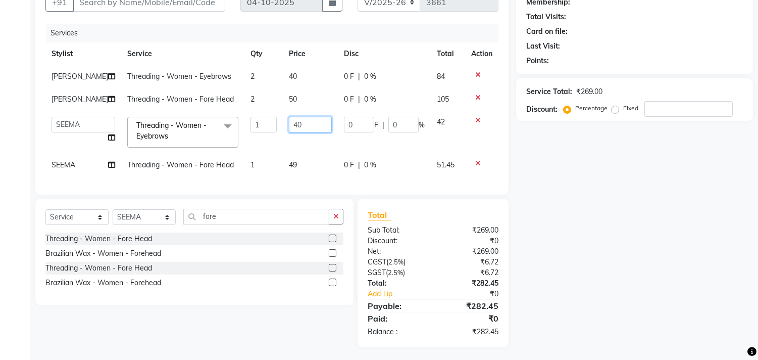
click at [296, 127] on input "40" at bounding box center [310, 125] width 43 height 16
click at [296, 167] on td "49" at bounding box center [310, 165] width 55 height 23
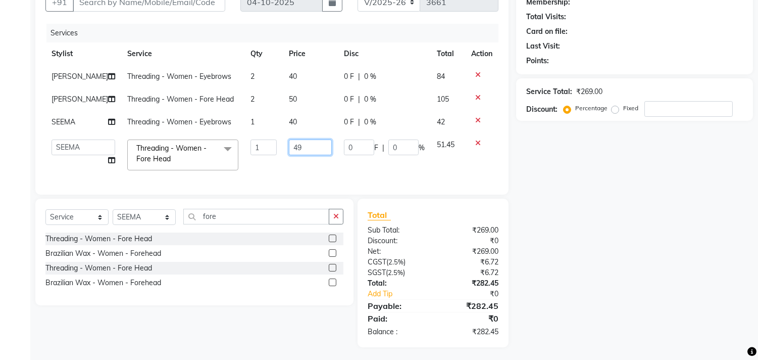
click at [300, 146] on input "49" at bounding box center [310, 147] width 43 height 16
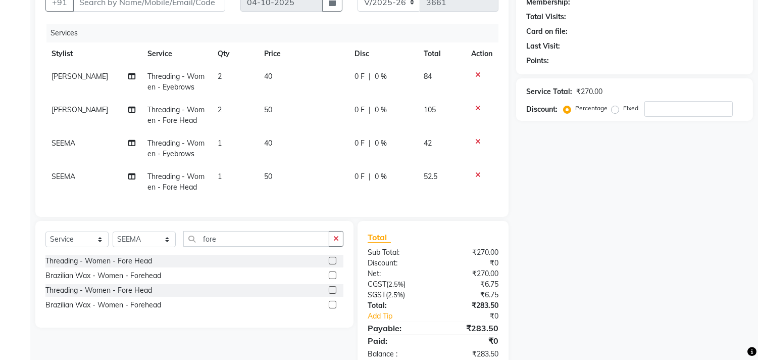
click at [594, 178] on div "Name: Membership: Total Visits: Card on file: Last Visit: Points: Service Total…" at bounding box center [638, 171] width 245 height 395
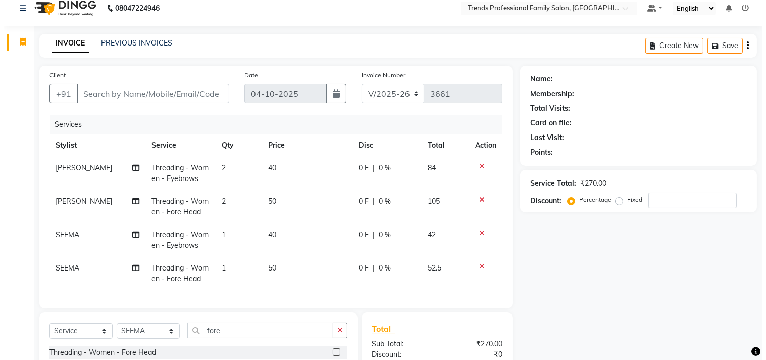
scroll to position [0, 0]
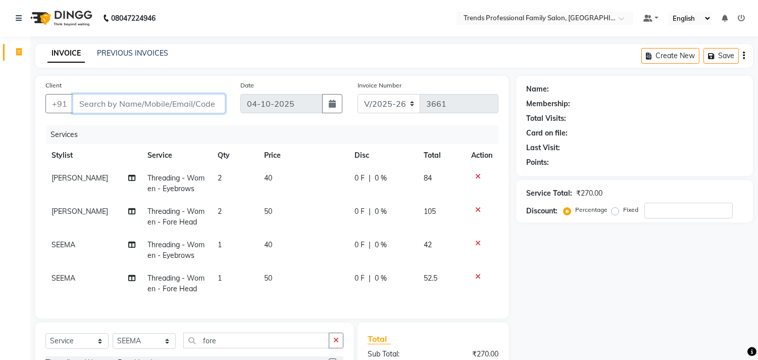
click at [148, 102] on input "Client" at bounding box center [149, 103] width 153 height 19
click at [200, 104] on span "Add Client" at bounding box center [199, 104] width 40 height 10
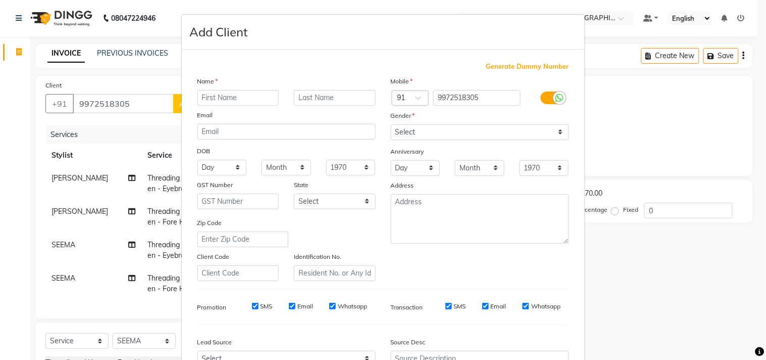
click at [229, 97] on input "text" at bounding box center [239, 98] width 82 height 16
click at [426, 130] on select "Select [DEMOGRAPHIC_DATA] [DEMOGRAPHIC_DATA] Other Prefer Not To Say" at bounding box center [480, 132] width 178 height 16
click at [391, 124] on select "Select [DEMOGRAPHIC_DATA] [DEMOGRAPHIC_DATA] Other Prefer Not To Say" at bounding box center [480, 132] width 178 height 16
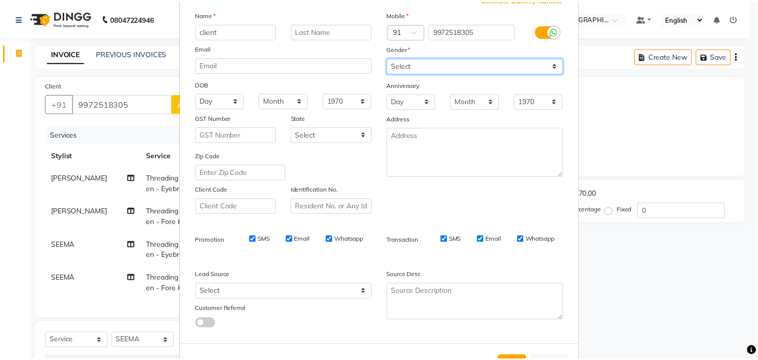
scroll to position [107, 0]
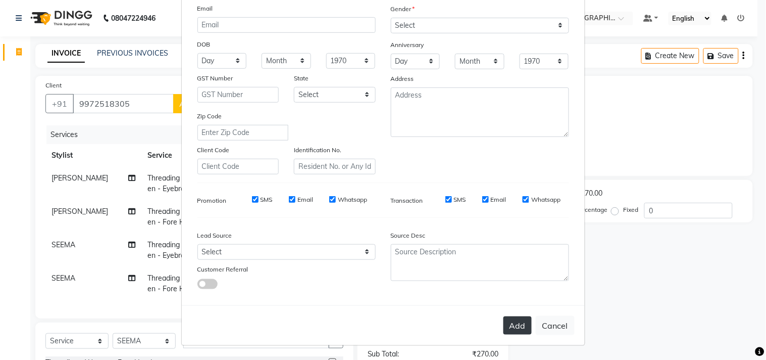
click at [512, 328] on button "Add" at bounding box center [518, 325] width 28 height 18
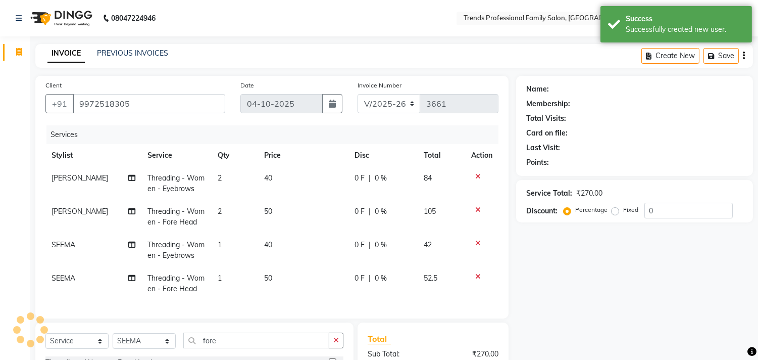
scroll to position [134, 0]
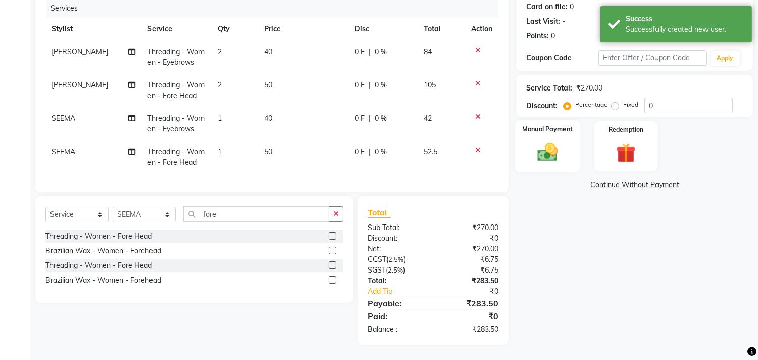
click at [552, 147] on img at bounding box center [548, 152] width 33 height 24
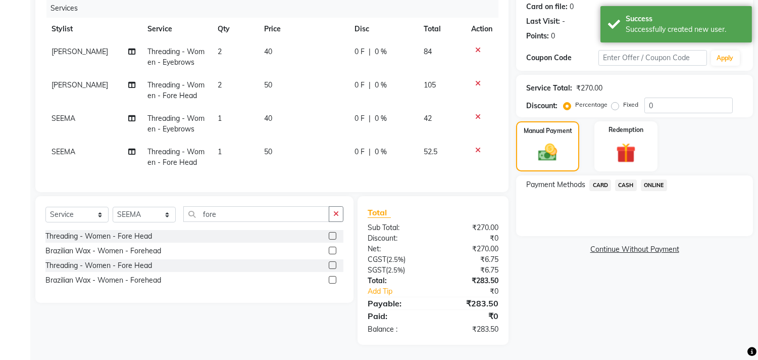
click at [649, 179] on span "ONLINE" at bounding box center [654, 185] width 26 height 12
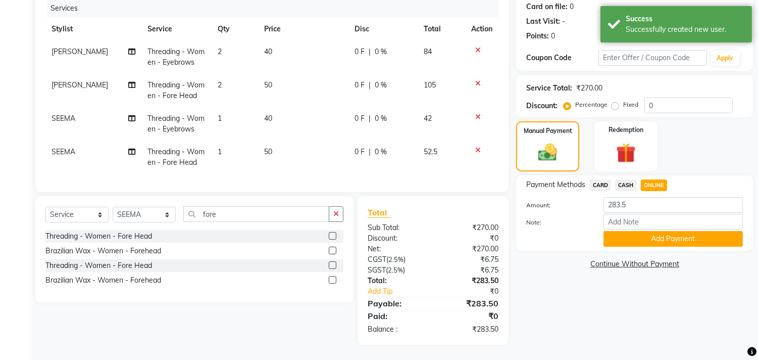
click at [622, 179] on span "CASH" at bounding box center [626, 185] width 22 height 12
drag, startPoint x: 625, startPoint y: 215, endPoint x: 631, endPoint y: 220, distance: 7.5
click at [625, 215] on input "Note:" at bounding box center [673, 222] width 139 height 16
click at [639, 235] on button "Add Payment" at bounding box center [673, 239] width 139 height 16
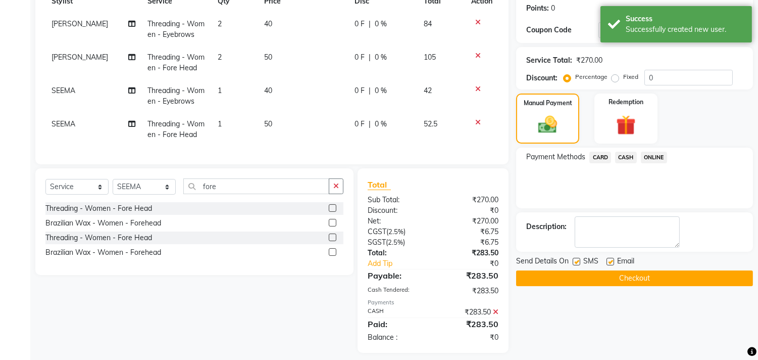
scroll to position [170, 0]
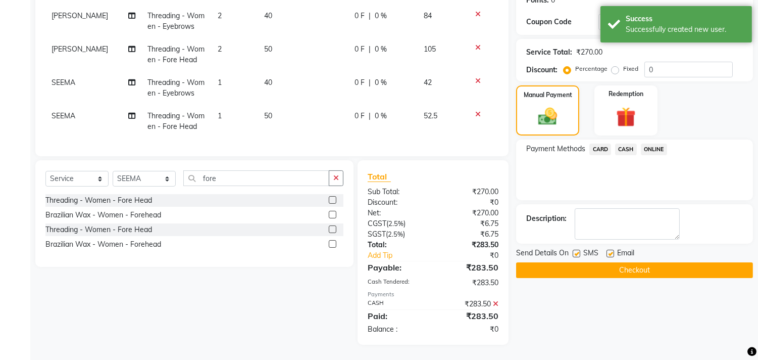
click at [611, 250] on label at bounding box center [611, 254] width 8 height 8
click at [611, 251] on input "checkbox" at bounding box center [610, 254] width 7 height 7
click at [622, 262] on button "Checkout" at bounding box center [634, 270] width 237 height 16
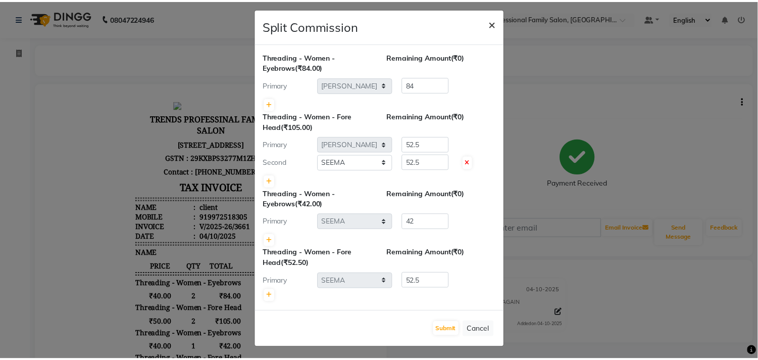
scroll to position [8, 0]
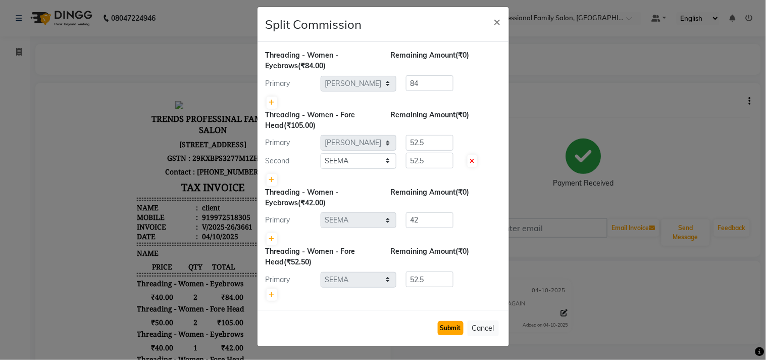
click at [448, 324] on button "Submit" at bounding box center [451, 328] width 26 height 14
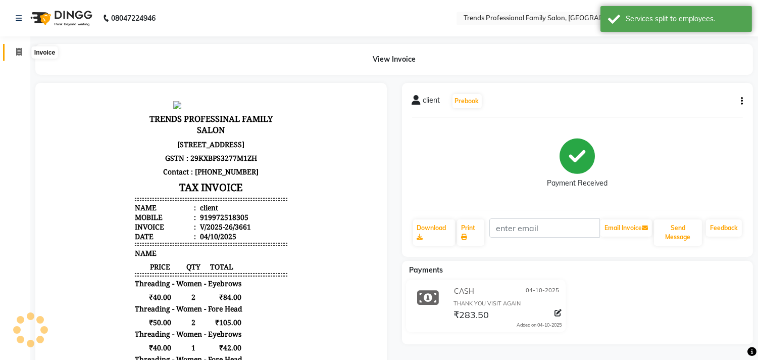
click at [17, 48] on icon at bounding box center [19, 52] width 6 height 8
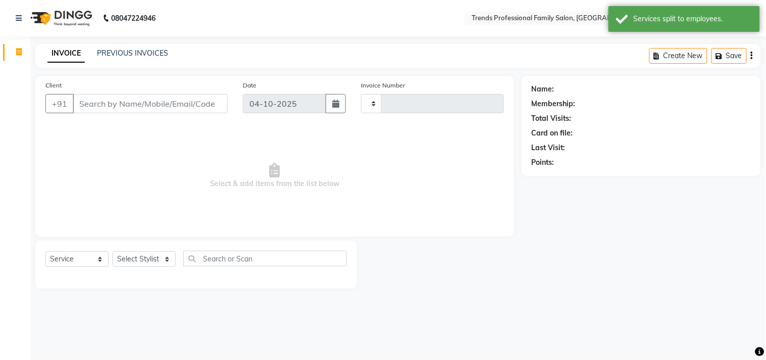
click at [107, 102] on input "Client" at bounding box center [150, 103] width 155 height 19
click at [156, 108] on input "Client" at bounding box center [150, 103] width 155 height 19
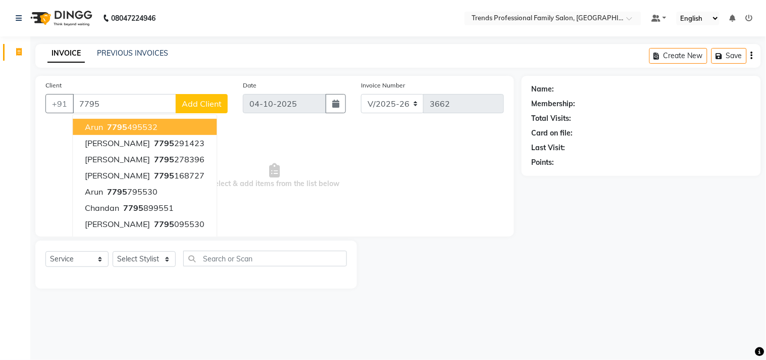
click at [133, 125] on ngb-highlight "7795 495532" at bounding box center [131, 127] width 53 height 10
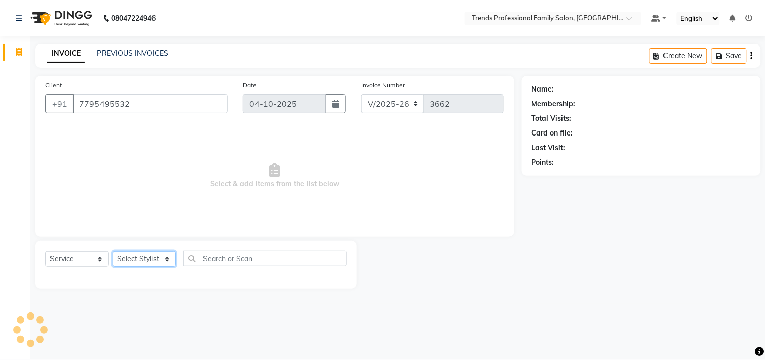
click at [148, 258] on select "Select Stylist AVANTHIKA [PERSON_NAME] [PERSON_NAME] [PERSON_NAME] RUSTHAM [PER…" at bounding box center [144, 259] width 63 height 16
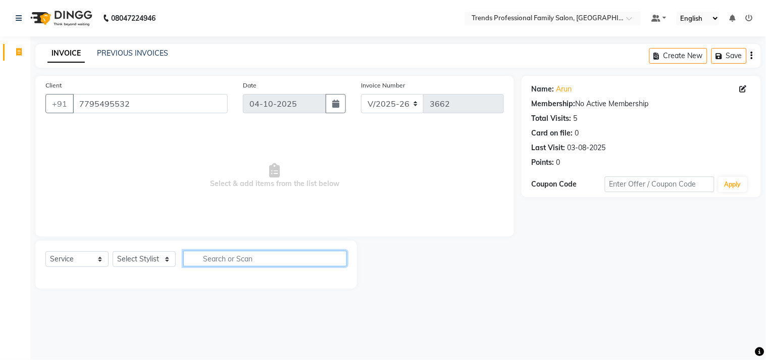
click at [206, 260] on input "text" at bounding box center [265, 259] width 164 height 16
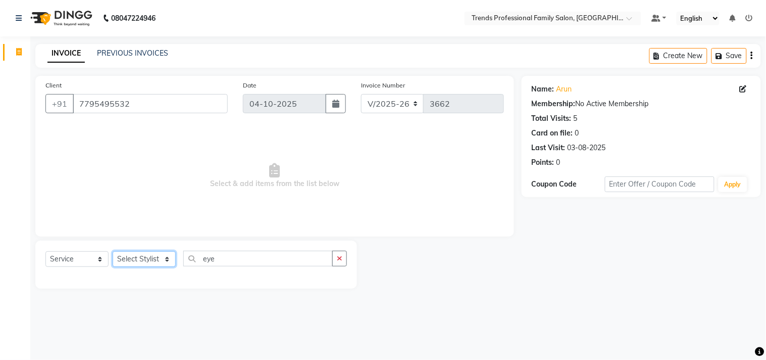
click at [143, 255] on select "Select Stylist AVANTHIKA [PERSON_NAME] [PERSON_NAME] [PERSON_NAME] RUSTHAM [PER…" at bounding box center [144, 259] width 63 height 16
click at [113, 252] on select "Select Stylist AVANTHIKA [PERSON_NAME] [PERSON_NAME] [PERSON_NAME] RUSTHAM [PER…" at bounding box center [144, 259] width 63 height 16
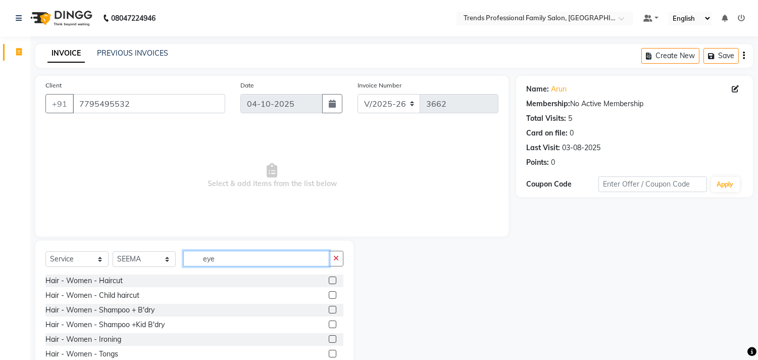
click at [221, 261] on input "eye" at bounding box center [256, 259] width 146 height 16
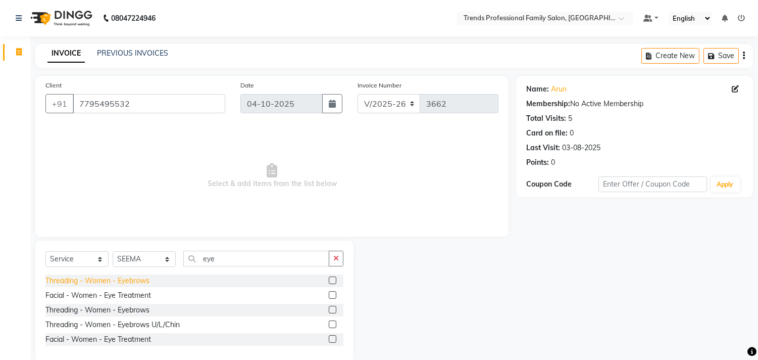
click at [128, 278] on div "Threading - Women - Eyebrows" at bounding box center [97, 280] width 104 height 11
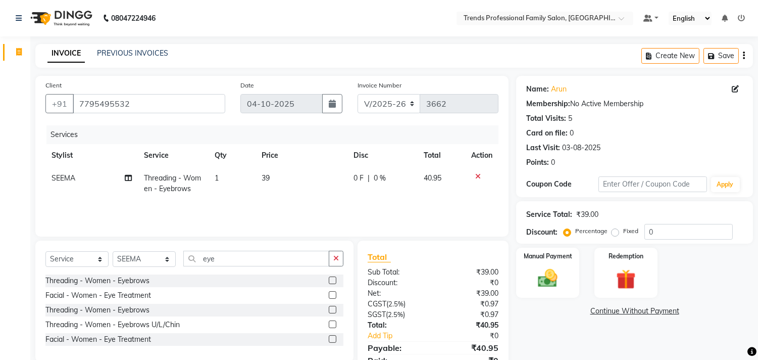
click at [277, 176] on td "39" at bounding box center [301, 183] width 91 height 33
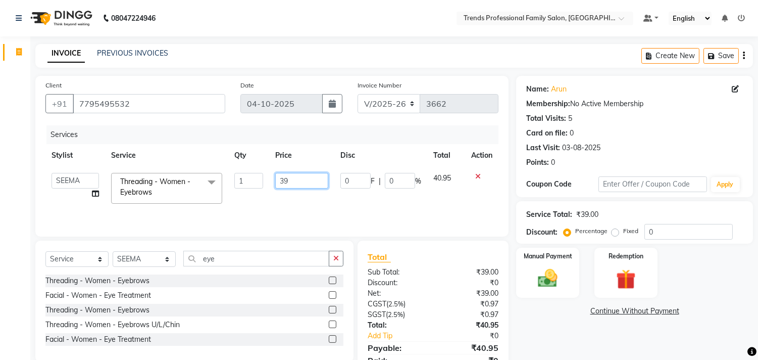
click at [297, 179] on input "39" at bounding box center [301, 181] width 53 height 16
click at [229, 260] on input "eye" at bounding box center [256, 259] width 146 height 16
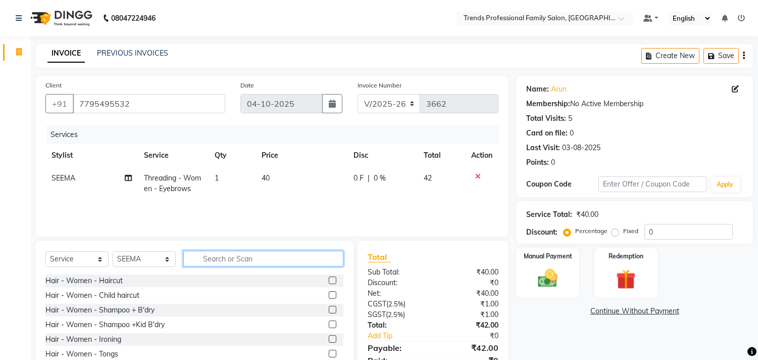
click at [204, 260] on input "text" at bounding box center [263, 259] width 160 height 16
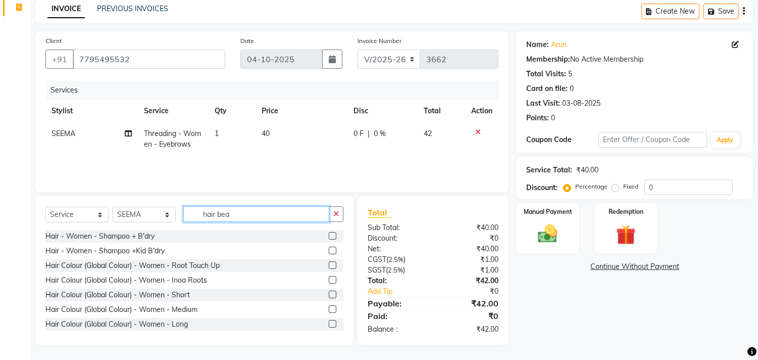
scroll to position [44, 0]
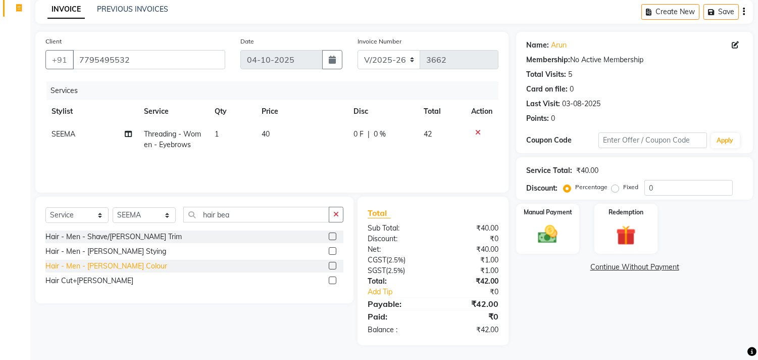
click at [75, 277] on div "Hair Cut+[PERSON_NAME]" at bounding box center [89, 280] width 88 height 11
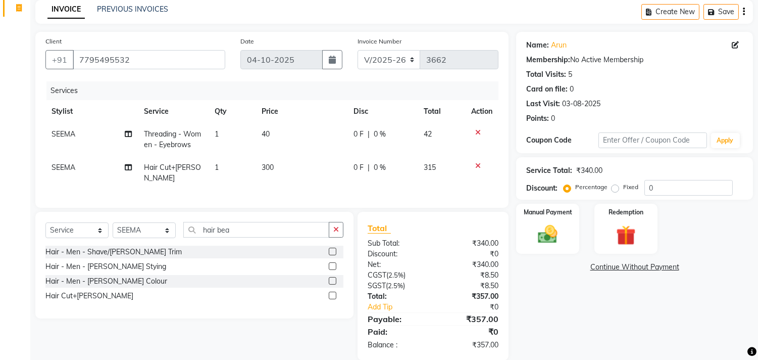
click at [266, 161] on td "300" at bounding box center [301, 172] width 91 height 33
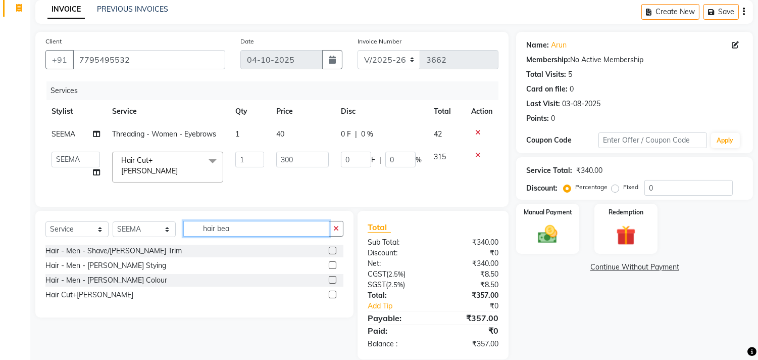
click at [233, 235] on input "hair bea" at bounding box center [256, 229] width 146 height 16
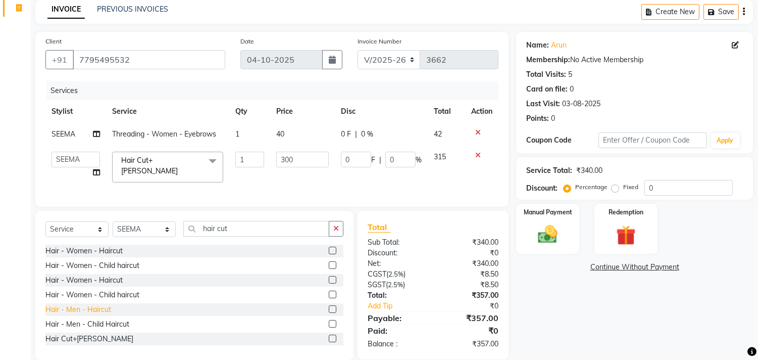
click at [83, 313] on div "Hair - Men - Haircut" at bounding box center [78, 309] width 66 height 11
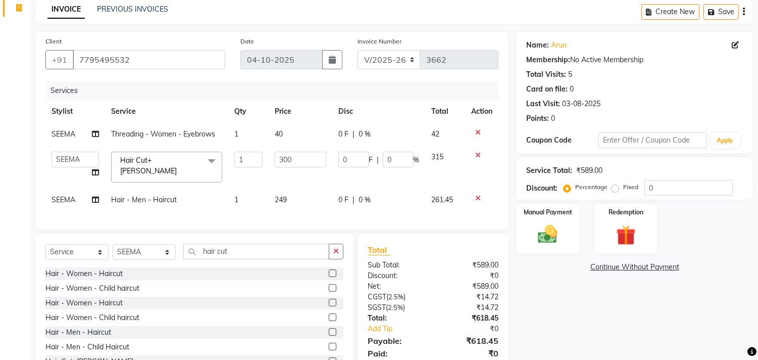
drag, startPoint x: 477, startPoint y: 153, endPoint x: 325, endPoint y: 205, distance: 160.7
click at [475, 154] on icon at bounding box center [478, 155] width 6 height 7
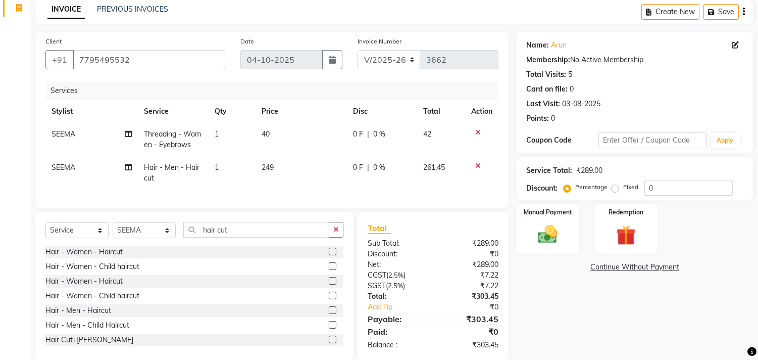
click at [276, 165] on td "249" at bounding box center [301, 172] width 91 height 33
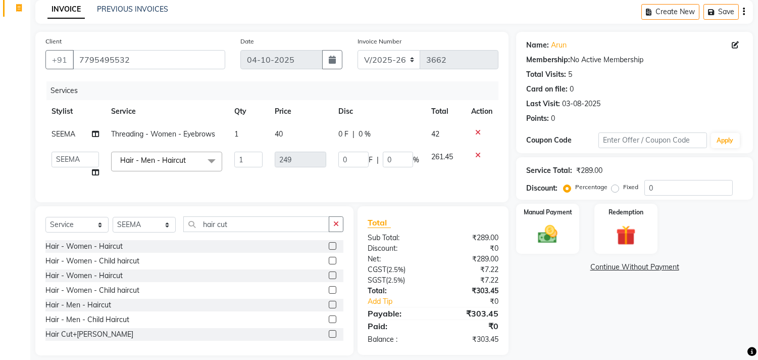
drag, startPoint x: 548, startPoint y: 296, endPoint x: 326, endPoint y: 211, distance: 237.0
click at [547, 296] on div "Name: Arun Membership: No Active Membership Total Visits: 5 Card on file: 0 Las…" at bounding box center [638, 193] width 245 height 323
click at [249, 229] on input "hair cut" at bounding box center [256, 224] width 146 height 16
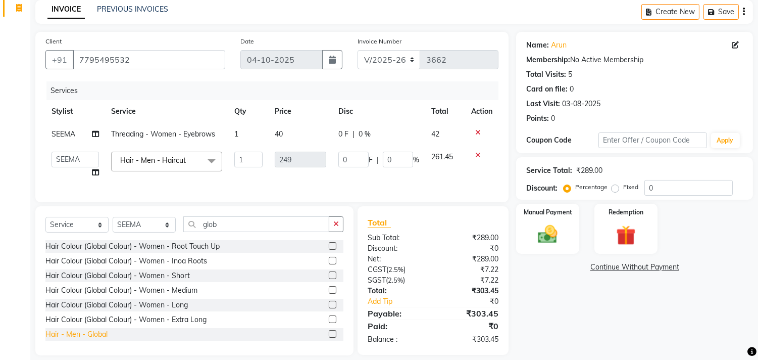
click at [82, 340] on div "Hair - Men - Global" at bounding box center [76, 334] width 62 height 11
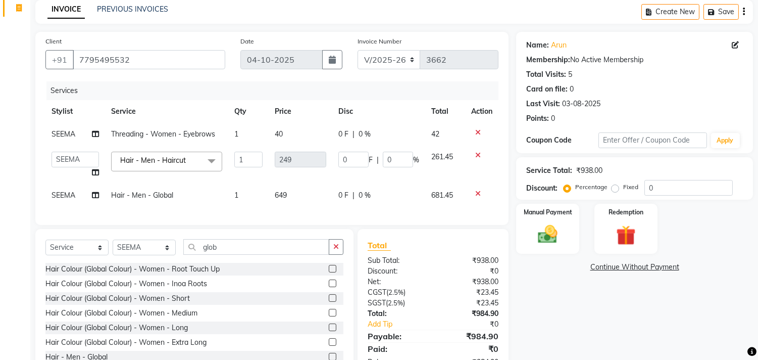
click at [292, 191] on td "649" at bounding box center [301, 195] width 64 height 23
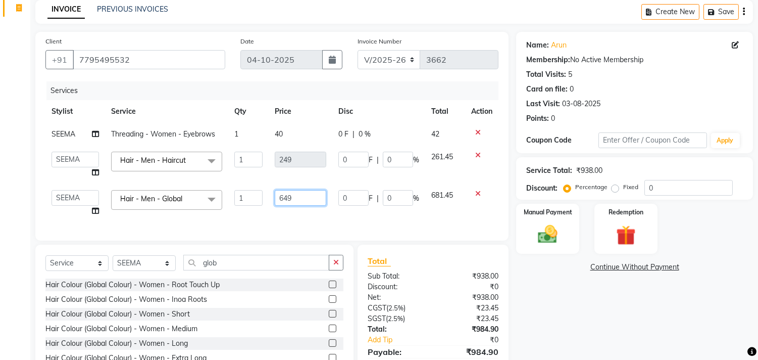
click at [298, 196] on input "649" at bounding box center [301, 198] width 52 height 16
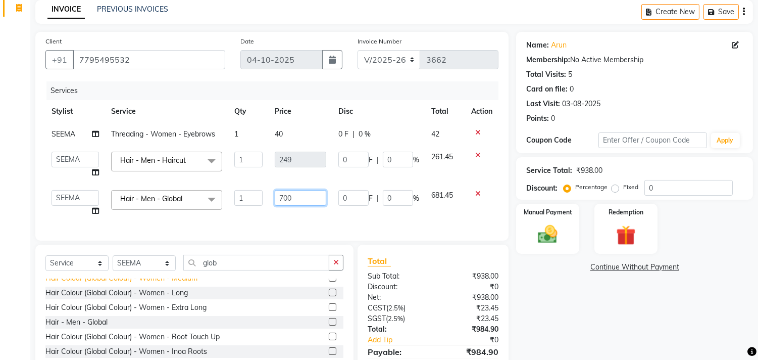
scroll to position [89, 0]
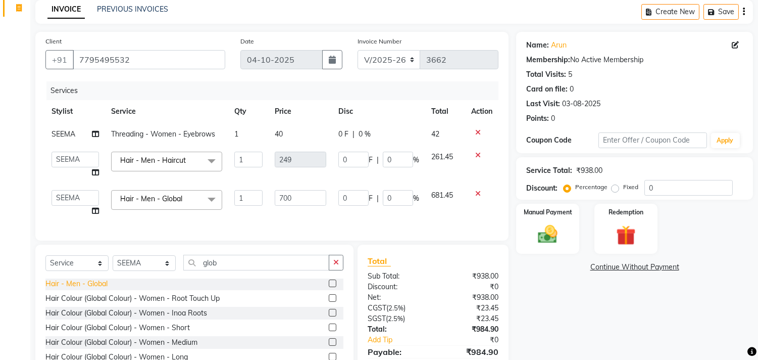
click at [99, 290] on div "Hair Colour (Global Colour) - Women - Root Touch Up Hair Colour (Global Colour)…" at bounding box center [194, 328] width 298 height 101
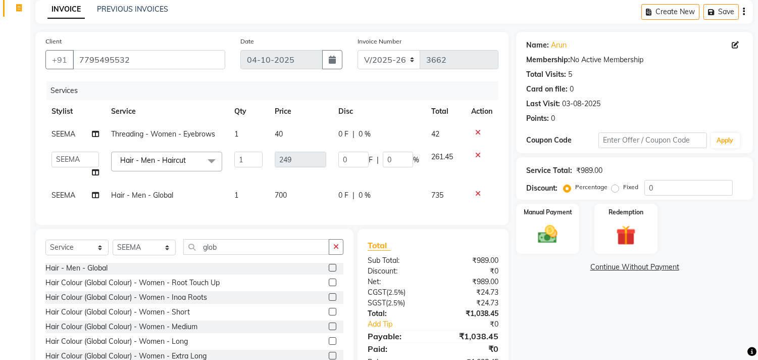
click at [475, 152] on icon at bounding box center [478, 155] width 6 height 7
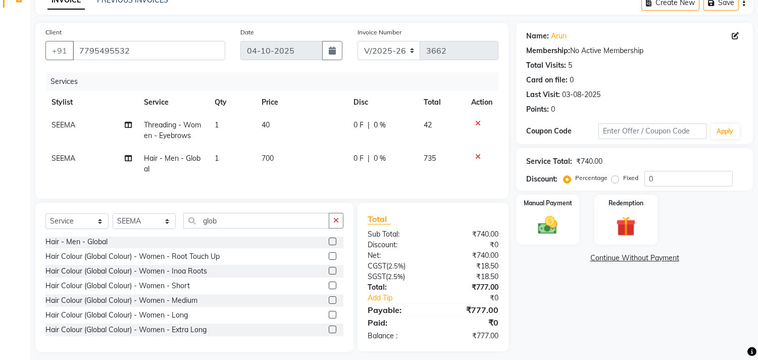
scroll to position [68, 0]
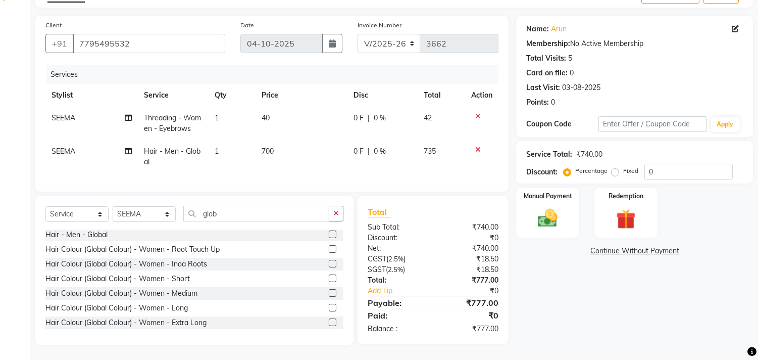
click at [583, 308] on div "Name: Arun Membership: No Active Membership Total Visits: 5 Card on file: 0 Las…" at bounding box center [638, 180] width 245 height 329
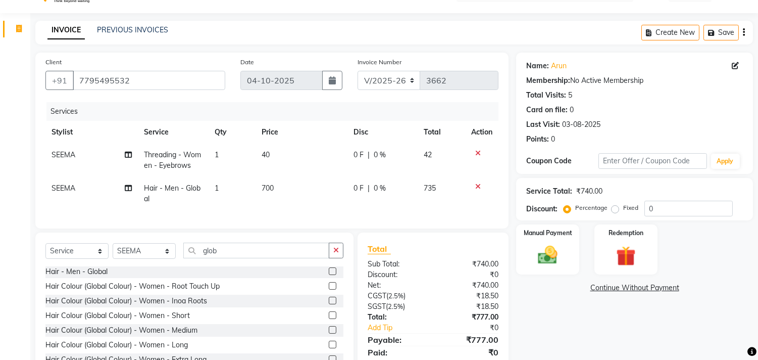
scroll to position [0, 0]
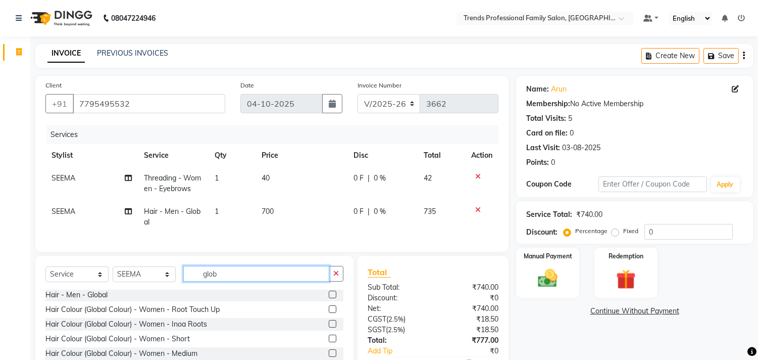
click at [231, 276] on input "glob" at bounding box center [256, 274] width 146 height 16
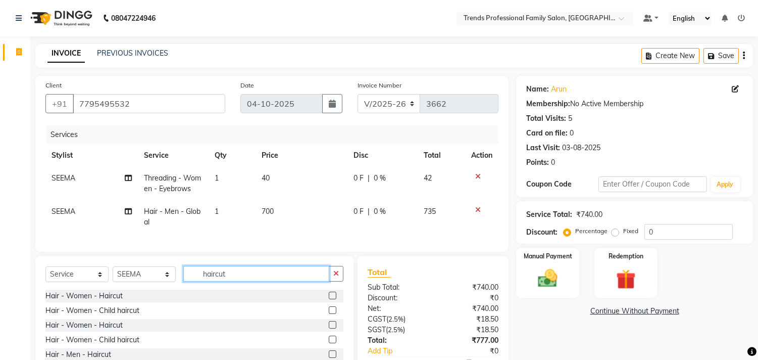
scroll to position [68, 0]
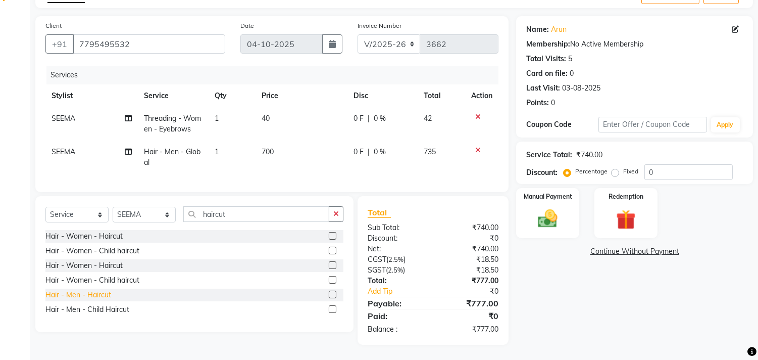
click at [83, 294] on div "Hair - Men - Haircut" at bounding box center [78, 295] width 66 height 11
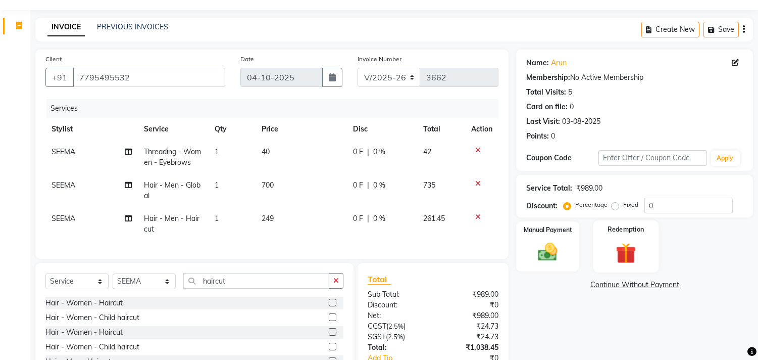
scroll to position [0, 0]
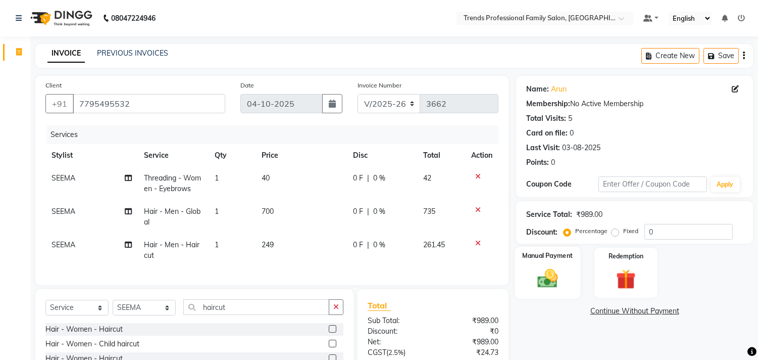
click at [545, 277] on img at bounding box center [548, 279] width 33 height 24
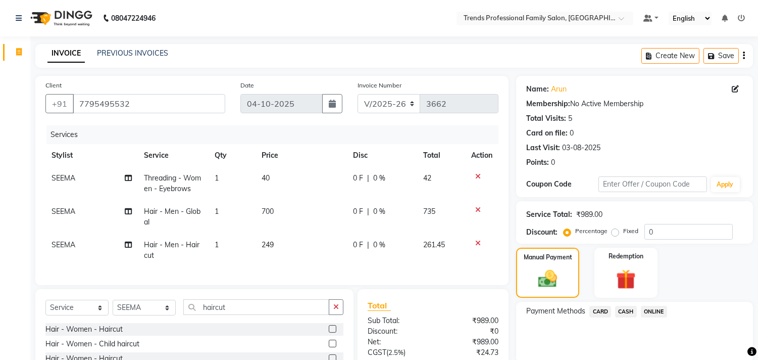
scroll to position [102, 0]
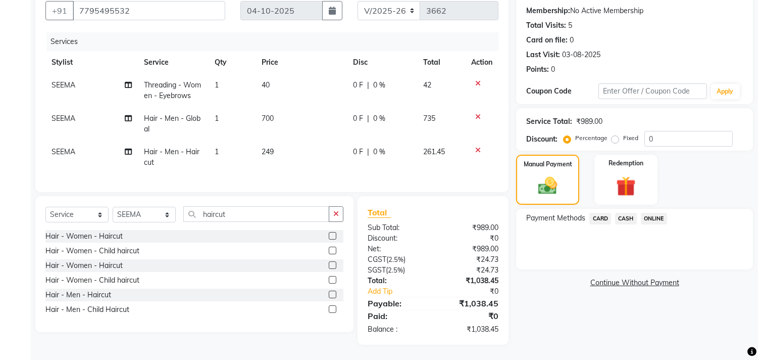
click at [654, 213] on span "ONLINE" at bounding box center [654, 219] width 26 height 12
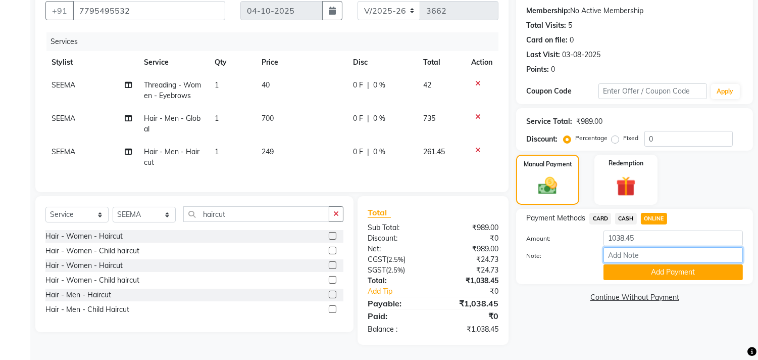
drag, startPoint x: 622, startPoint y: 245, endPoint x: 653, endPoint y: 251, distance: 30.9
click at [622, 247] on input "Note:" at bounding box center [673, 255] width 139 height 16
click at [614, 264] on button "Add Payment" at bounding box center [673, 272] width 139 height 16
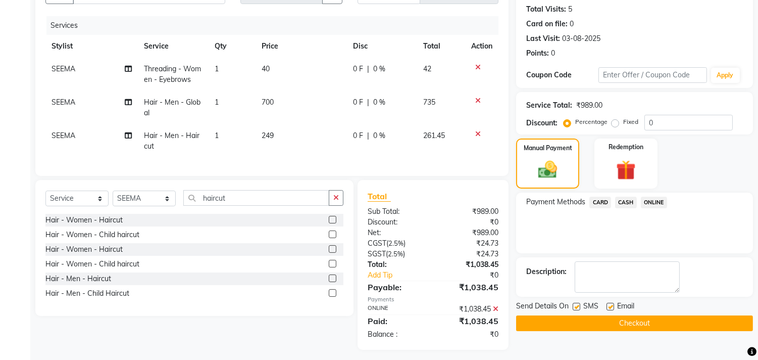
scroll to position [122, 0]
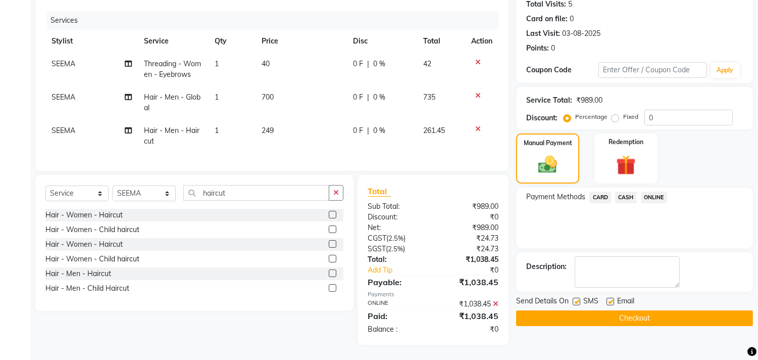
click at [615, 296] on div "Email" at bounding box center [625, 302] width 36 height 13
click at [612, 298] on label at bounding box center [611, 302] width 8 height 8
click at [612, 299] on input "checkbox" at bounding box center [610, 302] width 7 height 7
click at [637, 311] on button "Checkout" at bounding box center [634, 318] width 237 height 16
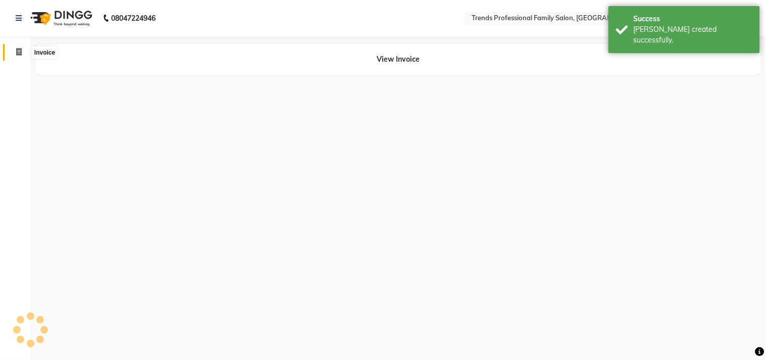
click at [13, 49] on span at bounding box center [19, 52] width 18 height 12
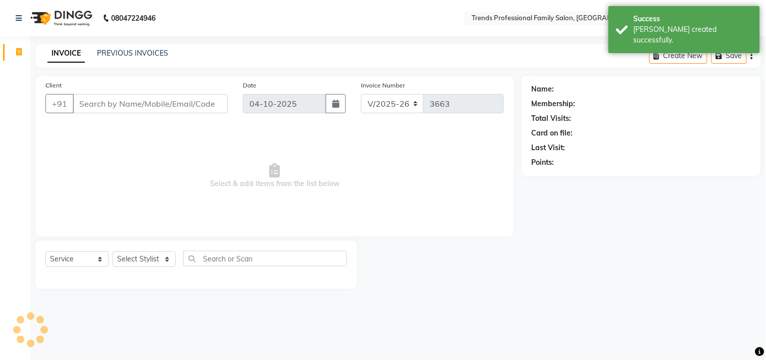
click at [112, 94] on input "Client" at bounding box center [150, 103] width 155 height 19
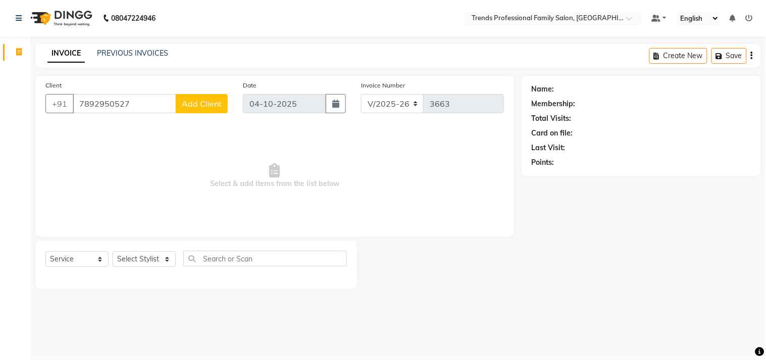
click at [192, 109] on button "Add Client" at bounding box center [202, 103] width 52 height 19
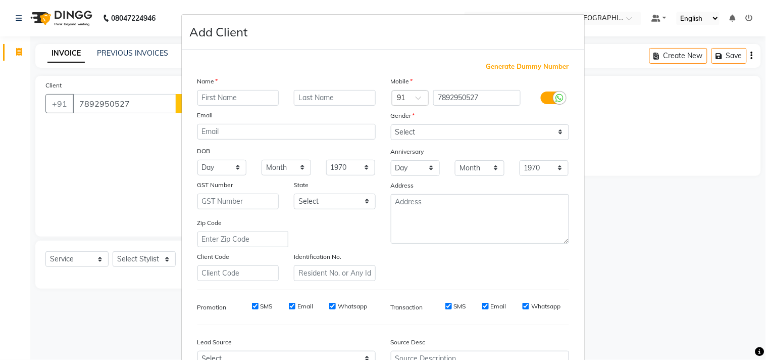
click at [218, 99] on input "text" at bounding box center [239, 98] width 82 height 16
drag, startPoint x: 425, startPoint y: 128, endPoint x: 427, endPoint y: 137, distance: 9.4
click at [425, 128] on select "Select [DEMOGRAPHIC_DATA] [DEMOGRAPHIC_DATA] Other Prefer Not To Say" at bounding box center [480, 132] width 178 height 16
click at [391, 124] on select "Select [DEMOGRAPHIC_DATA] [DEMOGRAPHIC_DATA] Other Prefer Not To Say" at bounding box center [480, 132] width 178 height 16
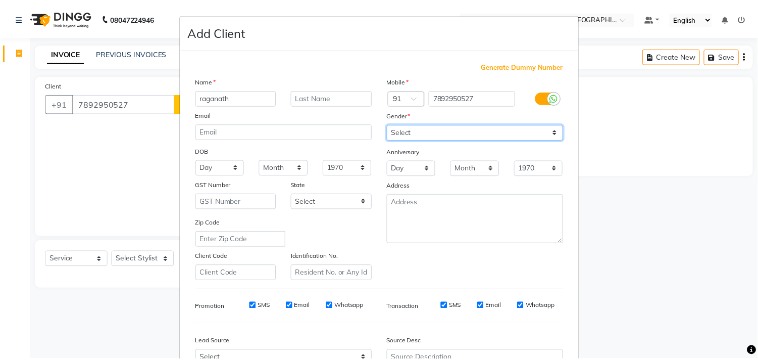
scroll to position [107, 0]
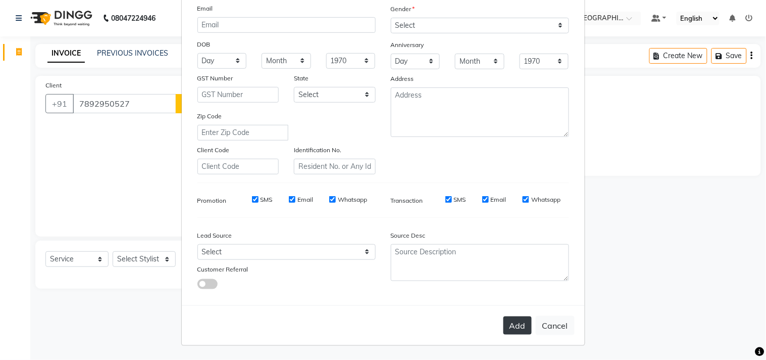
click at [512, 325] on button "Add" at bounding box center [518, 325] width 28 height 18
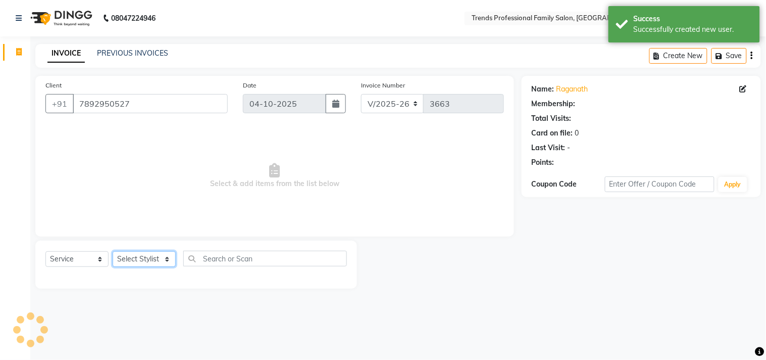
click at [150, 255] on select "Select Stylist AVANTHIKA [PERSON_NAME] [PERSON_NAME] [PERSON_NAME] RUSTHAM [PER…" at bounding box center [144, 259] width 63 height 16
click at [113, 252] on select "Select Stylist AVANTHIKA [PERSON_NAME] [PERSON_NAME] [PERSON_NAME] RUSTHAM [PER…" at bounding box center [144, 259] width 63 height 16
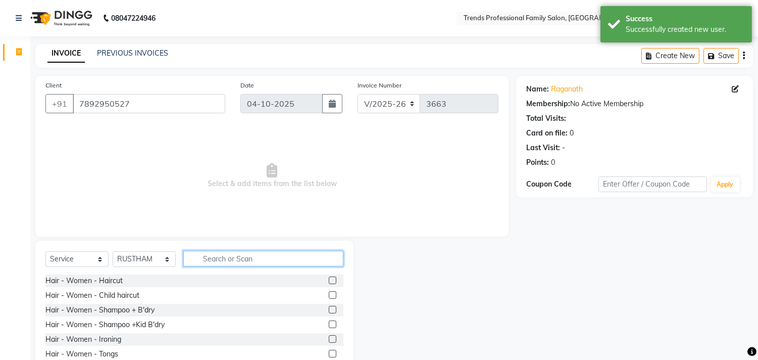
click at [213, 251] on input "text" at bounding box center [263, 259] width 160 height 16
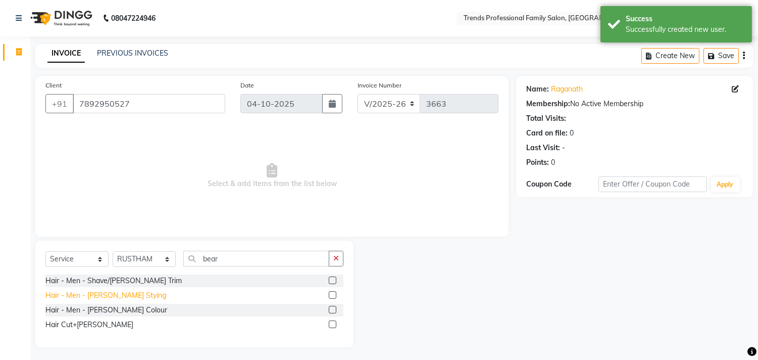
click at [96, 299] on div "Hair - Men - [PERSON_NAME] Stying" at bounding box center [105, 295] width 121 height 11
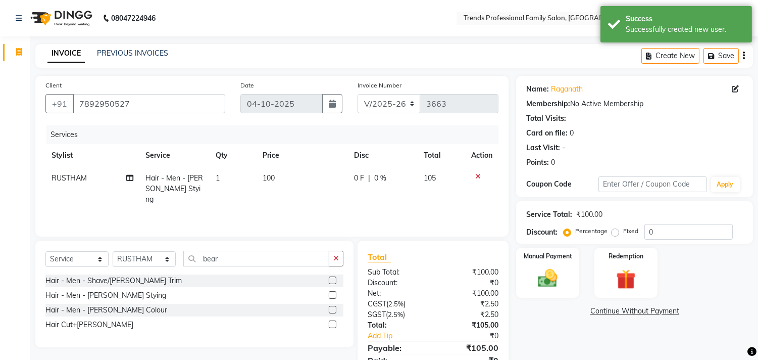
click at [274, 176] on span "100" at bounding box center [269, 177] width 12 height 9
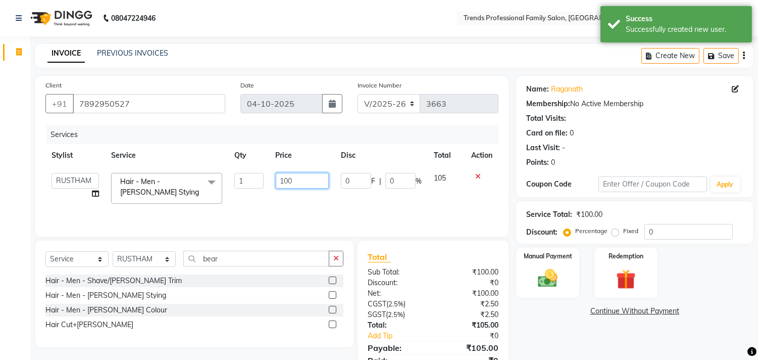
click at [305, 178] on input "100" at bounding box center [302, 181] width 53 height 16
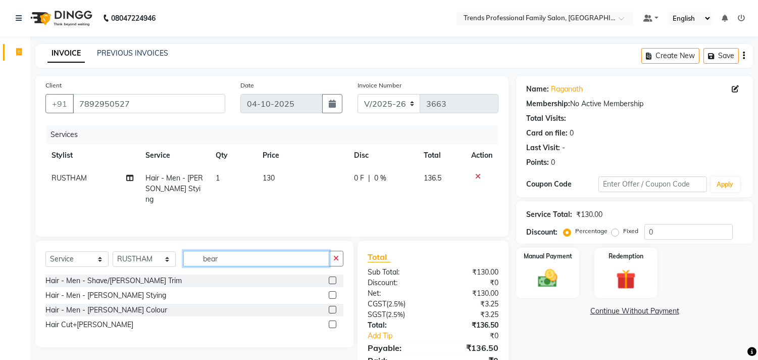
click at [233, 258] on input "bear" at bounding box center [256, 259] width 146 height 16
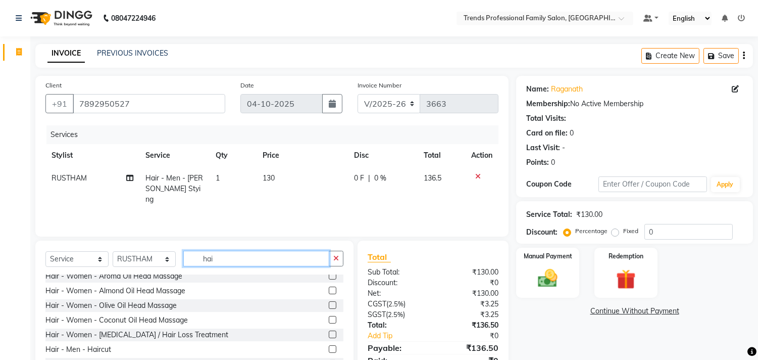
scroll to position [631, 0]
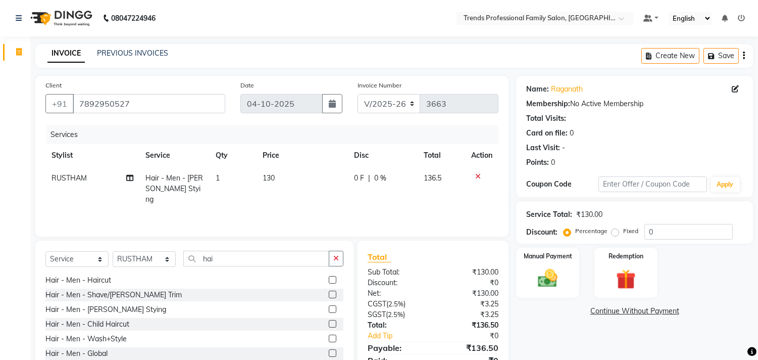
click at [104, 337] on div "Hair - Men - Wash+Style" at bounding box center [85, 338] width 81 height 11
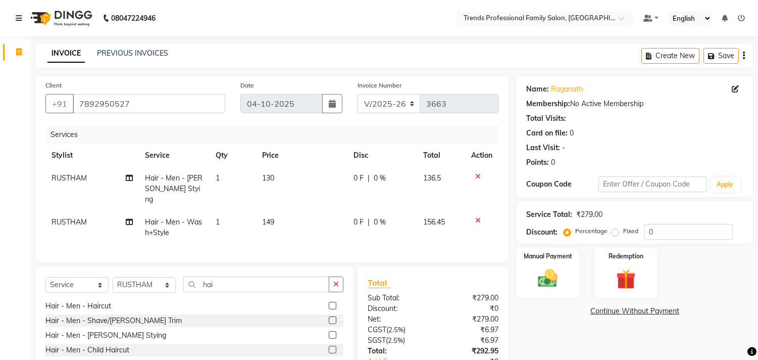
click at [277, 211] on td "149" at bounding box center [302, 227] width 91 height 33
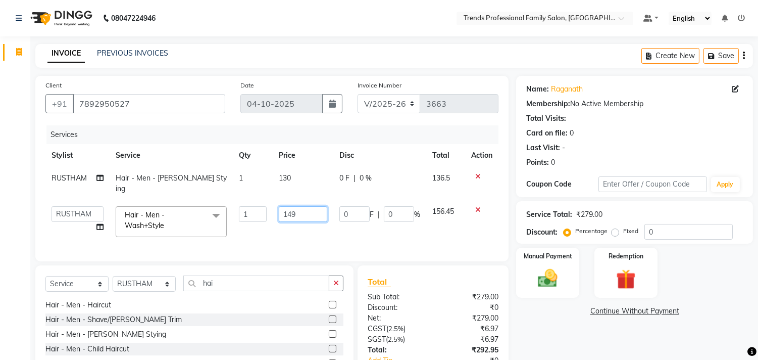
click at [307, 206] on input "149" at bounding box center [303, 214] width 49 height 16
click at [553, 326] on div "Name: Raganath Membership: No Active Membership Total Visits: Card on file: 0 L…" at bounding box center [638, 245] width 245 height 339
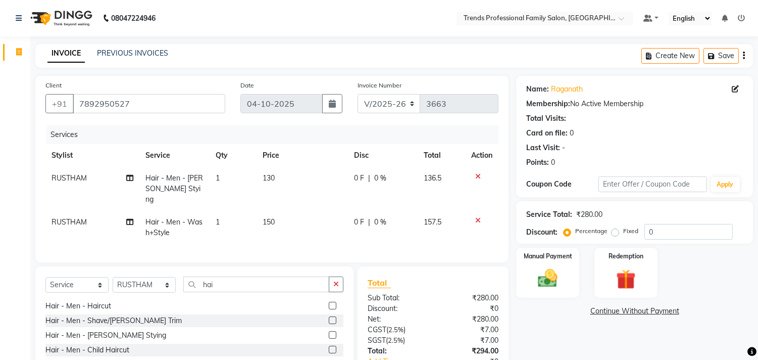
scroll to position [68, 0]
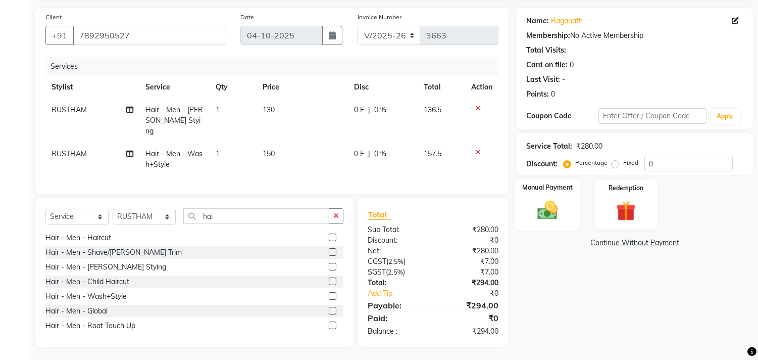
click at [547, 213] on img at bounding box center [548, 211] width 33 height 24
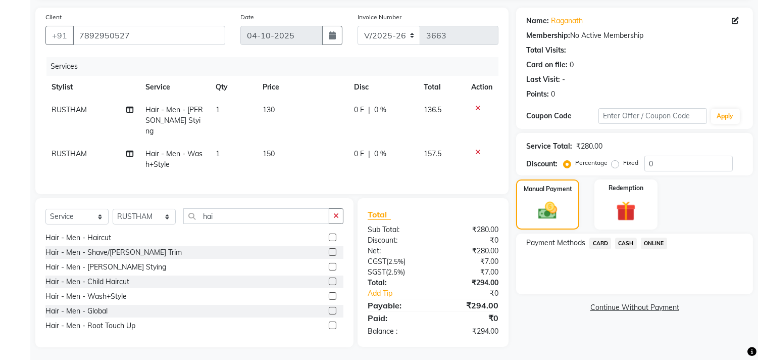
click at [652, 239] on span "ONLINE" at bounding box center [654, 243] width 26 height 12
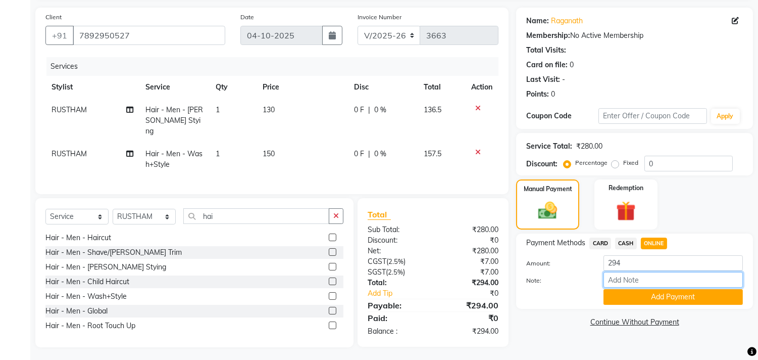
drag, startPoint x: 635, startPoint y: 279, endPoint x: 649, endPoint y: 286, distance: 16.3
click at [635, 279] on input "Note:" at bounding box center [673, 280] width 139 height 16
drag, startPoint x: 634, startPoint y: 297, endPoint x: 679, endPoint y: 280, distance: 48.0
click at [634, 297] on button "Add Payment" at bounding box center [673, 297] width 139 height 16
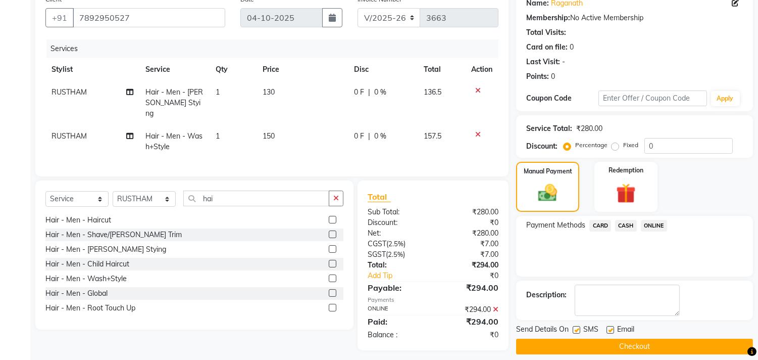
scroll to position [94, 0]
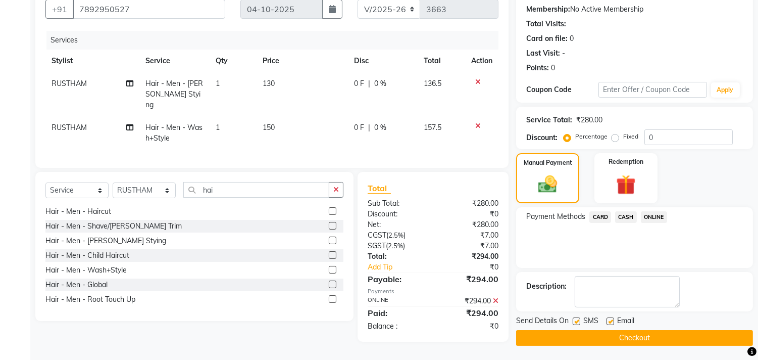
click at [610, 318] on label at bounding box center [611, 321] width 8 height 8
click at [610, 318] on input "checkbox" at bounding box center [610, 321] width 7 height 7
click at [621, 331] on button "Checkout" at bounding box center [634, 338] width 237 height 16
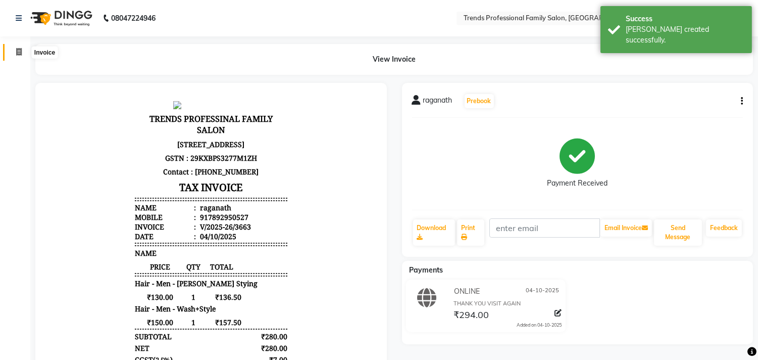
click at [18, 53] on icon at bounding box center [19, 52] width 6 height 8
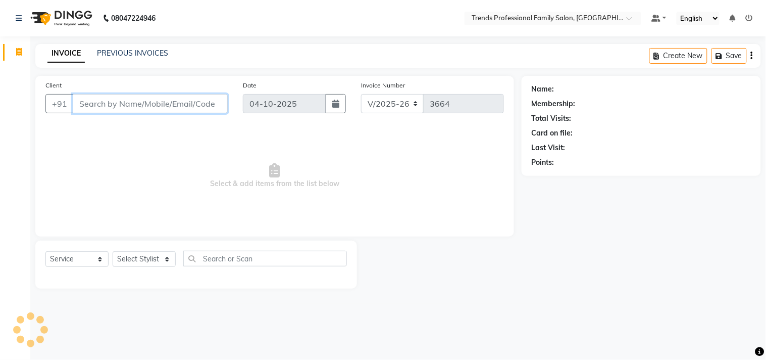
click at [158, 107] on input "Client" at bounding box center [150, 103] width 155 height 19
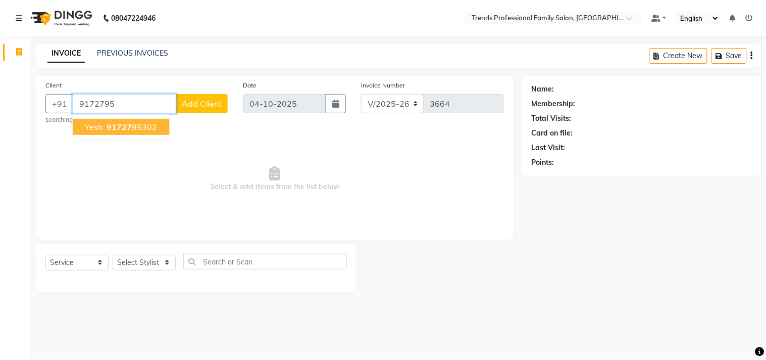
click at [117, 122] on span "91727" at bounding box center [119, 127] width 25 height 10
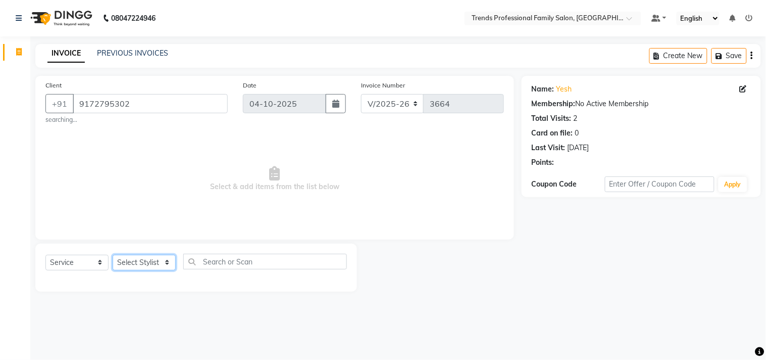
click at [125, 258] on select "Select Stylist AVANTHIKA [PERSON_NAME] [PERSON_NAME] [PERSON_NAME] RUSTHAM [PER…" at bounding box center [144, 263] width 63 height 16
click at [113, 255] on select "Select Stylist AVANTHIKA [PERSON_NAME] [PERSON_NAME] [PERSON_NAME] RUSTHAM [PER…" at bounding box center [144, 263] width 63 height 16
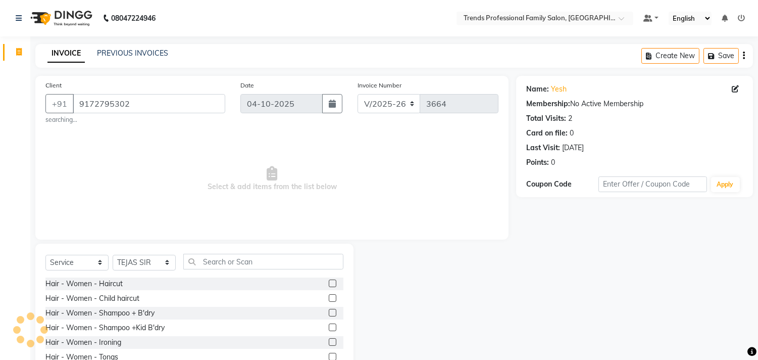
click at [129, 255] on div "Select Service Product Membership Package Voucher Prepaid Gift Card Select Styl…" at bounding box center [194, 266] width 298 height 24
click at [132, 261] on select "Select Stylist AVANTHIKA [PERSON_NAME] [PERSON_NAME] [PERSON_NAME] RUSTHAM [PER…" at bounding box center [144, 263] width 63 height 16
click at [113, 255] on select "Select Stylist AVANTHIKA [PERSON_NAME] [PERSON_NAME] [PERSON_NAME] RUSTHAM [PER…" at bounding box center [144, 263] width 63 height 16
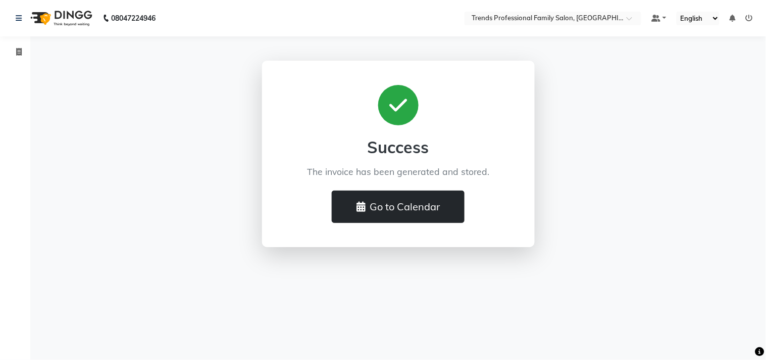
click at [402, 195] on button "Go to Calendar" at bounding box center [398, 206] width 133 height 32
select select "service"
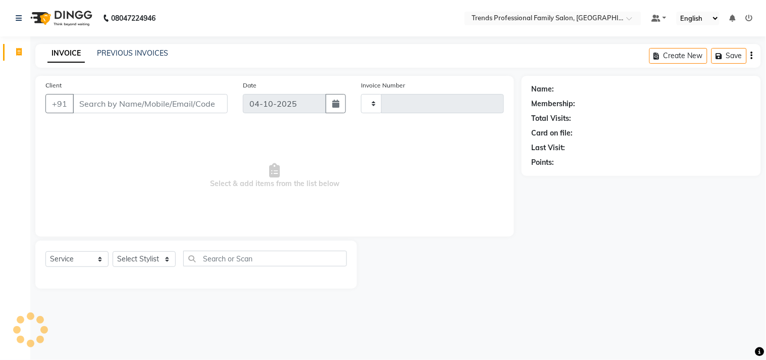
type input "3665"
select select "7345"
click at [157, 252] on select "Select Stylist" at bounding box center [144, 259] width 63 height 16
drag, startPoint x: 137, startPoint y: 260, endPoint x: 204, endPoint y: 266, distance: 67.0
click at [137, 260] on select "Select Stylist" at bounding box center [144, 259] width 63 height 16
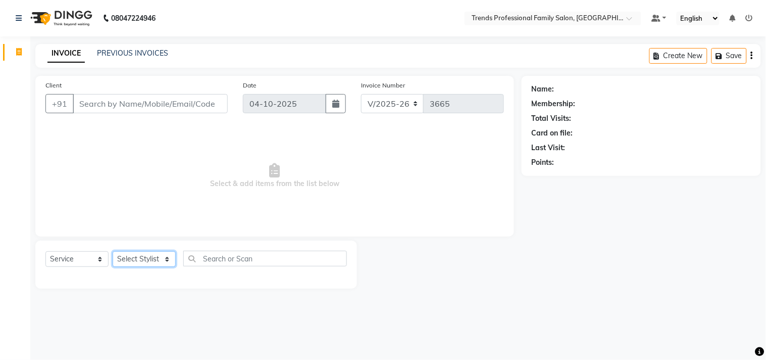
click at [152, 256] on select "Select Stylist AVANTHIKA [PERSON_NAME] [PERSON_NAME] [PERSON_NAME] RUSTHAM [PER…" at bounding box center [144, 259] width 63 height 16
select select "64189"
click at [113, 252] on select "Select Stylist AVANTHIKA [PERSON_NAME] [PERSON_NAME] [PERSON_NAME] RUSTHAM [PER…" at bounding box center [144, 259] width 63 height 16
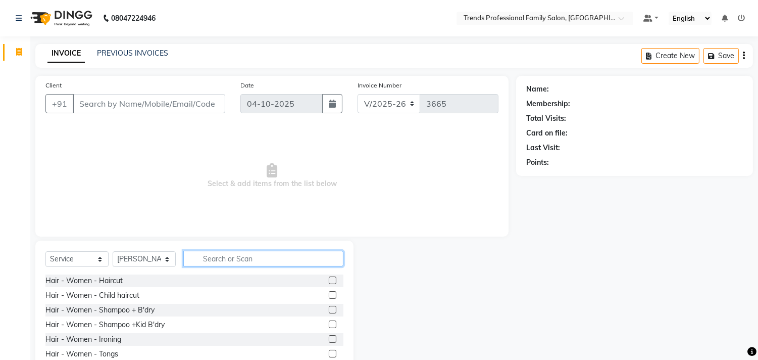
click at [217, 261] on input "text" at bounding box center [263, 259] width 160 height 16
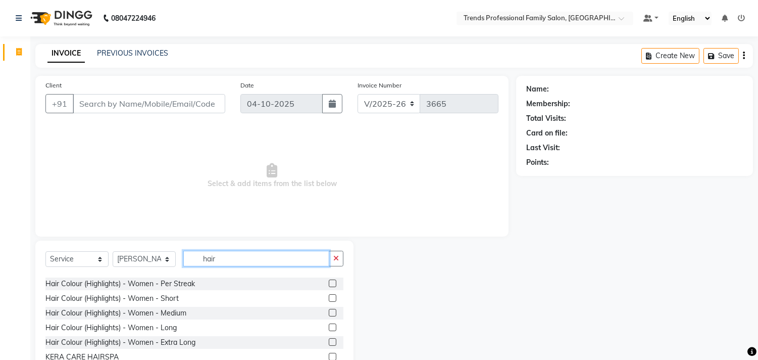
scroll to position [374, 0]
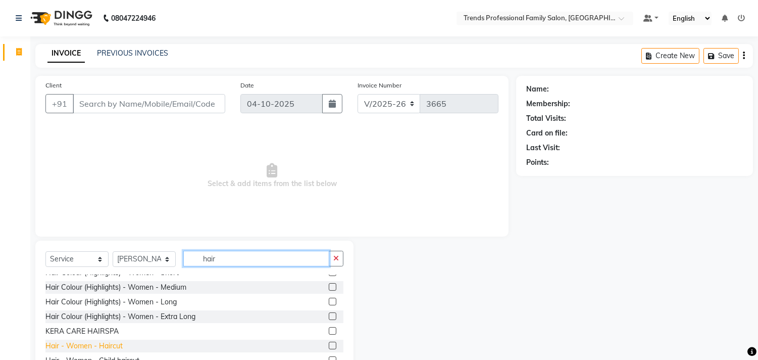
type input "hair"
click at [101, 347] on div "Hair - Women - Haircut" at bounding box center [83, 346] width 77 height 11
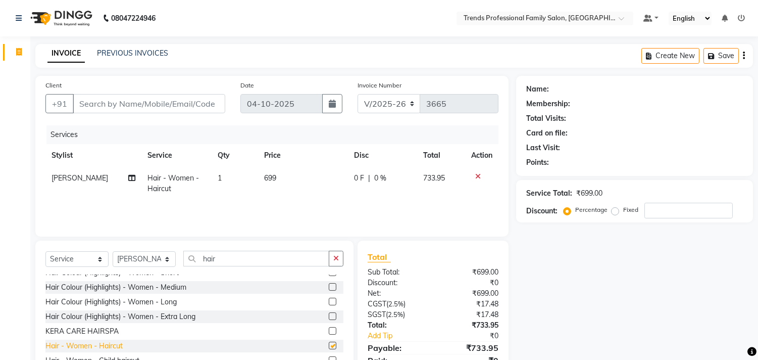
checkbox input "false"
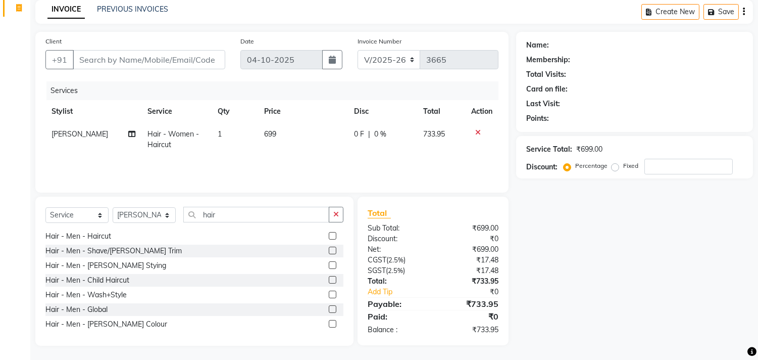
scroll to position [44, 0]
click at [102, 310] on div "Hair - Men - Global" at bounding box center [76, 309] width 62 height 11
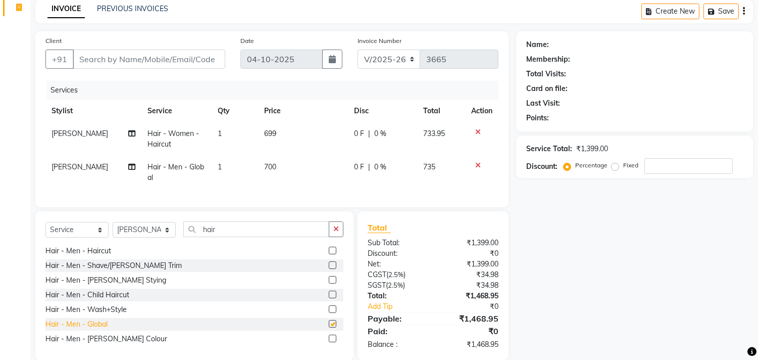
checkbox input "false"
click at [96, 344] on div "Hair - Men - [PERSON_NAME] Colour" at bounding box center [106, 338] width 122 height 11
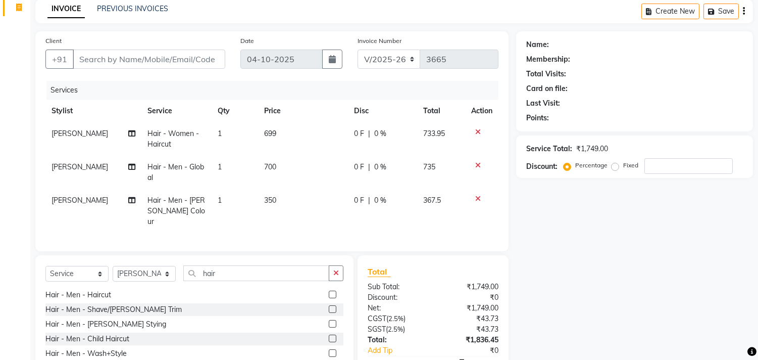
checkbox input "false"
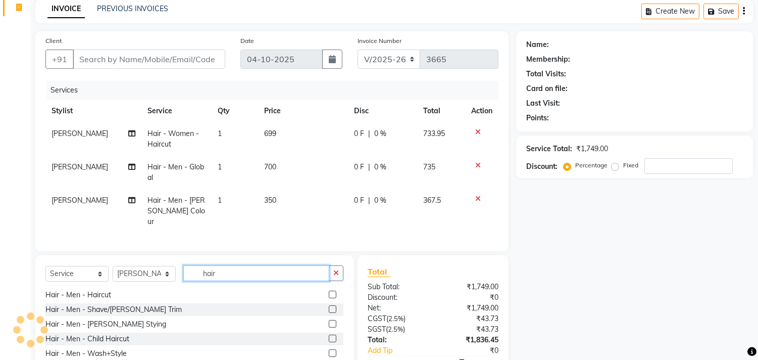
click at [235, 271] on input "hair" at bounding box center [256, 273] width 146 height 16
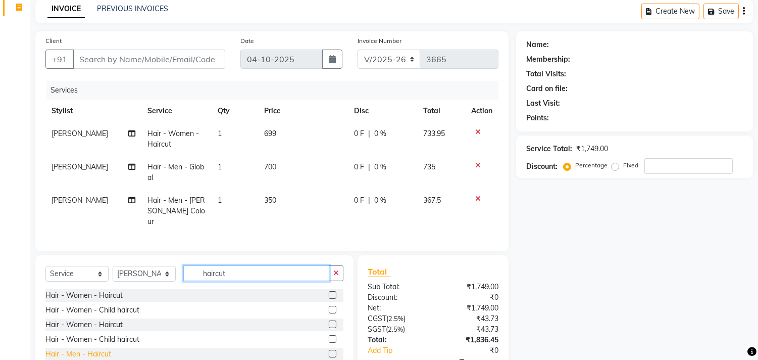
type input "haircut"
click at [95, 351] on div "Hair - Men - Haircut" at bounding box center [78, 354] width 66 height 11
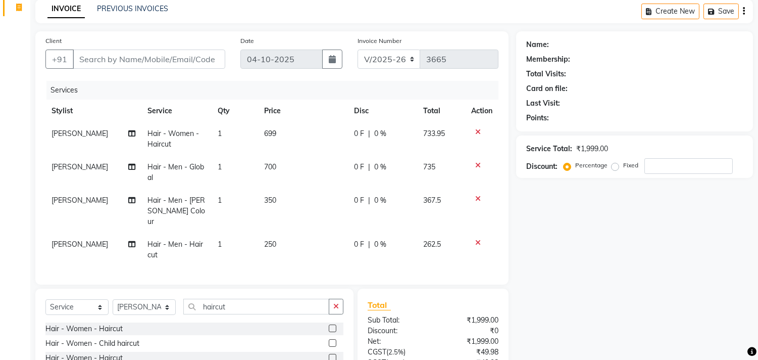
checkbox input "false"
click at [476, 129] on icon at bounding box center [478, 131] width 6 height 7
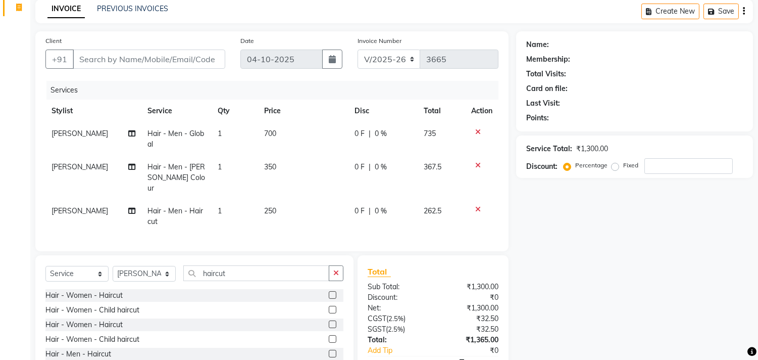
click at [477, 129] on icon at bounding box center [478, 131] width 6 height 7
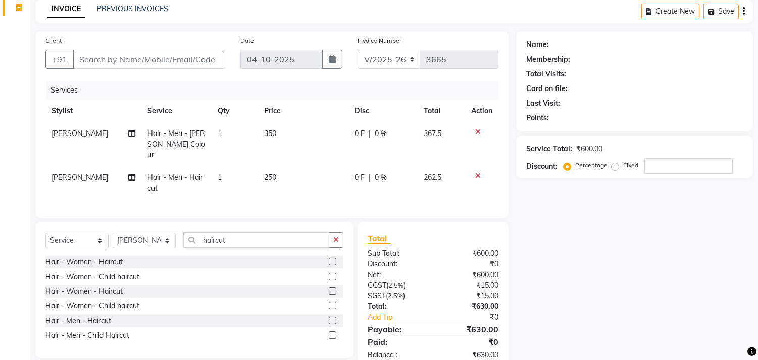
click at [475, 130] on icon at bounding box center [478, 131] width 6 height 7
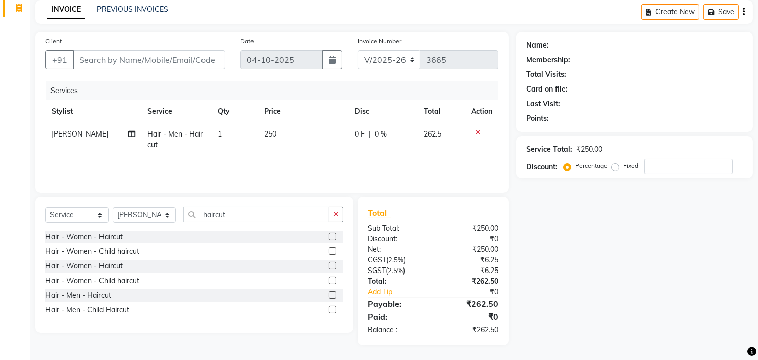
click at [477, 129] on icon at bounding box center [478, 132] width 6 height 7
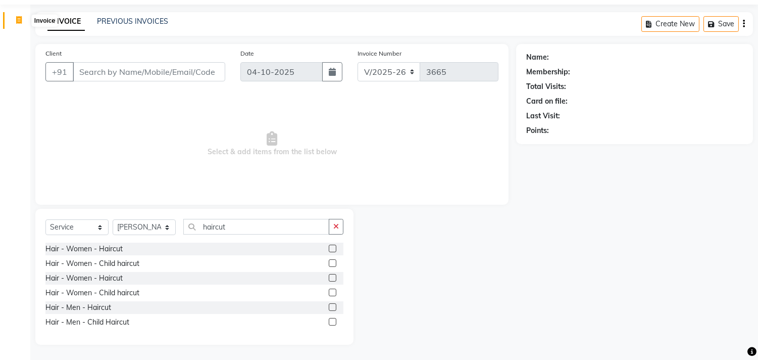
click at [14, 21] on span at bounding box center [19, 21] width 18 height 12
click at [22, 21] on span at bounding box center [19, 21] width 18 height 12
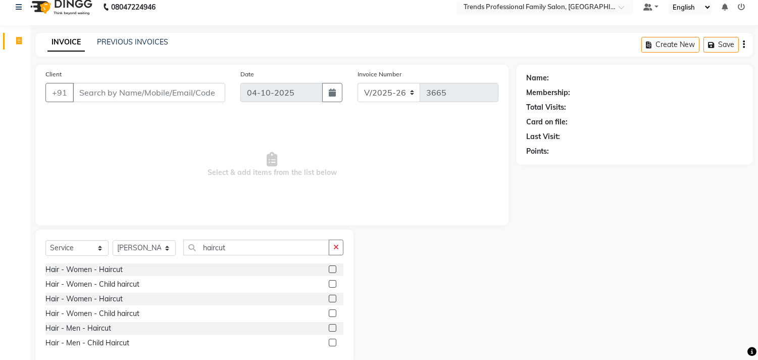
scroll to position [0, 0]
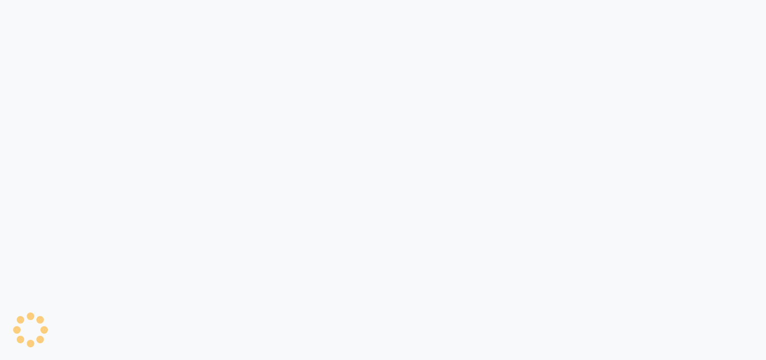
select select "7345"
select select "service"
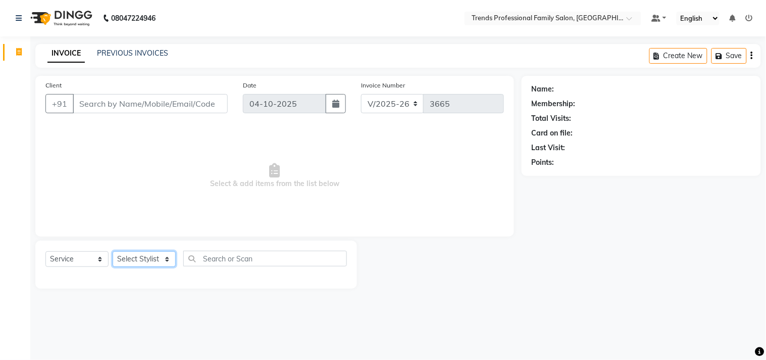
click at [152, 261] on select "Select Stylist AVANTHIKA [PERSON_NAME] [PERSON_NAME] [PERSON_NAME] RUSTHAM [PER…" at bounding box center [144, 259] width 63 height 16
select select "86395"
click at [113, 252] on select "Select Stylist AVANTHIKA [PERSON_NAME] [PERSON_NAME] [PERSON_NAME] RUSTHAM [PER…" at bounding box center [144, 259] width 63 height 16
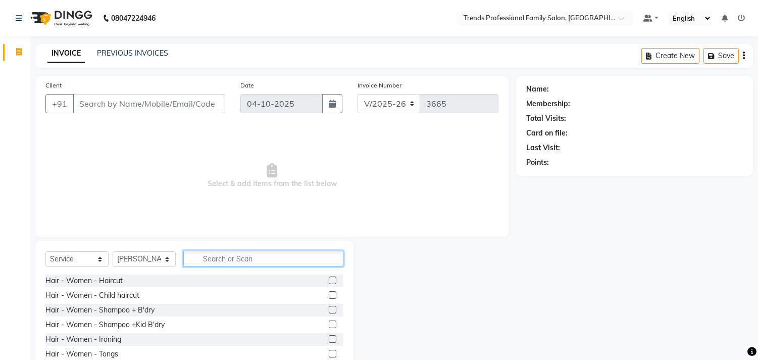
click at [215, 258] on input "text" at bounding box center [263, 259] width 160 height 16
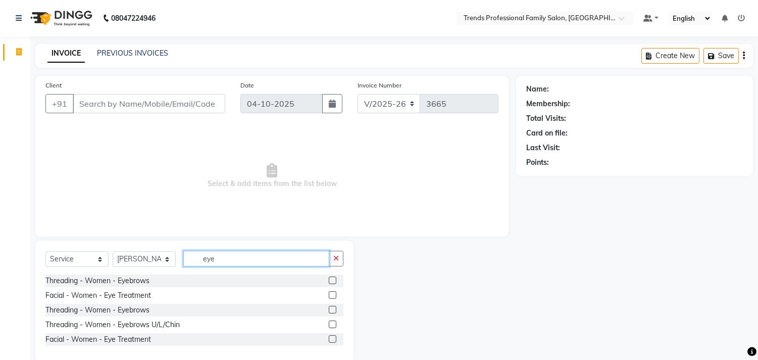
type input "eye"
click at [332, 280] on label at bounding box center [333, 280] width 8 height 8
click at [332, 280] on input "checkbox" at bounding box center [332, 280] width 7 height 7
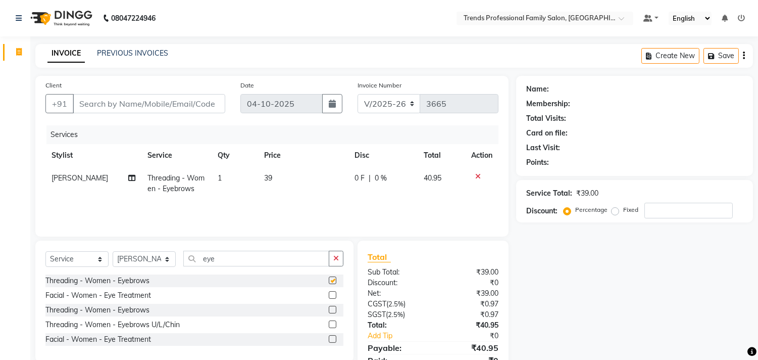
checkbox input "false"
click at [187, 98] on input "Client" at bounding box center [149, 103] width 153 height 19
click at [112, 98] on input "Client" at bounding box center [149, 103] width 153 height 19
click at [98, 104] on input "Client" at bounding box center [149, 103] width 153 height 19
type input "9"
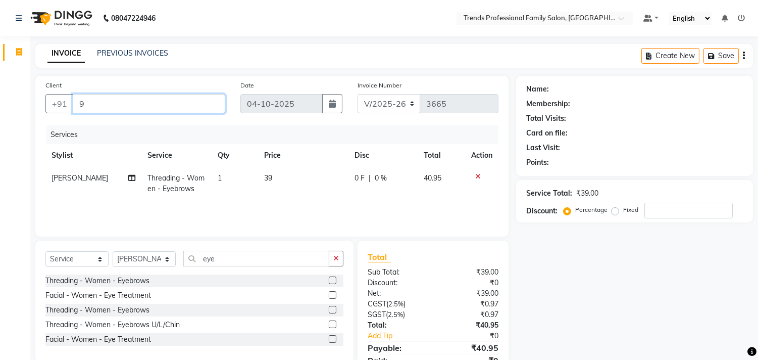
type input "0"
type input "9538009108"
click at [195, 102] on span "Add Client" at bounding box center [199, 104] width 40 height 10
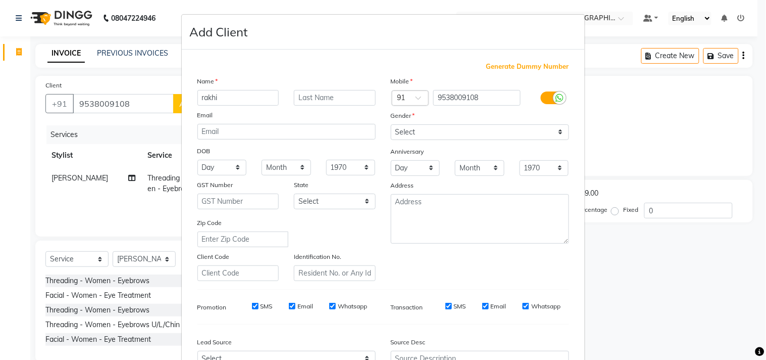
type input "rakhi"
drag, startPoint x: 403, startPoint y: 127, endPoint x: 404, endPoint y: 133, distance: 6.2
click at [404, 133] on select "Select [DEMOGRAPHIC_DATA] [DEMOGRAPHIC_DATA] Other Prefer Not To Say" at bounding box center [480, 132] width 178 height 16
select select "[DEMOGRAPHIC_DATA]"
click at [391, 124] on select "Select [DEMOGRAPHIC_DATA] [DEMOGRAPHIC_DATA] Other Prefer Not To Say" at bounding box center [480, 132] width 178 height 16
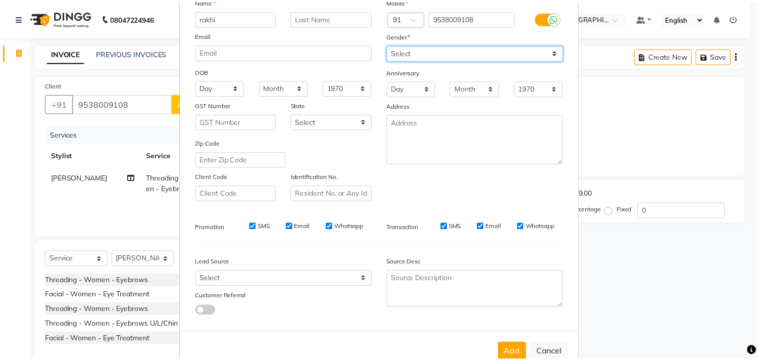
scroll to position [107, 0]
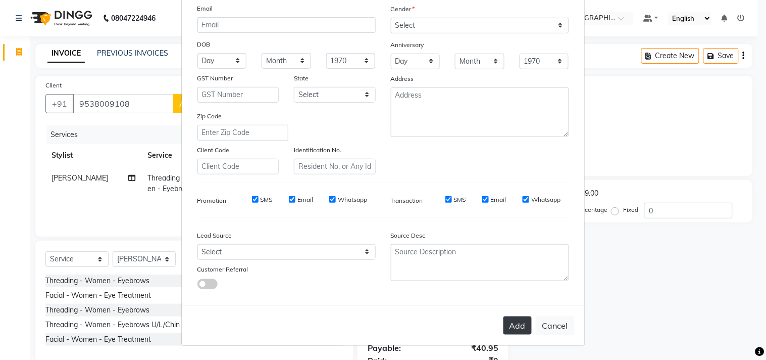
click at [506, 327] on button "Add" at bounding box center [518, 325] width 28 height 18
select select
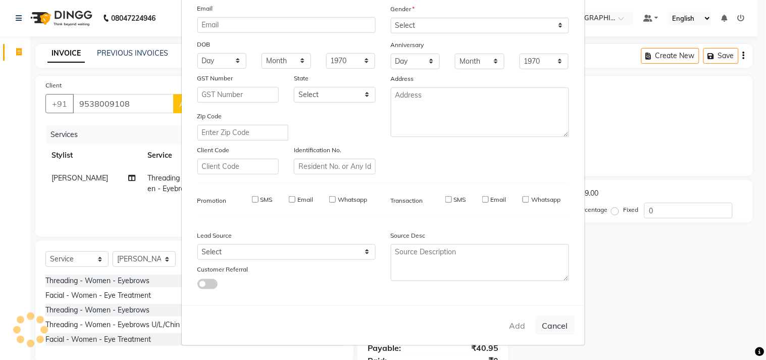
select select
checkbox input "false"
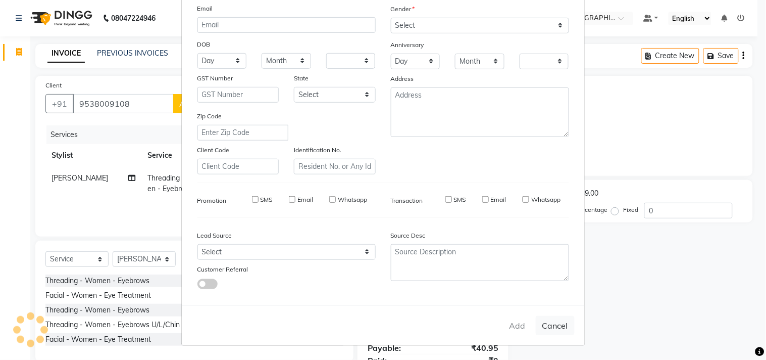
checkbox input "false"
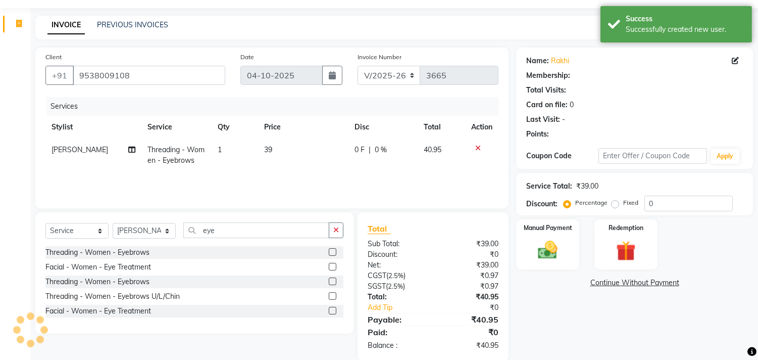
scroll to position [44, 0]
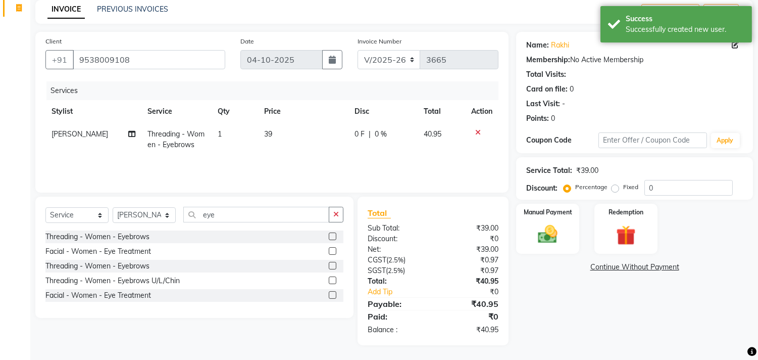
click at [281, 127] on td "39" at bounding box center [303, 139] width 90 height 33
select select "86395"
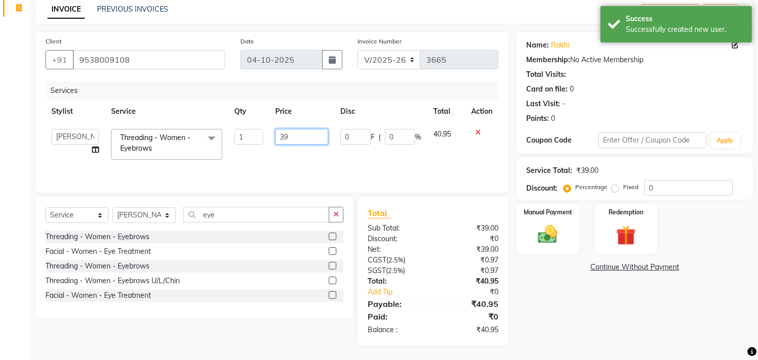
click at [289, 135] on input "39" at bounding box center [301, 137] width 53 height 16
type input "3"
type input "40"
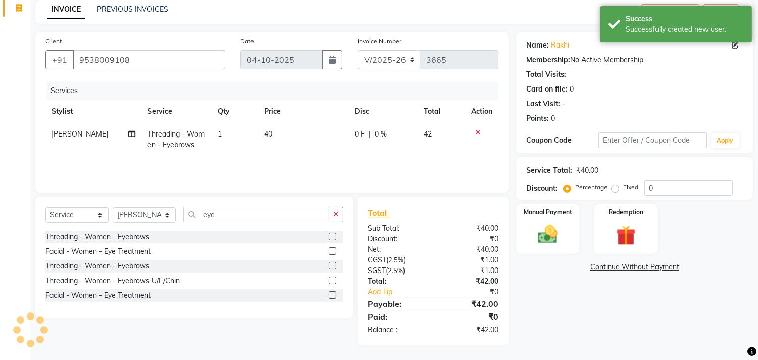
click at [300, 164] on div "Services Stylist Service Qty Price Disc Total Action Hithaishi Threading - Wome…" at bounding box center [271, 131] width 453 height 101
click at [556, 229] on img at bounding box center [548, 235] width 33 height 24
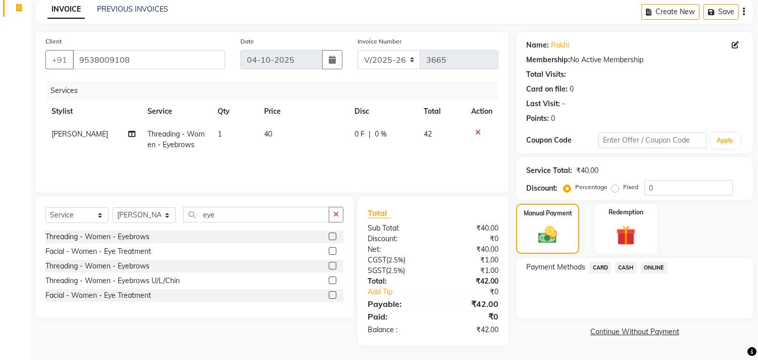
click at [655, 261] on div "Payment Methods CARD CASH ONLINE" at bounding box center [634, 288] width 237 height 61
click at [657, 266] on span "ONLINE" at bounding box center [654, 268] width 26 height 12
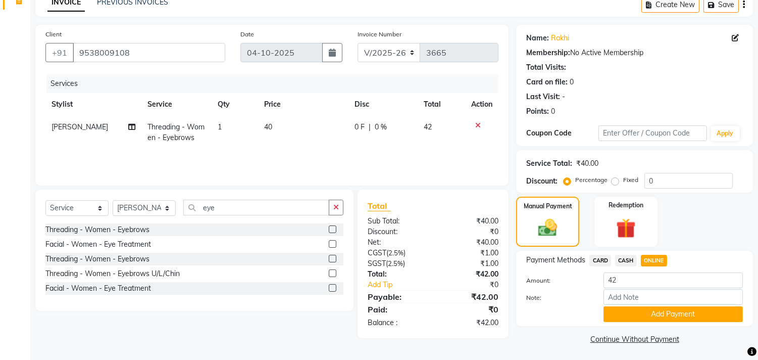
scroll to position [53, 0]
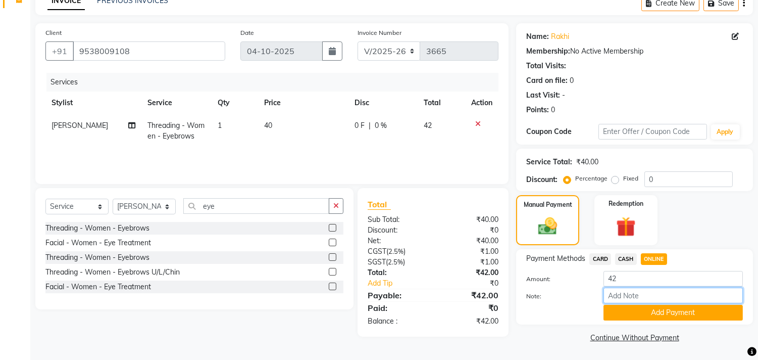
click at [658, 293] on input "Note:" at bounding box center [673, 295] width 139 height 16
type input "THANK YOU VISIT AGAIN"
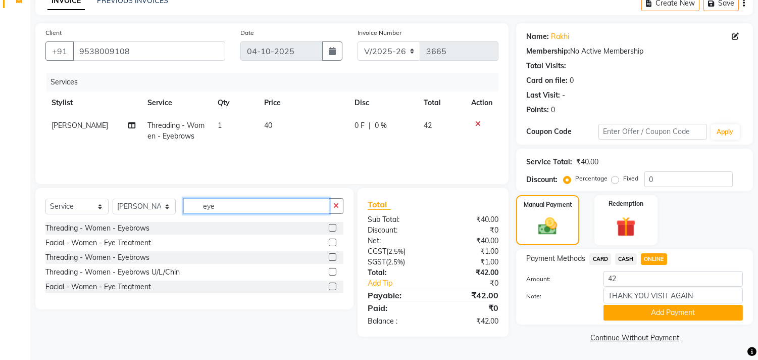
click at [224, 201] on input "eye" at bounding box center [256, 206] width 146 height 16
type input "e"
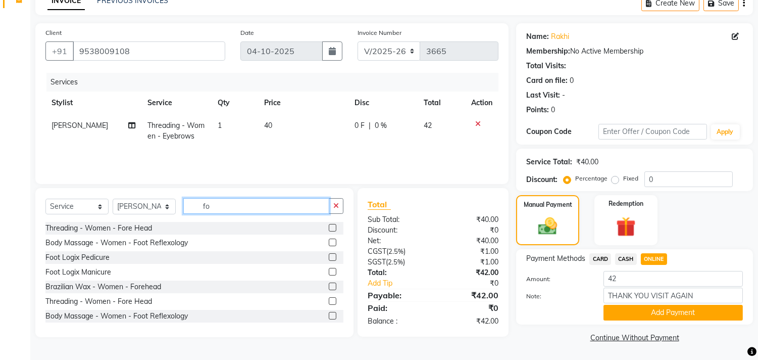
type input "fo"
click at [329, 222] on div at bounding box center [336, 228] width 15 height 13
click at [329, 224] on label at bounding box center [333, 228] width 8 height 8
click at [329, 225] on input "checkbox" at bounding box center [332, 228] width 7 height 7
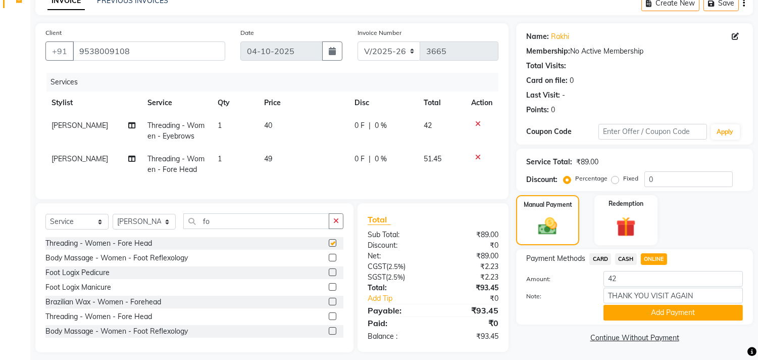
checkbox input "false"
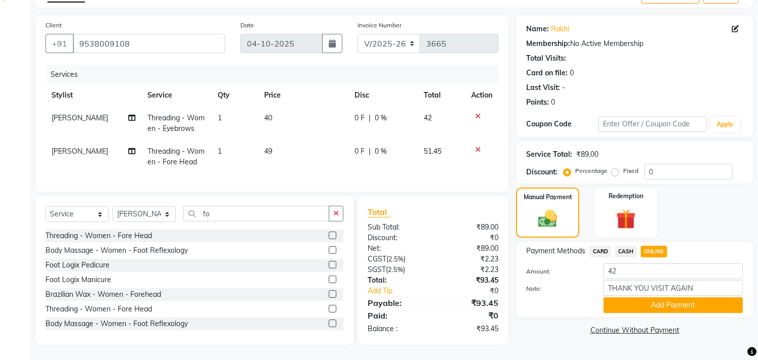
scroll to position [68, 0]
click at [629, 297] on button "Add Payment" at bounding box center [673, 305] width 139 height 16
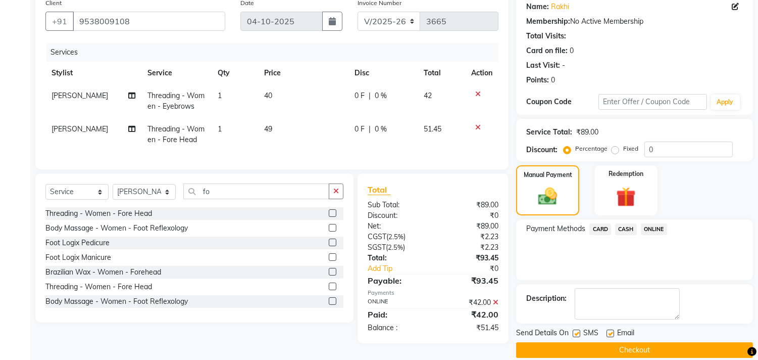
scroll to position [94, 0]
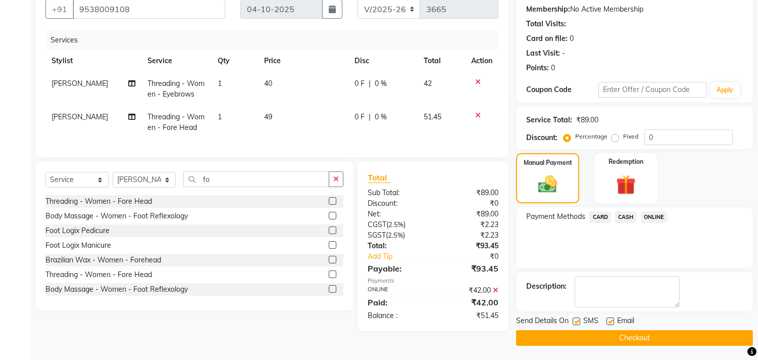
click at [611, 319] on label at bounding box center [611, 321] width 8 height 8
click at [611, 319] on input "checkbox" at bounding box center [610, 321] width 7 height 7
checkbox input "false"
click at [582, 330] on button "Checkout" at bounding box center [634, 338] width 237 height 16
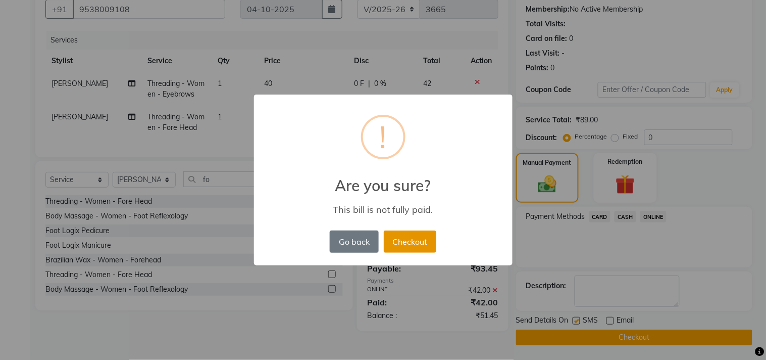
click at [414, 244] on button "Checkout" at bounding box center [410, 241] width 53 height 22
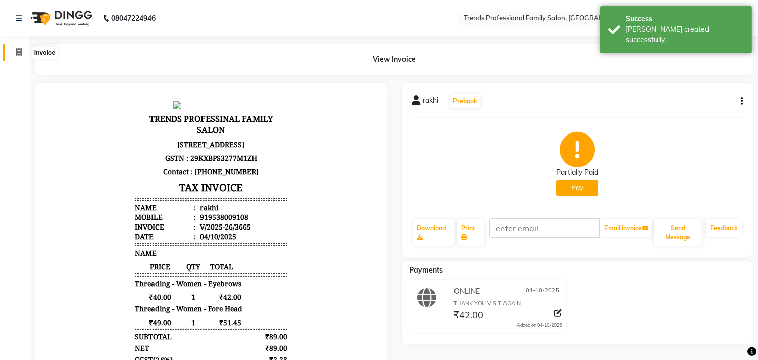
click at [16, 49] on icon at bounding box center [19, 52] width 6 height 8
select select "service"
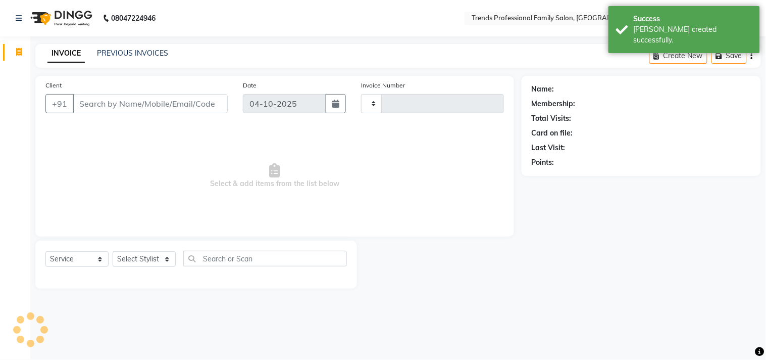
type input "3666"
select select "7345"
